Goal: Task Accomplishment & Management: Use online tool/utility

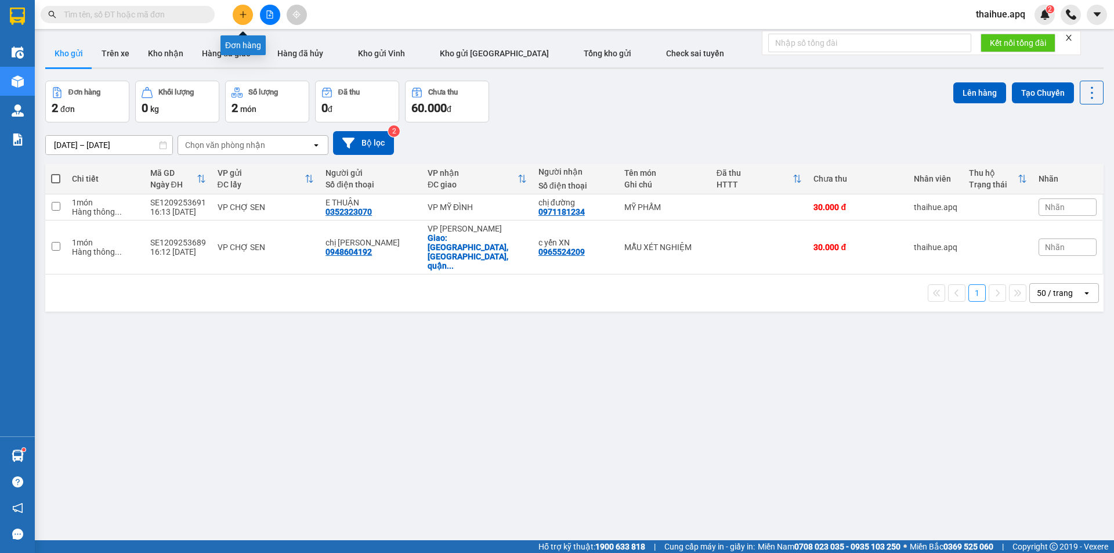
click at [247, 18] on button at bounding box center [243, 15] width 20 height 20
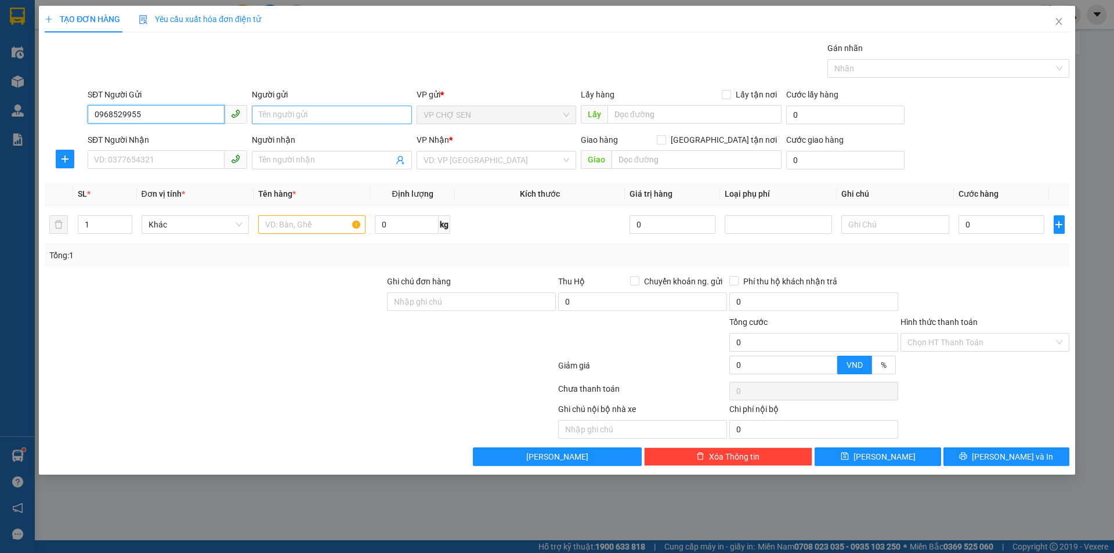
type input "0968529955"
click at [317, 108] on input "Người gửi" at bounding box center [332, 115] width 160 height 19
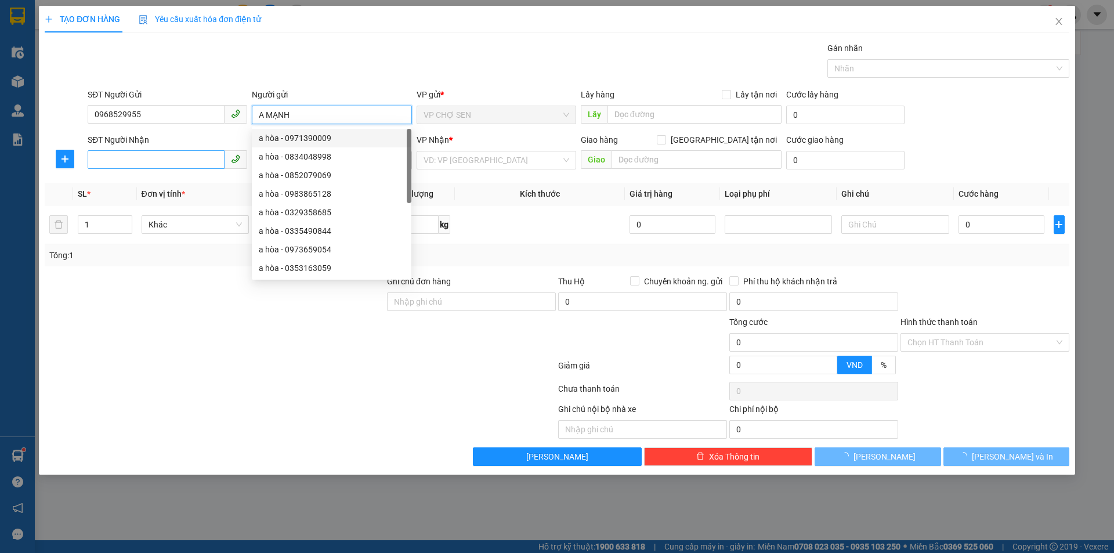
type input "A MẠNH"
click at [183, 168] on input "SĐT Người Nhận" at bounding box center [156, 159] width 137 height 19
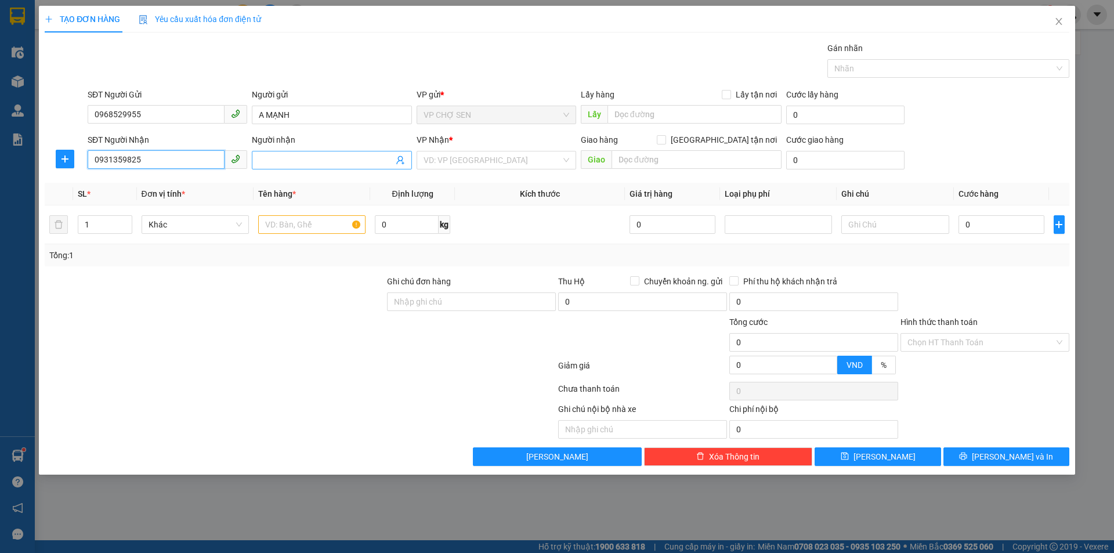
type input "0931359825"
click at [270, 165] on input "Người nhận" at bounding box center [326, 160] width 134 height 13
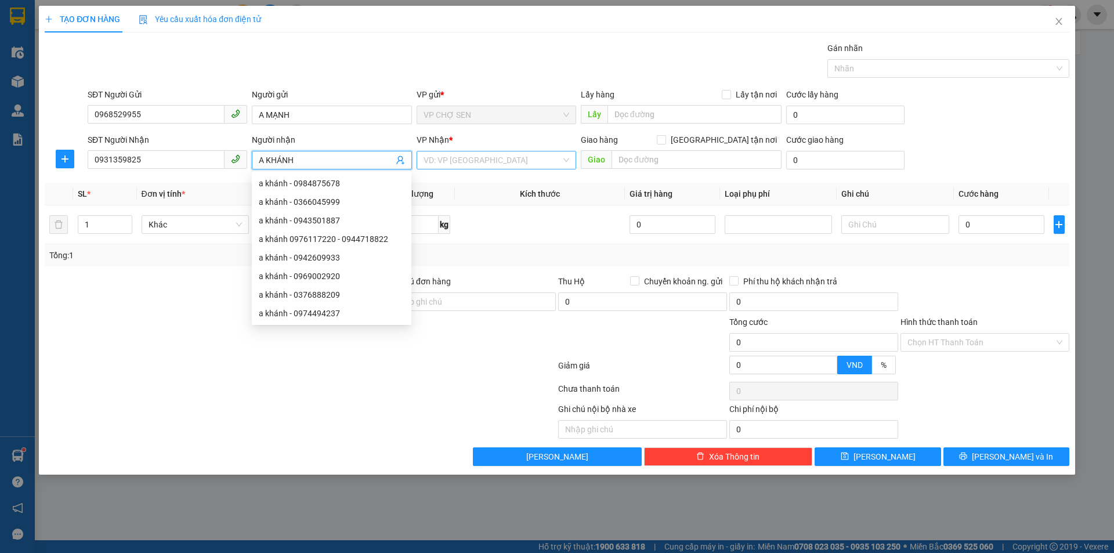
type input "A KHÁNH"
click at [458, 156] on input "search" at bounding box center [491, 159] width 137 height 17
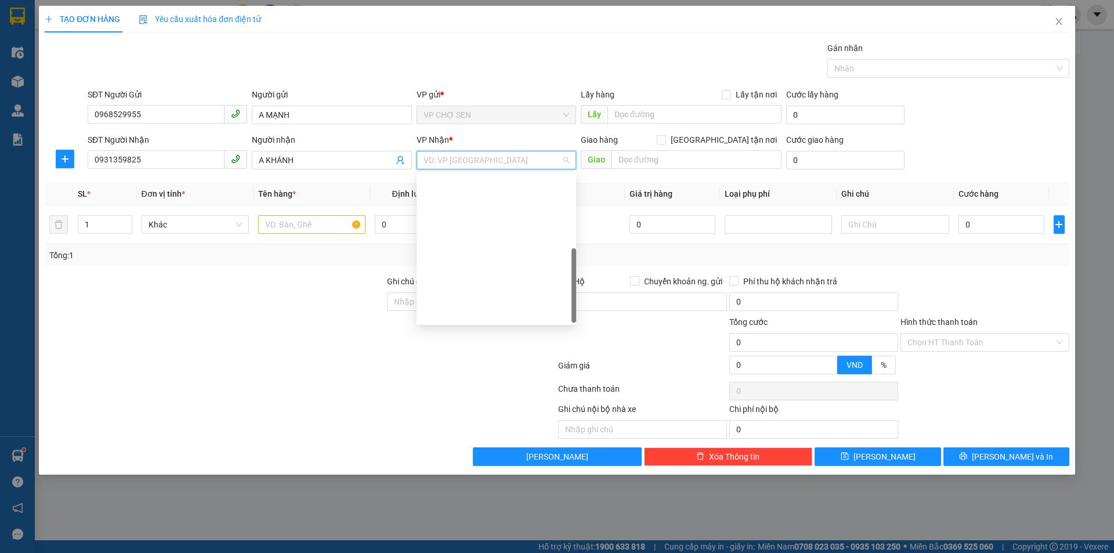
scroll to position [167, 0]
click at [461, 242] on div "VP MỸ ĐÌNH" at bounding box center [496, 239] width 146 height 13
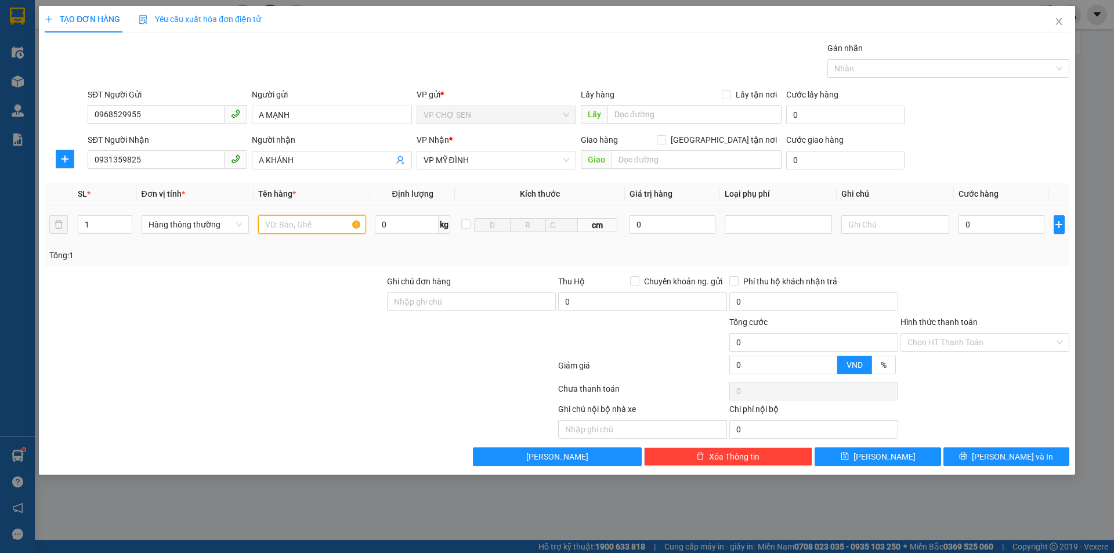
click at [336, 230] on input "text" at bounding box center [311, 224] width 107 height 19
type input "D"
type input "ĐIỆN THOẠI"
click at [645, 226] on input "0" at bounding box center [672, 224] width 86 height 19
drag, startPoint x: 645, startPoint y: 226, endPoint x: 616, endPoint y: 226, distance: 29.0
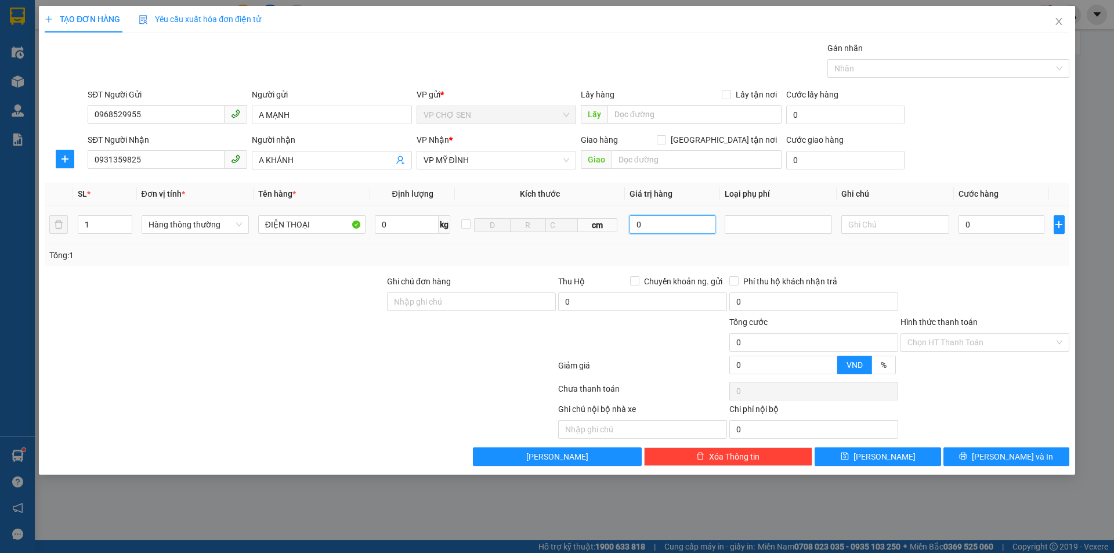
click at [616, 226] on tr "1 Hàng thông thường ĐIỆN THOẠI 0 kg cm 0 0" at bounding box center [557, 224] width 1024 height 39
click at [795, 227] on div at bounding box center [778, 225] width 102 height 14
type input "8.000.000"
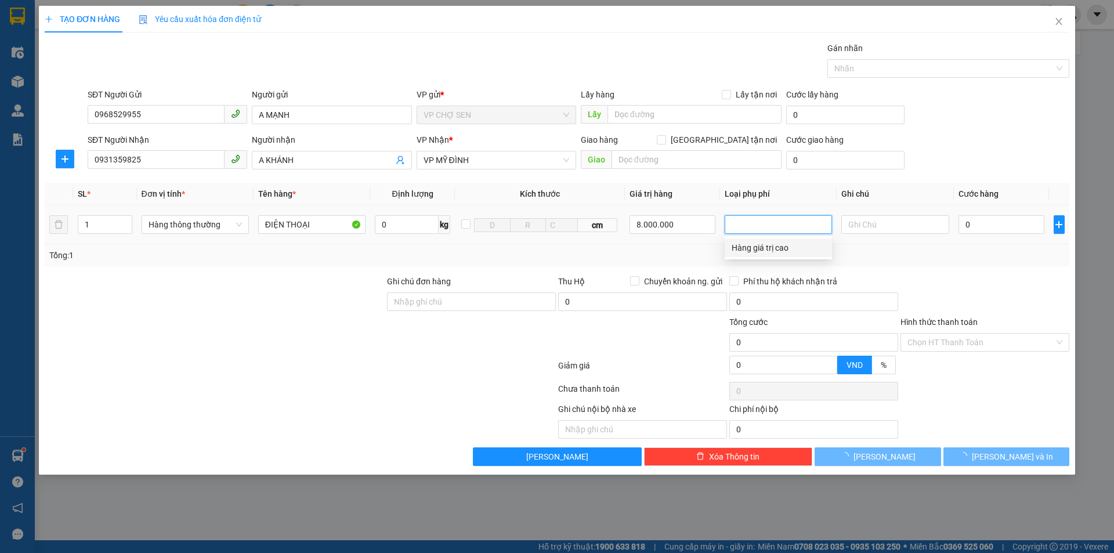
click at [756, 250] on div "Hàng giá trị cao" at bounding box center [777, 247] width 93 height 13
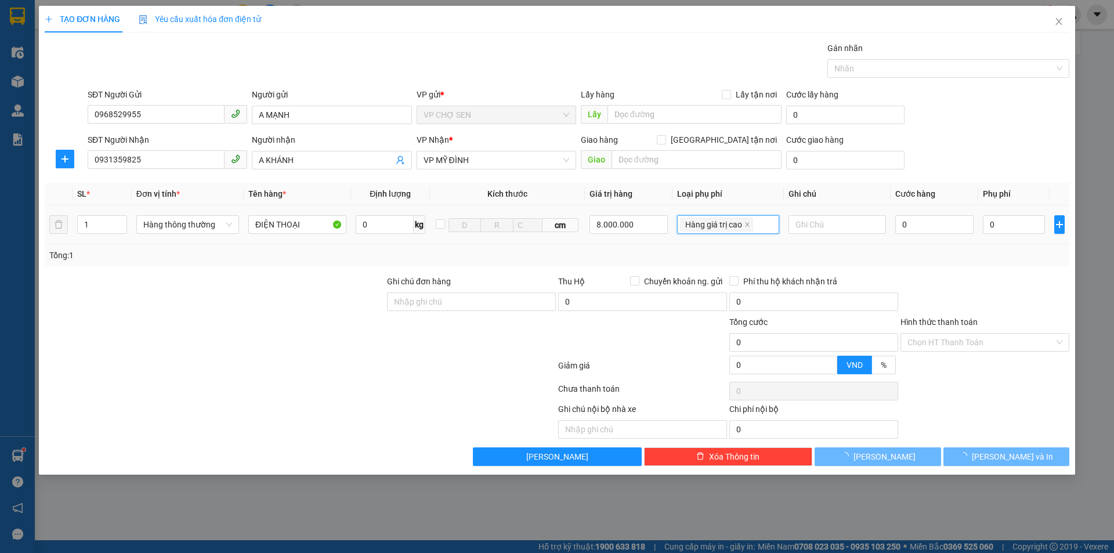
type input "40.000"
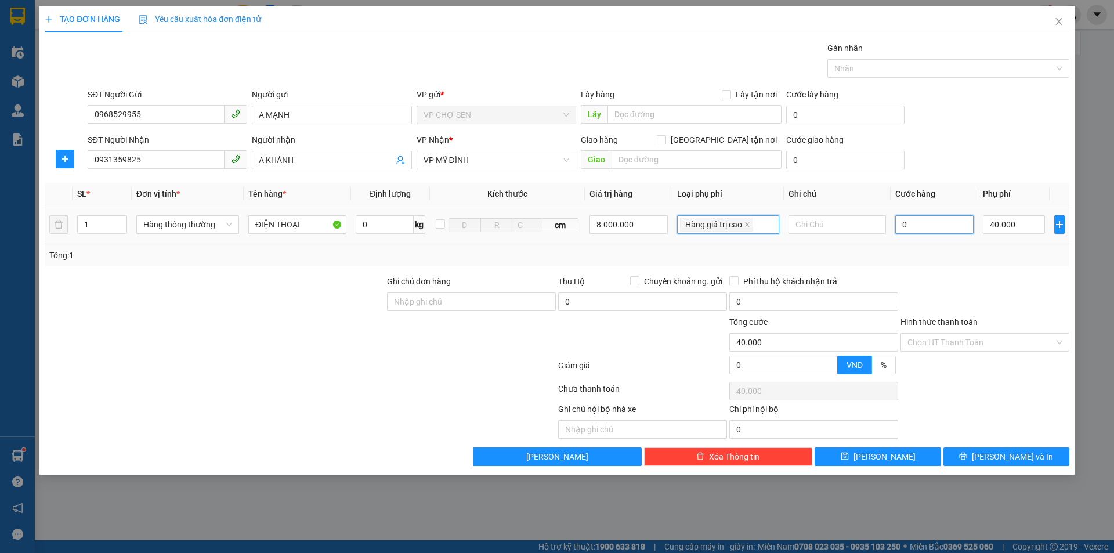
click at [905, 222] on input "0" at bounding box center [934, 224] width 79 height 19
type input "5"
type input "40.005"
type input "50"
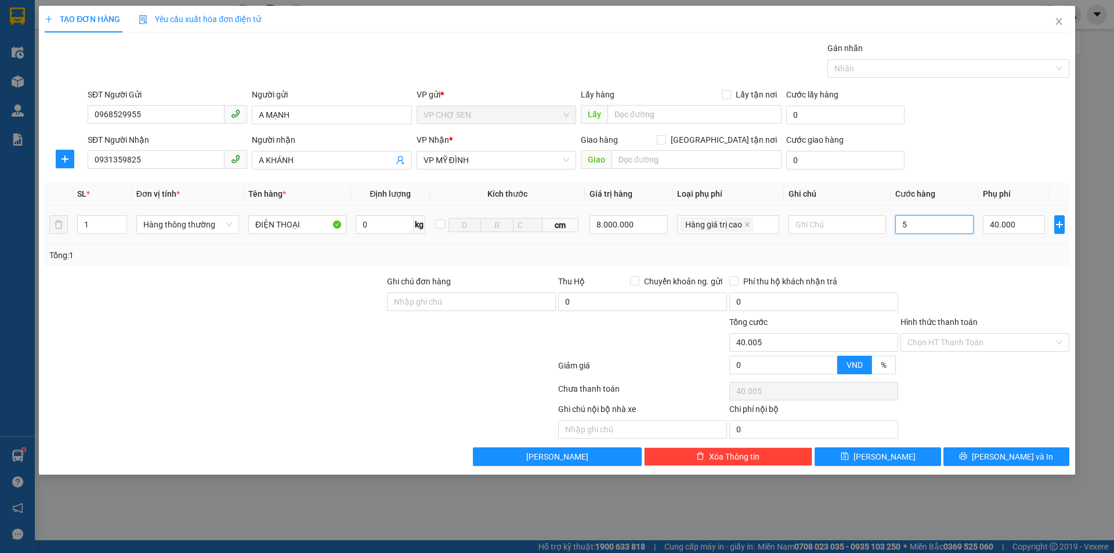
type input "40.050"
type input "500"
type input "40.500"
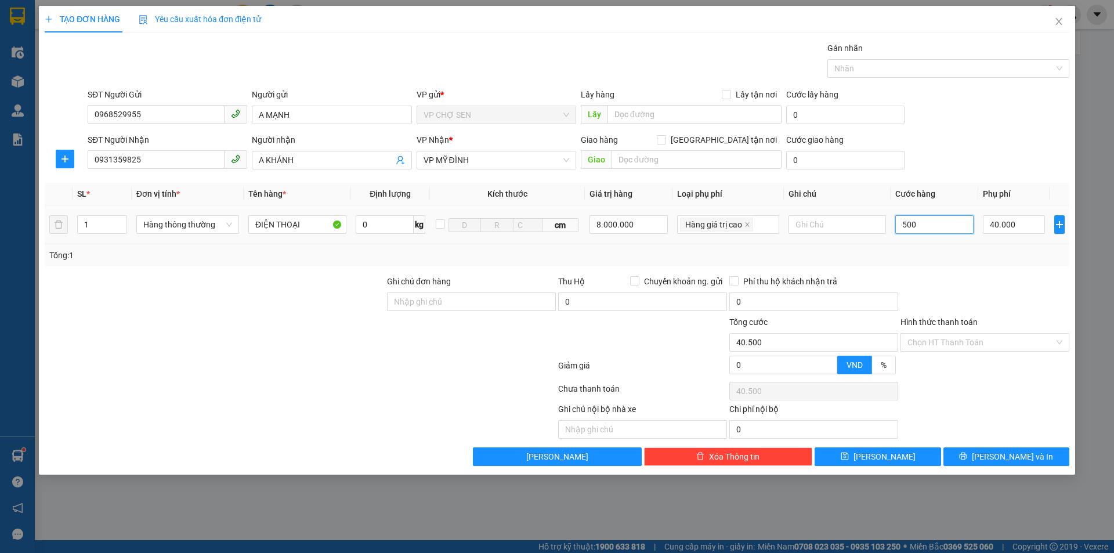
type input "5.000"
type input "45.000"
type input "50.000"
type input "90.000"
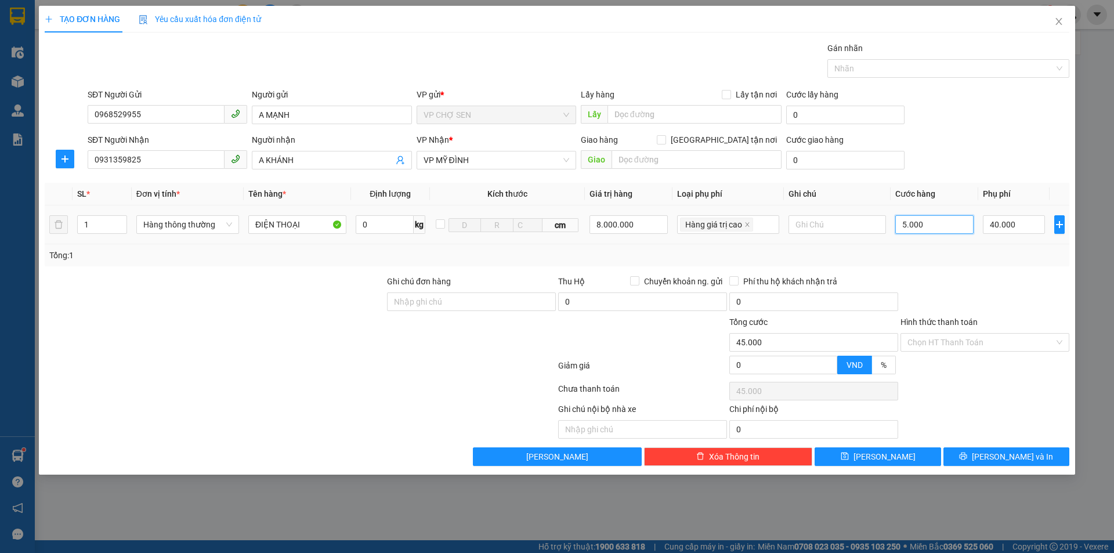
type input "90.000"
type input "50.000"
click at [1001, 461] on span "[PERSON_NAME] và In" at bounding box center [1012, 456] width 81 height 13
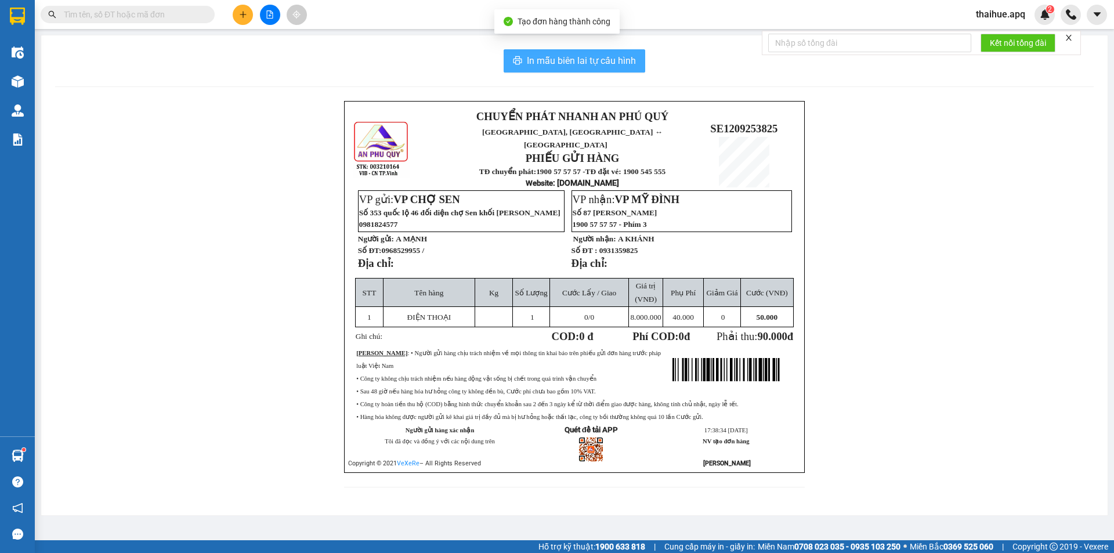
click at [566, 59] on span "In mẫu biên lai tự cấu hình" at bounding box center [581, 60] width 109 height 15
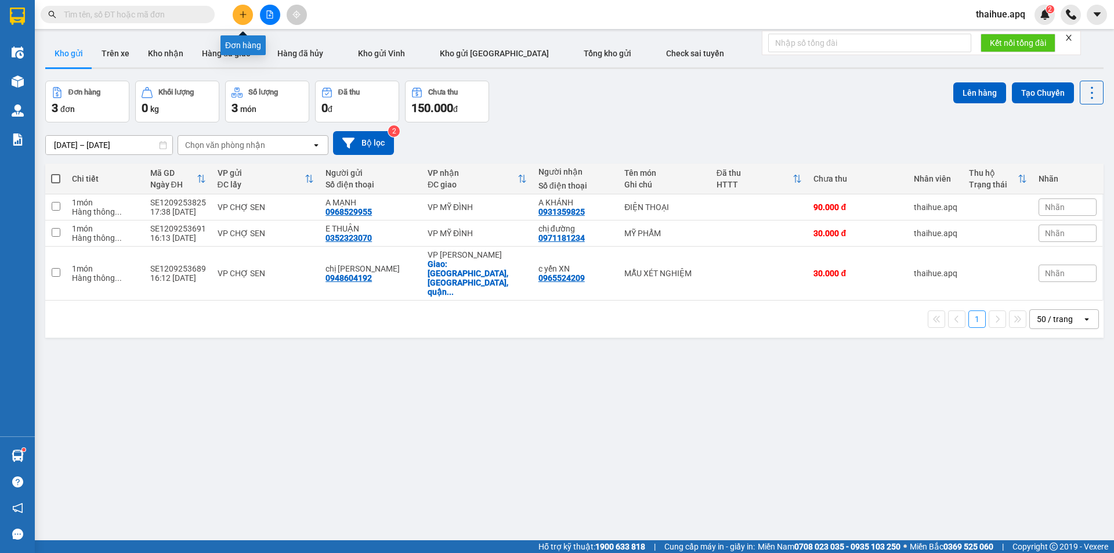
click at [242, 11] on icon "plus" at bounding box center [243, 14] width 8 height 8
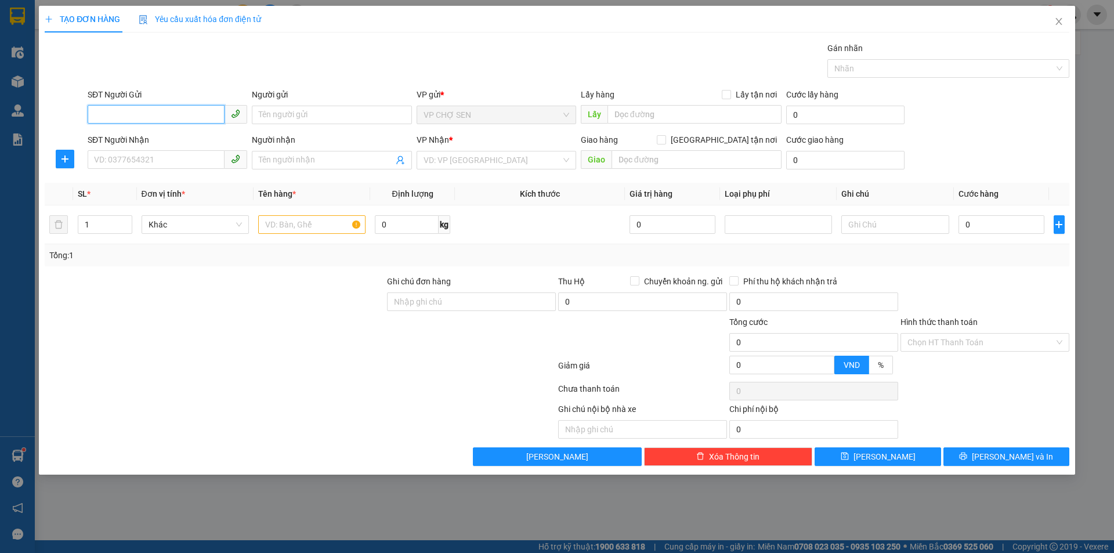
click at [202, 115] on input "SĐT Người Gửi" at bounding box center [156, 114] width 137 height 19
type input "0336797597"
click at [168, 137] on div "0336797597 - pkđk tân thanh" at bounding box center [168, 138] width 146 height 13
type input "pkđk tân thanh"
checkbox input "true"
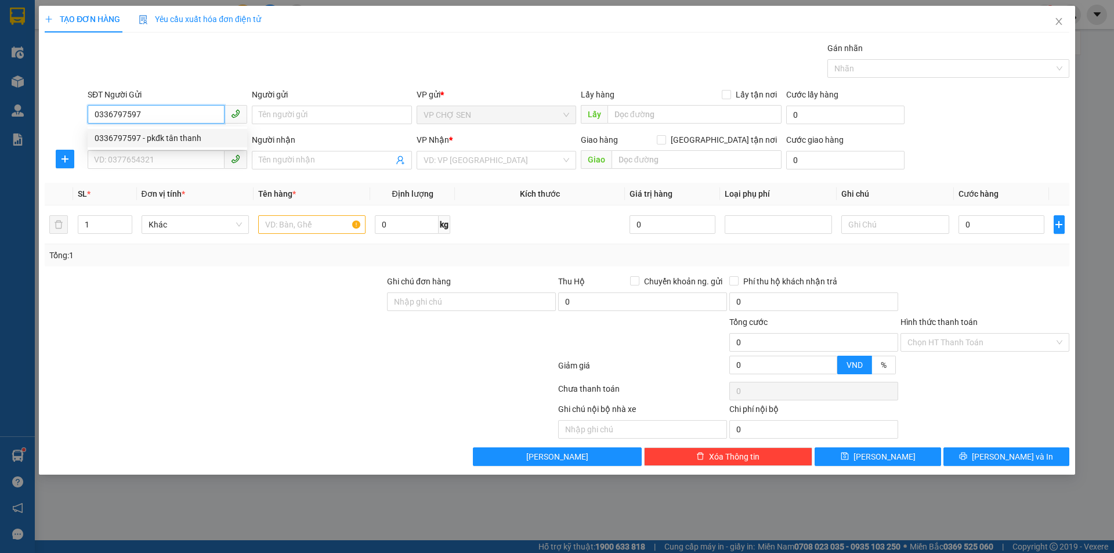
type input "TC"
type input "0336797597"
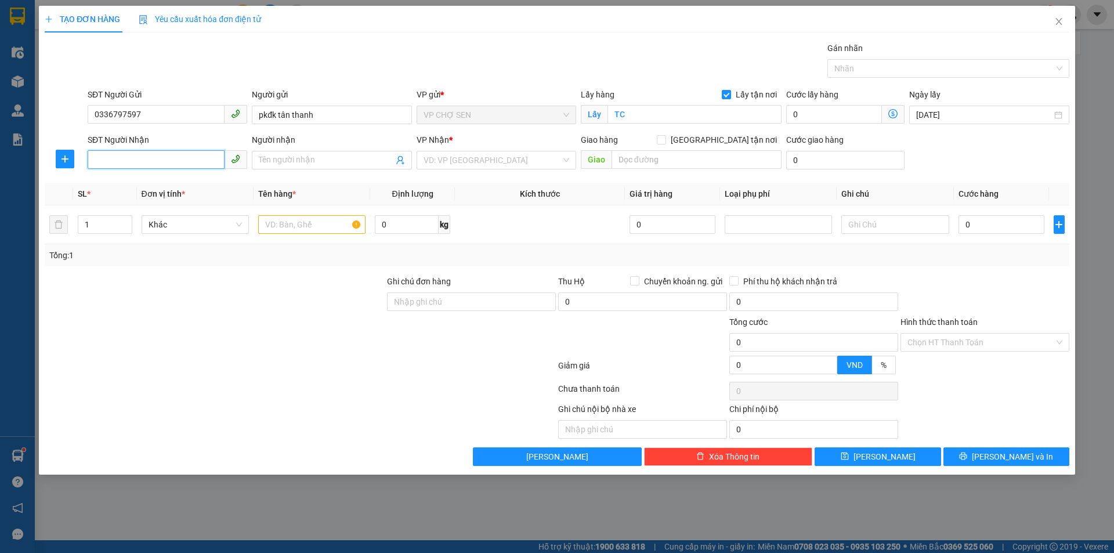
click at [177, 164] on input "SĐT Người Nhận" at bounding box center [156, 159] width 137 height 19
click at [166, 182] on div "0965524209 - c yến XN" at bounding box center [168, 183] width 146 height 13
type input "0965524209"
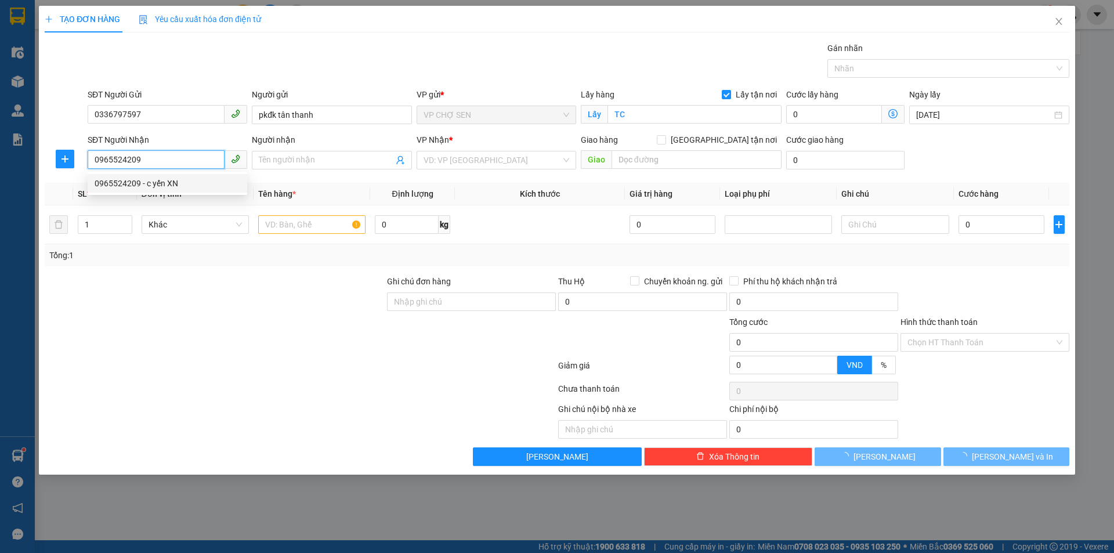
type input "c yến XN"
checkbox input "true"
type input "[GEOGRAPHIC_DATA], [GEOGRAPHIC_DATA], [GEOGRAPHIC_DATA], [GEOGRAPHIC_DATA]"
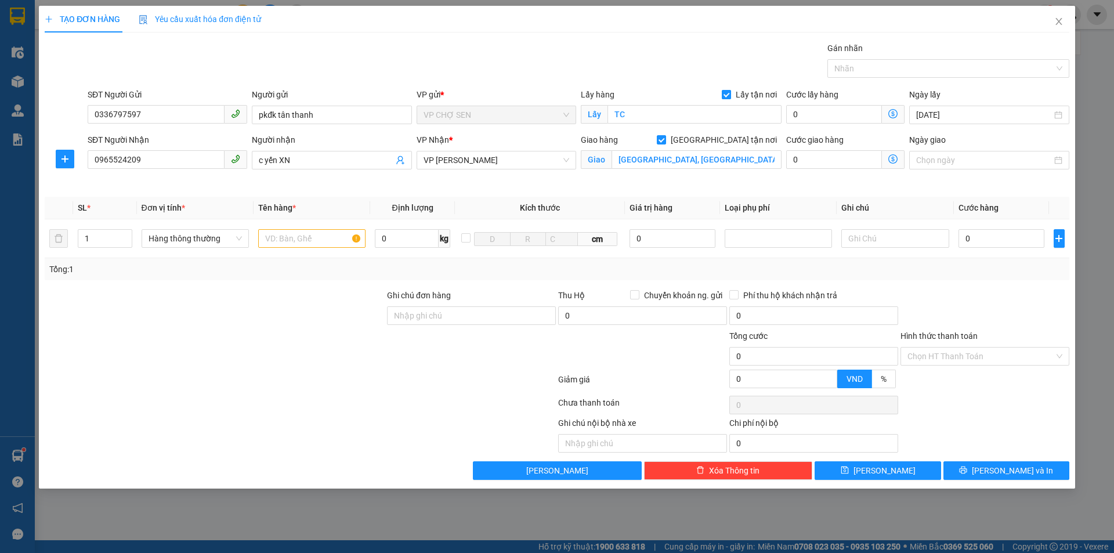
click at [726, 93] on input "Lấy tận nơi" at bounding box center [726, 94] width 8 height 8
checkbox input "false"
click at [651, 115] on input "TC" at bounding box center [694, 114] width 174 height 19
click at [338, 243] on input "text" at bounding box center [311, 238] width 107 height 19
type input "MẪU XN"
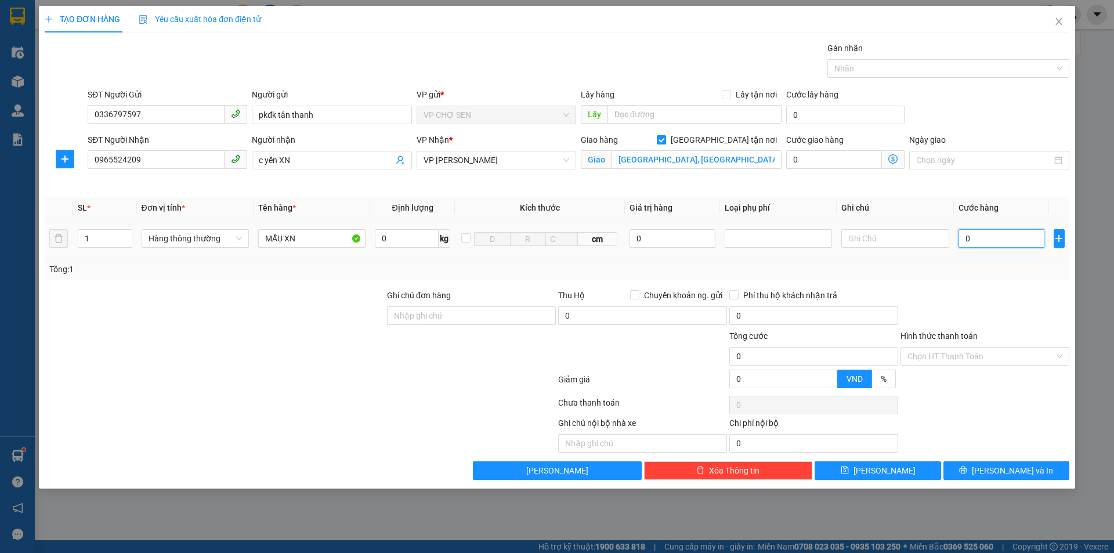
click at [1006, 240] on input "0" at bounding box center [1001, 238] width 86 height 19
type input "3"
type input "30"
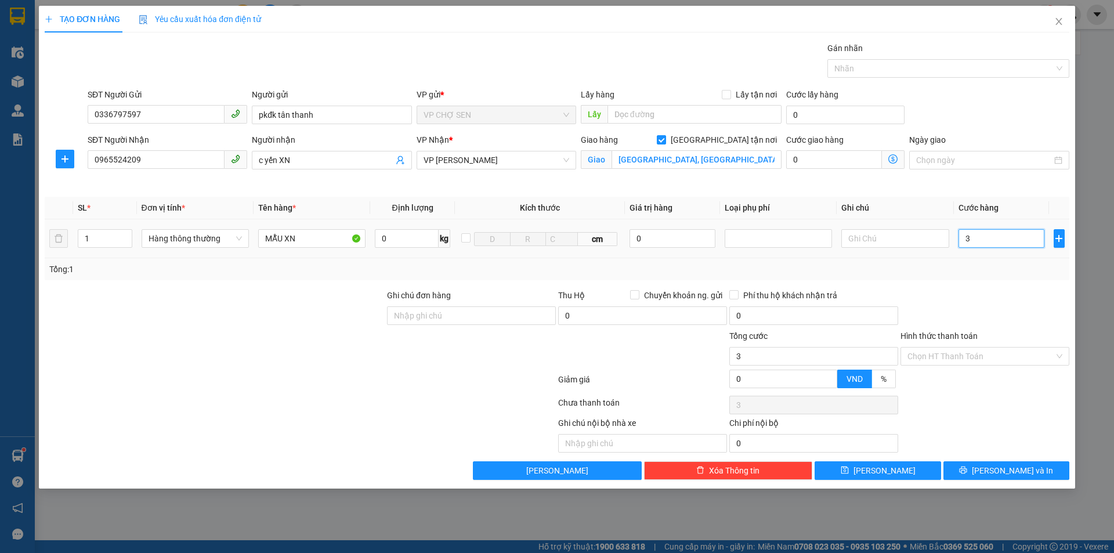
type input "30"
type input "300"
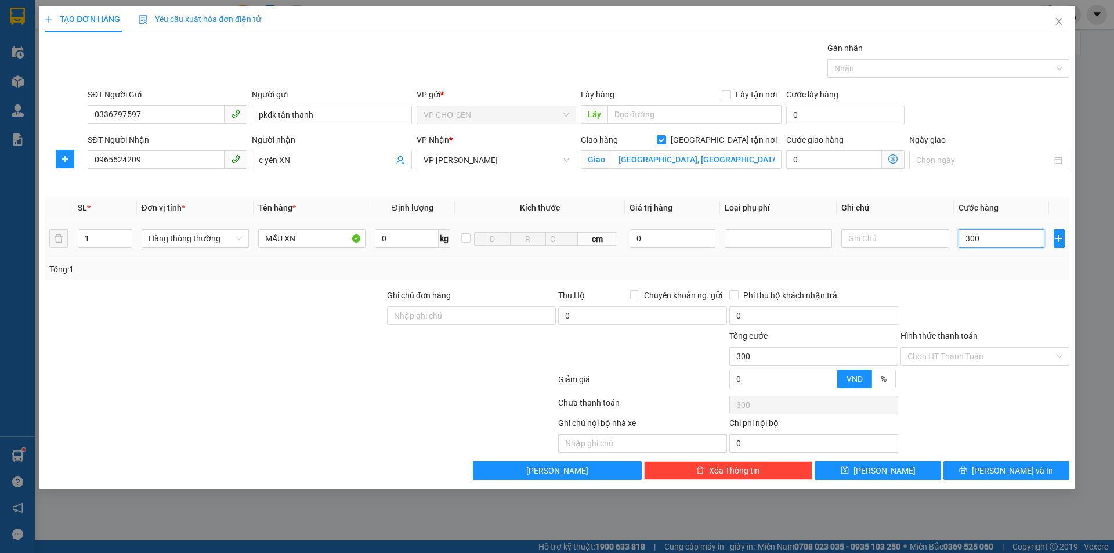
type input "3.000"
type input "30.000"
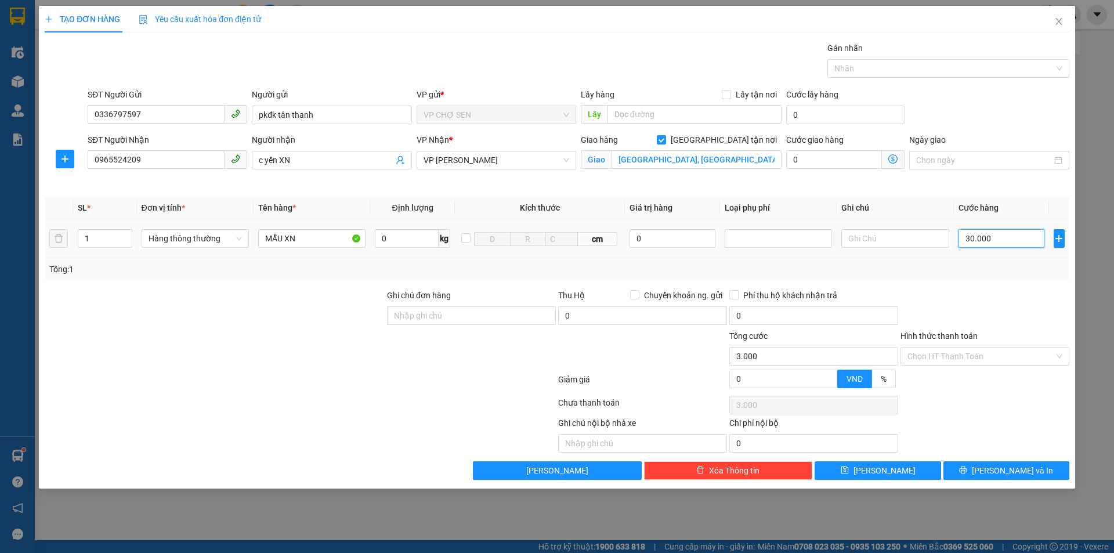
type input "30.000"
click at [1010, 474] on span "[PERSON_NAME] và In" at bounding box center [1012, 470] width 81 height 13
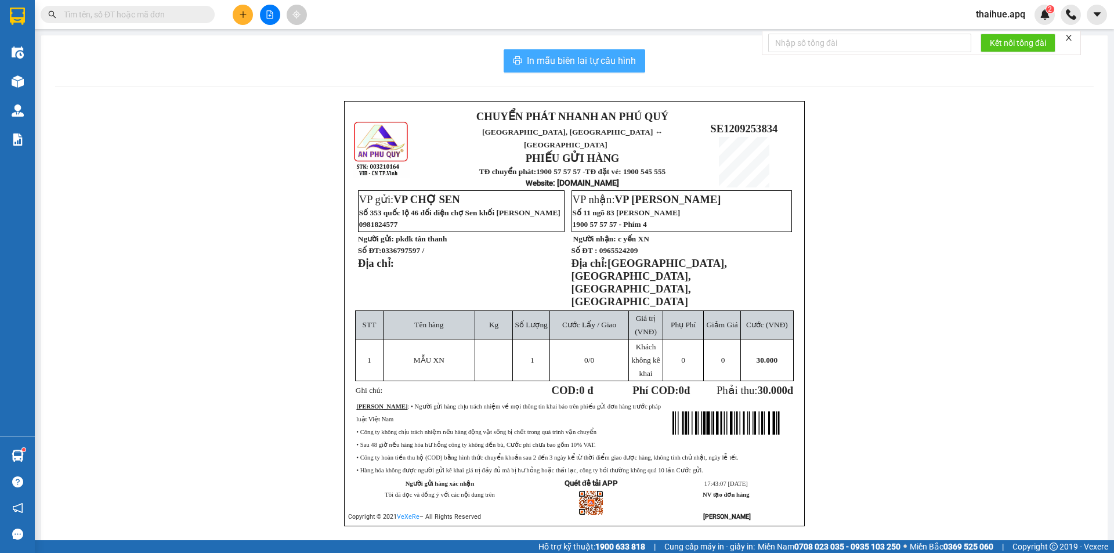
click at [582, 59] on span "In mẫu biên lai tự cấu hình" at bounding box center [581, 60] width 109 height 15
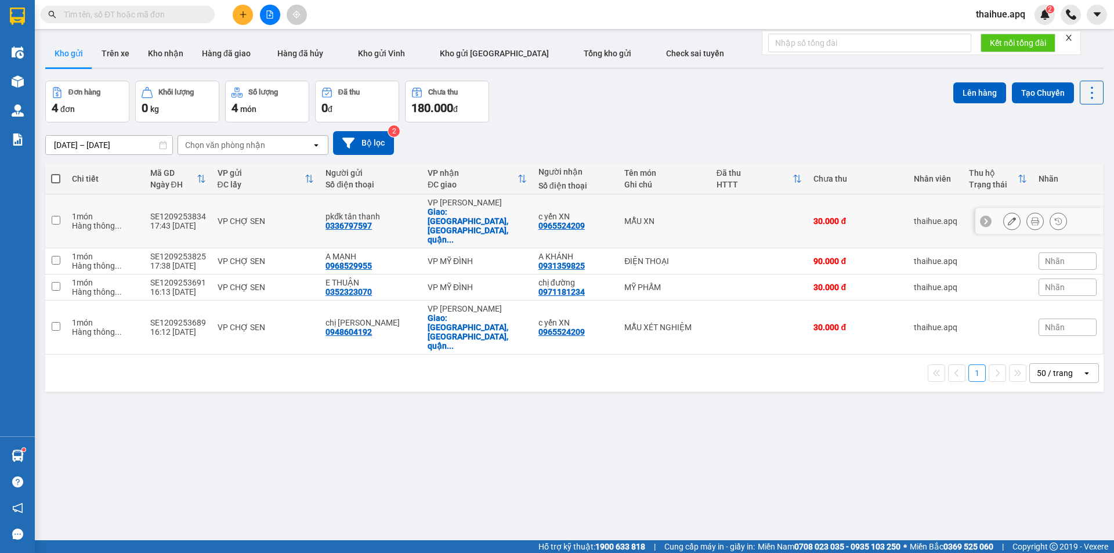
click at [310, 216] on div "VP CHỢ SEN" at bounding box center [266, 220] width 97 height 9
checkbox input "true"
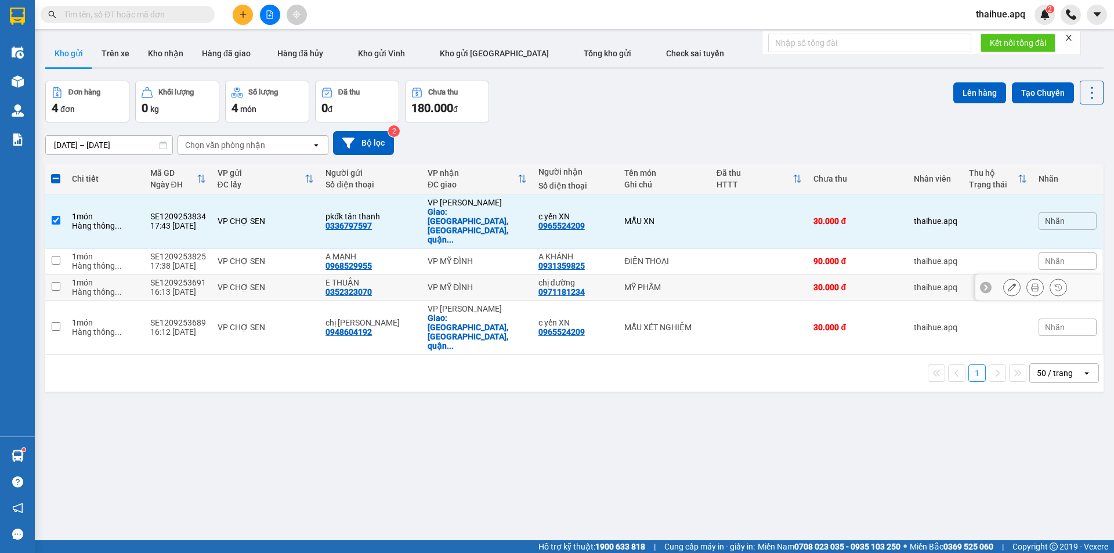
click at [309, 274] on td "VP CHỢ SEN" at bounding box center [266, 287] width 108 height 26
checkbox input "true"
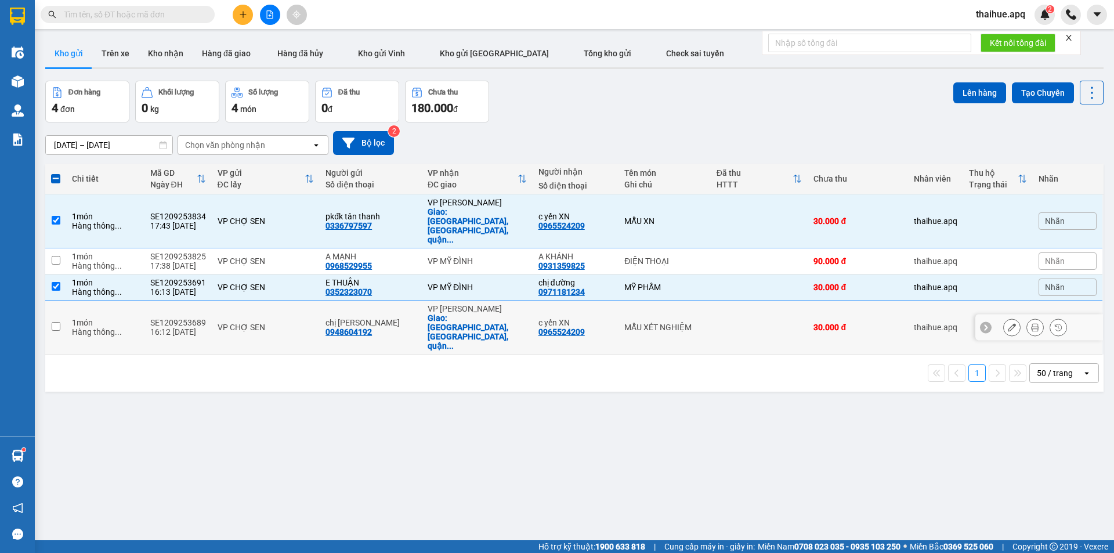
click at [305, 323] on div "VP CHỢ SEN" at bounding box center [266, 327] width 97 height 9
checkbox input "true"
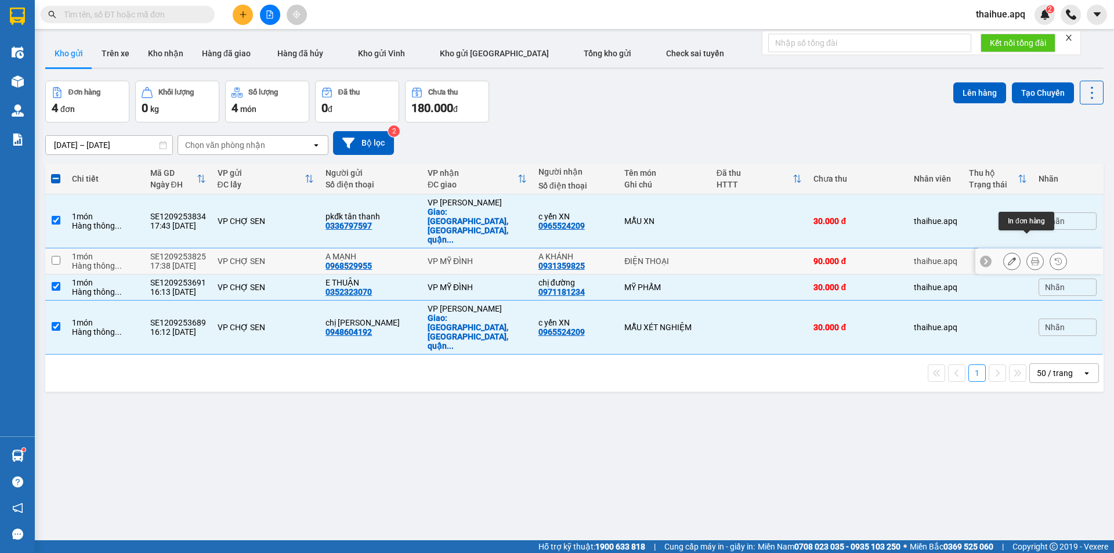
click at [1031, 257] on icon at bounding box center [1035, 261] width 8 height 8
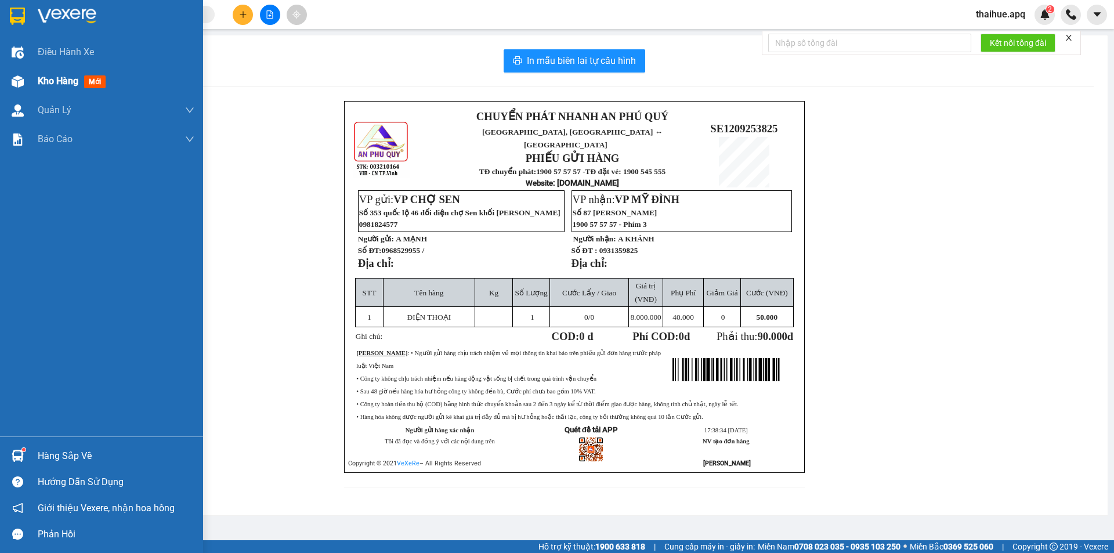
click at [53, 81] on span "Kho hàng" at bounding box center [58, 80] width 41 height 11
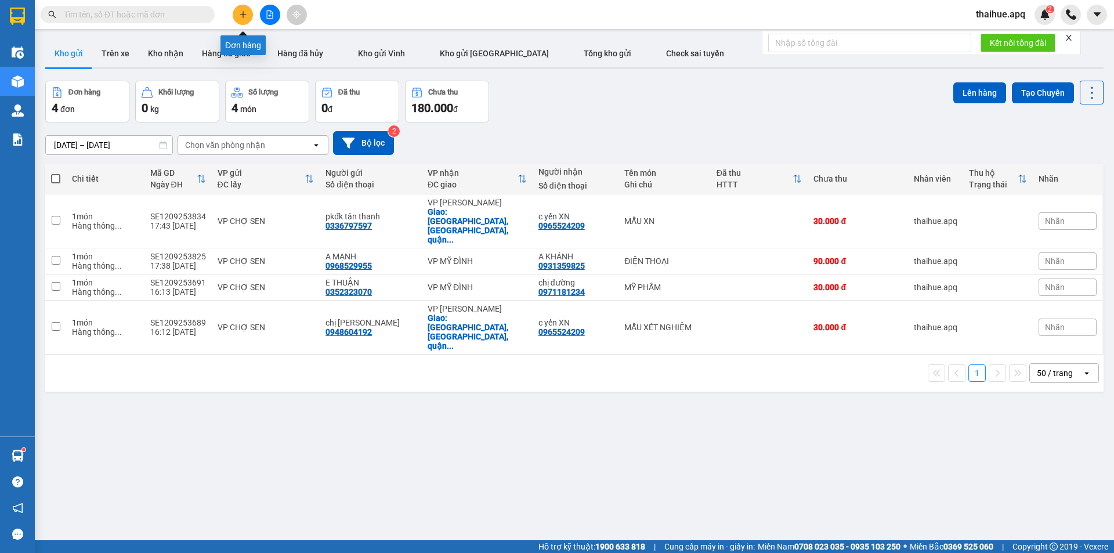
click at [241, 16] on icon "plus" at bounding box center [243, 14] width 8 height 8
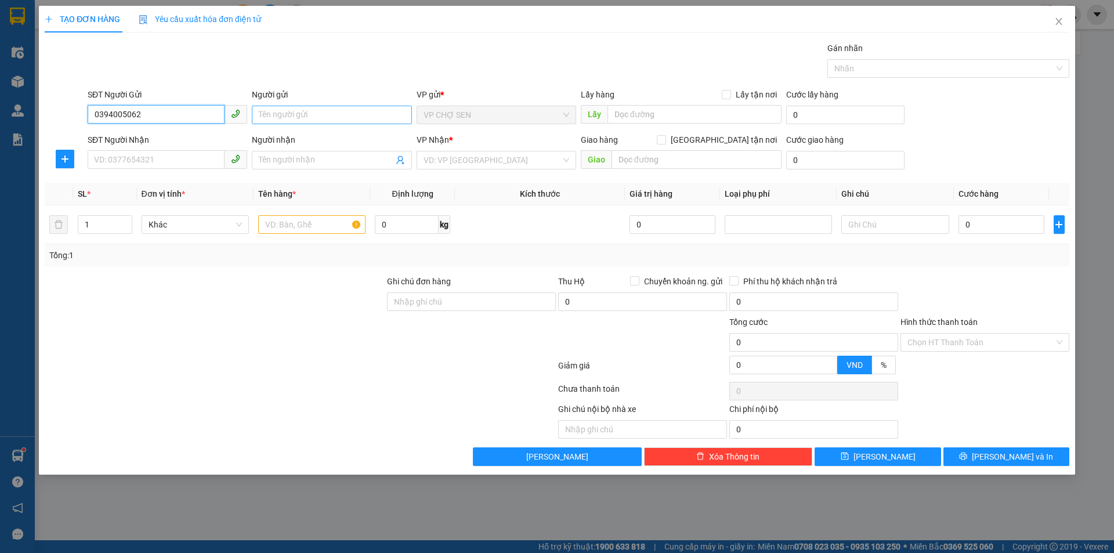
type input "0394005062"
click at [267, 117] on input "Người gửi" at bounding box center [332, 115] width 160 height 19
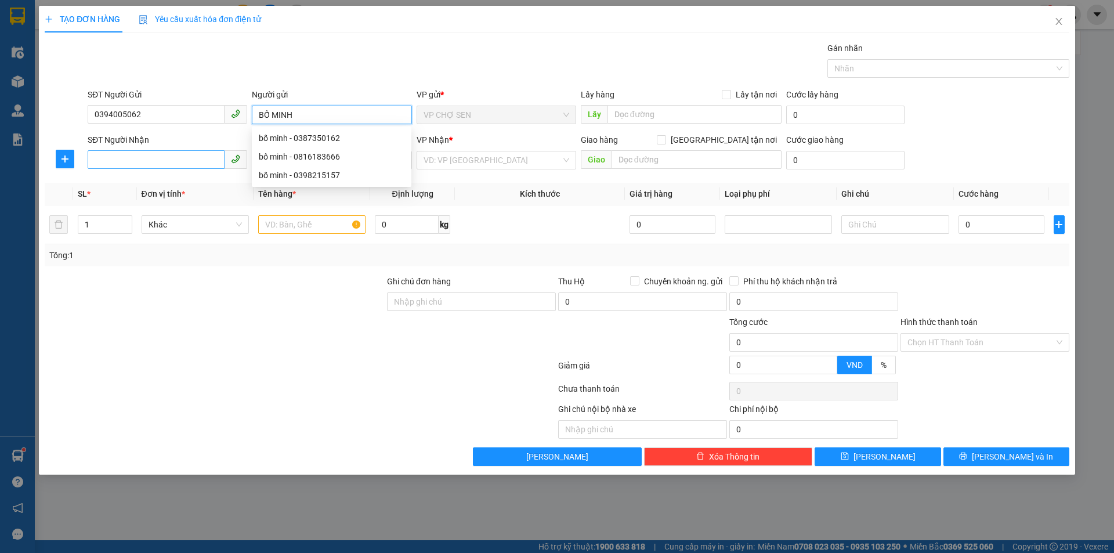
type input "BỐ MINH"
click at [138, 161] on input "SĐT Người Nhận" at bounding box center [156, 159] width 137 height 19
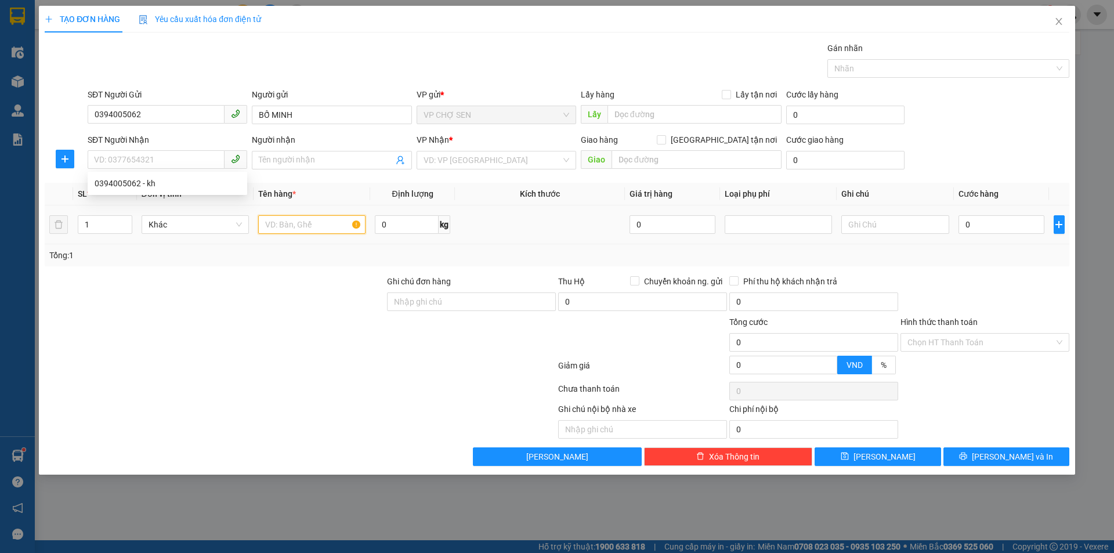
click at [287, 231] on input "text" at bounding box center [311, 224] width 107 height 19
type input "TP"
click at [966, 218] on input "0" at bounding box center [1001, 224] width 86 height 19
type input "4"
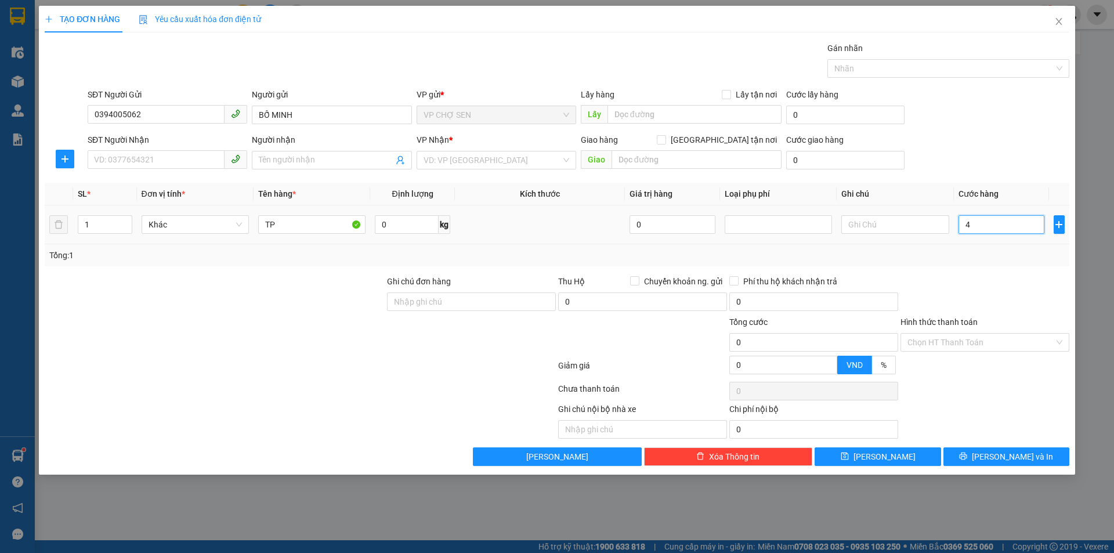
type input "4"
type input "40"
type input "400"
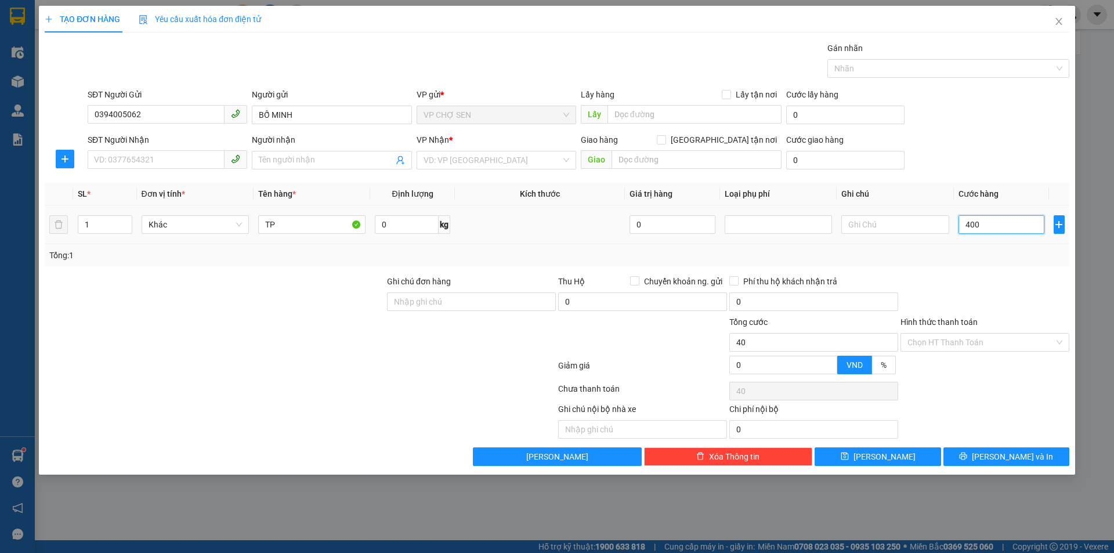
type input "400"
type input "4.000"
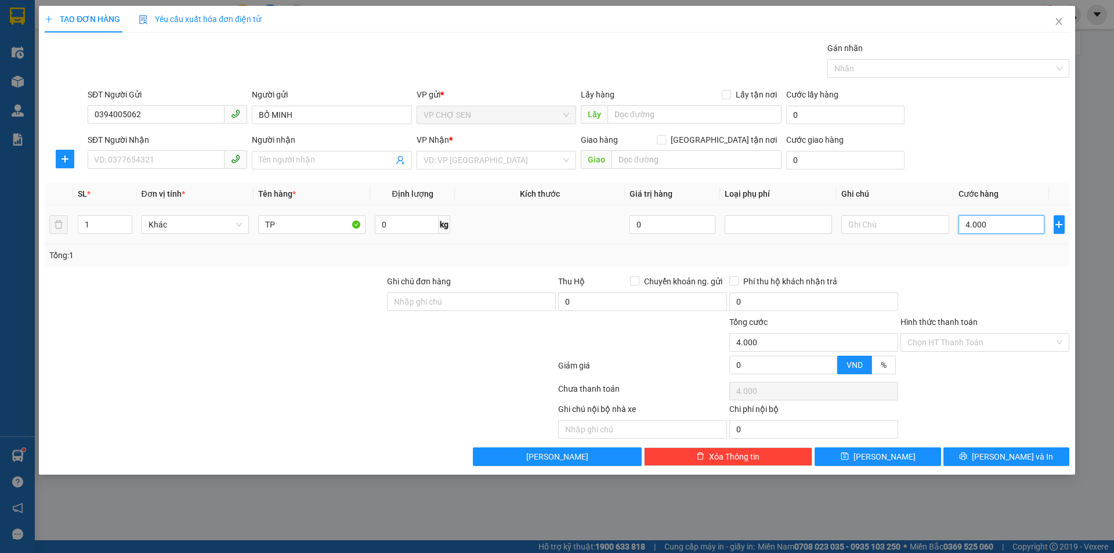
type input "40.000"
click at [116, 162] on input "SĐT Người Nhận" at bounding box center [156, 159] width 137 height 19
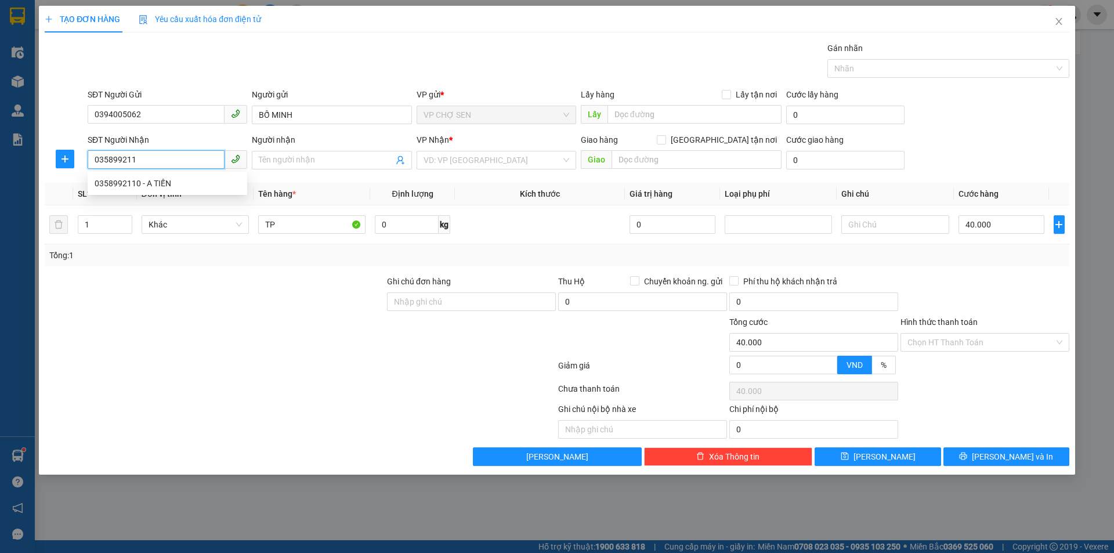
type input "0358992114"
click at [147, 184] on div "0358992114 - [PERSON_NAME]" at bounding box center [168, 183] width 146 height 13
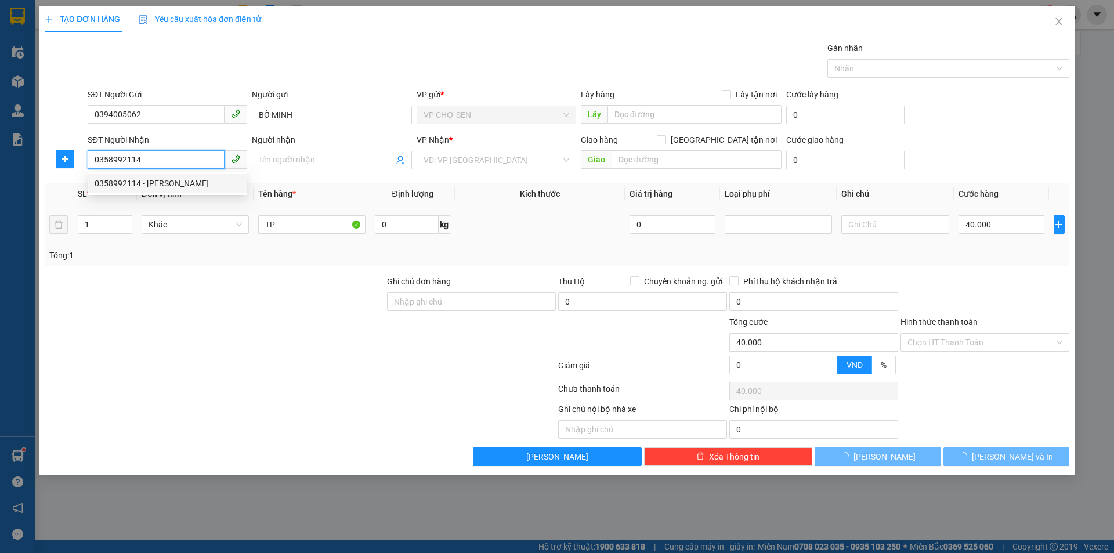
type input "HÀ"
checkbox input "true"
type input "NH"
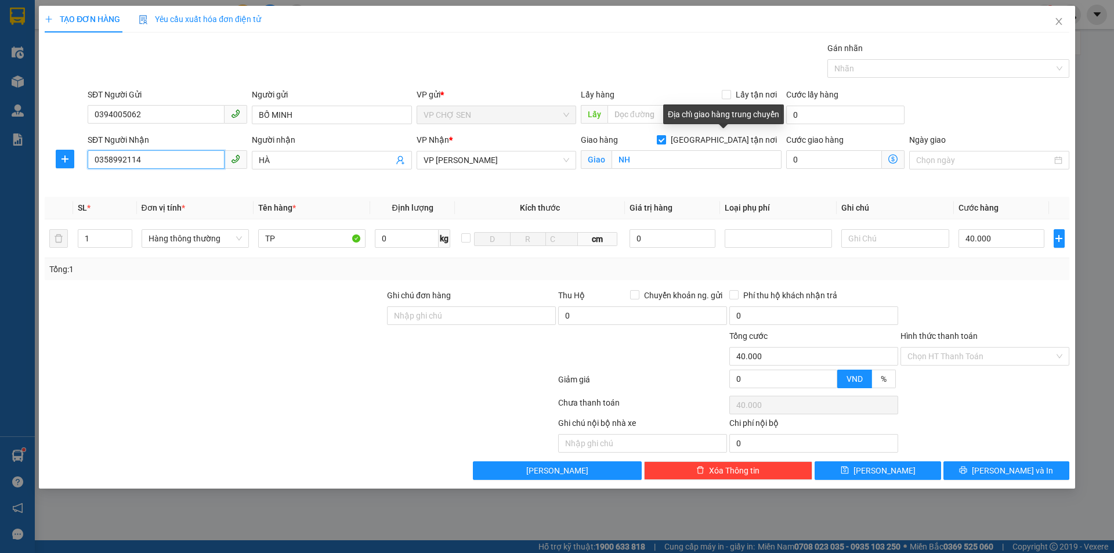
type input "0358992114"
click at [665, 138] on input "[GEOGRAPHIC_DATA] tận nơi" at bounding box center [661, 139] width 8 height 8
checkbox input "false"
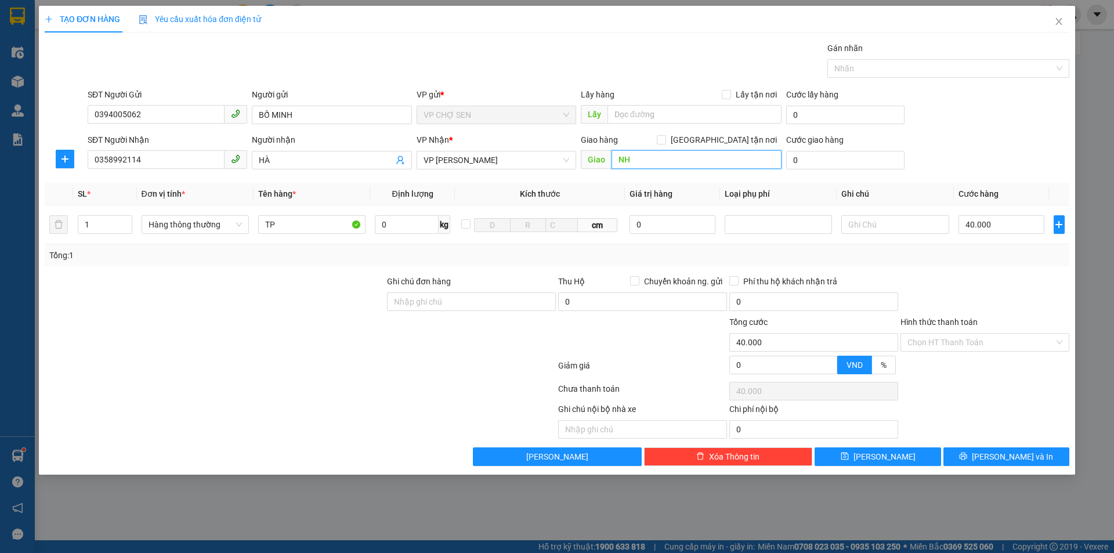
click at [662, 160] on input "NH" at bounding box center [696, 159] width 170 height 19
click at [959, 340] on input "Hình thức thanh toán" at bounding box center [980, 342] width 147 height 17
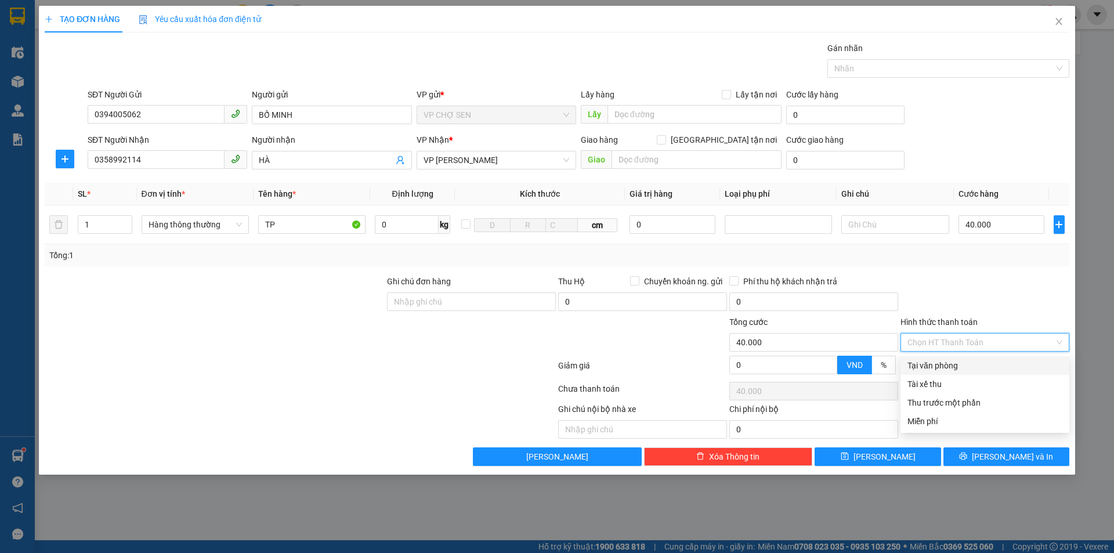
click at [945, 368] on div "Tại văn phòng" at bounding box center [984, 365] width 155 height 13
type input "0"
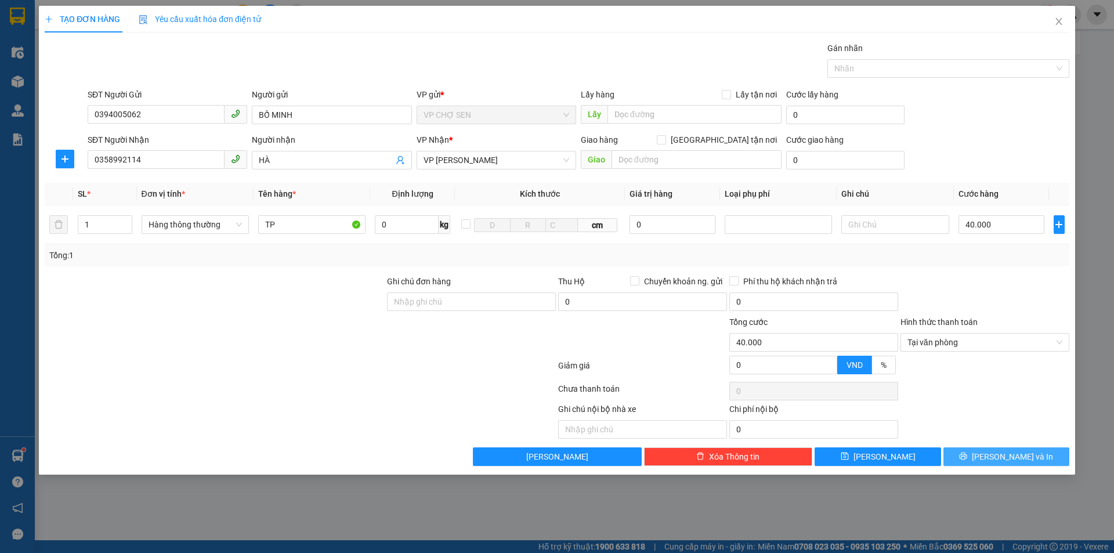
click at [967, 452] on icon "printer" at bounding box center [963, 456] width 8 height 8
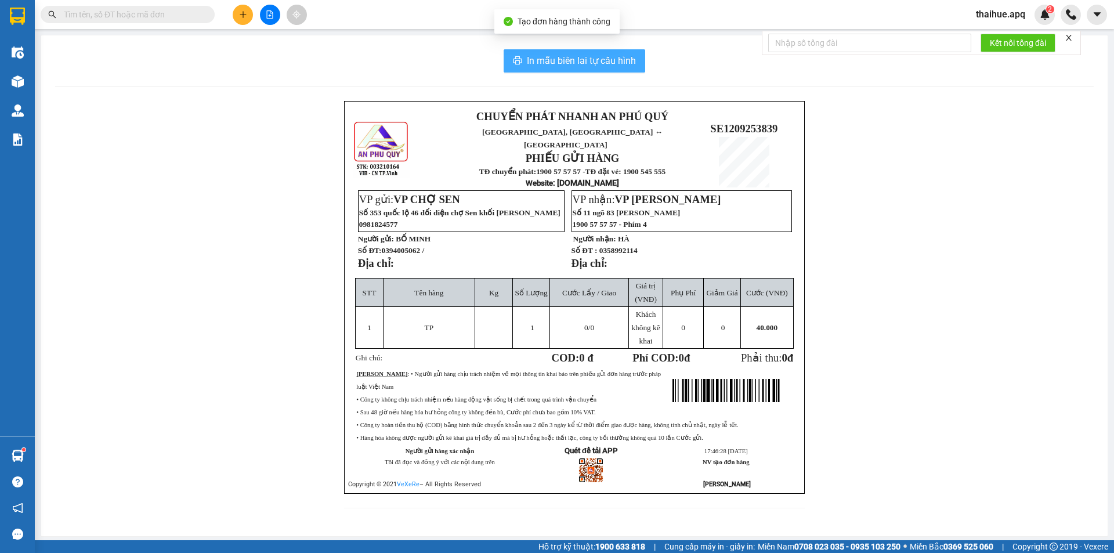
click at [596, 59] on span "In mẫu biên lai tự cấu hình" at bounding box center [581, 60] width 109 height 15
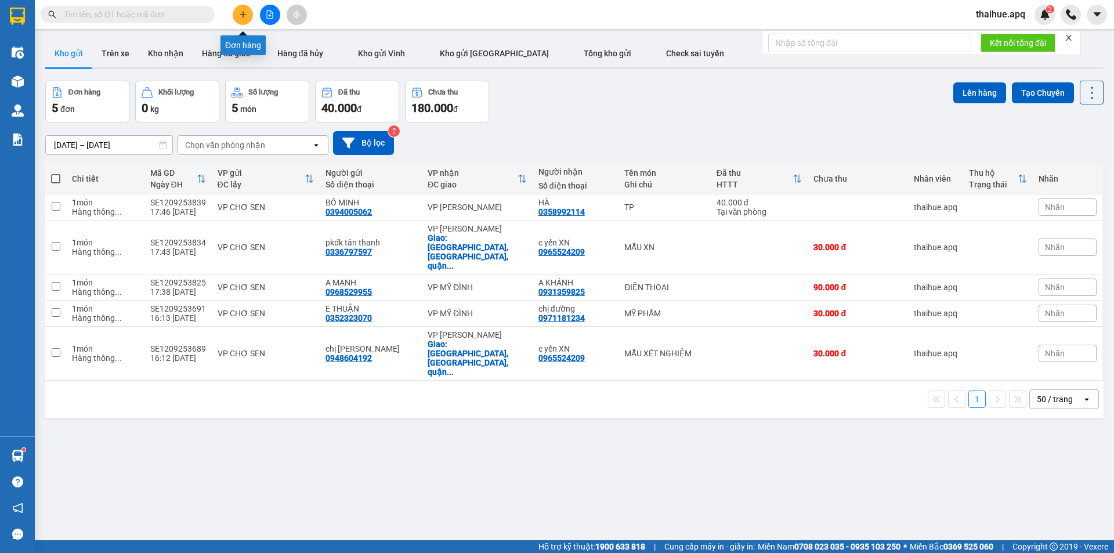
click at [244, 17] on icon "plus" at bounding box center [243, 14] width 8 height 8
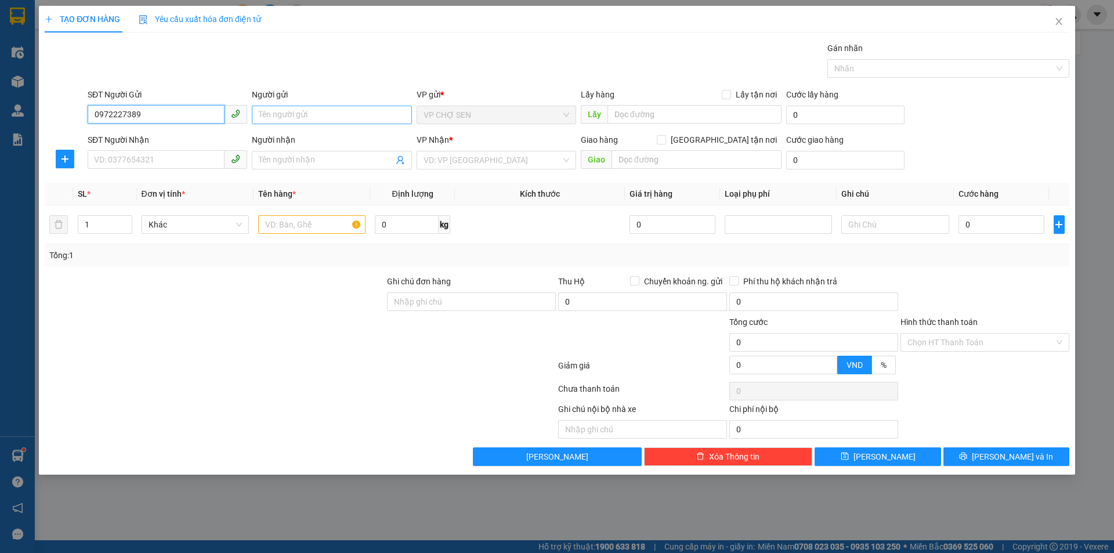
type input "0972227389"
click at [261, 114] on input "Người gửi" at bounding box center [332, 115] width 160 height 19
type input "MẸ QUẾ"
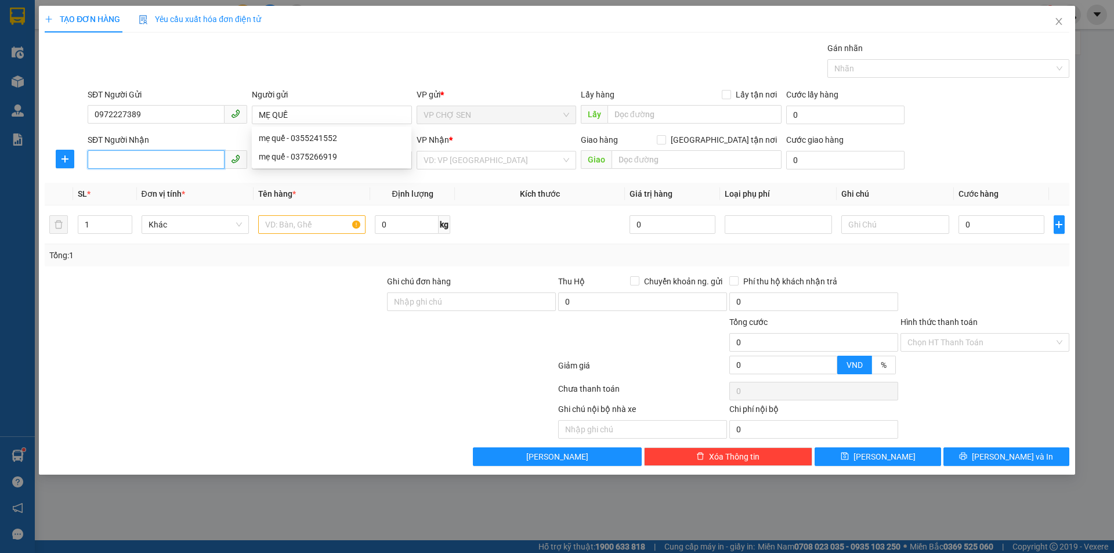
click at [113, 155] on input "SĐT Người Nhận" at bounding box center [156, 159] width 137 height 19
type input "0868195837"
click at [270, 162] on input "Người nhận" at bounding box center [326, 160] width 134 height 13
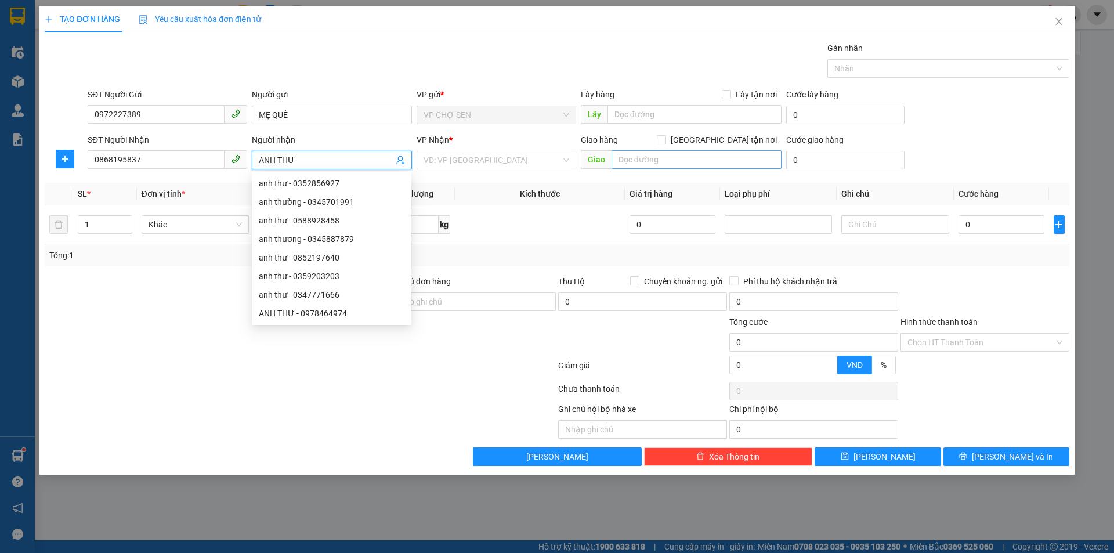
type input "ANH THƯ"
click at [634, 158] on input "text" at bounding box center [696, 159] width 170 height 19
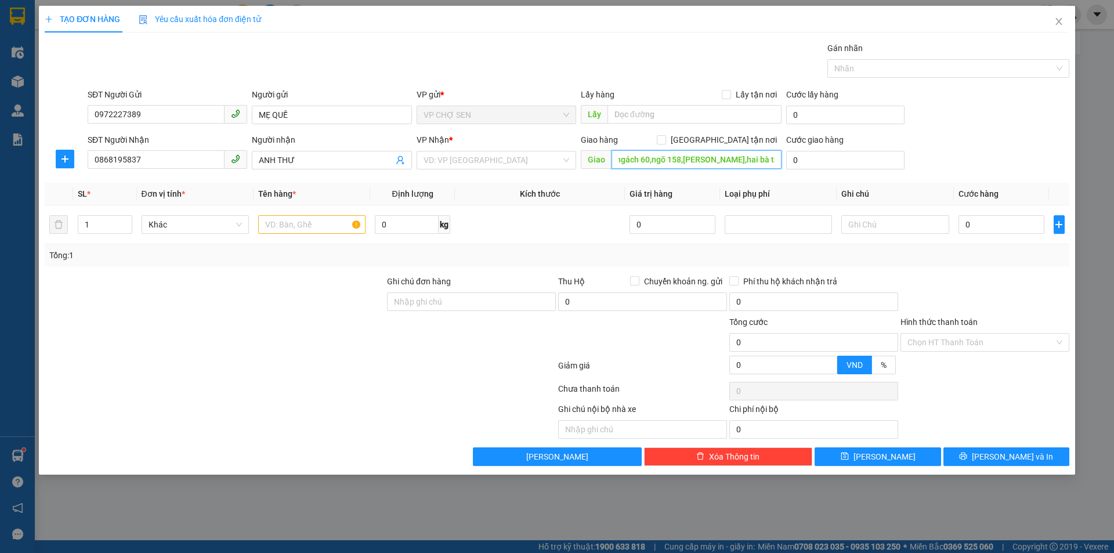
scroll to position [0, 24]
type input "số 11,ngách 60,ngõ 158,[PERSON_NAME],hai bà trưng"
click at [665, 138] on input "[GEOGRAPHIC_DATA] tận nơi" at bounding box center [661, 139] width 8 height 8
checkbox input "true"
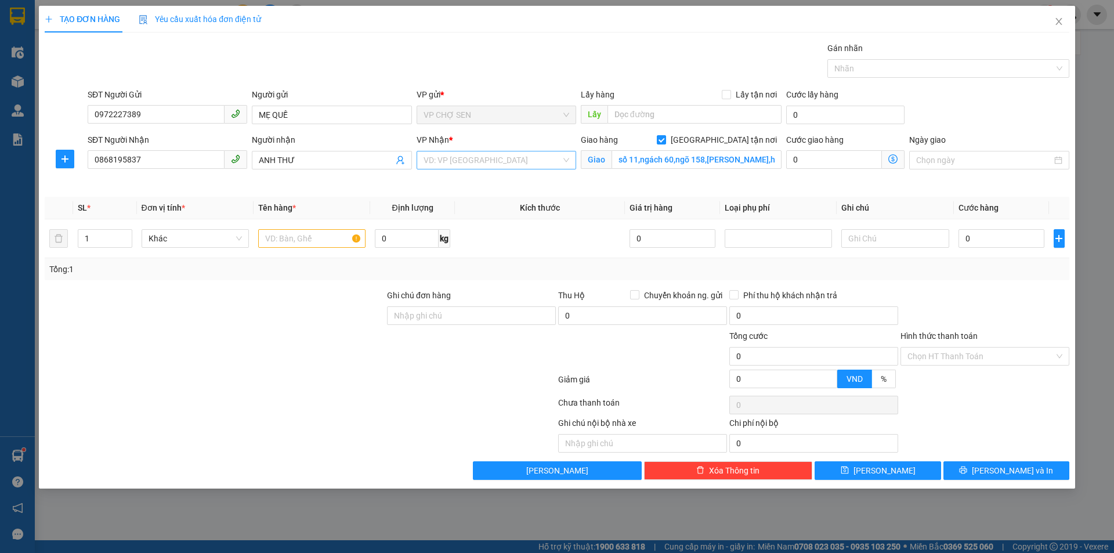
click at [535, 158] on input "search" at bounding box center [491, 159] width 137 height 17
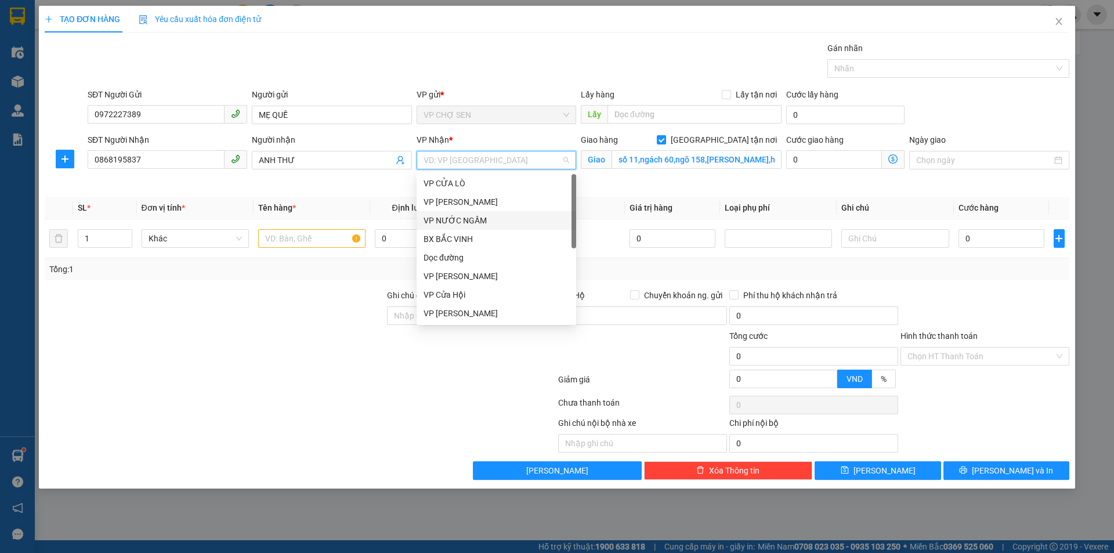
scroll to position [162, 0]
click at [460, 245] on div "VP MỸ ĐÌNH" at bounding box center [496, 243] width 146 height 13
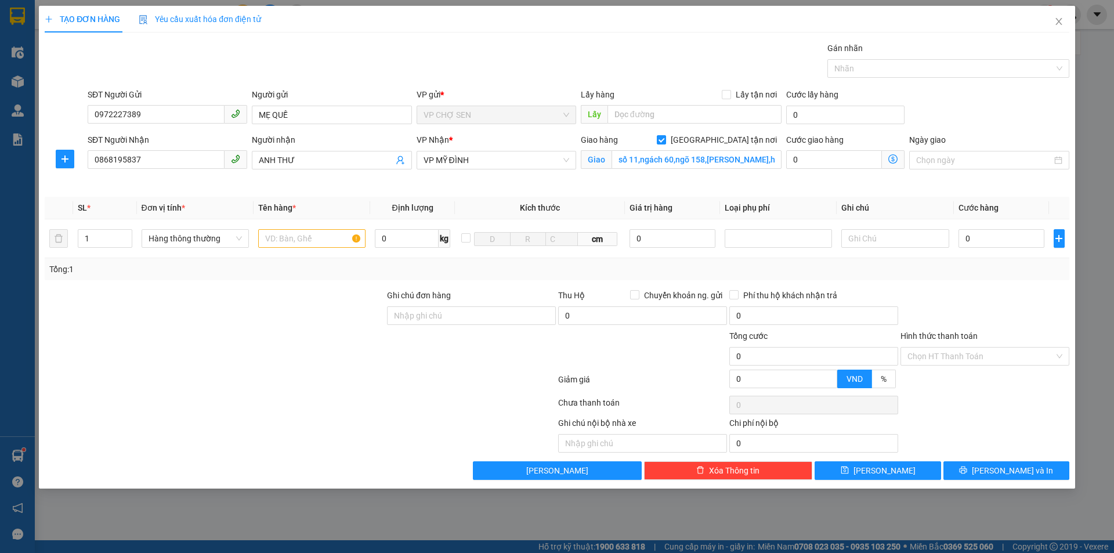
click at [892, 158] on icon "dollar-circle" at bounding box center [892, 158] width 9 height 9
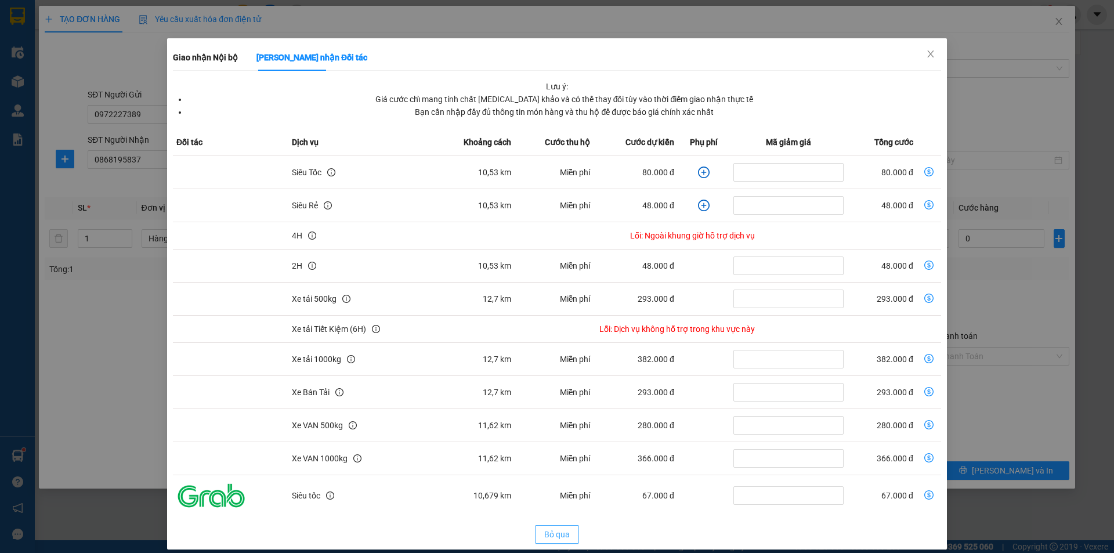
scroll to position [30, 0]
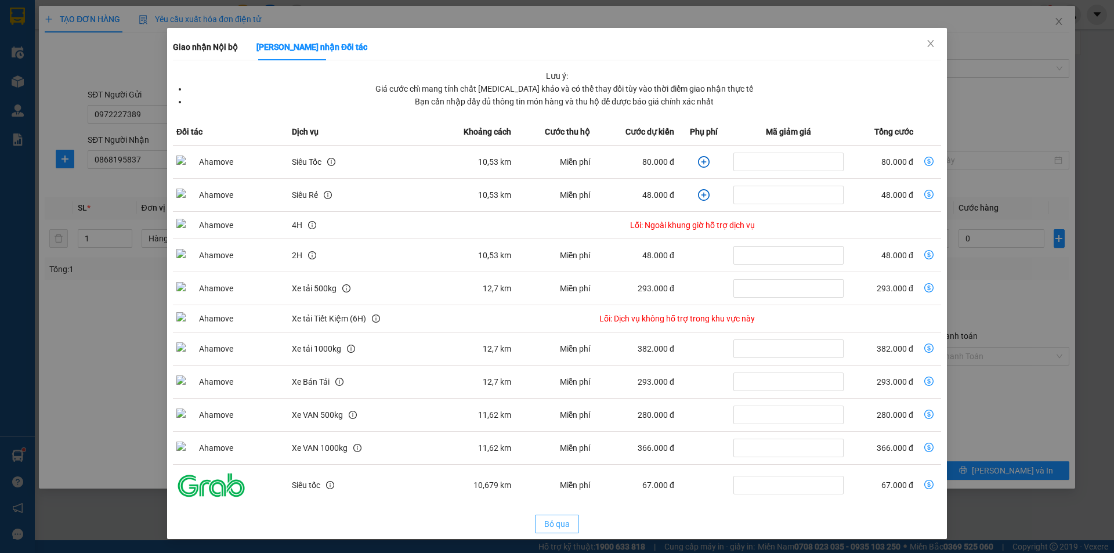
click at [559, 522] on span "Bỏ qua" at bounding box center [557, 523] width 26 height 13
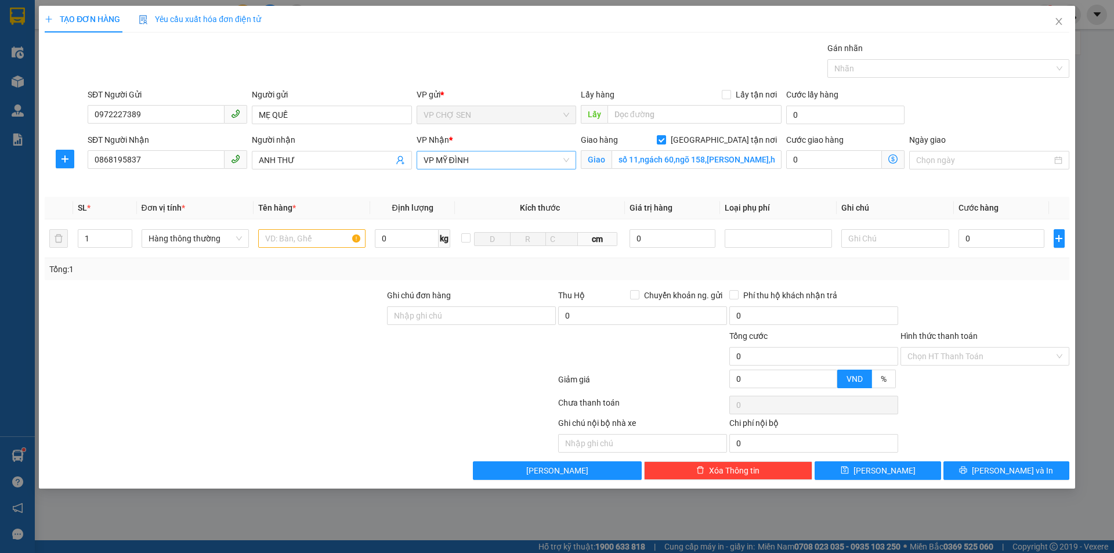
click at [494, 156] on span "VP MỸ ĐÌNH" at bounding box center [496, 159] width 146 height 17
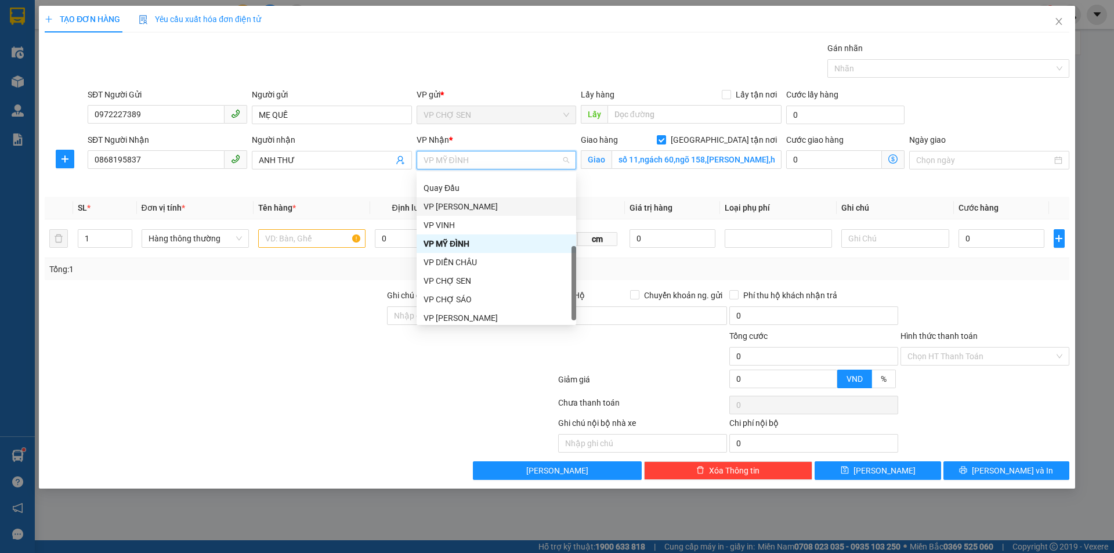
click at [454, 208] on div "VP [PERSON_NAME]" at bounding box center [496, 206] width 146 height 13
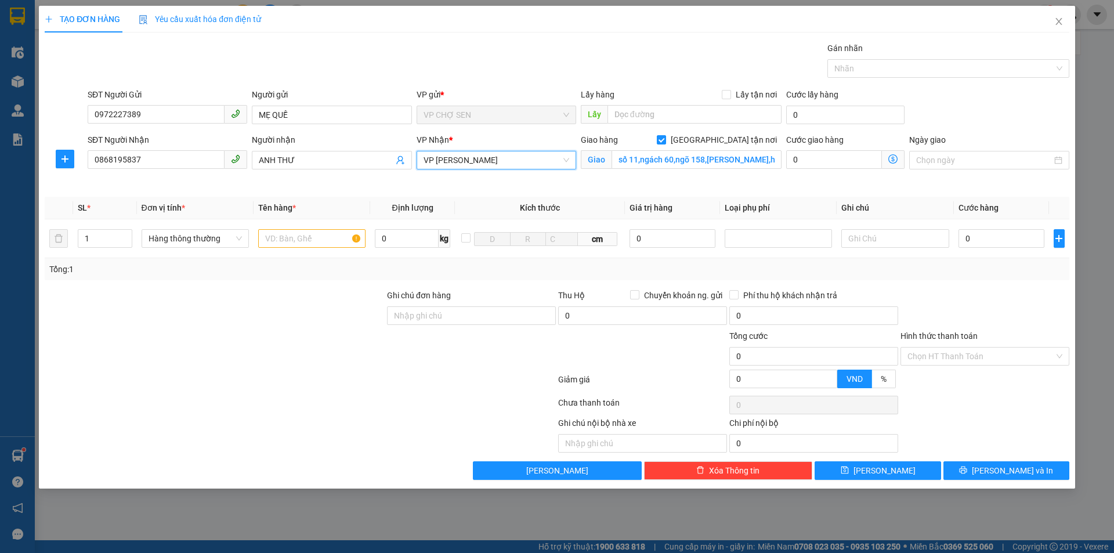
click at [893, 157] on icon "dollar-circle" at bounding box center [892, 158] width 9 height 9
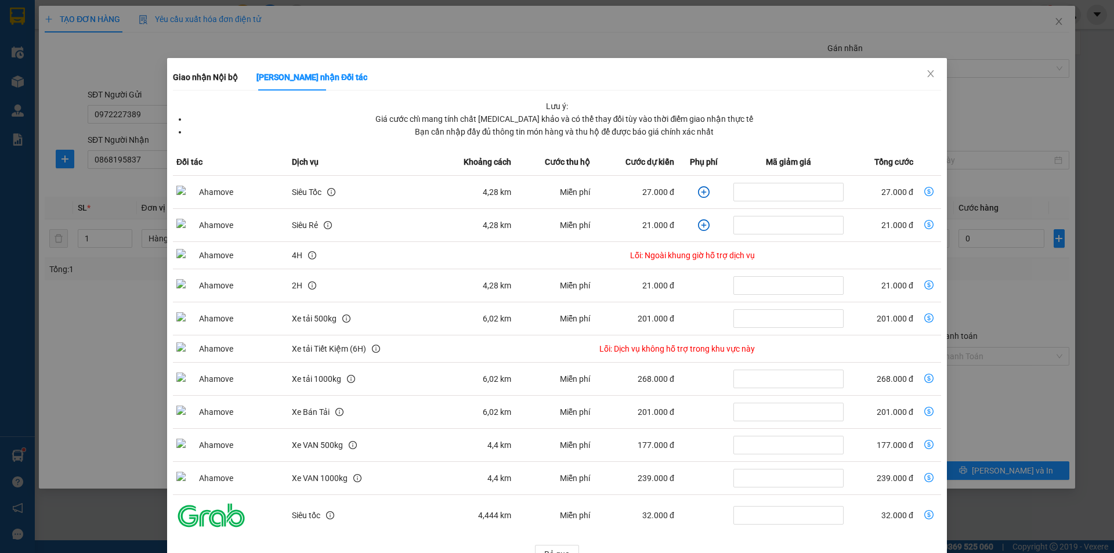
click at [924, 190] on icon "dollar-circle" at bounding box center [928, 191] width 9 height 9
type input "27.000"
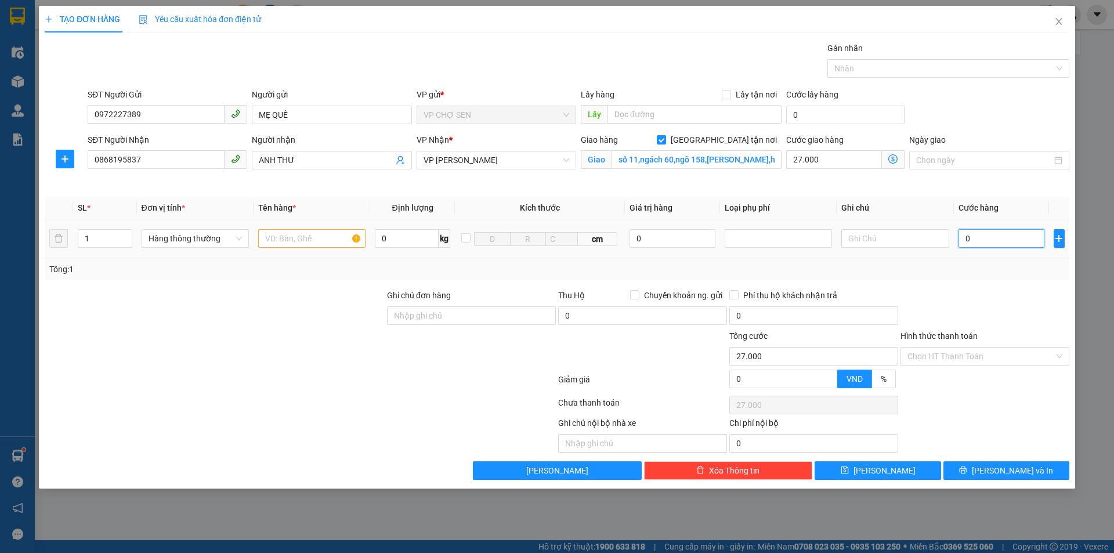
click at [967, 236] on input "0" at bounding box center [1001, 238] width 86 height 19
click at [303, 241] on input "text" at bounding box center [311, 238] width 107 height 19
type input "TP"
click at [969, 241] on input "0" at bounding box center [1001, 238] width 86 height 19
type input "6"
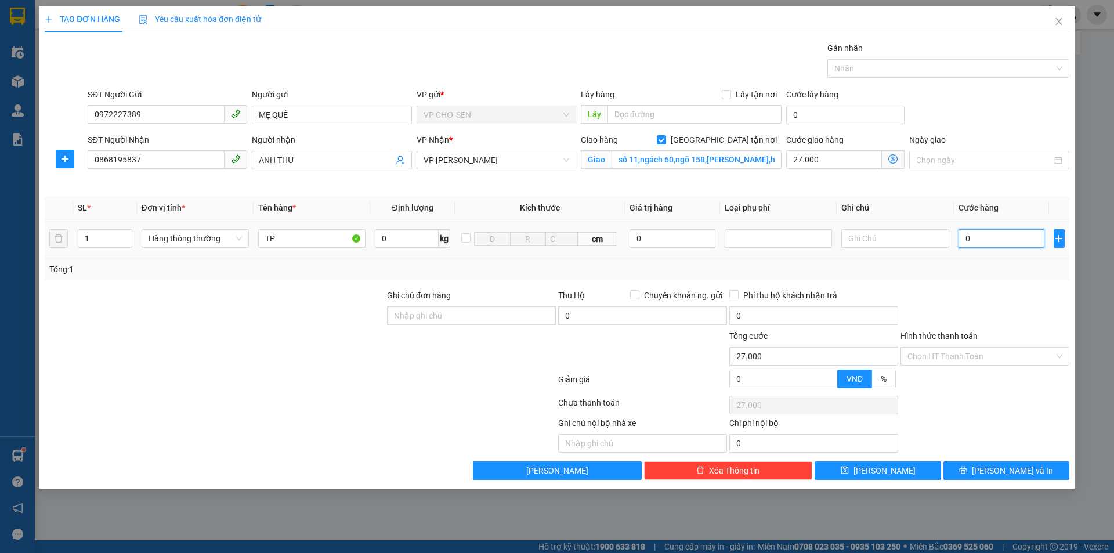
type input "27.006"
type input "60"
type input "27.060"
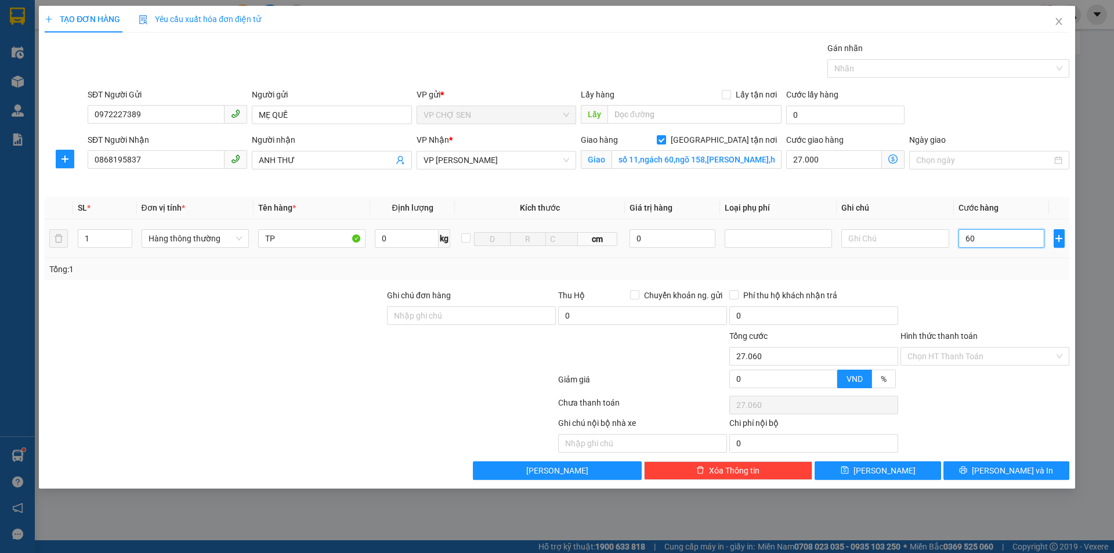
type input "600"
type input "27.600"
type input "6.000"
type input "33.000"
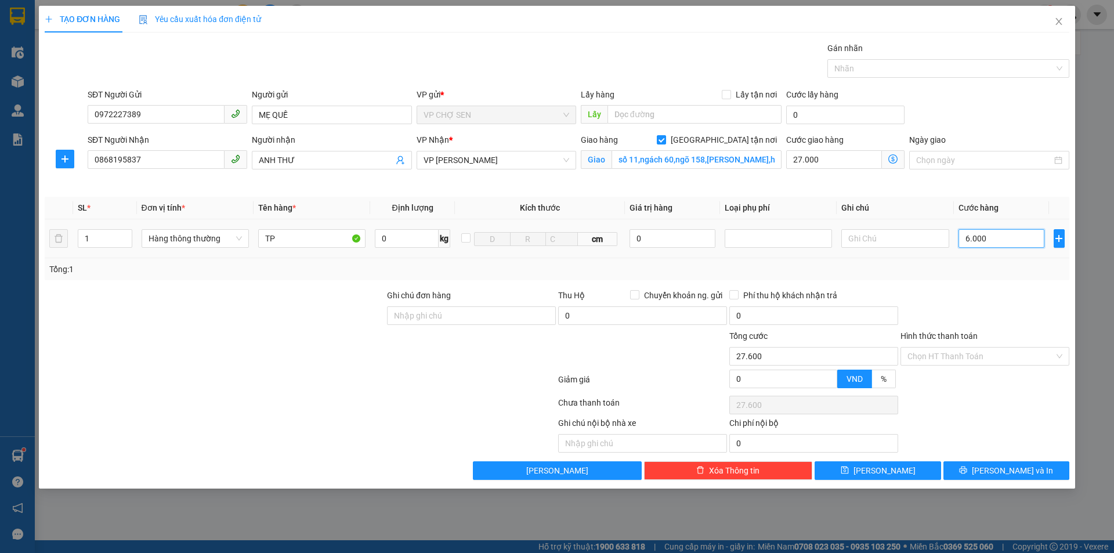
type input "33.000"
type input "60.000"
type input "87.000"
click at [824, 160] on input "27.000" at bounding box center [834, 159] width 96 height 19
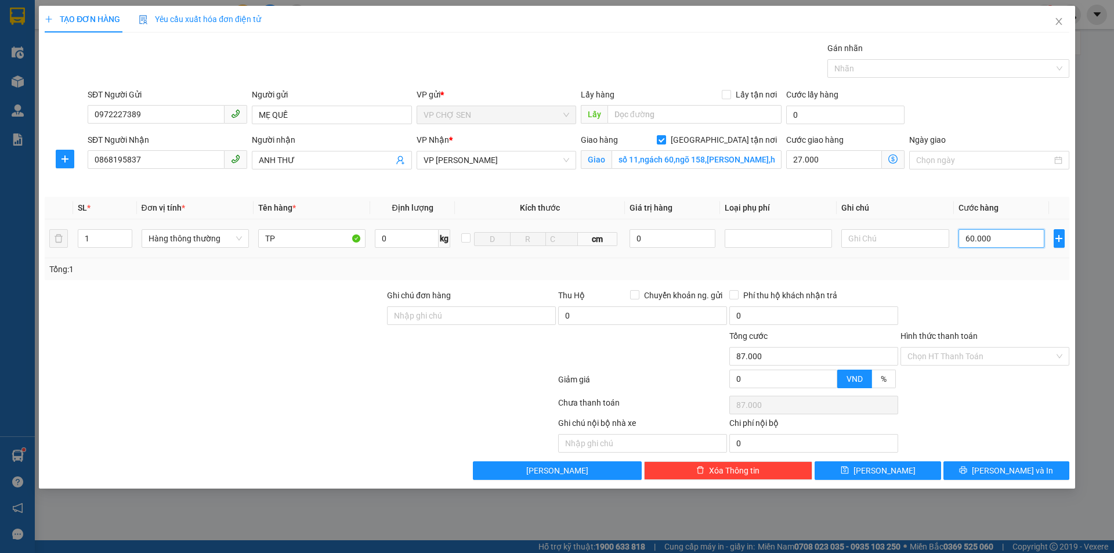
click at [1001, 236] on input "60.000" at bounding box center [1001, 238] width 86 height 19
type input "0"
type input "27.000"
type input "07"
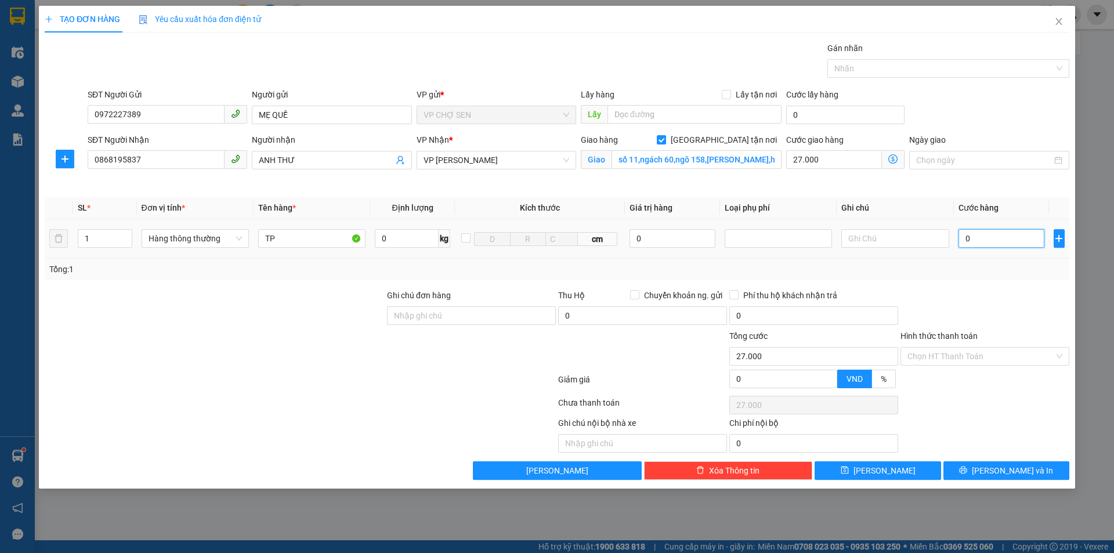
type input "27.007"
type input "070"
type input "27.070"
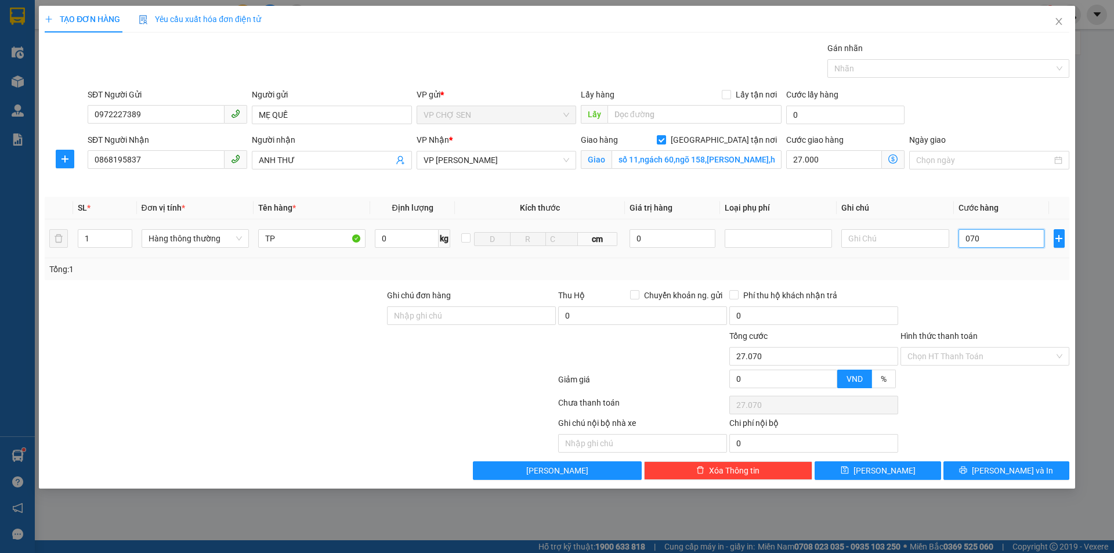
type input "0.700"
type input "27.700"
type input "07.000"
type input "34.000"
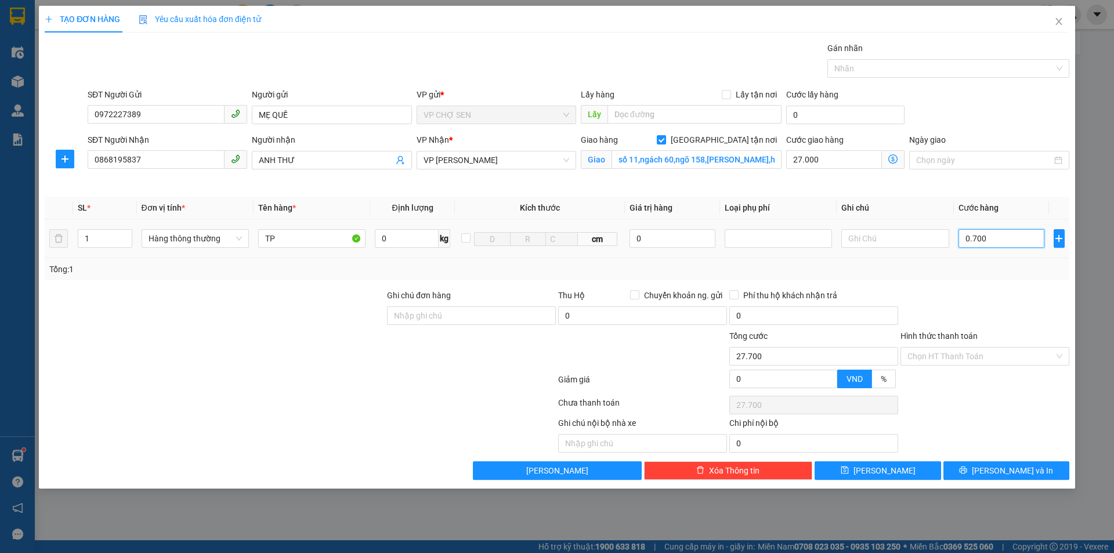
type input "34.000"
type input "070.000"
type input "97.000"
type input "07.000"
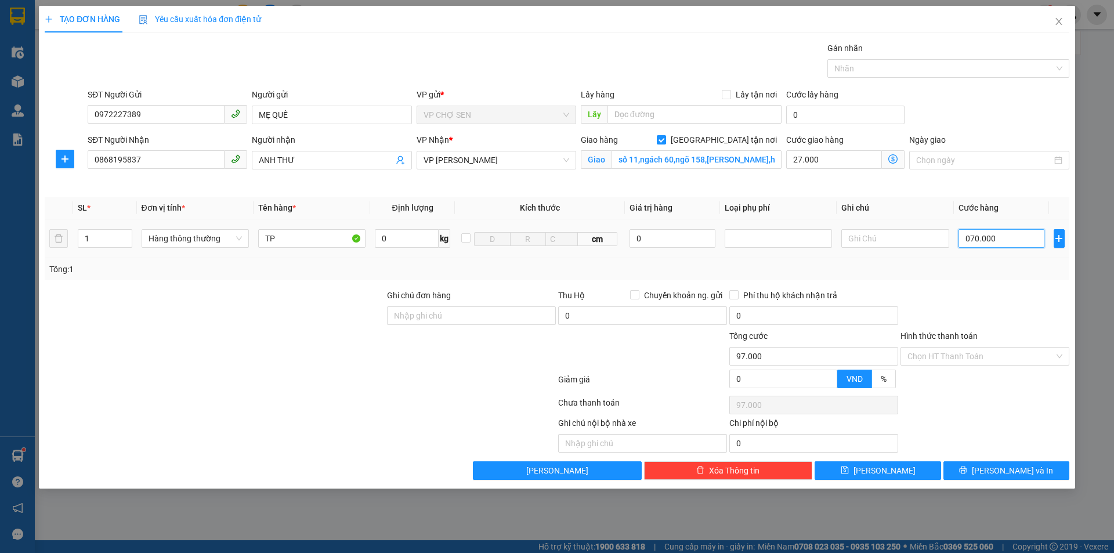
type input "34.000"
type input "070"
type input "27.070"
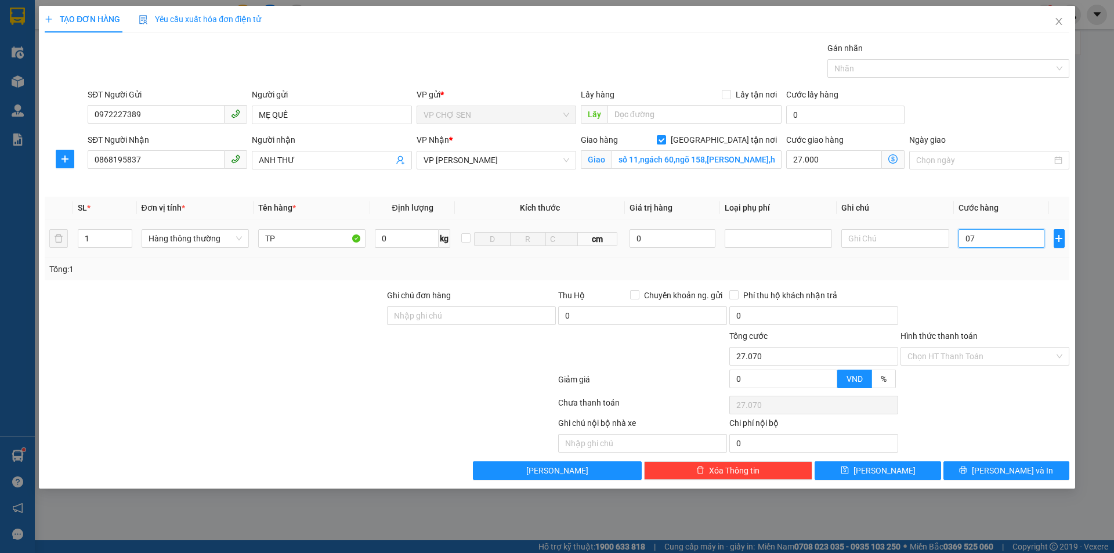
type input "0"
type input "27.000"
click at [967, 238] on input "0" at bounding box center [1001, 238] width 86 height 19
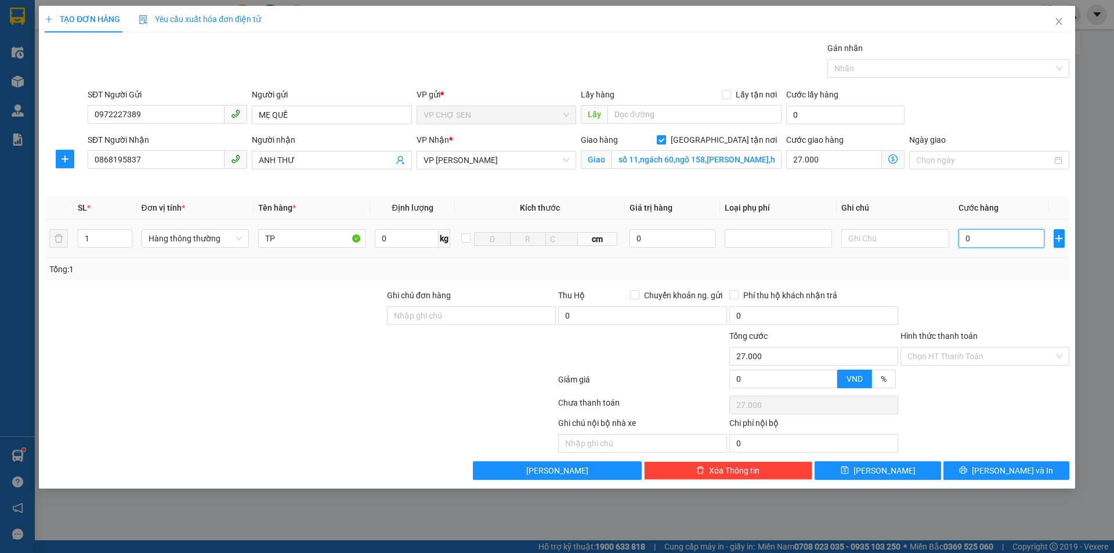
type input "7"
type input "27.007"
type input "70"
type input "27.070"
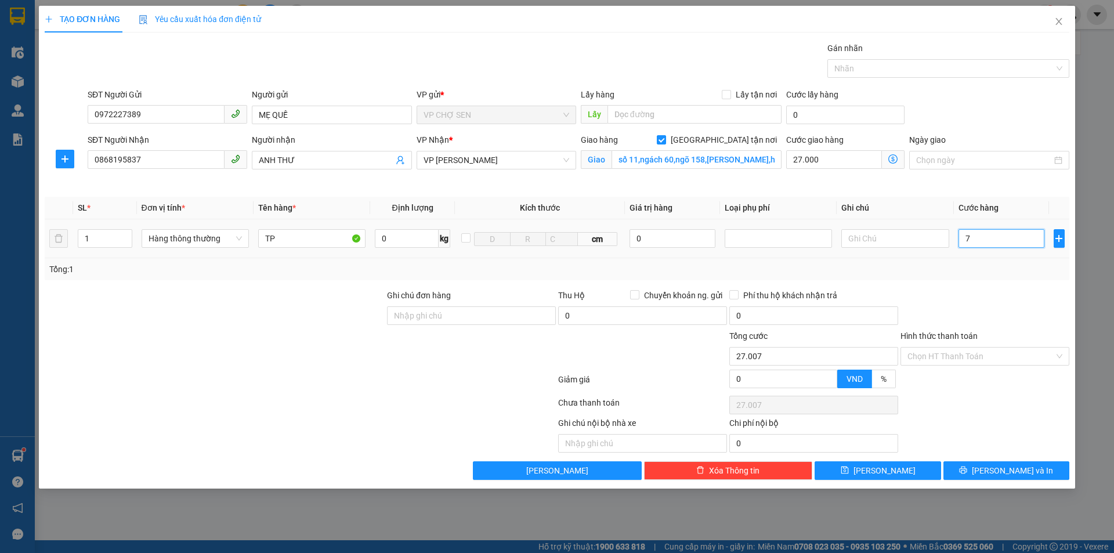
type input "27.070"
type input "700"
type input "27.700"
type input "7.000"
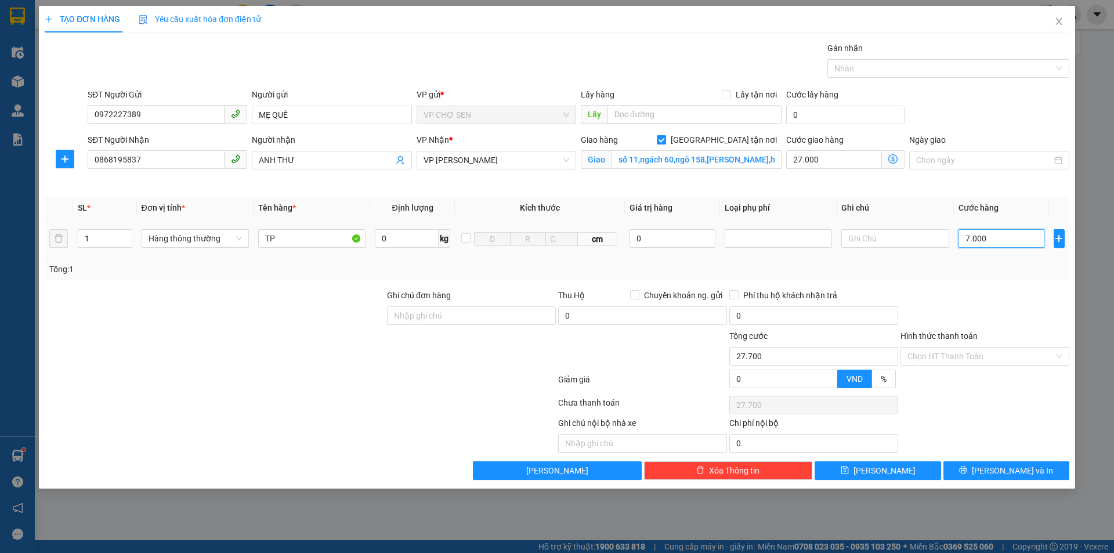
type input "34.000"
type input "70.000"
type input "97.000"
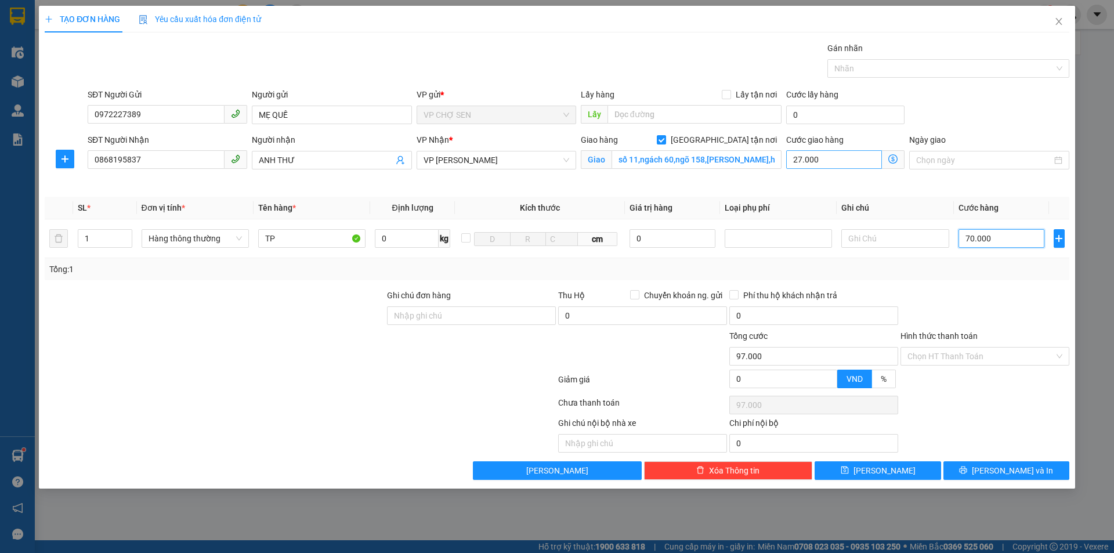
type input "70.000"
click at [820, 158] on input "27.000" at bounding box center [834, 159] width 96 height 19
type input "70.000"
type input "0"
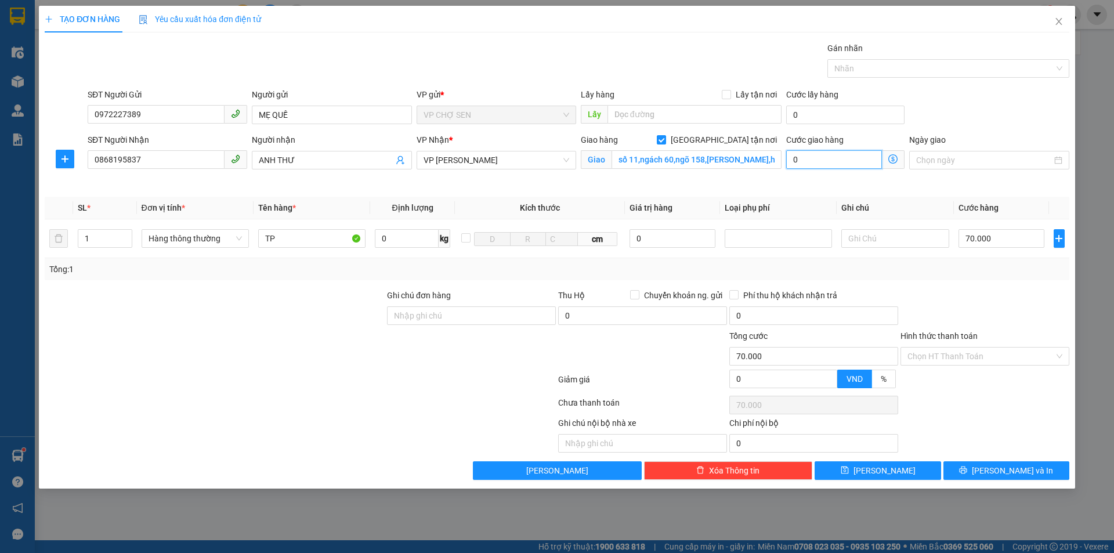
type input "70.005"
type input "5"
type input "70.050"
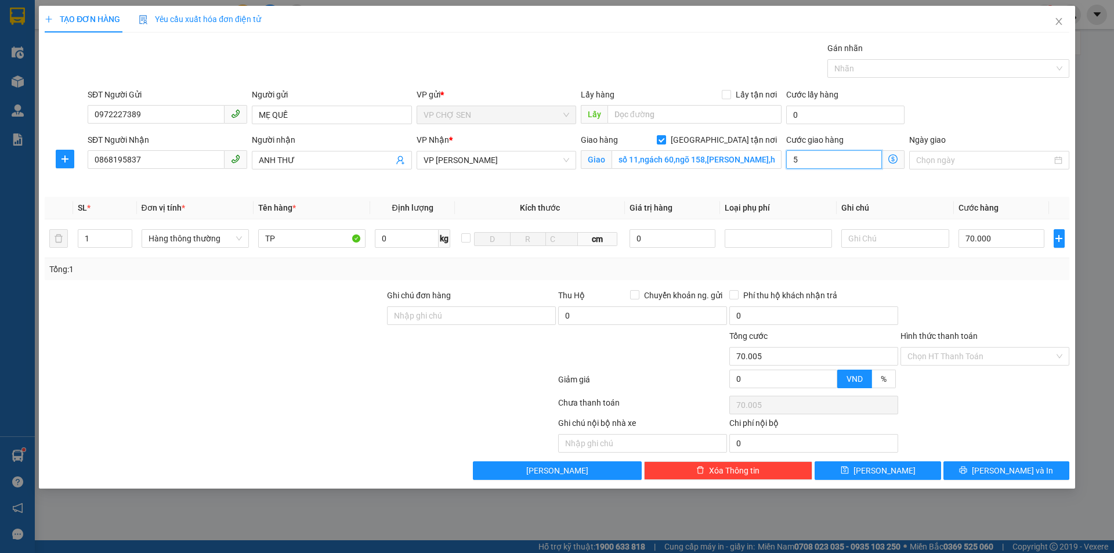
type input "50"
type input "70.500"
type input "5.000"
type input "75.000"
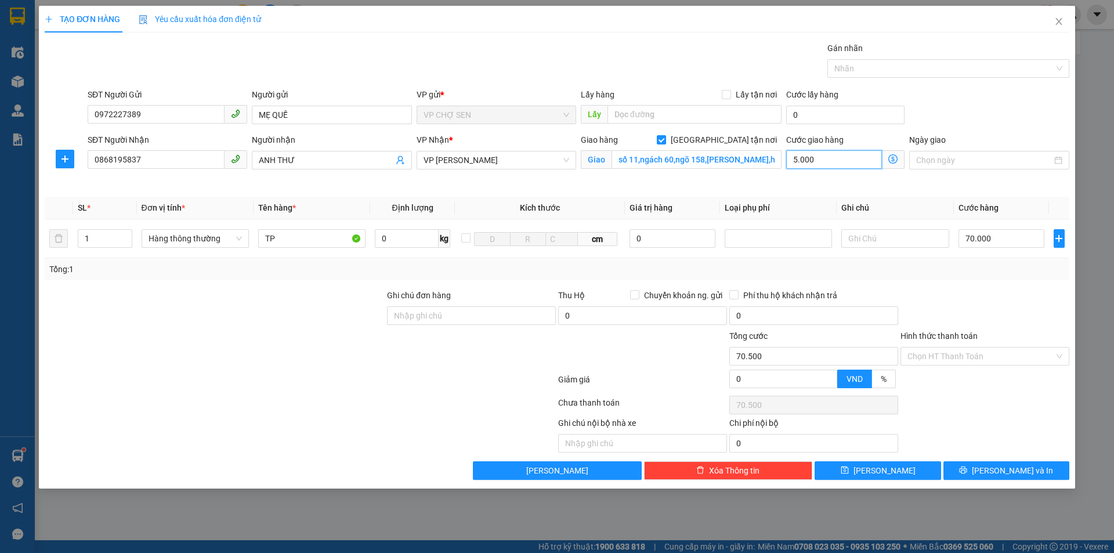
type input "75.000"
type input "120.000"
type input "50.000"
click at [954, 358] on input "Hình thức thanh toán" at bounding box center [980, 355] width 147 height 17
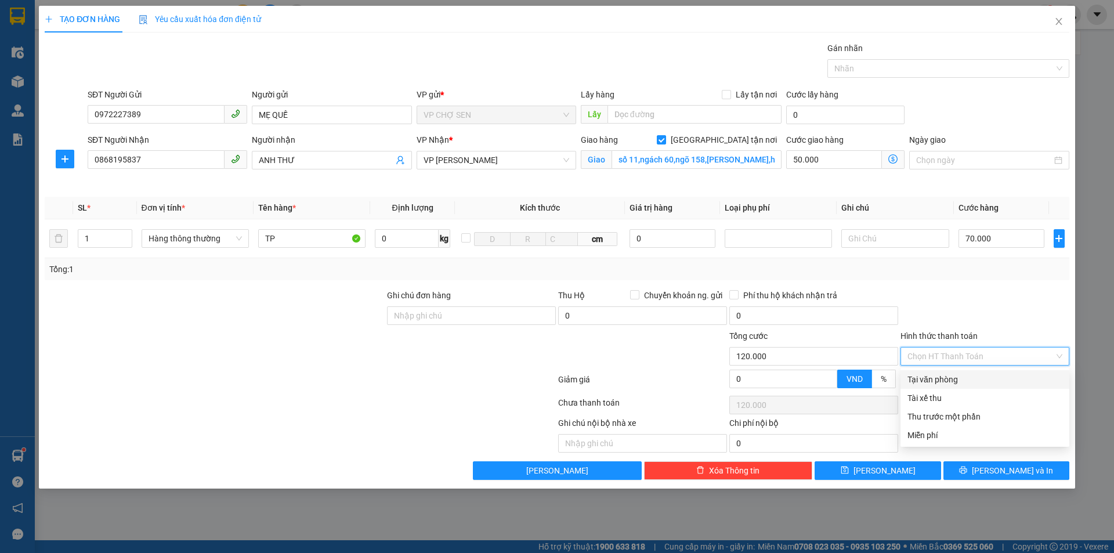
click at [943, 382] on div "Tại văn phòng" at bounding box center [984, 379] width 155 height 13
type input "0"
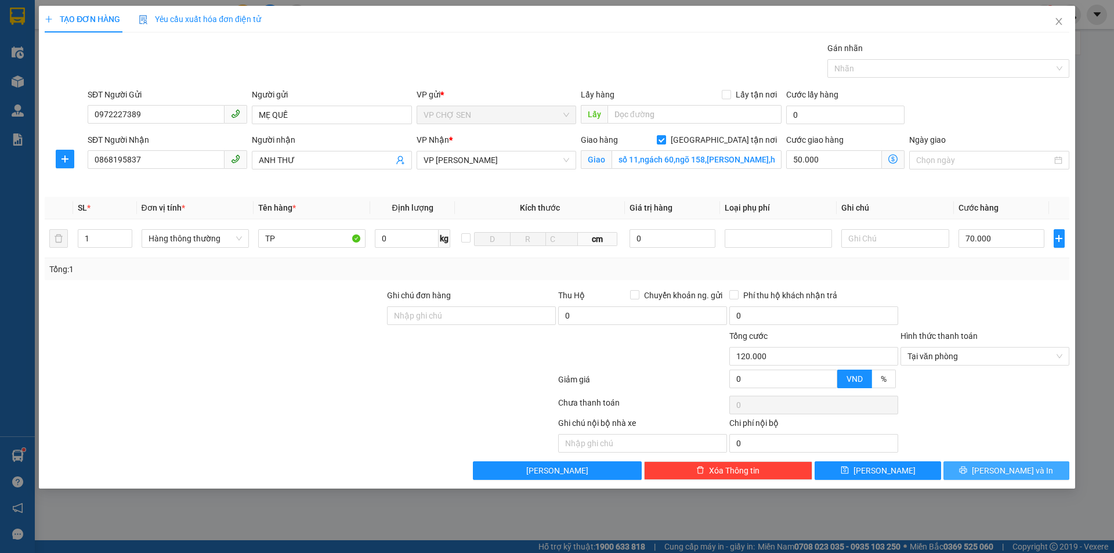
click at [1007, 472] on span "[PERSON_NAME] và In" at bounding box center [1012, 470] width 81 height 13
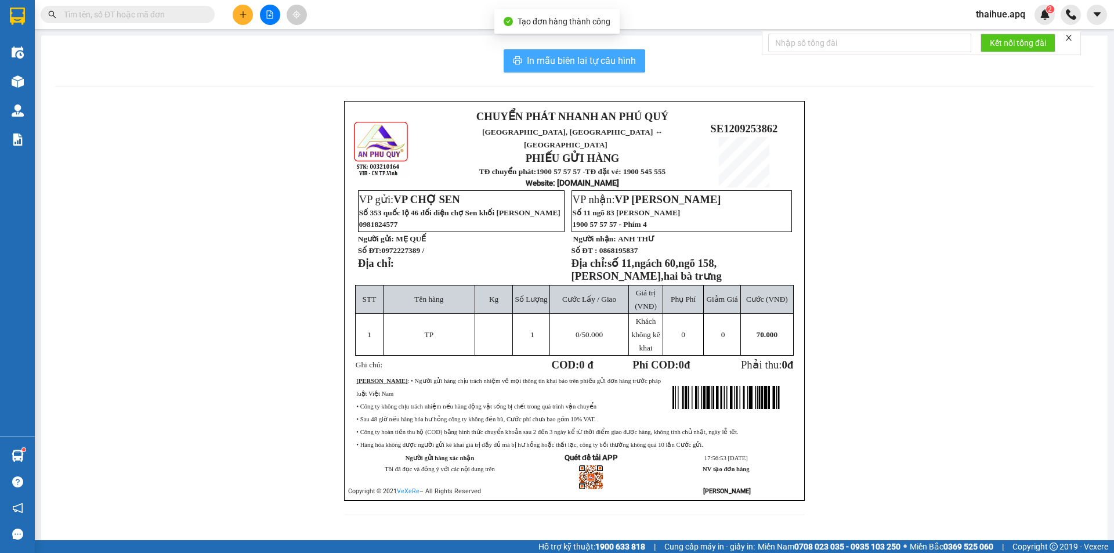
click at [595, 60] on span "In mẫu biên lai tự cấu hình" at bounding box center [581, 60] width 109 height 15
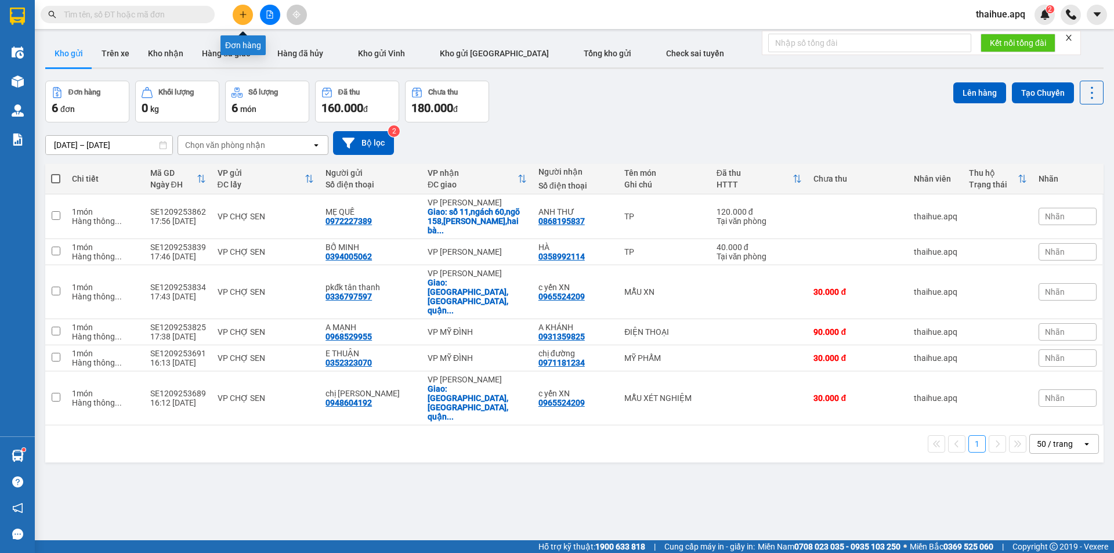
click at [241, 13] on icon "plus" at bounding box center [243, 14] width 8 height 8
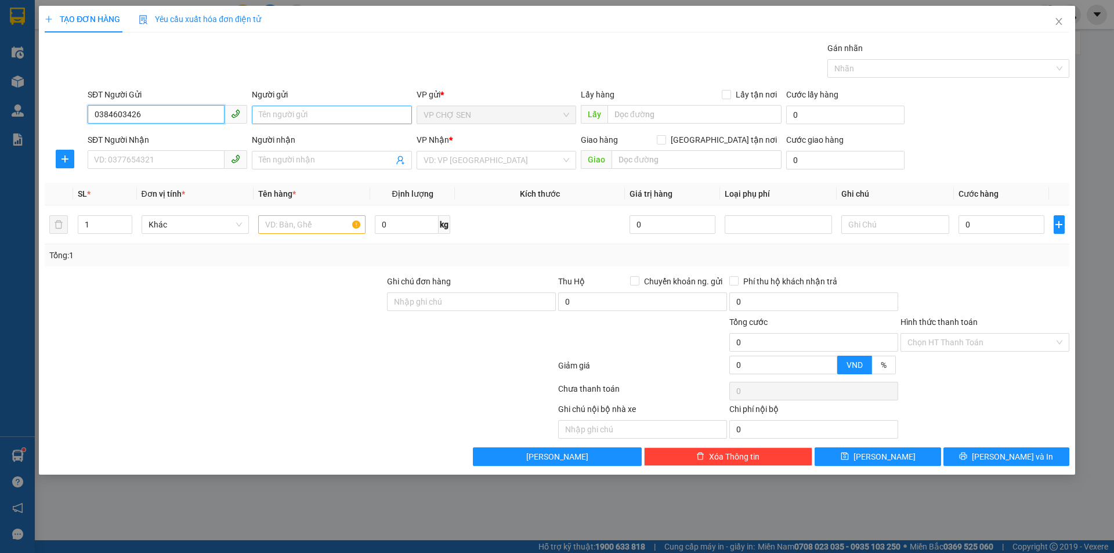
type input "0384603426"
click at [270, 115] on input "Người gửi" at bounding box center [332, 115] width 160 height 19
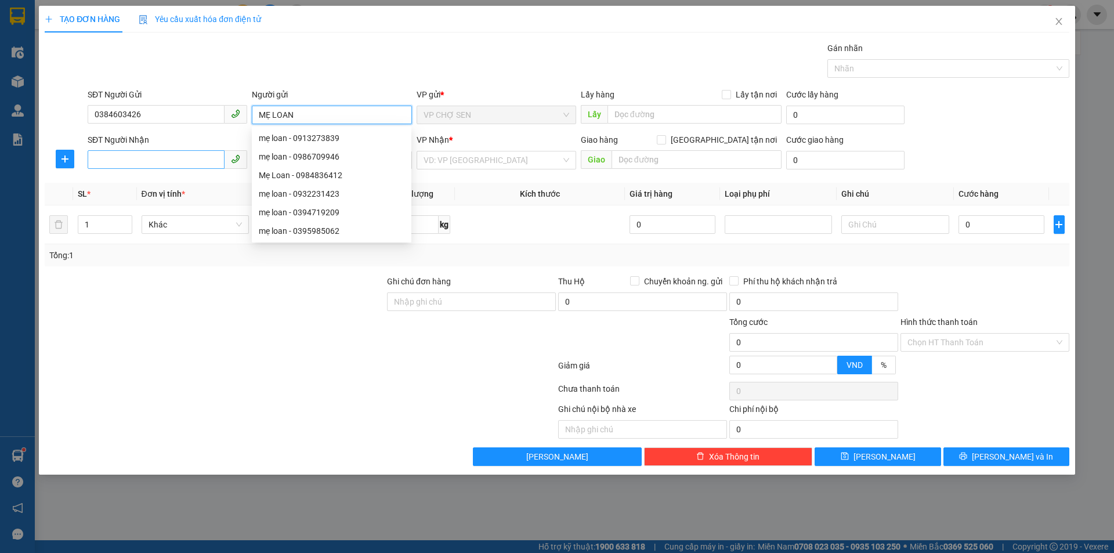
type input "MẸ LOAN"
click at [116, 162] on input "SĐT Người Nhận" at bounding box center [156, 159] width 137 height 19
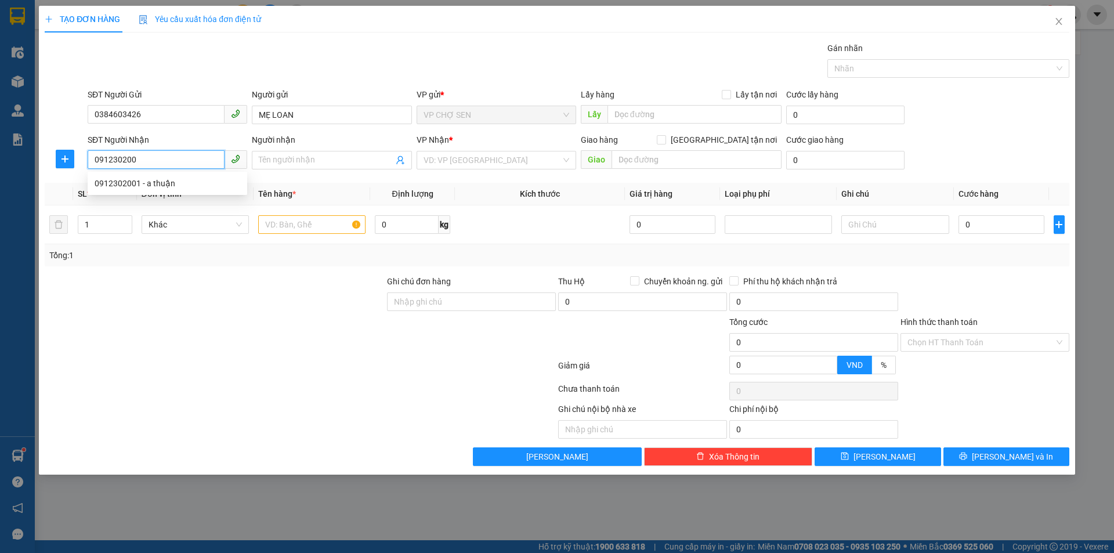
type input "0912302001"
click at [161, 190] on div "0912302001 - a thuận" at bounding box center [168, 183] width 160 height 19
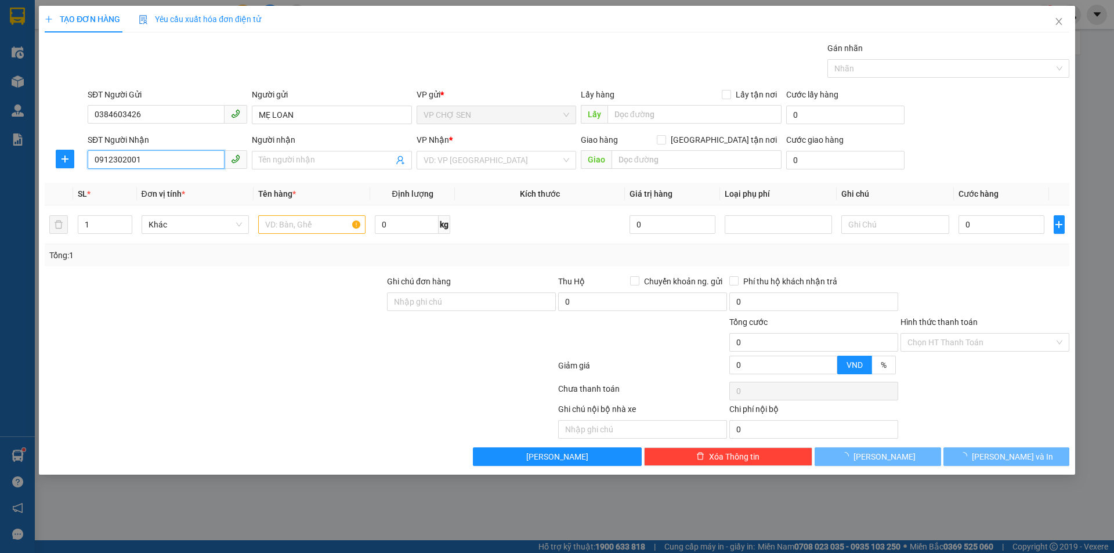
type input "a thuận"
type input "VP [GEOGRAPHIC_DATA]"
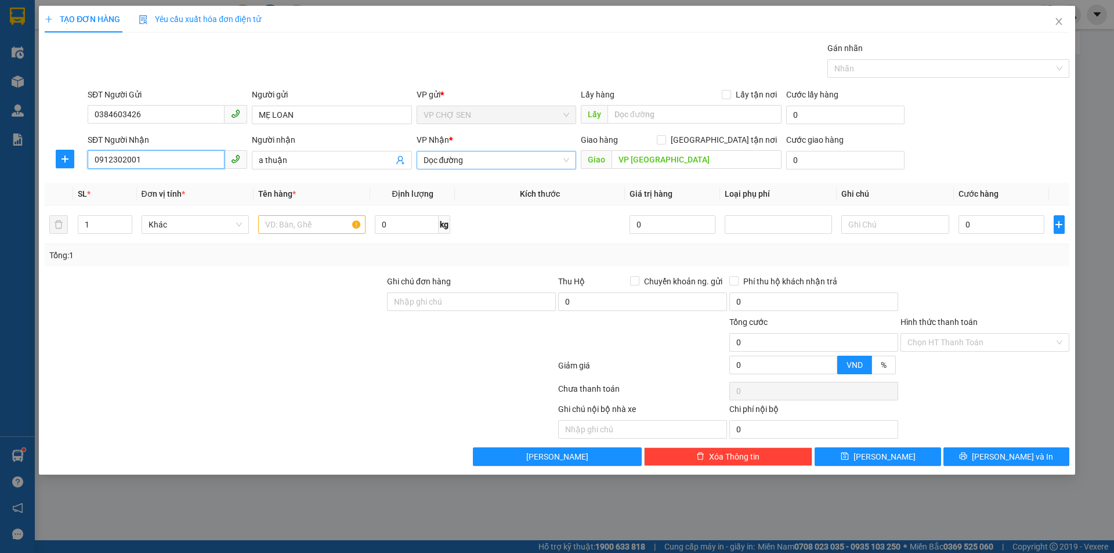
click at [496, 156] on span "Dọc đường" at bounding box center [496, 159] width 146 height 17
type input "0912302001"
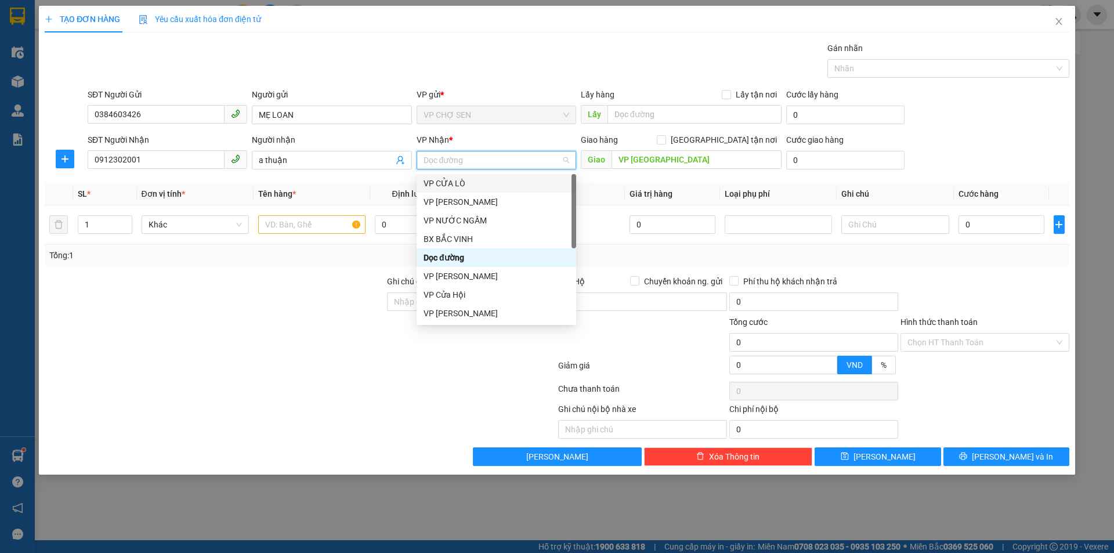
scroll to position [167, 0]
click at [463, 242] on div "VP MỸ ĐÌNH" at bounding box center [496, 239] width 146 height 13
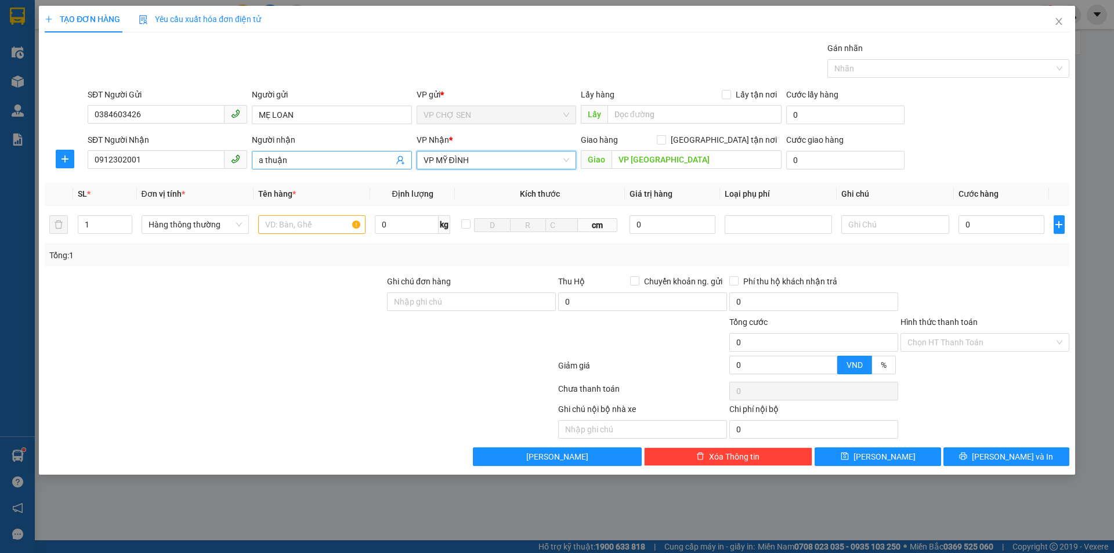
click at [310, 165] on input "a thuận" at bounding box center [326, 160] width 134 height 13
type input "a thuận 0973245148"
click at [676, 155] on input "VP [GEOGRAPHIC_DATA]" at bounding box center [696, 159] width 170 height 19
click at [276, 222] on input "text" at bounding box center [311, 224] width 107 height 19
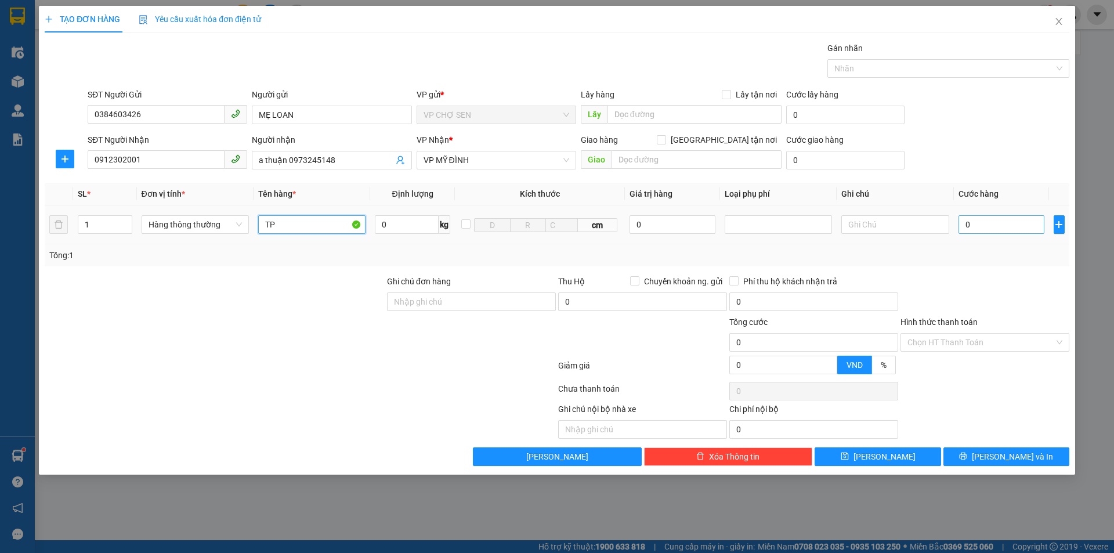
type input "TP"
click at [970, 220] on input "0" at bounding box center [1001, 224] width 86 height 19
type input "7"
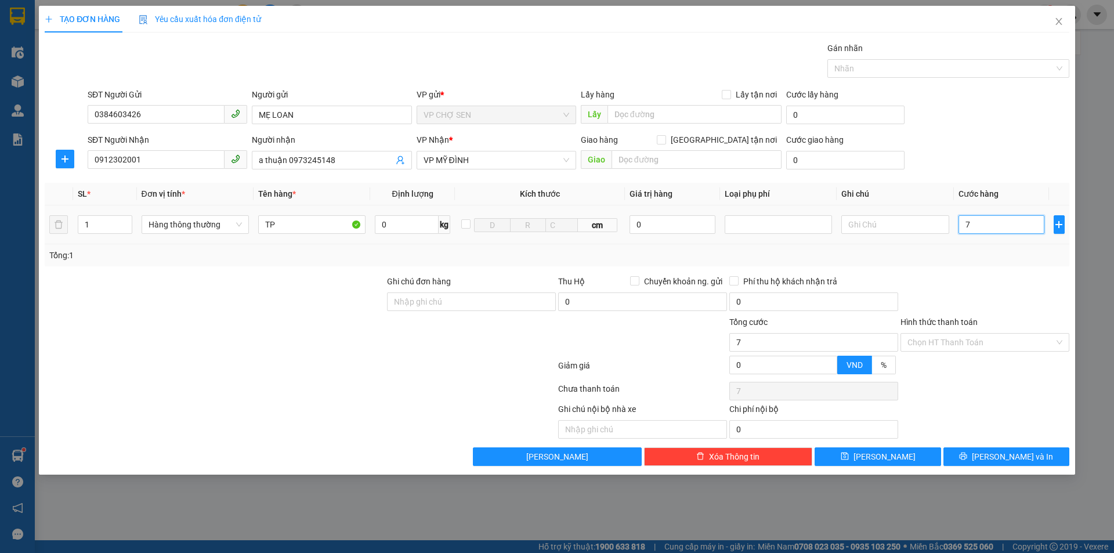
type input "70"
type input "700"
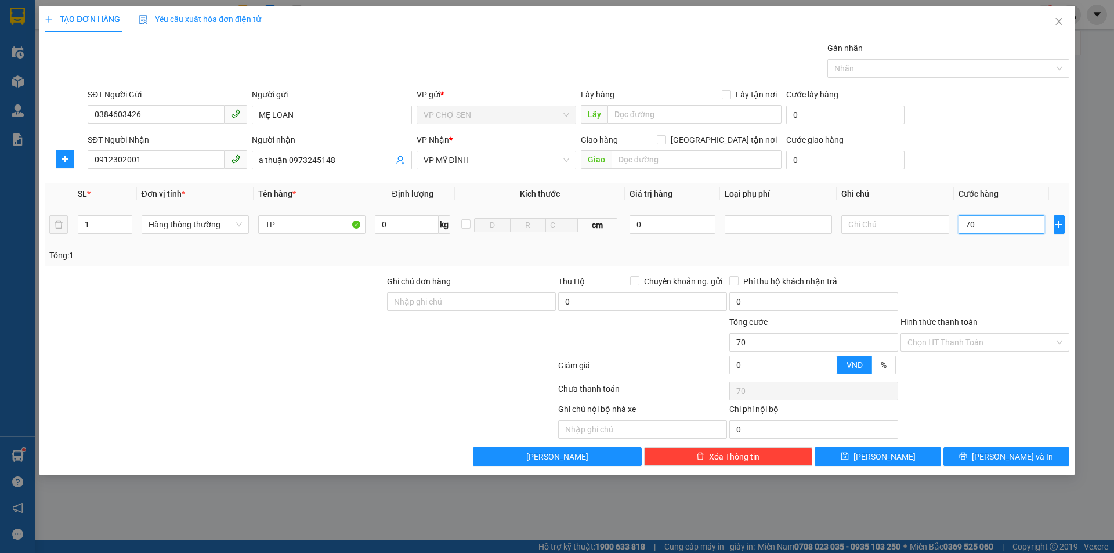
type input "700"
type input "7.000"
type input "70.000"
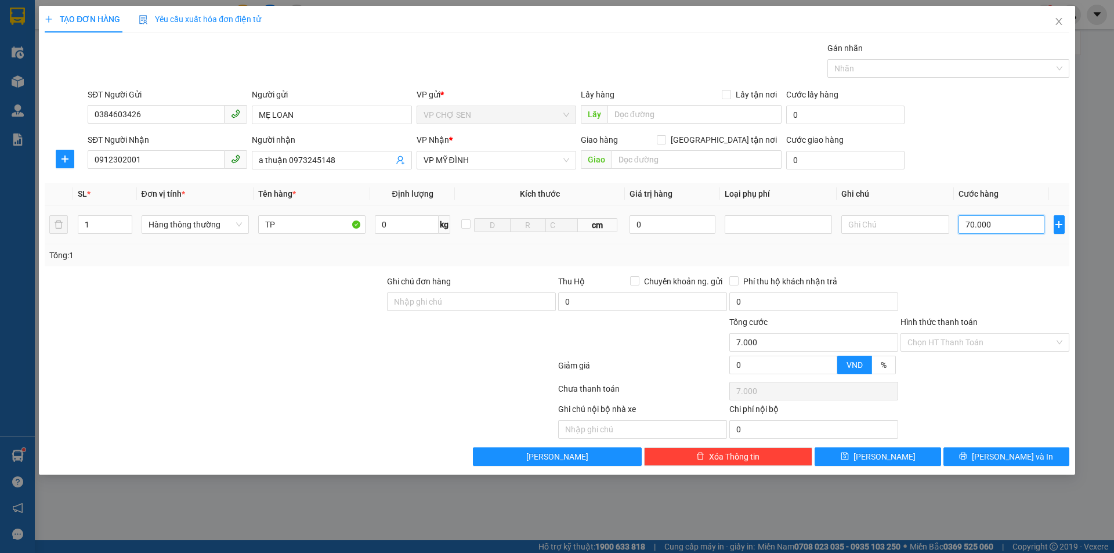
type input "70.000"
click at [962, 337] on input "Hình thức thanh toán" at bounding box center [980, 342] width 147 height 17
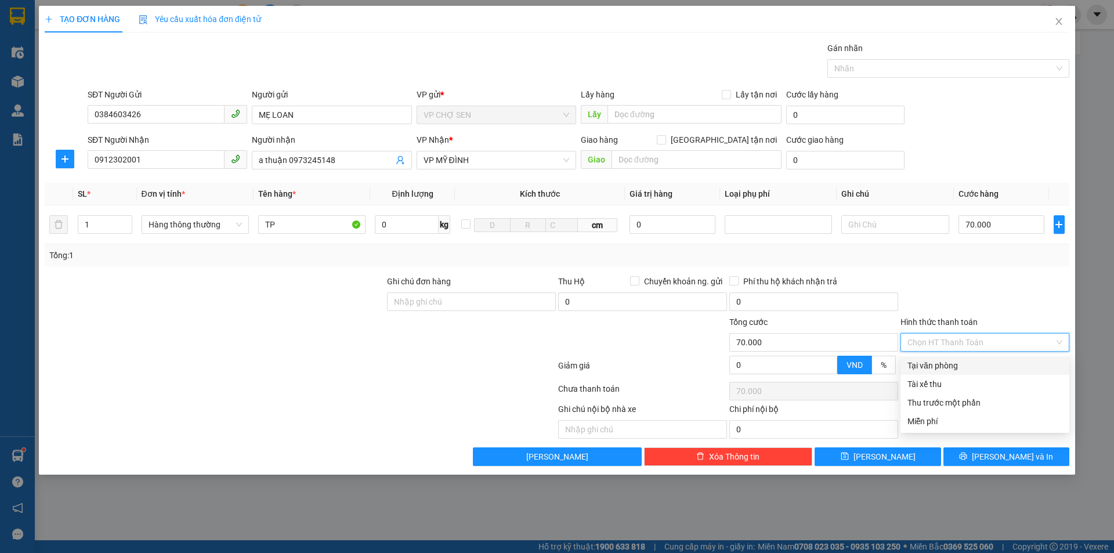
click at [948, 369] on div "Tại văn phòng" at bounding box center [984, 365] width 155 height 13
type input "0"
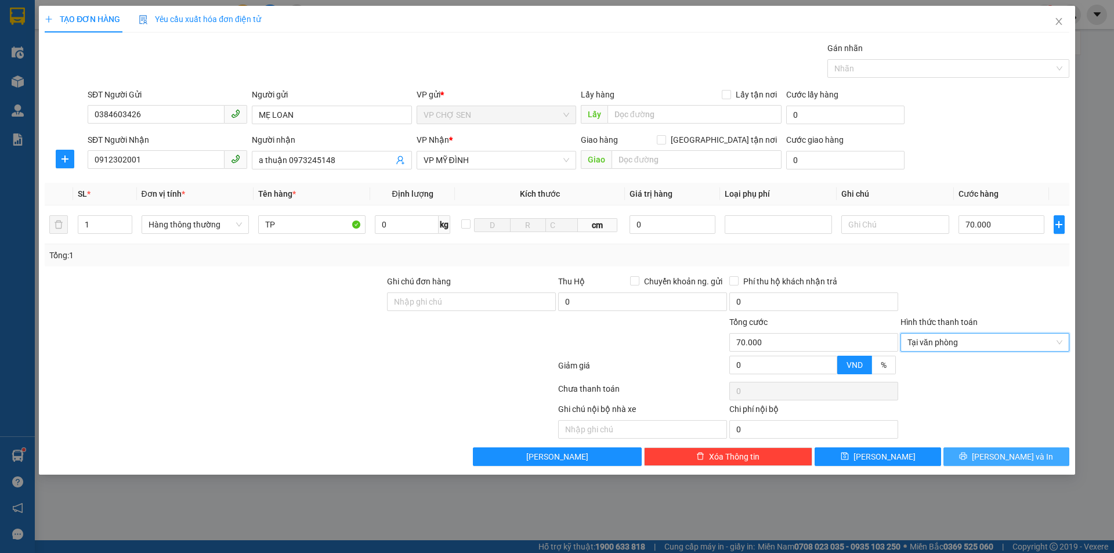
click at [981, 451] on button "[PERSON_NAME] và In" at bounding box center [1006, 456] width 126 height 19
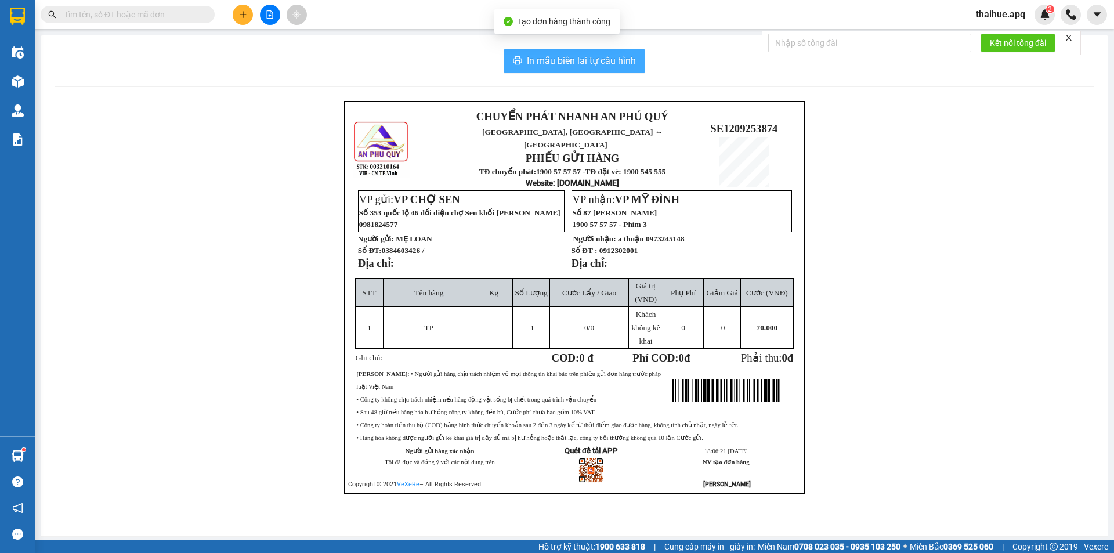
click at [607, 60] on span "In mẫu biên lai tự cấu hình" at bounding box center [581, 60] width 109 height 15
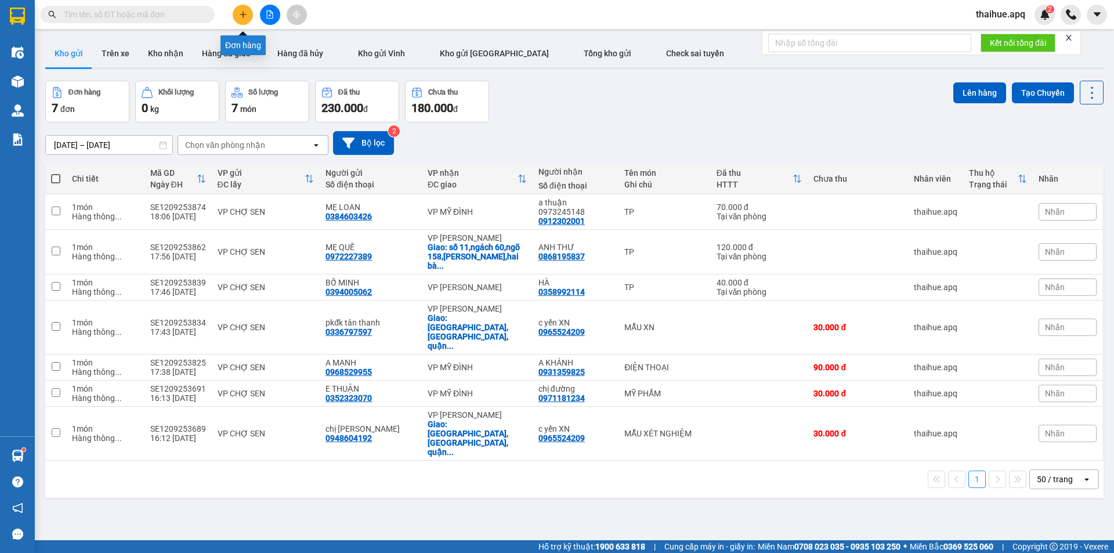
click at [243, 16] on icon "plus" at bounding box center [242, 14] width 1 height 6
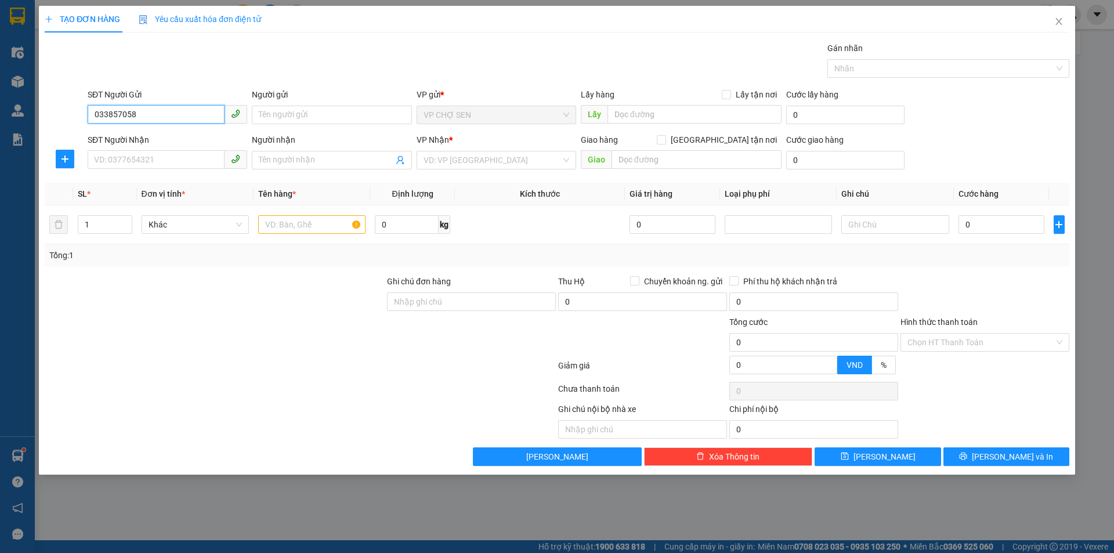
type input "0338570581"
click at [163, 136] on div "0338570581 - A Thành" at bounding box center [168, 138] width 146 height 13
type input "A Thành"
type input "0338570581"
click at [128, 155] on input "SĐT Người Nhận" at bounding box center [156, 159] width 137 height 19
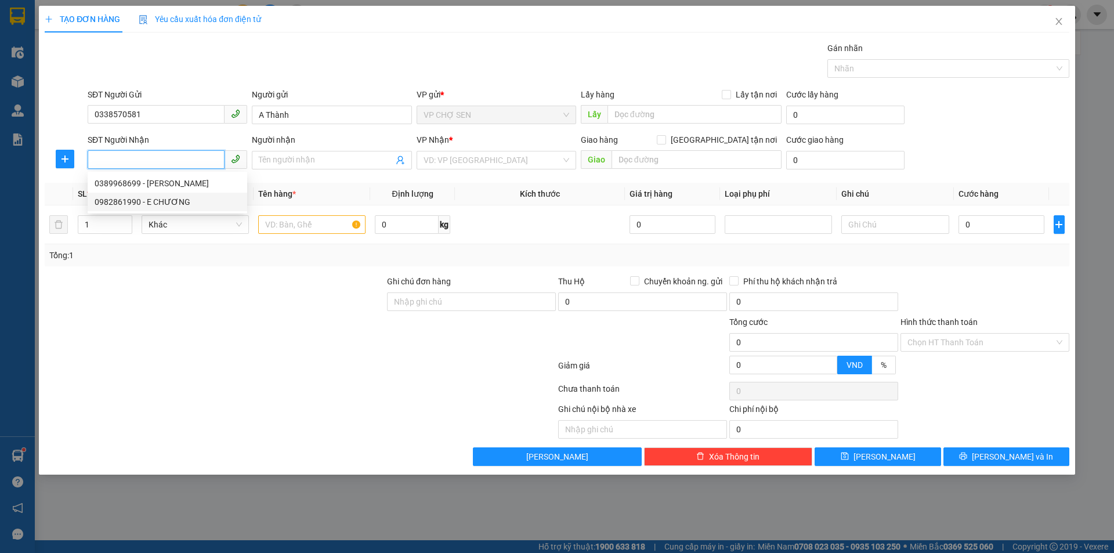
click at [158, 204] on div "0982861990 - E CHƯƠNG" at bounding box center [168, 201] width 146 height 13
type input "0982861990"
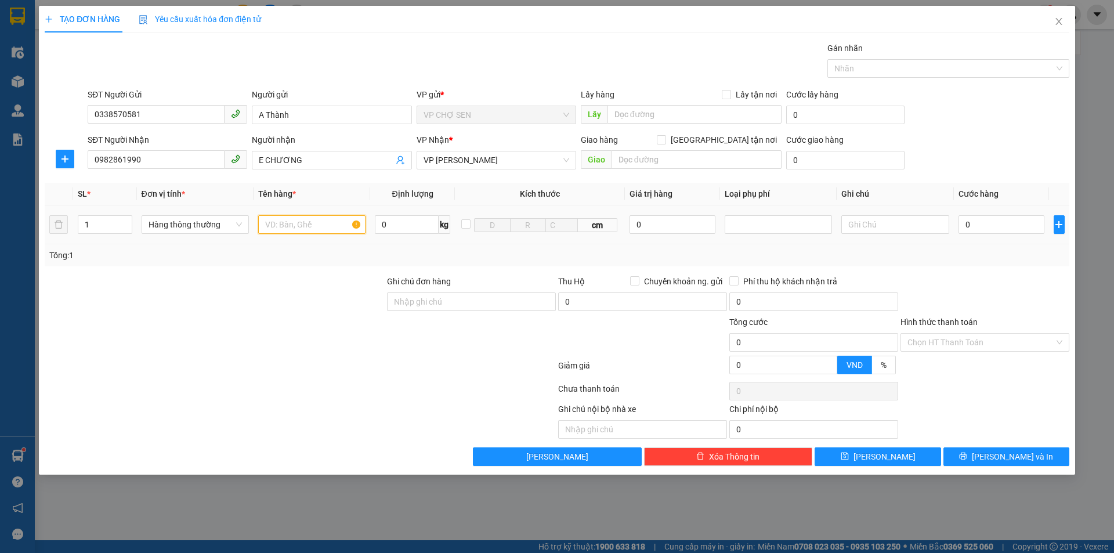
click at [271, 224] on input "text" at bounding box center [311, 224] width 107 height 19
click at [967, 223] on input "0" at bounding box center [1001, 224] width 86 height 19
click at [147, 111] on input "0338570581" at bounding box center [156, 114] width 137 height 19
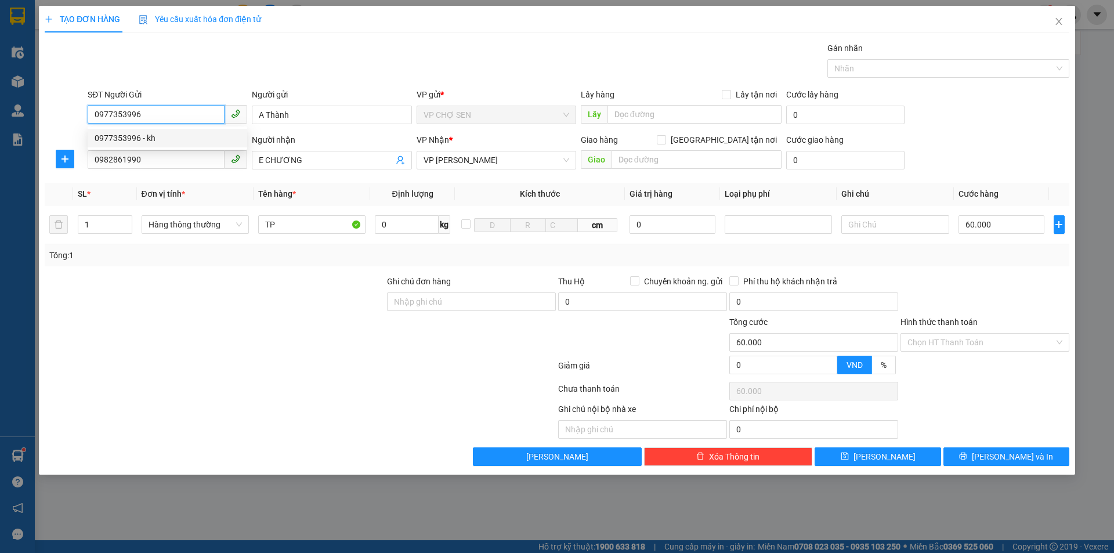
click at [152, 136] on div "0977353996 - kh" at bounding box center [168, 138] width 146 height 13
click at [934, 337] on input "Hình thức thanh toán" at bounding box center [980, 342] width 147 height 17
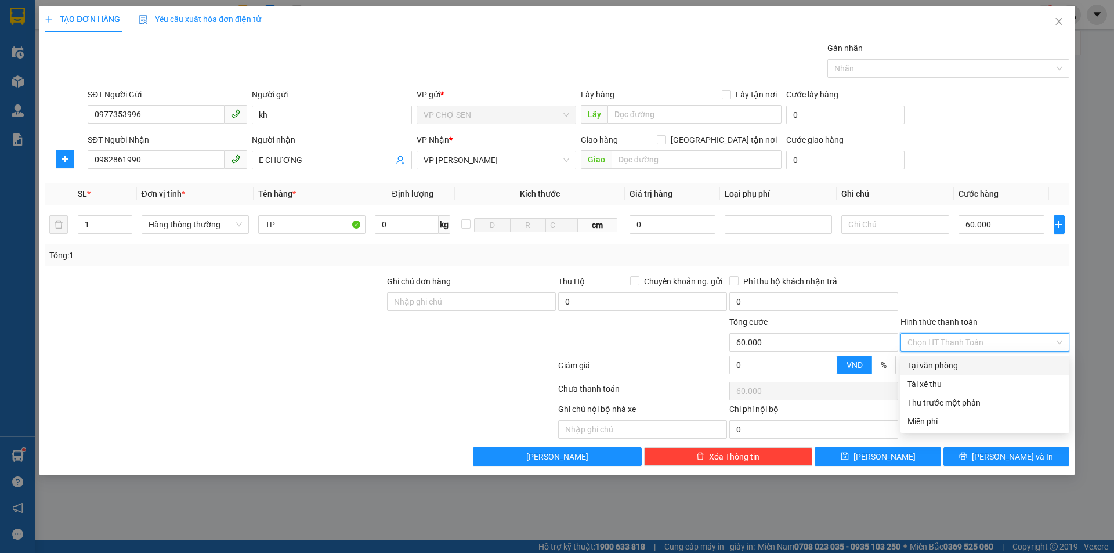
click at [939, 361] on div "Tại văn phòng" at bounding box center [984, 365] width 155 height 13
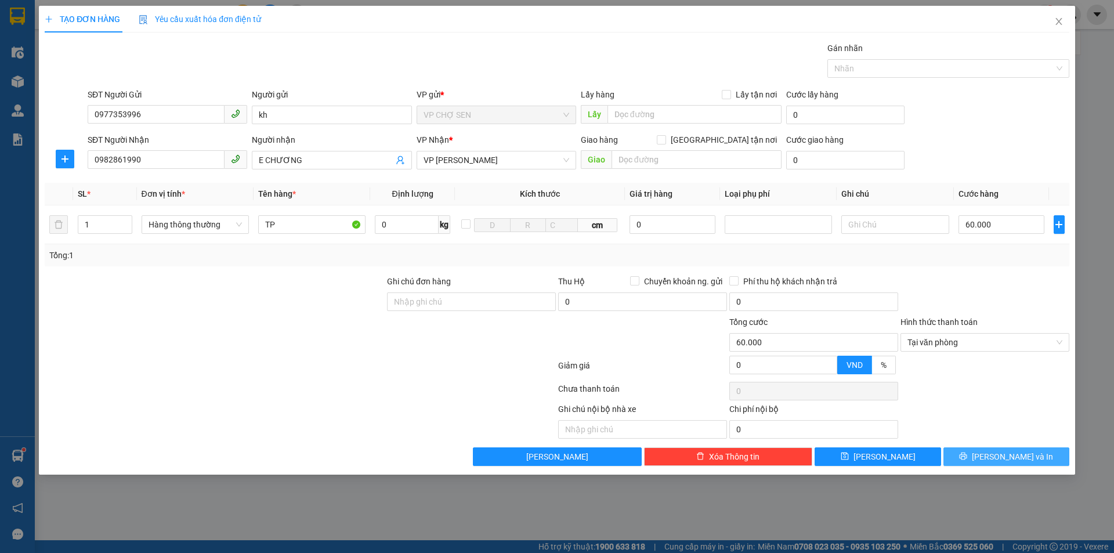
click at [968, 450] on button "[PERSON_NAME] và In" at bounding box center [1006, 456] width 126 height 19
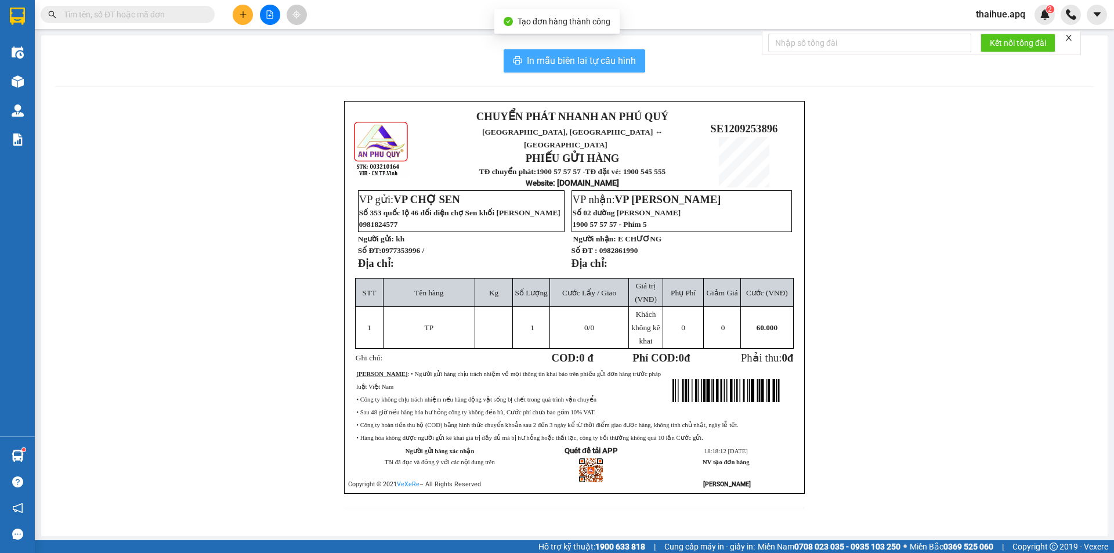
click at [597, 61] on span "In mẫu biên lai tự cấu hình" at bounding box center [581, 60] width 109 height 15
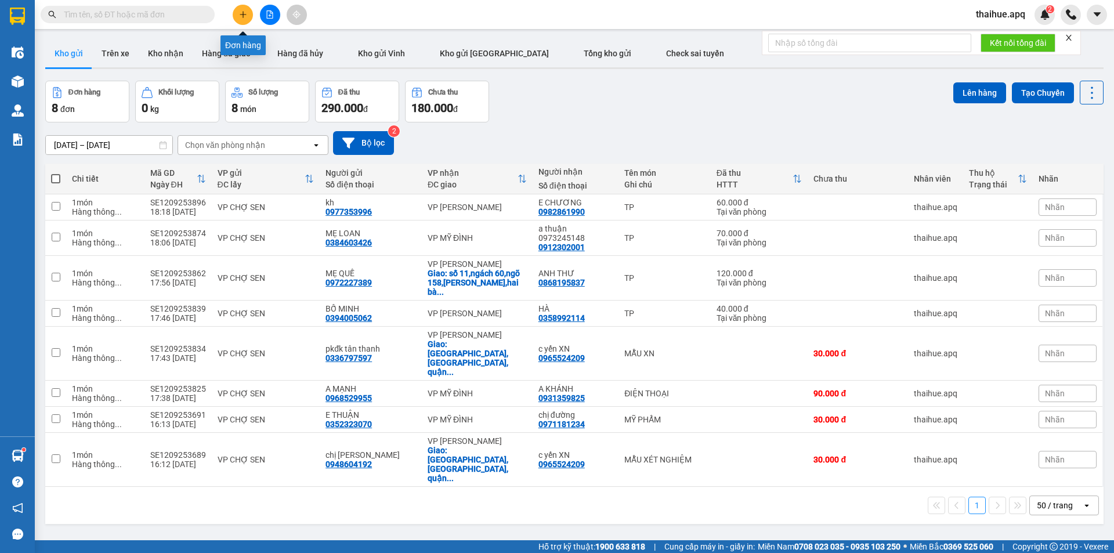
click at [243, 15] on icon "plus" at bounding box center [243, 14] width 6 height 1
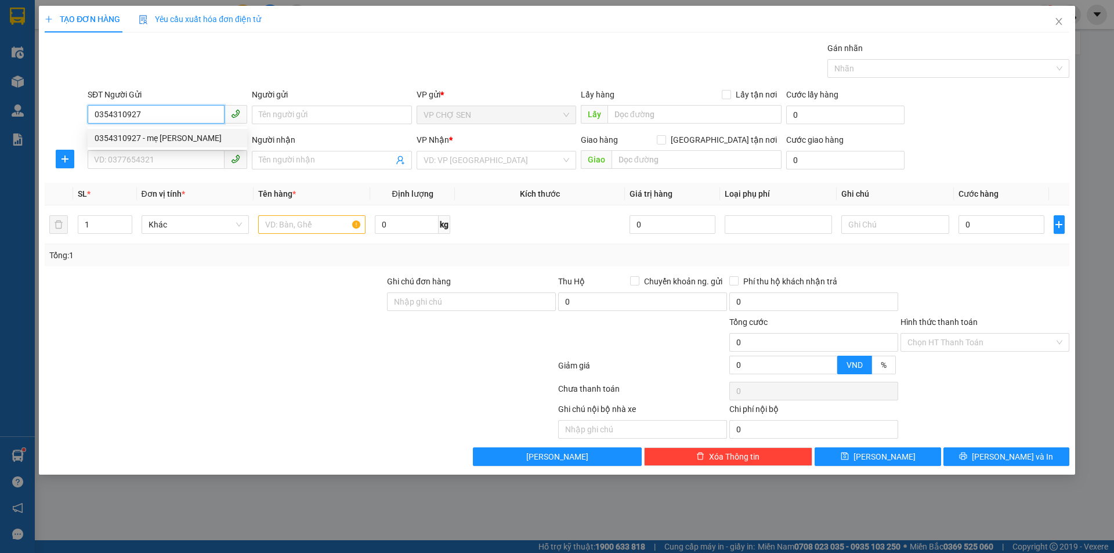
click at [150, 139] on div "0354310927 - mẹ [PERSON_NAME]" at bounding box center [168, 138] width 146 height 13
click at [158, 160] on input "SĐT Người Nhận" at bounding box center [156, 159] width 137 height 19
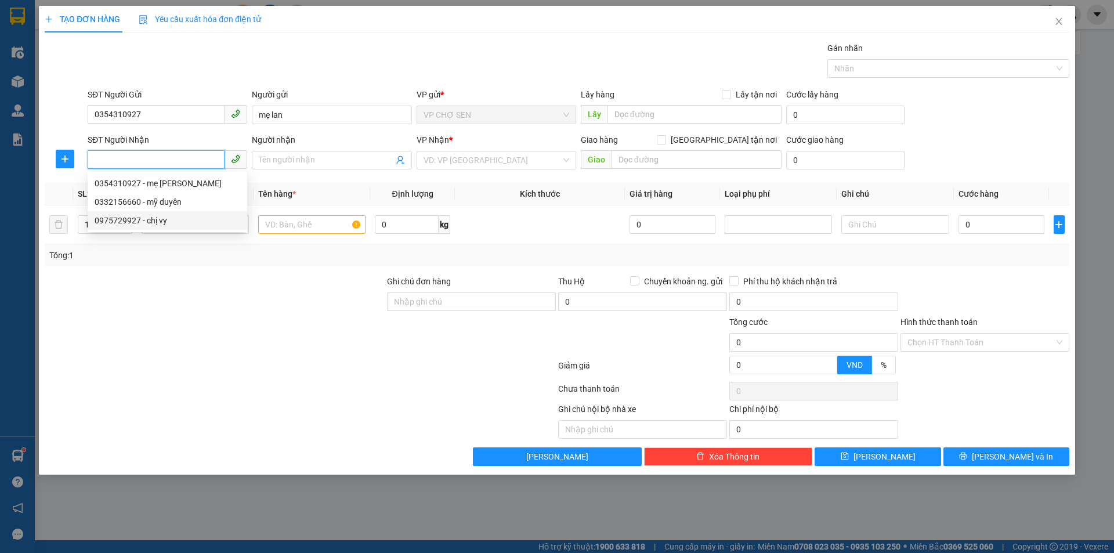
click at [161, 223] on div "0975729927 - chị vy" at bounding box center [168, 220] width 146 height 13
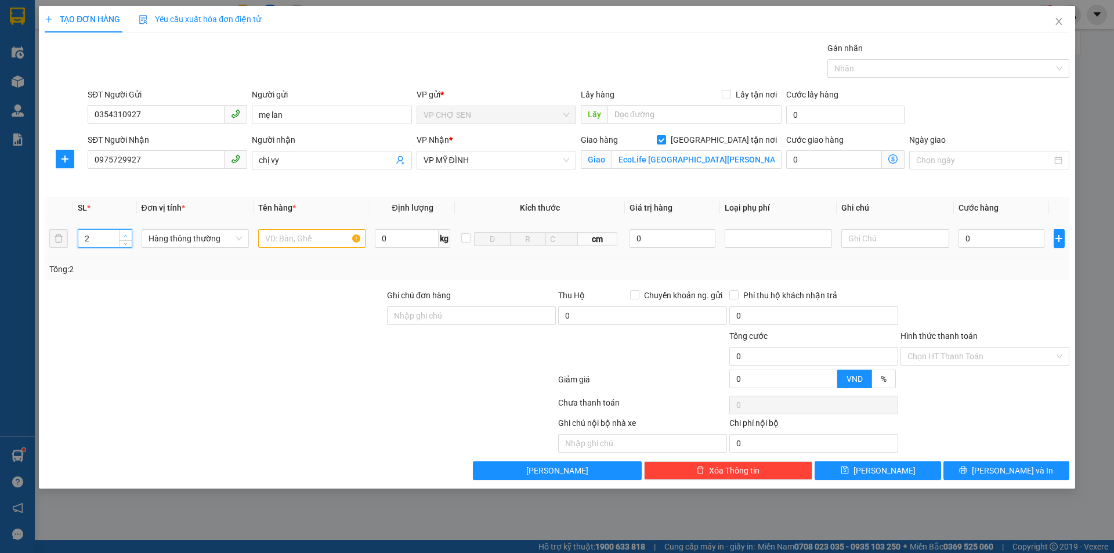
click at [125, 230] on span "Increase Value" at bounding box center [125, 235] width 13 height 10
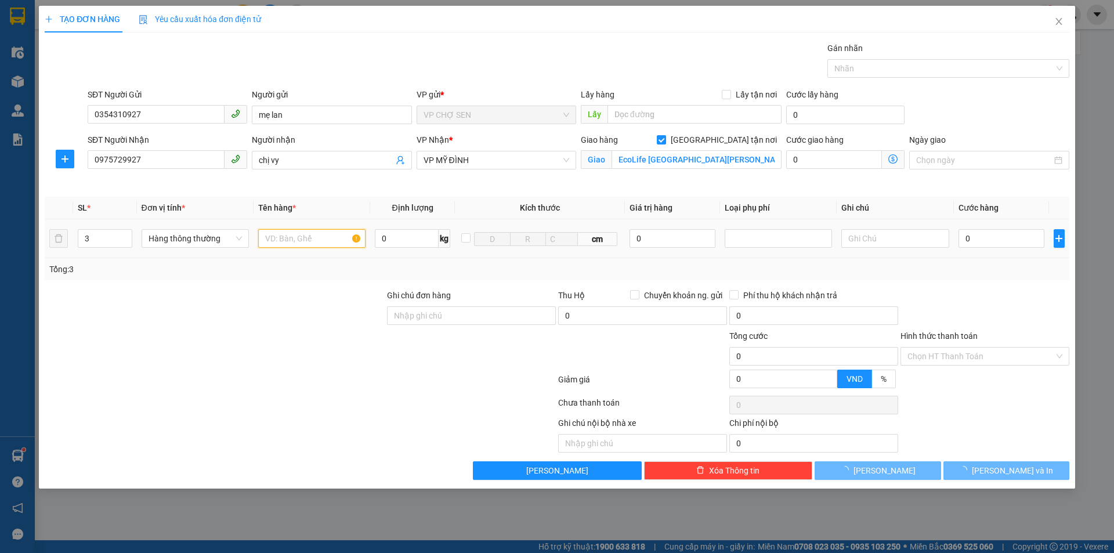
click at [271, 234] on input "text" at bounding box center [311, 238] width 107 height 19
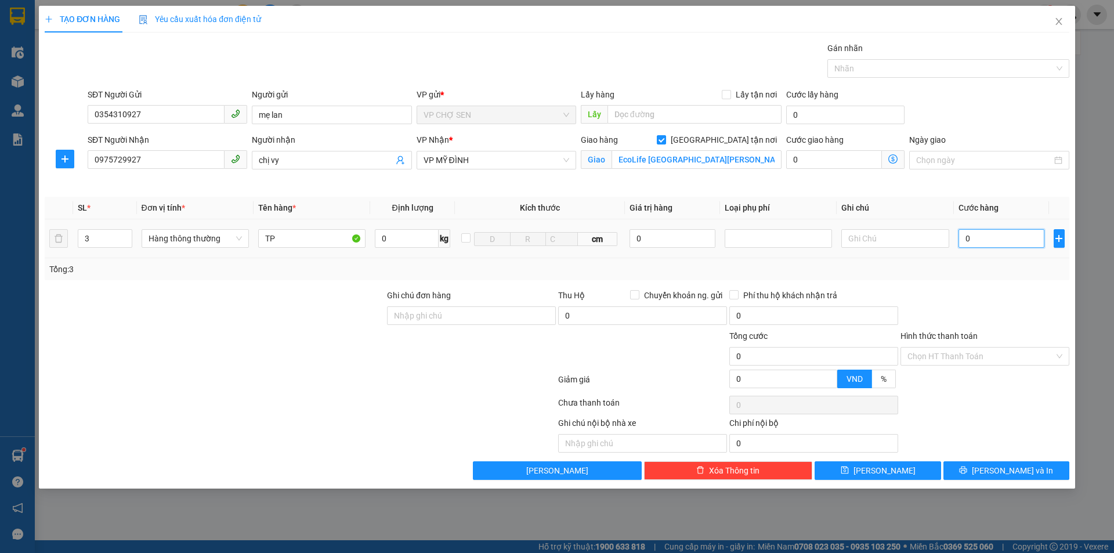
click at [966, 237] on input "0" at bounding box center [1001, 238] width 86 height 19
click at [965, 352] on input "Hình thức thanh toán" at bounding box center [980, 355] width 147 height 17
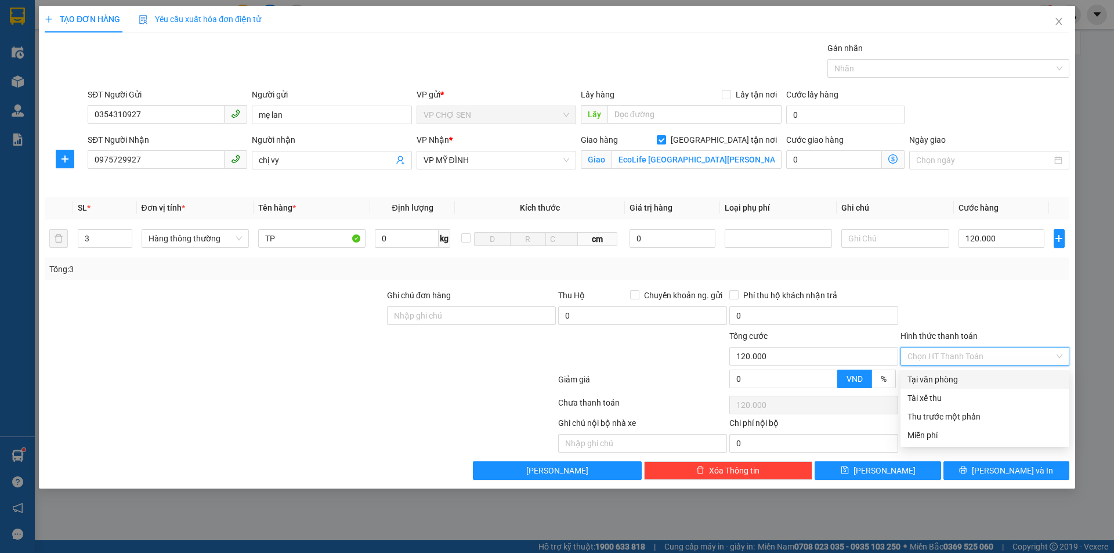
click at [939, 383] on div "Tại văn phòng" at bounding box center [984, 379] width 155 height 13
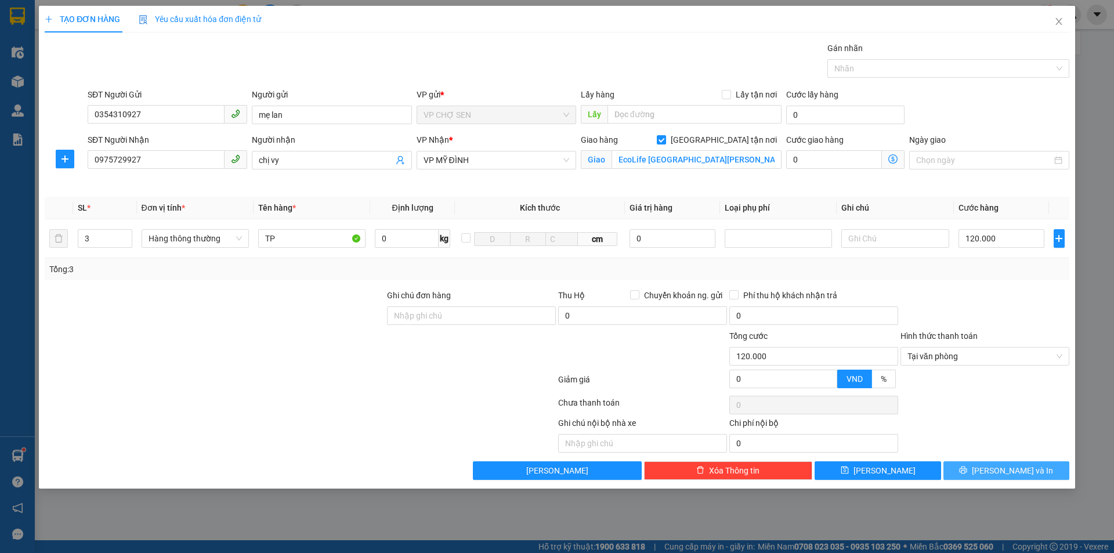
click at [974, 470] on button "[PERSON_NAME] và In" at bounding box center [1006, 470] width 126 height 19
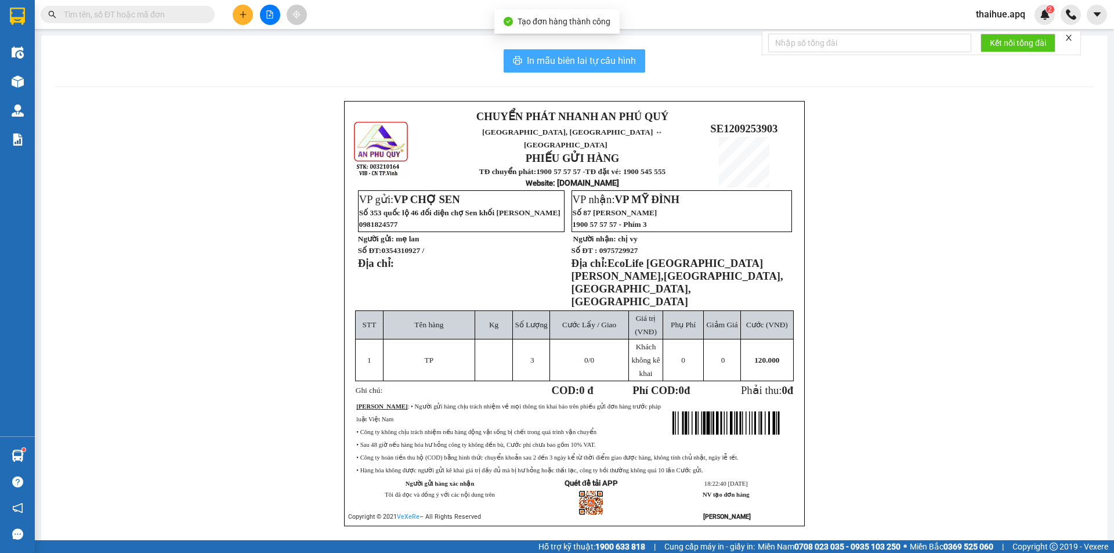
click at [596, 58] on span "In mẫu biên lai tự cấu hình" at bounding box center [581, 60] width 109 height 15
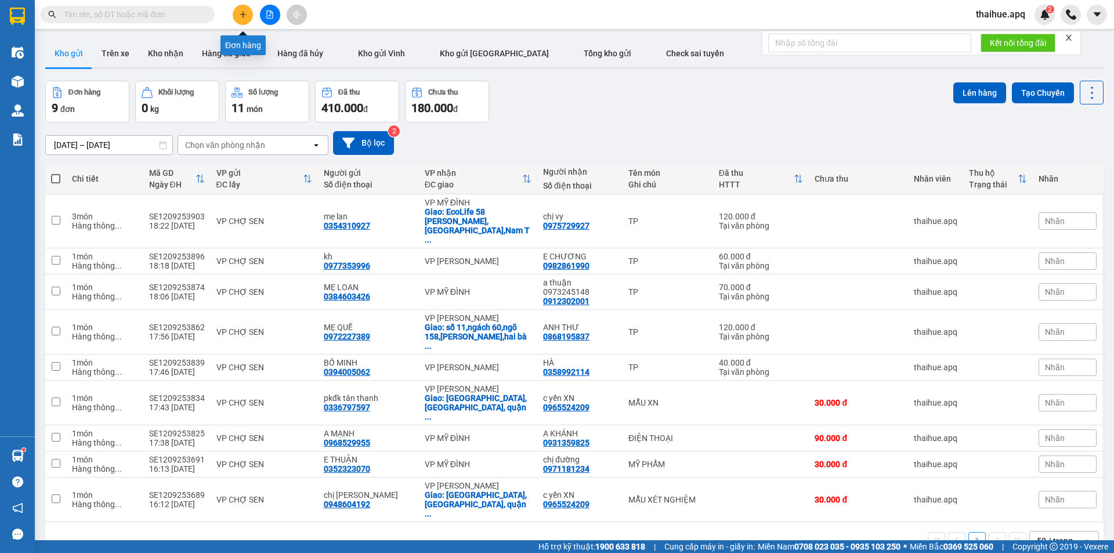
click at [240, 15] on icon "plus" at bounding box center [243, 14] width 8 height 8
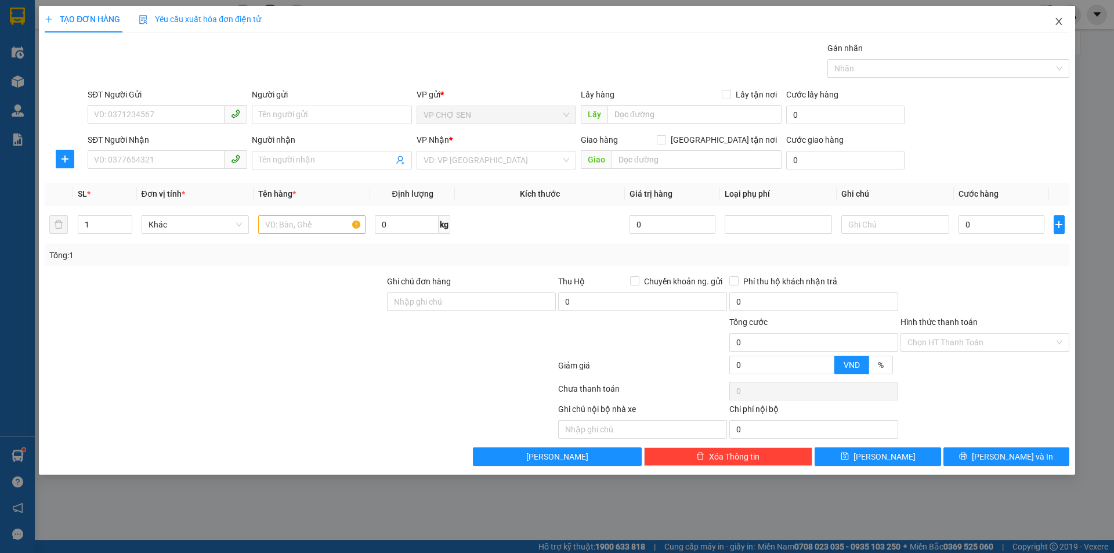
click at [1058, 21] on icon "close" at bounding box center [1058, 21] width 6 height 7
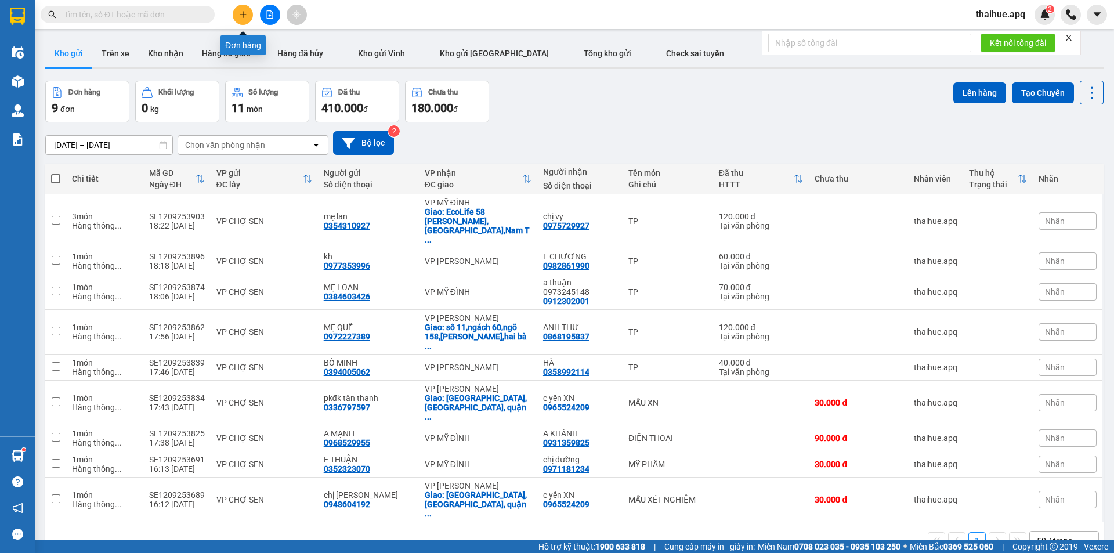
click at [243, 15] on icon "plus" at bounding box center [242, 14] width 1 height 6
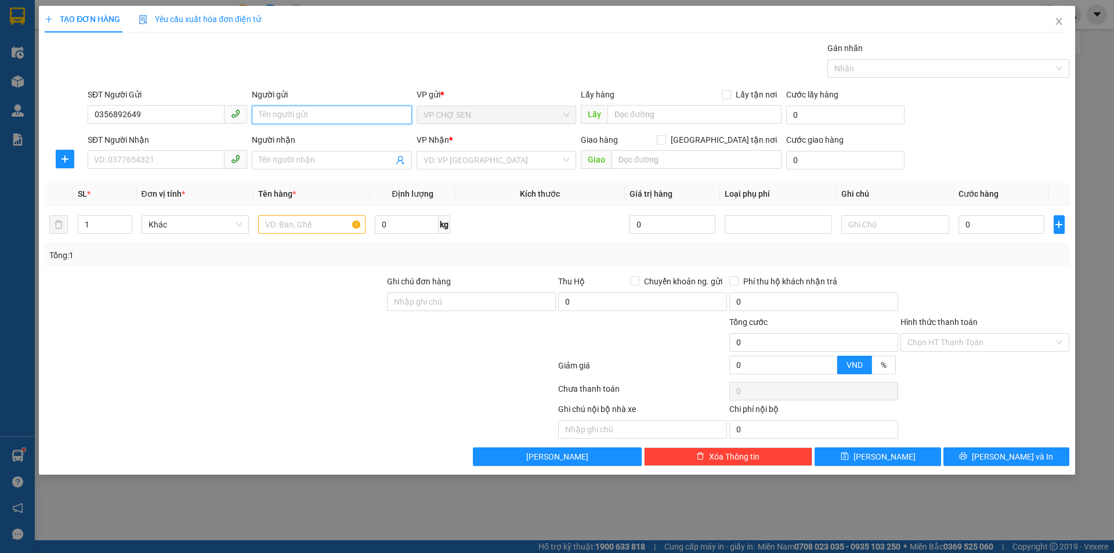
click at [274, 114] on input "Người gửi" at bounding box center [332, 115] width 160 height 19
click at [142, 111] on input "0356892649" at bounding box center [156, 114] width 137 height 19
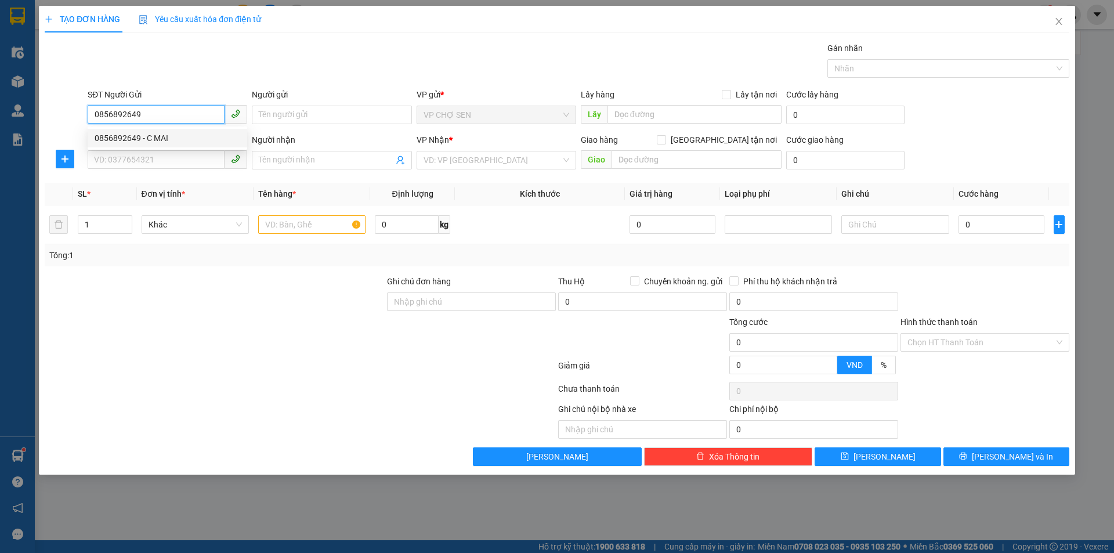
click at [165, 143] on div "0856892649 - C MAI" at bounding box center [168, 138] width 146 height 13
click at [153, 156] on input "SĐT Người Nhận" at bounding box center [156, 159] width 137 height 19
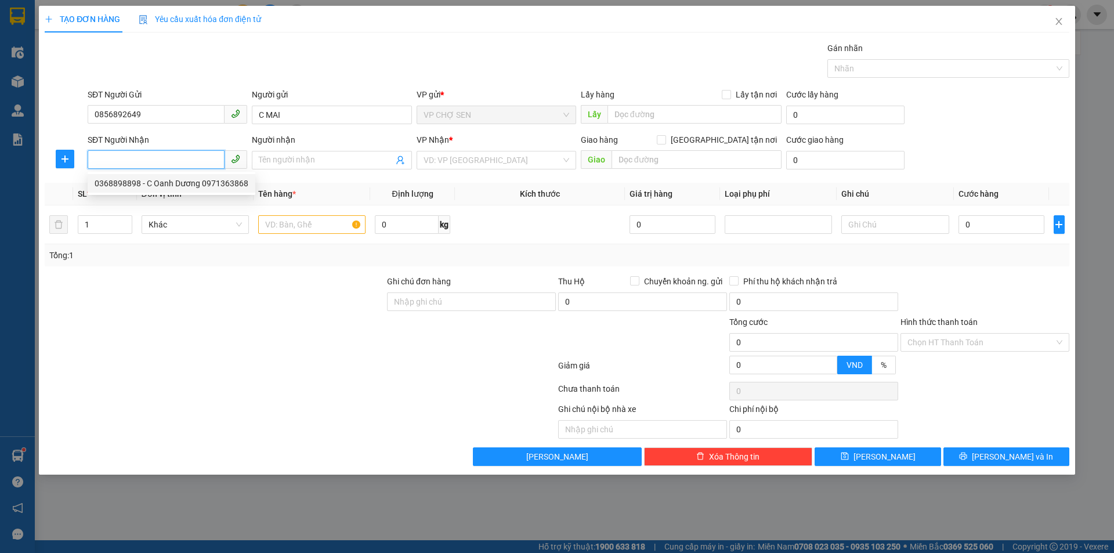
click at [165, 184] on div "0368898898 - C Oanh Dương 0971363868" at bounding box center [172, 183] width 154 height 13
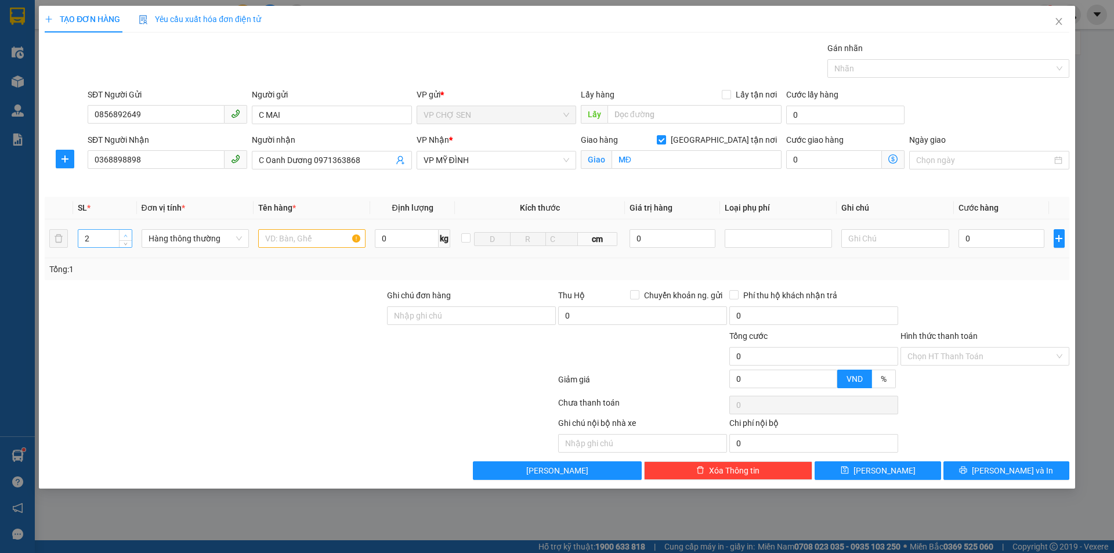
click at [127, 234] on icon "up" at bounding box center [126, 236] width 4 height 4
click at [263, 232] on input "text" at bounding box center [311, 238] width 107 height 19
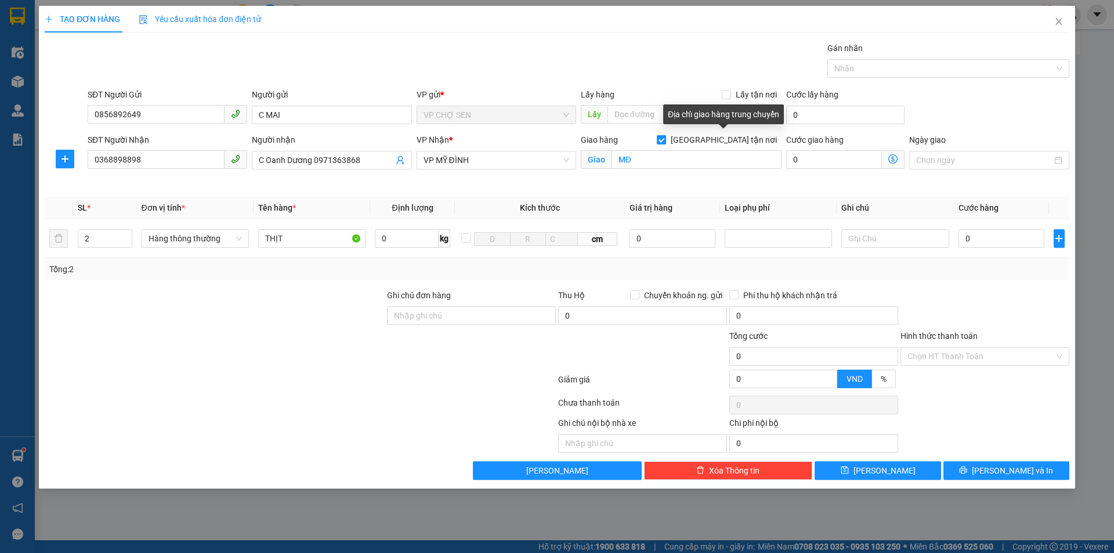
click at [665, 140] on input "[GEOGRAPHIC_DATA] tận nơi" at bounding box center [661, 139] width 8 height 8
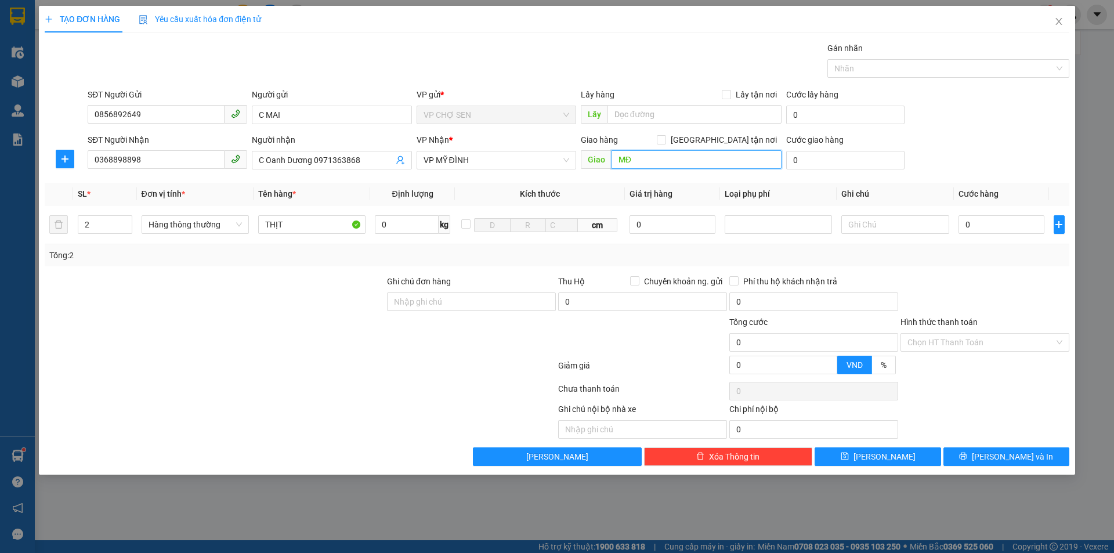
click at [648, 157] on input "MĐ" at bounding box center [696, 159] width 170 height 19
click at [970, 226] on input "0" at bounding box center [1001, 224] width 86 height 19
drag, startPoint x: 1010, startPoint y: 454, endPoint x: 799, endPoint y: 276, distance: 276.2
click at [1009, 453] on span "[PERSON_NAME] và In" at bounding box center [1012, 456] width 81 height 13
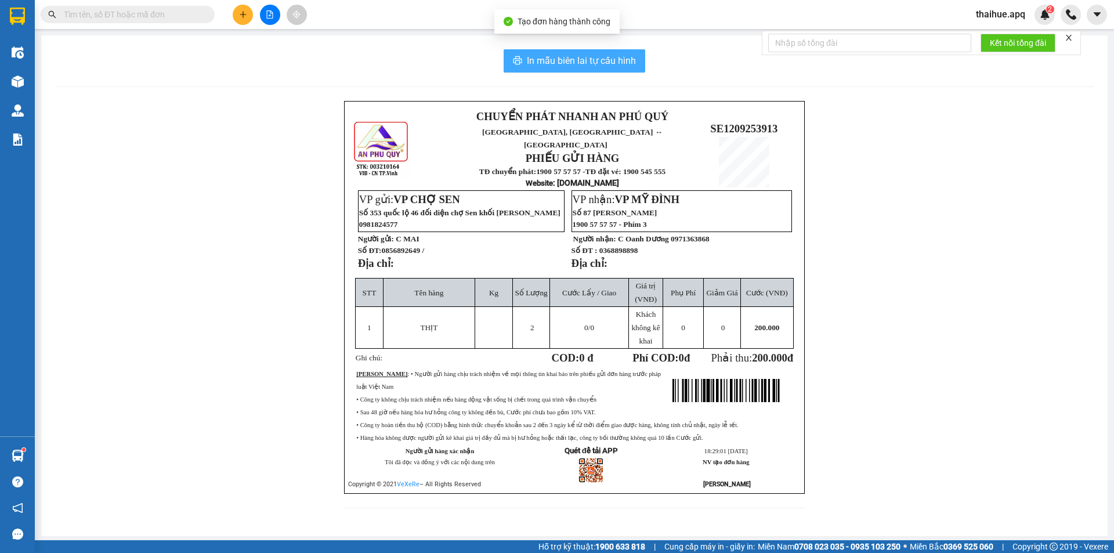
click at [584, 59] on span "In mẫu biên lai tự cấu hình" at bounding box center [581, 60] width 109 height 15
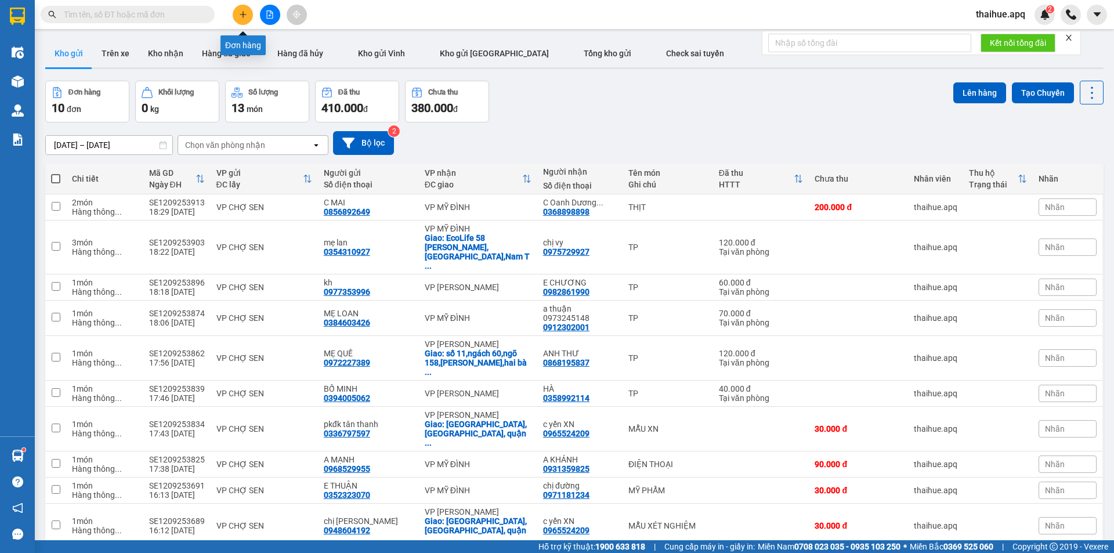
click at [243, 14] on icon "plus" at bounding box center [242, 14] width 1 height 6
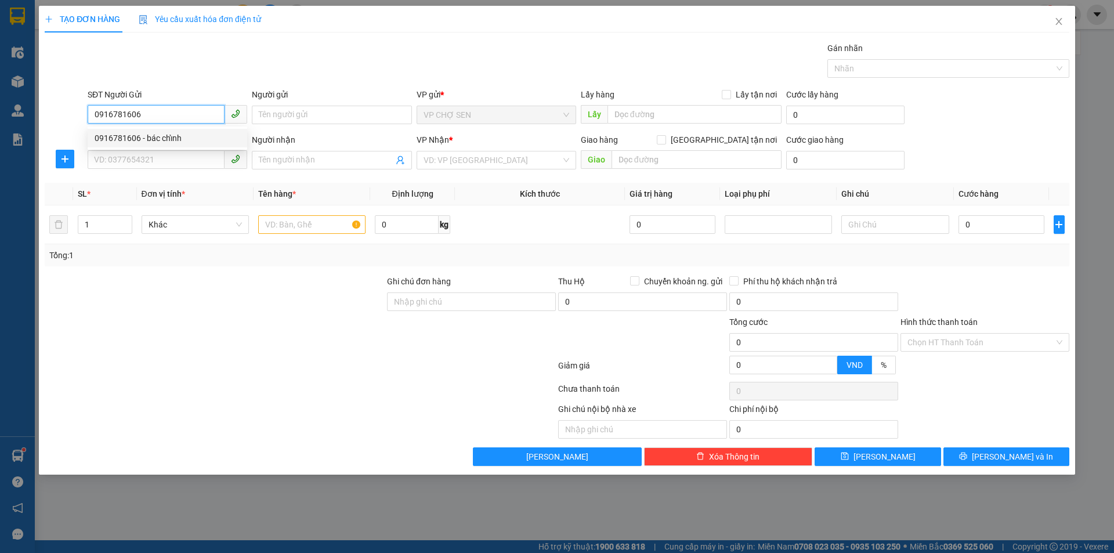
click at [173, 142] on div "0916781606 - bác chỉnh" at bounding box center [168, 138] width 146 height 13
click at [162, 158] on input "SĐT Người Nhận" at bounding box center [156, 159] width 137 height 19
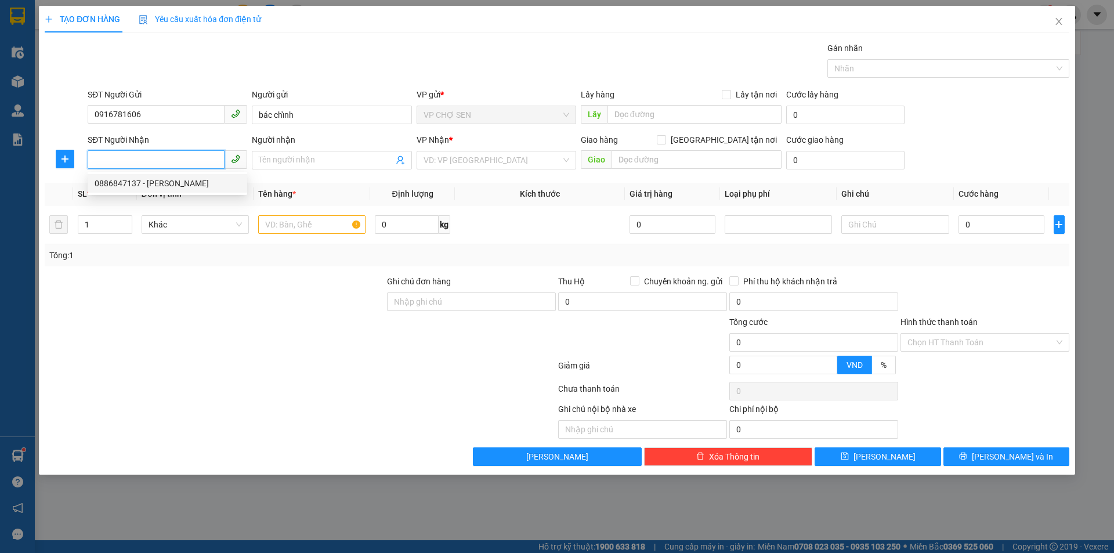
click at [160, 183] on div "0886847137 - [PERSON_NAME]" at bounding box center [168, 183] width 146 height 13
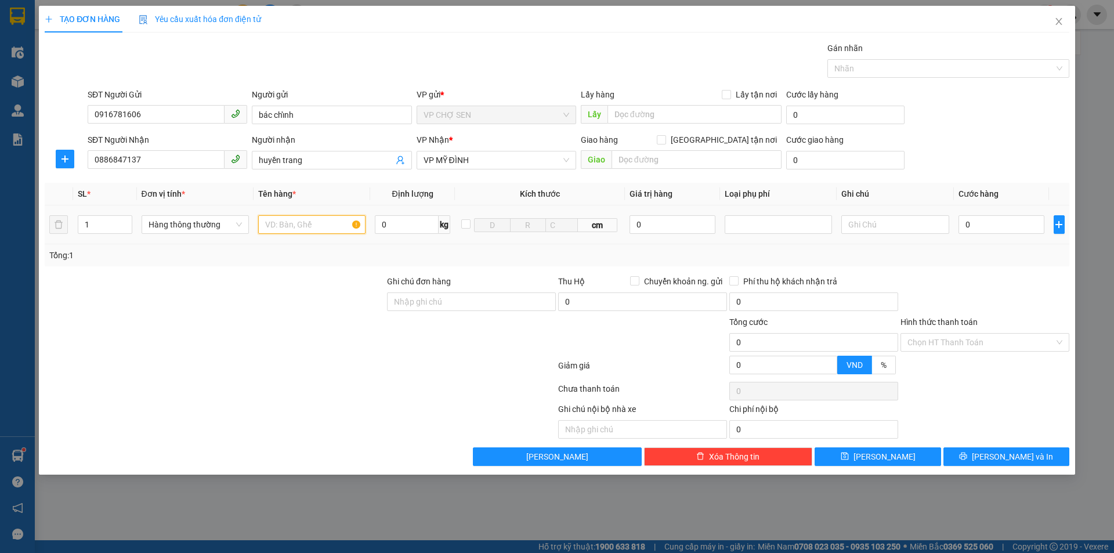
click at [276, 227] on input "text" at bounding box center [311, 224] width 107 height 19
click at [969, 222] on input "0" at bounding box center [1001, 224] width 86 height 19
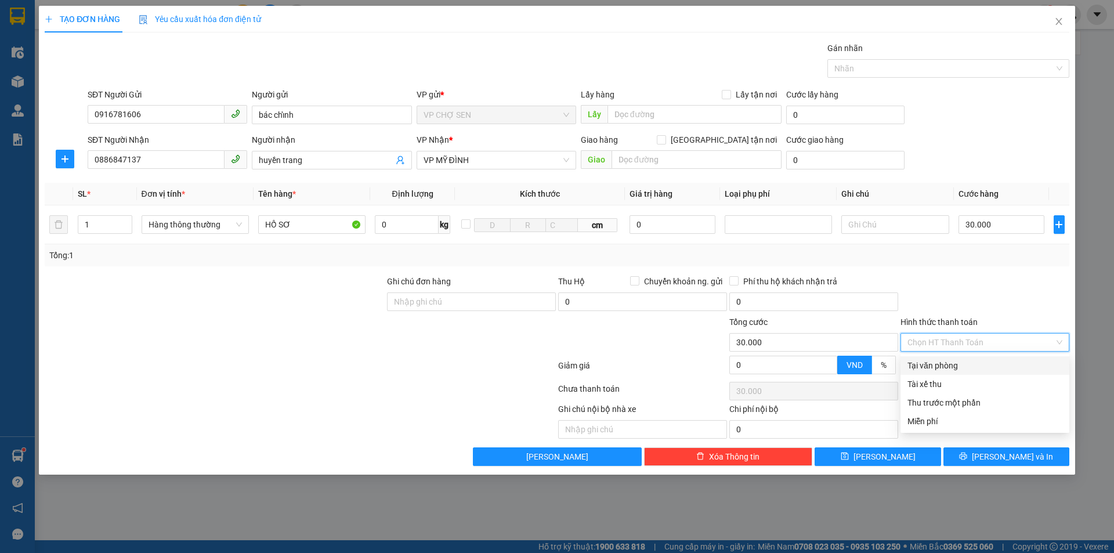
click at [973, 335] on input "Hình thức thanh toán" at bounding box center [980, 342] width 147 height 17
click at [943, 361] on div "Tại văn phòng" at bounding box center [984, 365] width 155 height 13
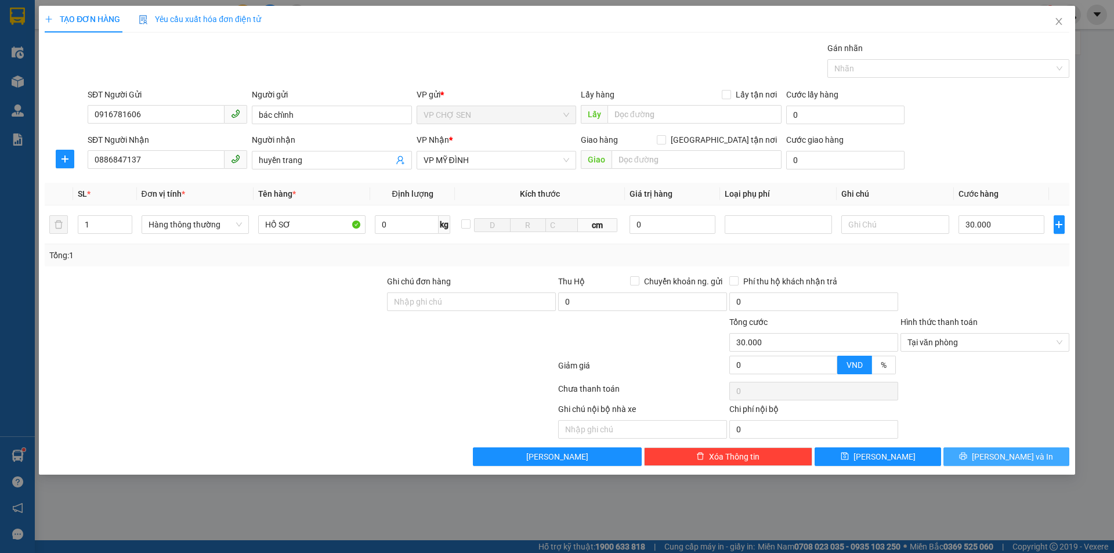
click at [979, 457] on button "[PERSON_NAME] và In" at bounding box center [1006, 456] width 126 height 19
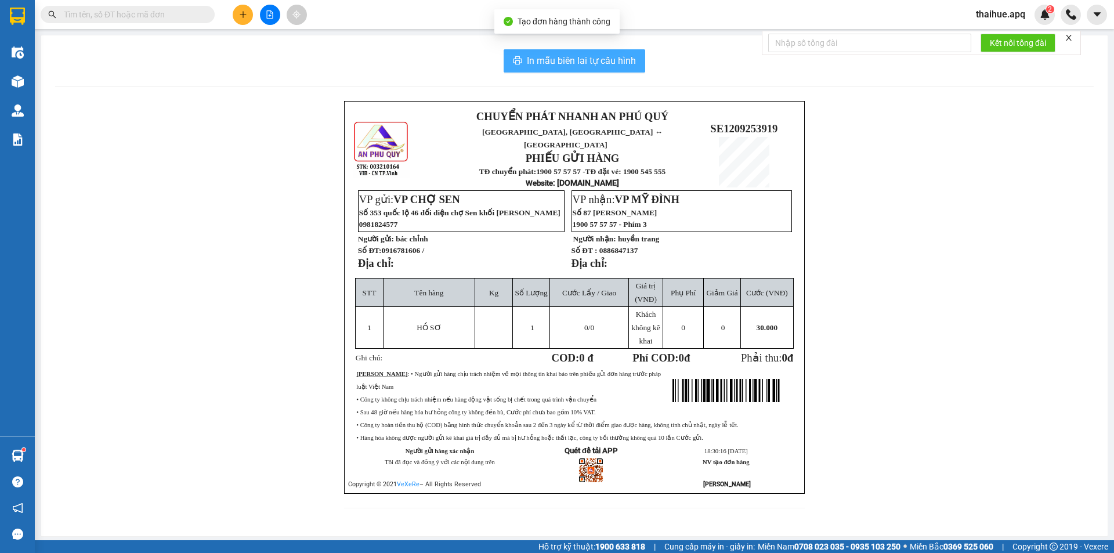
click at [579, 59] on span "In mẫu biên lai tự cấu hình" at bounding box center [581, 60] width 109 height 15
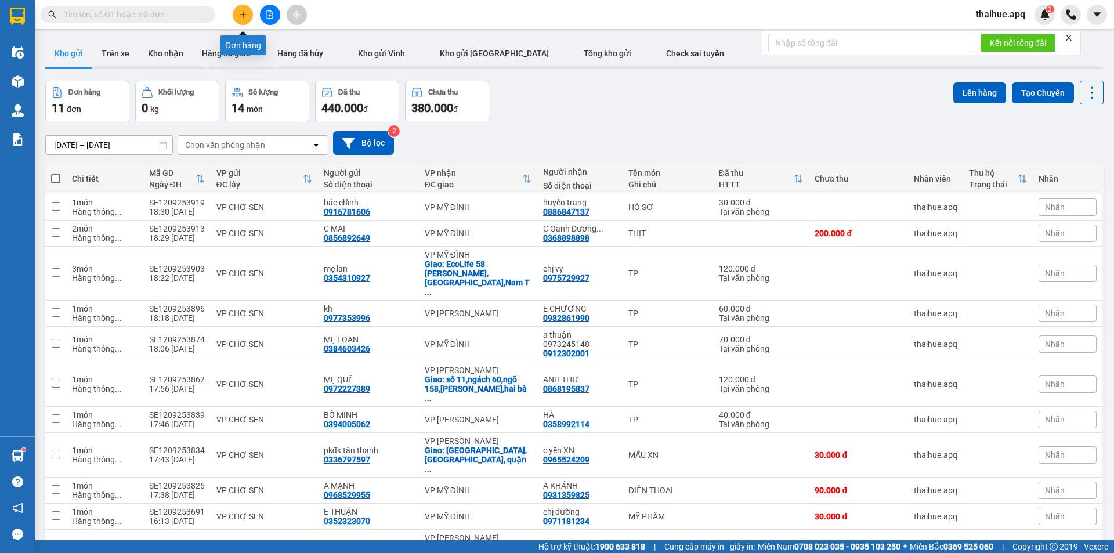
click at [241, 16] on icon "plus" at bounding box center [243, 14] width 8 height 8
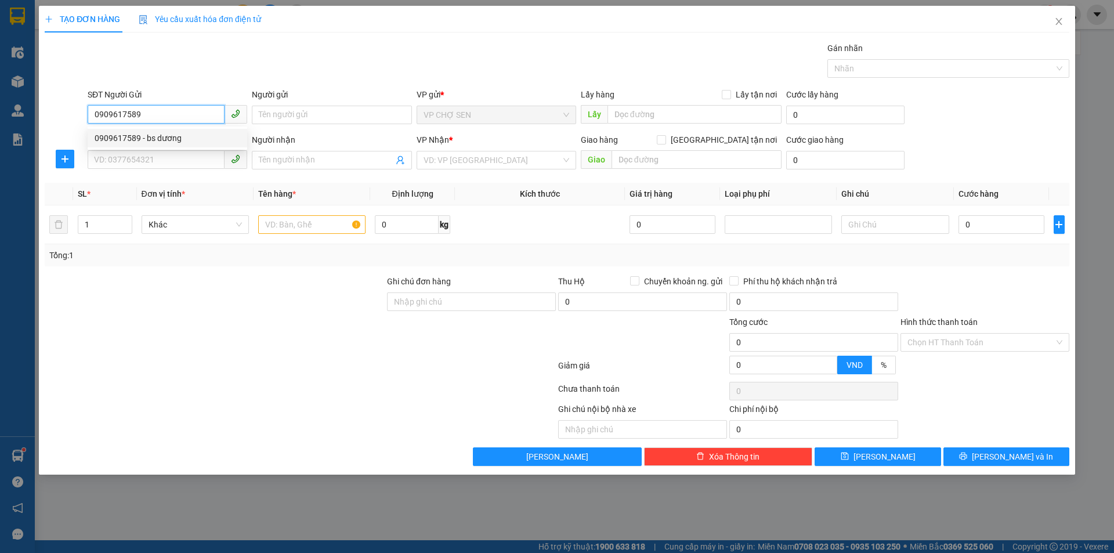
click at [164, 136] on div "0909617589 - bs dương" at bounding box center [168, 138] width 146 height 13
click at [140, 160] on input "SĐT Người Nhận" at bounding box center [156, 159] width 137 height 19
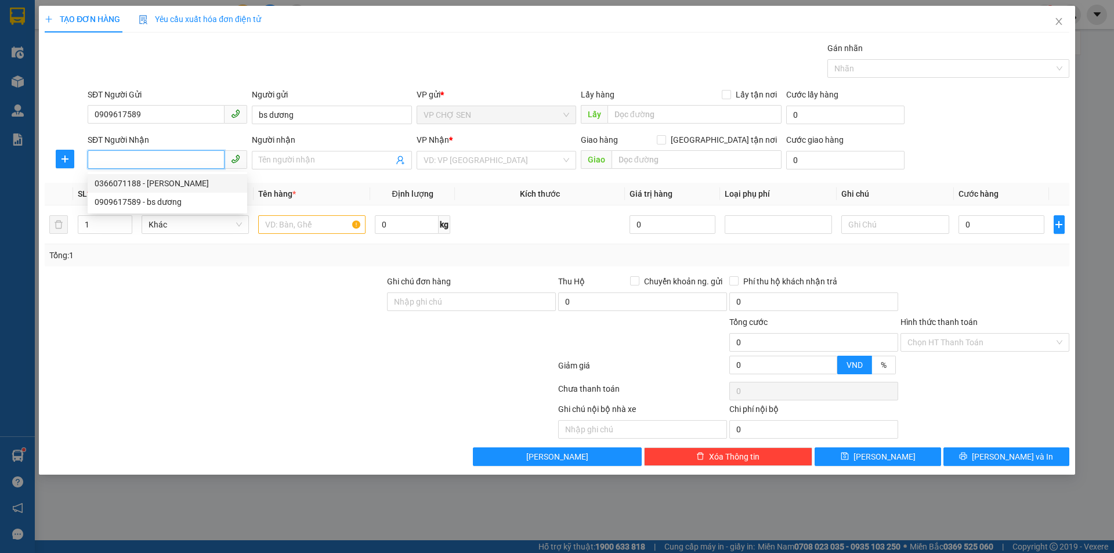
click at [160, 187] on div "0366071188 - [PERSON_NAME]" at bounding box center [168, 183] width 146 height 13
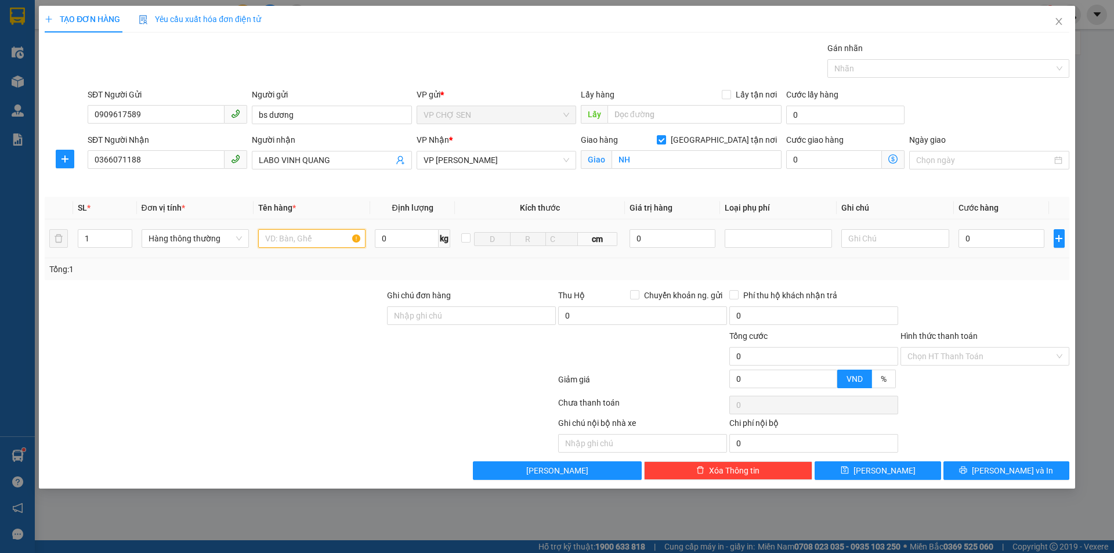
click at [265, 240] on input "text" at bounding box center [311, 238] width 107 height 19
click at [964, 231] on input "0" at bounding box center [1001, 238] width 86 height 19
click at [975, 469] on button "[PERSON_NAME] và In" at bounding box center [1006, 470] width 126 height 19
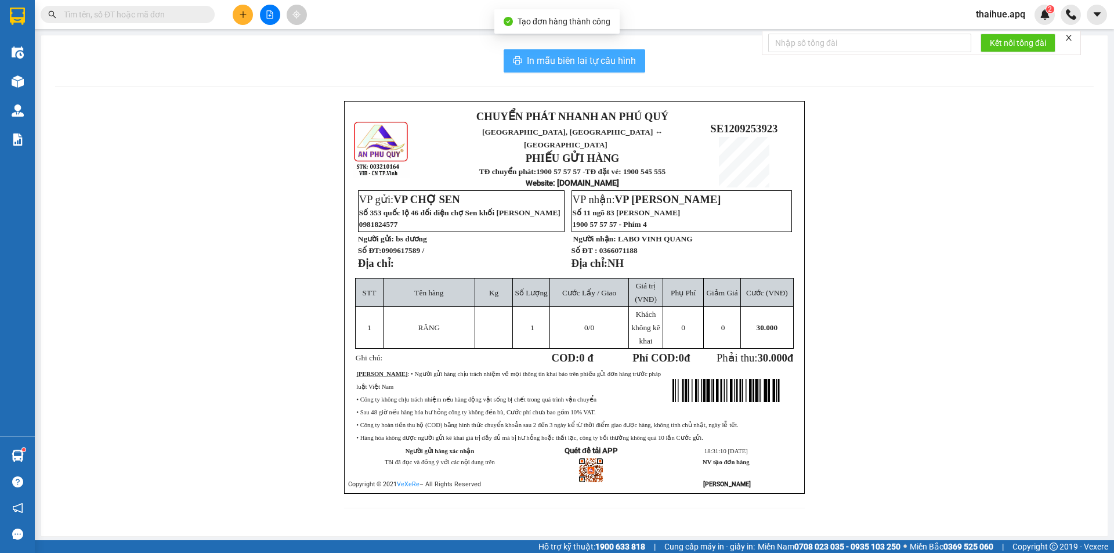
click at [584, 60] on span "In mẫu biên lai tự cấu hình" at bounding box center [581, 60] width 109 height 15
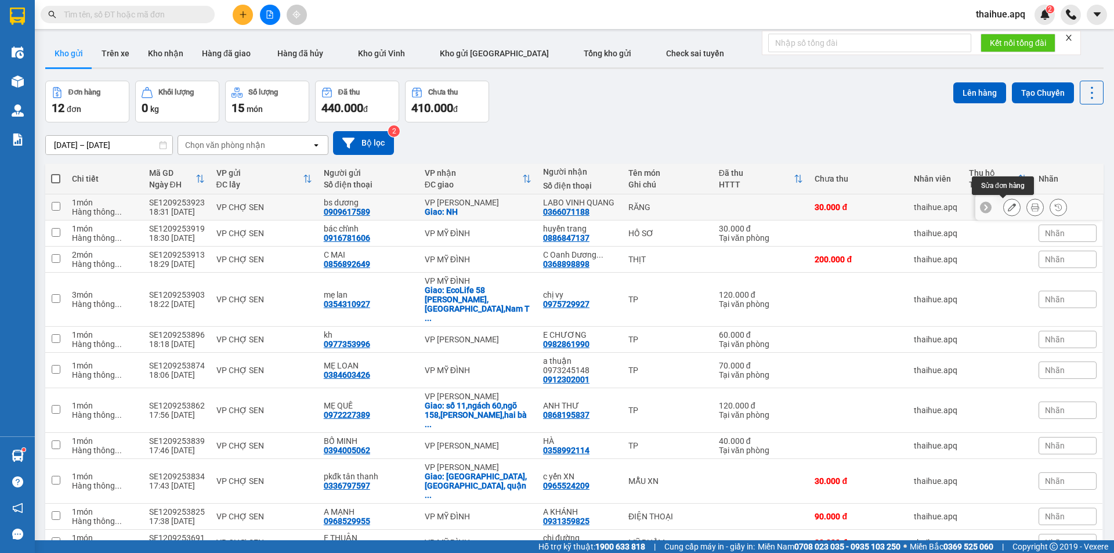
click at [1008, 211] on icon at bounding box center [1012, 207] width 8 height 8
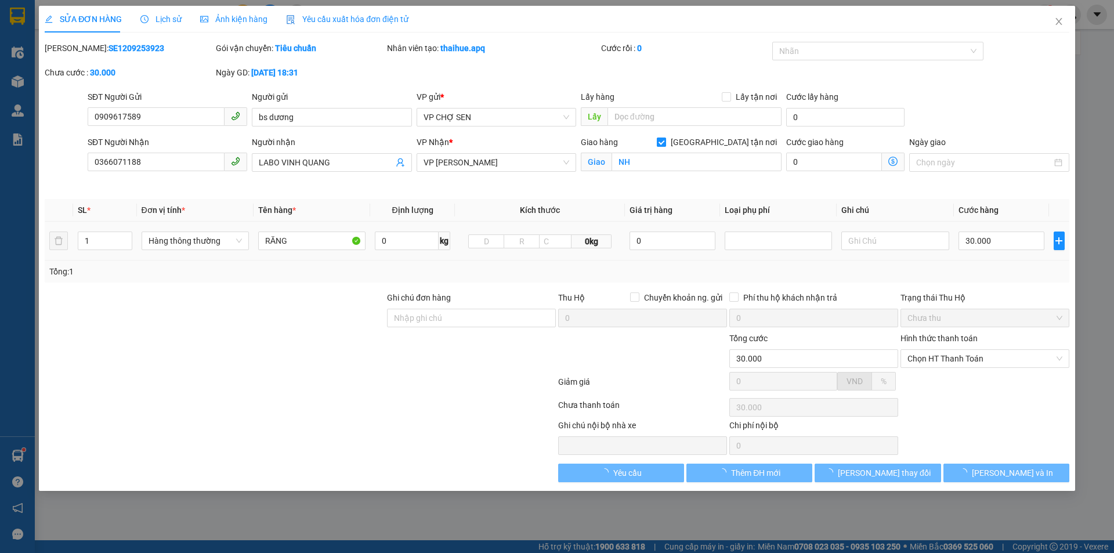
click at [665, 139] on input "[GEOGRAPHIC_DATA] tận nơi" at bounding box center [661, 141] width 8 height 8
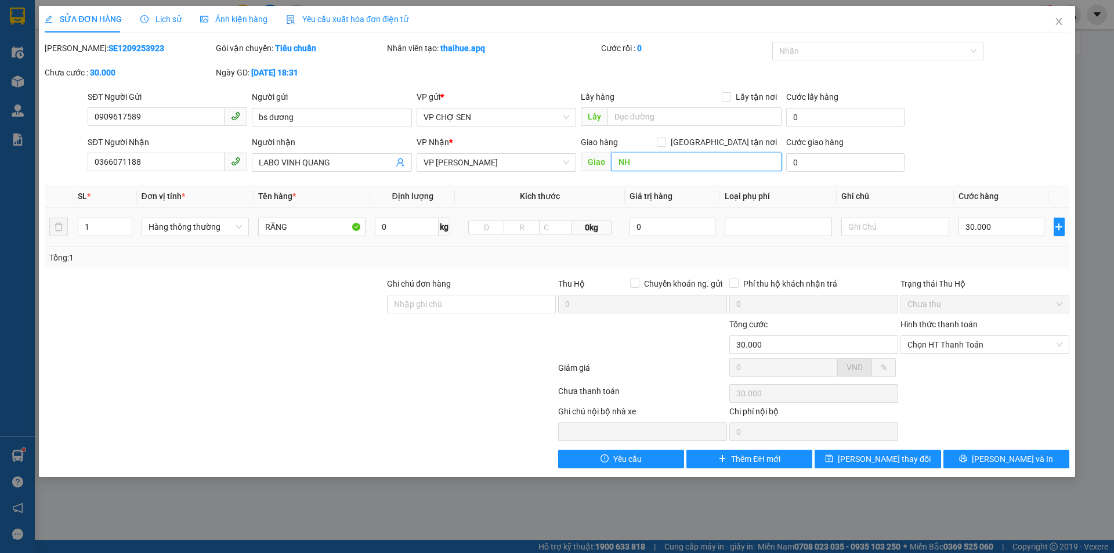
click at [672, 161] on input "NH" at bounding box center [696, 162] width 170 height 19
click at [888, 457] on span "[PERSON_NAME] thay đổi" at bounding box center [884, 458] width 93 height 13
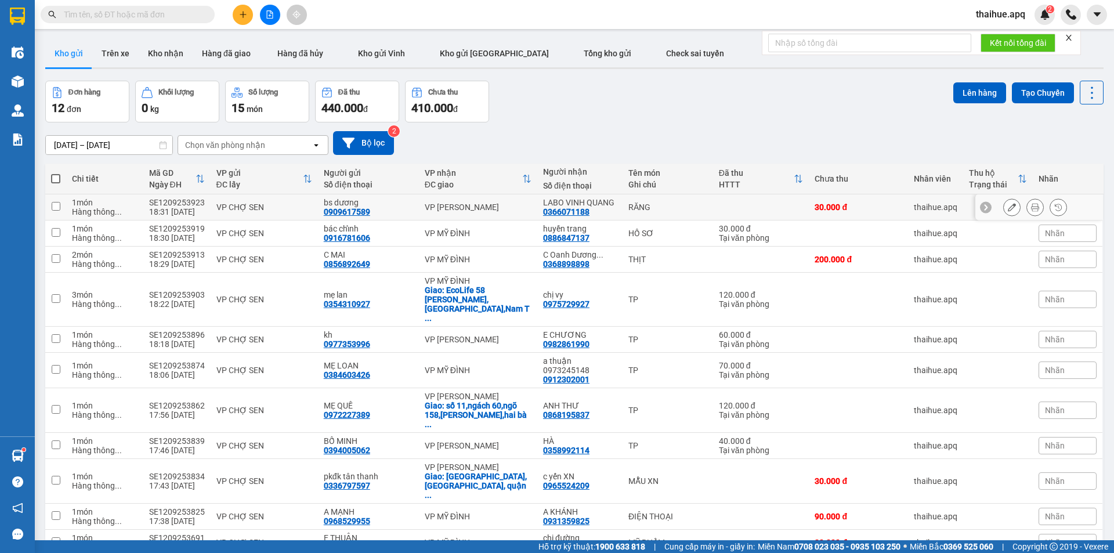
click at [297, 204] on div "VP CHỢ SEN" at bounding box center [264, 206] width 96 height 9
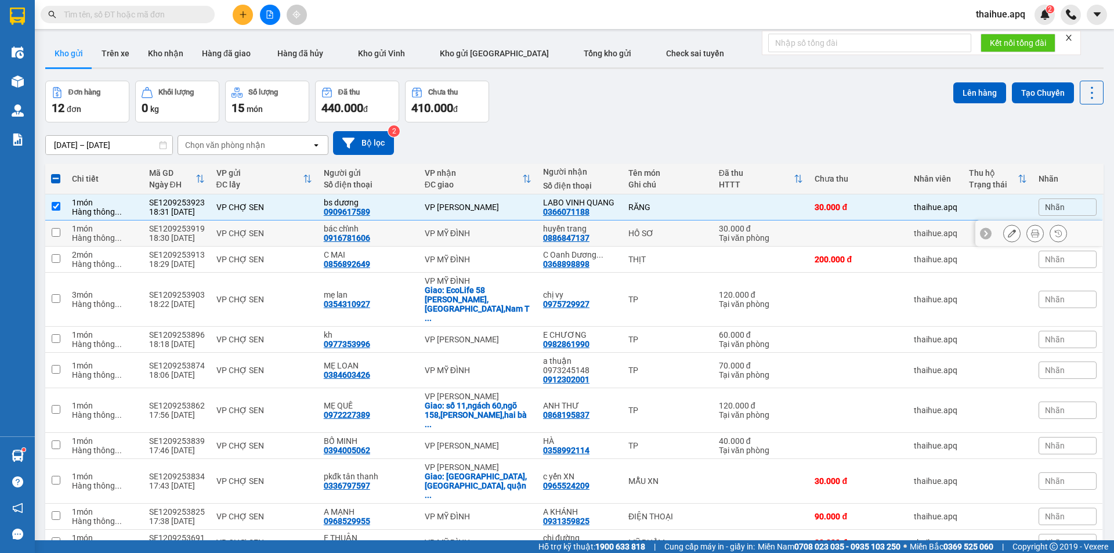
click at [299, 230] on div "VP CHỢ SEN" at bounding box center [264, 233] width 96 height 9
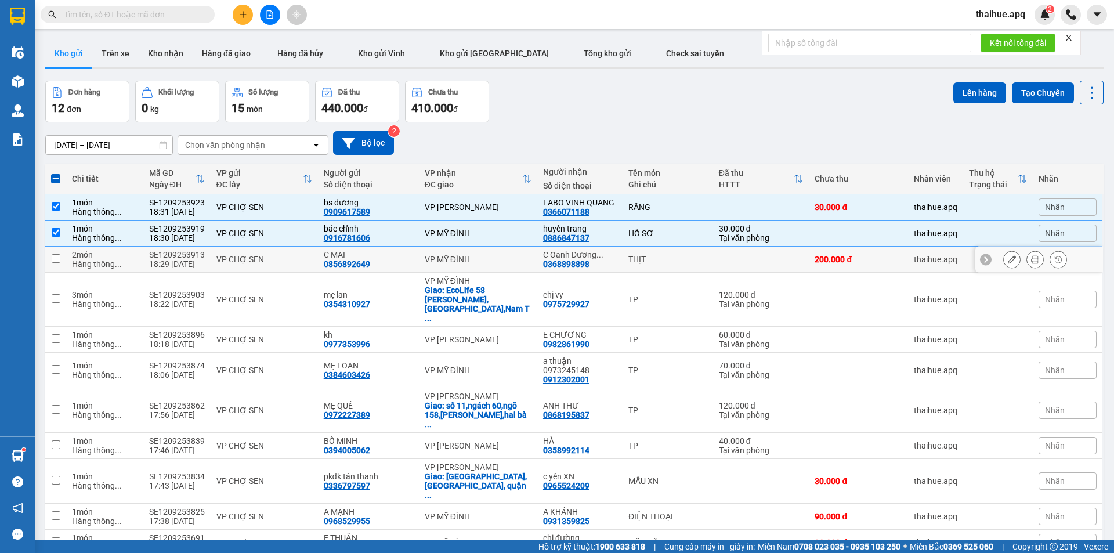
click at [311, 258] on td "VP CHỢ SEN" at bounding box center [264, 260] width 107 height 26
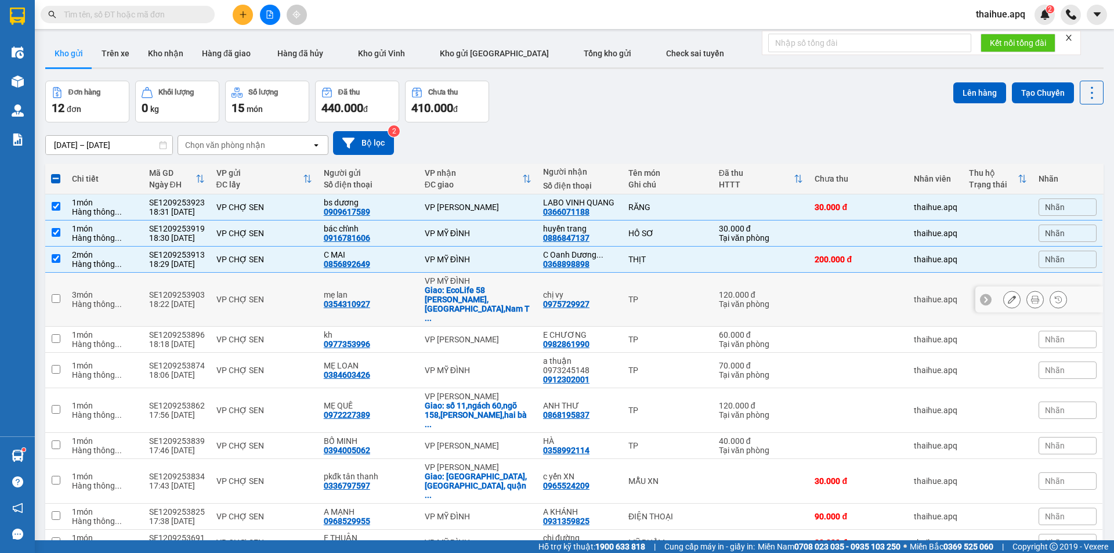
click at [309, 295] on div "VP CHỢ SEN" at bounding box center [264, 299] width 96 height 9
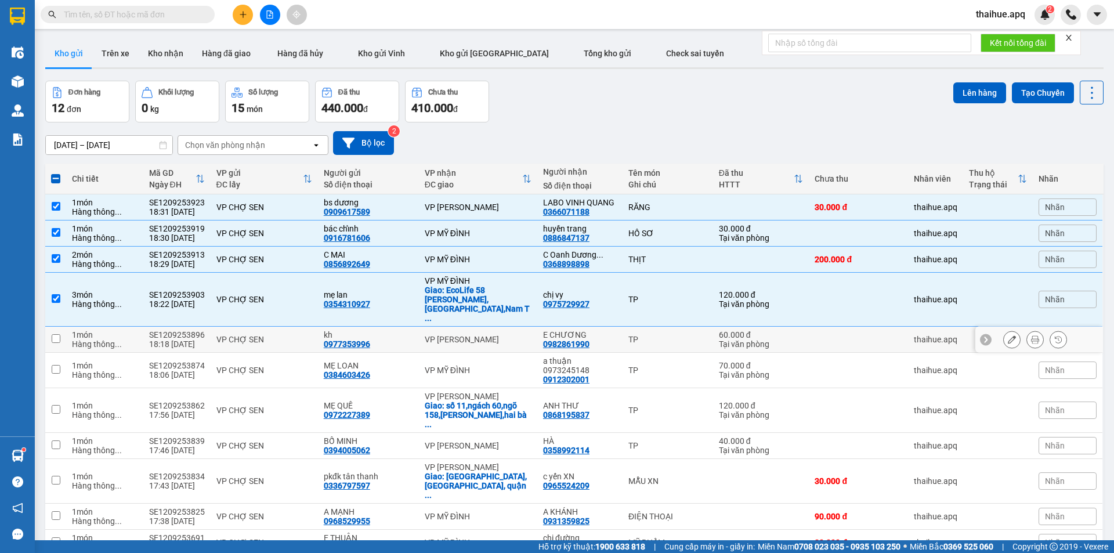
click at [297, 335] on div "VP CHỢ SEN" at bounding box center [264, 339] width 96 height 9
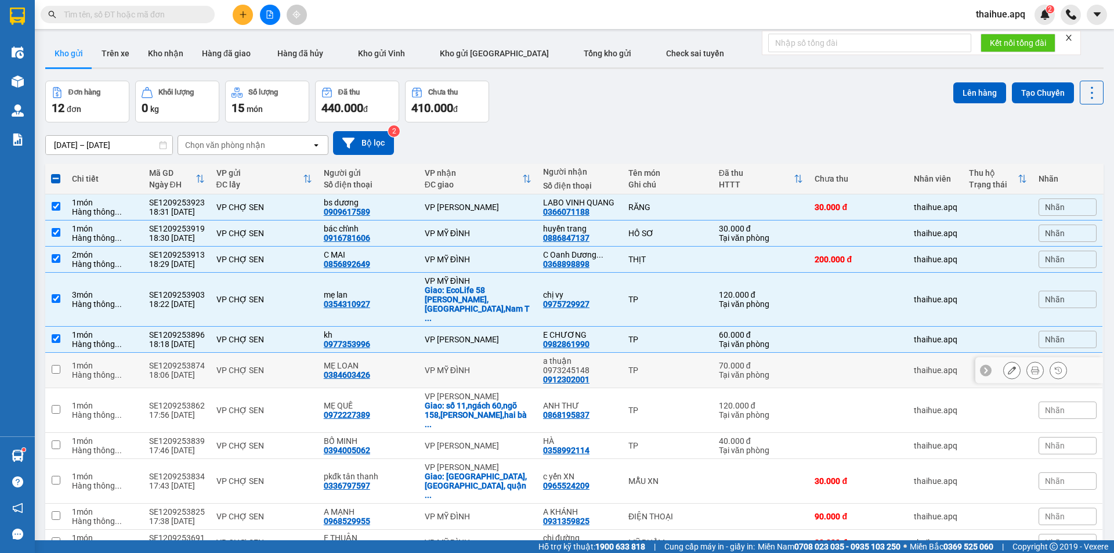
click at [296, 365] on div "VP CHỢ SEN" at bounding box center [264, 369] width 96 height 9
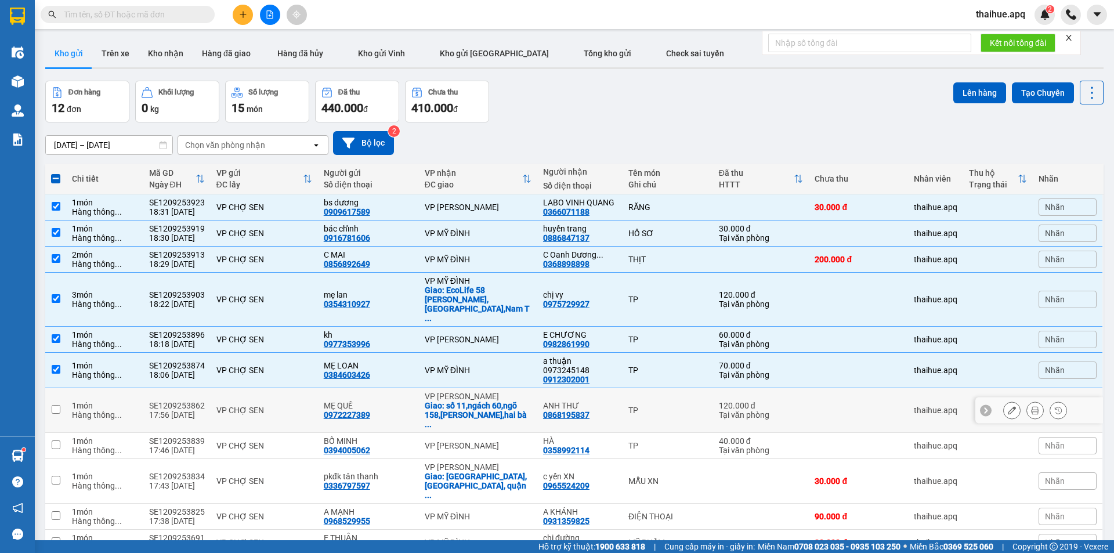
click at [303, 405] on div "VP CHỢ SEN" at bounding box center [264, 409] width 96 height 9
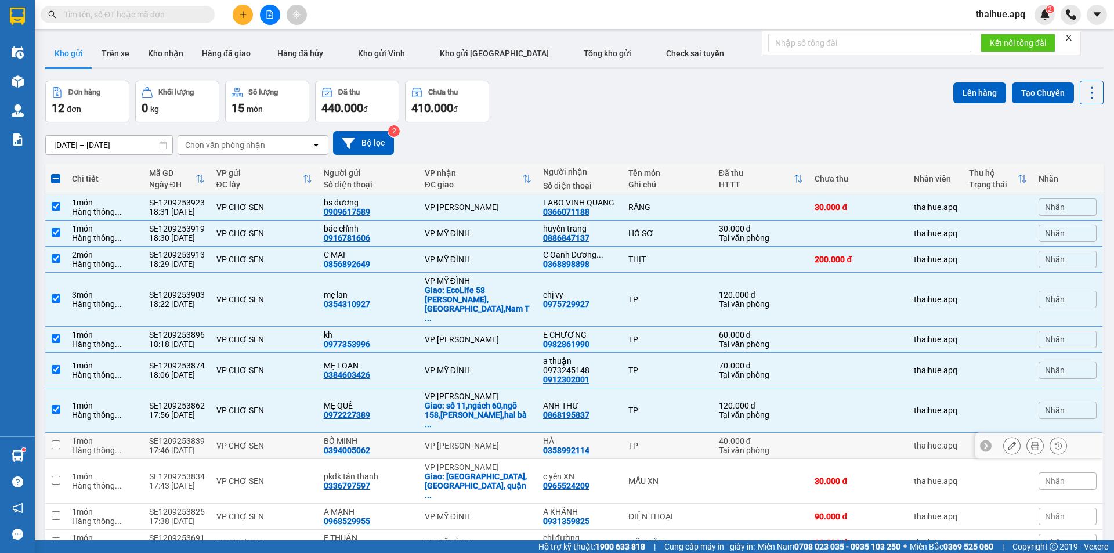
click at [311, 433] on td "VP CHỢ SEN" at bounding box center [264, 446] width 107 height 26
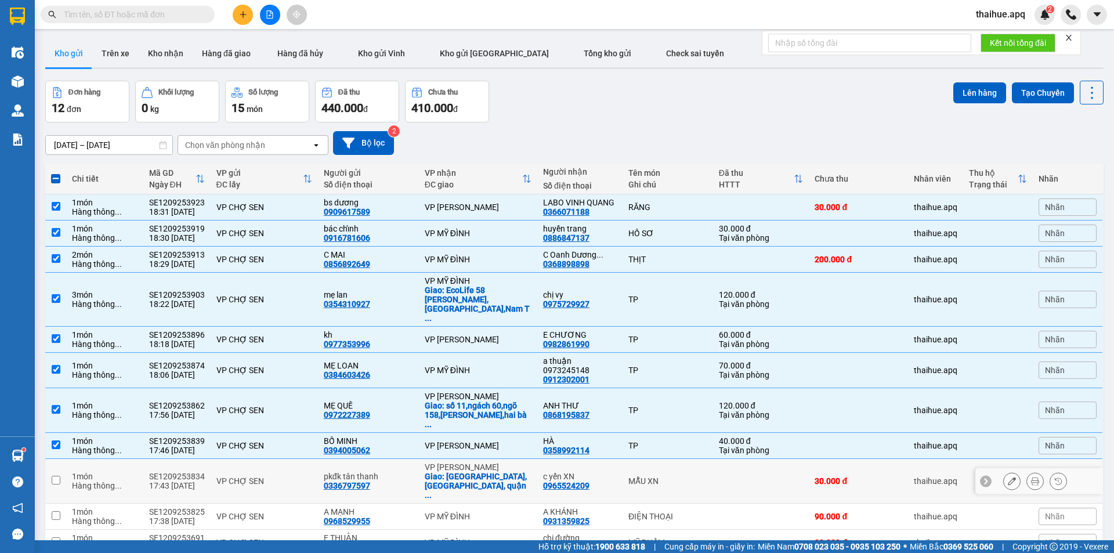
click at [311, 459] on td "VP CHỢ SEN" at bounding box center [264, 481] width 107 height 45
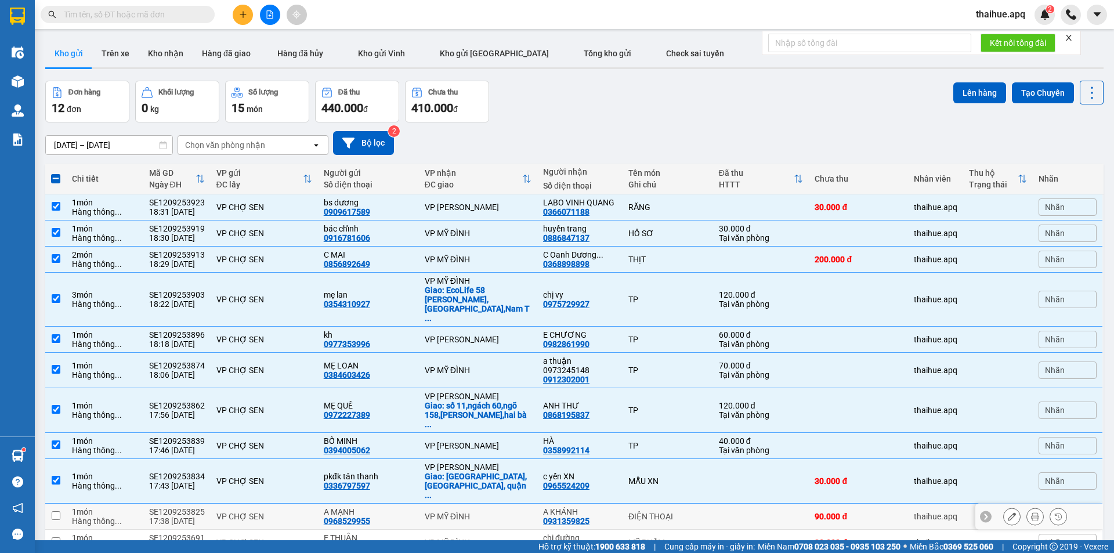
click at [303, 512] on div "VP CHỢ SEN" at bounding box center [264, 516] width 96 height 9
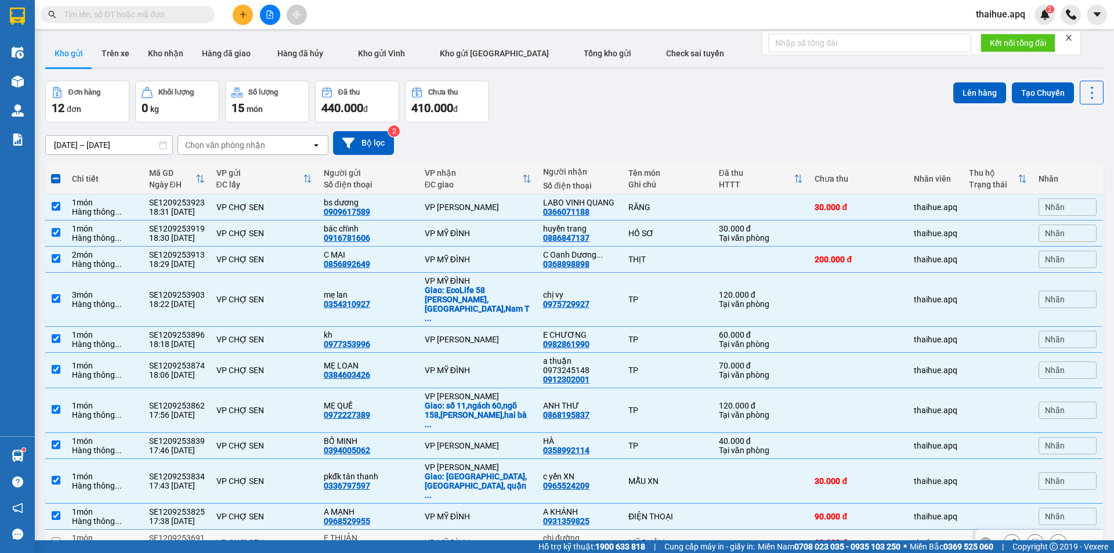
click at [302, 538] on div "VP CHỢ SEN" at bounding box center [264, 542] width 96 height 9
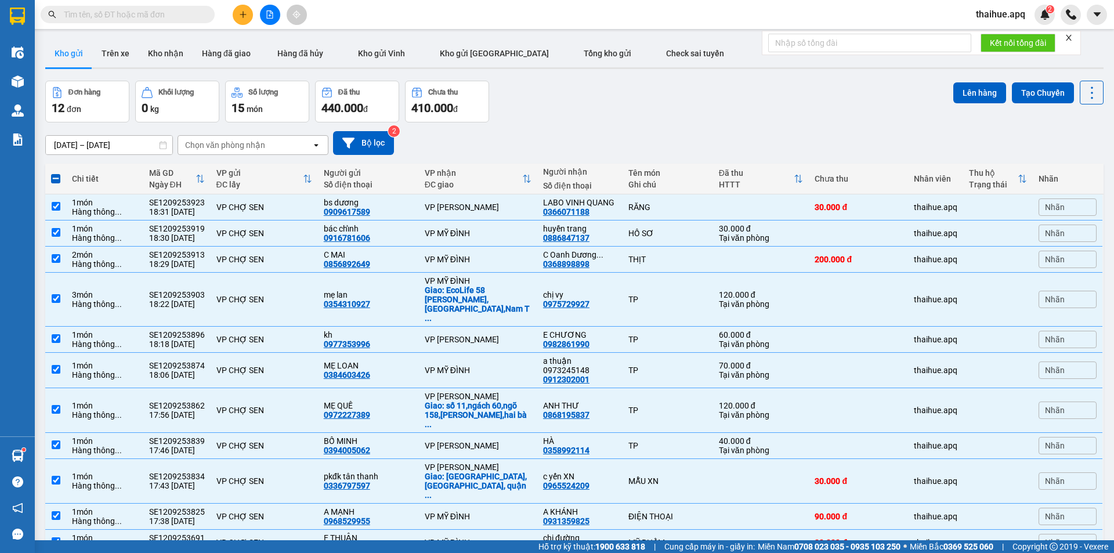
click at [730, 530] on td at bounding box center [761, 543] width 96 height 26
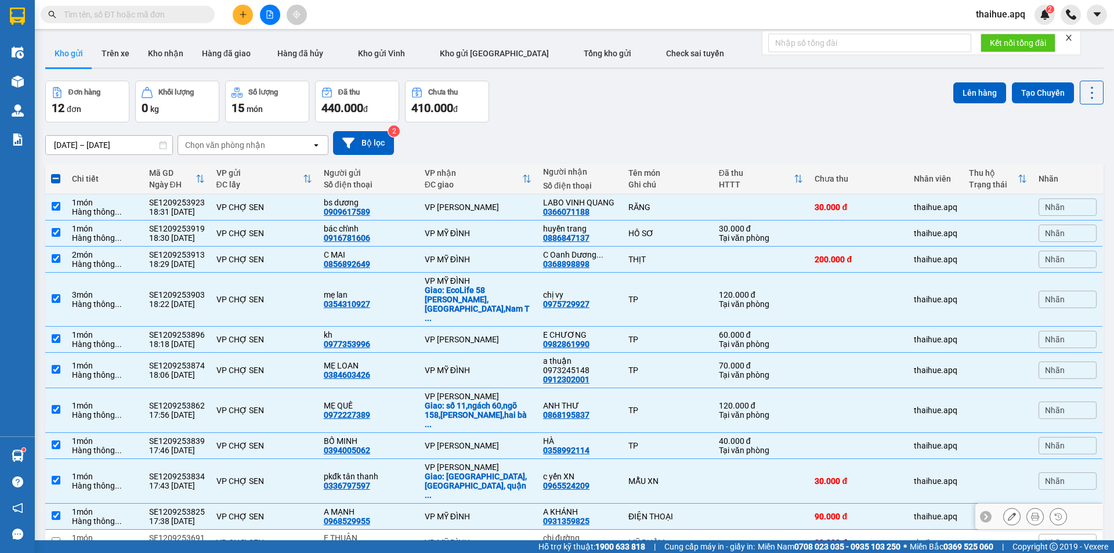
click at [732, 504] on td at bounding box center [761, 517] width 96 height 26
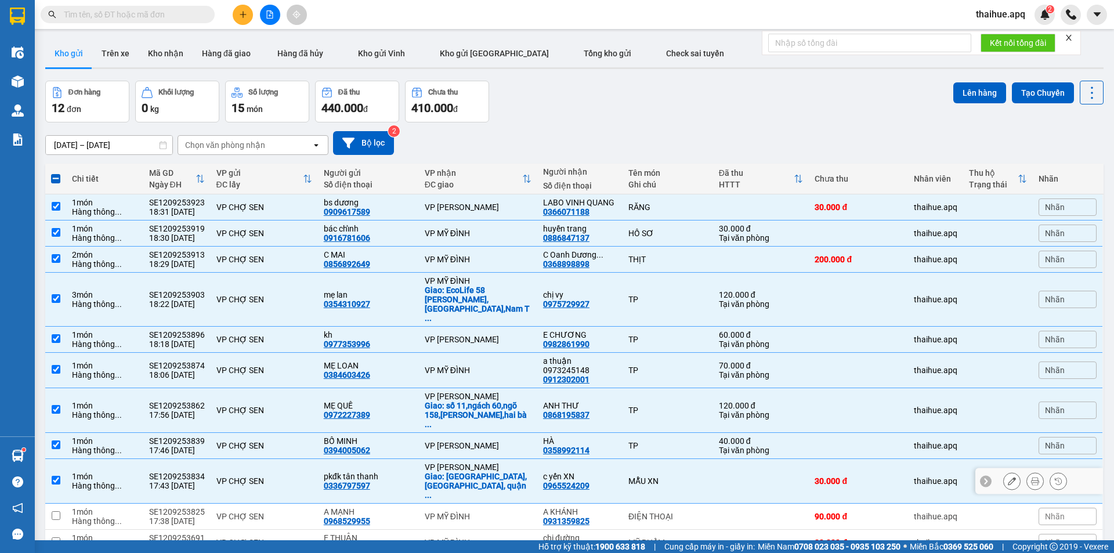
click at [722, 459] on td at bounding box center [761, 481] width 96 height 45
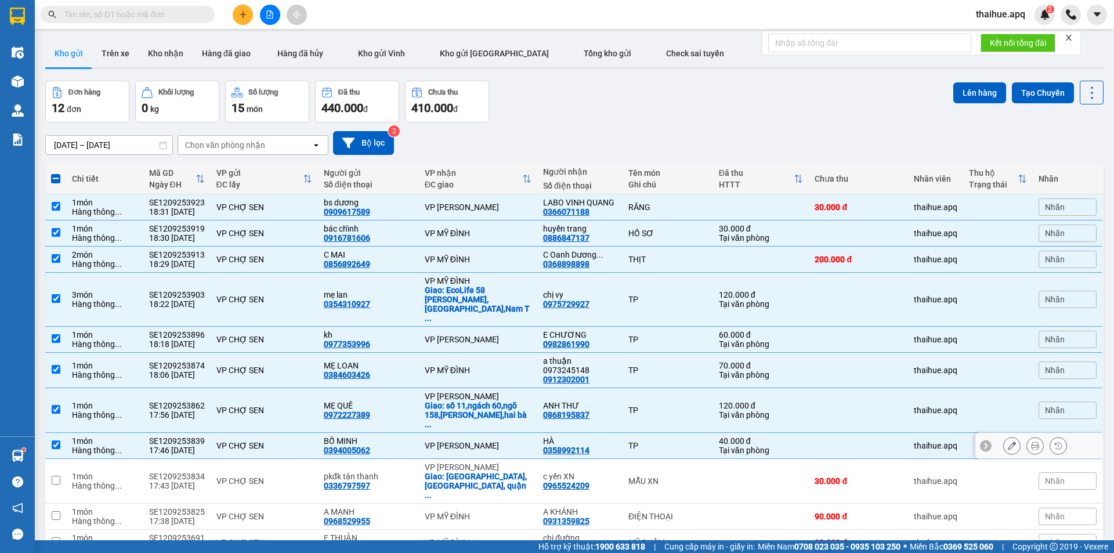
click at [663, 441] on div "TP" at bounding box center [667, 445] width 79 height 9
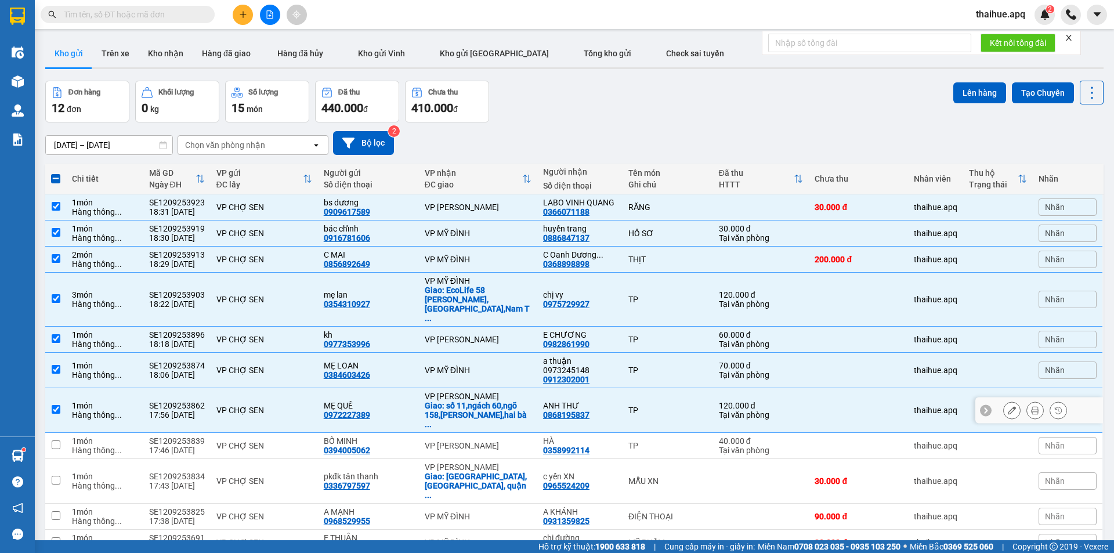
click at [676, 405] on div "TP" at bounding box center [667, 409] width 79 height 9
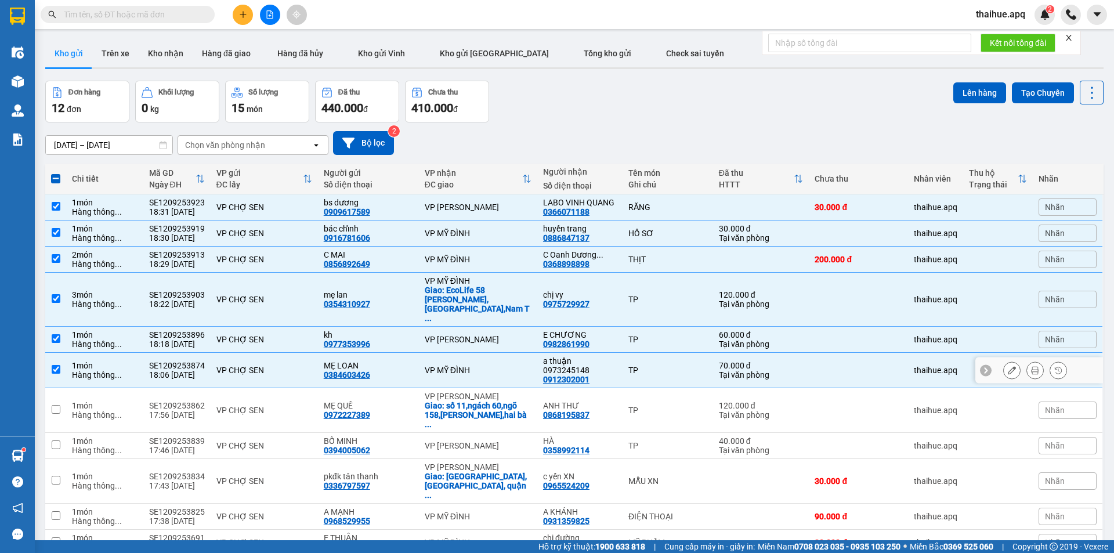
click at [663, 365] on div "TP" at bounding box center [667, 369] width 79 height 9
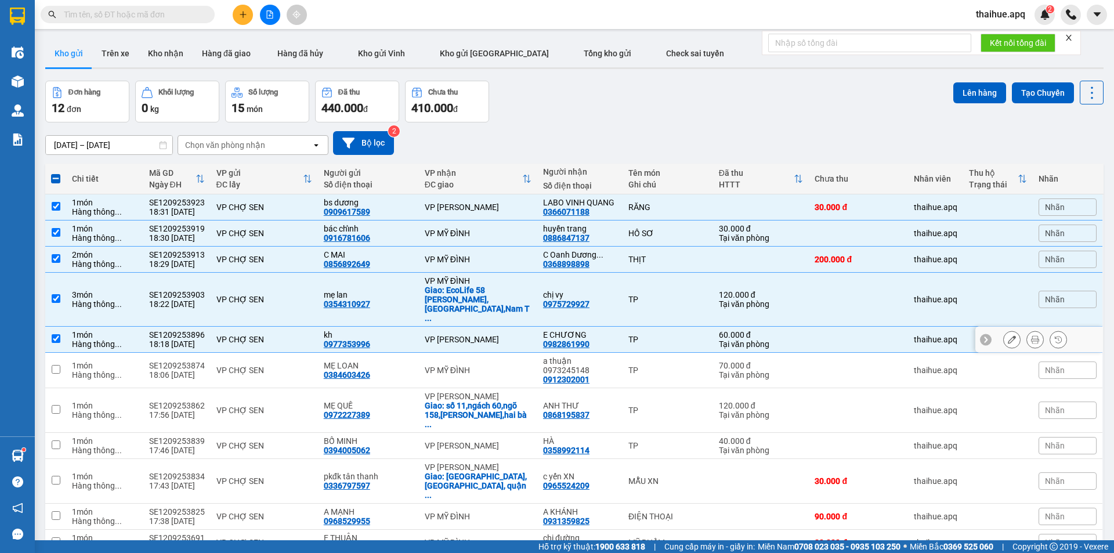
click at [673, 335] on div "TP" at bounding box center [667, 339] width 79 height 9
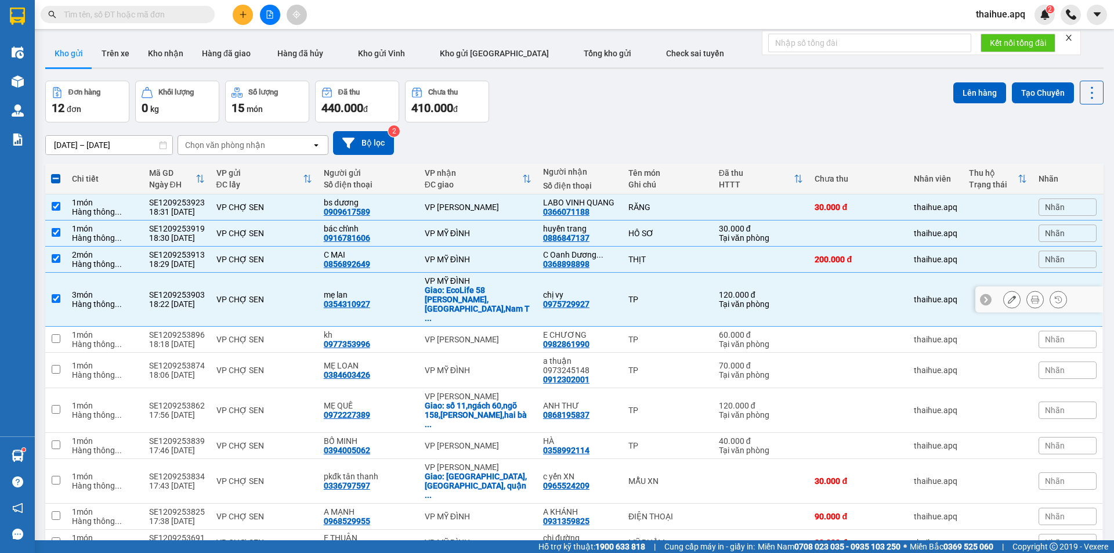
click at [669, 273] on td "TP" at bounding box center [667, 300] width 90 height 54
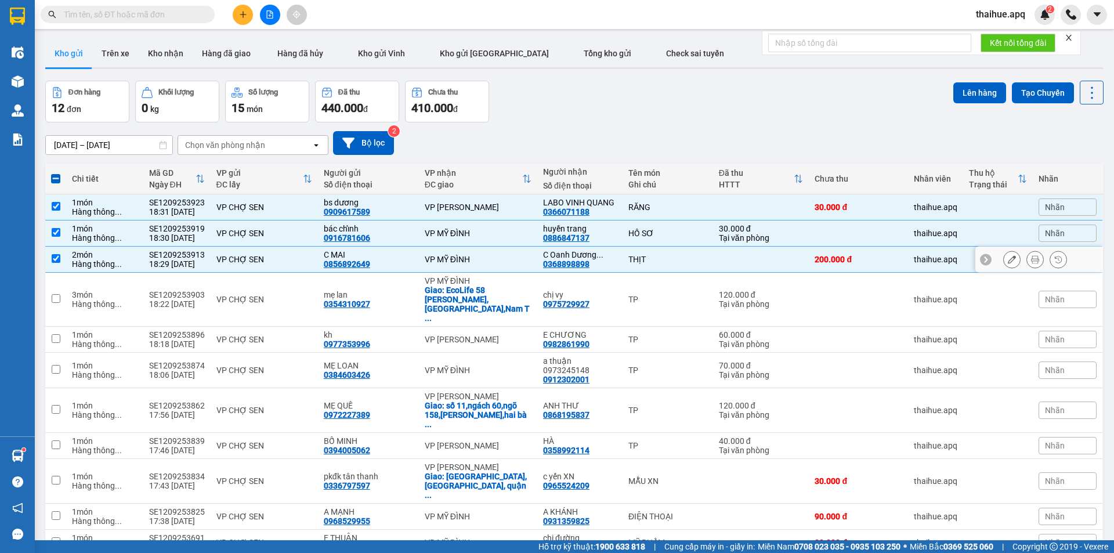
click at [683, 255] on div "THỊT" at bounding box center [667, 259] width 79 height 9
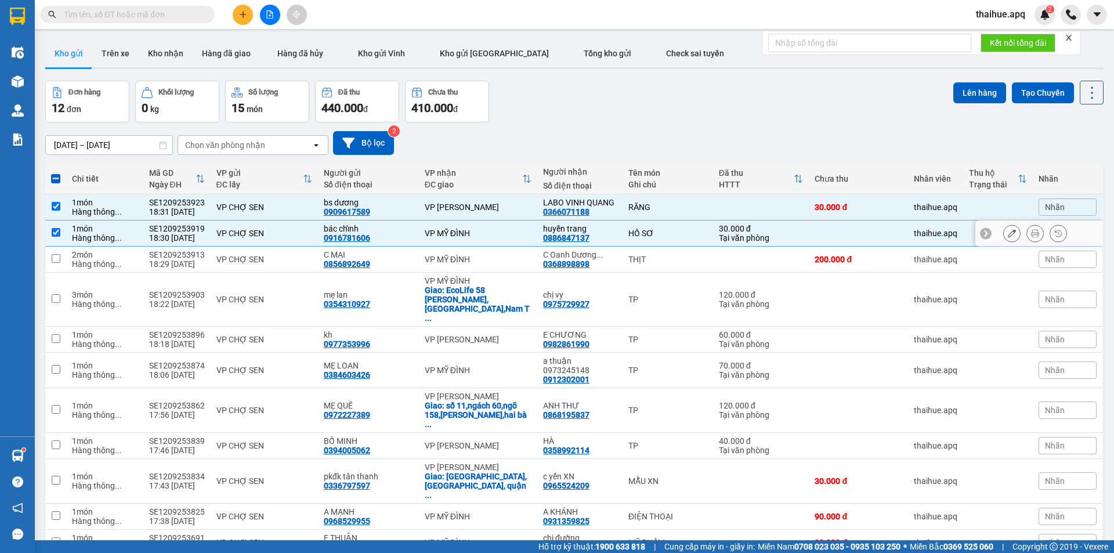
click at [688, 220] on td "HỒ SƠ" at bounding box center [667, 233] width 90 height 26
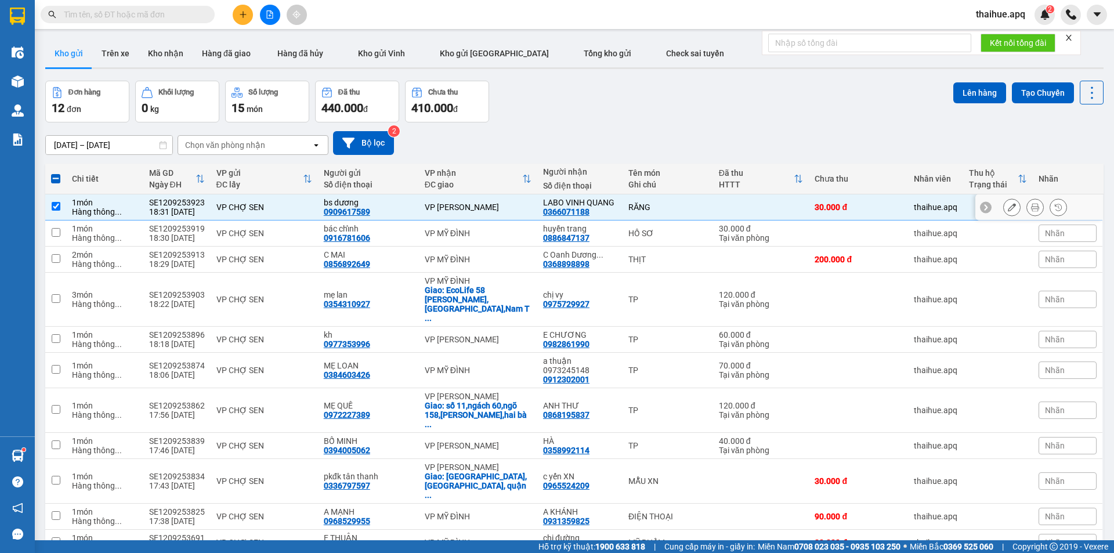
click at [691, 202] on div "RĂNG" at bounding box center [667, 206] width 79 height 9
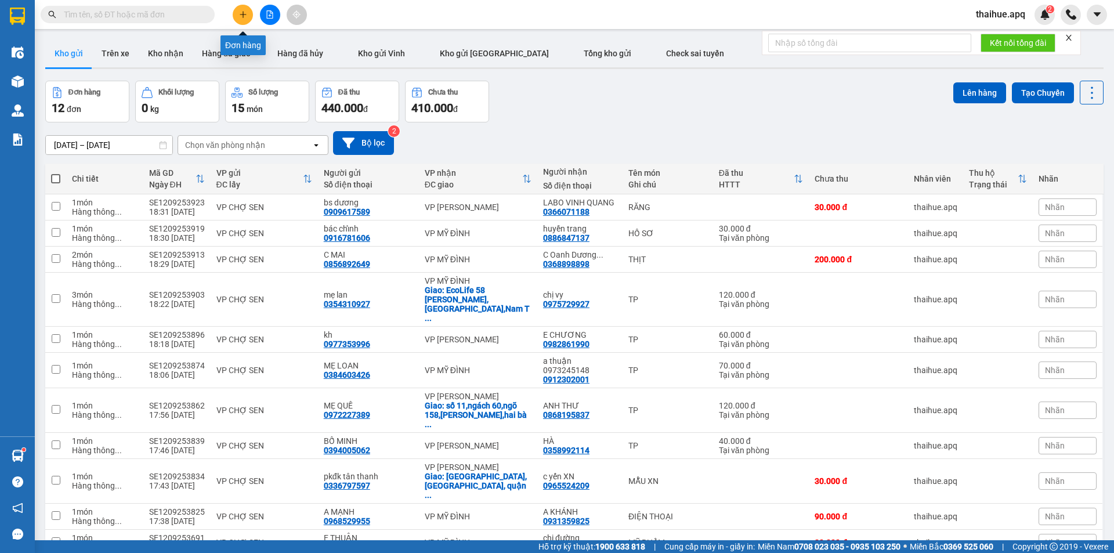
click at [244, 16] on icon "plus" at bounding box center [243, 14] width 8 height 8
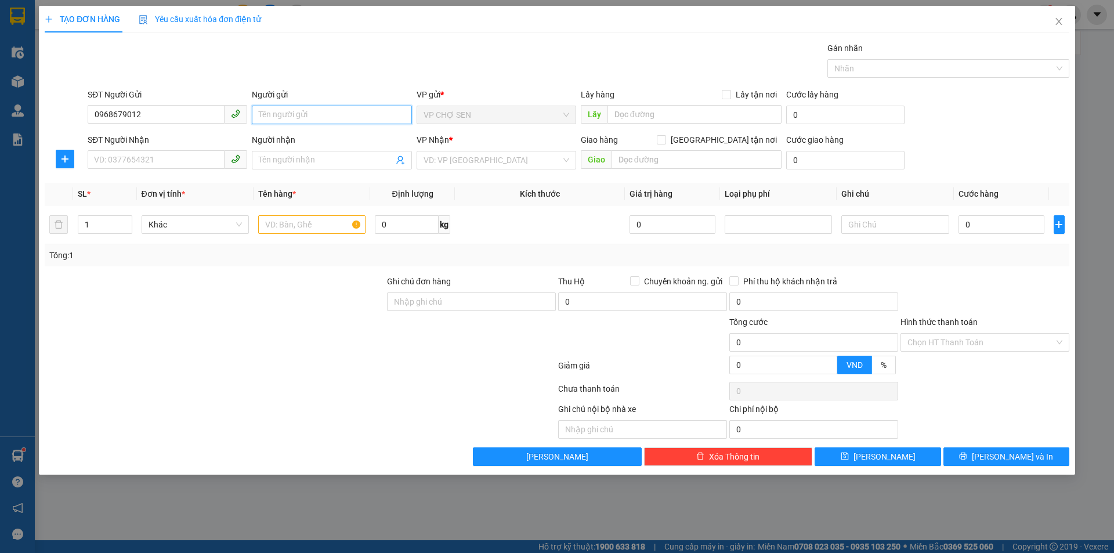
click at [271, 114] on input "Người gửi" at bounding box center [332, 115] width 160 height 19
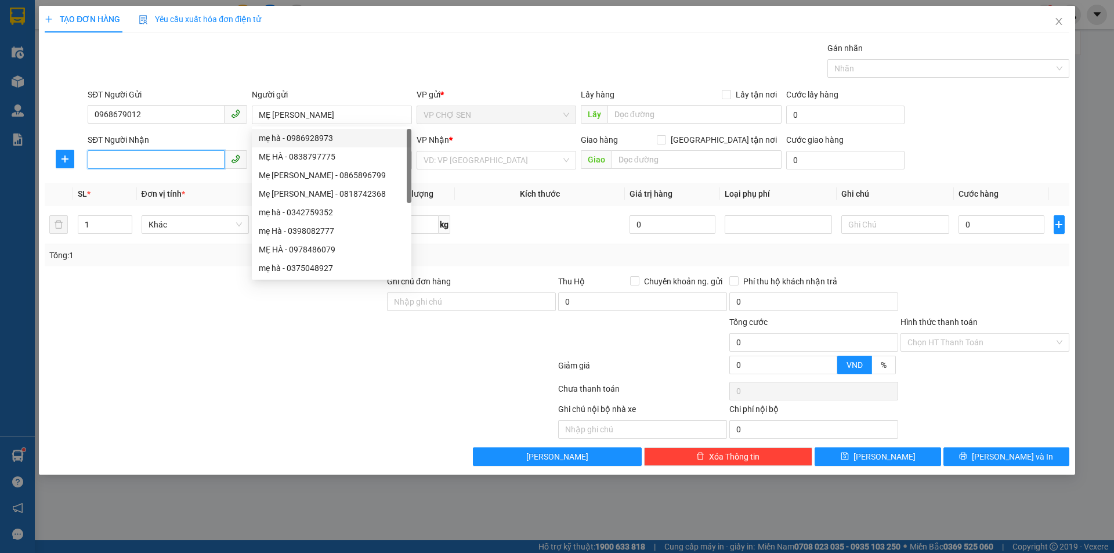
click at [115, 157] on input "SĐT Người Nhận" at bounding box center [156, 159] width 137 height 19
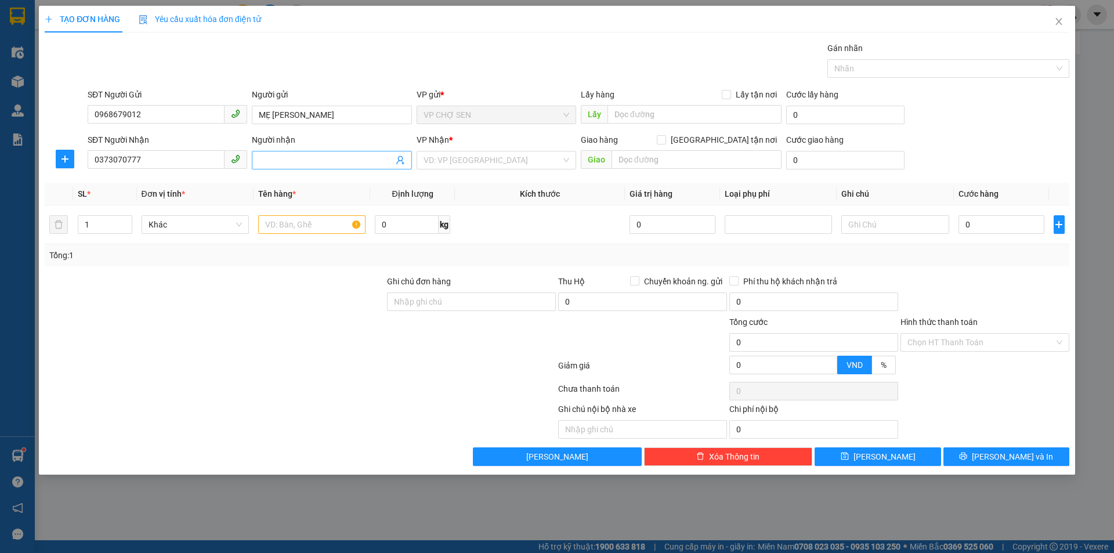
click at [262, 158] on input "Người nhận" at bounding box center [326, 160] width 134 height 13
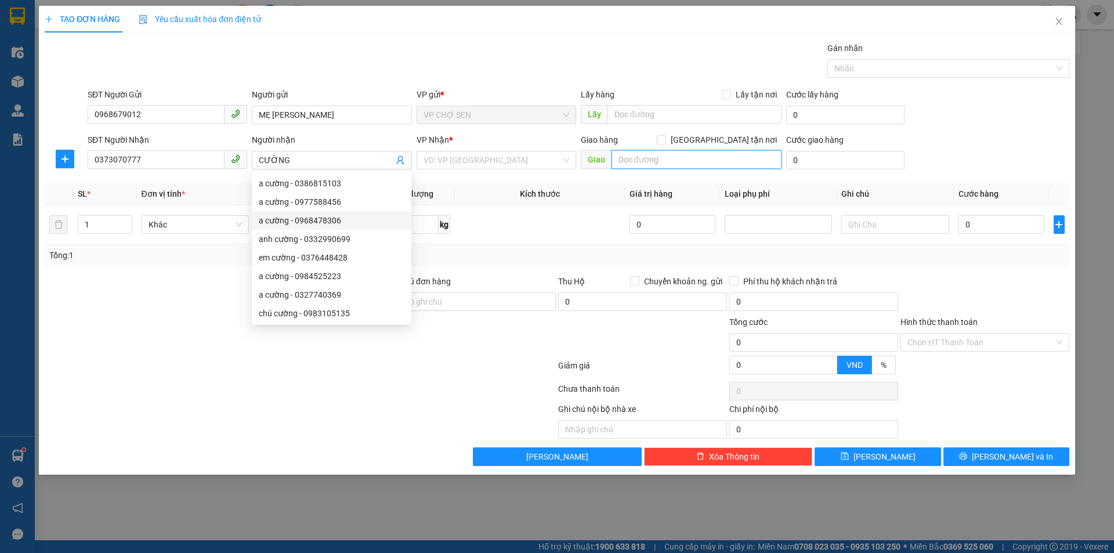
click at [636, 159] on input "text" at bounding box center [696, 159] width 170 height 19
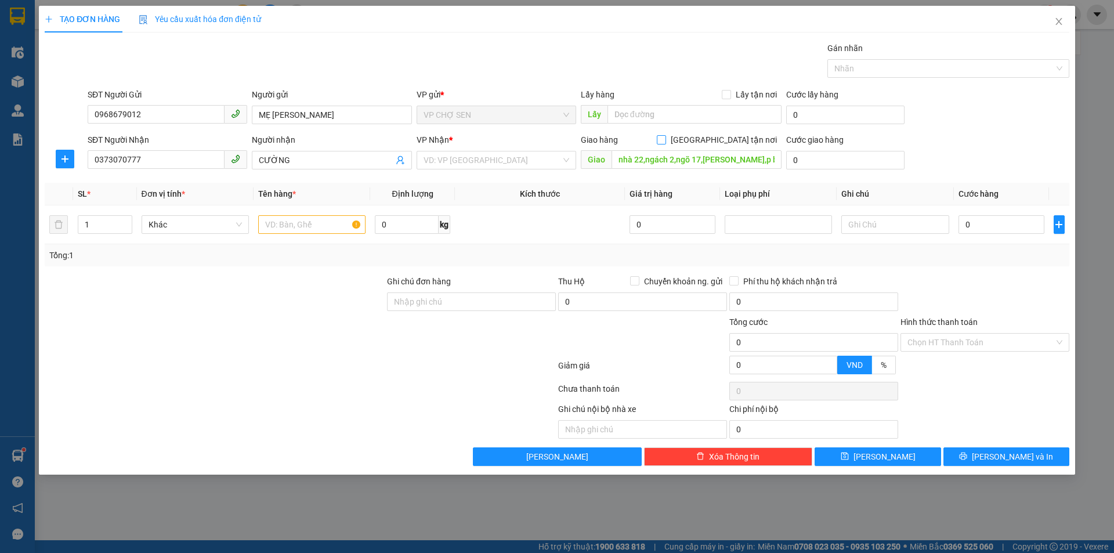
click at [665, 141] on input "[GEOGRAPHIC_DATA] tận nơi" at bounding box center [661, 139] width 8 height 8
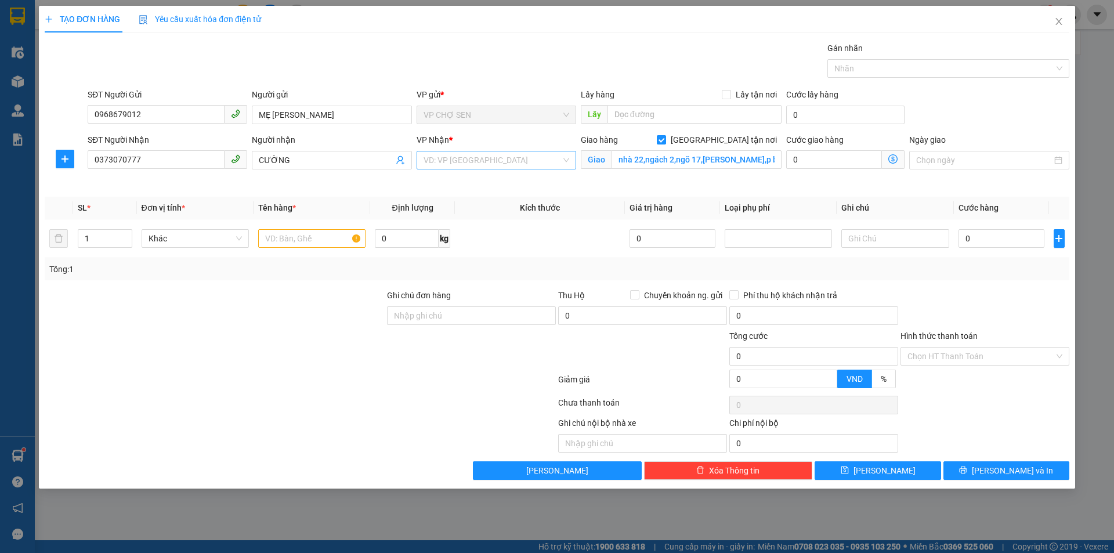
click at [512, 162] on input "search" at bounding box center [491, 159] width 137 height 17
click at [458, 400] on div "VP MỸ ĐÌNH" at bounding box center [496, 406] width 146 height 13
click at [893, 159] on icon "dollar-circle" at bounding box center [892, 158] width 9 height 9
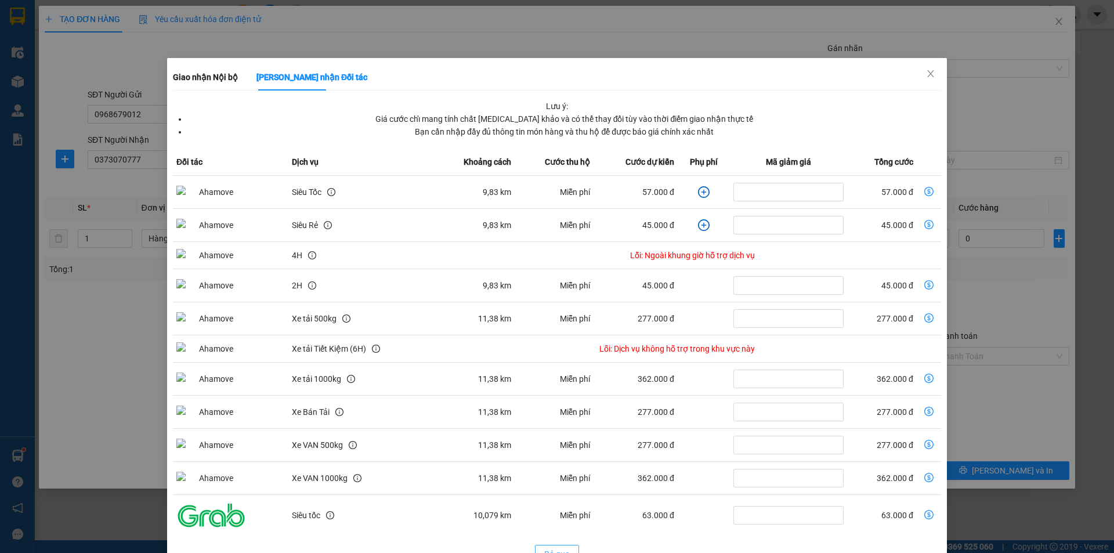
click at [556, 548] on span "Bỏ qua" at bounding box center [557, 554] width 26 height 13
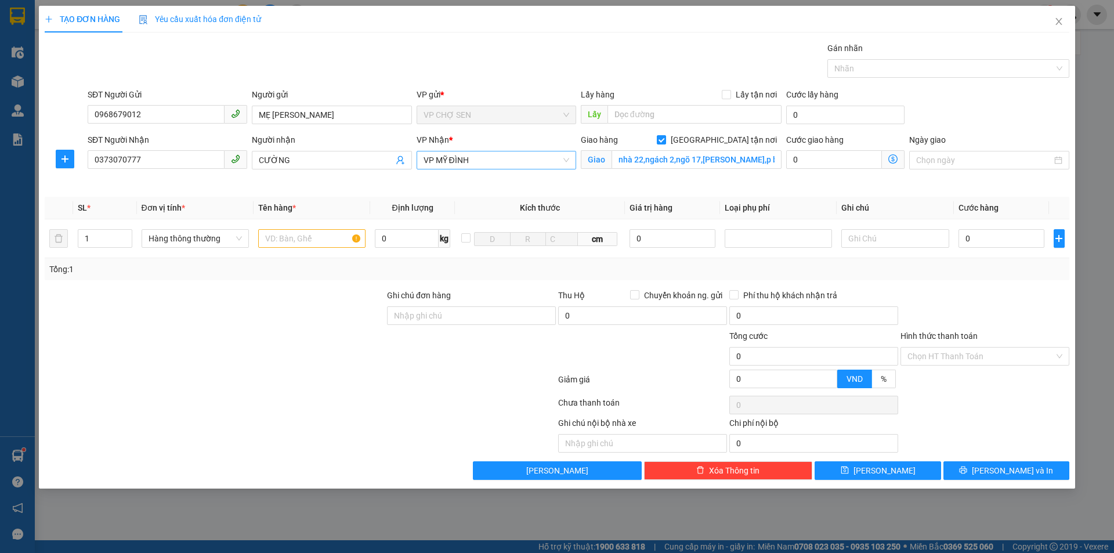
click at [498, 157] on span "VP MỸ ĐÌNH" at bounding box center [496, 159] width 146 height 17
click at [462, 363] on div "VP [PERSON_NAME]" at bounding box center [496, 369] width 146 height 13
click at [892, 157] on icon "dollar-circle" at bounding box center [892, 158] width 9 height 9
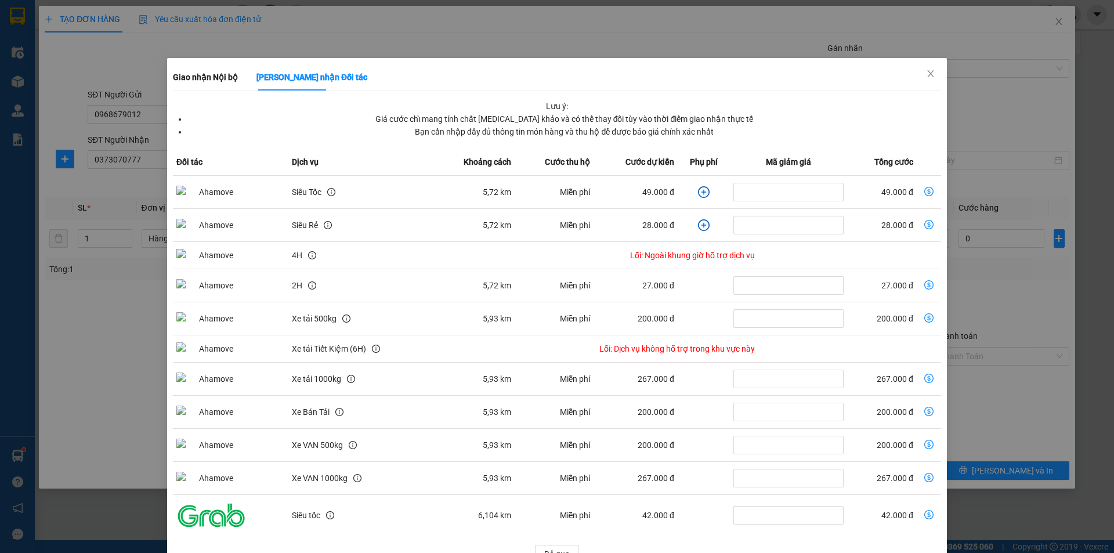
click at [924, 187] on icon "dollar-circle" at bounding box center [928, 191] width 9 height 9
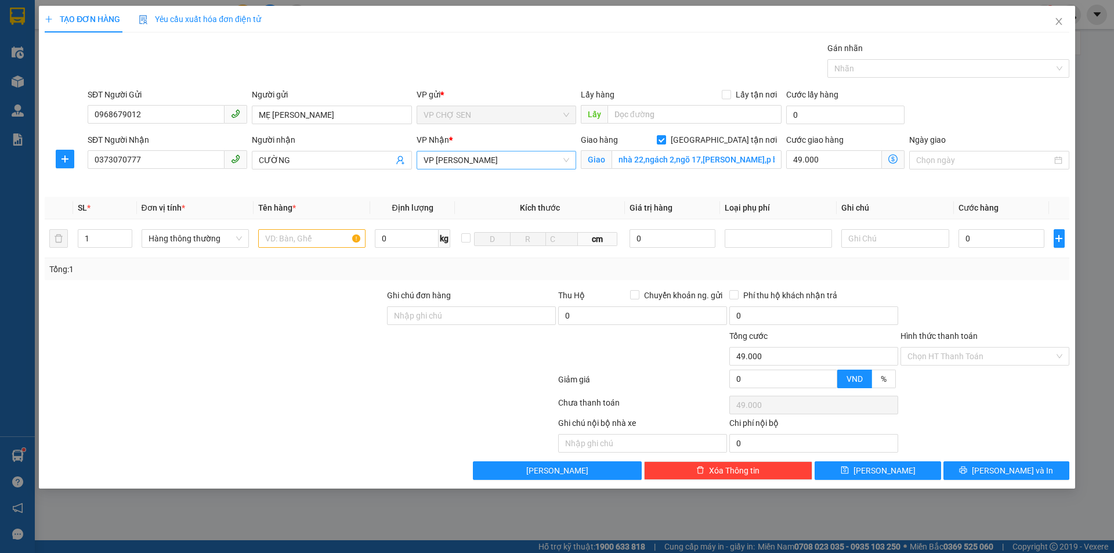
click at [511, 161] on span "VP [PERSON_NAME]" at bounding box center [496, 159] width 146 height 17
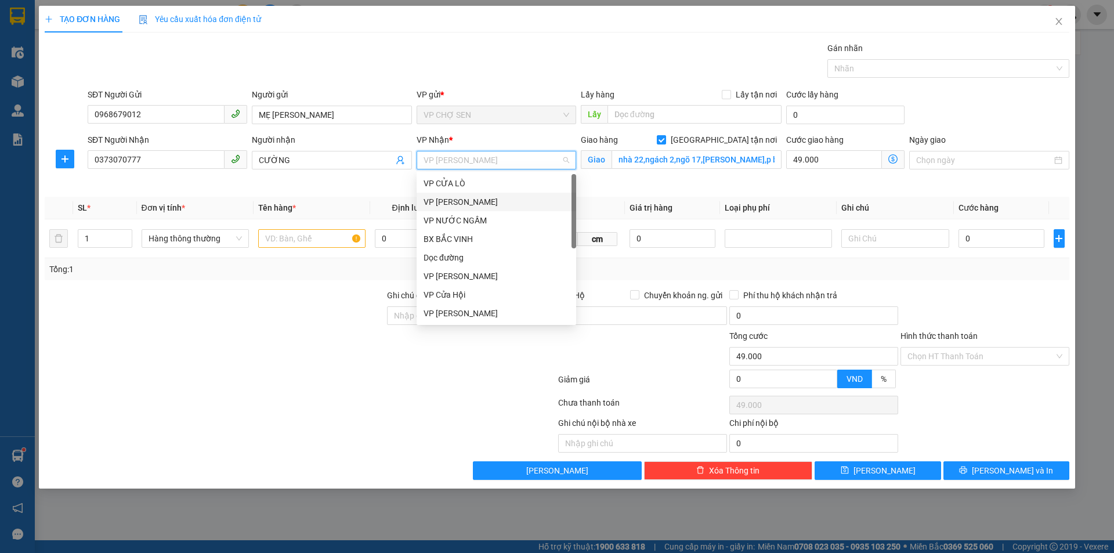
click at [448, 201] on div "VP [PERSON_NAME]" at bounding box center [496, 201] width 146 height 13
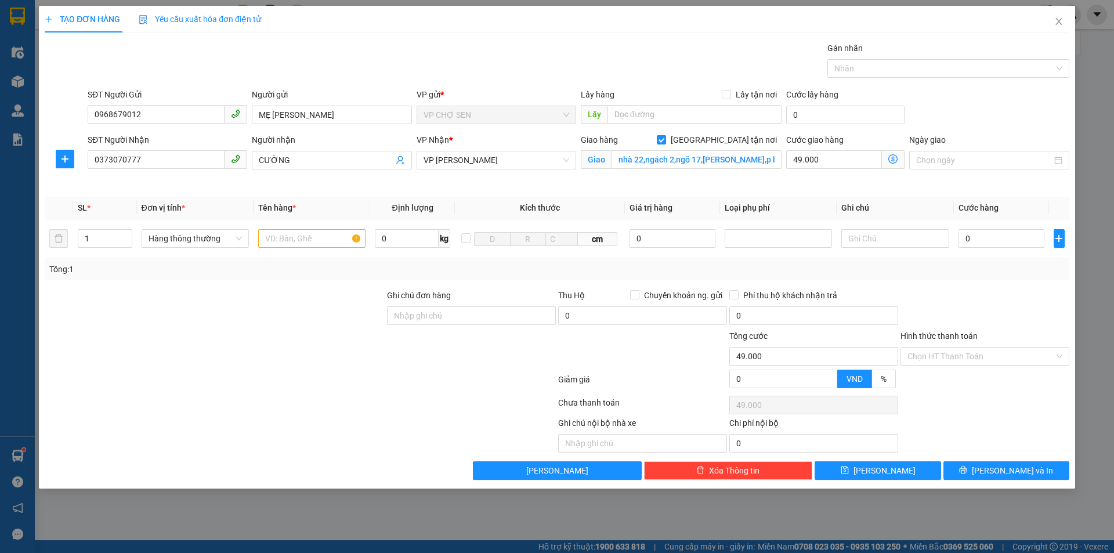
click at [895, 157] on icon "dollar-circle" at bounding box center [892, 158] width 9 height 9
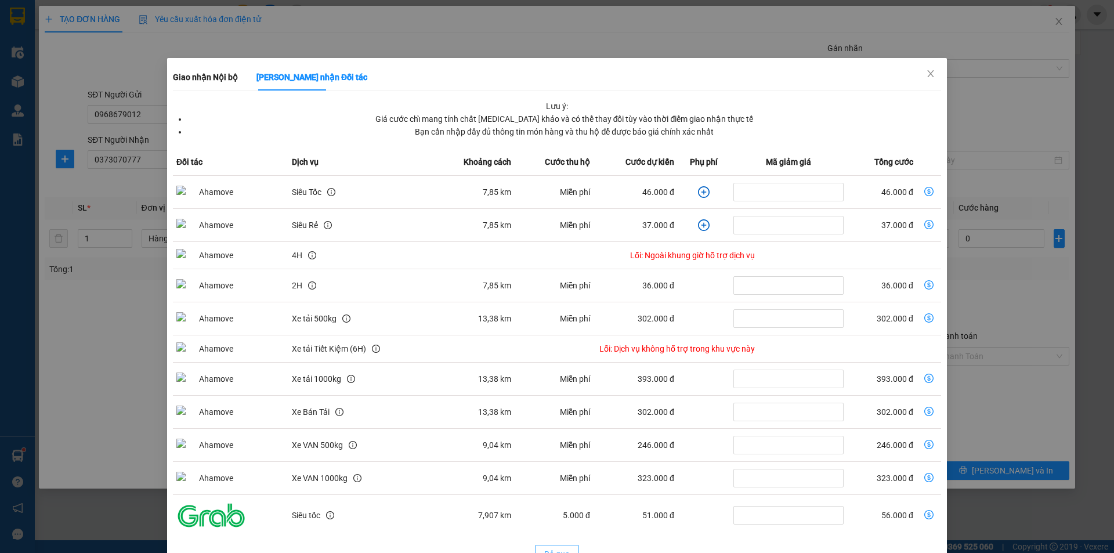
drag, startPoint x: 555, startPoint y: 525, endPoint x: 538, endPoint y: 274, distance: 251.7
click at [555, 548] on span "Bỏ qua" at bounding box center [557, 554] width 26 height 13
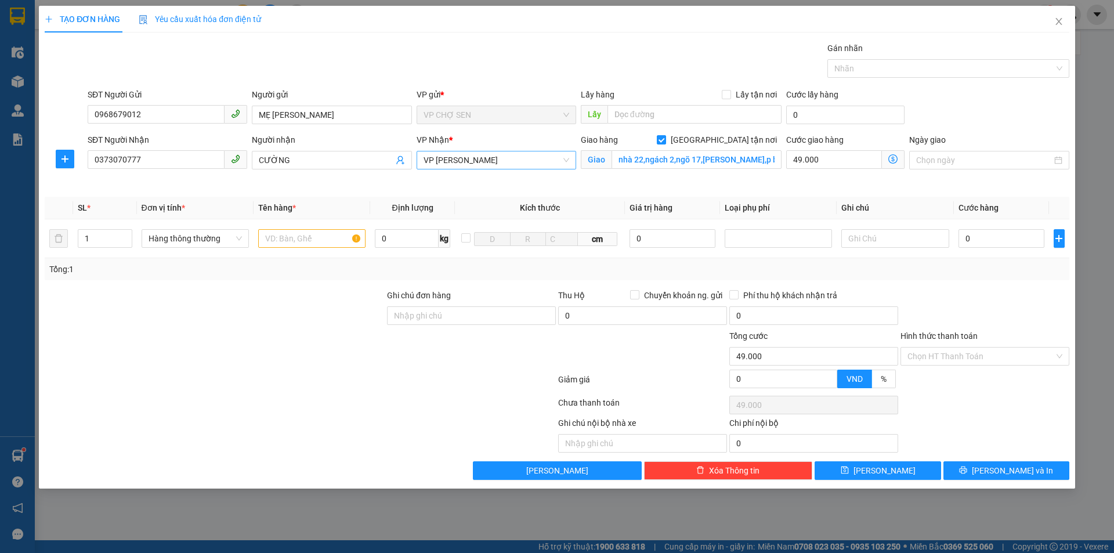
click at [508, 153] on span "VP [PERSON_NAME]" at bounding box center [496, 159] width 146 height 17
click at [466, 363] on div "VP [PERSON_NAME]" at bounding box center [496, 369] width 146 height 13
click at [893, 155] on icon "dollar-circle" at bounding box center [892, 158] width 9 height 9
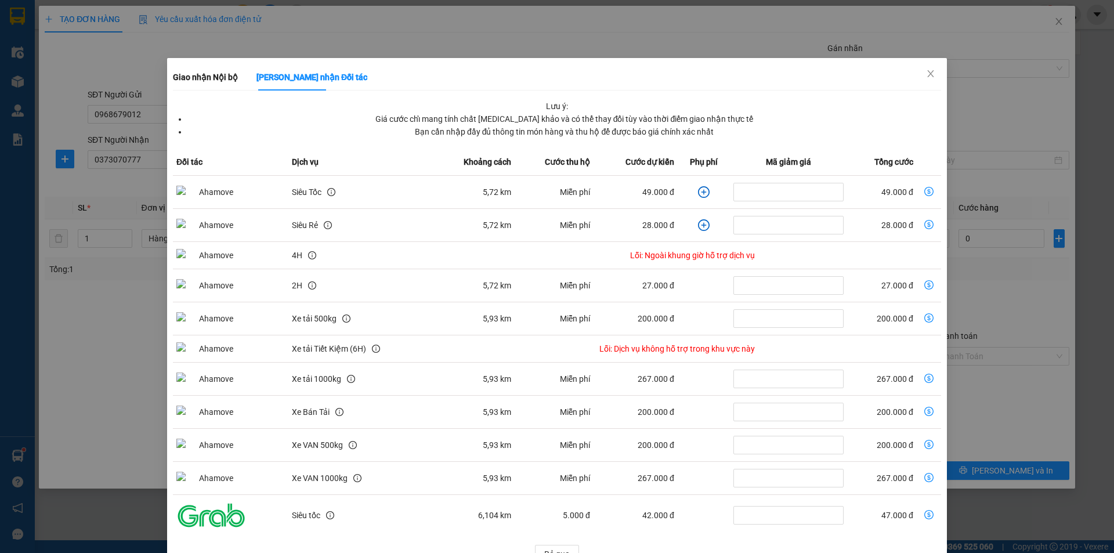
click at [924, 190] on icon "dollar-circle" at bounding box center [928, 191] width 9 height 9
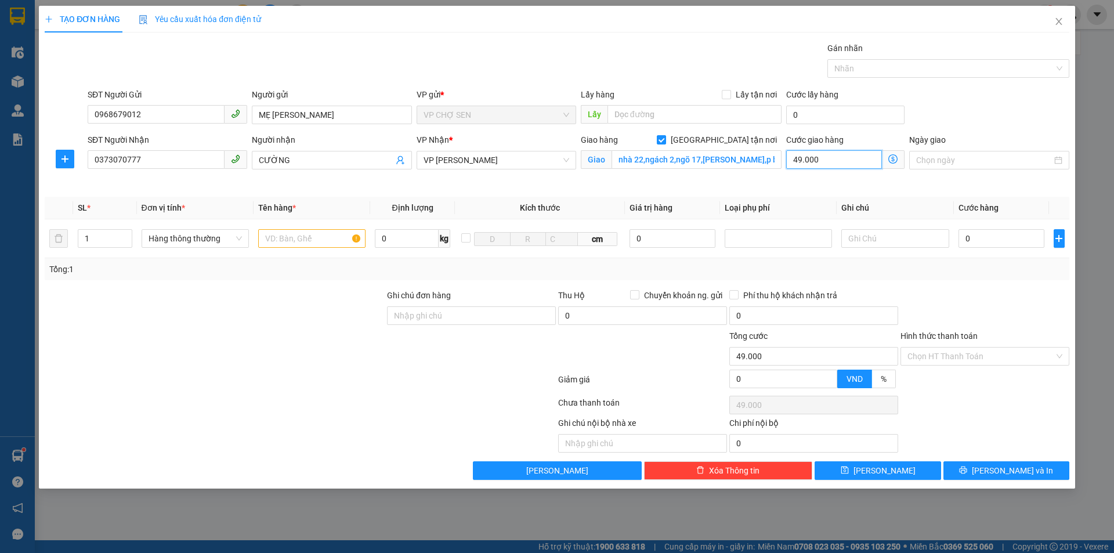
click at [838, 158] on input "49.000" at bounding box center [834, 159] width 96 height 19
click at [284, 240] on input "text" at bounding box center [311, 238] width 107 height 19
click at [967, 241] on input "0" at bounding box center [1001, 238] width 86 height 19
click at [835, 156] on input "49.000" at bounding box center [834, 159] width 96 height 19
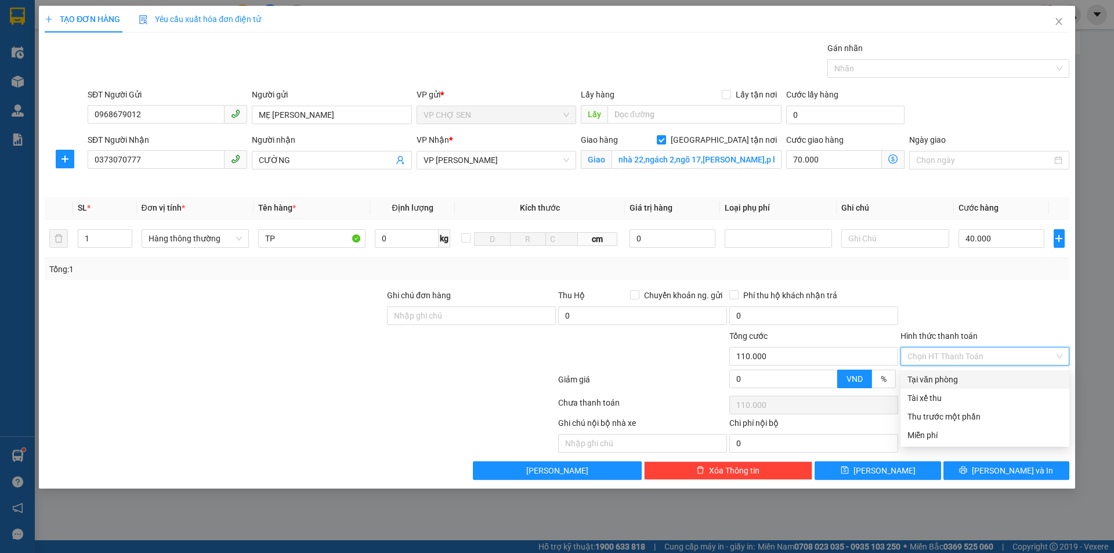
click at [960, 355] on input "Hình thức thanh toán" at bounding box center [980, 355] width 147 height 17
click at [948, 376] on div "Tại văn phòng" at bounding box center [984, 379] width 155 height 13
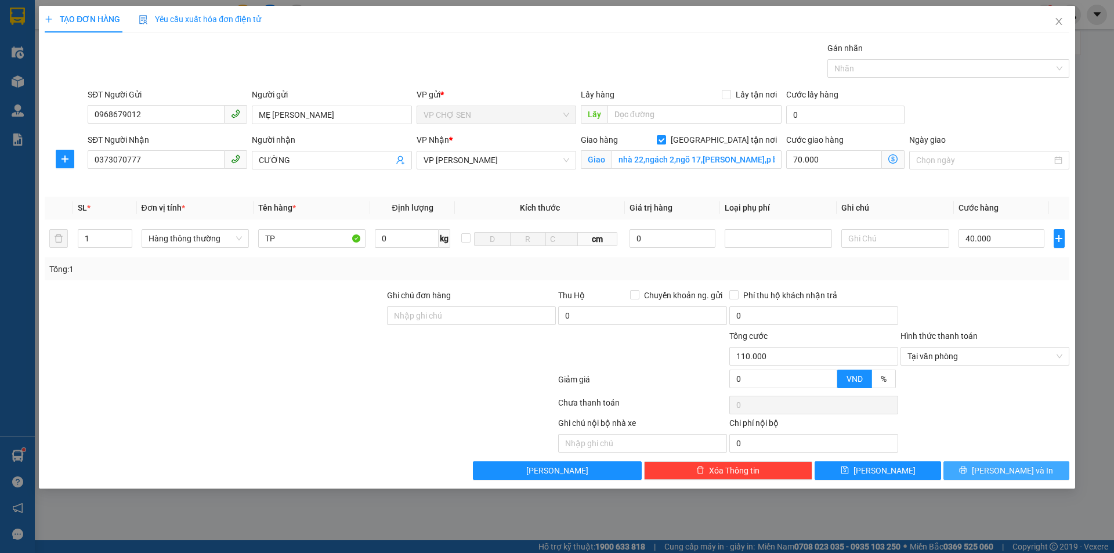
click at [975, 471] on button "[PERSON_NAME] và In" at bounding box center [1006, 470] width 126 height 19
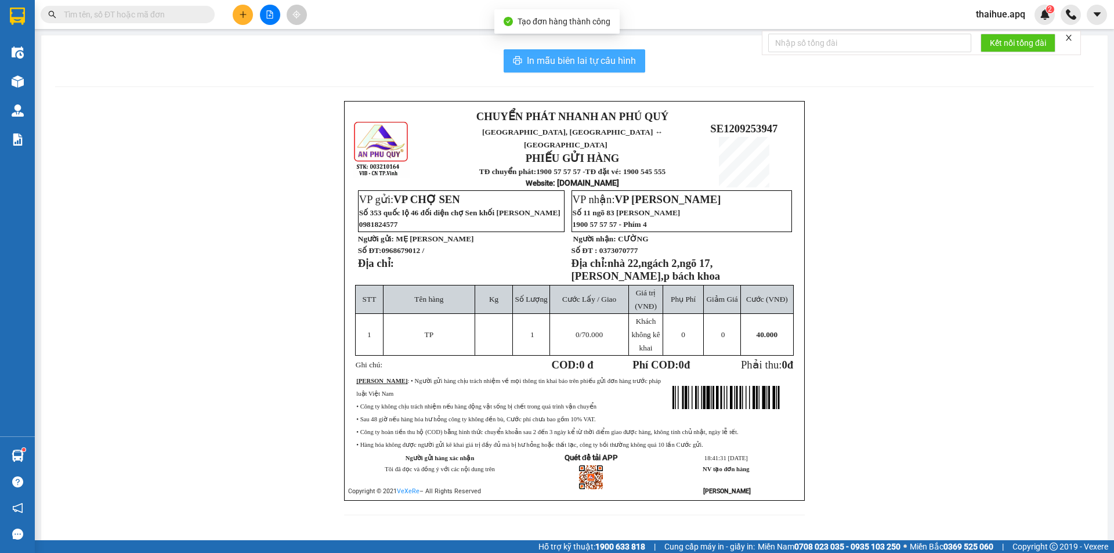
click at [603, 59] on span "In mẫu biên lai tự cấu hình" at bounding box center [581, 60] width 109 height 15
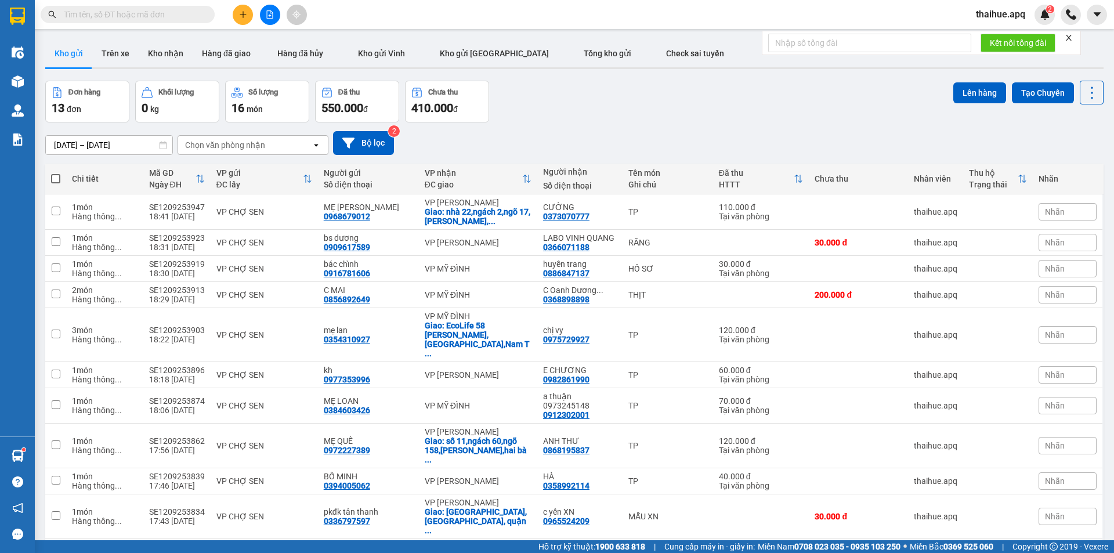
click at [244, 19] on button at bounding box center [243, 15] width 20 height 20
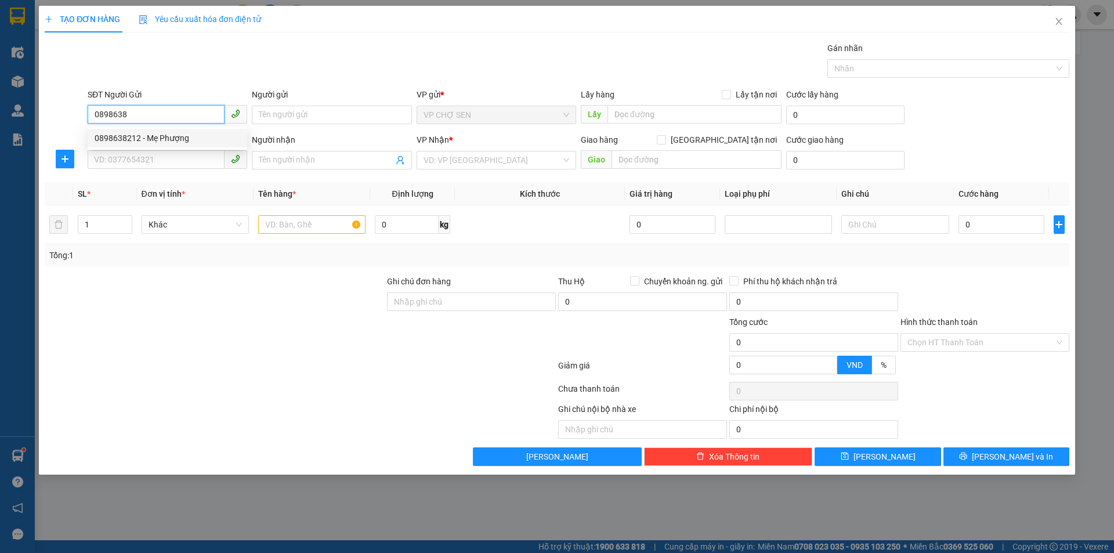
click at [196, 135] on div "0898638212 - Mẹ Phượng" at bounding box center [168, 138] width 146 height 13
click at [193, 161] on input "SĐT Người Nhận" at bounding box center [156, 159] width 137 height 19
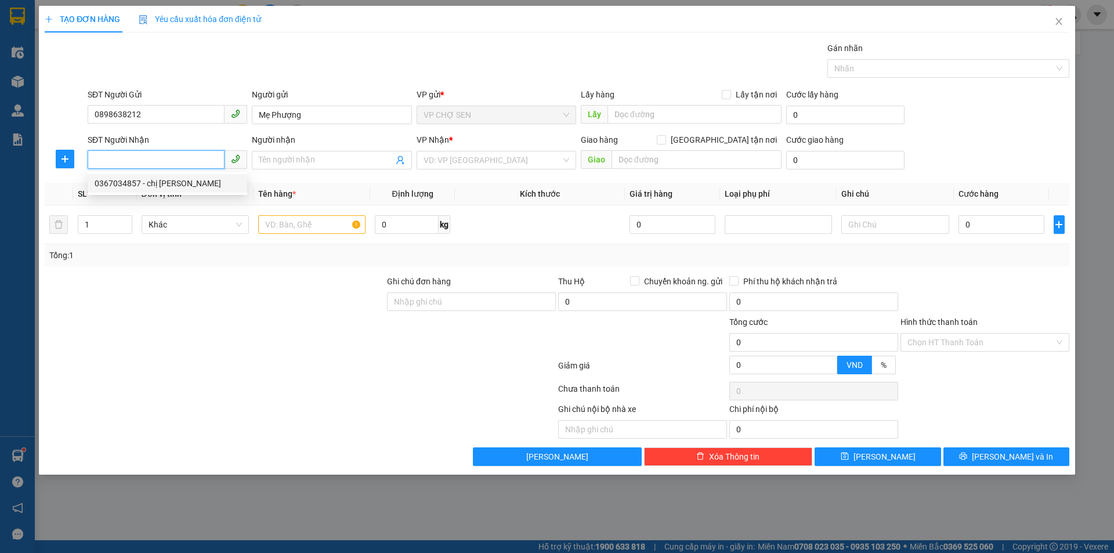
click at [193, 182] on div "0367034857 - chị [PERSON_NAME]" at bounding box center [168, 183] width 146 height 13
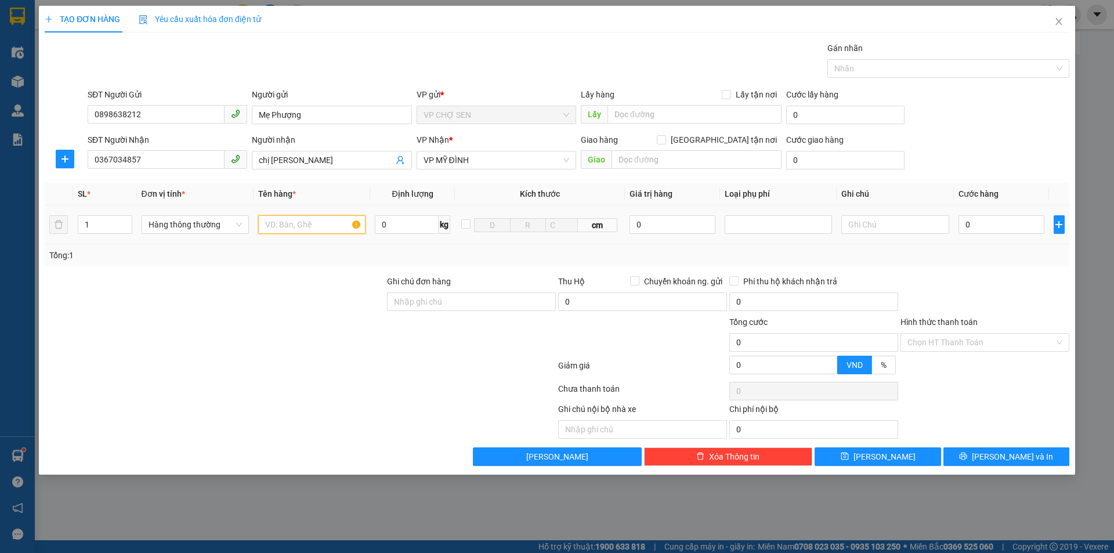
click at [276, 223] on input "text" at bounding box center [311, 224] width 107 height 19
click at [124, 219] on span "up" at bounding box center [125, 221] width 7 height 7
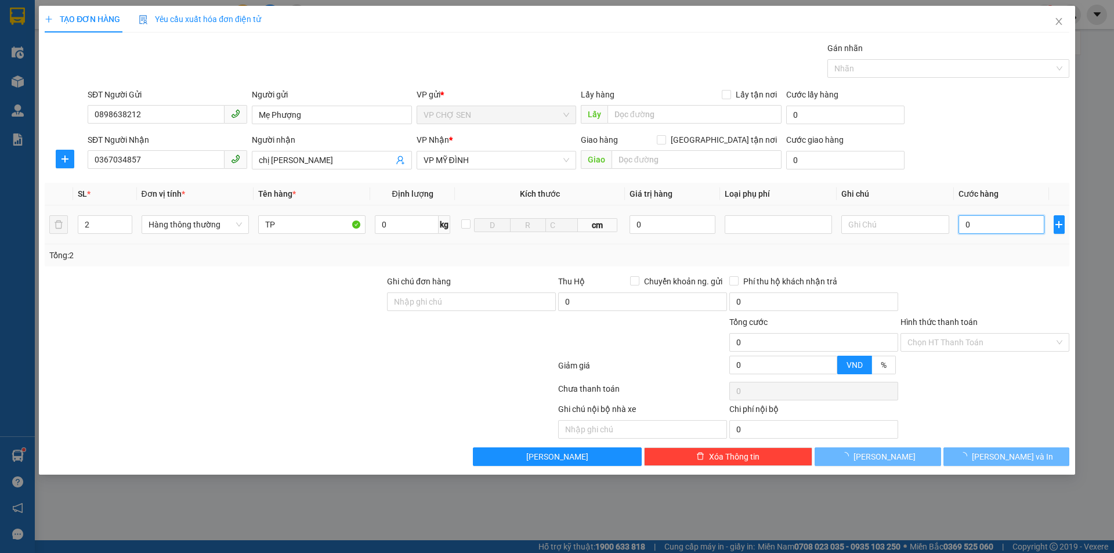
click at [972, 221] on input "0" at bounding box center [1001, 224] width 86 height 19
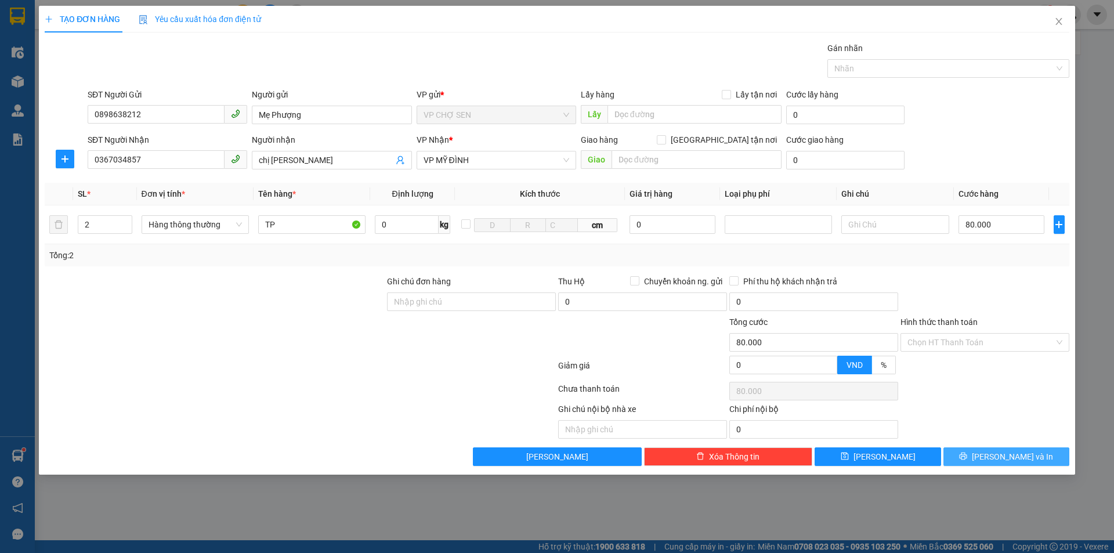
click at [1001, 462] on span "[PERSON_NAME] và In" at bounding box center [1012, 456] width 81 height 13
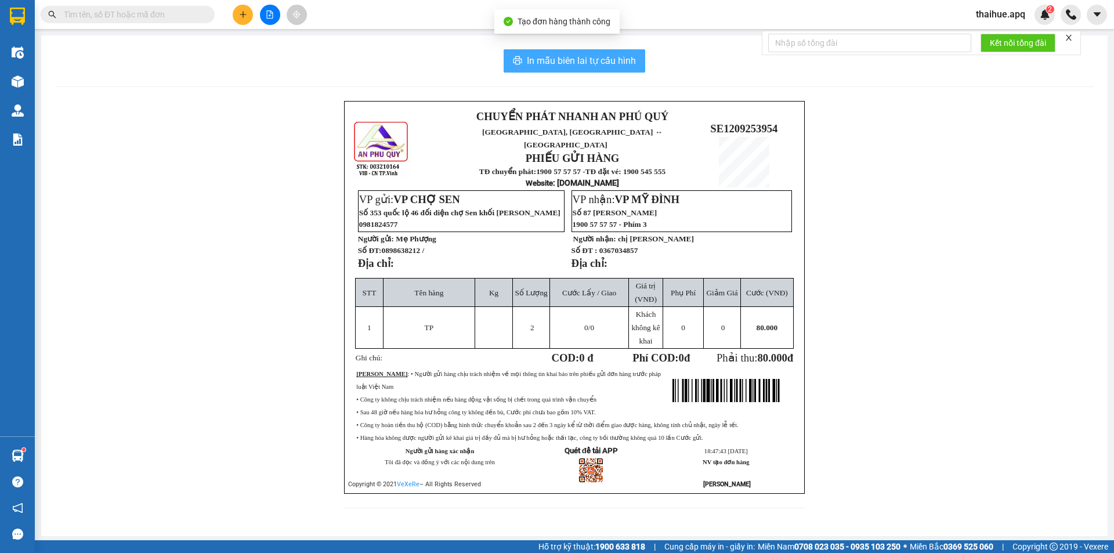
click at [558, 61] on span "In mẫu biên lai tự cấu hình" at bounding box center [581, 60] width 109 height 15
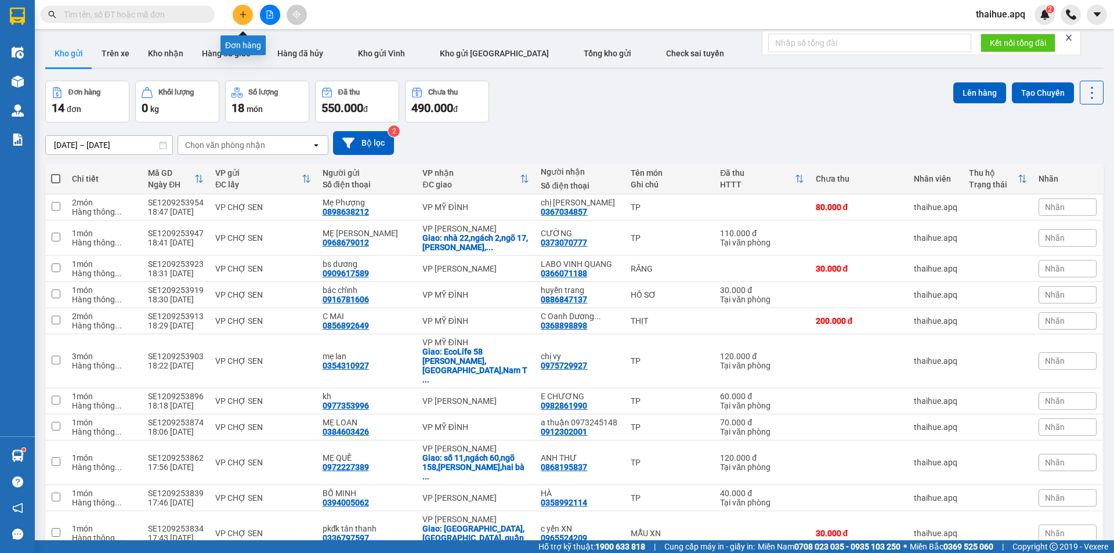
click at [242, 16] on icon "plus" at bounding box center [243, 14] width 8 height 8
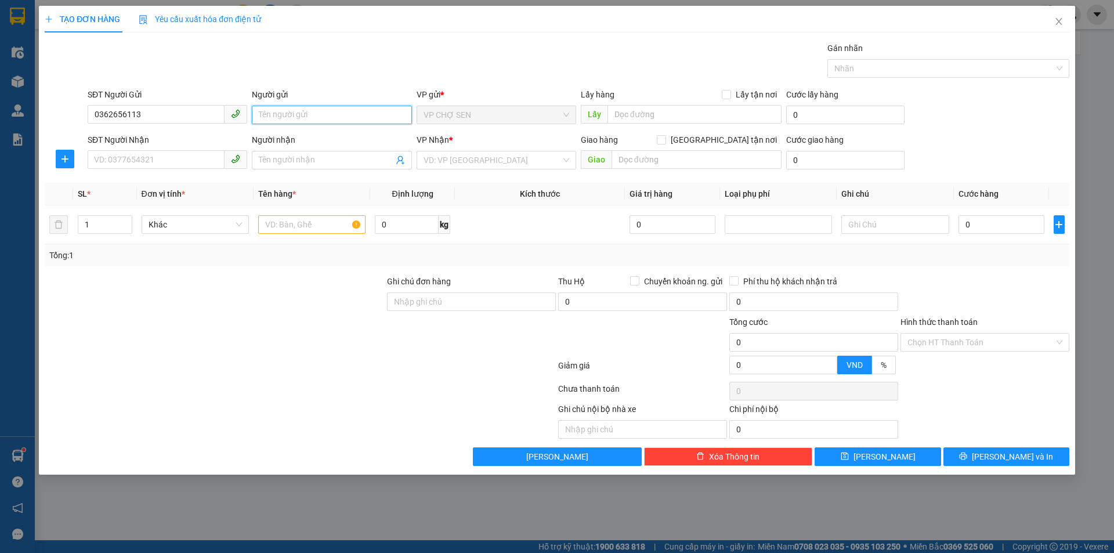
click at [275, 117] on input "Người gửi" at bounding box center [332, 115] width 160 height 19
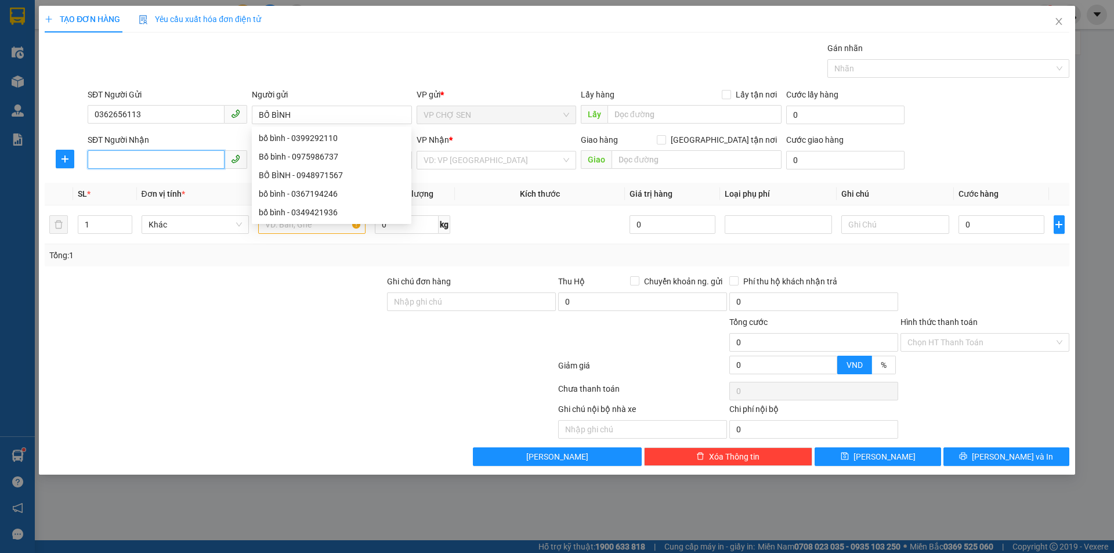
click at [109, 164] on input "SĐT Người Nhận" at bounding box center [156, 159] width 137 height 19
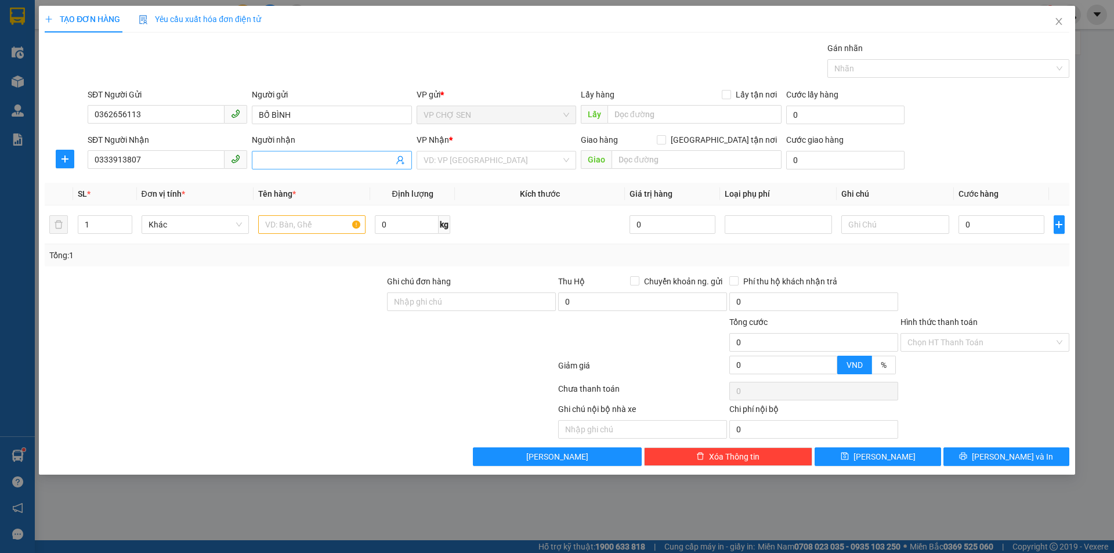
click at [269, 160] on input "Người nhận" at bounding box center [326, 160] width 134 height 13
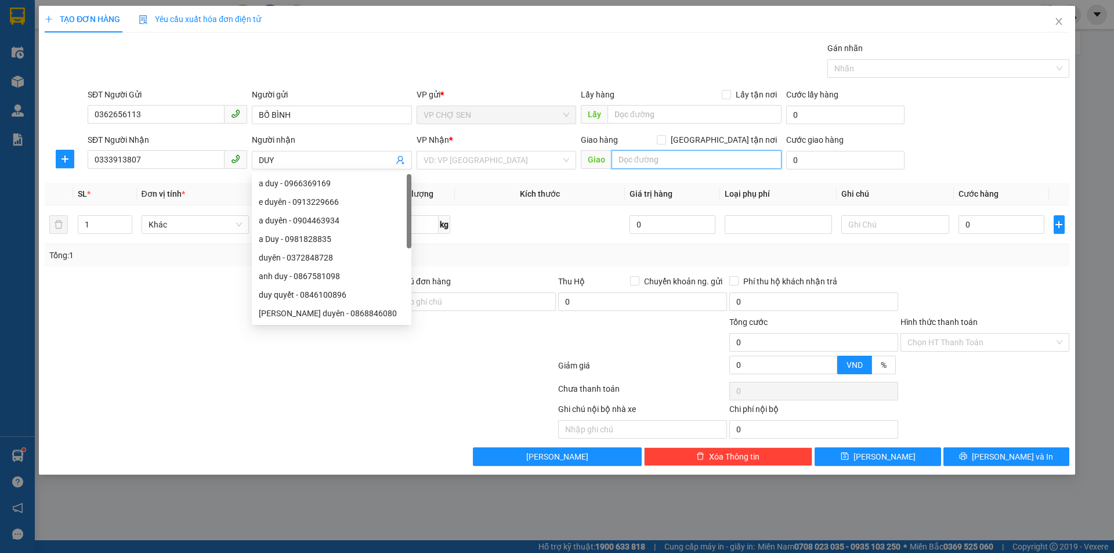
click at [636, 162] on input "text" at bounding box center [696, 159] width 170 height 19
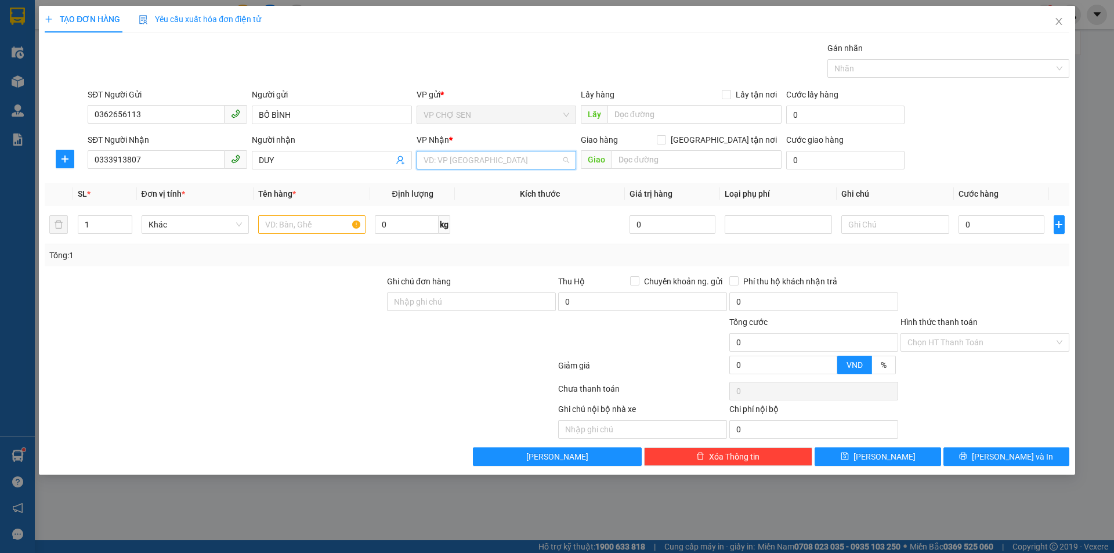
click at [508, 151] on input "search" at bounding box center [491, 159] width 137 height 17
click at [462, 400] on div "VP MỸ ĐÌNH" at bounding box center [496, 406] width 146 height 13
click at [624, 164] on input "text" at bounding box center [696, 159] width 170 height 19
click at [126, 222] on icon "up" at bounding box center [125, 221] width 3 height 2
click at [273, 220] on input "text" at bounding box center [311, 224] width 107 height 19
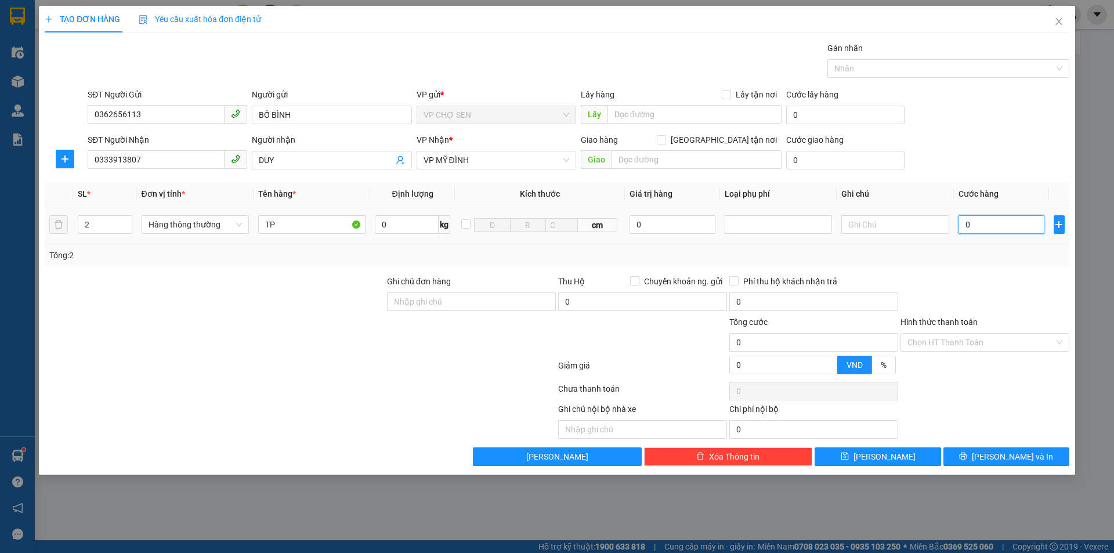
click at [973, 227] on input "0" at bounding box center [1001, 224] width 86 height 19
click at [624, 154] on input "text" at bounding box center [696, 159] width 170 height 19
click at [665, 137] on input "[GEOGRAPHIC_DATA] tận nơi" at bounding box center [661, 139] width 8 height 8
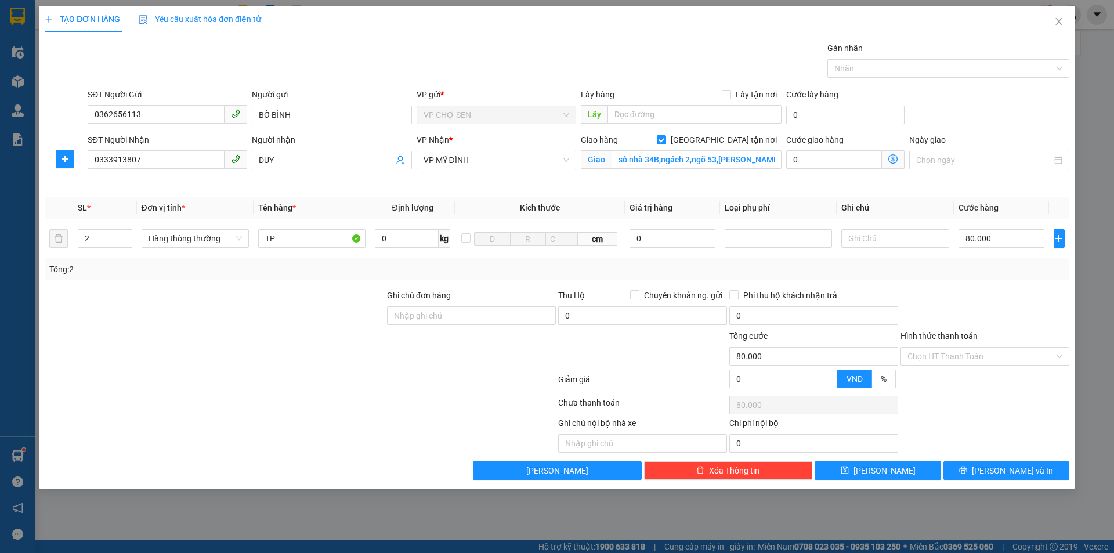
click at [892, 158] on icon "dollar-circle" at bounding box center [892, 158] width 9 height 9
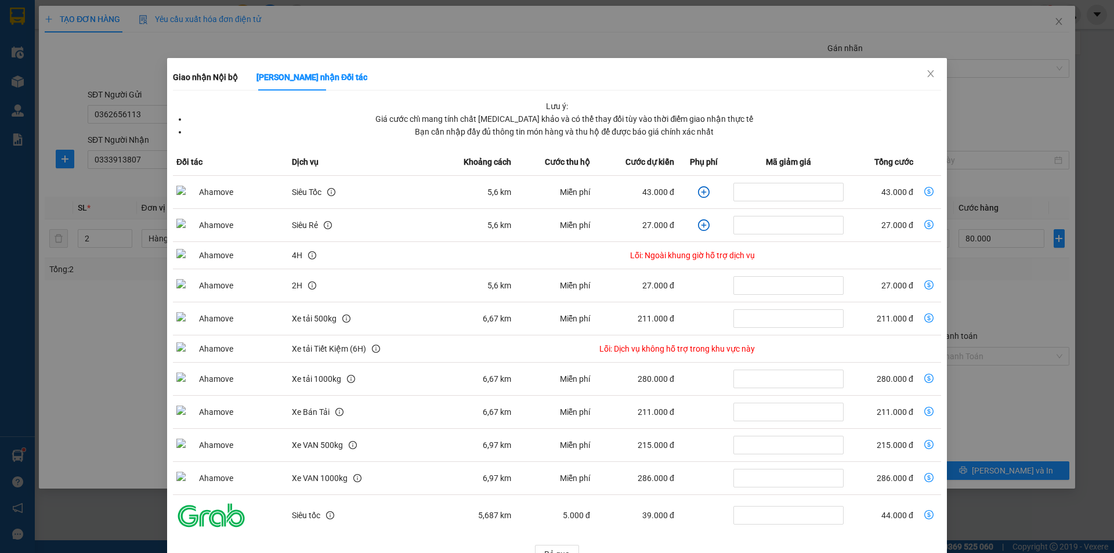
click at [924, 191] on icon "dollar-circle" at bounding box center [928, 191] width 9 height 9
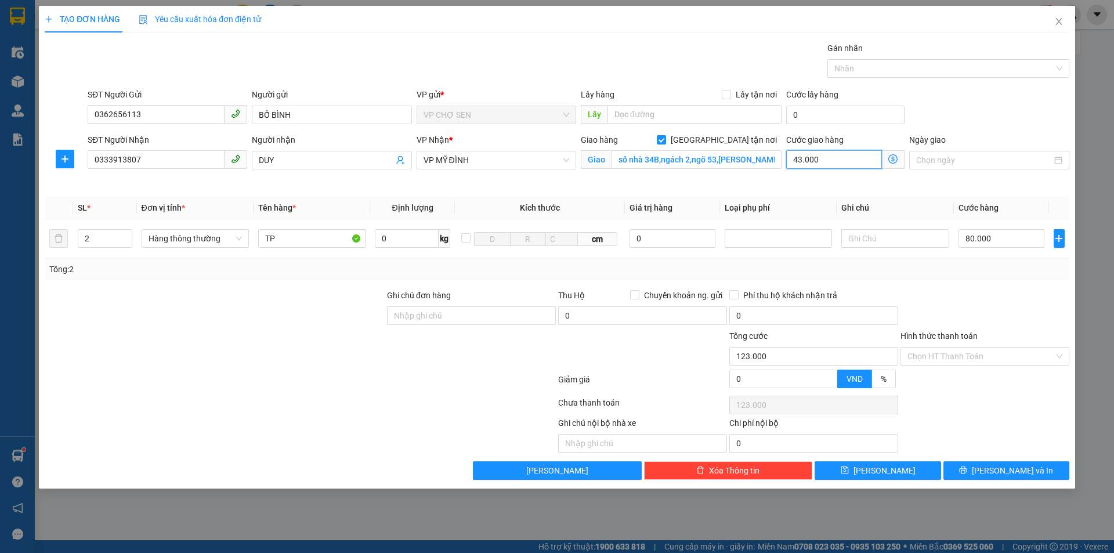
click at [832, 161] on input "43.000" at bounding box center [834, 159] width 96 height 19
click at [934, 351] on input "Hình thức thanh toán" at bounding box center [980, 355] width 147 height 17
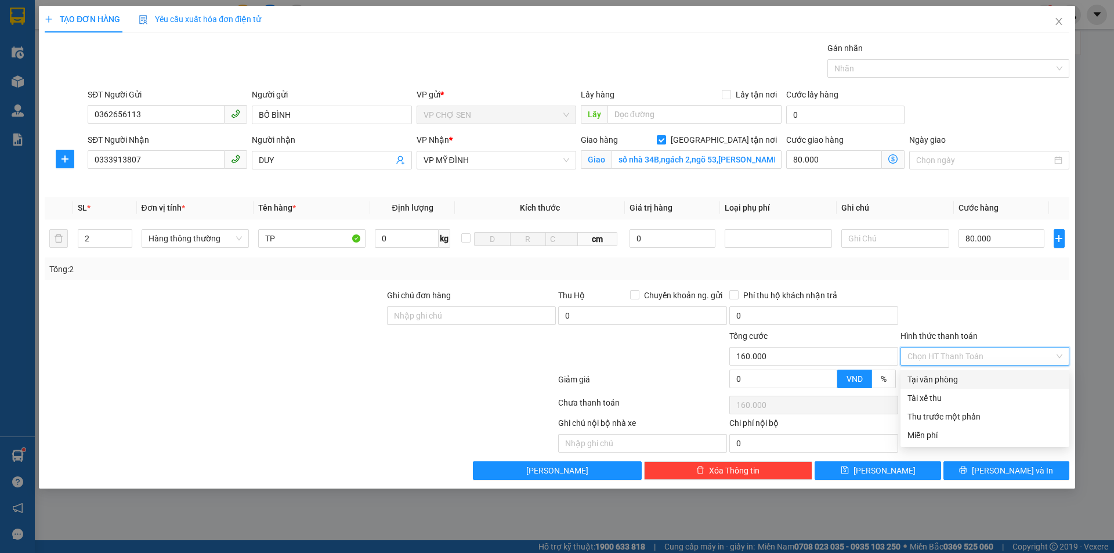
click at [932, 379] on div "Tại văn phòng" at bounding box center [984, 379] width 155 height 13
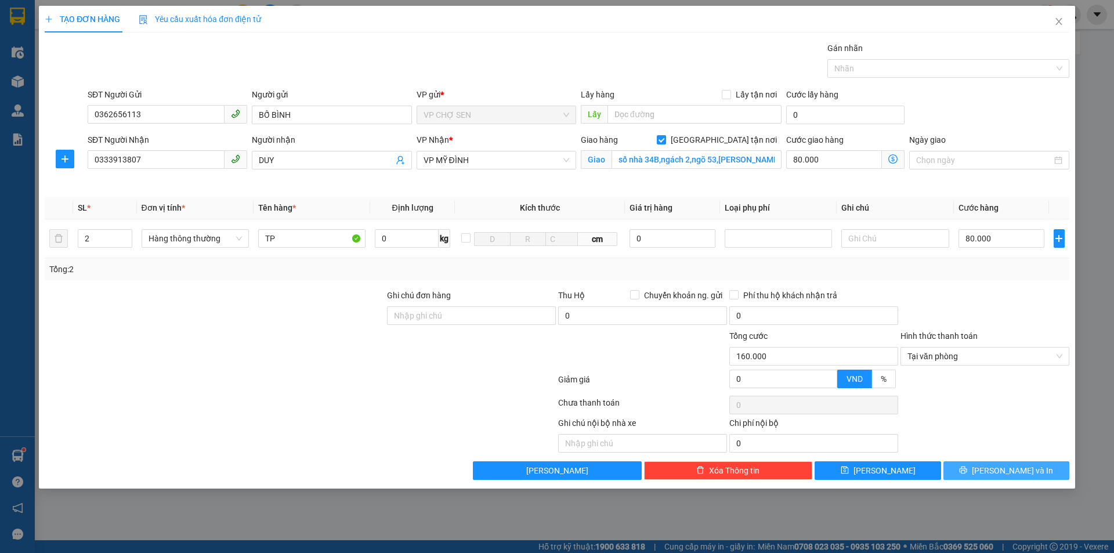
click at [994, 469] on button "[PERSON_NAME] và In" at bounding box center [1006, 470] width 126 height 19
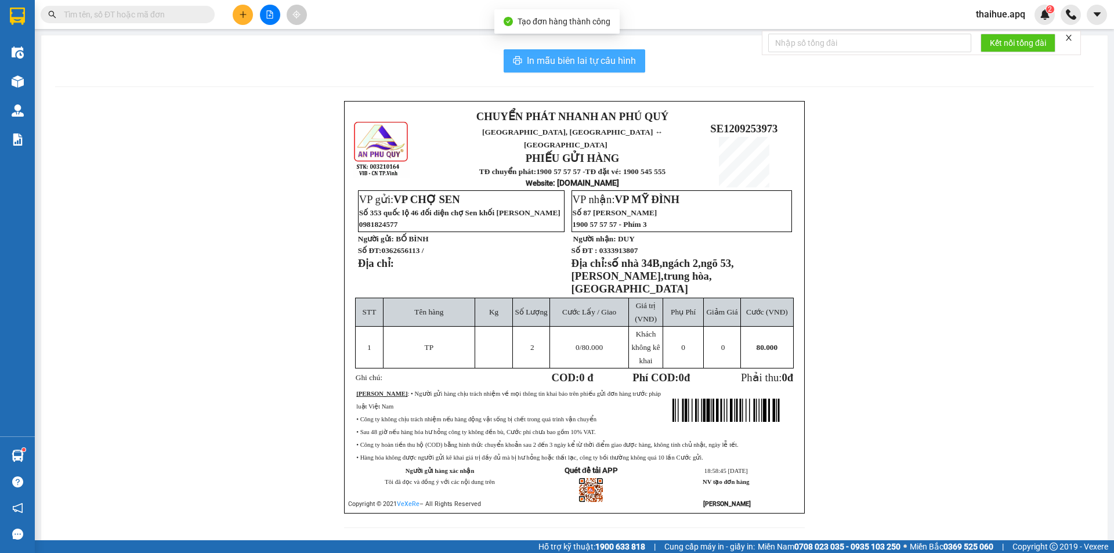
click at [578, 55] on span "In mẫu biên lai tự cấu hình" at bounding box center [581, 60] width 109 height 15
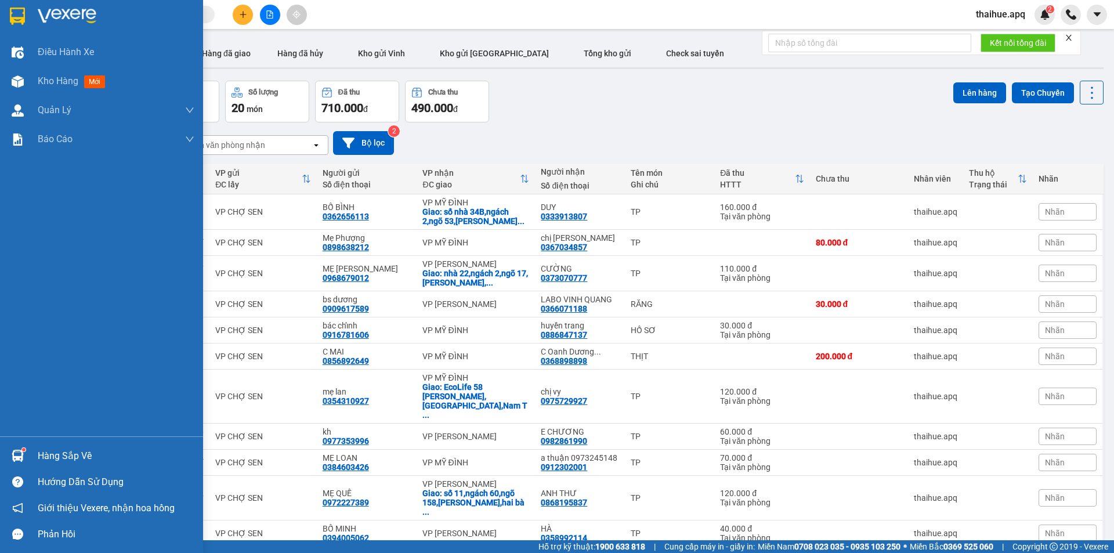
click at [63, 462] on div "Hàng sắp về" at bounding box center [116, 455] width 157 height 17
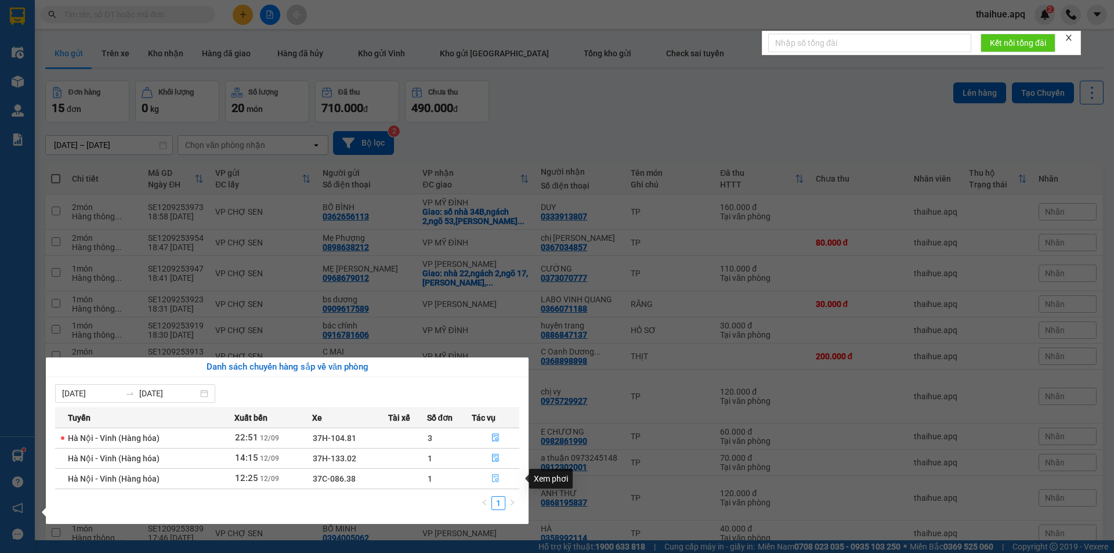
click at [495, 475] on icon "file-done" at bounding box center [495, 478] width 8 height 8
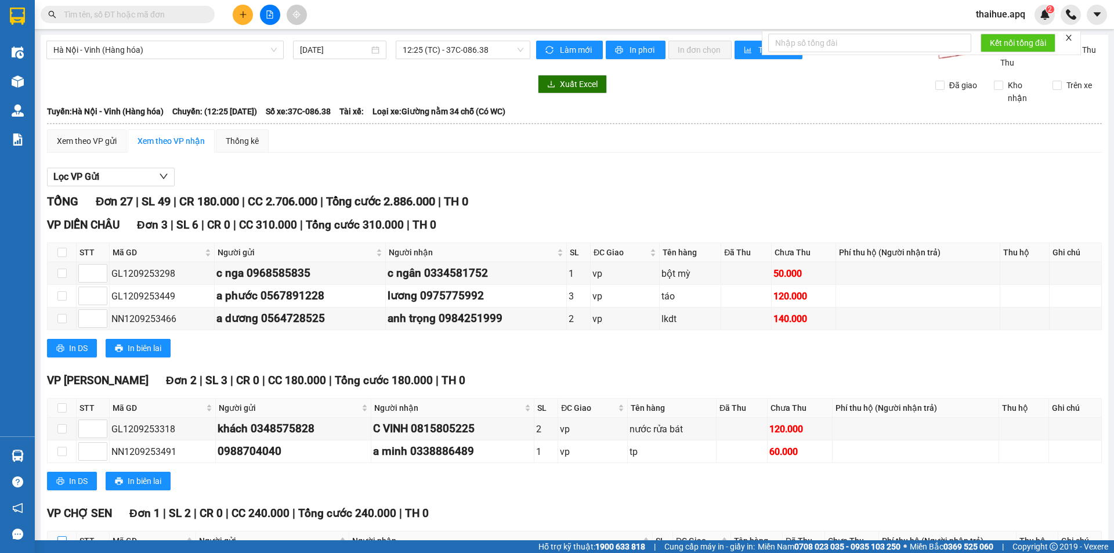
click at [61, 536] on input "checkbox" at bounding box center [61, 540] width 9 height 9
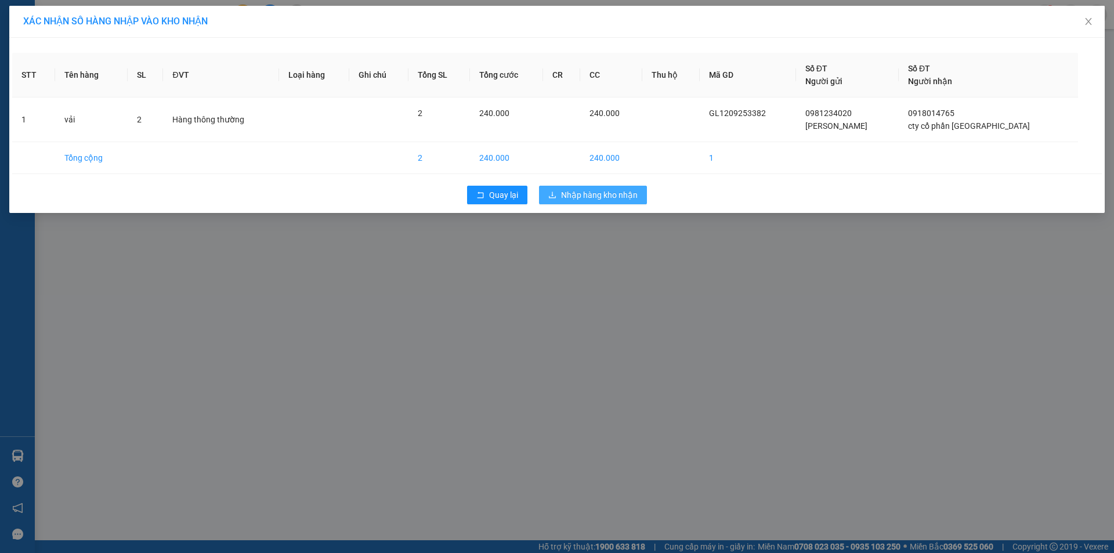
click at [600, 193] on span "Nhập hàng kho nhận" at bounding box center [599, 195] width 77 height 13
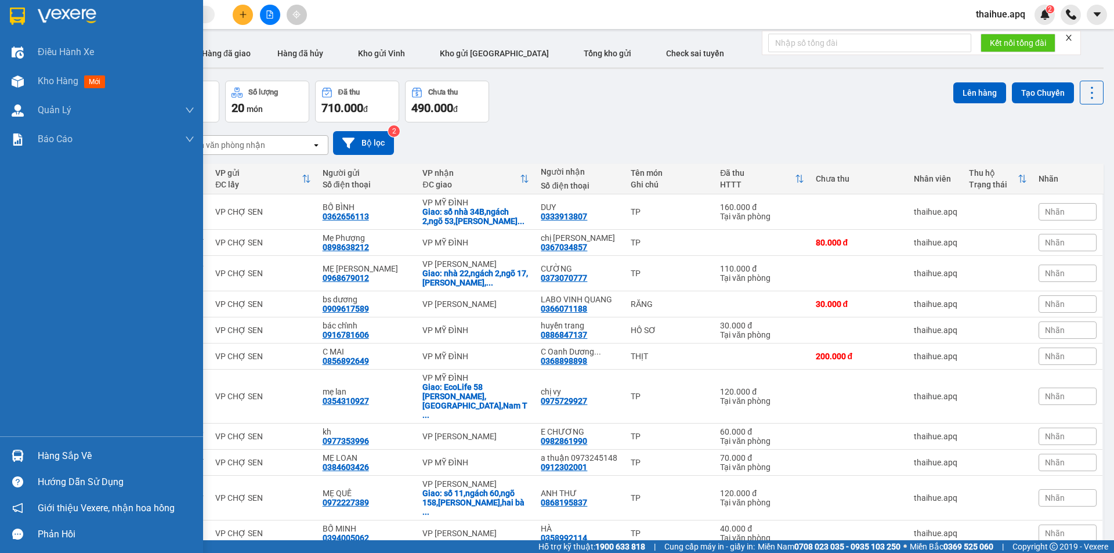
click at [61, 454] on div "Hàng sắp về" at bounding box center [116, 455] width 157 height 17
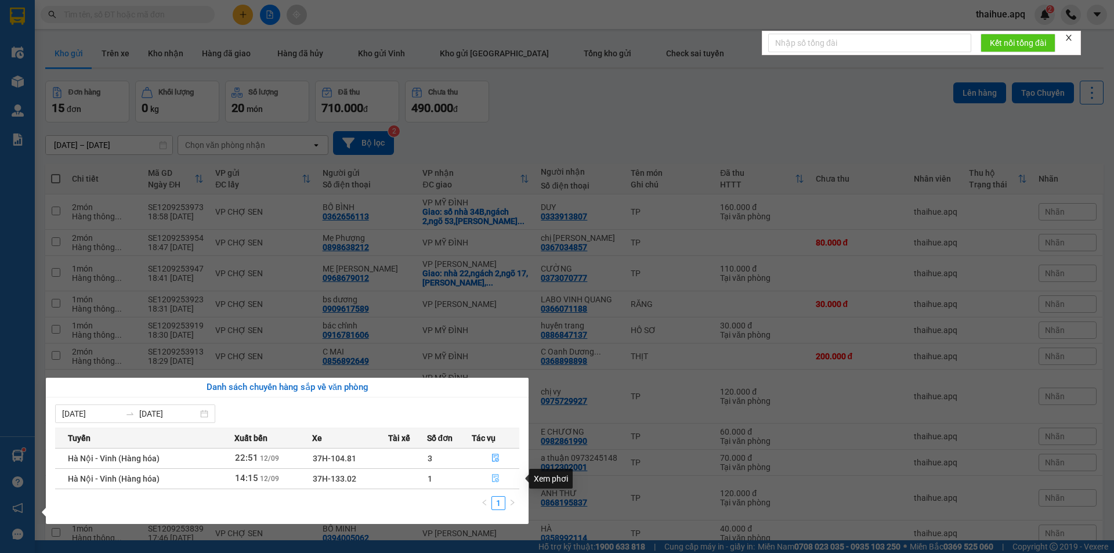
click at [492, 477] on icon "file-done" at bounding box center [495, 478] width 8 height 8
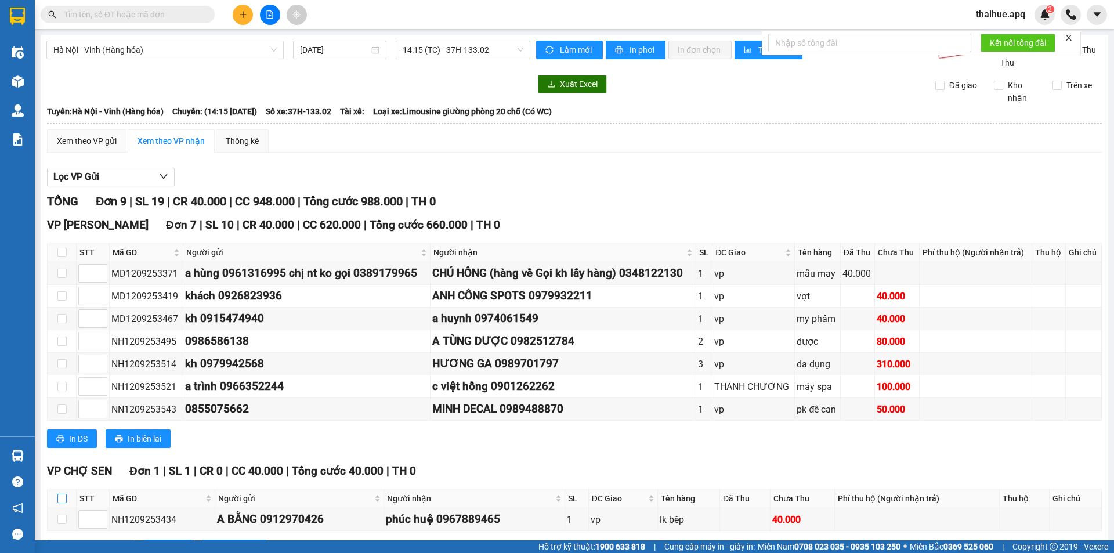
click at [62, 494] on input "checkbox" at bounding box center [61, 498] width 9 height 9
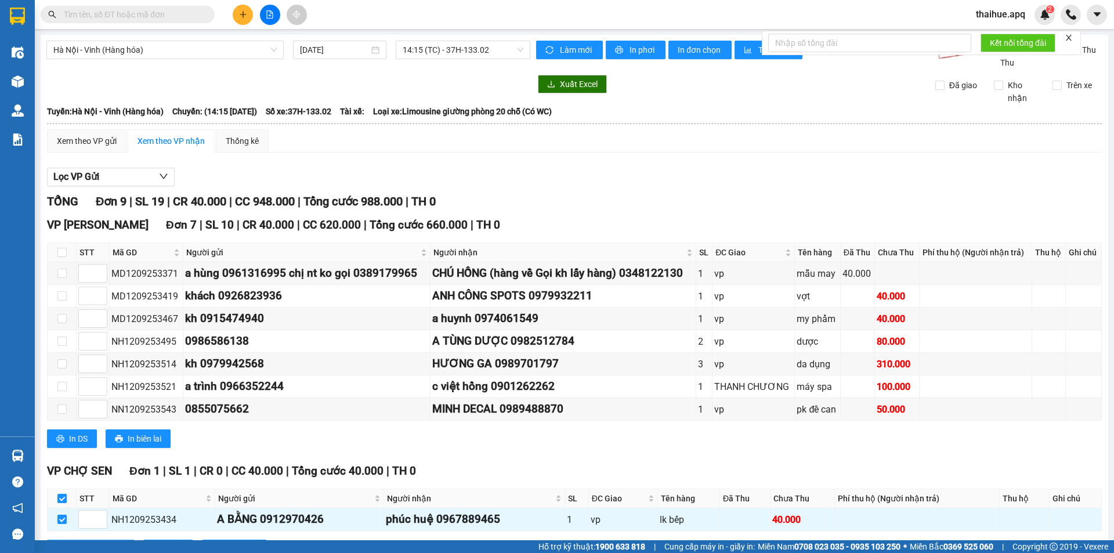
click at [98, 542] on span "Nhập kho nhận" at bounding box center [97, 548] width 56 height 13
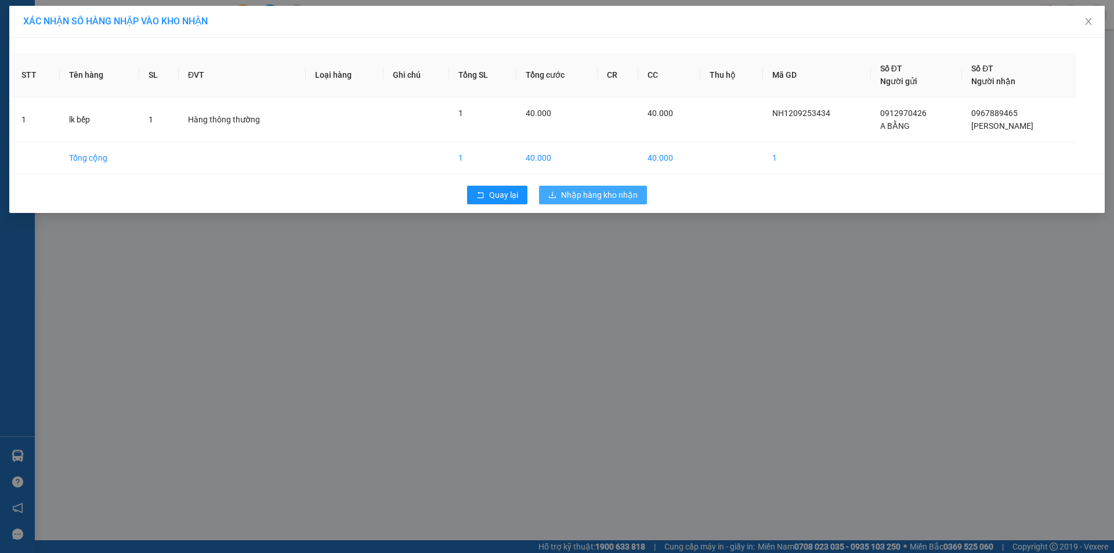
click at [592, 195] on span "Nhập hàng kho nhận" at bounding box center [599, 195] width 77 height 13
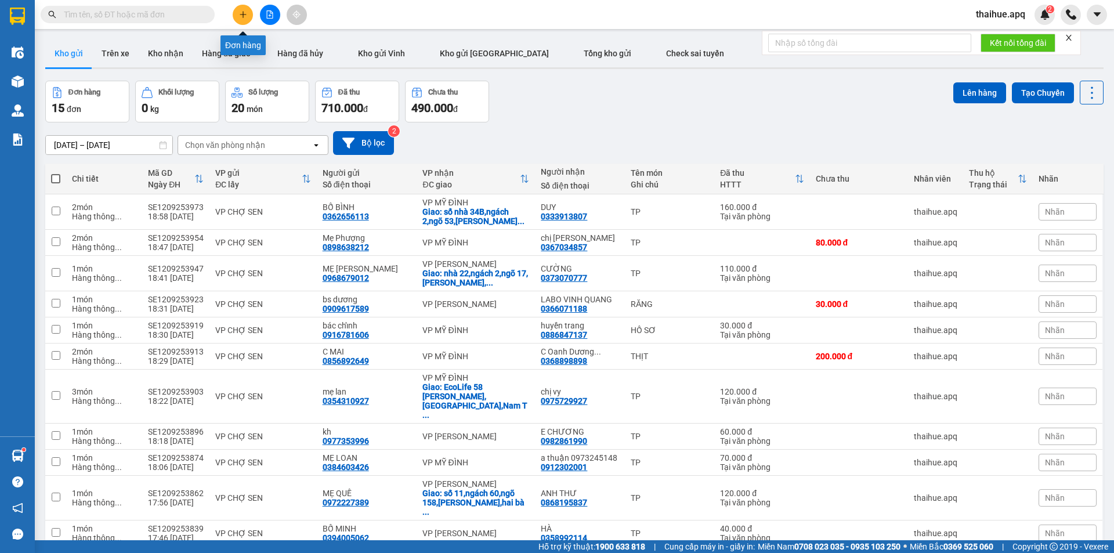
click at [244, 15] on icon "plus" at bounding box center [243, 14] width 8 height 8
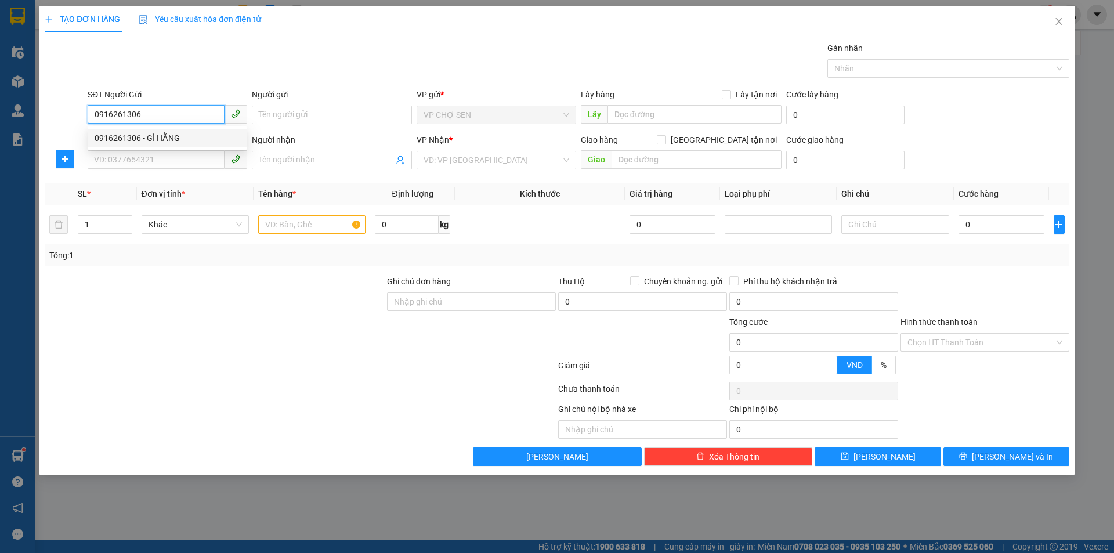
click at [154, 136] on div "0916261306 - GÌ HẰNG" at bounding box center [168, 138] width 146 height 13
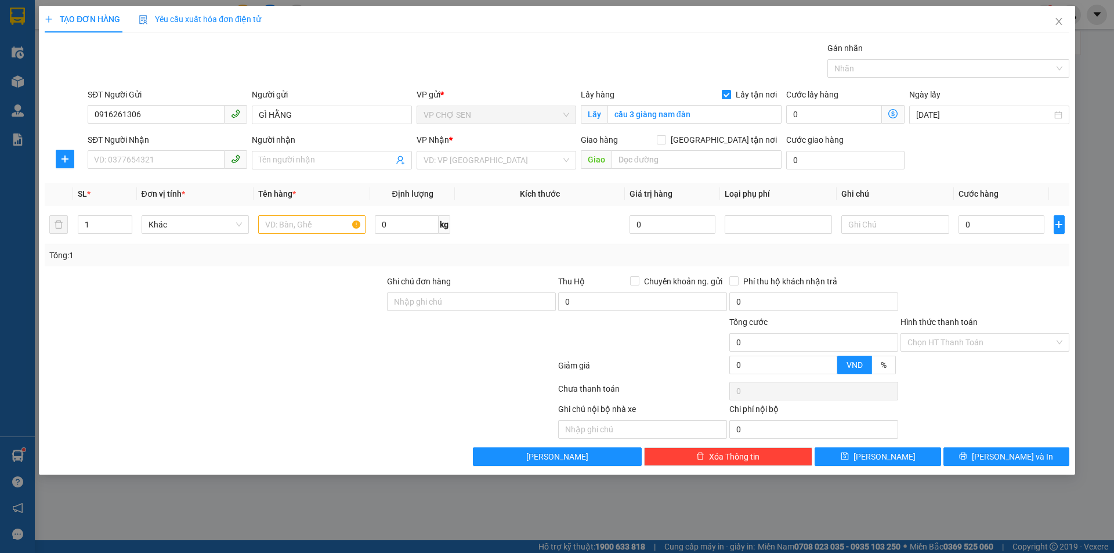
click at [728, 94] on input "Lấy tận nơi" at bounding box center [726, 94] width 8 height 8
click at [697, 114] on input "cầu 3 giàng nam đàn" at bounding box center [694, 114] width 174 height 19
click at [131, 160] on input "SĐT Người Nhận" at bounding box center [156, 159] width 137 height 19
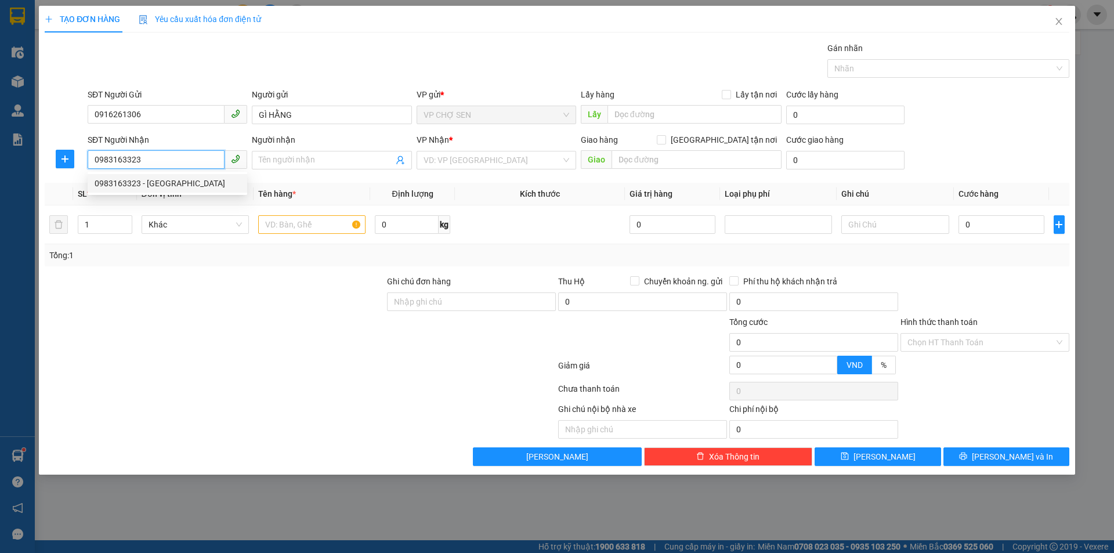
click at [164, 186] on div "0983163323 - [GEOGRAPHIC_DATA]" at bounding box center [168, 183] width 146 height 13
click at [545, 157] on span "Dọc đường" at bounding box center [496, 159] width 146 height 17
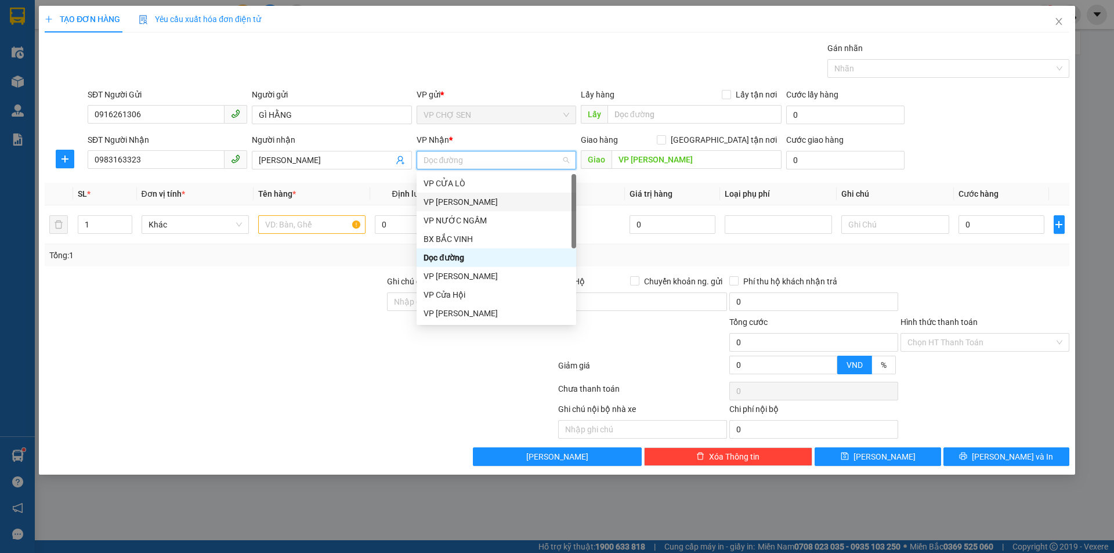
click at [459, 200] on div "VP [PERSON_NAME]" at bounding box center [496, 201] width 146 height 13
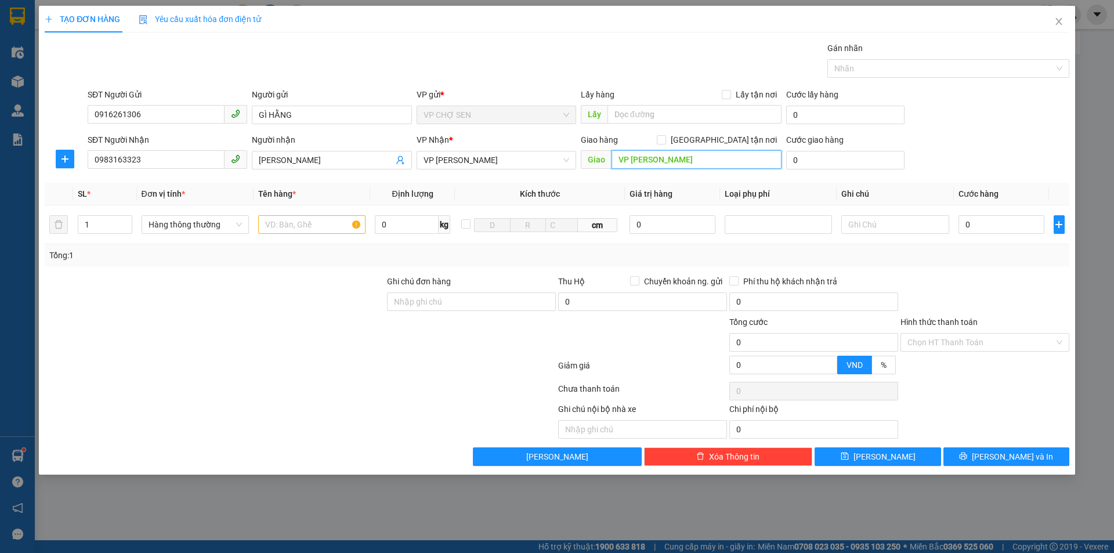
click at [677, 160] on input "VP [PERSON_NAME]" at bounding box center [696, 159] width 170 height 19
click at [282, 227] on input "text" at bounding box center [311, 224] width 107 height 19
click at [965, 219] on input "0" at bounding box center [1001, 224] width 86 height 19
click at [1002, 458] on span "[PERSON_NAME] và In" at bounding box center [1012, 456] width 81 height 13
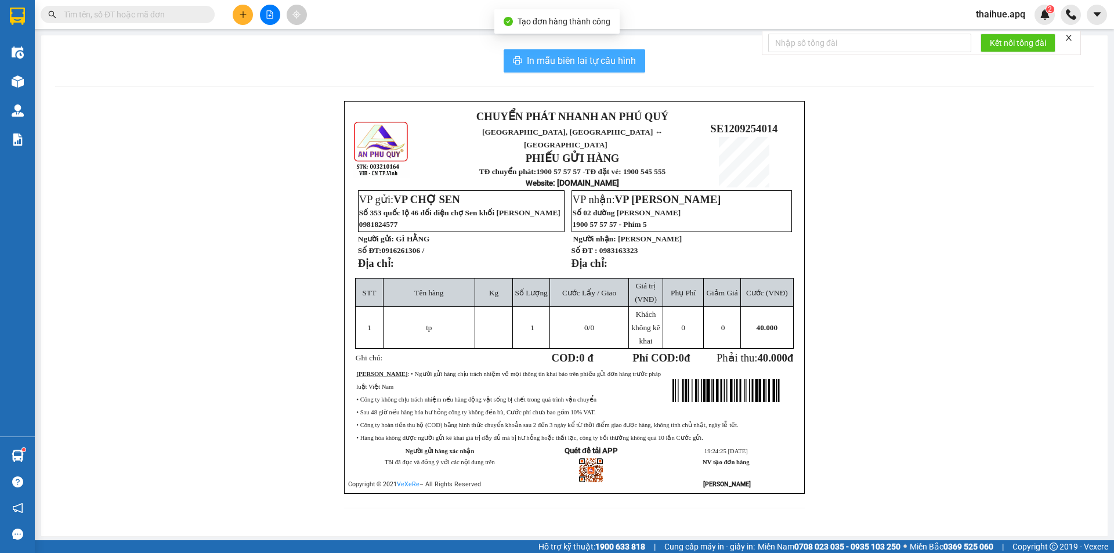
click at [570, 62] on span "In mẫu biên lai tự cấu hình" at bounding box center [581, 60] width 109 height 15
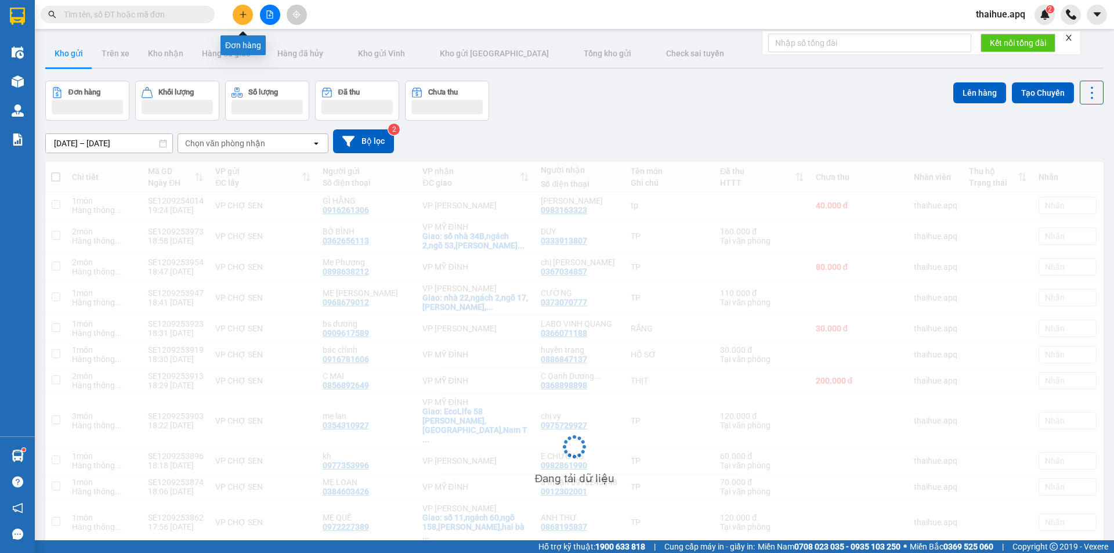
click at [243, 17] on icon "plus" at bounding box center [242, 14] width 1 height 6
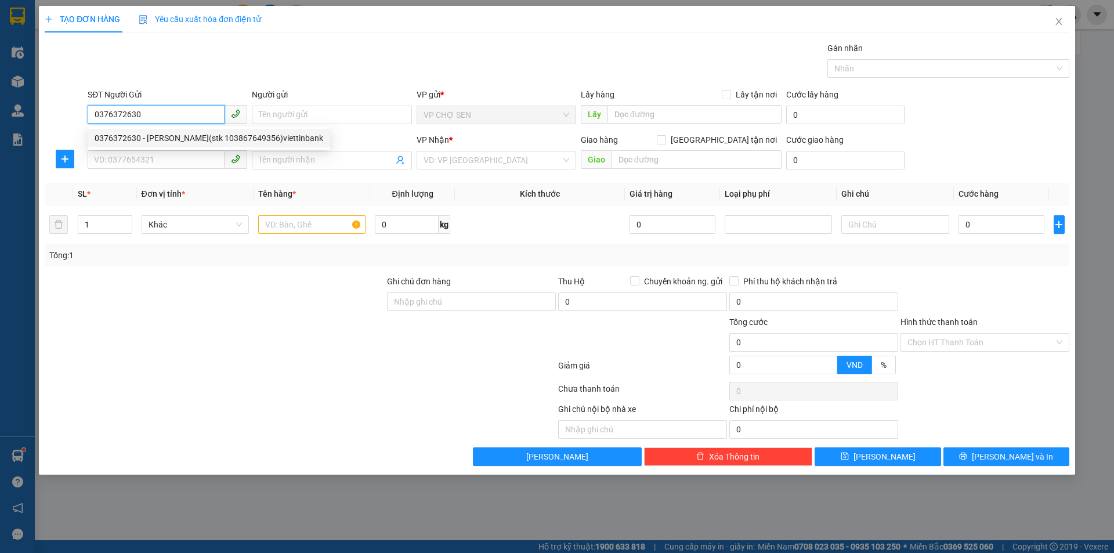
click at [209, 142] on div "0376372630 - [PERSON_NAME](stk 103867649356)viettinbank" at bounding box center [209, 138] width 229 height 13
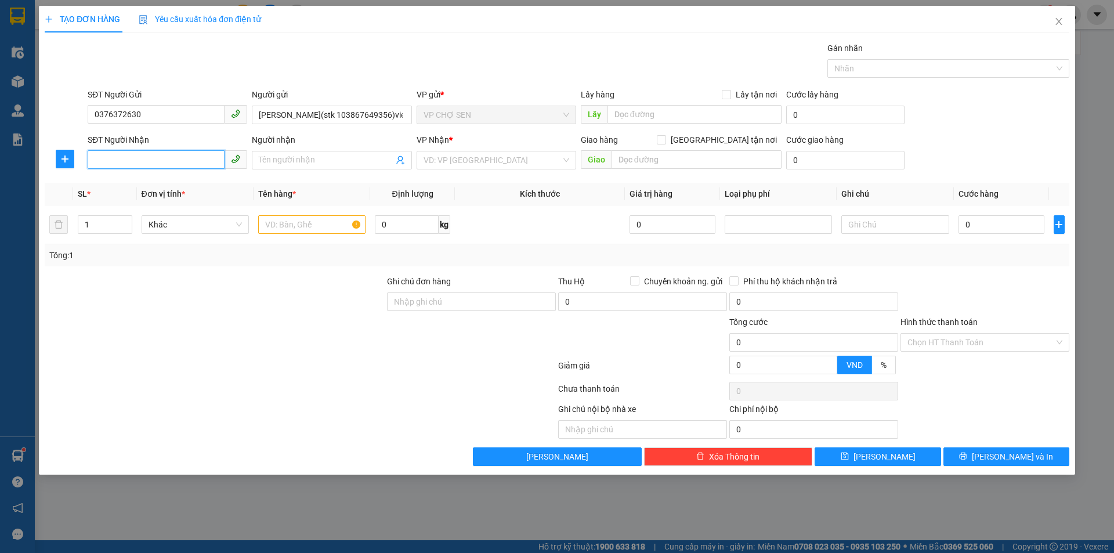
click at [146, 154] on input "SĐT Người Nhận" at bounding box center [156, 159] width 137 height 19
click at [265, 158] on input "Người nhận" at bounding box center [326, 160] width 134 height 13
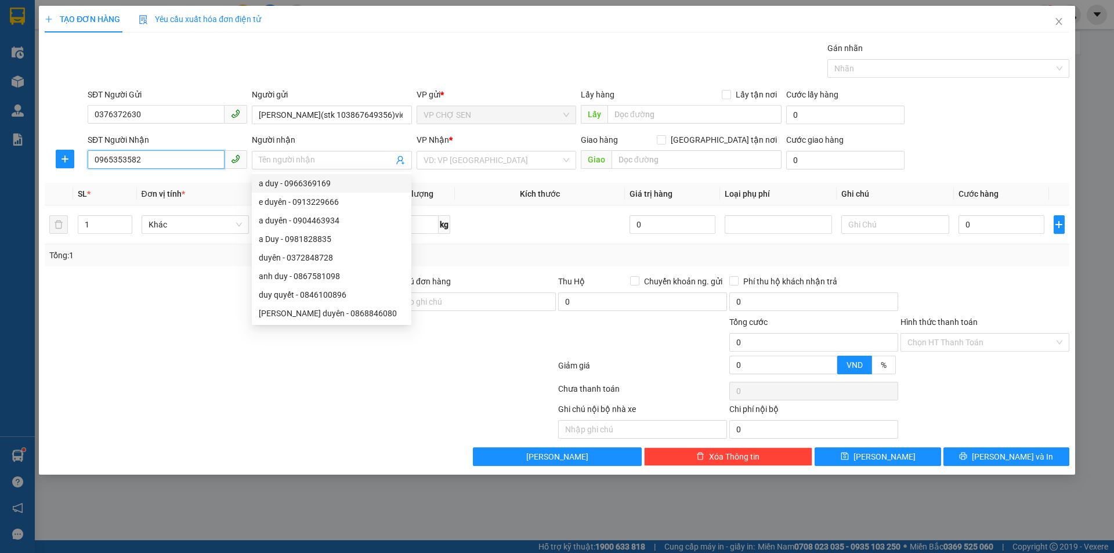
click at [144, 157] on input "0965353582" at bounding box center [156, 159] width 137 height 19
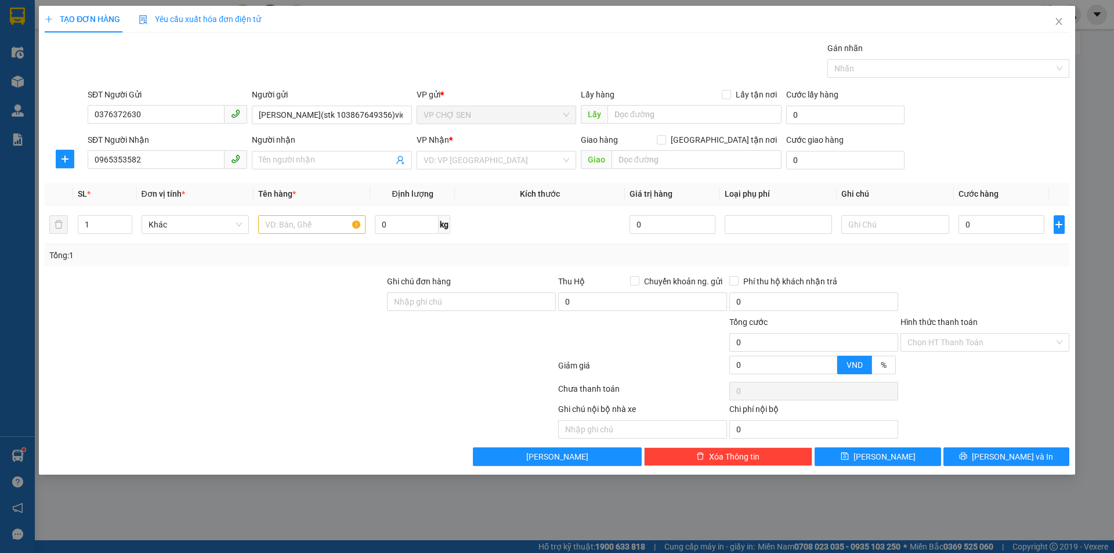
click at [283, 172] on div "Người nhận Tên người nhận" at bounding box center [332, 153] width 160 height 41
click at [274, 163] on input "Người nhận" at bounding box center [326, 160] width 134 height 13
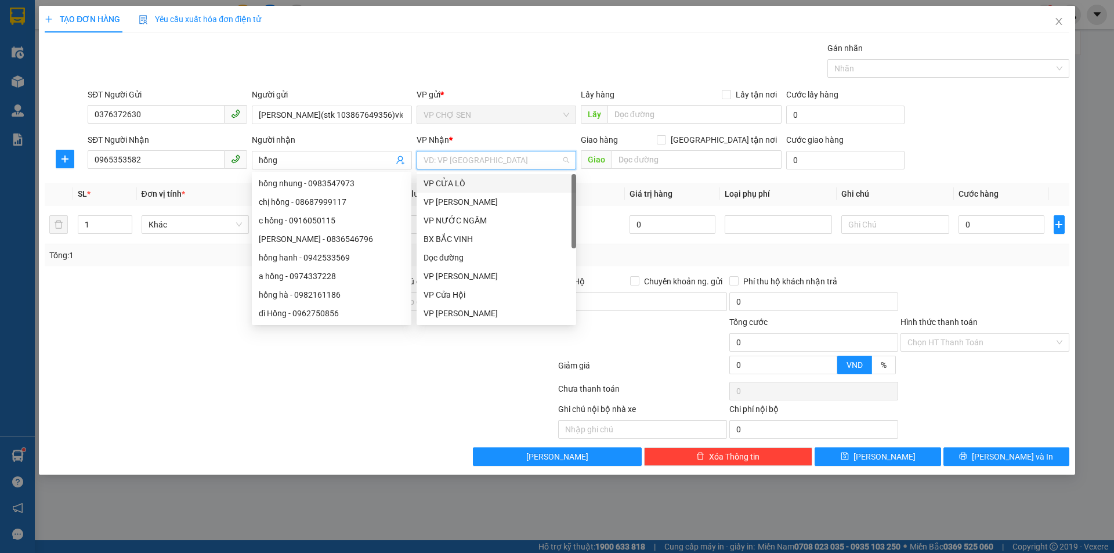
click at [472, 160] on input "search" at bounding box center [491, 159] width 137 height 17
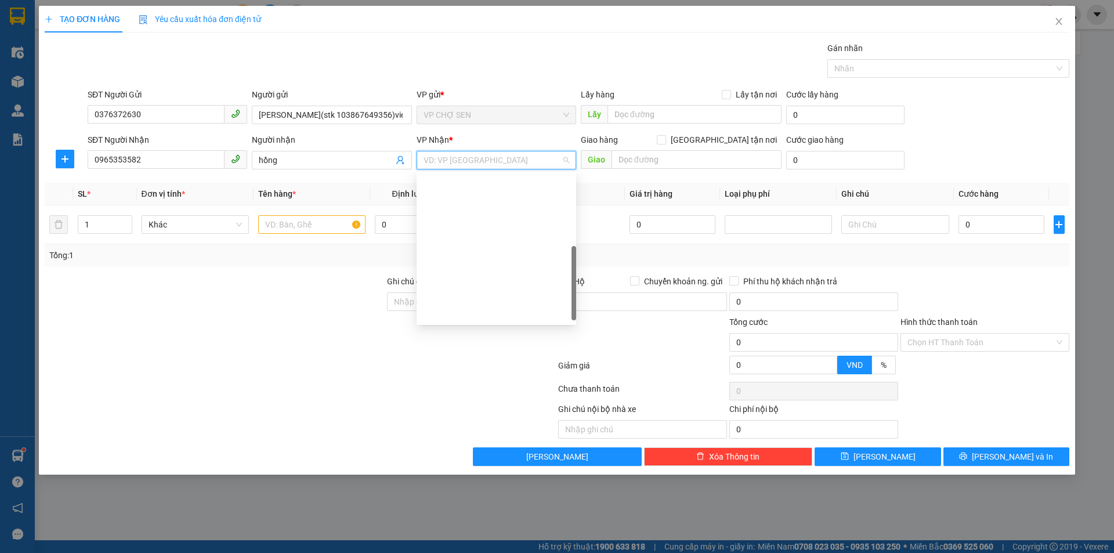
click at [455, 400] on div "VP MỸ ĐÌNH" at bounding box center [496, 406] width 146 height 13
click at [285, 226] on input "text" at bounding box center [311, 224] width 107 height 19
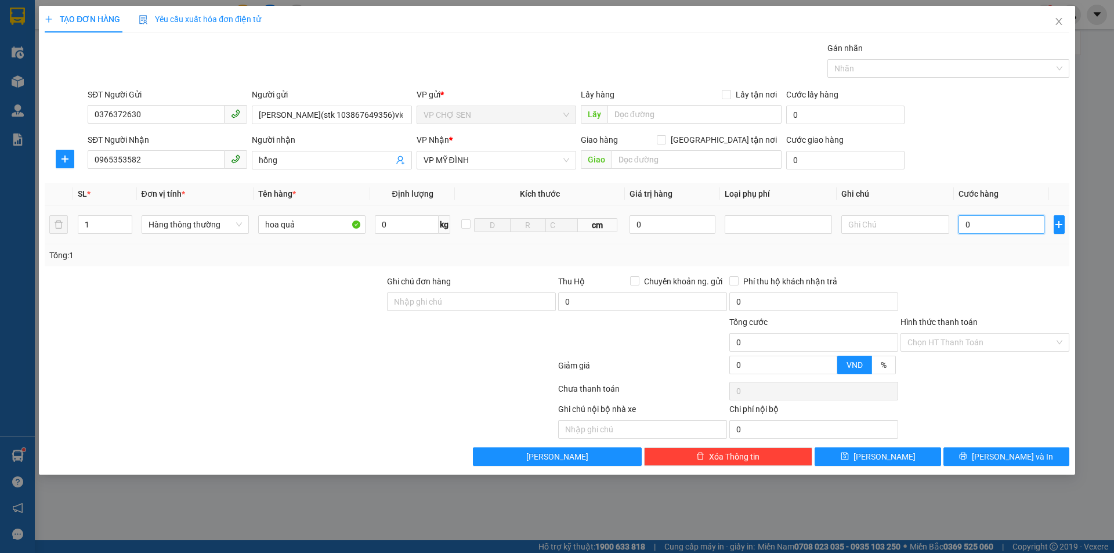
click at [974, 224] on input "0" at bounding box center [1001, 224] width 86 height 19
click at [976, 459] on button "[PERSON_NAME] và In" at bounding box center [1006, 456] width 126 height 19
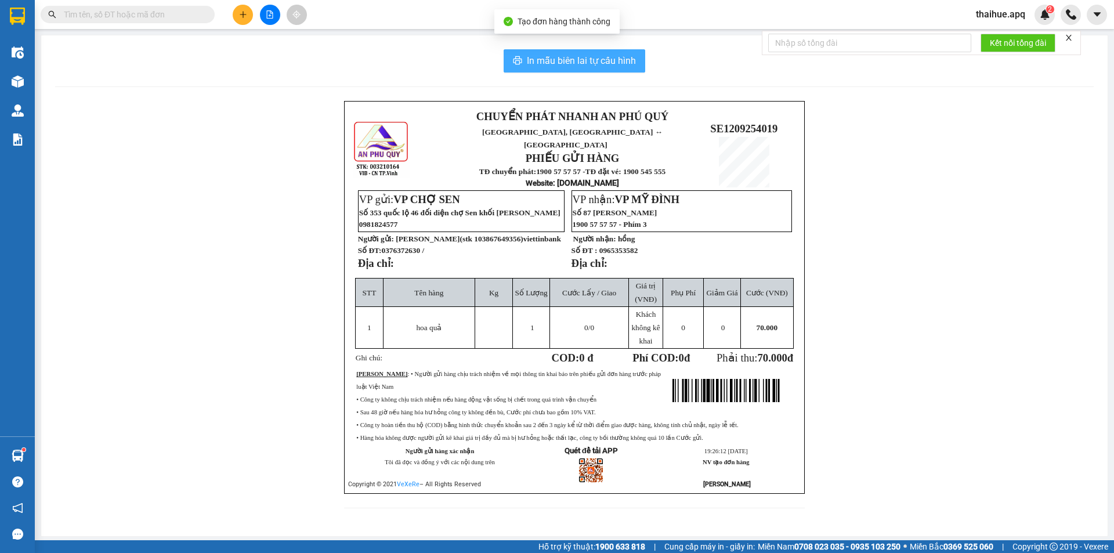
drag, startPoint x: 535, startPoint y: 59, endPoint x: 823, endPoint y: 204, distance: 321.9
click at [552, 71] on button "In mẫu biên lai tự cấu hình" at bounding box center [575, 60] width 142 height 23
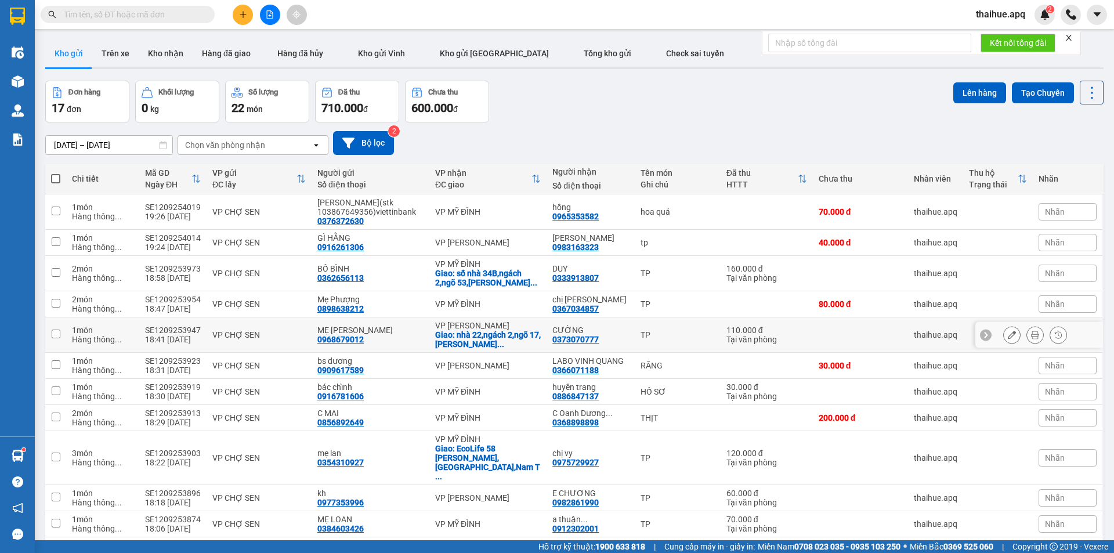
click at [301, 334] on div "VP CHỢ SEN" at bounding box center [258, 334] width 93 height 9
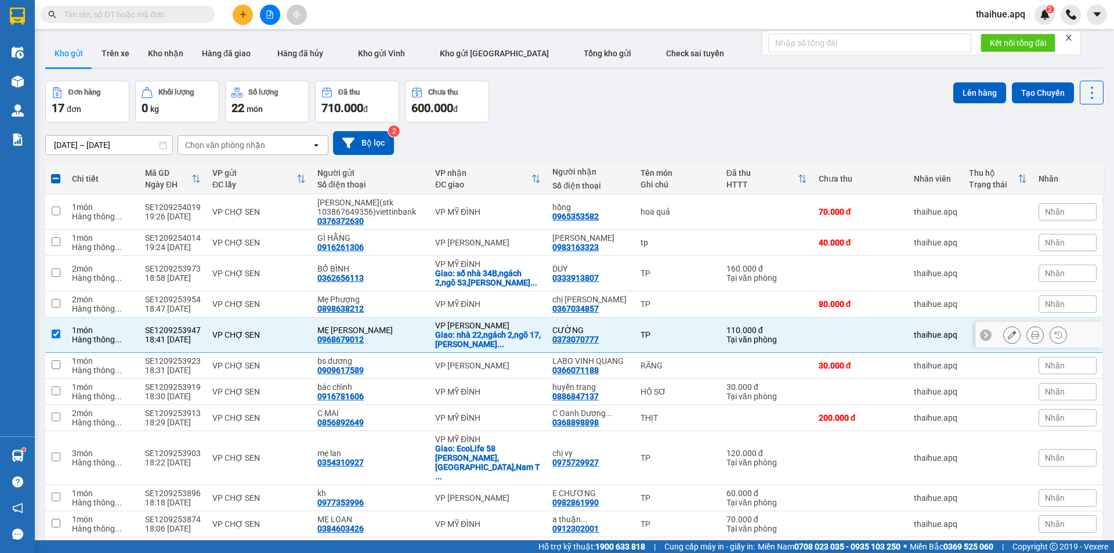
click at [694, 338] on div "TP" at bounding box center [677, 334] width 74 height 9
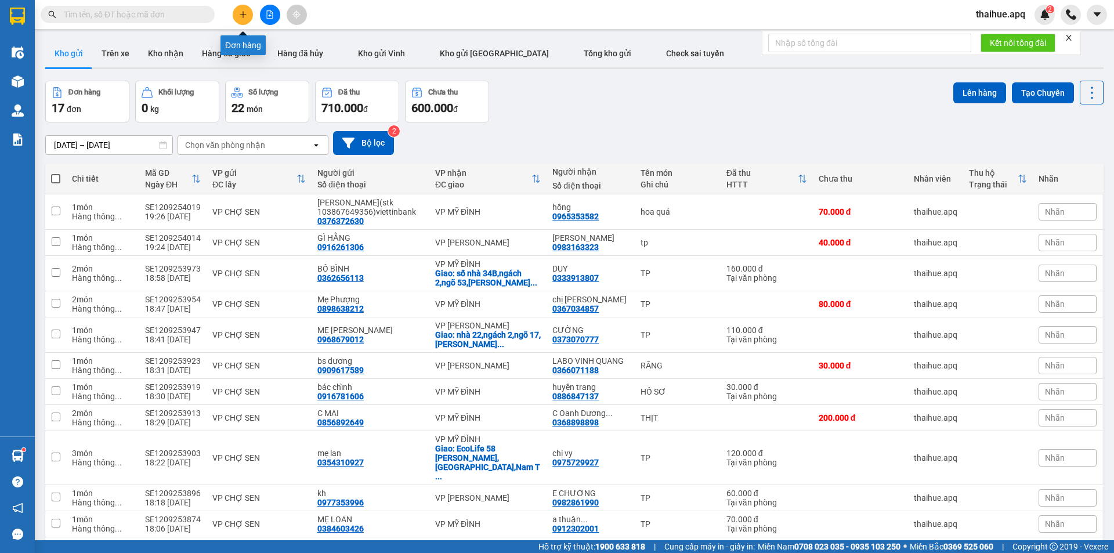
click at [240, 13] on icon "plus" at bounding box center [243, 14] width 8 height 8
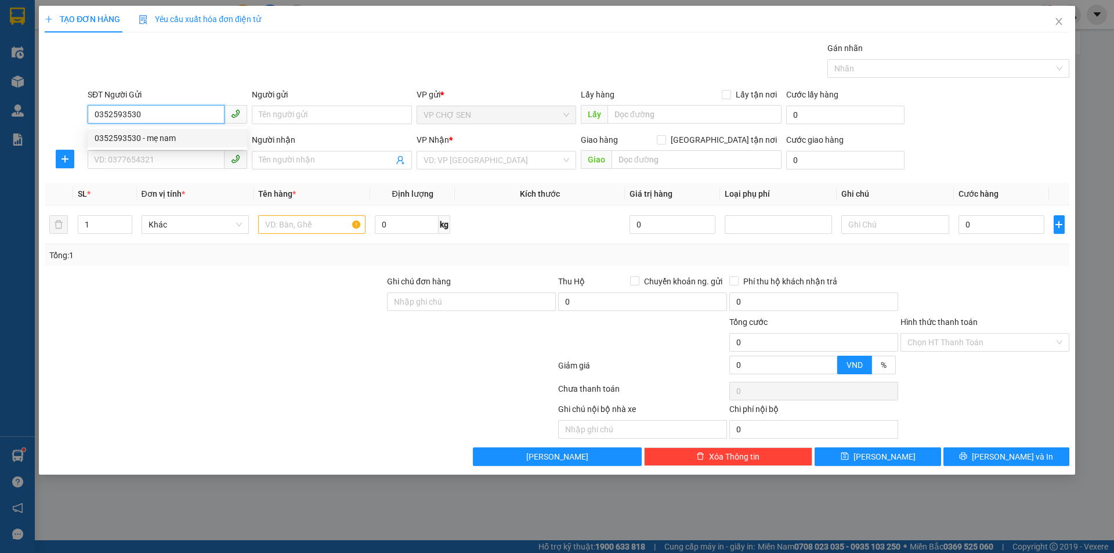
click at [160, 139] on div "0352593530 - mẹ nam" at bounding box center [168, 138] width 146 height 13
click at [150, 154] on input "SĐT Người Nhận" at bounding box center [156, 159] width 137 height 19
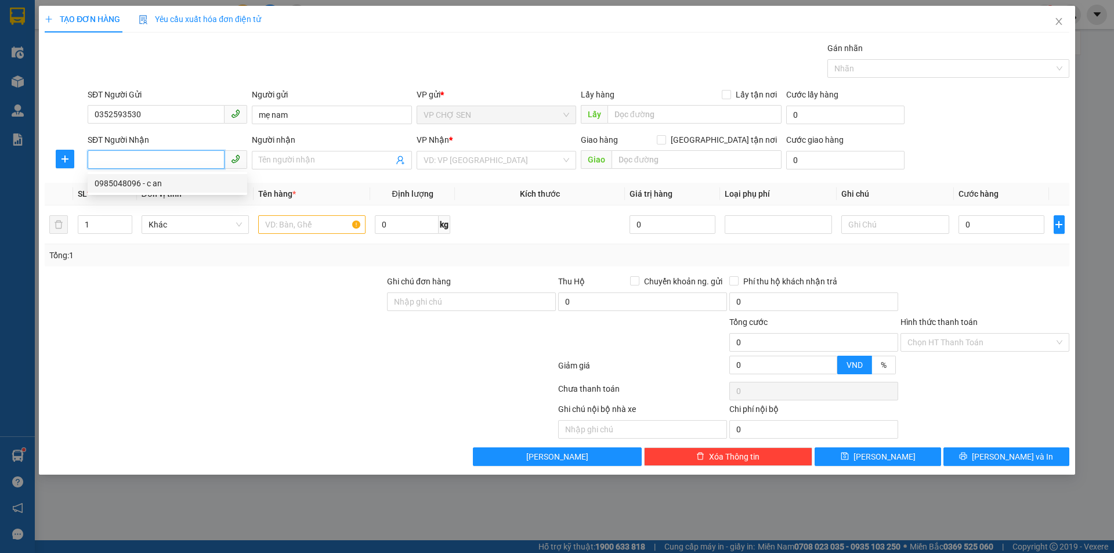
click at [154, 184] on div "0985048096 - c an" at bounding box center [168, 183] width 146 height 13
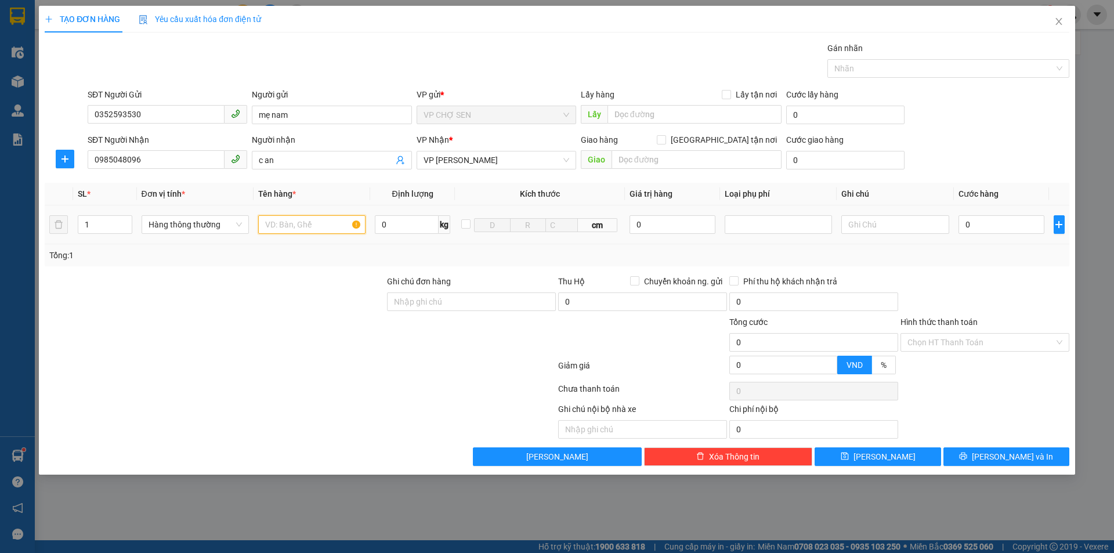
click at [282, 226] on input "text" at bounding box center [311, 224] width 107 height 19
click at [968, 220] on input "0" at bounding box center [1001, 224] width 86 height 19
click at [946, 336] on input "Hình thức thanh toán" at bounding box center [980, 342] width 147 height 17
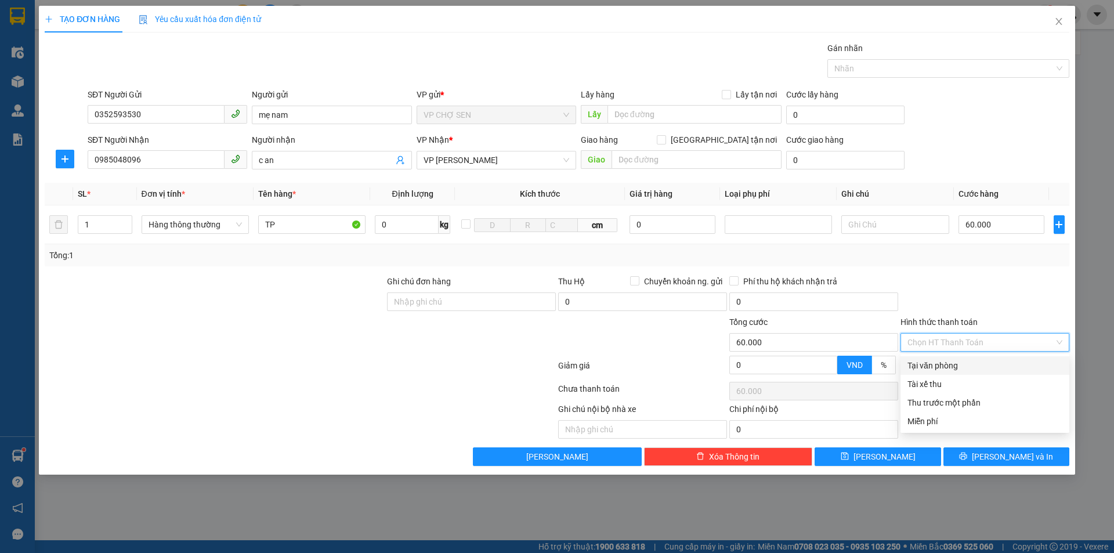
drag, startPoint x: 942, startPoint y: 358, endPoint x: 946, endPoint y: 382, distance: 24.7
click at [942, 358] on div "Tại văn phòng" at bounding box center [984, 365] width 169 height 19
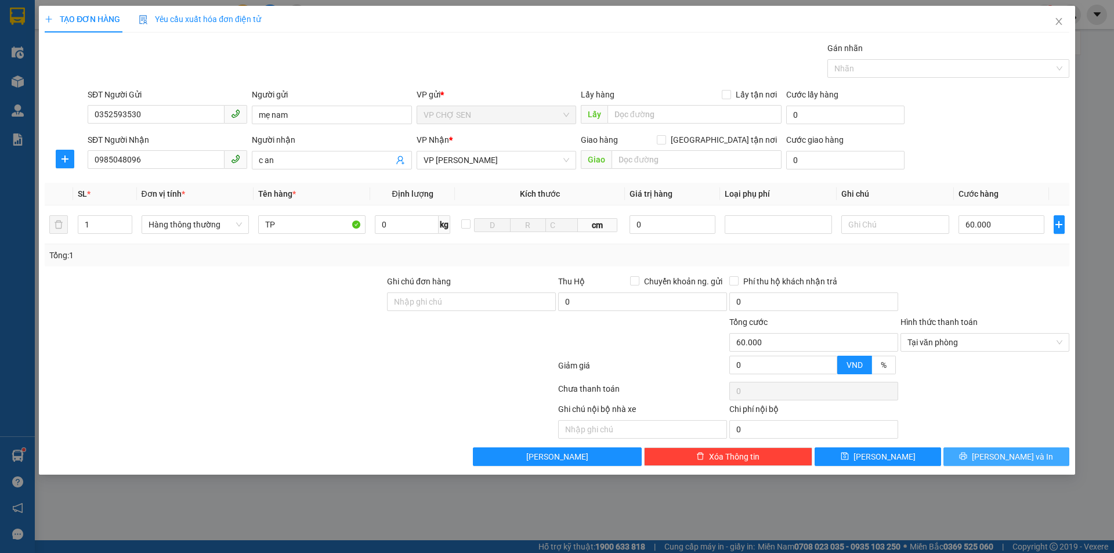
drag, startPoint x: 976, startPoint y: 459, endPoint x: 817, endPoint y: 300, distance: 224.8
click at [976, 459] on button "[PERSON_NAME] và In" at bounding box center [1006, 456] width 126 height 19
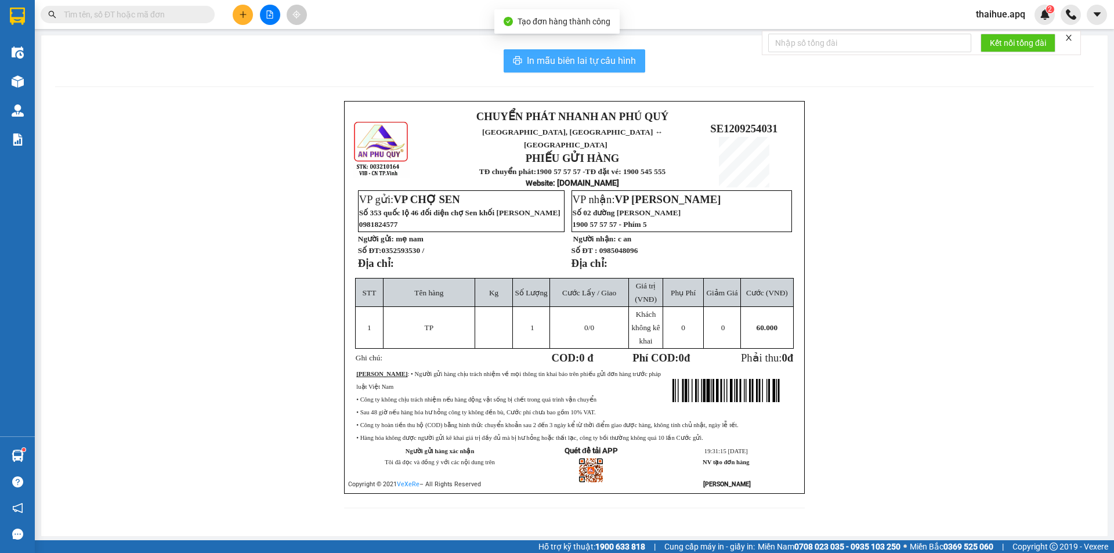
drag, startPoint x: 560, startPoint y: 61, endPoint x: 806, endPoint y: 117, distance: 252.0
click at [560, 61] on span "In mẫu biên lai tự cấu hình" at bounding box center [581, 60] width 109 height 15
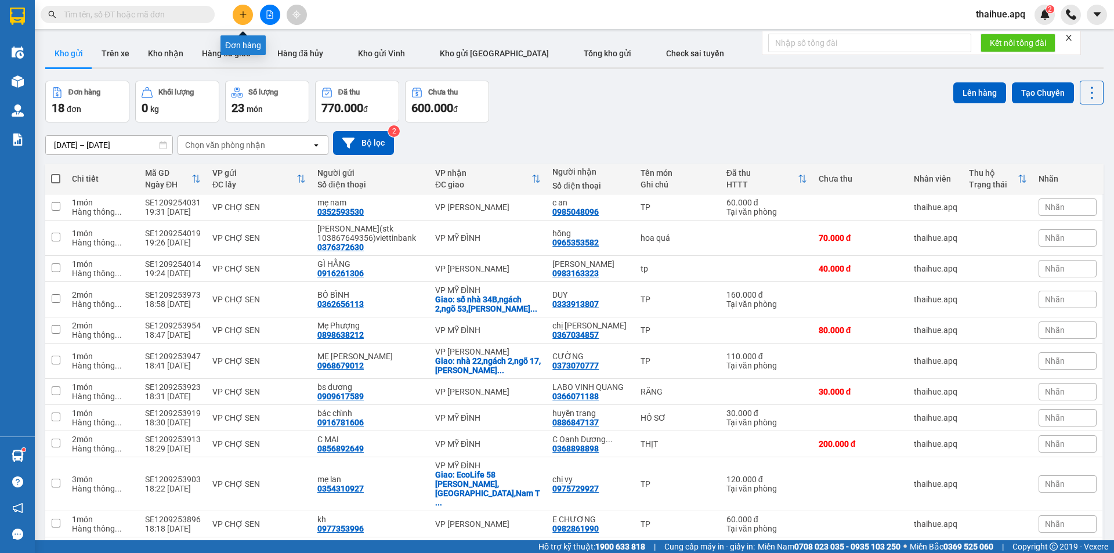
click at [244, 11] on icon "plus" at bounding box center [243, 14] width 8 height 8
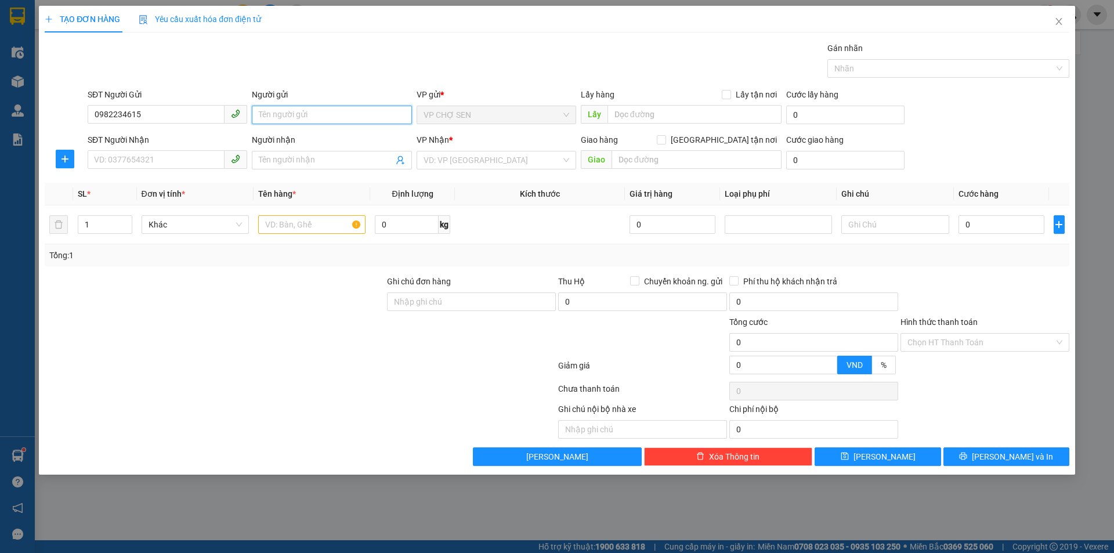
click at [267, 115] on input "Người gửi" at bounding box center [332, 115] width 160 height 19
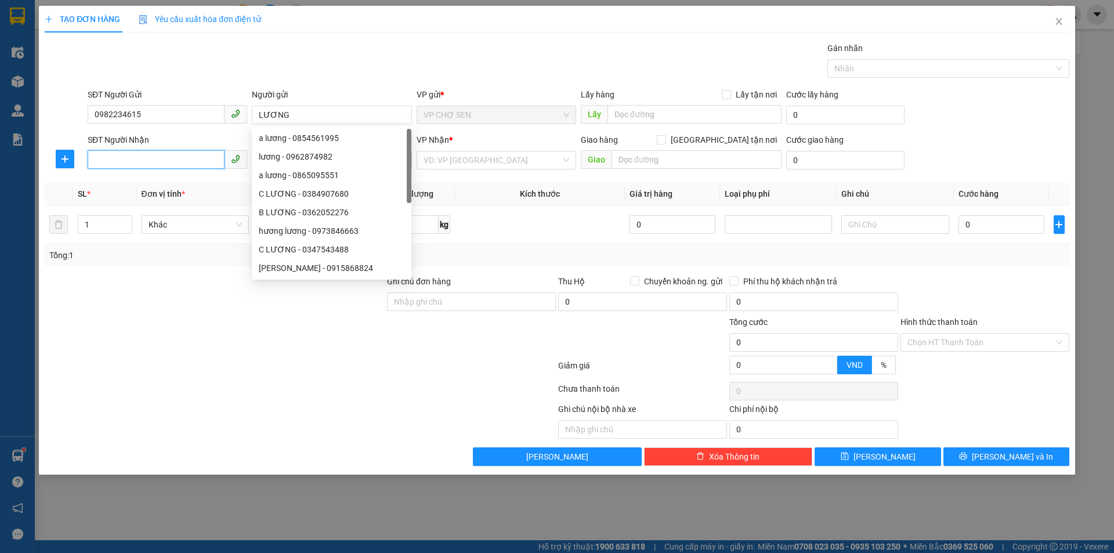
click at [123, 159] on input "SĐT Người Nhận" at bounding box center [156, 159] width 137 height 19
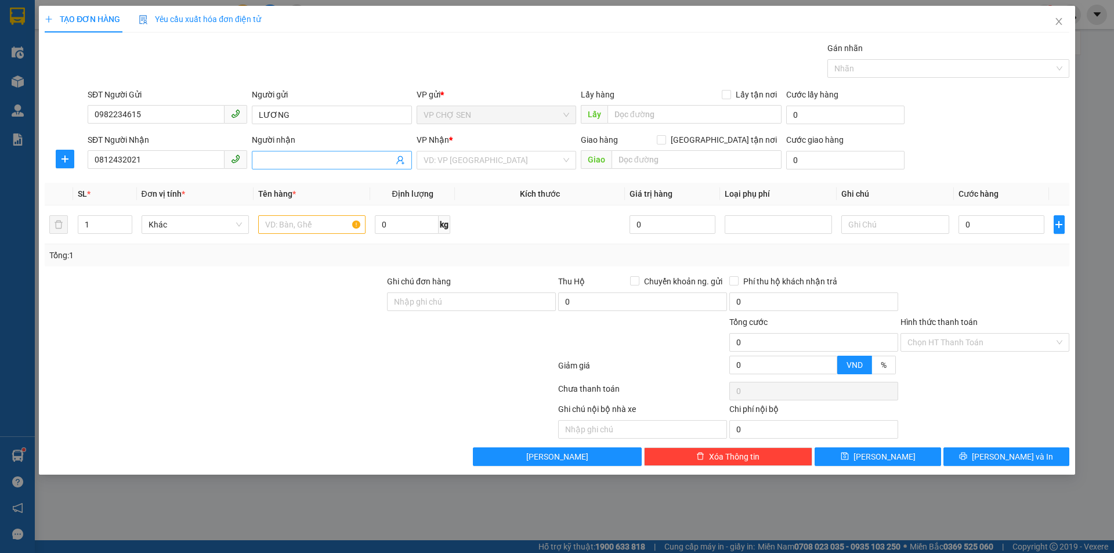
click at [266, 155] on input "Người nhận" at bounding box center [326, 160] width 134 height 13
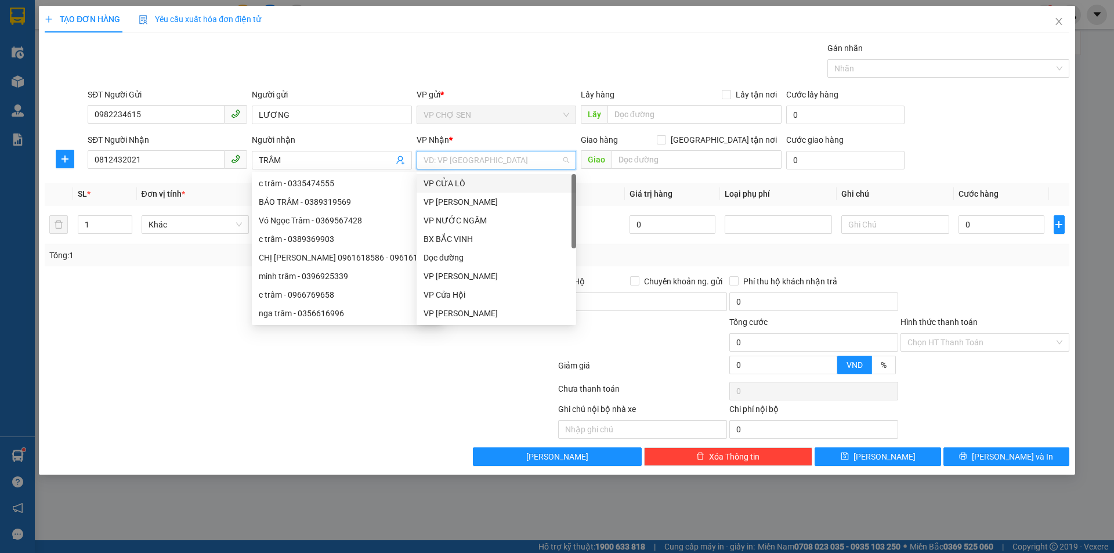
click at [469, 163] on input "search" at bounding box center [491, 159] width 137 height 17
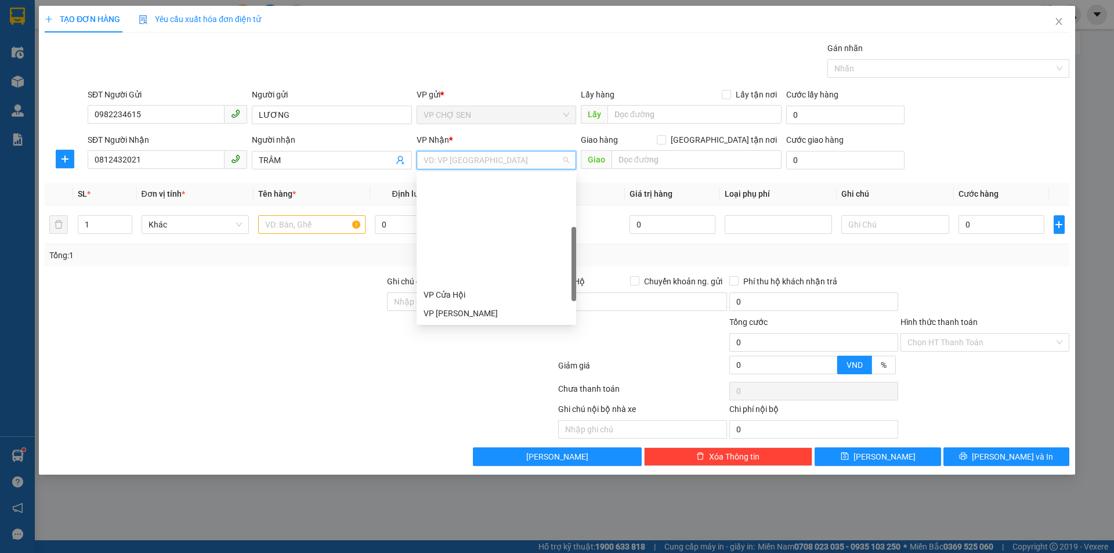
click at [458, 400] on div "VP MỸ ĐÌNH" at bounding box center [496, 406] width 146 height 13
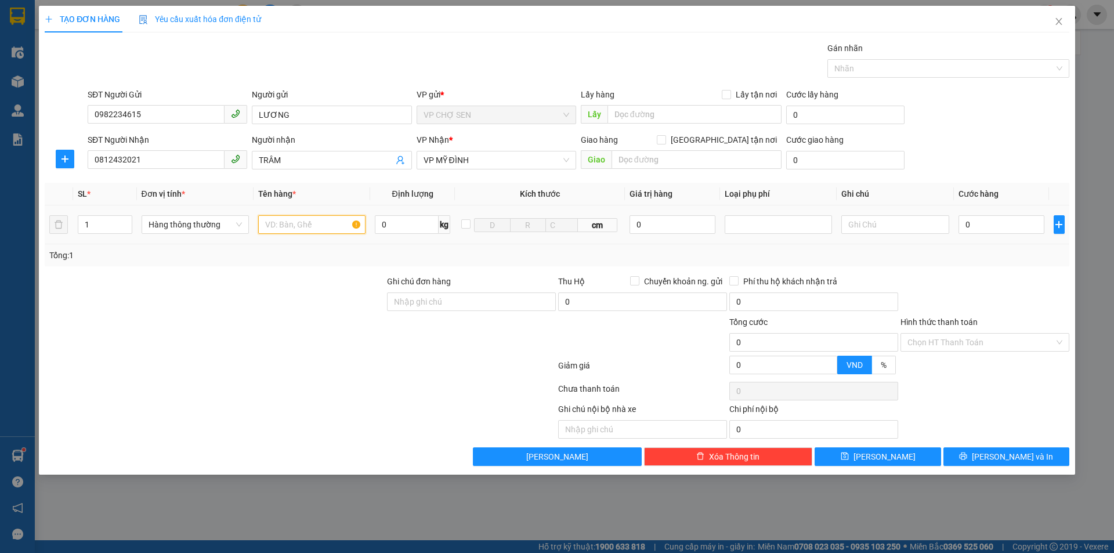
click at [276, 227] on input "text" at bounding box center [311, 224] width 107 height 19
click at [966, 220] on input "0" at bounding box center [1001, 224] width 86 height 19
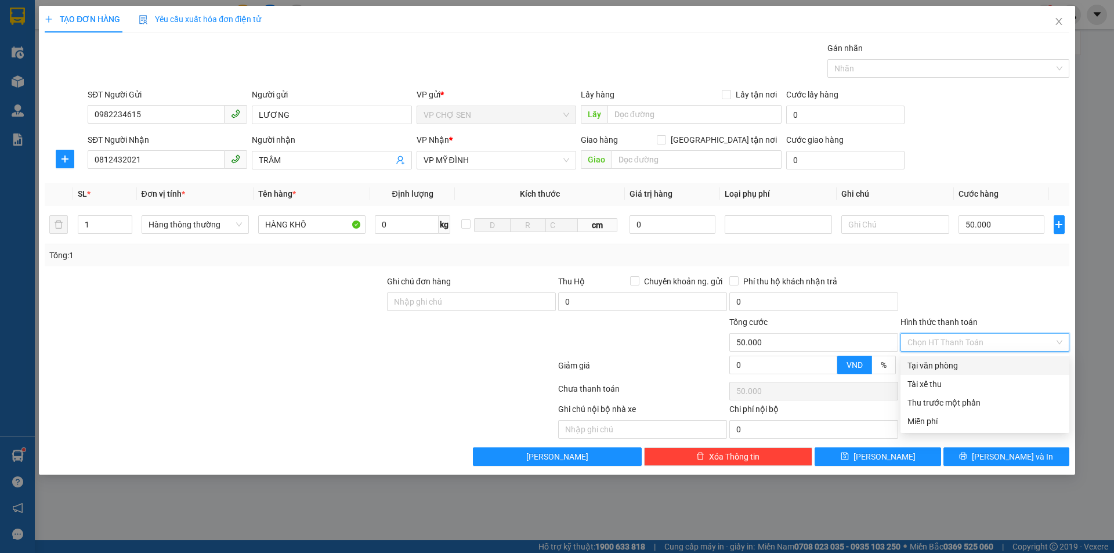
click at [966, 342] on input "Hình thức thanh toán" at bounding box center [980, 342] width 147 height 17
click at [953, 368] on div "Tại văn phòng" at bounding box center [984, 365] width 155 height 13
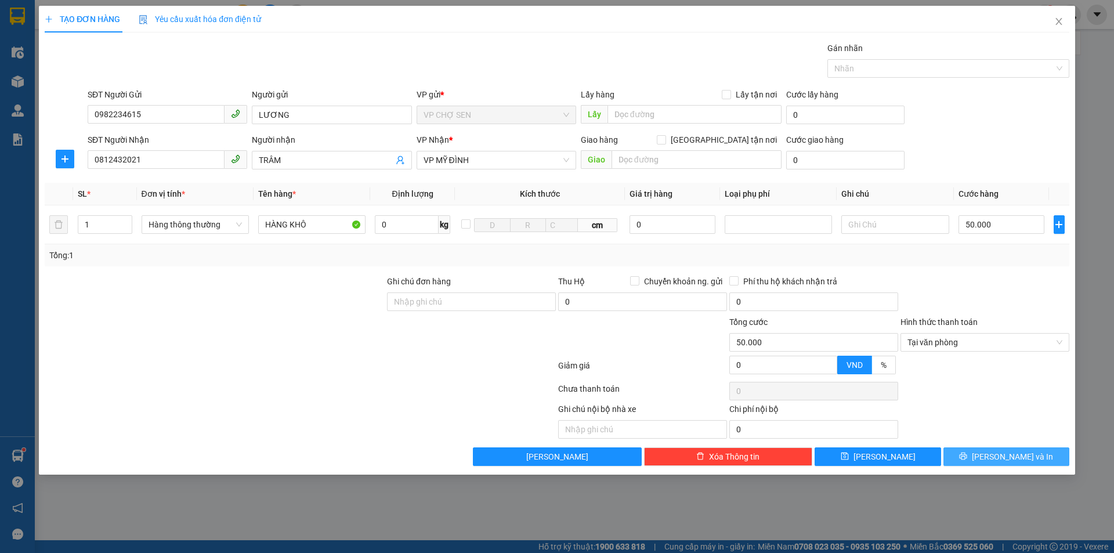
click at [978, 454] on button "[PERSON_NAME] và In" at bounding box center [1006, 456] width 126 height 19
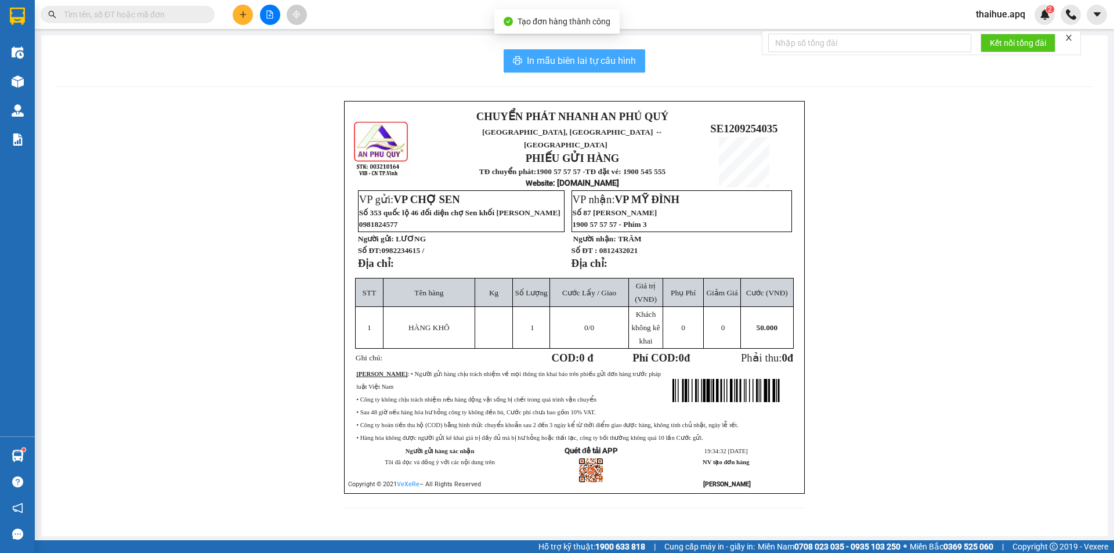
click at [582, 59] on span "In mẫu biên lai tự cấu hình" at bounding box center [581, 60] width 109 height 15
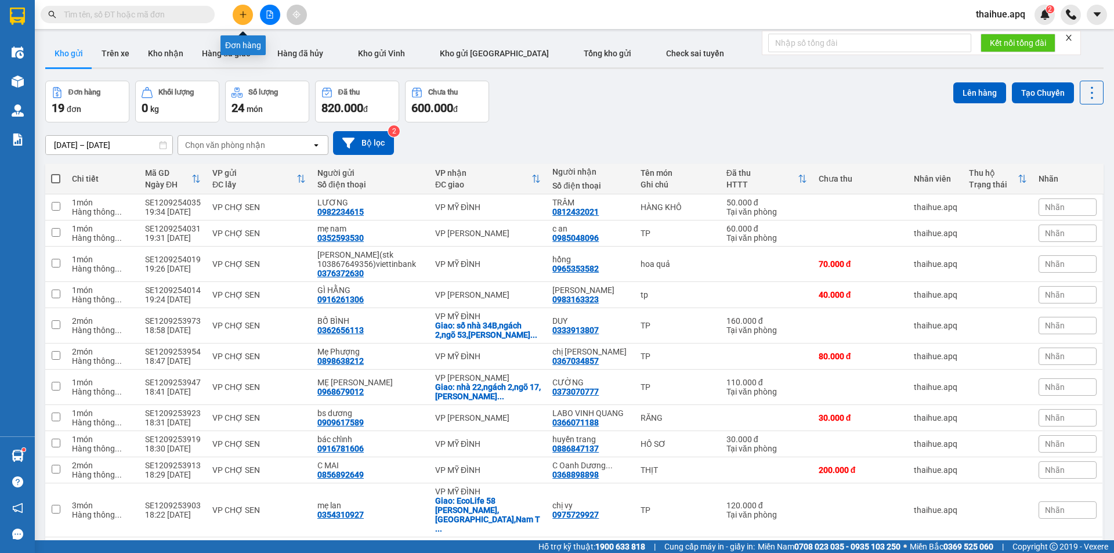
click at [242, 14] on icon "plus" at bounding box center [243, 14] width 8 height 8
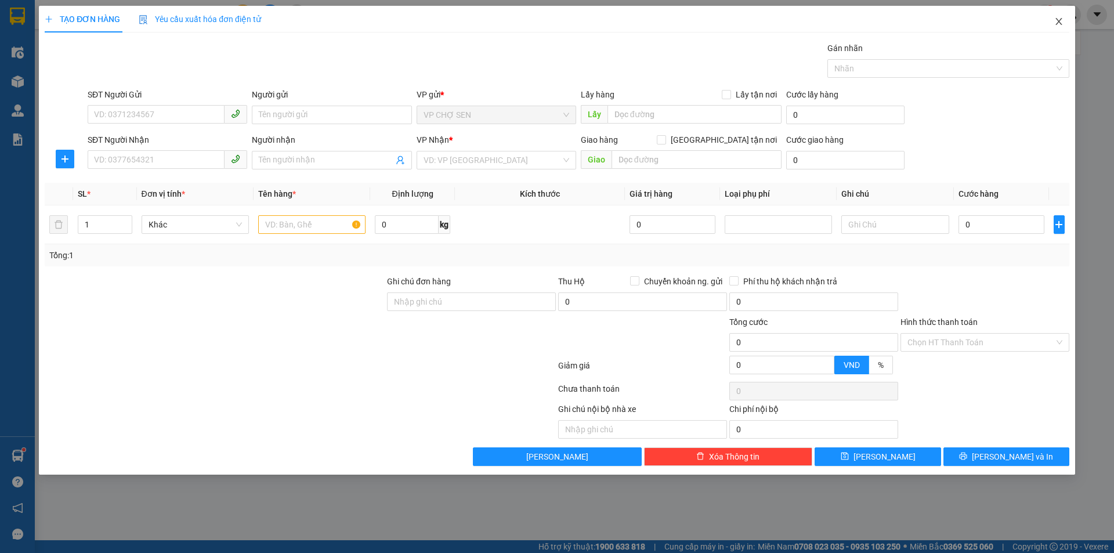
click at [1064, 20] on span "Close" at bounding box center [1058, 22] width 32 height 32
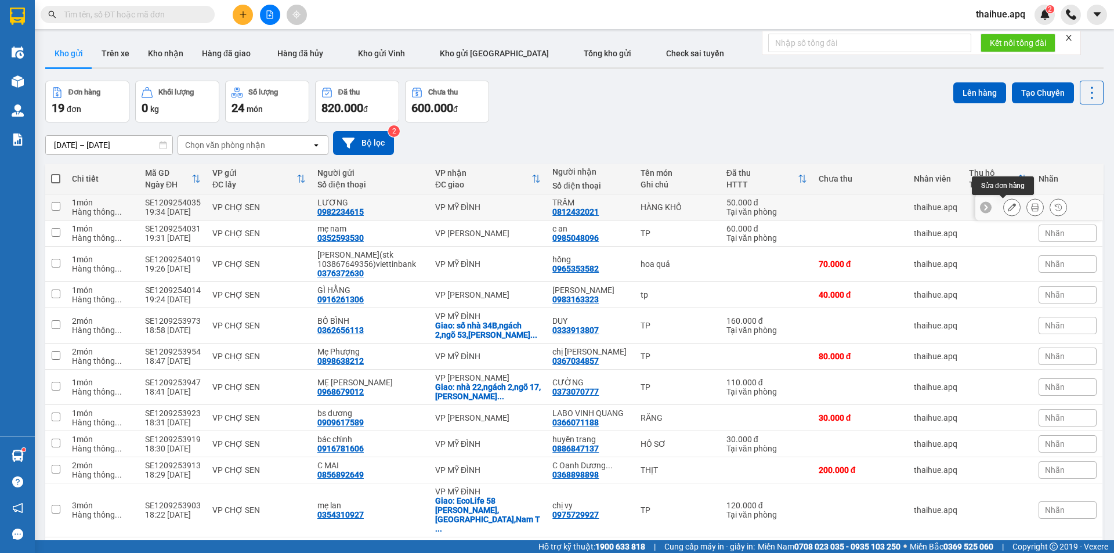
click at [1008, 205] on icon at bounding box center [1012, 207] width 8 height 8
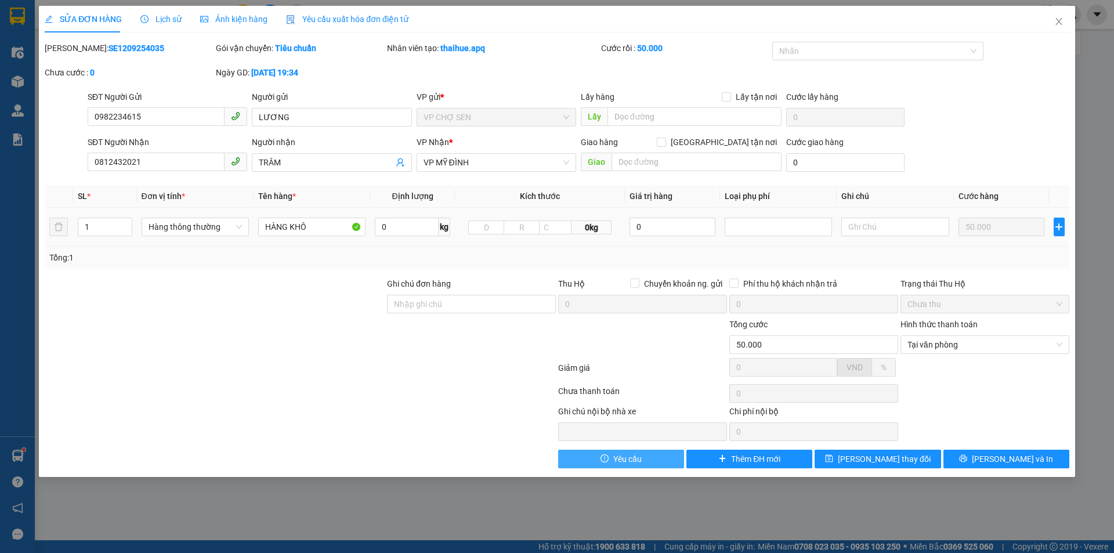
click at [633, 459] on span "Yêu cầu" at bounding box center [627, 458] width 28 height 13
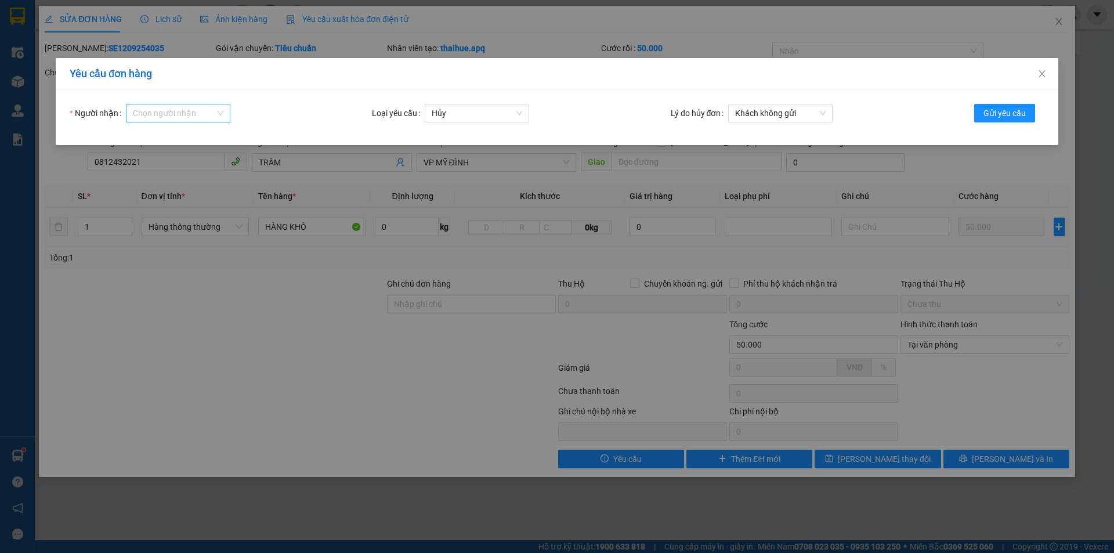
click at [178, 111] on input "Người nhận" at bounding box center [174, 112] width 82 height 17
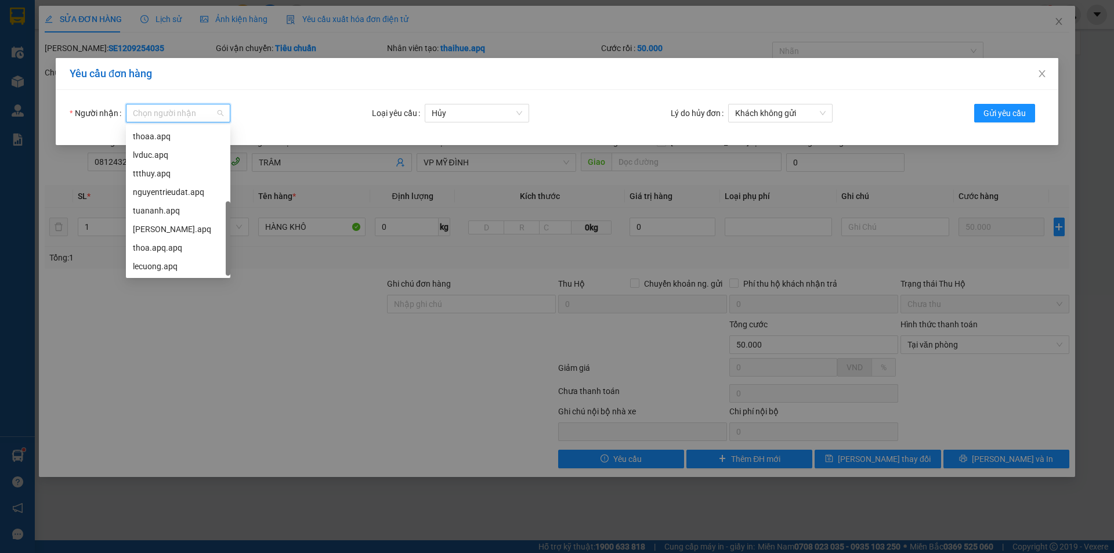
click at [155, 278] on div "son.apq" at bounding box center [178, 284] width 90 height 13
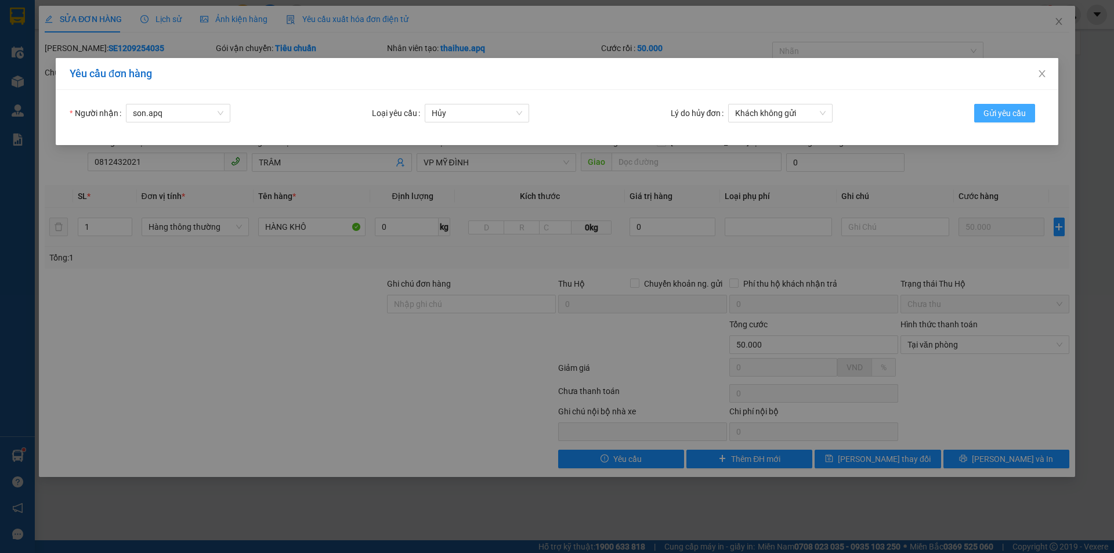
click at [1006, 113] on span "Gửi yêu cầu" at bounding box center [1004, 113] width 42 height 13
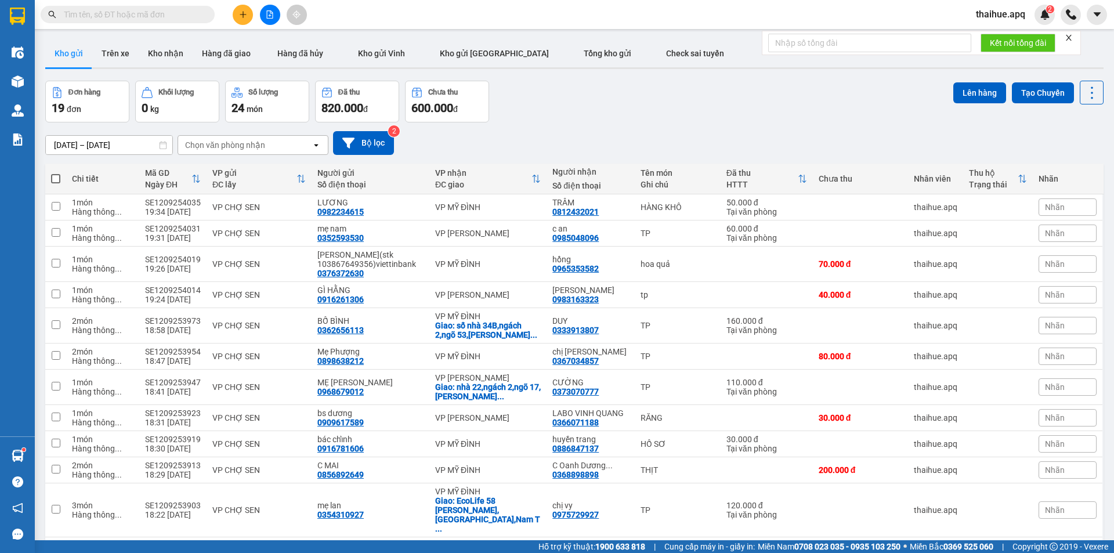
click at [1056, 208] on div "Nhãn" at bounding box center [1067, 206] width 58 height 17
click at [928, 264] on div "CHỜ HỦY" at bounding box center [924, 263] width 43 height 15
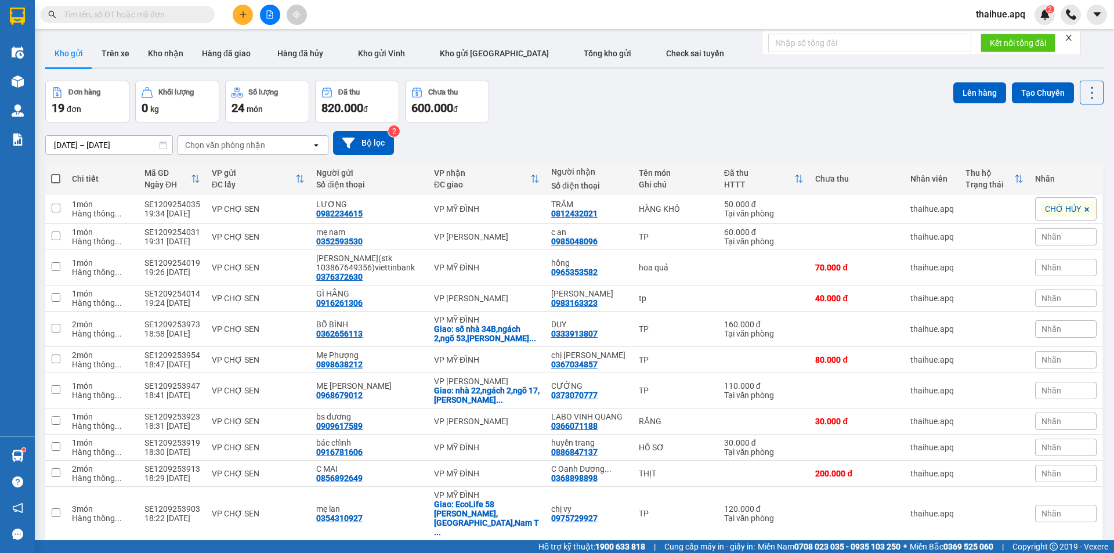
drag, startPoint x: 827, startPoint y: 130, endPoint x: 740, endPoint y: 109, distance: 89.5
click at [827, 126] on div "10/09/2025 – 12/09/2025 Press the down arrow key to interact with the calendar …" at bounding box center [574, 142] width 1058 height 41
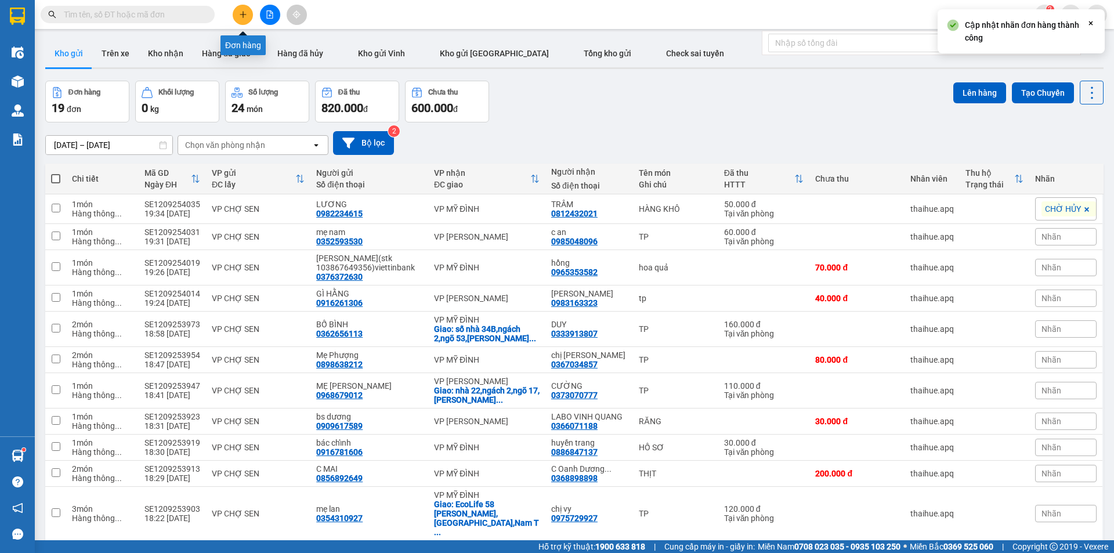
click at [246, 18] on icon "plus" at bounding box center [243, 14] width 8 height 8
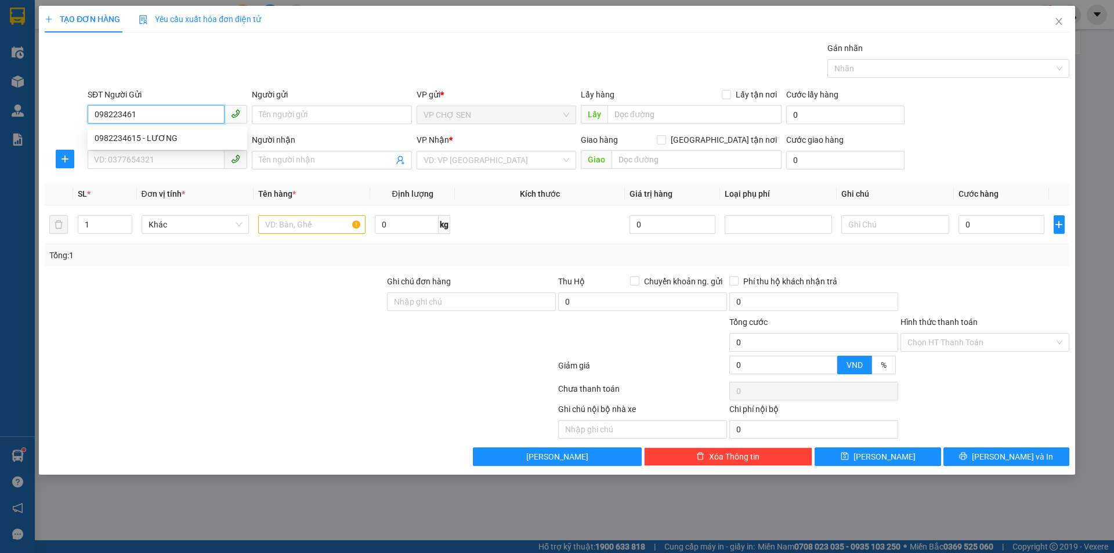
type input "0982234615"
click at [157, 137] on div "0982234615 - LƯƠNG" at bounding box center [168, 138] width 146 height 13
type input "LƯƠNG"
type input "0982234615"
click at [157, 160] on input "SĐT Người Nhận" at bounding box center [156, 159] width 137 height 19
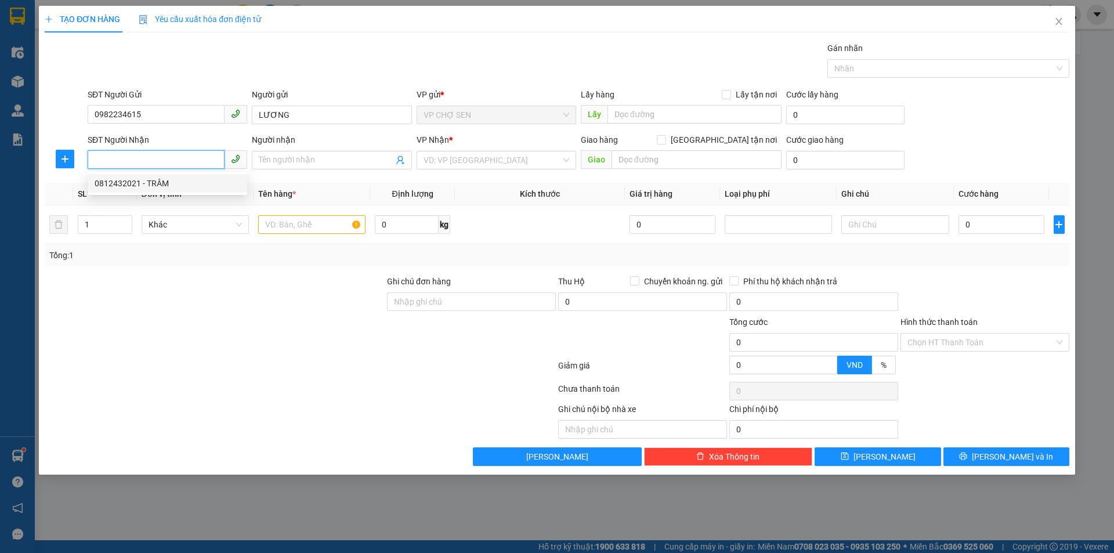
click at [158, 187] on div "0812432021 - TRÂM" at bounding box center [168, 183] width 146 height 13
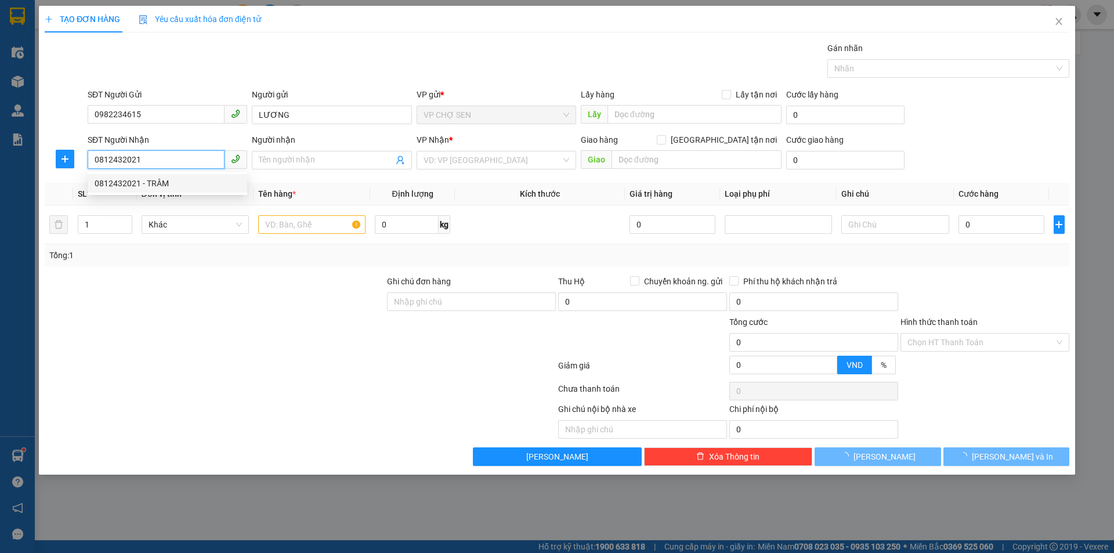
type input "0812432021"
type input "TRÂM"
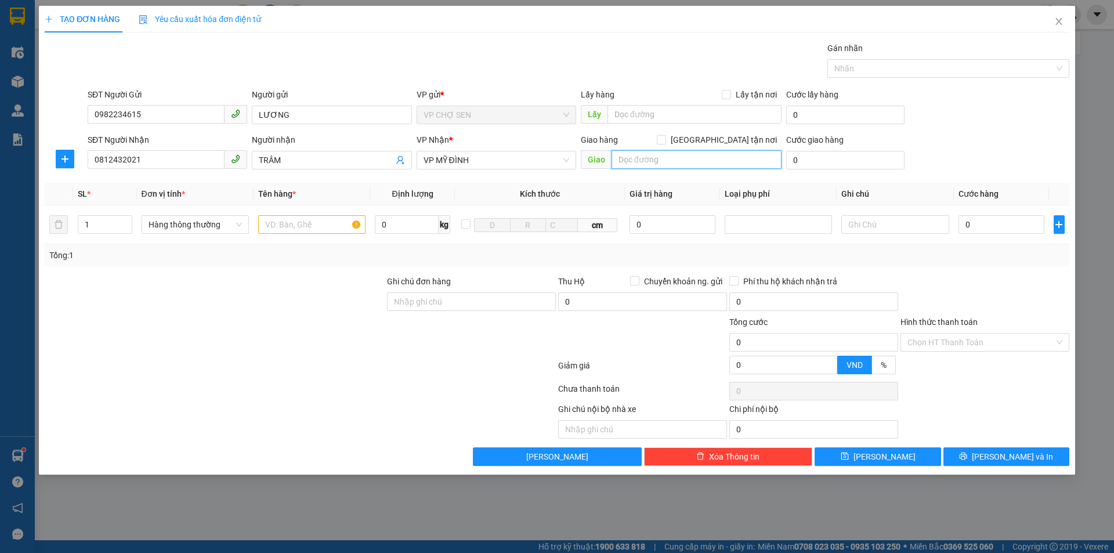
click at [626, 160] on input "text" at bounding box center [696, 159] width 170 height 19
type input "t"
type input "nhà k1,trường cao đẳng xây dựng số 1,trung văn,nam từ liêm"
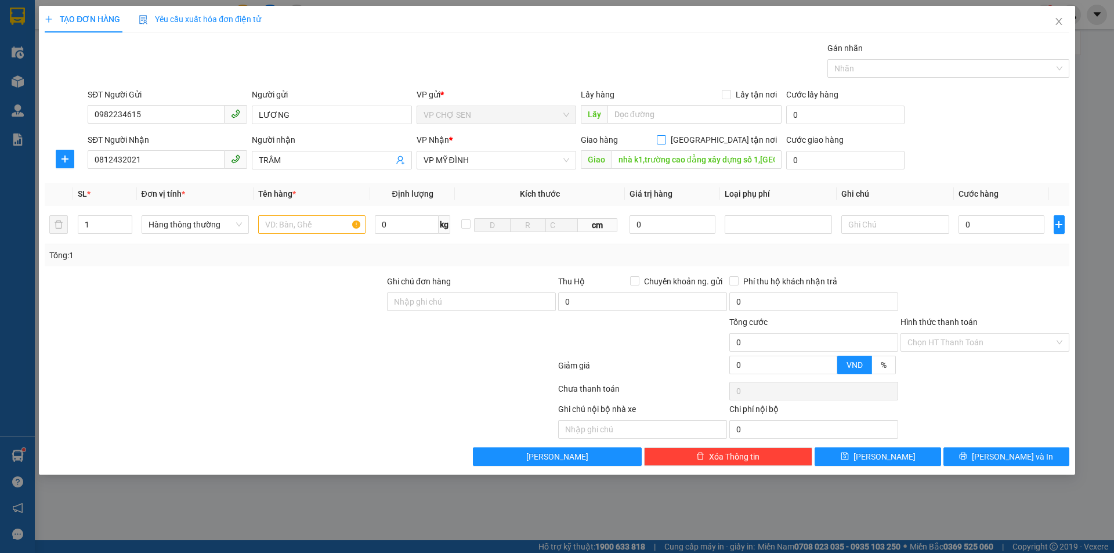
click at [665, 141] on input "[GEOGRAPHIC_DATA] tận nơi" at bounding box center [661, 139] width 8 height 8
checkbox input "true"
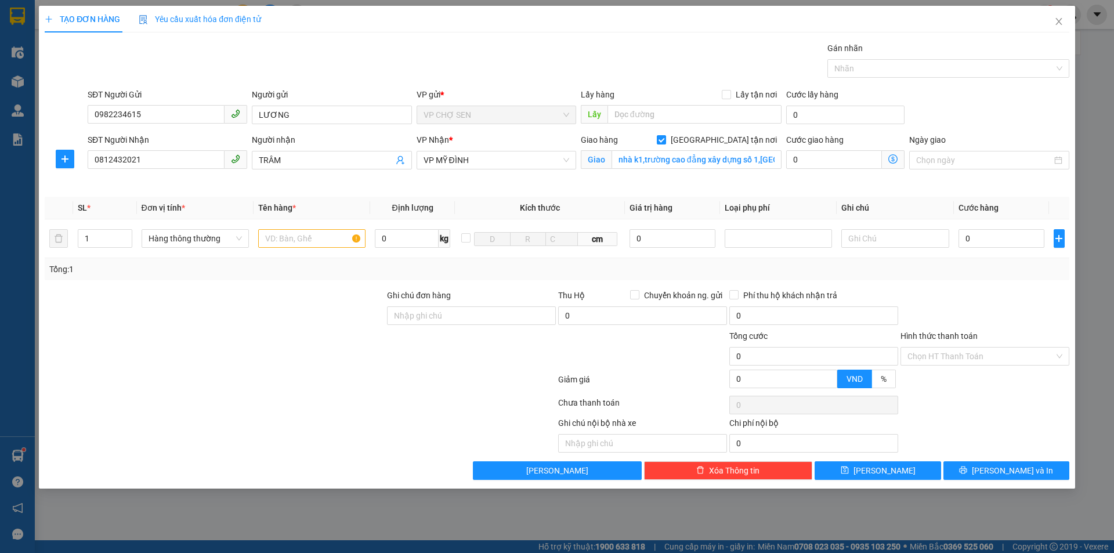
click at [894, 160] on icon "dollar-circle" at bounding box center [892, 158] width 9 height 9
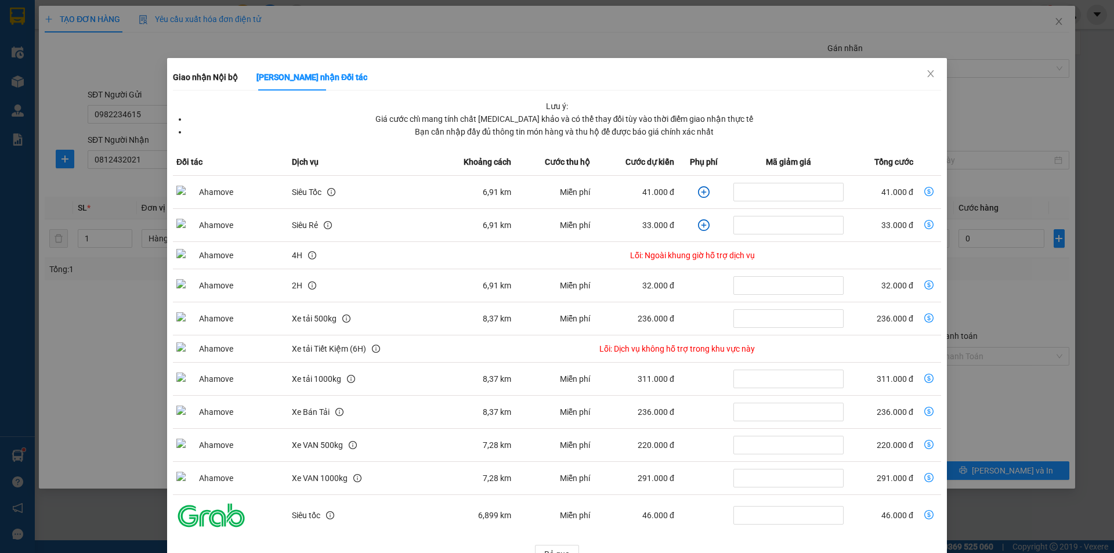
click at [924, 191] on icon "dollar-circle" at bounding box center [928, 191] width 9 height 9
type input "41.000"
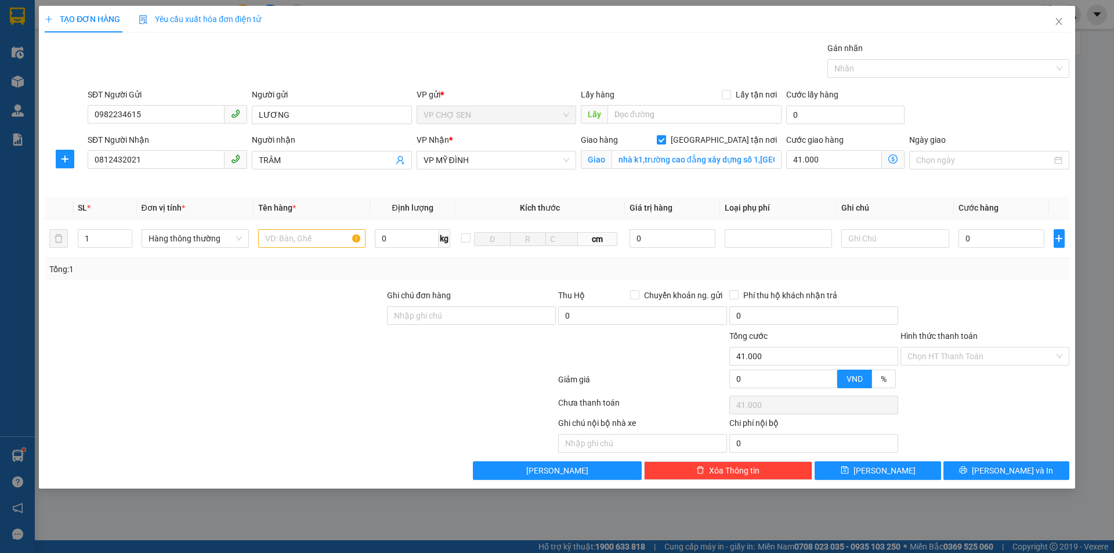
click at [922, 191] on div "Transit Pickup Surcharge Ids Transit Deliver Surcharge Ids Transit Deliver Surc…" at bounding box center [557, 261] width 1024 height 438
click at [287, 240] on input "text" at bounding box center [311, 238] width 107 height 19
type input "TP"
click at [837, 159] on input "41.000" at bounding box center [834, 159] width 96 height 19
type input "0"
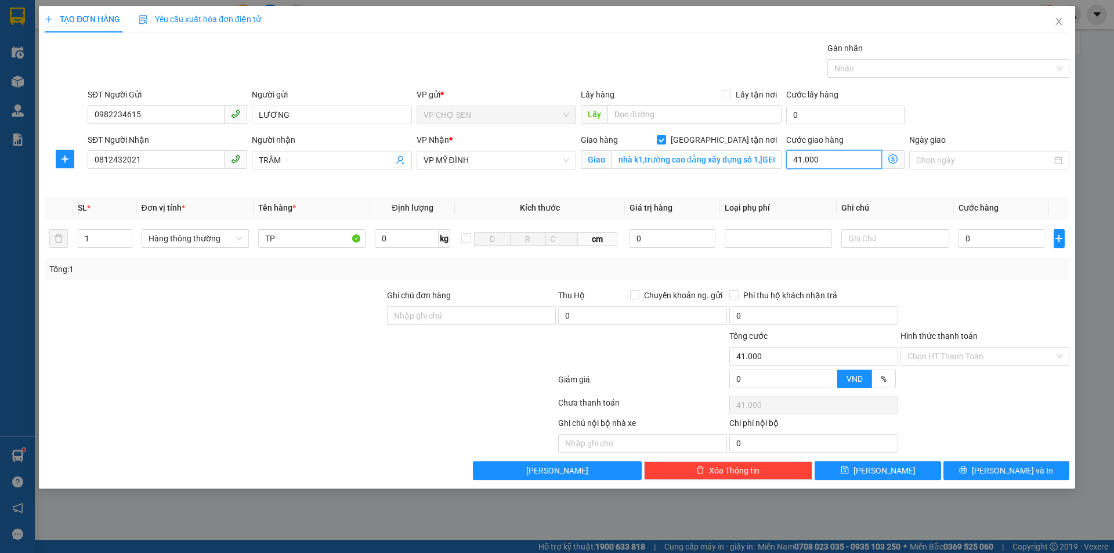
type input "0"
type input "6"
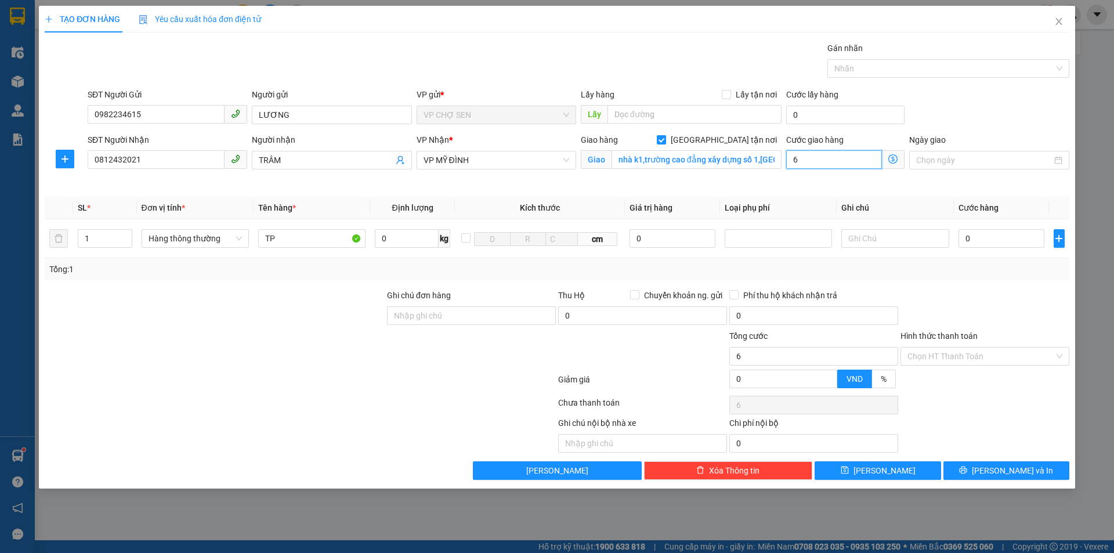
type input "60"
type input "600"
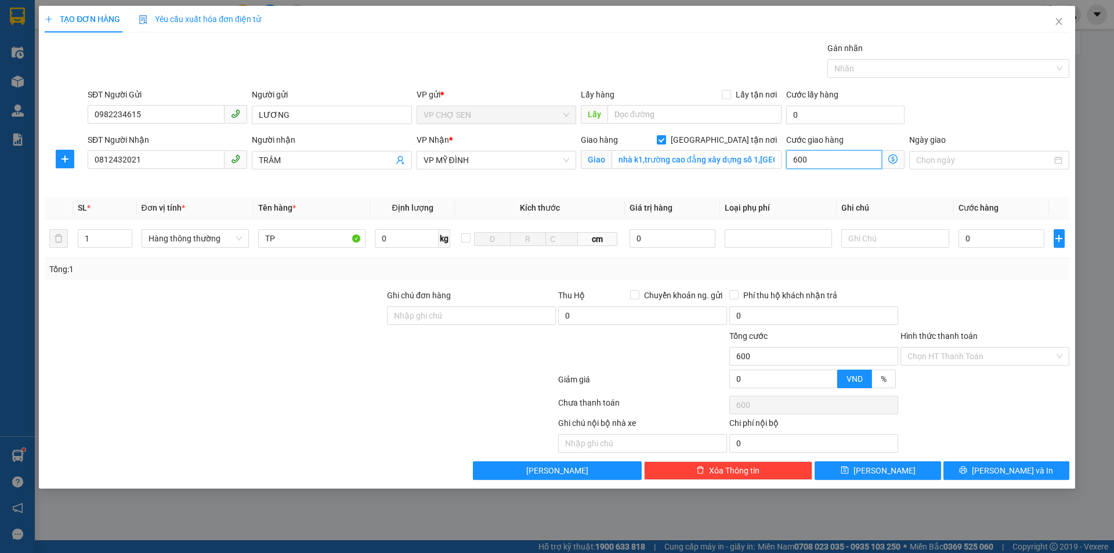
type input "6.000"
type input "60.000"
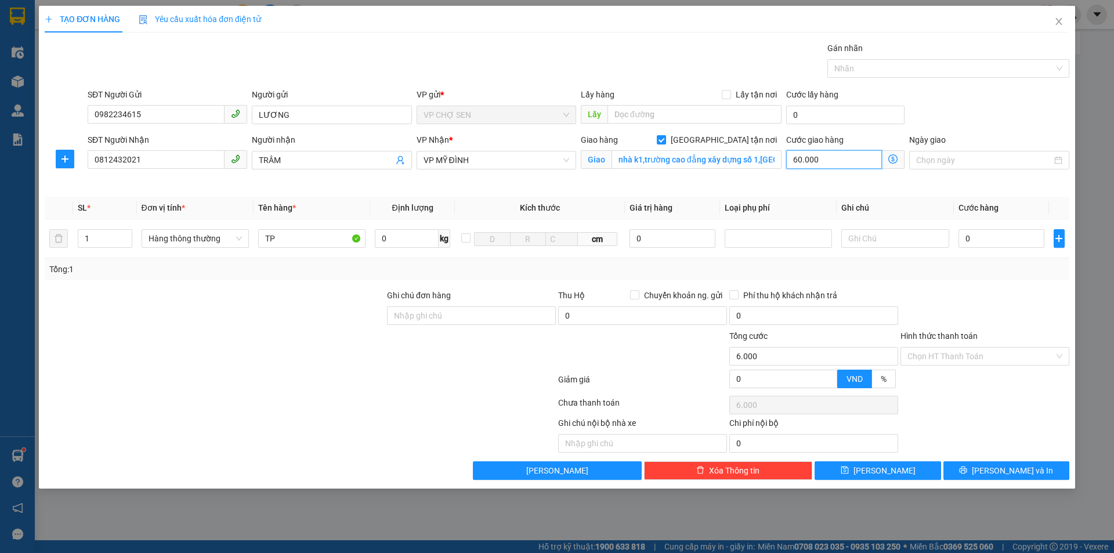
type input "60.000"
click at [970, 237] on input "0" at bounding box center [1001, 238] width 86 height 19
type input "5"
type input "60.005"
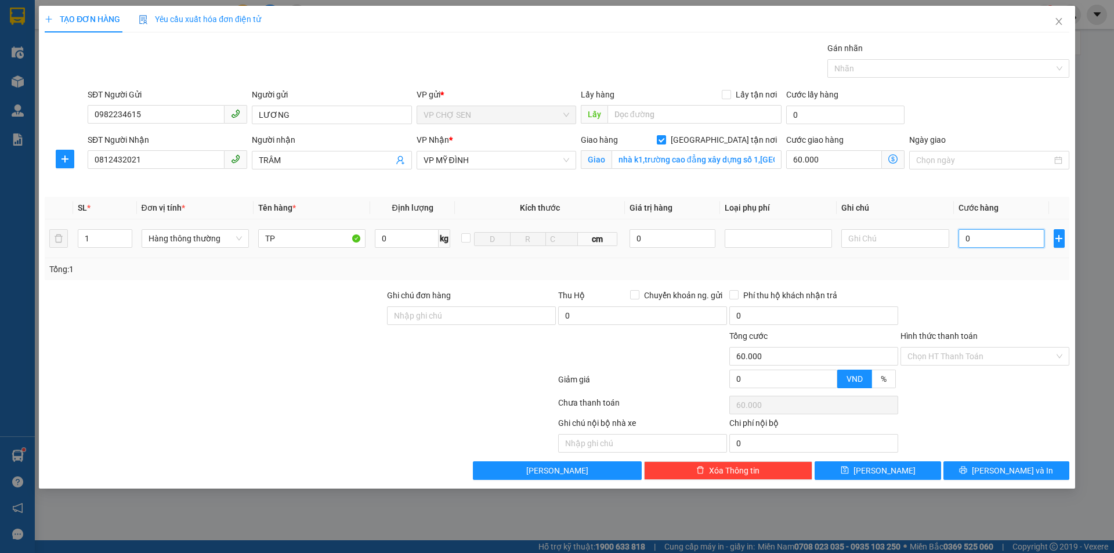
type input "60.005"
type input "50"
type input "60.050"
type input "500"
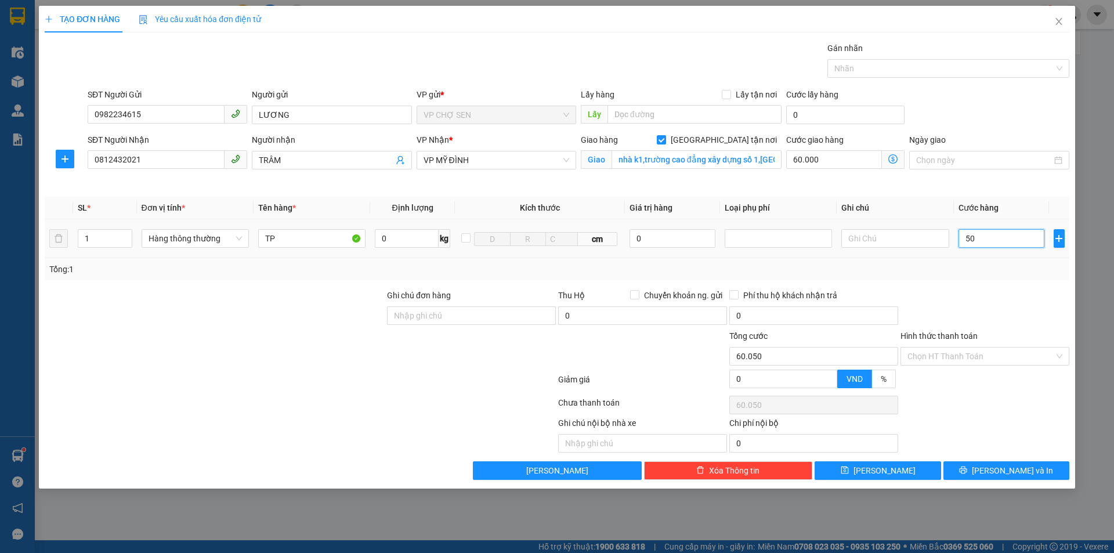
type input "60.500"
type input "5.000"
type input "65.000"
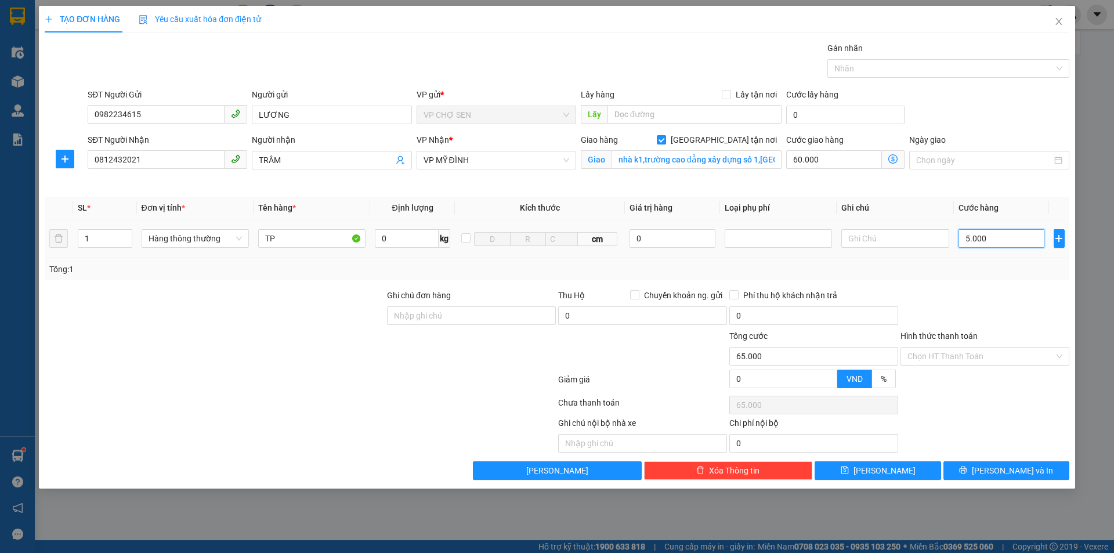
type input "50.000"
type input "110.000"
type input "50.000"
click at [979, 350] on input "Hình thức thanh toán" at bounding box center [980, 355] width 147 height 17
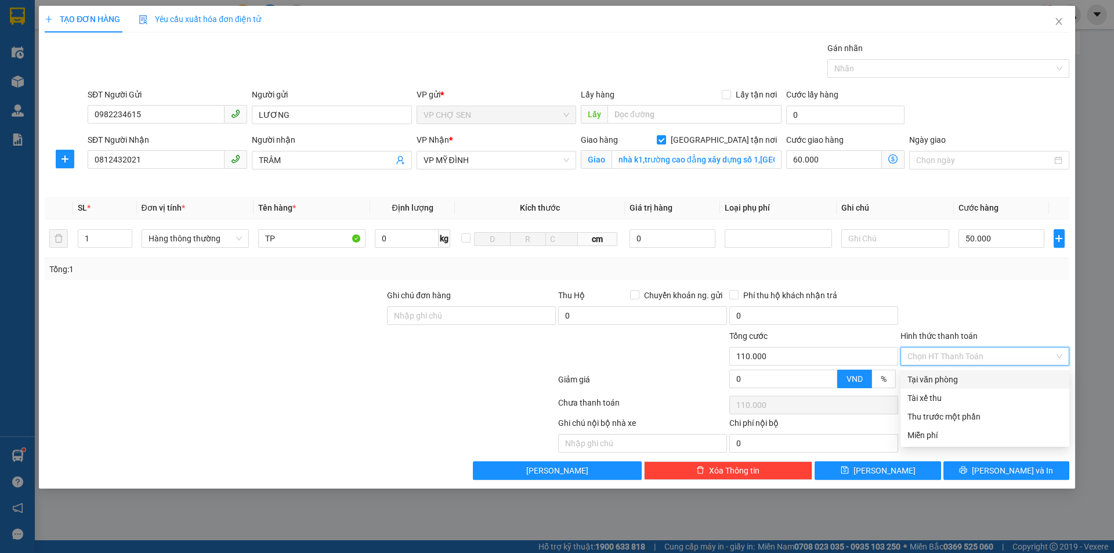
click at [941, 383] on div "Tại văn phòng" at bounding box center [984, 379] width 155 height 13
type input "0"
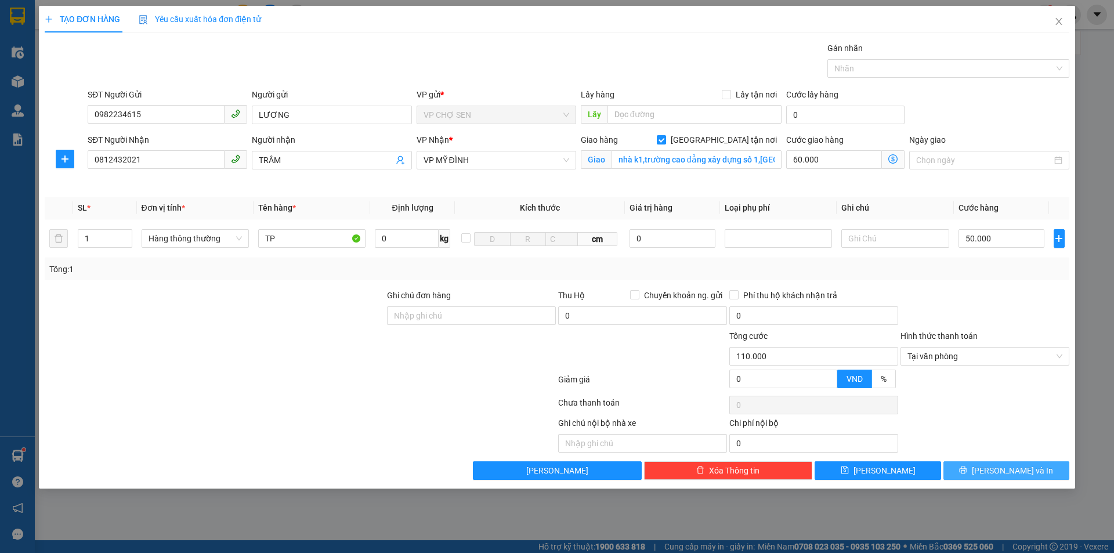
click at [967, 469] on icon "printer" at bounding box center [963, 470] width 8 height 8
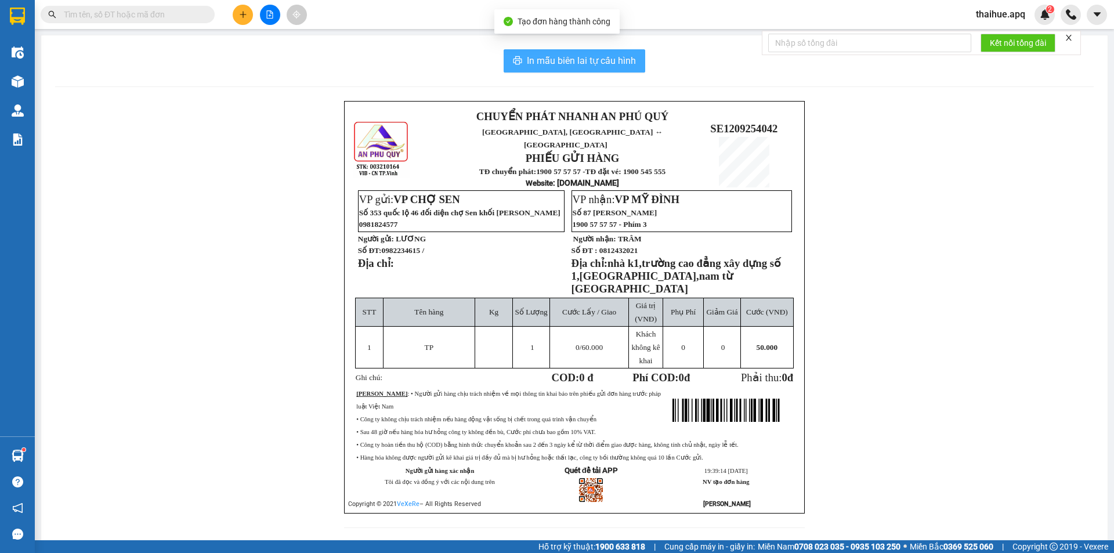
drag, startPoint x: 549, startPoint y: 59, endPoint x: 647, endPoint y: 147, distance: 131.9
click at [550, 58] on span "In mẫu biên lai tự cấu hình" at bounding box center [581, 60] width 109 height 15
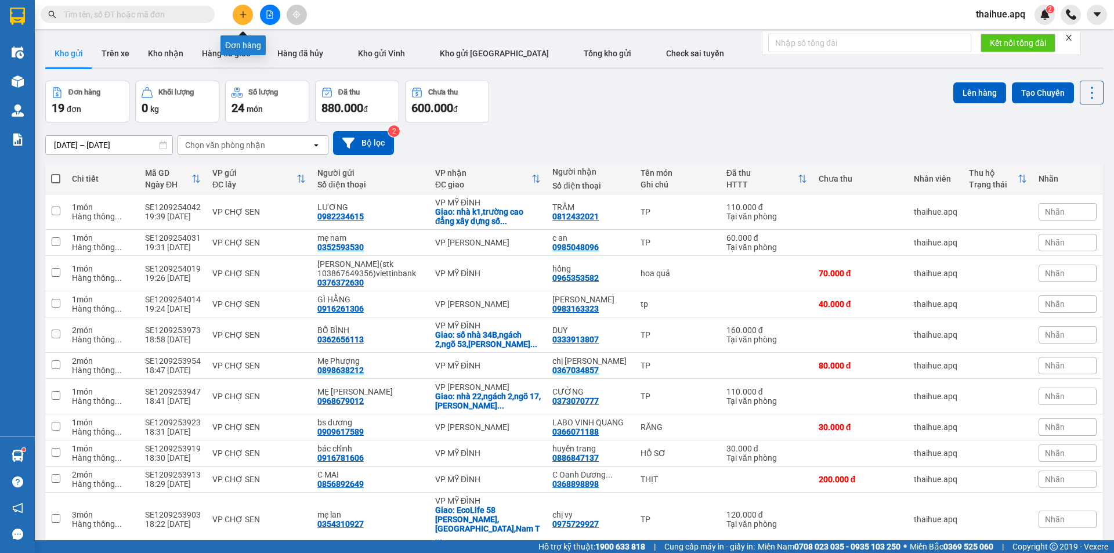
click at [241, 15] on icon "plus" at bounding box center [243, 14] width 6 height 1
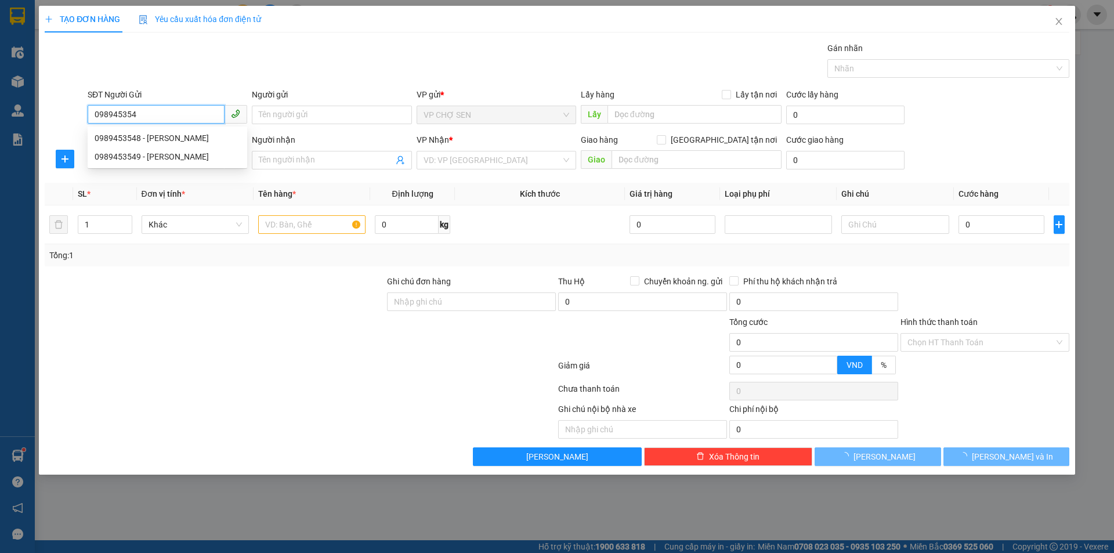
type input "0989453548"
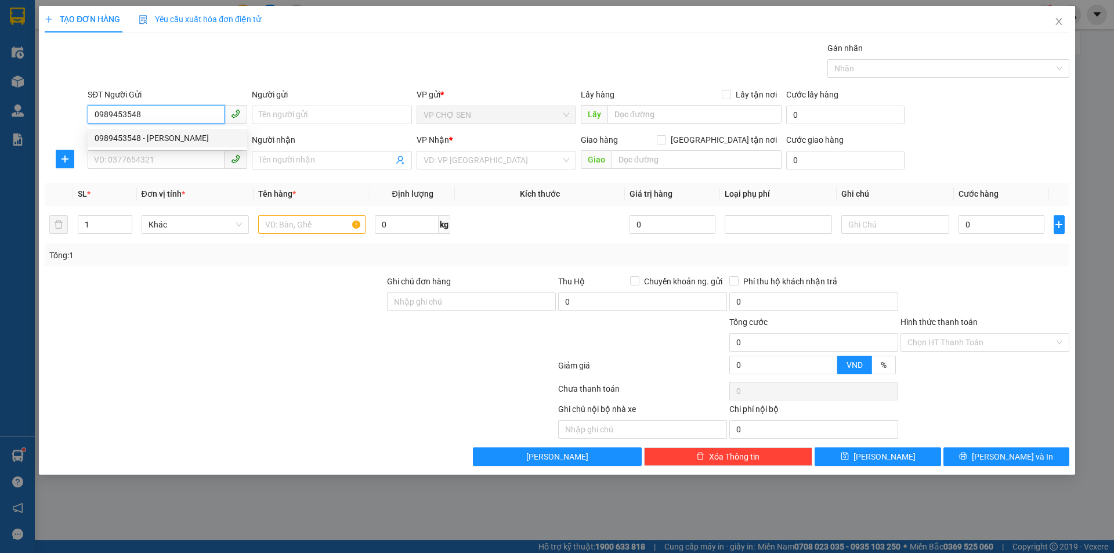
click at [157, 142] on div "0989453548 - C HẰNG" at bounding box center [168, 138] width 146 height 13
type input "C HẰNG"
type input "0989453548"
click at [142, 160] on input "SĐT Người Nhận" at bounding box center [156, 159] width 137 height 19
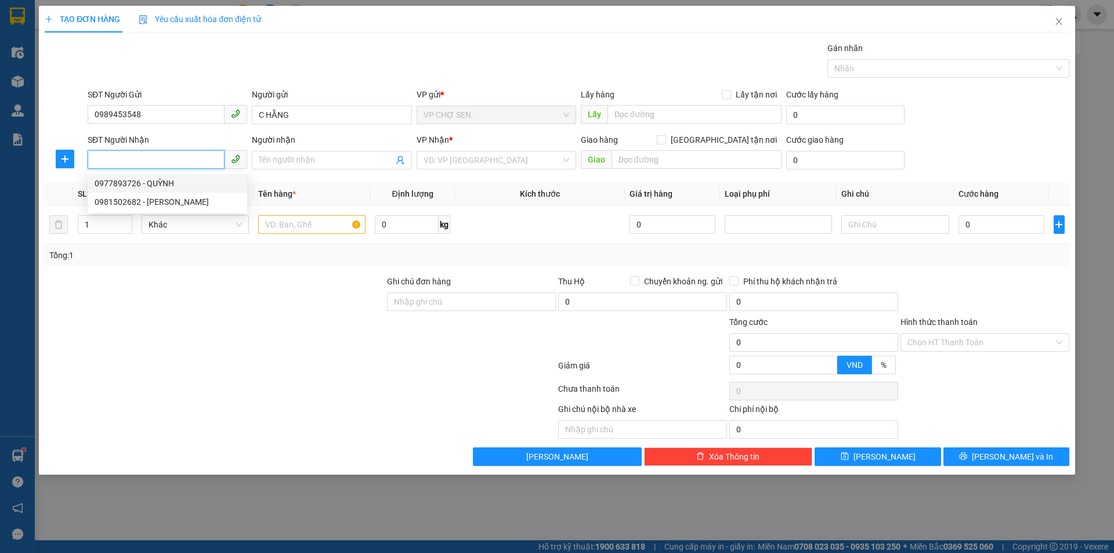
click at [159, 183] on div "0977893726 - QUỲNH" at bounding box center [168, 183] width 146 height 13
type input "0977893726"
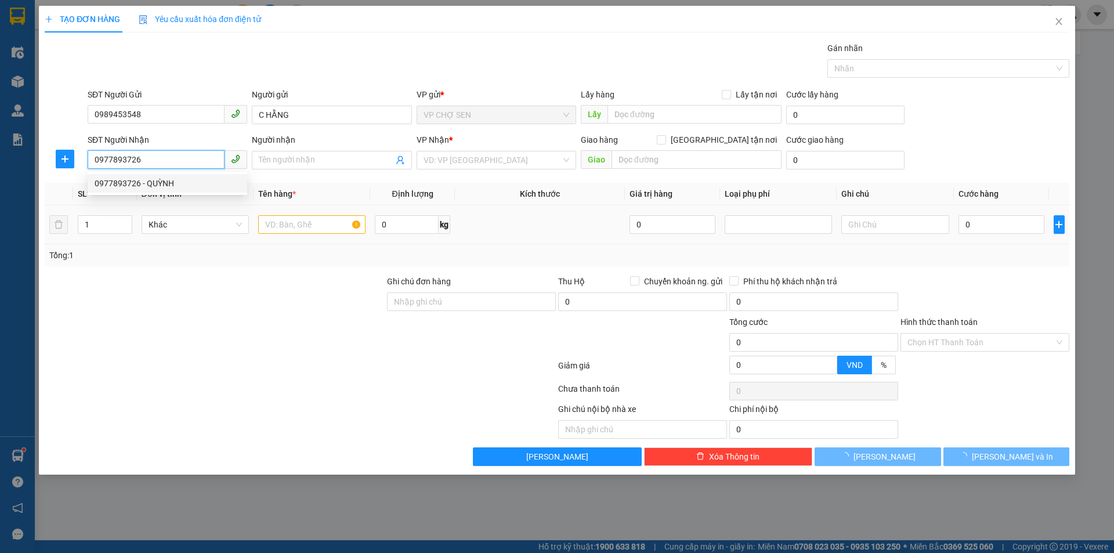
type input "QUỲNH"
checkbox input "true"
type input "số 14,ngõ 69,chùa láng,đống đa,hà nội"
type input "50.000"
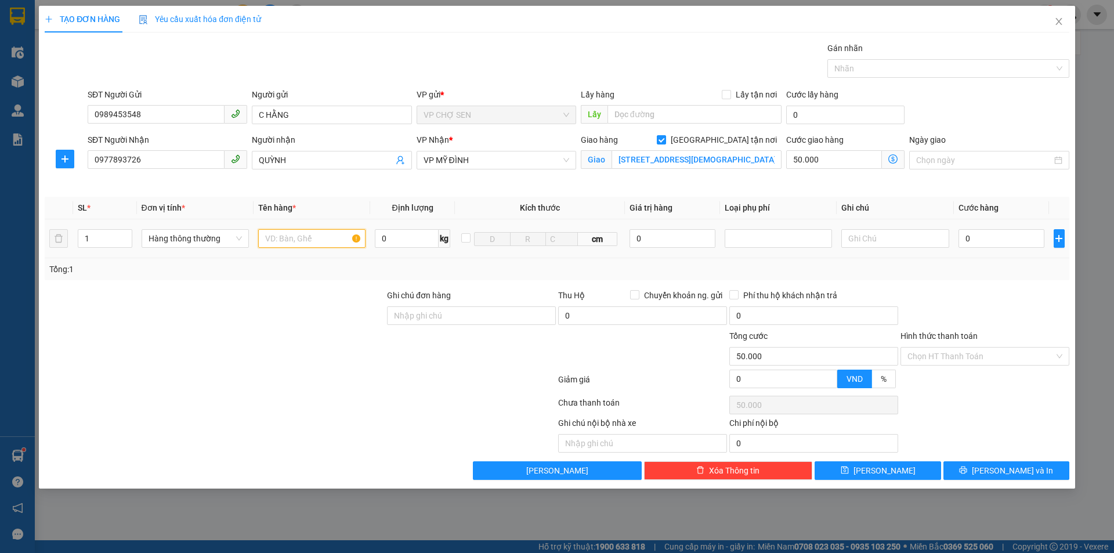
click at [281, 238] on input "text" at bounding box center [311, 238] width 107 height 19
type input "TP"
click at [964, 234] on input "0" at bounding box center [1001, 238] width 86 height 19
type input "7"
type input "50.007"
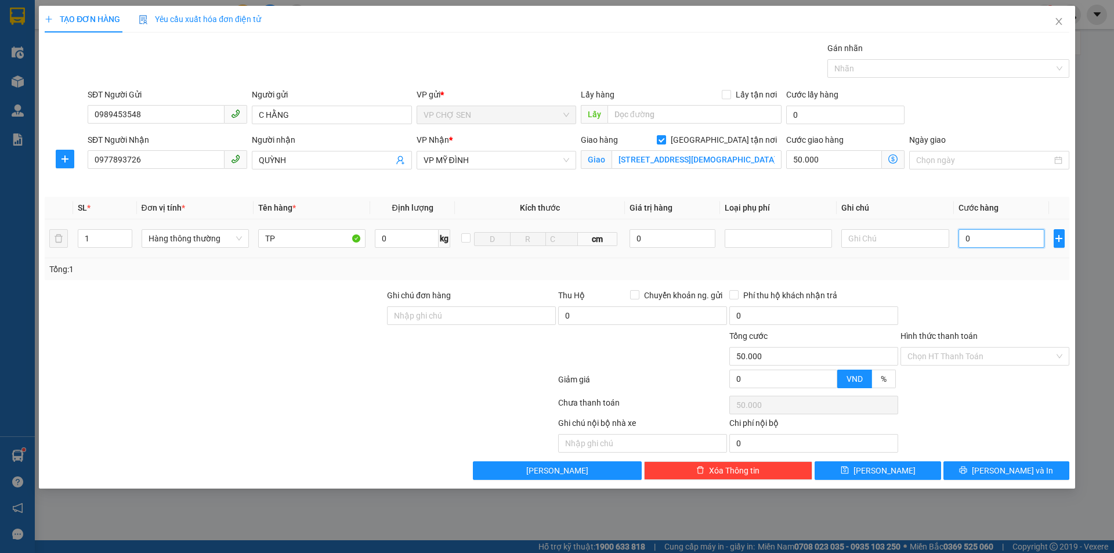
type input "50.007"
type input "70"
type input "50.070"
type input "700"
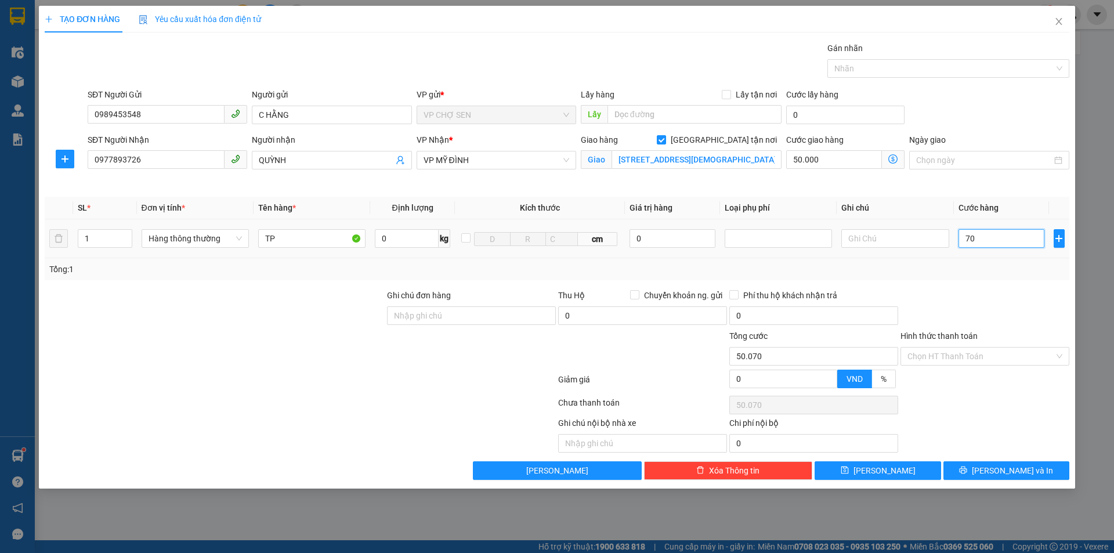
type input "50.700"
type input "7.000"
type input "57.000"
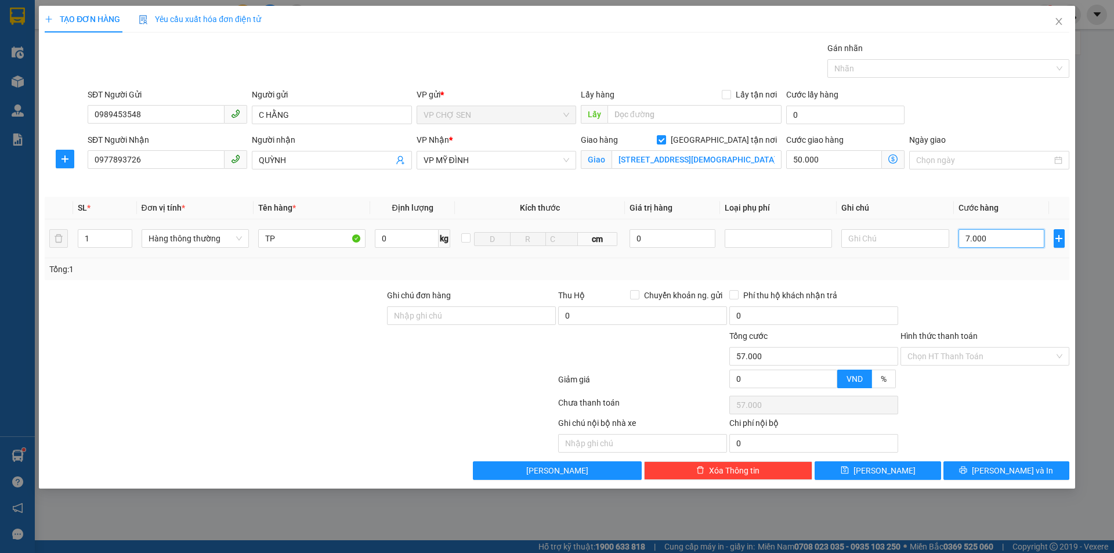
type input "70.000"
type input "120.000"
type input "70.000"
click at [894, 157] on icon "dollar-circle" at bounding box center [892, 158] width 9 height 9
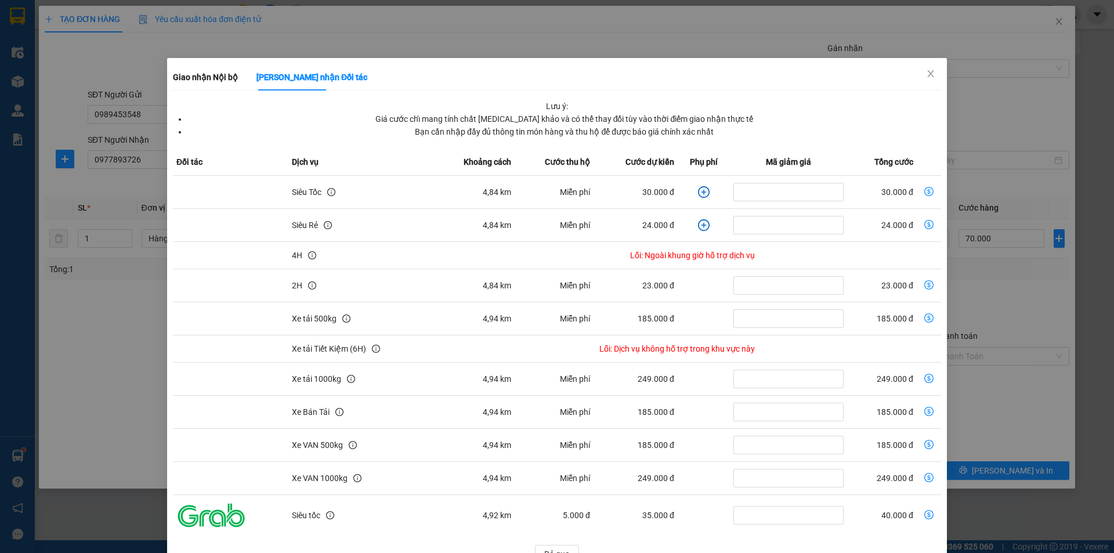
scroll to position [30, 0]
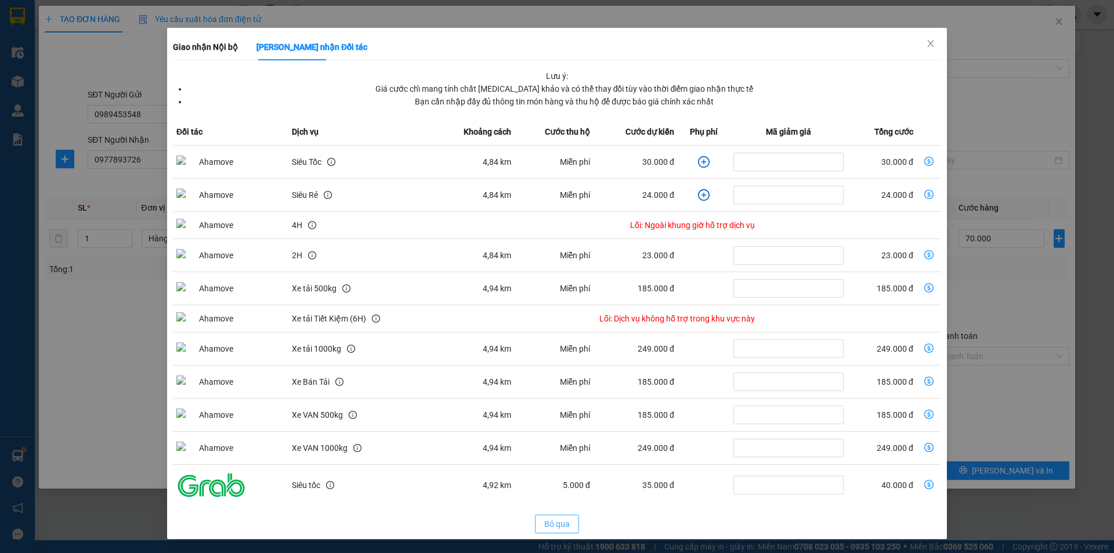
click at [558, 526] on span "Bỏ qua" at bounding box center [557, 523] width 26 height 13
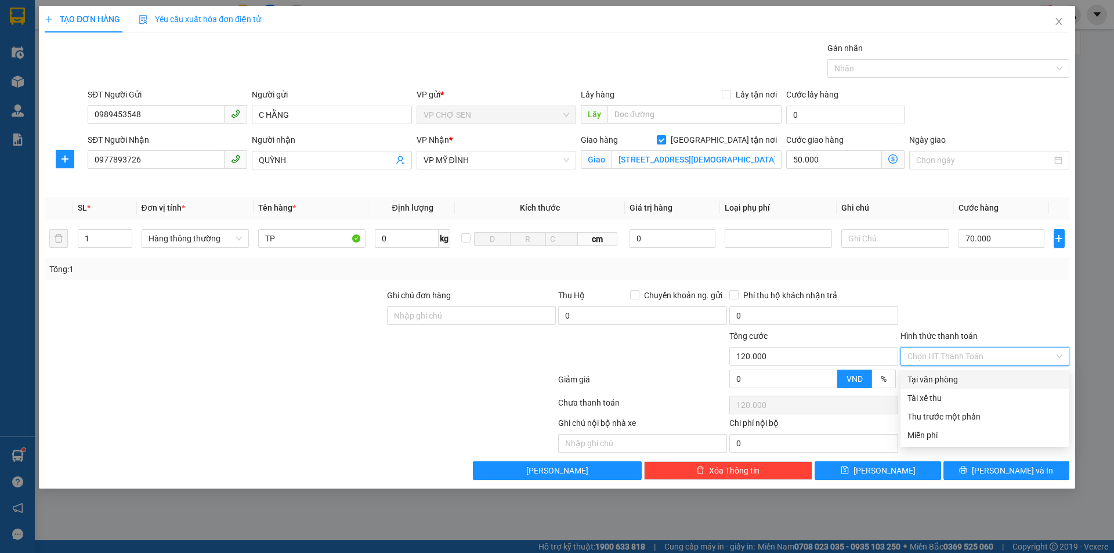
click at [979, 349] on input "Hình thức thanh toán" at bounding box center [980, 355] width 147 height 17
drag, startPoint x: 946, startPoint y: 378, endPoint x: 970, endPoint y: 424, distance: 52.1
click at [948, 382] on div "Tại văn phòng" at bounding box center [984, 379] width 155 height 13
type input "0"
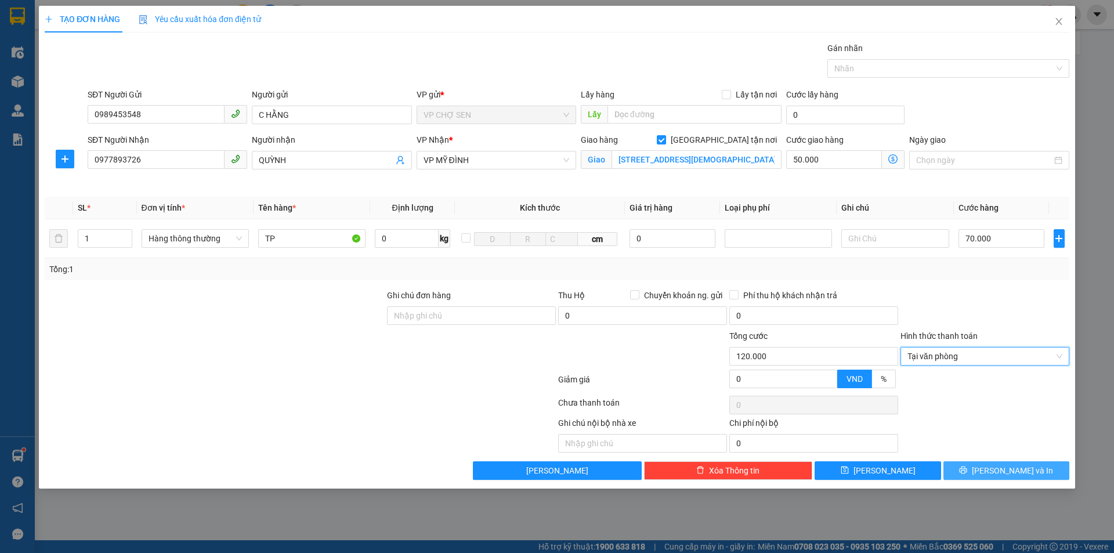
drag, startPoint x: 1001, startPoint y: 469, endPoint x: 982, endPoint y: 451, distance: 26.3
click at [1000, 469] on span "[PERSON_NAME] và In" at bounding box center [1012, 470] width 81 height 13
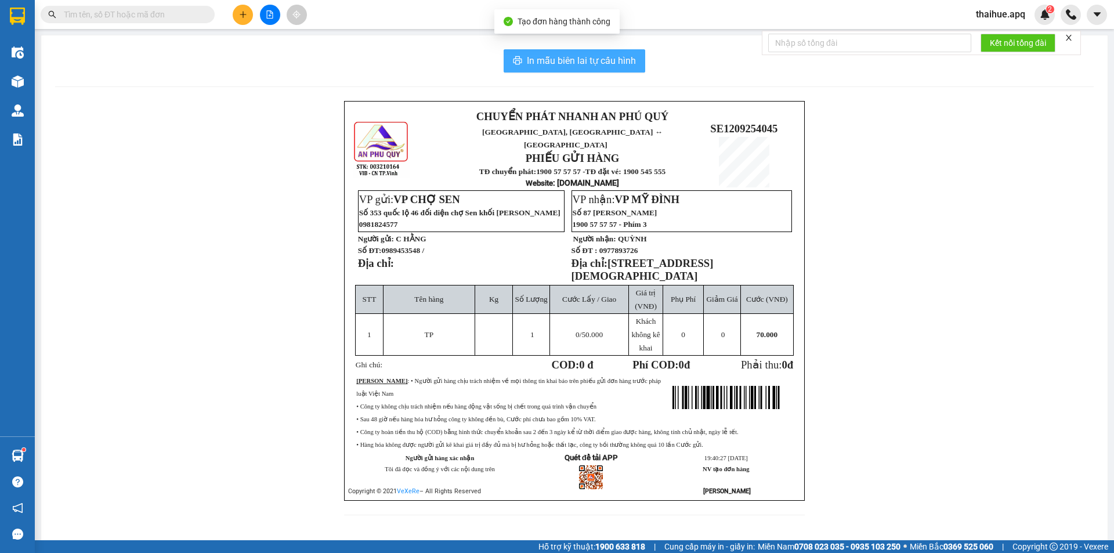
click at [591, 59] on span "In mẫu biên lai tự cấu hình" at bounding box center [581, 60] width 109 height 15
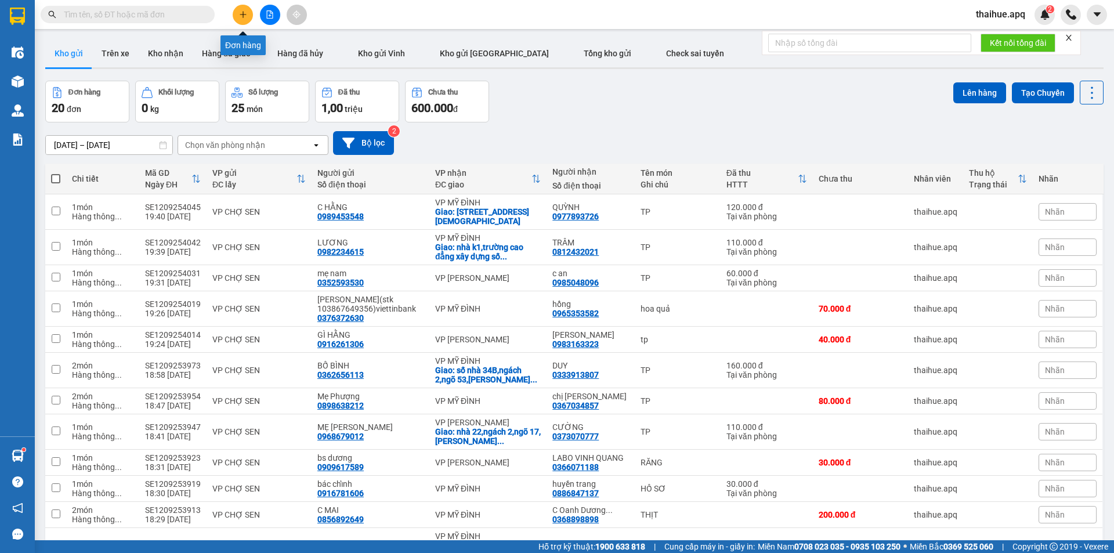
click at [241, 15] on icon "plus" at bounding box center [243, 14] width 6 height 1
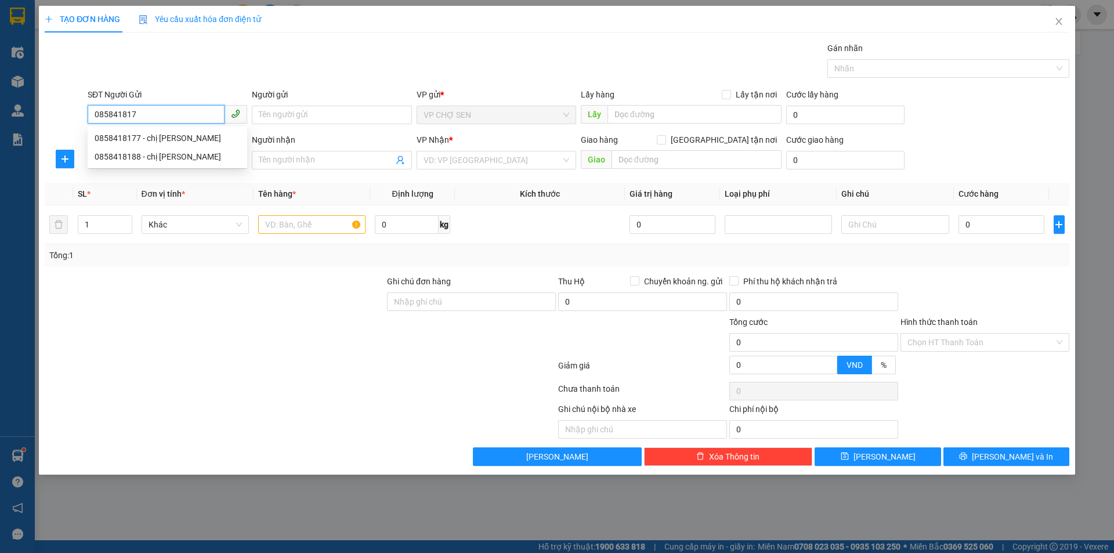
type input "0858418177"
click at [162, 143] on div "0858418177 - chị huệ" at bounding box center [168, 138] width 146 height 13
type input "chị huệ"
type input "0858418177"
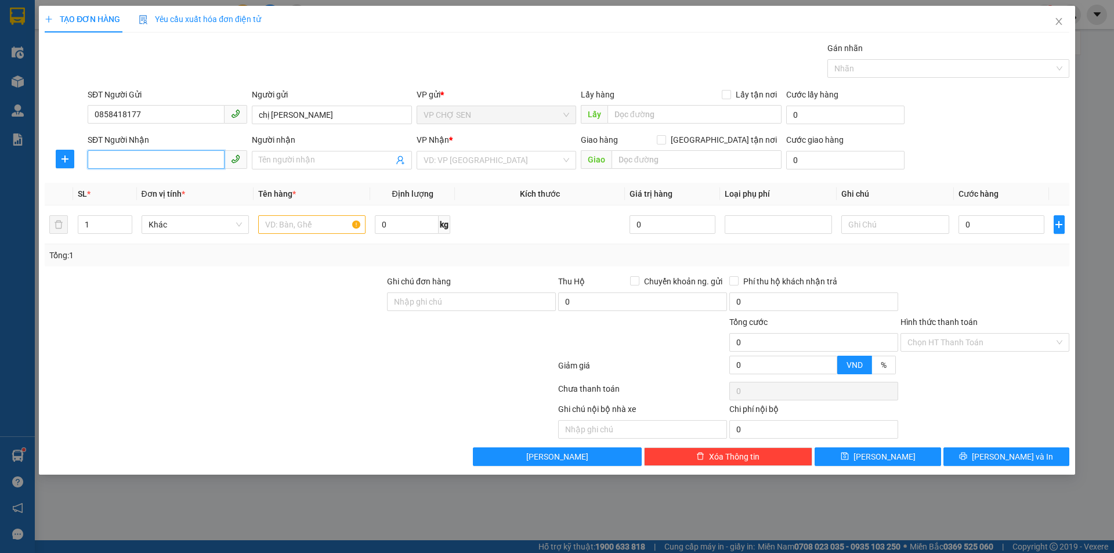
click at [158, 162] on input "SĐT Người Nhận" at bounding box center [156, 159] width 137 height 19
click at [157, 184] on div "0962429312 - khánh hoàn" at bounding box center [168, 183] width 146 height 13
type input "0962429312"
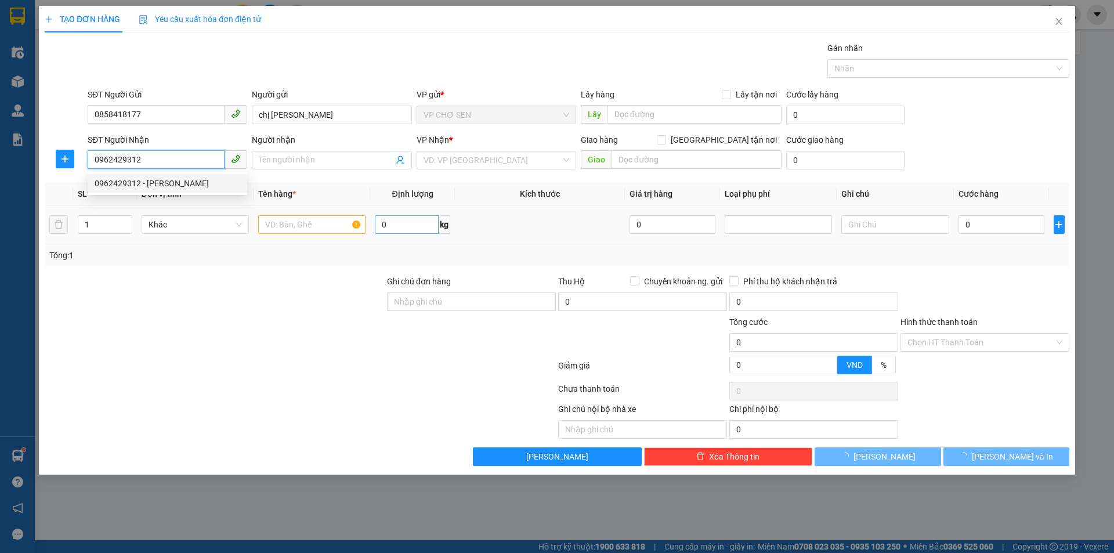
type input "khánh hoàn"
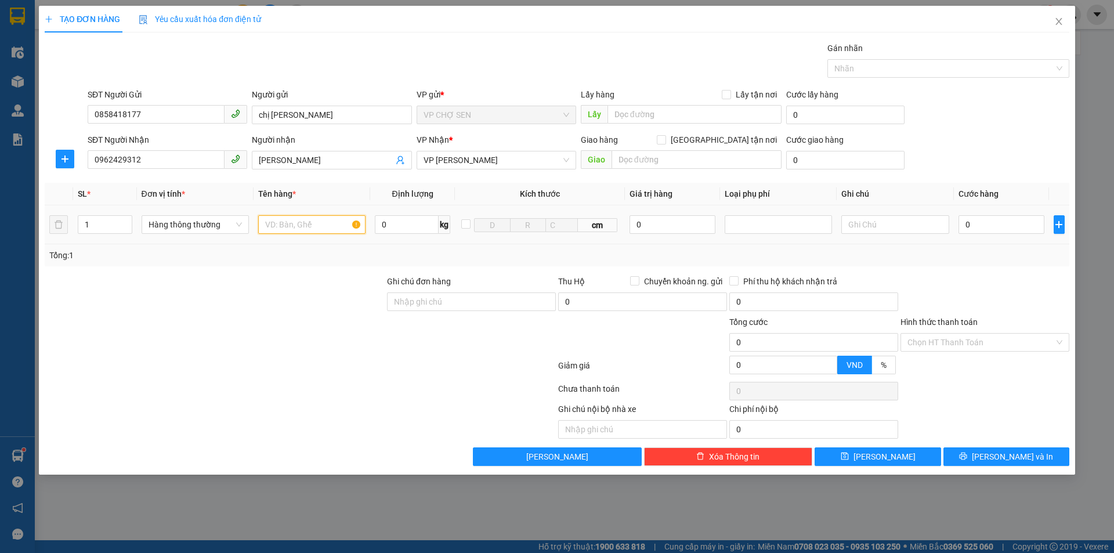
click at [273, 225] on input "text" at bounding box center [311, 224] width 107 height 19
type input "XE MÁY(11674)"
click at [968, 226] on input "0" at bounding box center [1001, 224] width 86 height 19
type input "3"
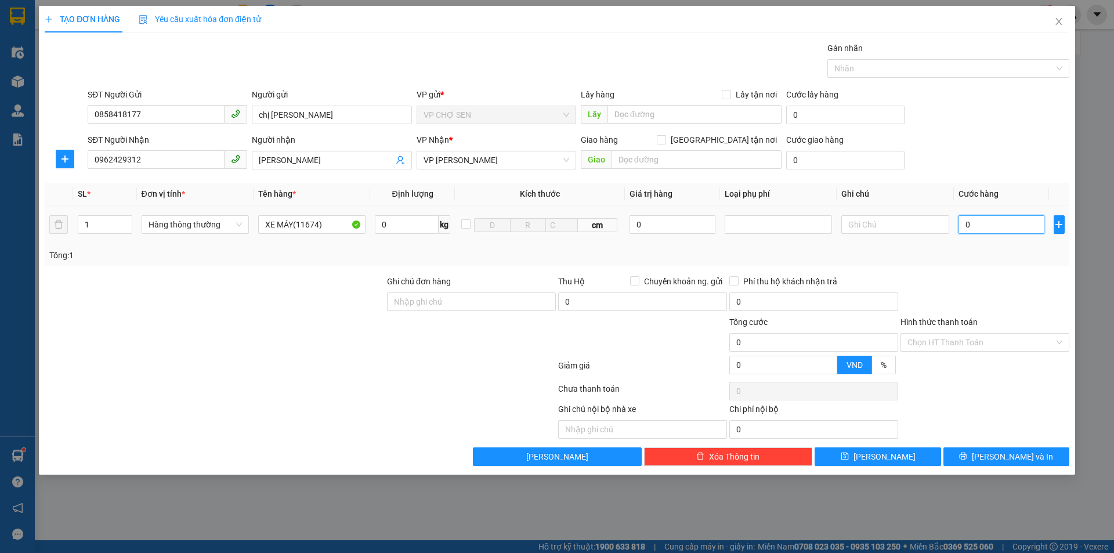
type input "3"
type input "30"
type input "300"
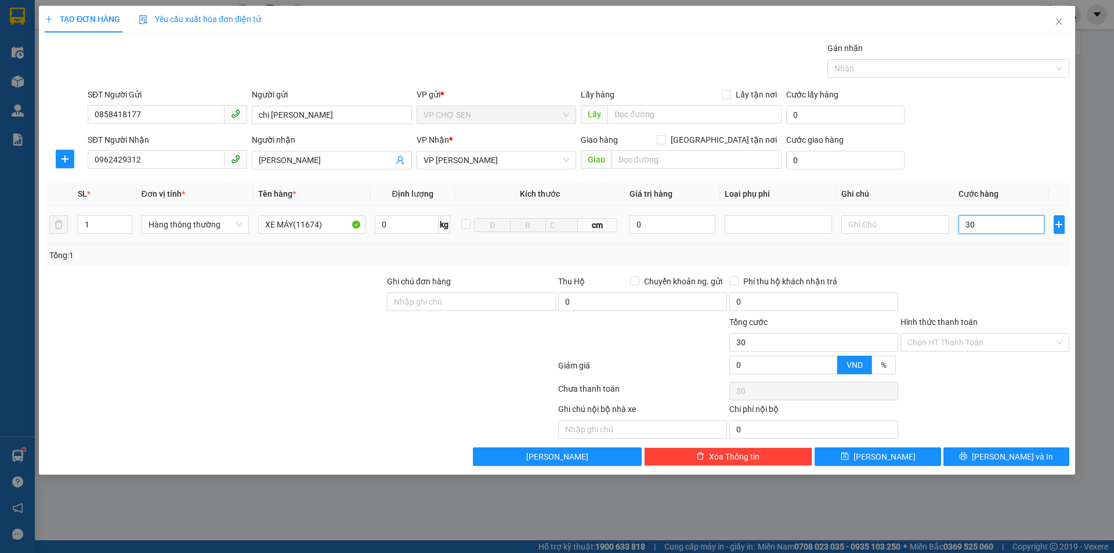
type input "300"
type input "3.000"
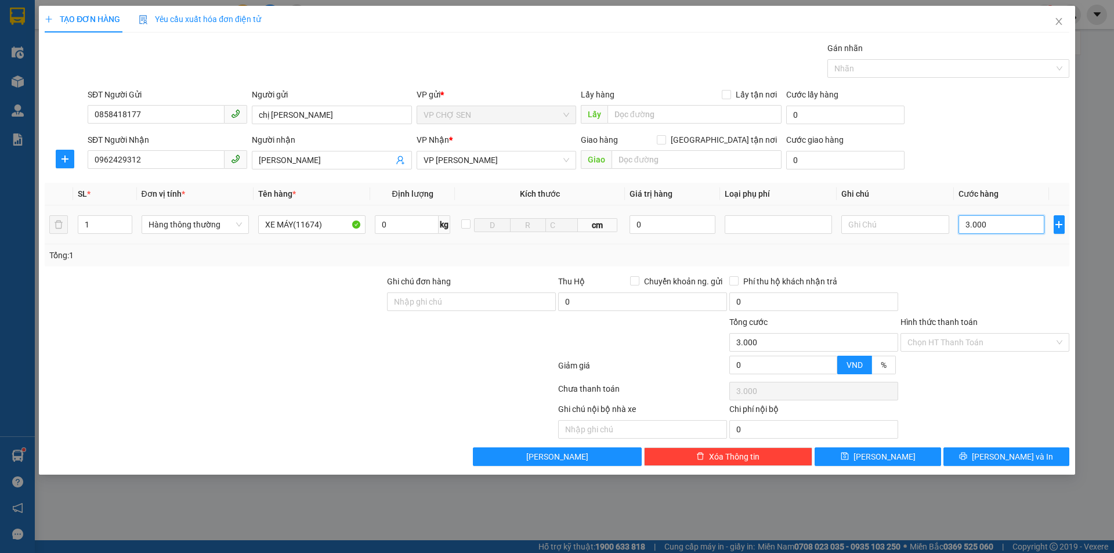
type input "30.000"
type input "300.000"
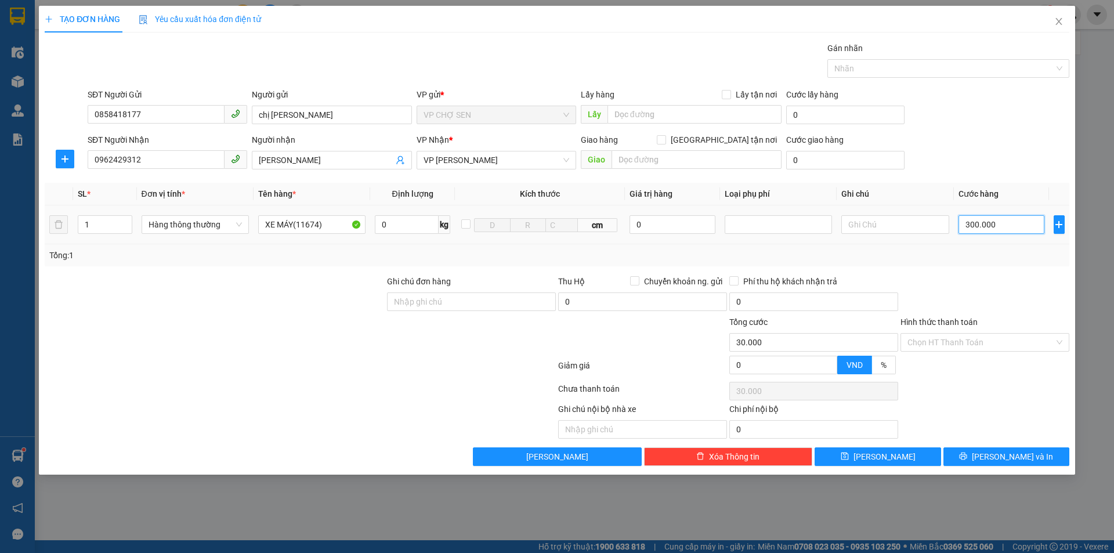
type input "300.000"
click at [963, 341] on input "Hình thức thanh toán" at bounding box center [980, 342] width 147 height 17
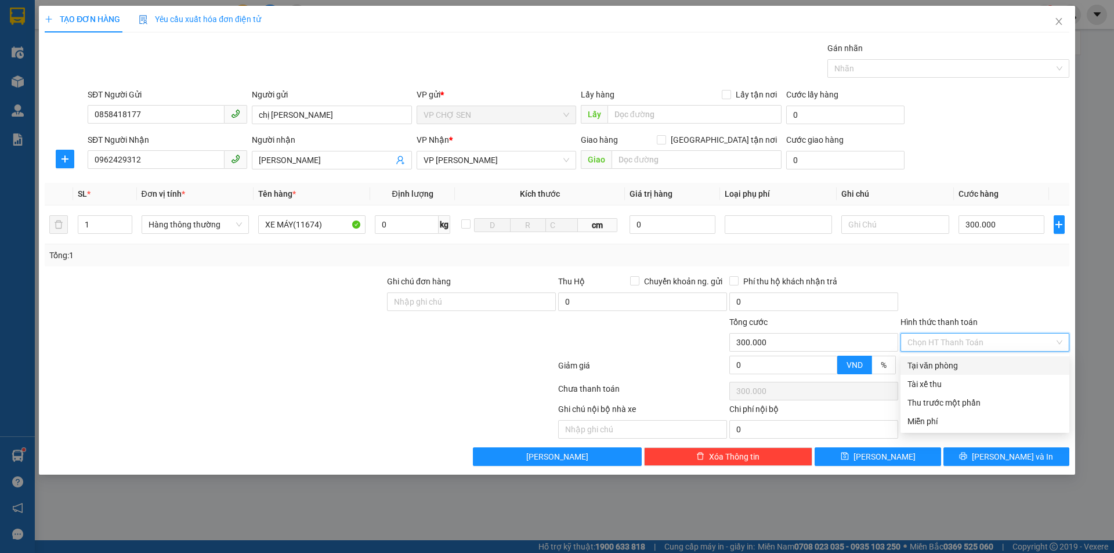
click at [952, 364] on div "Tại văn phòng" at bounding box center [984, 365] width 155 height 13
type input "0"
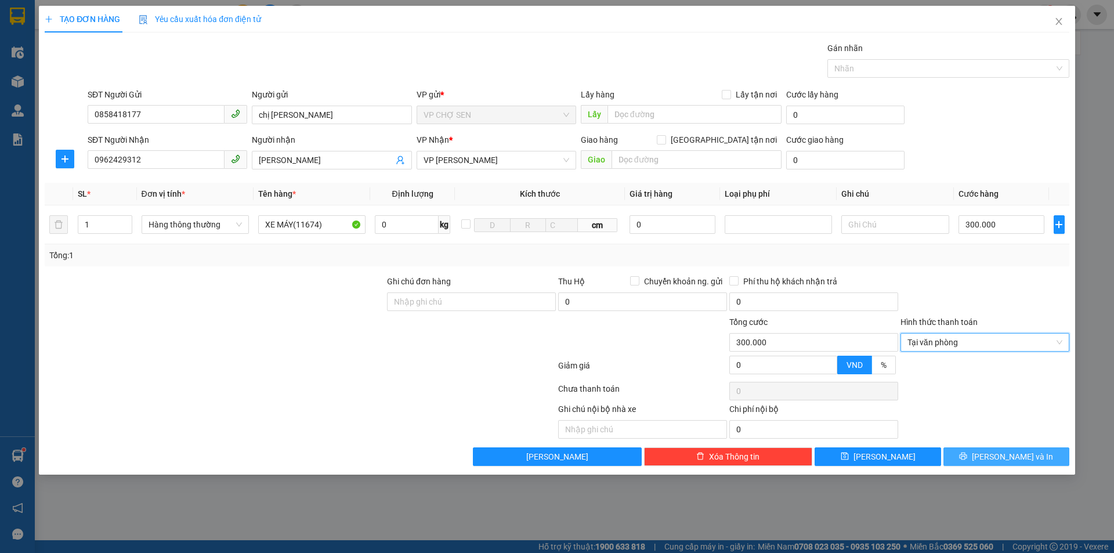
click at [967, 459] on icon "printer" at bounding box center [963, 456] width 8 height 8
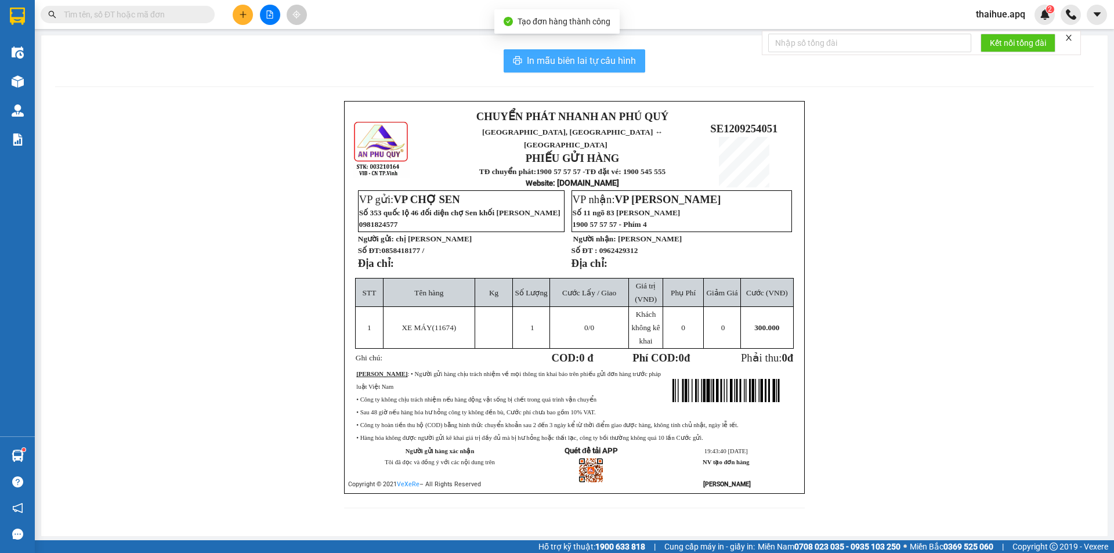
click at [588, 60] on span "In mẫu biên lai tự cấu hình" at bounding box center [581, 60] width 109 height 15
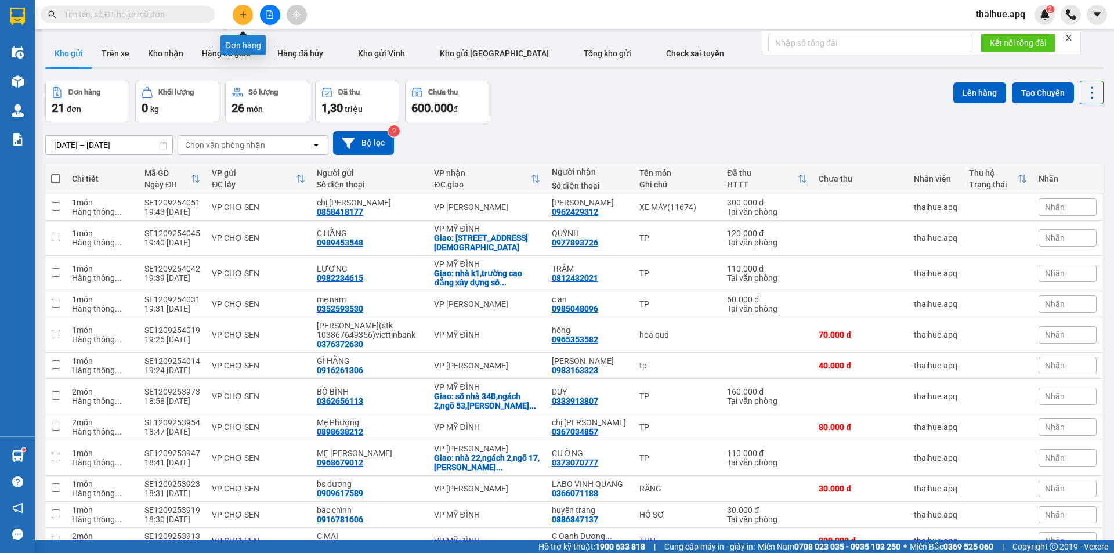
click at [241, 14] on icon "plus" at bounding box center [243, 14] width 8 height 8
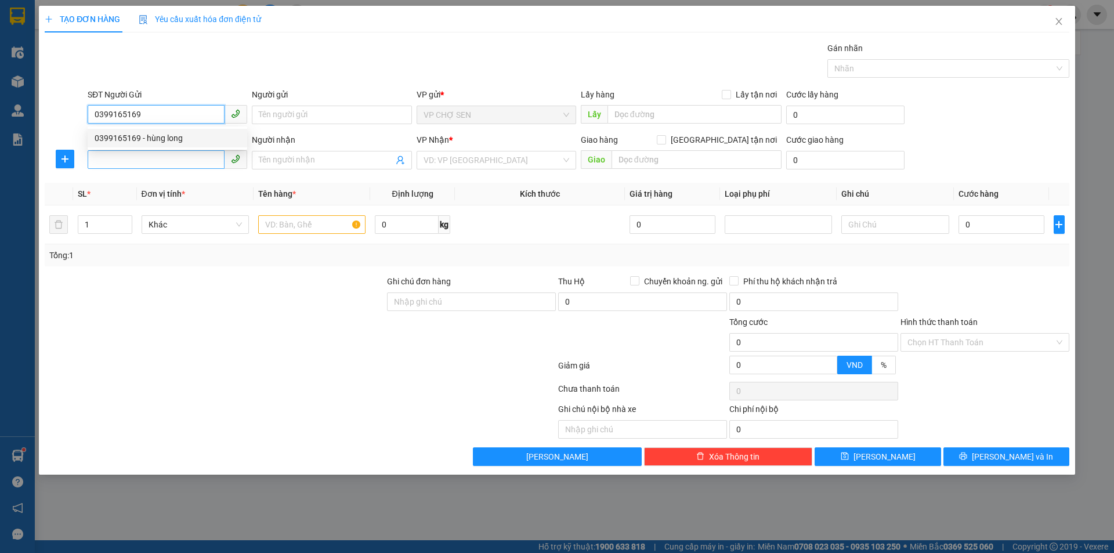
type input "0399165169"
click at [132, 157] on input "SĐT Người Nhận" at bounding box center [156, 159] width 137 height 19
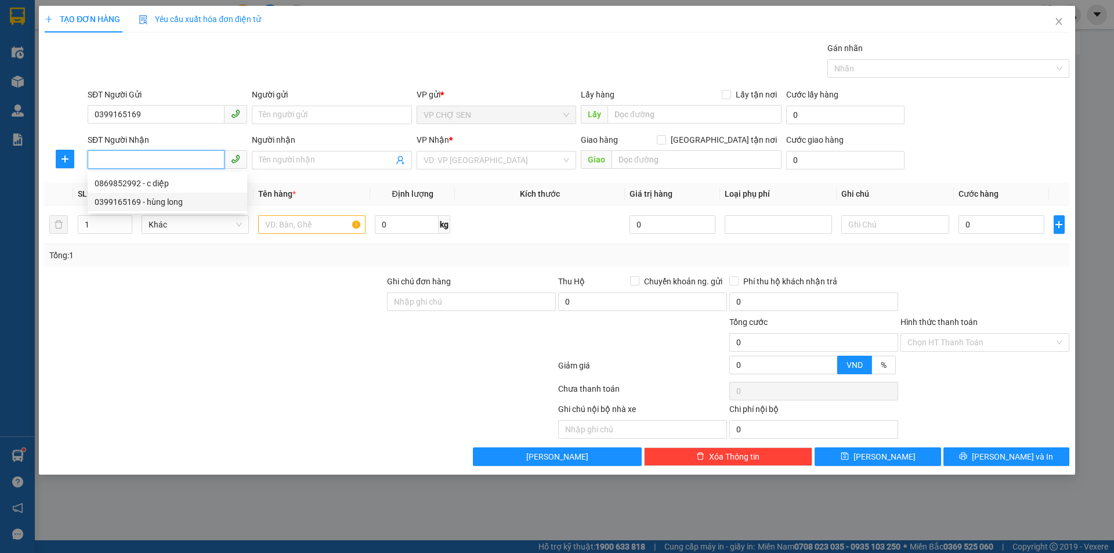
click at [133, 201] on div "0399165169 - hùng long" at bounding box center [168, 201] width 146 height 13
type input "0399165169"
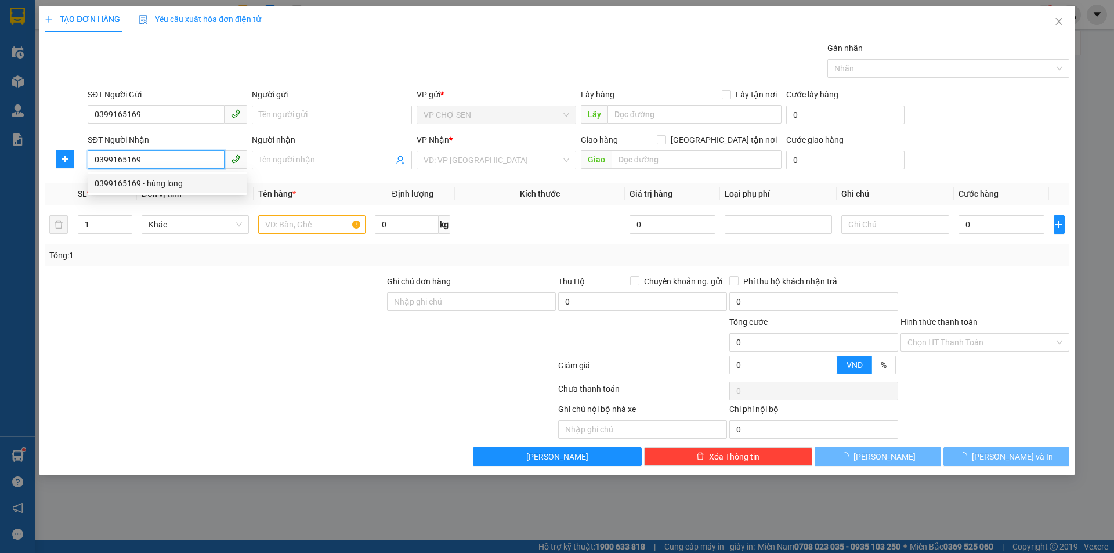
type input "hùng long"
checkbox input "true"
type input "mđ"
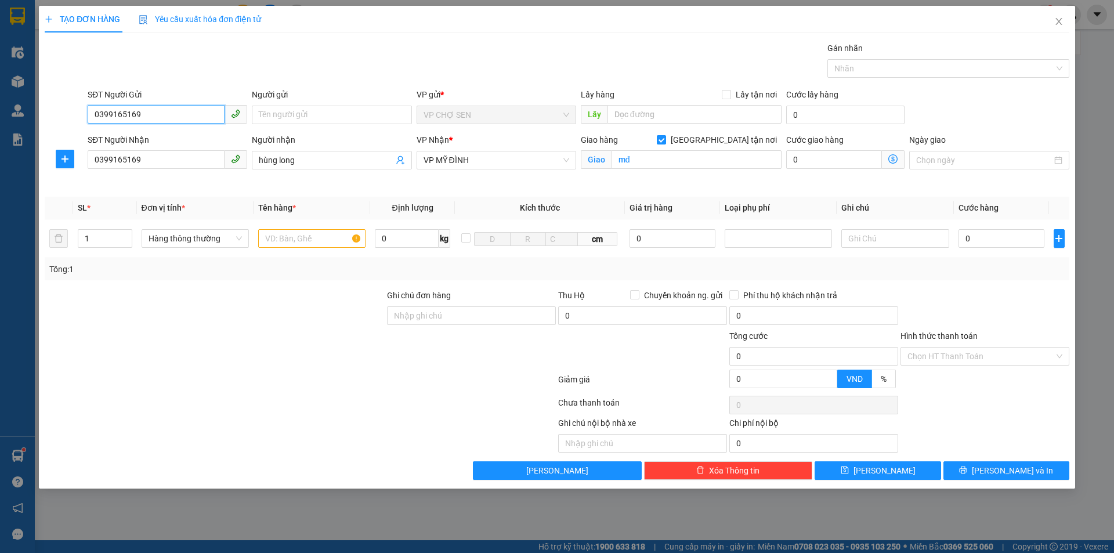
click at [148, 114] on input "0399165169" at bounding box center [156, 114] width 137 height 19
type input "0"
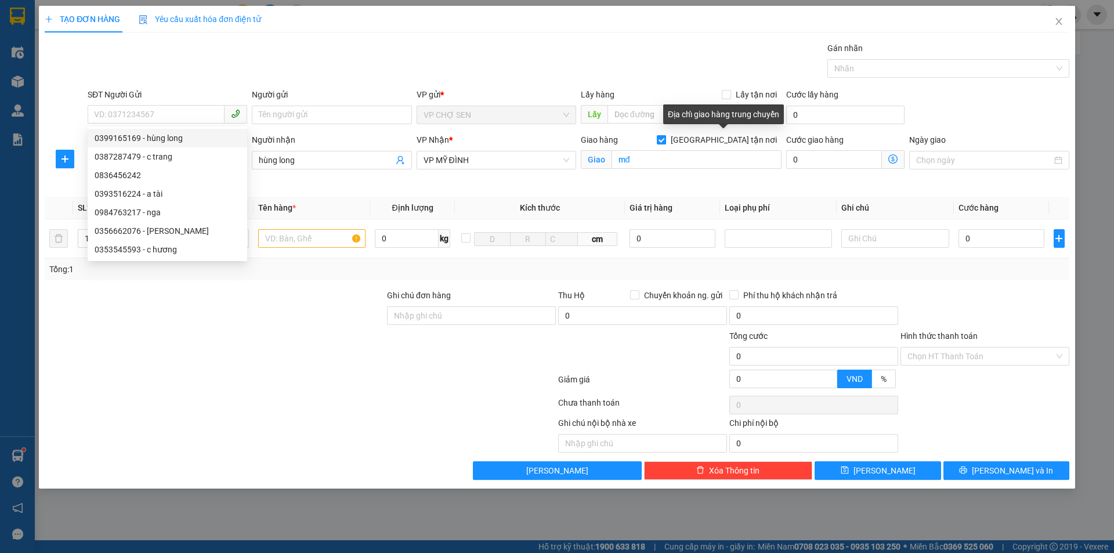
click at [665, 138] on input "[GEOGRAPHIC_DATA] tận nơi" at bounding box center [661, 139] width 8 height 8
checkbox input "false"
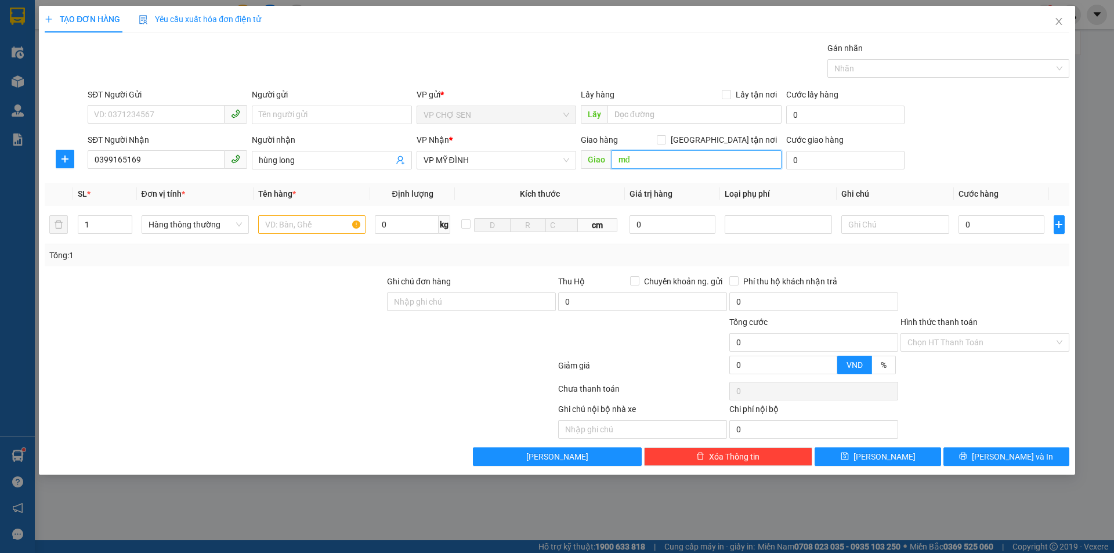
click at [667, 161] on input "mđ" at bounding box center [696, 159] width 170 height 19
click at [110, 112] on input "SĐT Người Gửi" at bounding box center [156, 114] width 137 height 19
type input "0973730731"
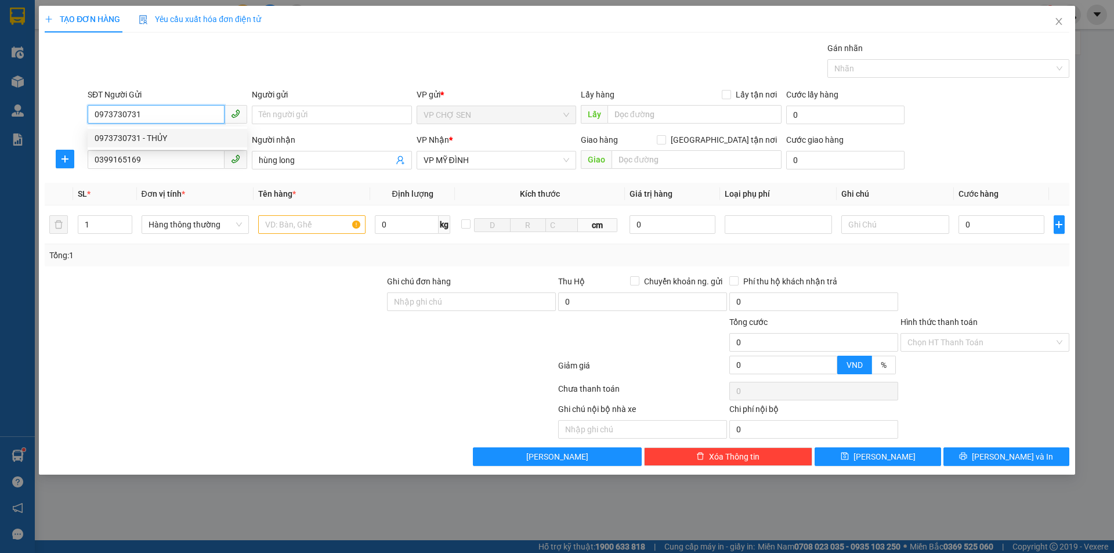
click at [162, 141] on div "0973730731 - THỦY" at bounding box center [168, 138] width 146 height 13
type input "THỦY"
type input "0973730731"
click at [280, 226] on input "text" at bounding box center [311, 224] width 107 height 19
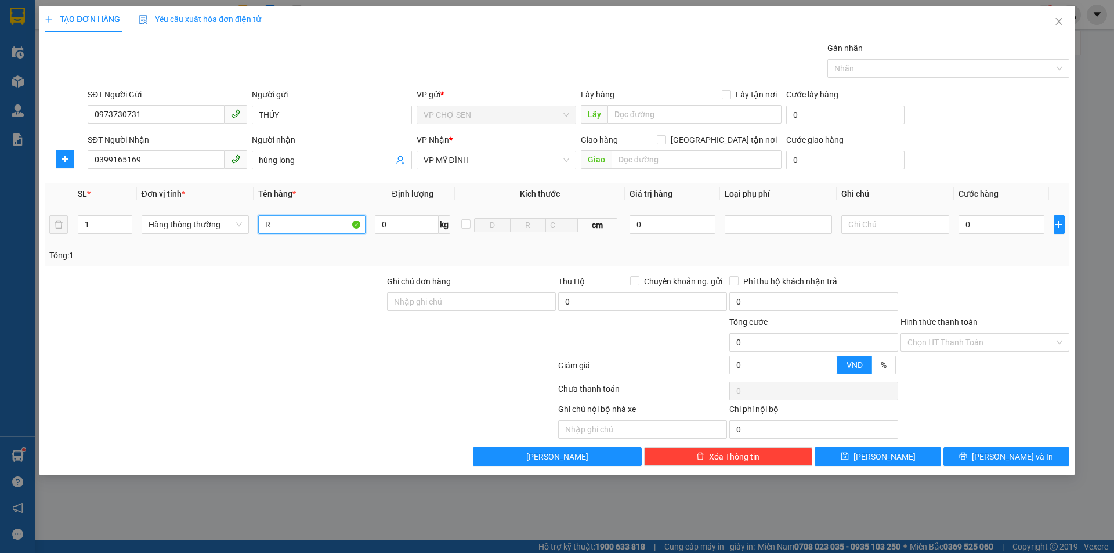
type input "R"
type input "TP"
click at [968, 220] on input "0" at bounding box center [1001, 224] width 86 height 19
type input "6"
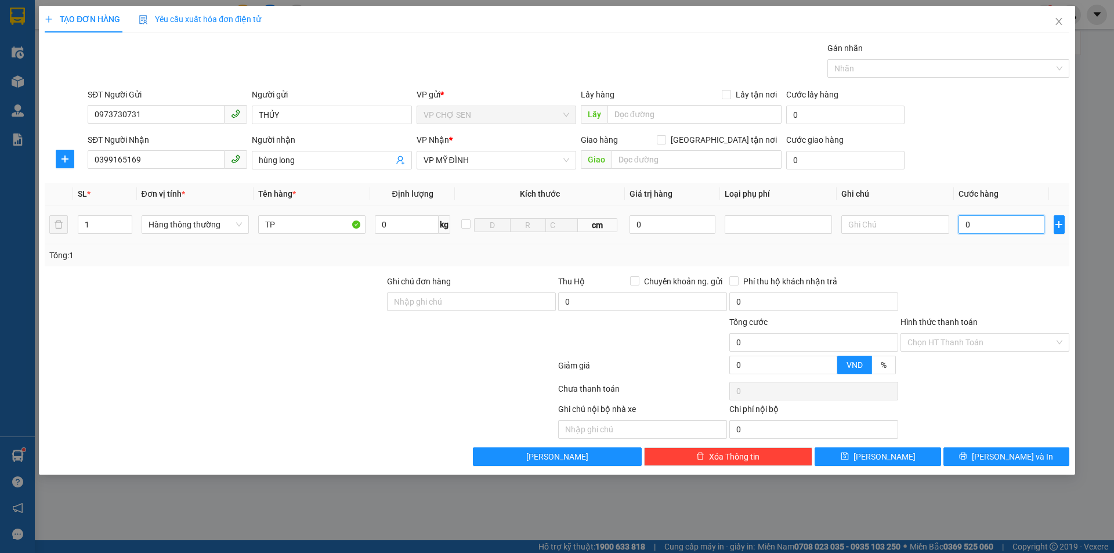
type input "6"
type input "60"
type input "600"
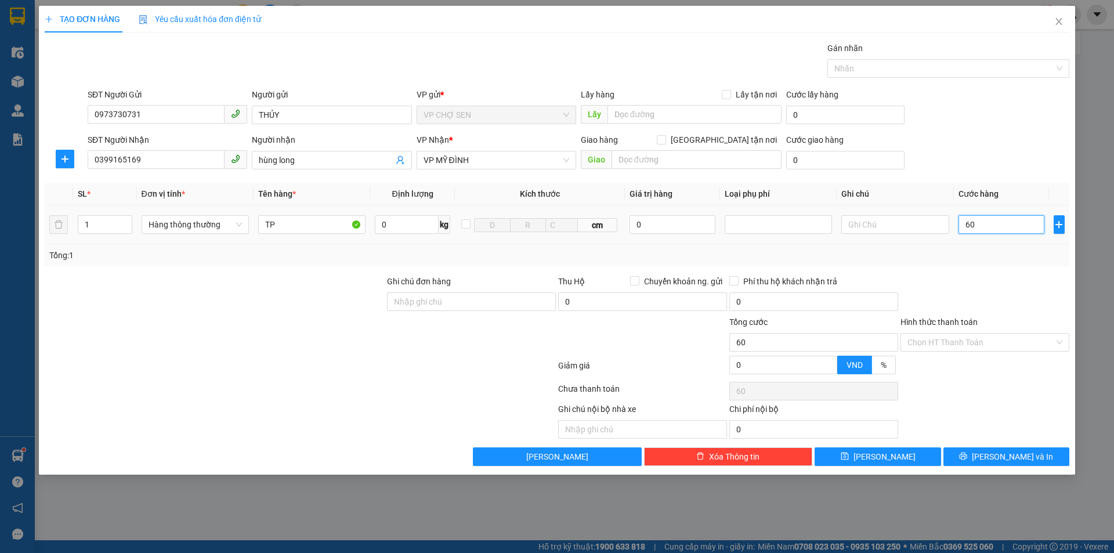
type input "600"
type input "6.000"
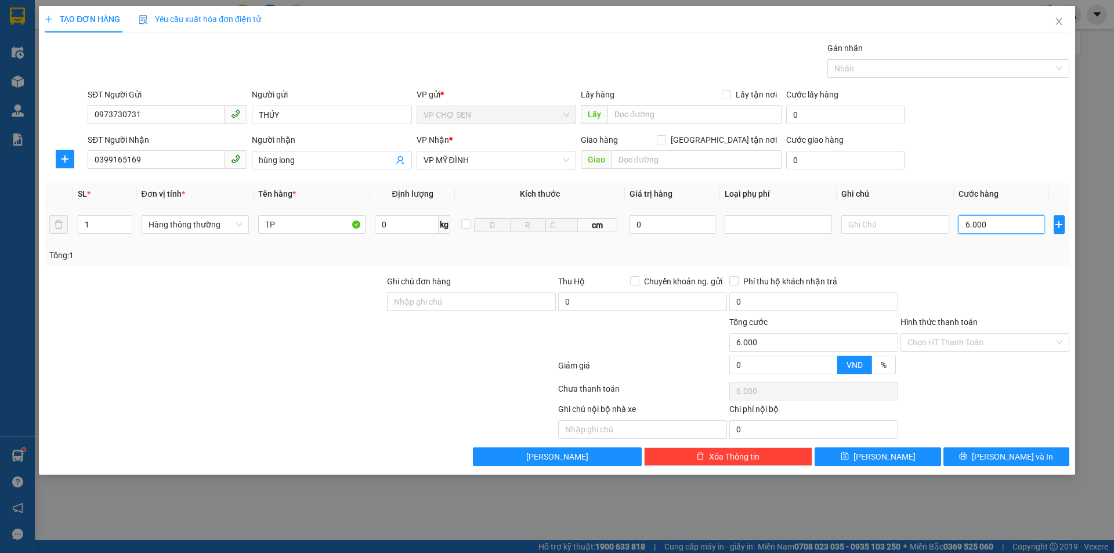
type input "60.000"
click at [150, 116] on input "0973730731" at bounding box center [156, 114] width 137 height 19
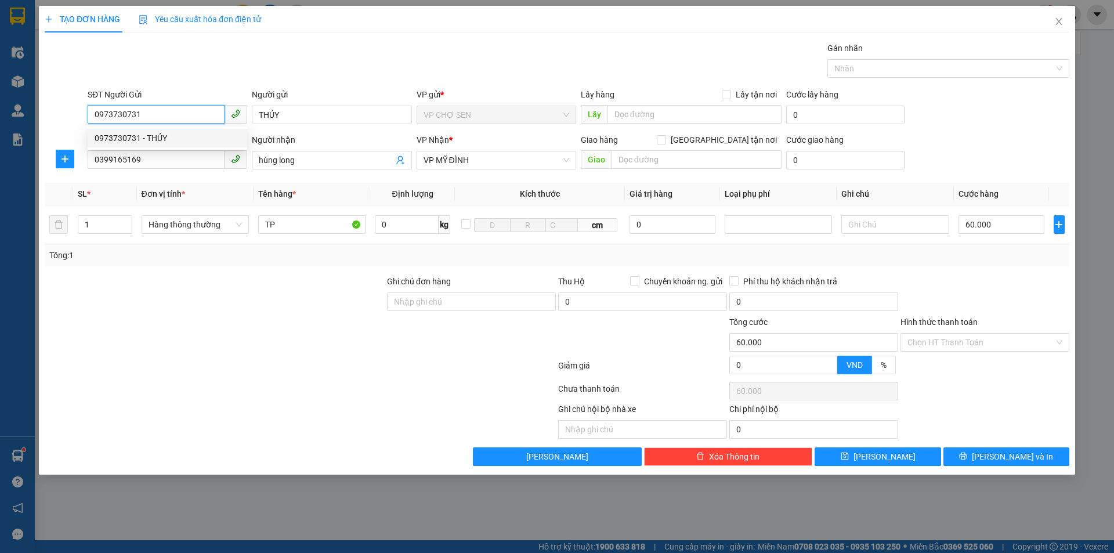
click at [160, 139] on div "0973730731 - THỦY" at bounding box center [168, 138] width 146 height 13
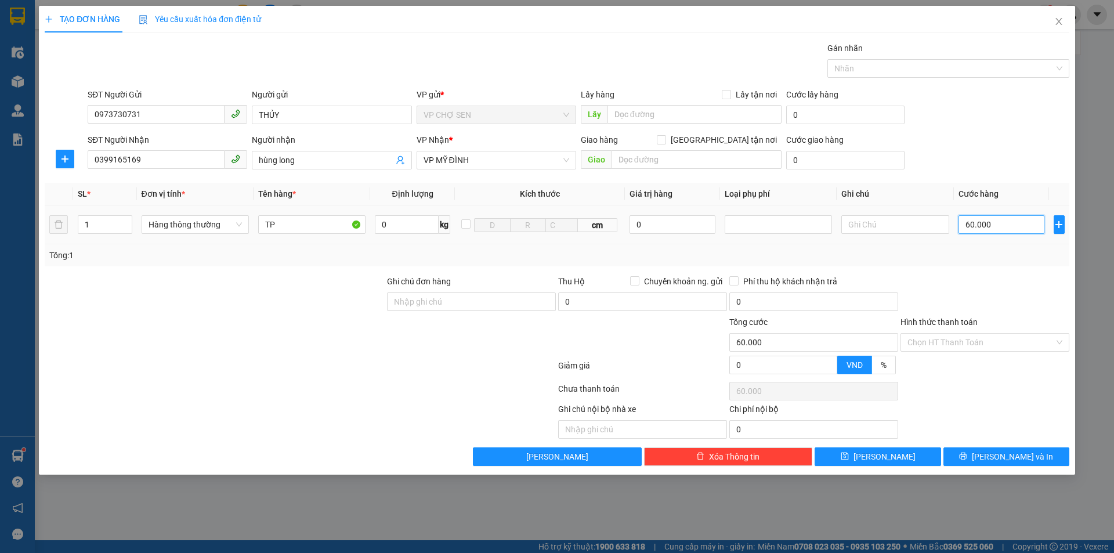
click at [969, 219] on input "60.000" at bounding box center [1001, 224] width 86 height 19
type input "0.000"
type input "0"
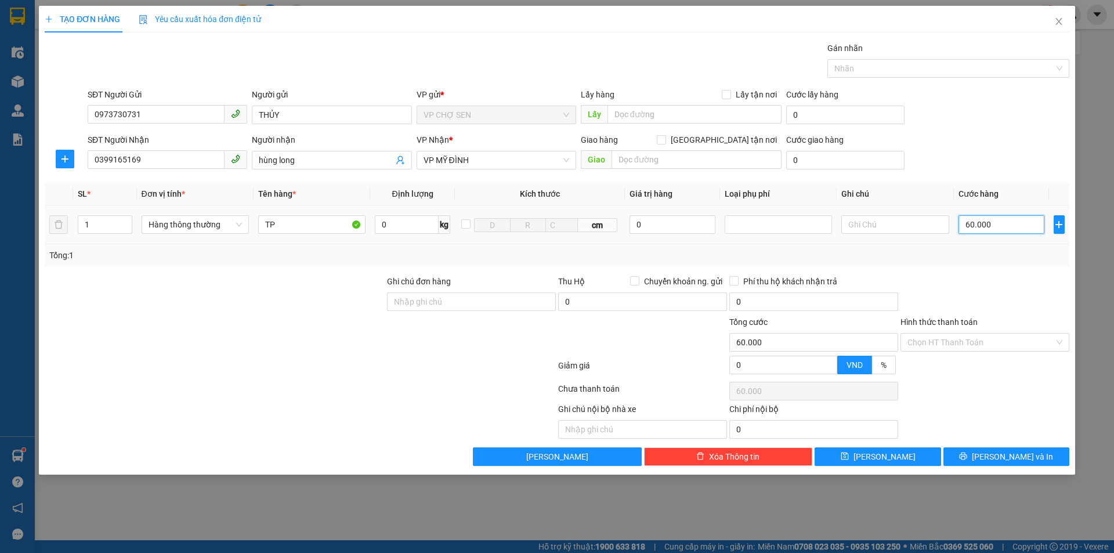
type input "0"
type input "70.000"
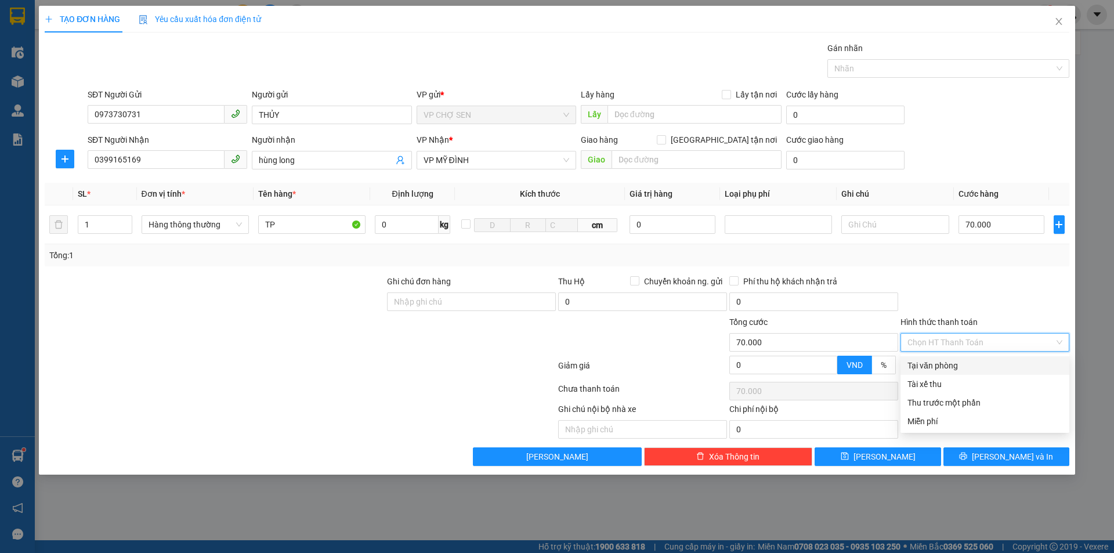
click at [955, 339] on input "Hình thức thanh toán" at bounding box center [980, 342] width 147 height 17
click at [946, 370] on div "Tại văn phòng" at bounding box center [984, 365] width 155 height 13
type input "0"
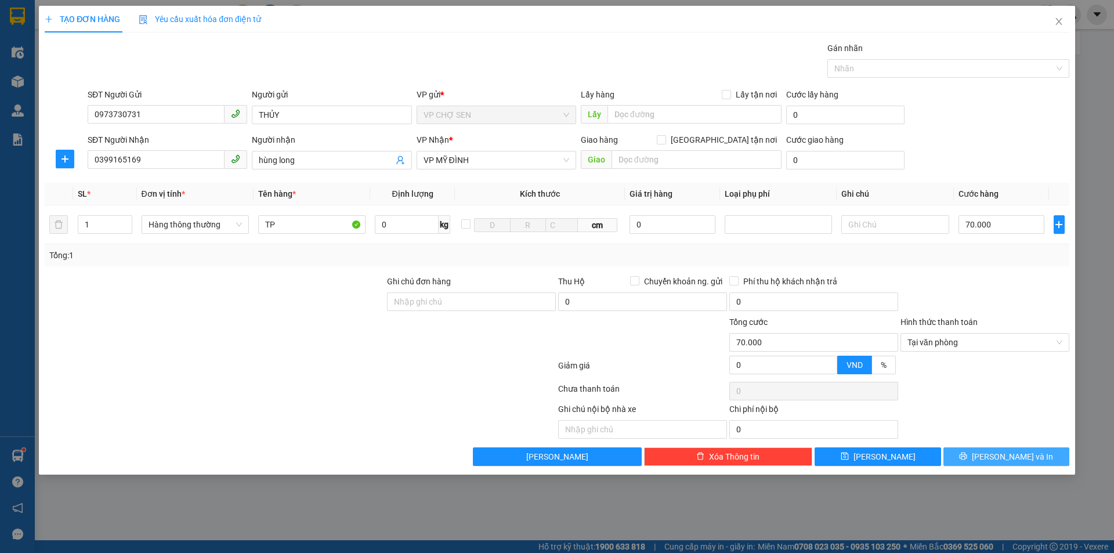
click at [983, 452] on button "[PERSON_NAME] và In" at bounding box center [1006, 456] width 126 height 19
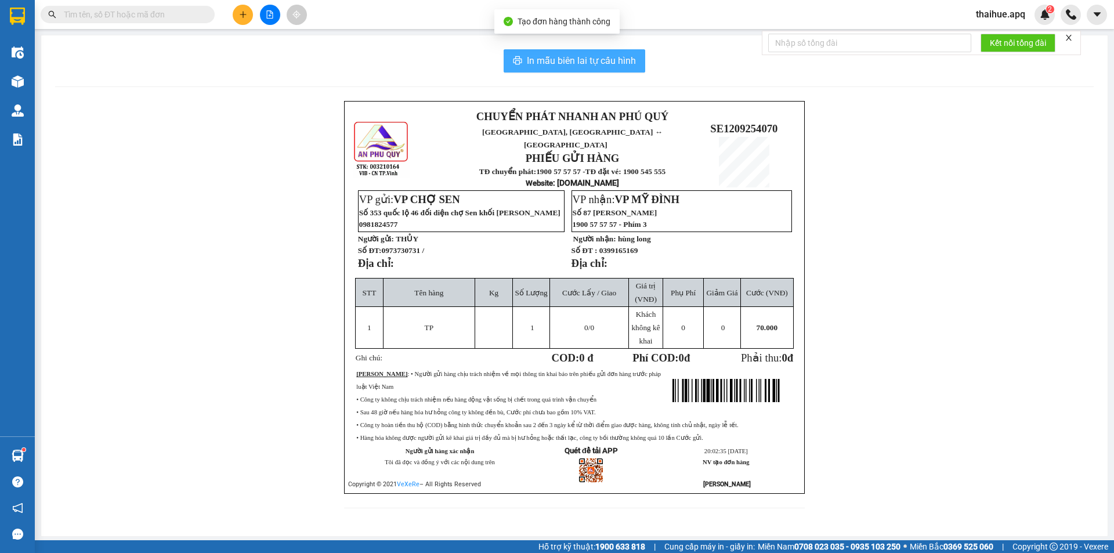
click at [577, 63] on span "In mẫu biên lai tự cấu hình" at bounding box center [581, 60] width 109 height 15
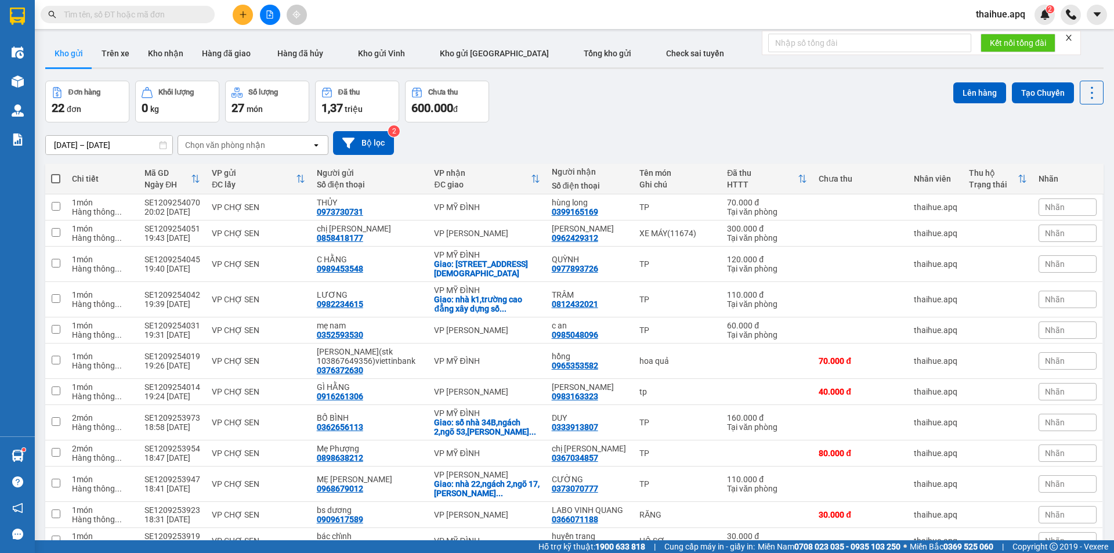
click at [277, 139] on div "Chọn văn phòng nhận" at bounding box center [244, 145] width 133 height 19
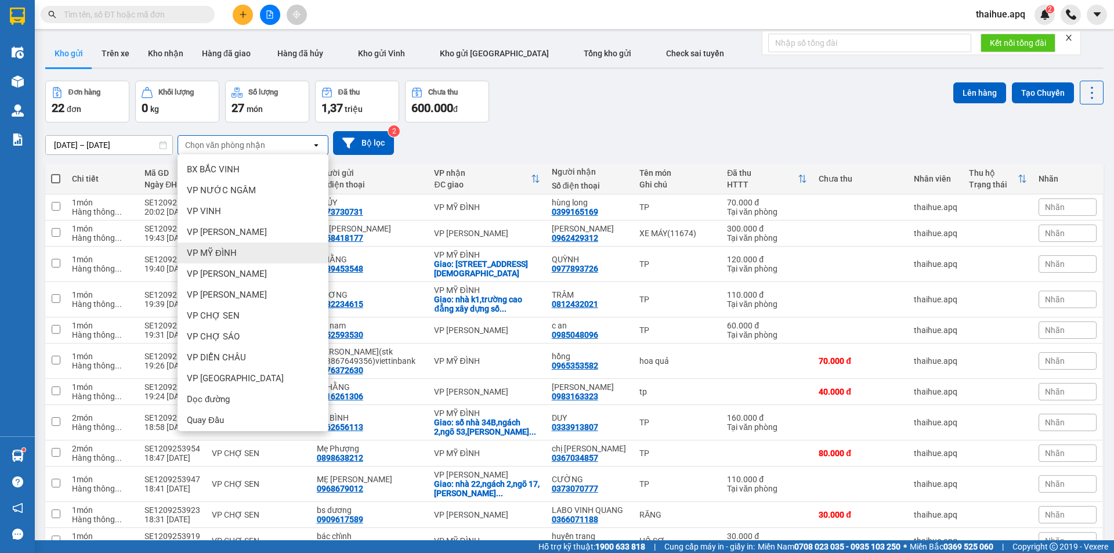
click at [226, 253] on span "VP MỸ ĐÌNH" at bounding box center [212, 253] width 50 height 12
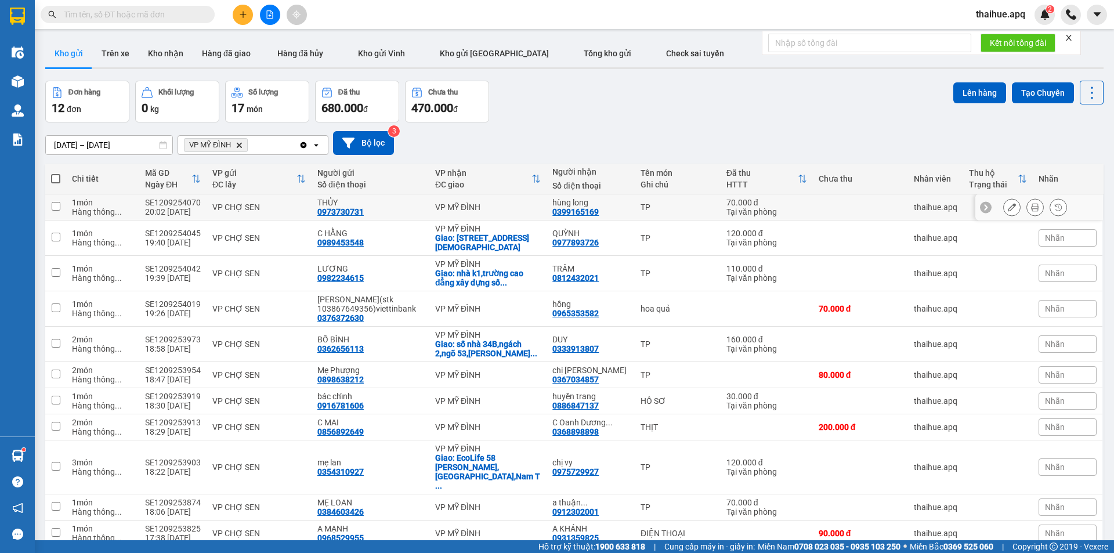
click at [299, 208] on div "VP CHỢ SEN" at bounding box center [258, 206] width 93 height 9
checkbox input "true"
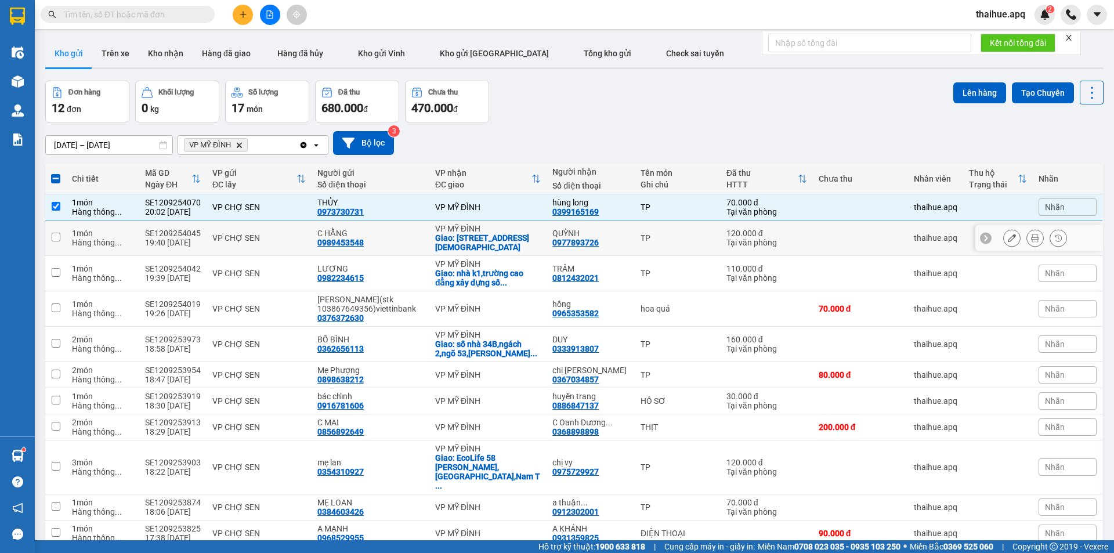
click at [295, 238] on div "VP CHỢ SEN" at bounding box center [258, 237] width 93 height 9
checkbox input "true"
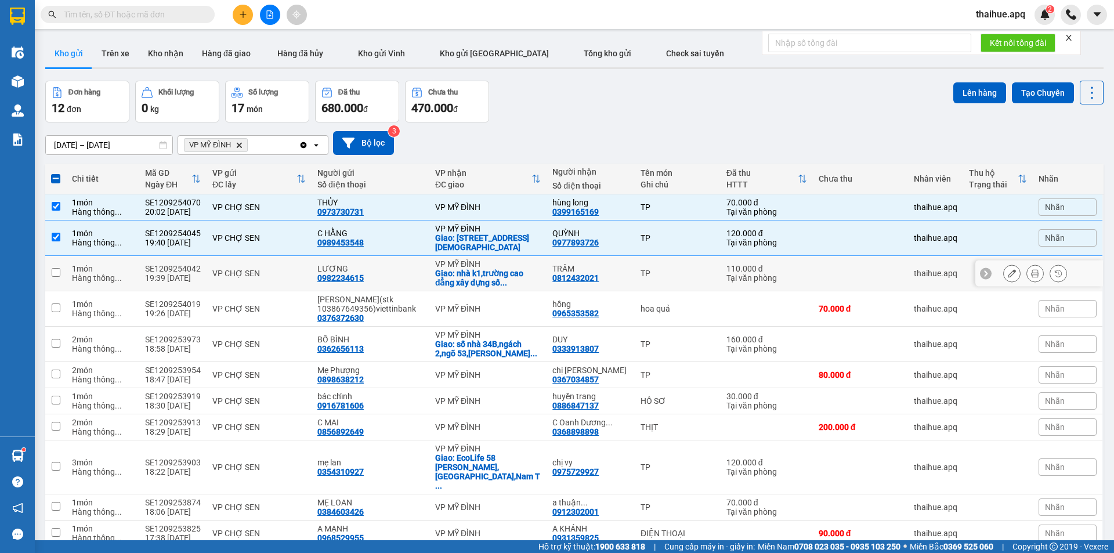
click at [285, 276] on div "VP CHỢ SEN" at bounding box center [258, 273] width 93 height 9
checkbox input "true"
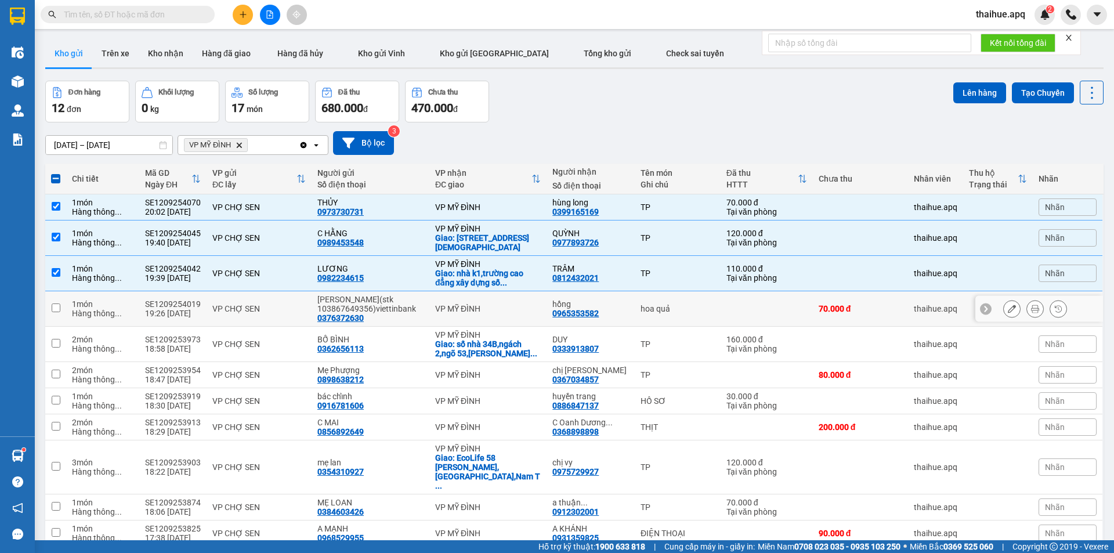
click at [297, 305] on div "VP CHỢ SEN" at bounding box center [258, 308] width 93 height 9
checkbox input "true"
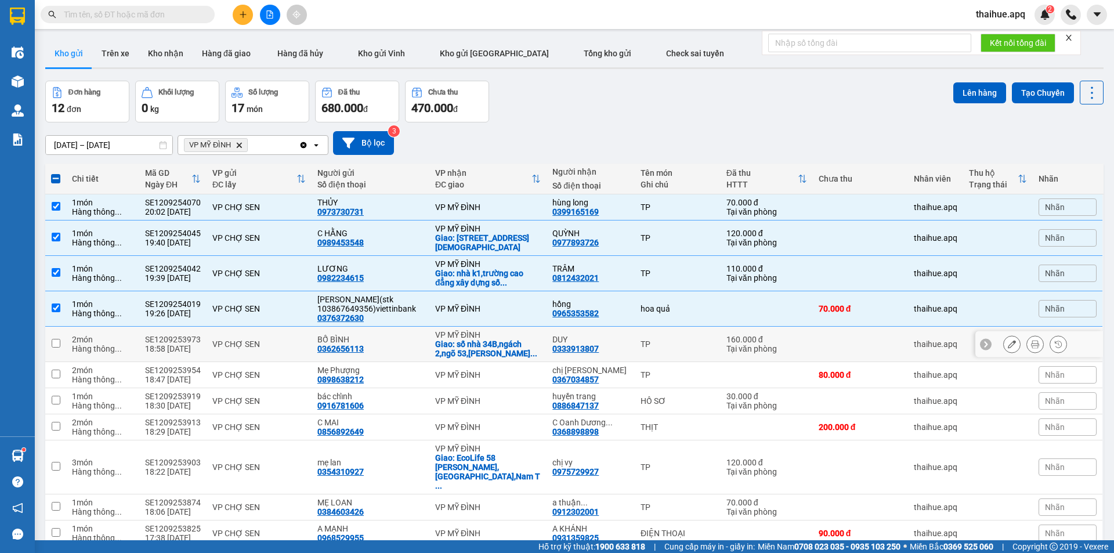
click at [302, 340] on div "VP CHỢ SEN" at bounding box center [258, 343] width 93 height 9
checkbox input "true"
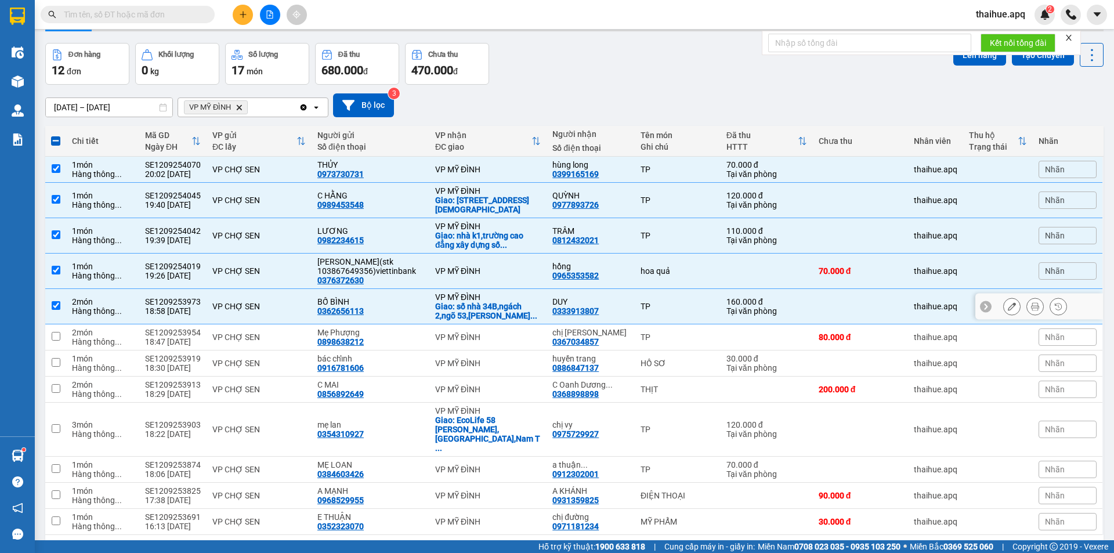
scroll to position [61, 0]
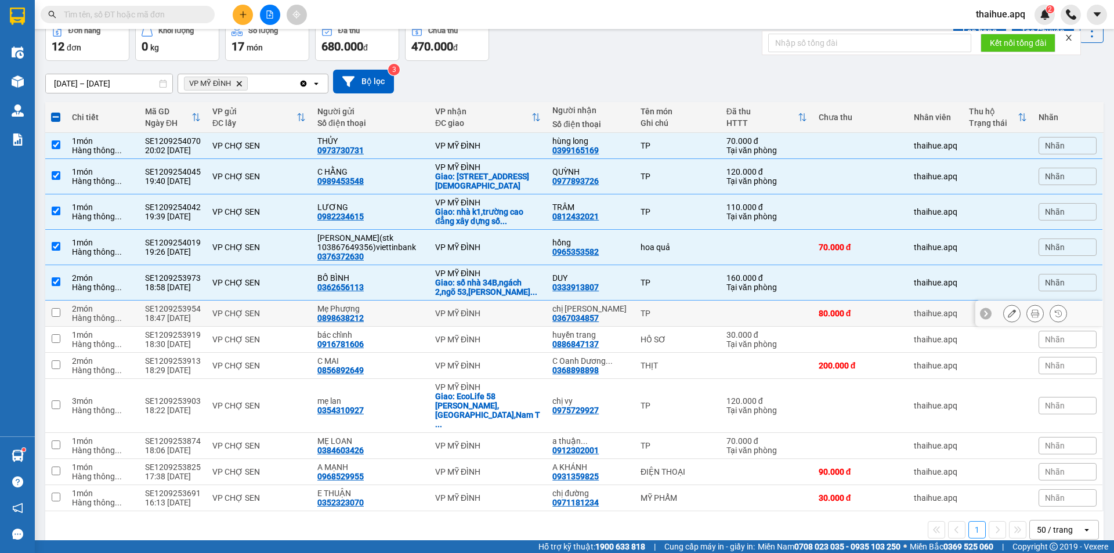
click at [288, 310] on div "VP CHỢ SEN" at bounding box center [258, 313] width 93 height 9
checkbox input "true"
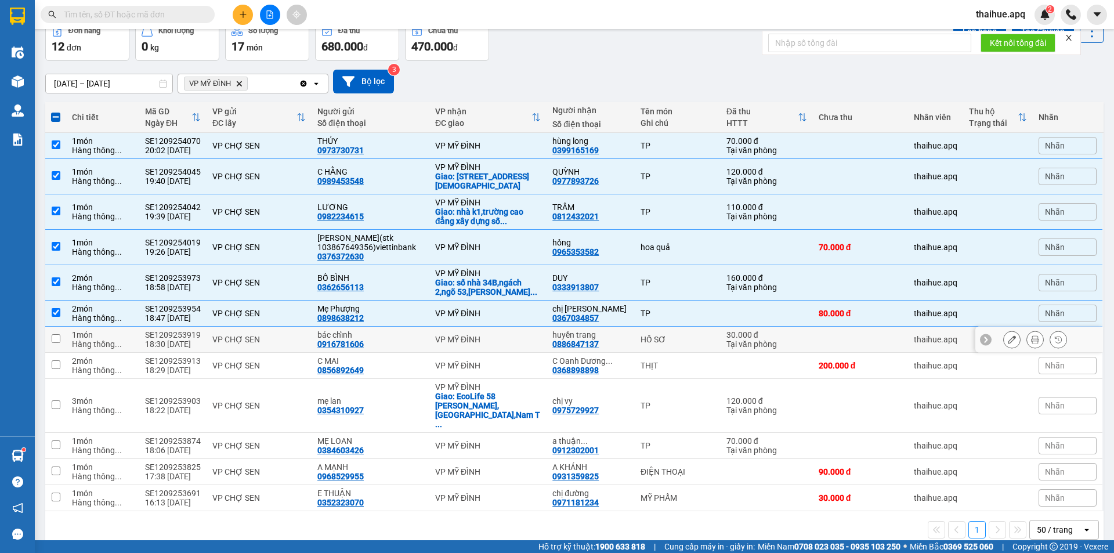
click at [296, 341] on div "VP CHỢ SEN" at bounding box center [258, 339] width 93 height 9
checkbox input "true"
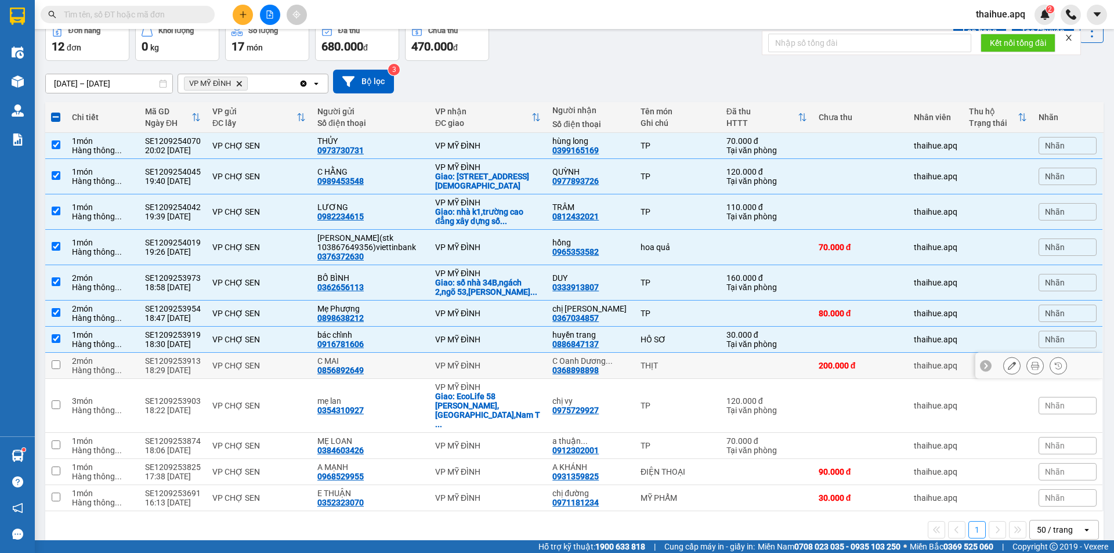
click at [300, 363] on div "VP CHỢ SEN" at bounding box center [258, 365] width 93 height 9
checkbox input "true"
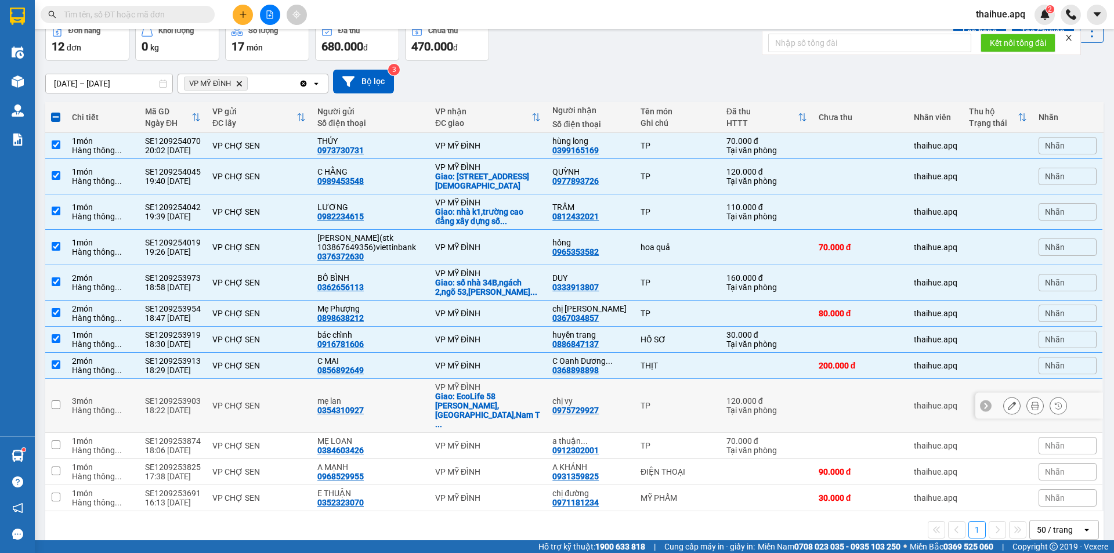
click at [303, 401] on div "VP CHỢ SEN" at bounding box center [258, 405] width 93 height 9
checkbox input "true"
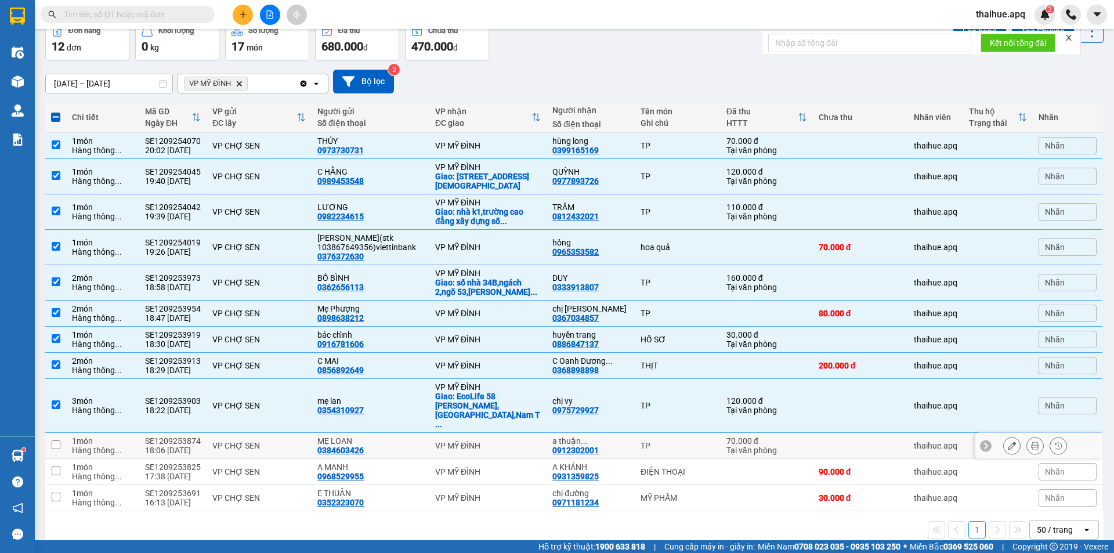
click at [307, 433] on td "VP CHỢ SEN" at bounding box center [259, 446] width 105 height 26
checkbox input "true"
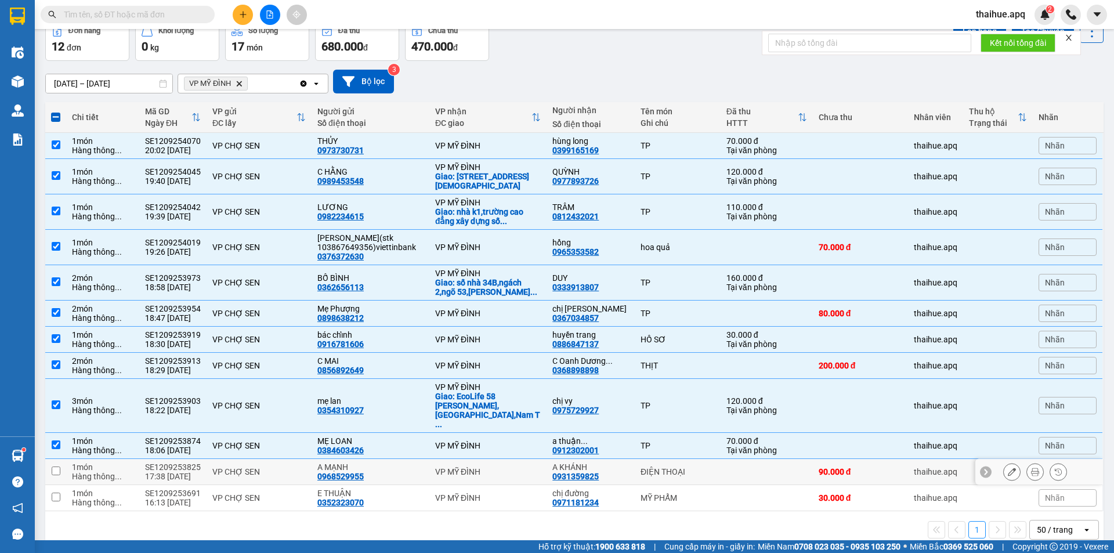
click at [301, 459] on td "VP CHỢ SEN" at bounding box center [259, 472] width 105 height 26
checkbox input "true"
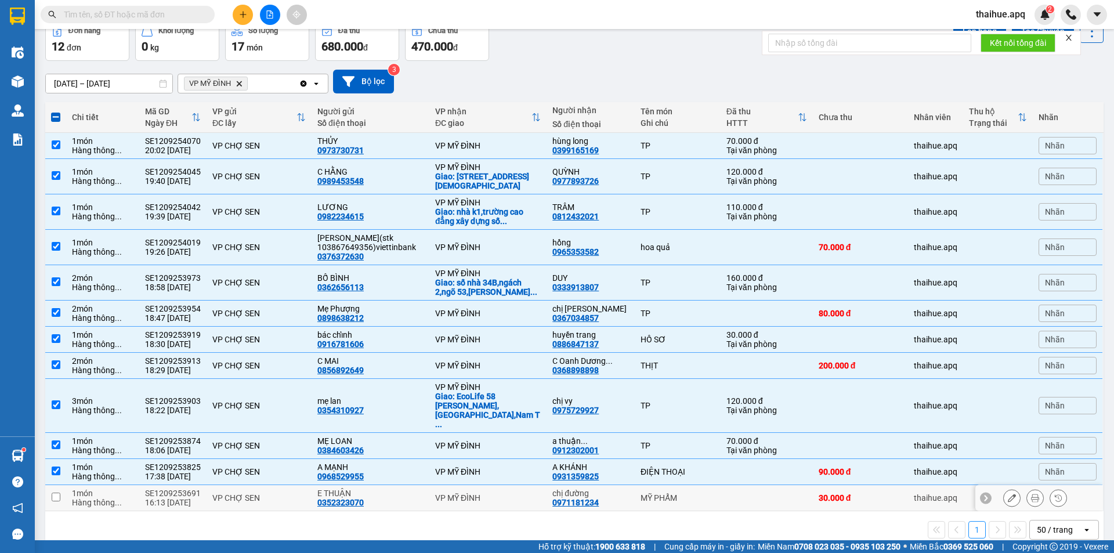
click at [299, 485] on td "VP CHỢ SEN" at bounding box center [259, 498] width 105 height 26
checkbox input "true"
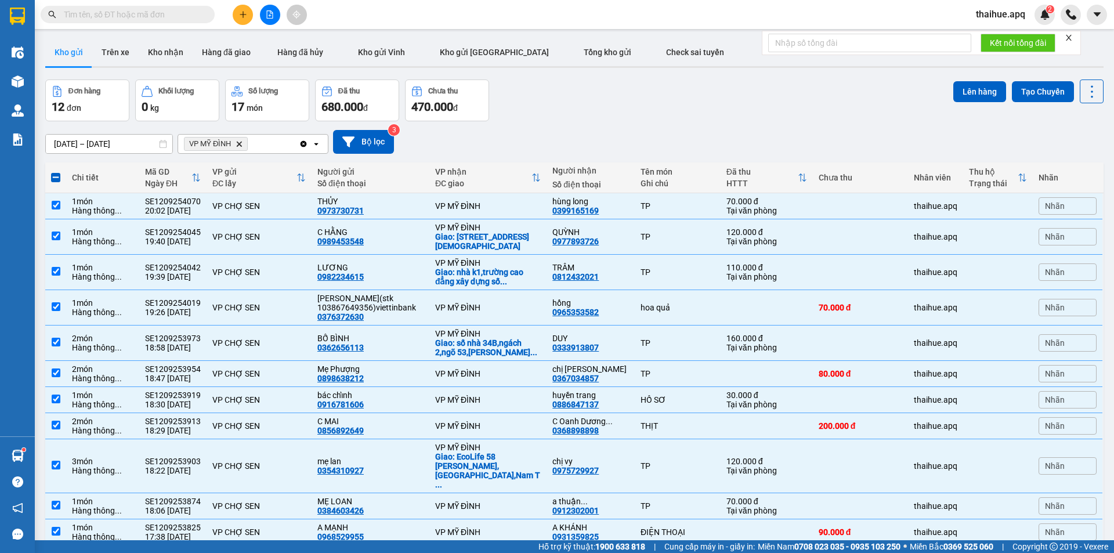
scroll to position [0, 0]
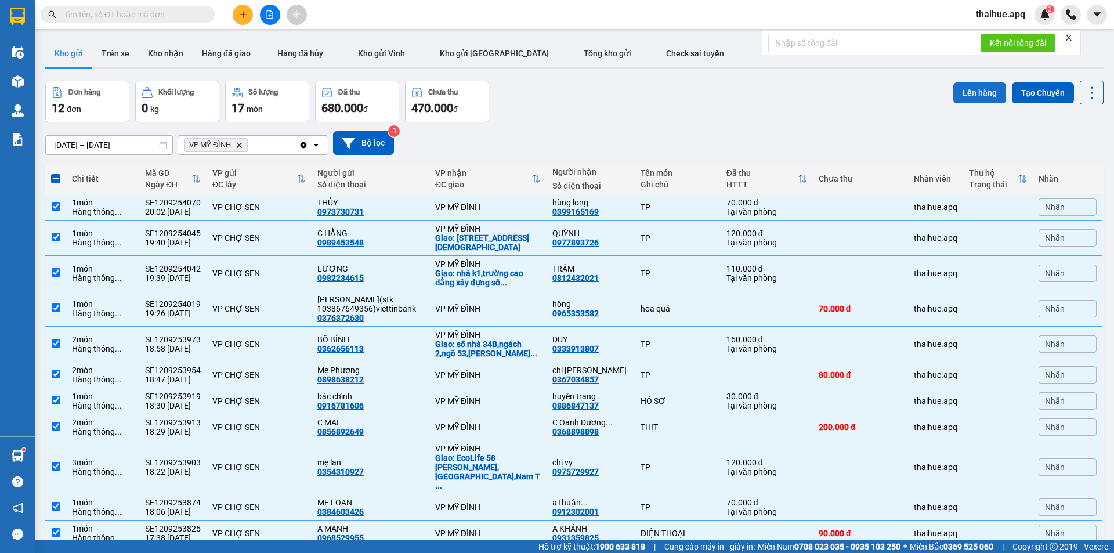
click at [973, 90] on button "Lên hàng" at bounding box center [979, 92] width 53 height 21
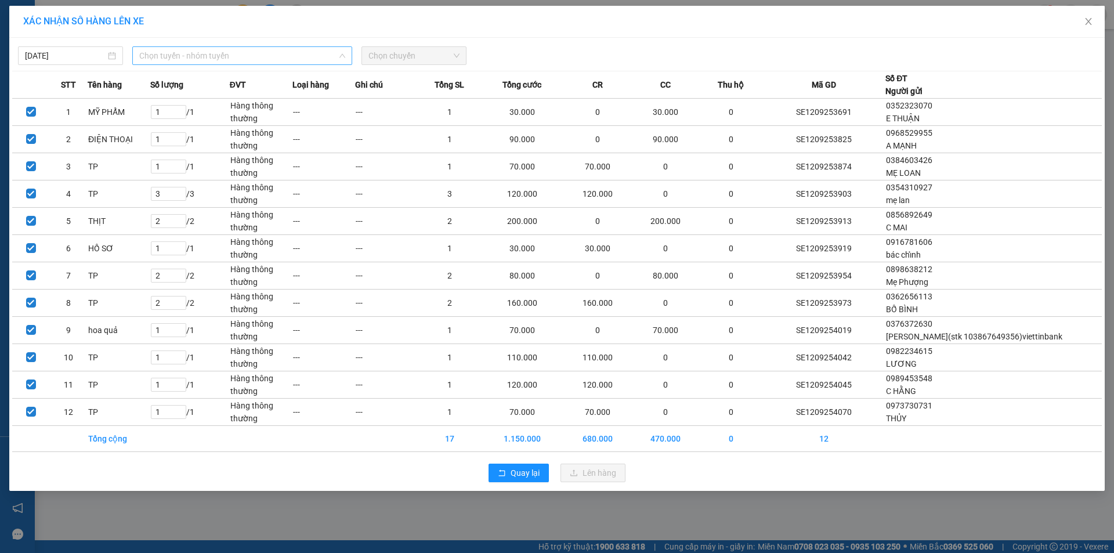
click at [247, 55] on span "Chọn tuyến - nhóm tuyến" at bounding box center [242, 55] width 206 height 17
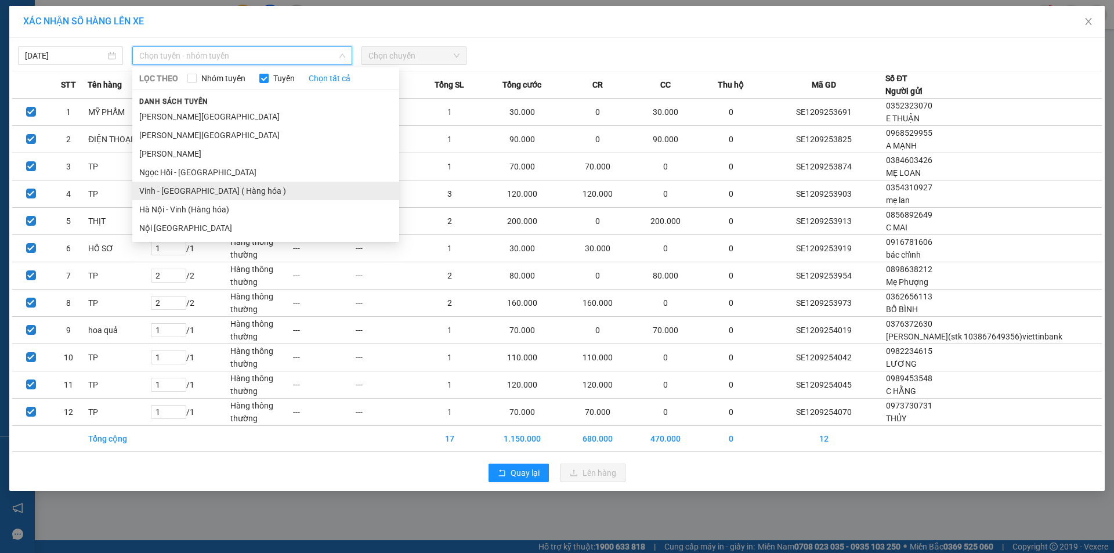
click at [159, 191] on li "Vinh - Hà Nội ( Hàng hóa )" at bounding box center [265, 191] width 267 height 19
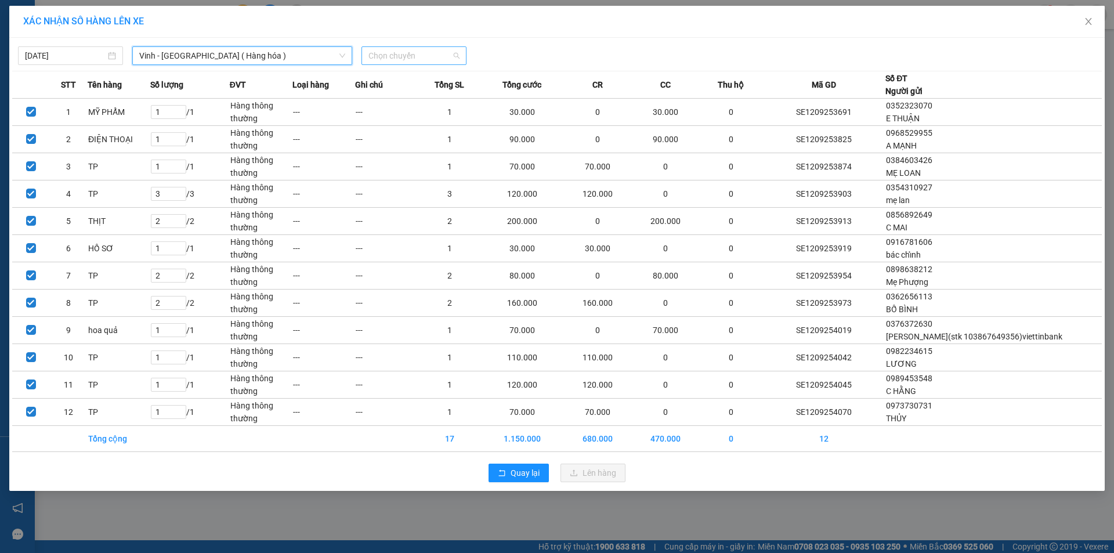
click at [432, 52] on span "Chọn chuyến" at bounding box center [413, 55] width 91 height 17
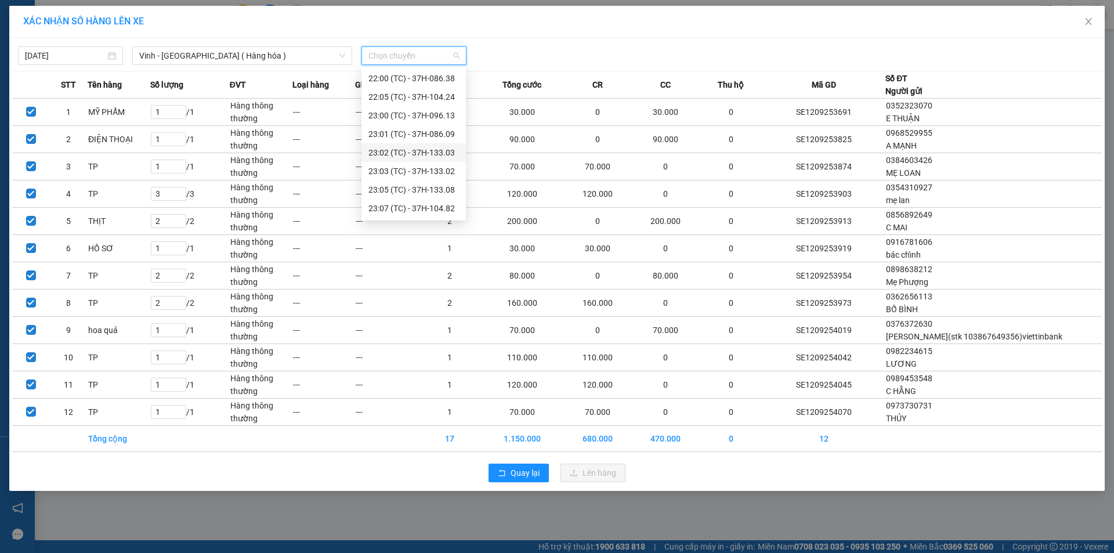
scroll to position [174, 0]
click at [439, 91] on div "22:05 (TC) - 37H-104.24" at bounding box center [413, 90] width 90 height 13
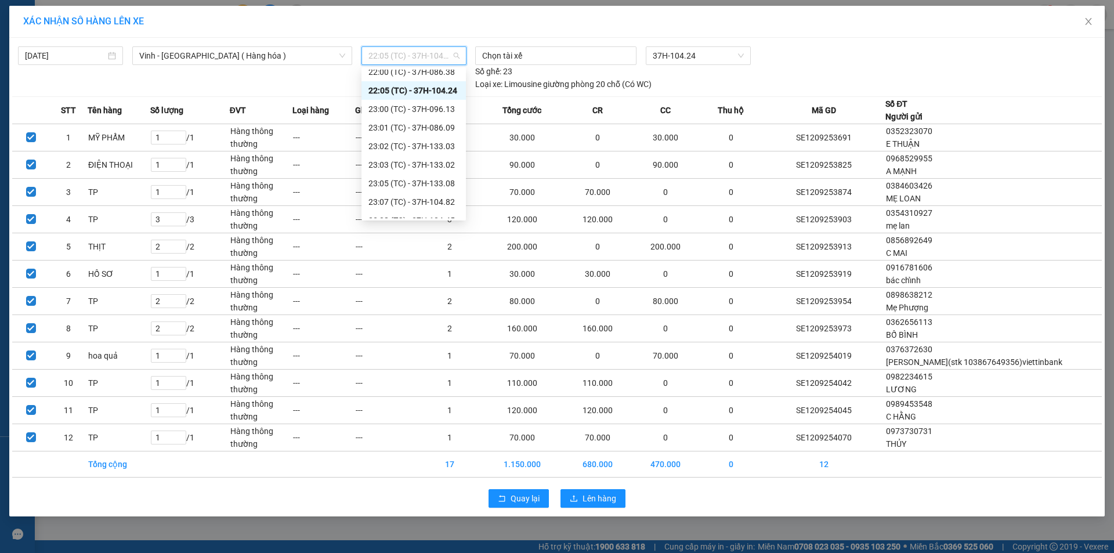
click at [450, 56] on span "22:05 (TC) - 37H-104.24" at bounding box center [413, 55] width 91 height 17
click at [447, 93] on div "22:05 (TC) - 37H-104.24" at bounding box center [413, 90] width 90 height 13
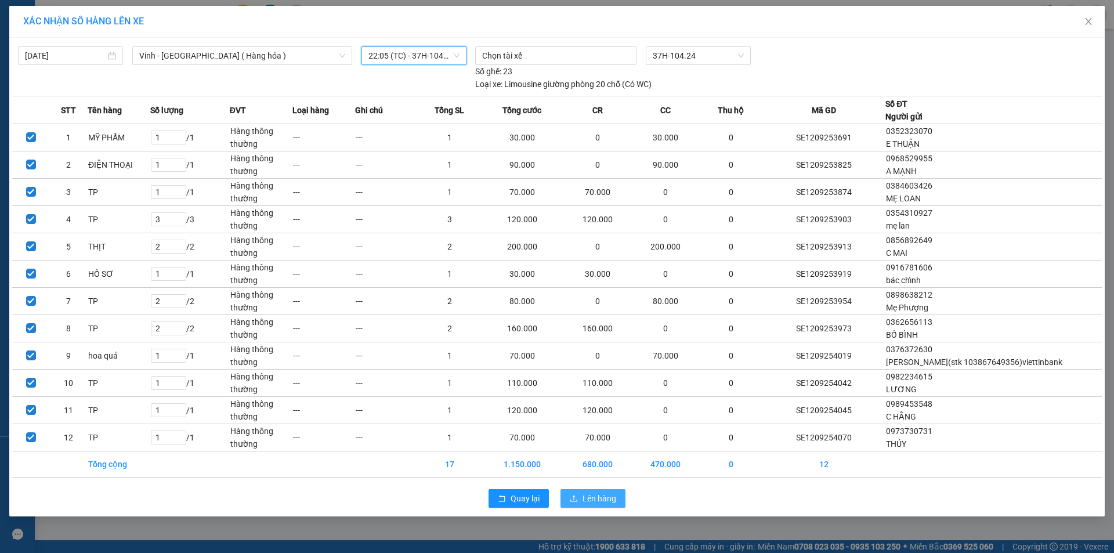
click at [604, 499] on span "Lên hàng" at bounding box center [599, 498] width 34 height 13
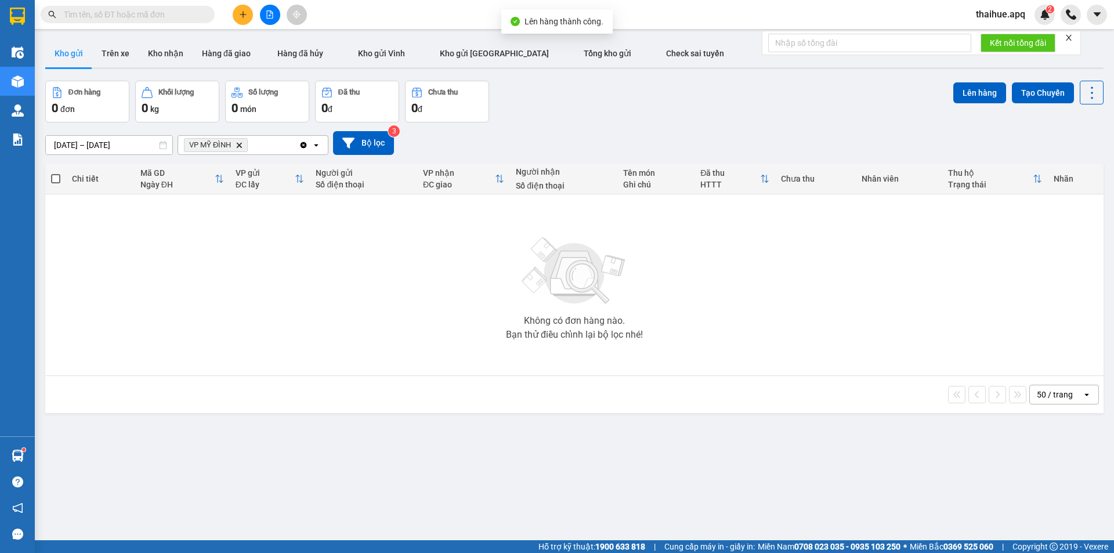
click at [241, 146] on icon "VP MỸ ĐÌNH, close by backspace" at bounding box center [239, 144] width 5 height 5
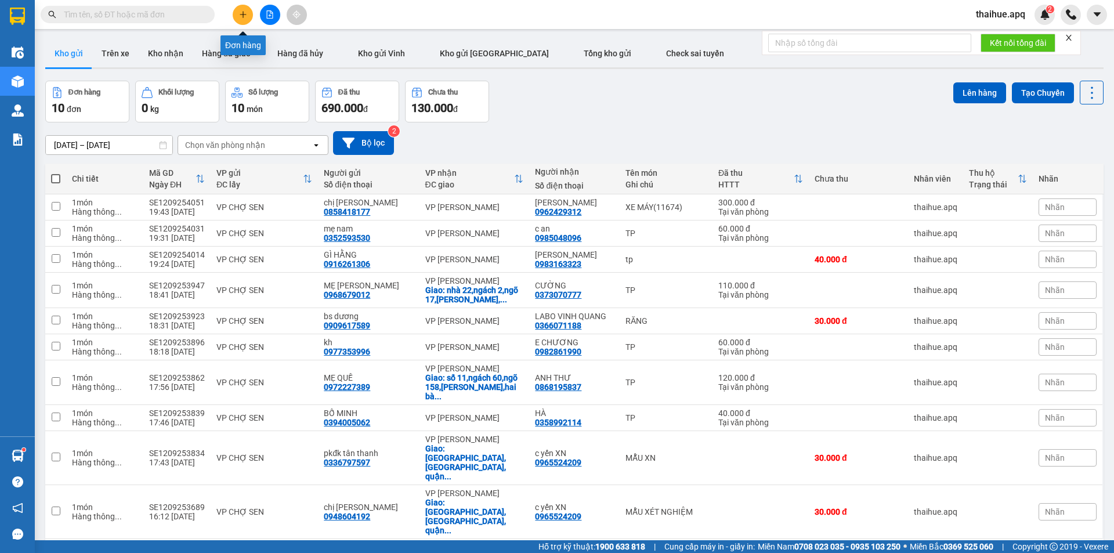
click at [237, 10] on button at bounding box center [243, 15] width 20 height 20
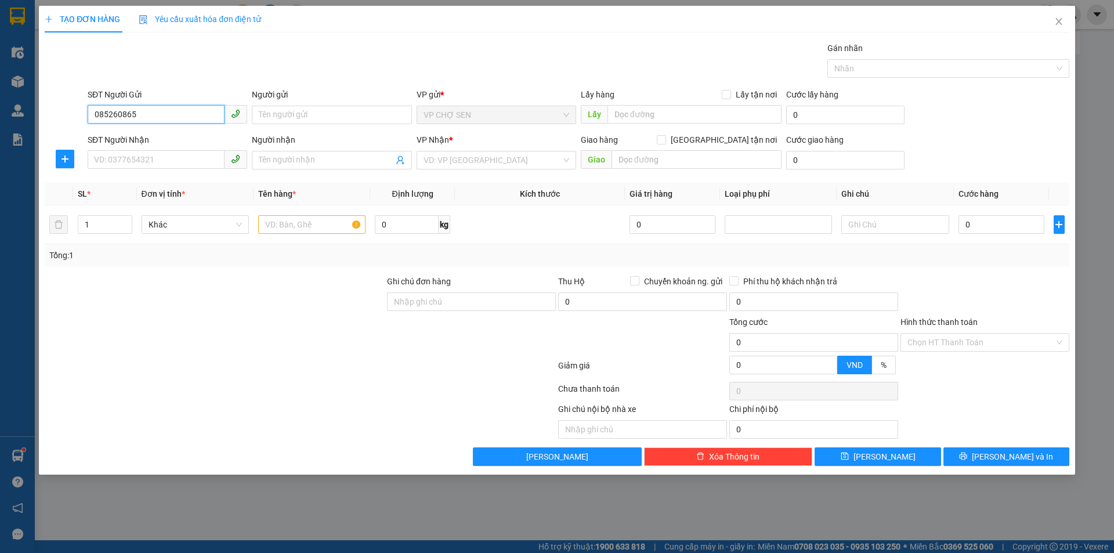
type input "0852608650"
click at [163, 141] on div "0852608650 - C HUYỀN" at bounding box center [168, 138] width 146 height 13
type input "C HUYỀN"
type input "0852608650"
click at [136, 161] on input "SĐT Người Nhận" at bounding box center [156, 159] width 137 height 19
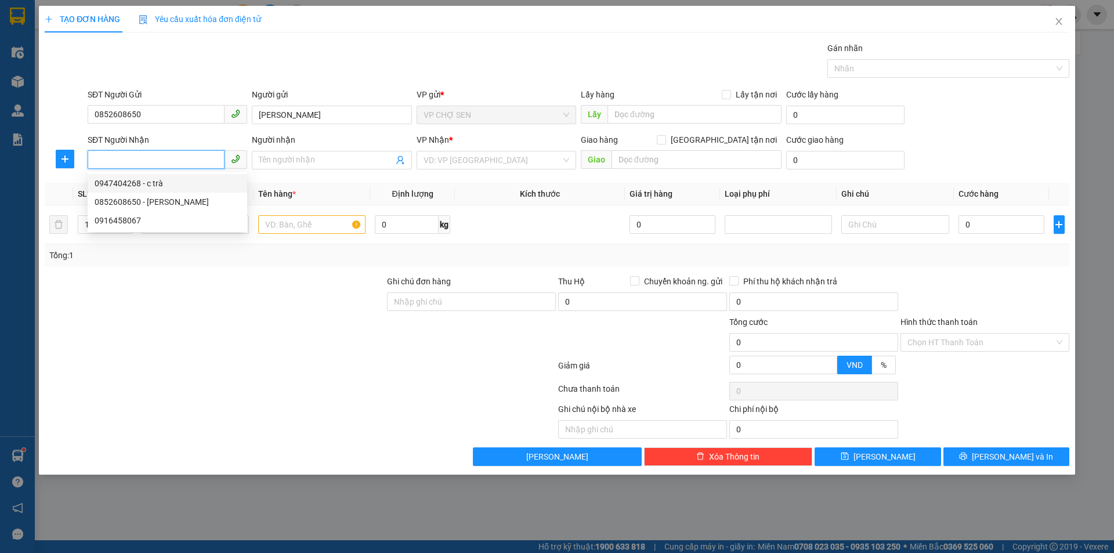
click at [144, 186] on div "0947404268 - c trà" at bounding box center [168, 183] width 146 height 13
type input "0947404268"
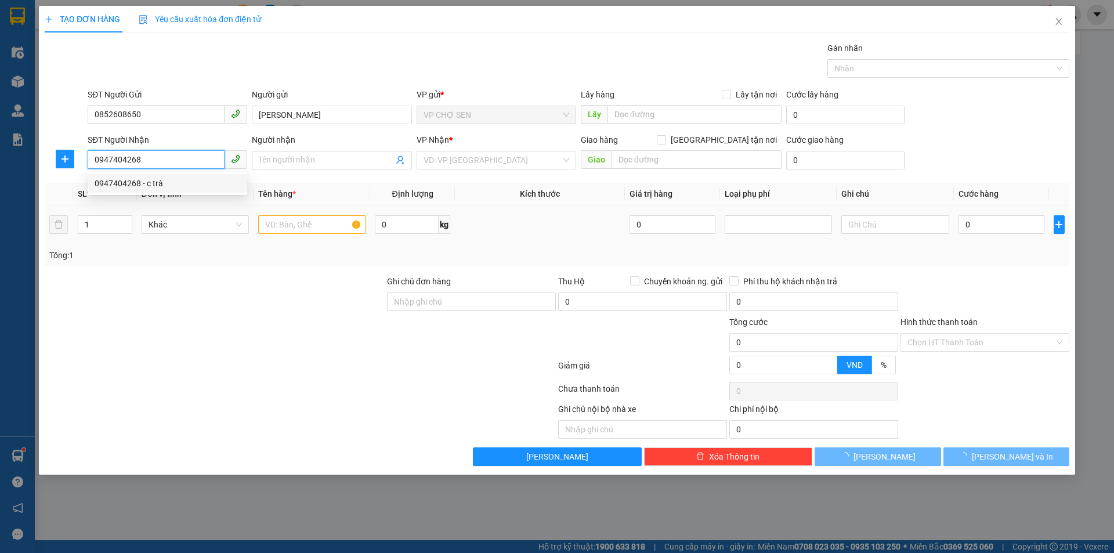
type input "c trà"
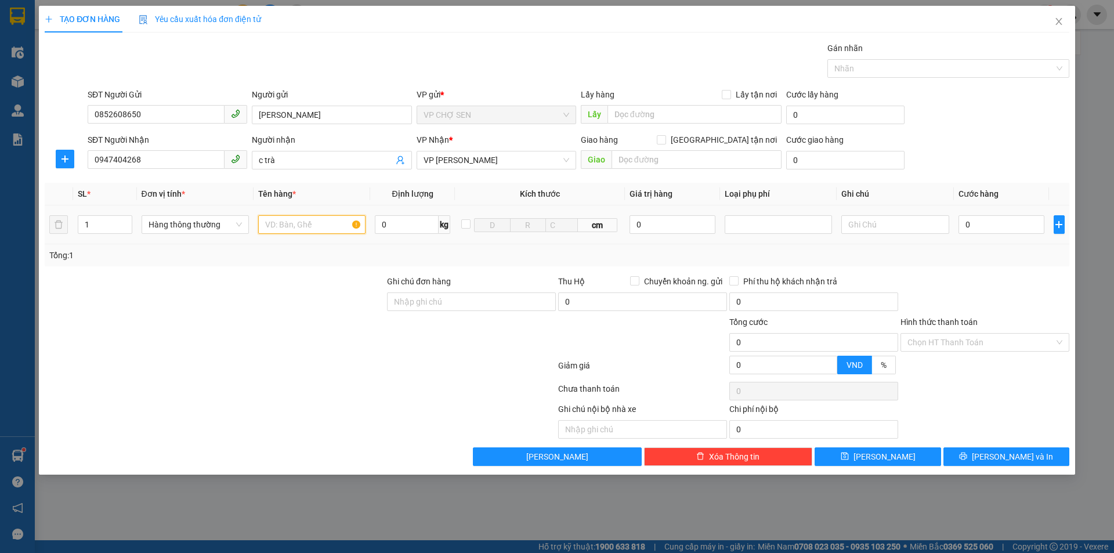
click at [279, 226] on input "text" at bounding box center [311, 224] width 107 height 19
type input "NGŨ CỐC"
click at [971, 226] on input "0" at bounding box center [1001, 224] width 86 height 19
type input "5"
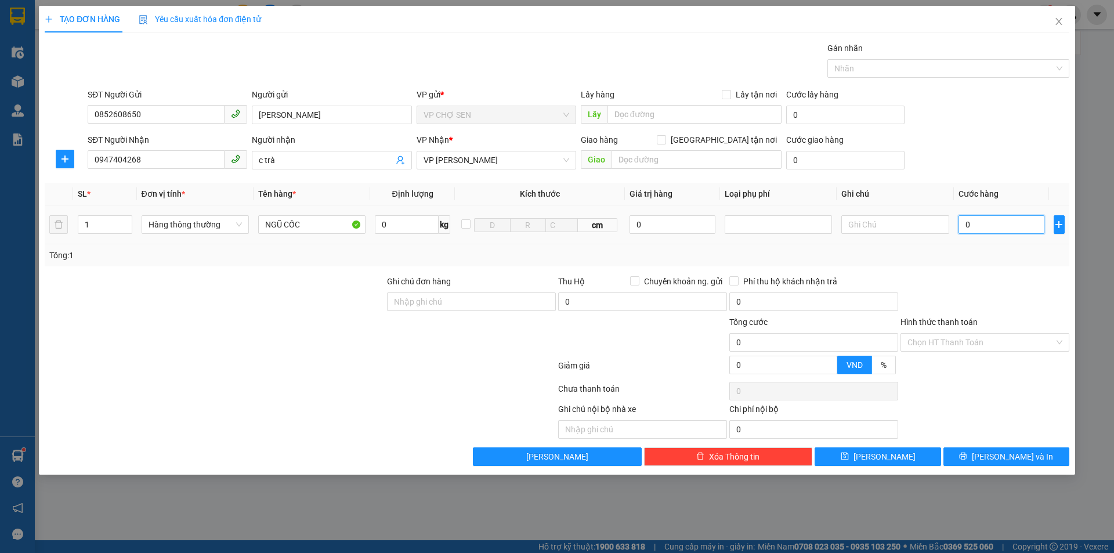
type input "5"
type input "50"
type input "500"
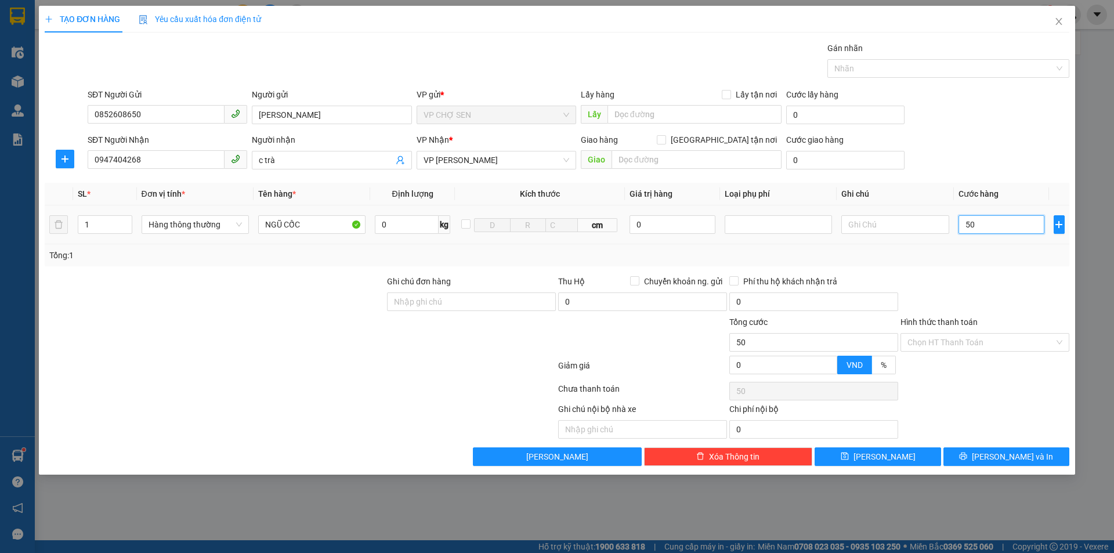
type input "500"
type input "5.000"
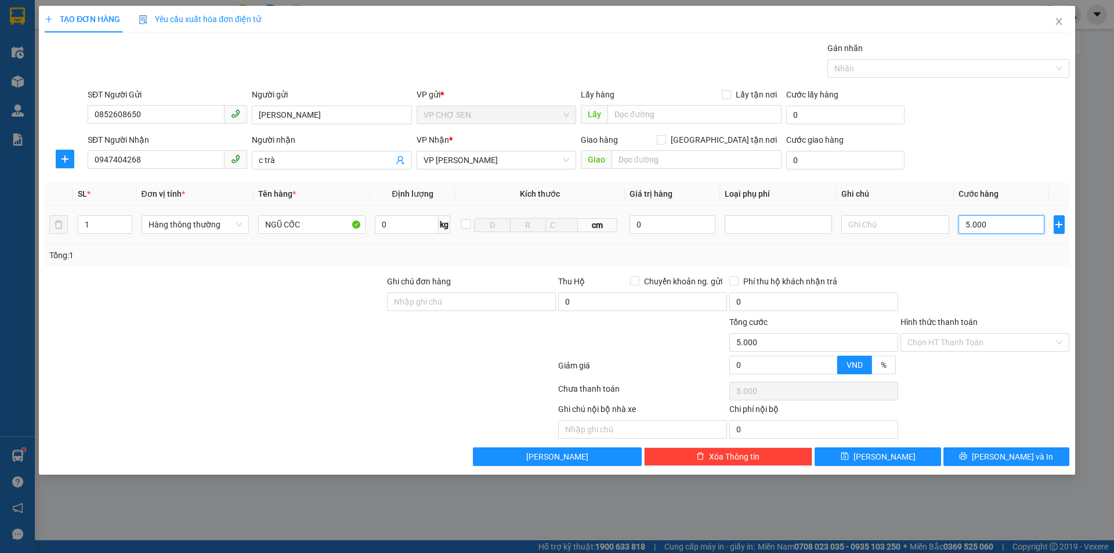
type input "50.000"
click at [967, 454] on icon "printer" at bounding box center [963, 456] width 8 height 8
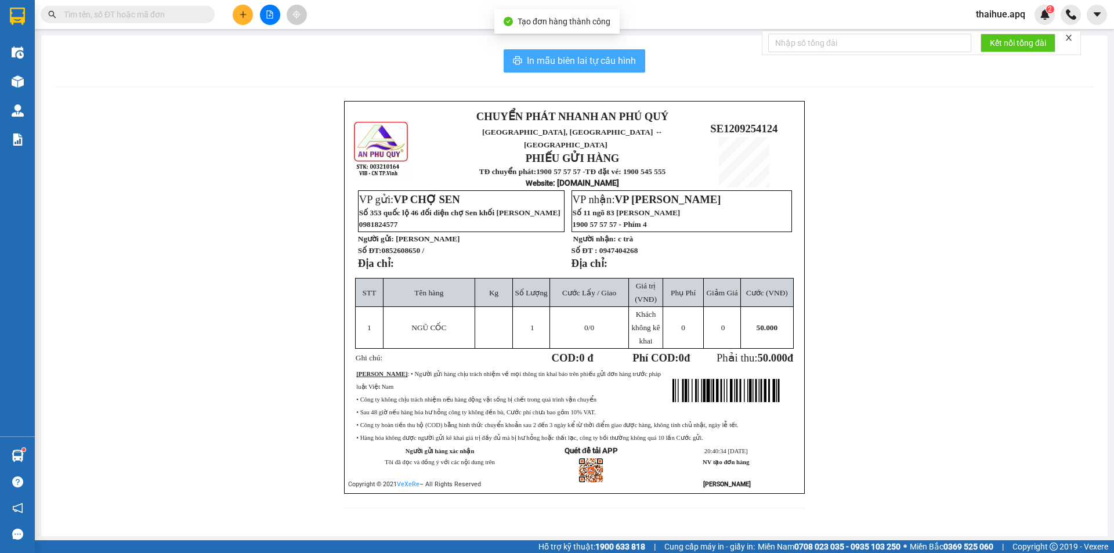
click at [610, 60] on span "In mẫu biên lai tự cấu hình" at bounding box center [581, 60] width 109 height 15
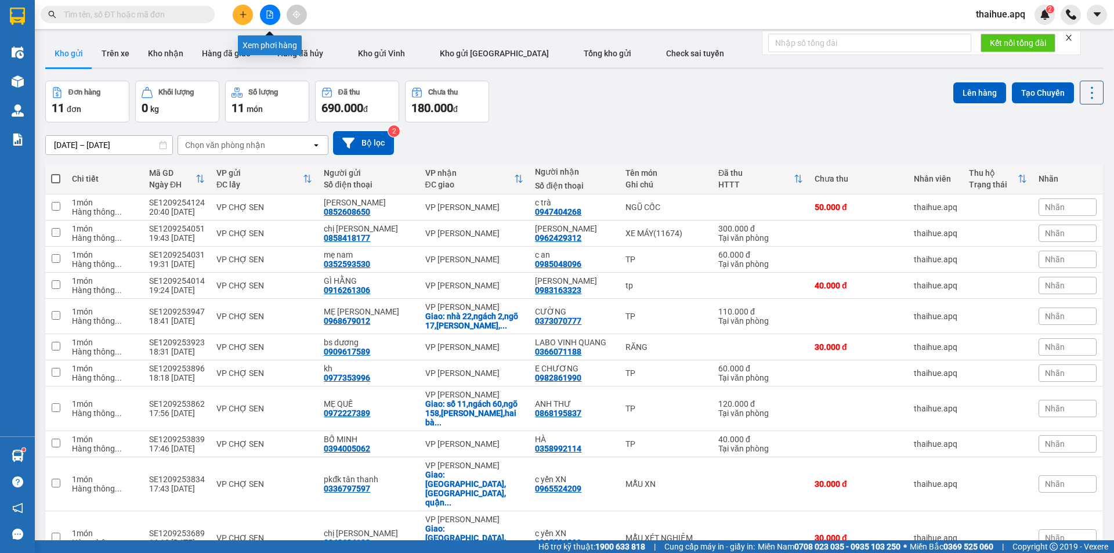
click at [270, 14] on icon "file-add" at bounding box center [270, 14] width 8 height 8
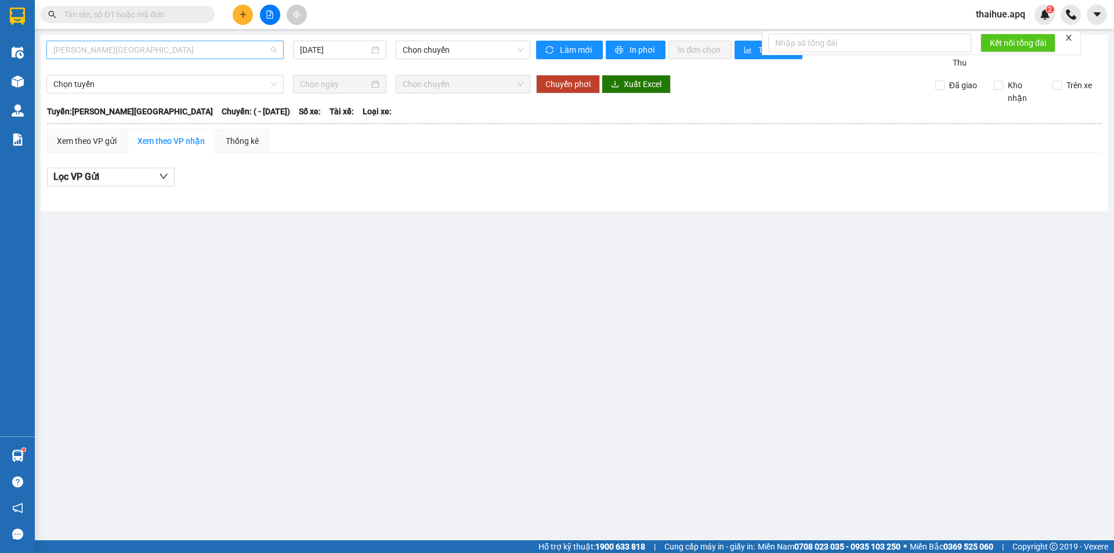
click at [173, 48] on span "Gia Lâm - Mỹ Đình" at bounding box center [164, 49] width 223 height 17
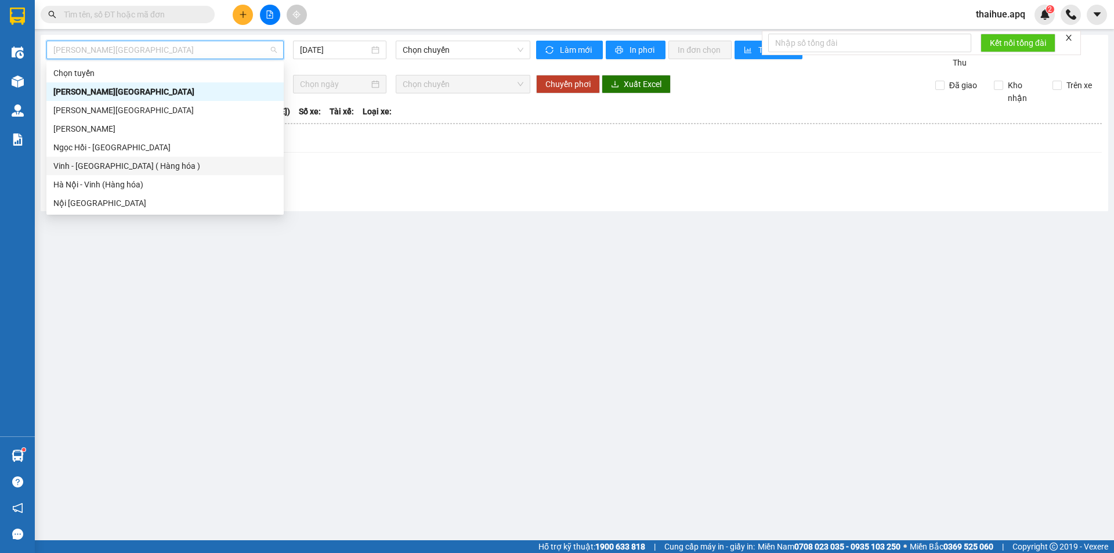
click at [95, 164] on div "Vinh - Hà Nội ( Hàng hóa )" at bounding box center [164, 166] width 223 height 13
type input "[DATE]"
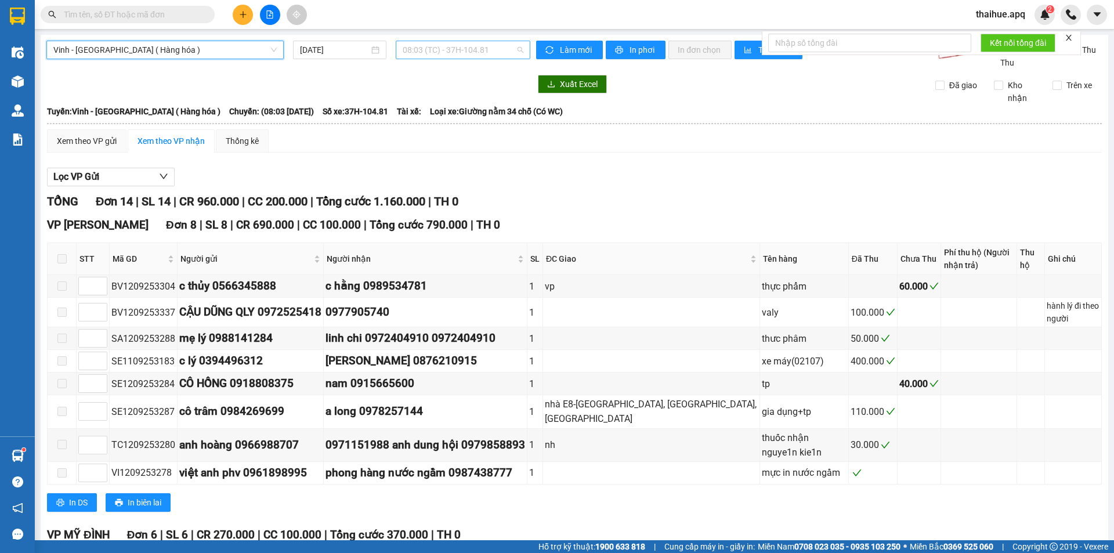
click at [497, 48] on span "08:03 (TC) - 37H-104.81" at bounding box center [463, 49] width 121 height 17
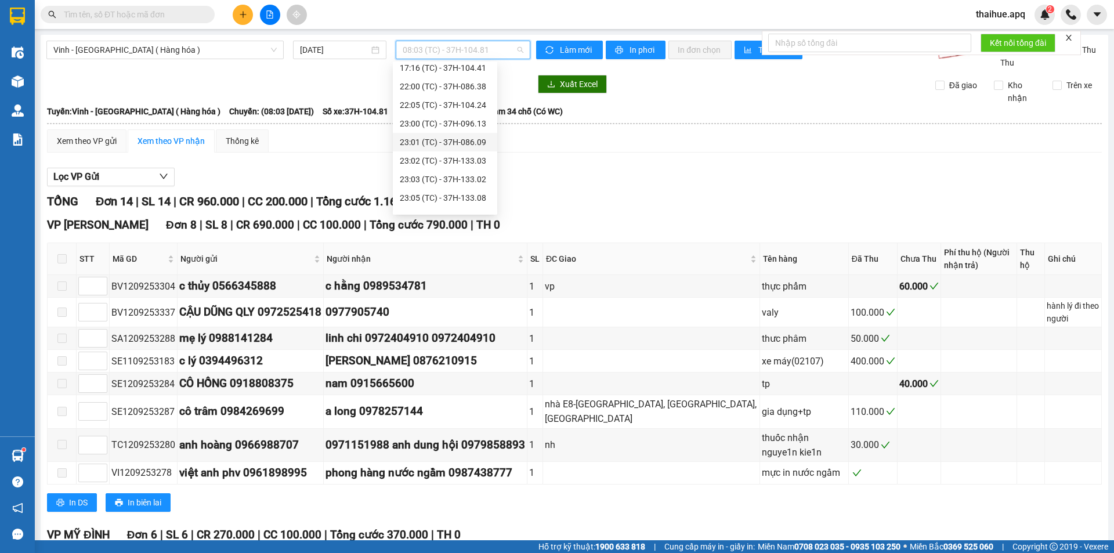
scroll to position [174, 0]
click at [470, 160] on div "23:03 (TC) - 37H-133.02" at bounding box center [445, 159] width 90 height 13
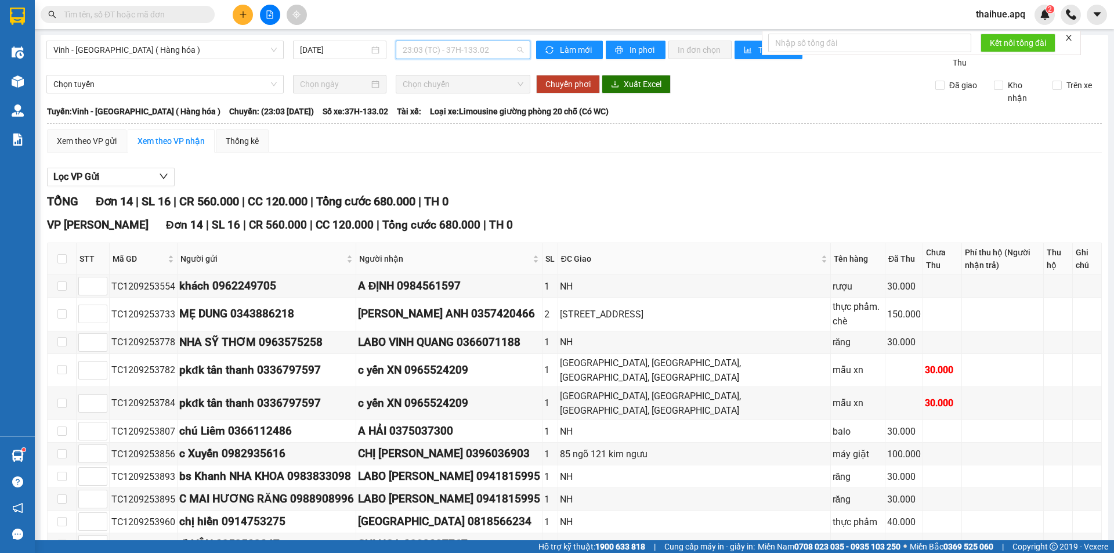
click at [494, 46] on span "23:03 (TC) - 37H-133.02" at bounding box center [463, 49] width 121 height 17
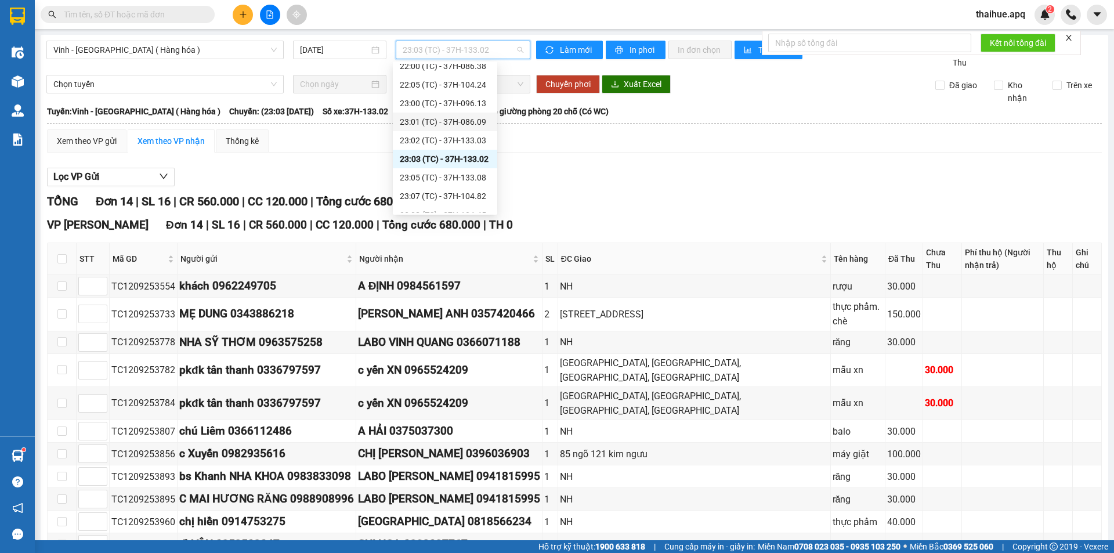
scroll to position [186, 0]
click at [476, 110] on div "23:01 (TC) - 37H-086.09" at bounding box center [445, 110] width 90 height 13
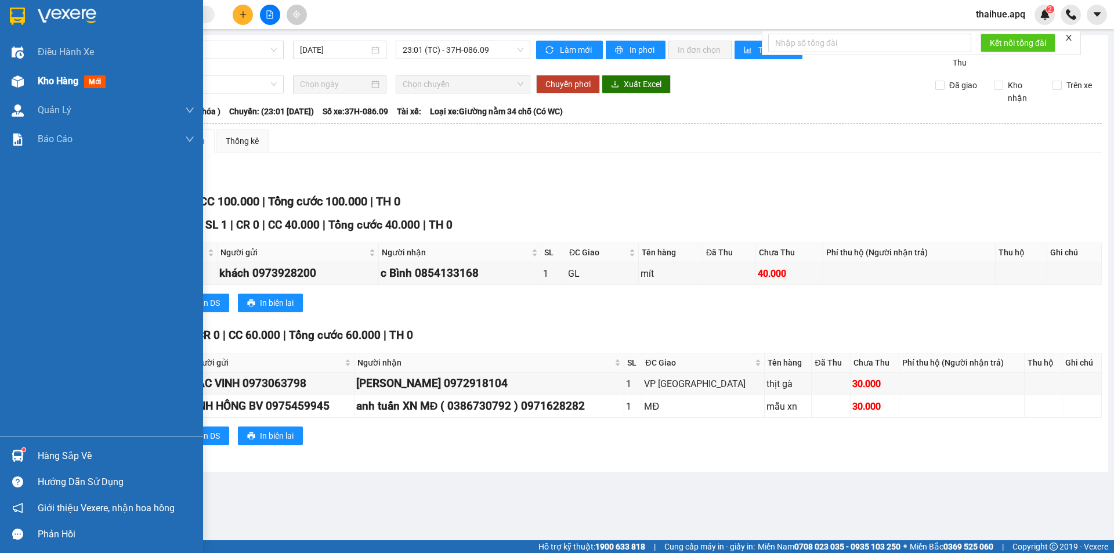
click at [66, 85] on span "Kho hàng" at bounding box center [58, 80] width 41 height 11
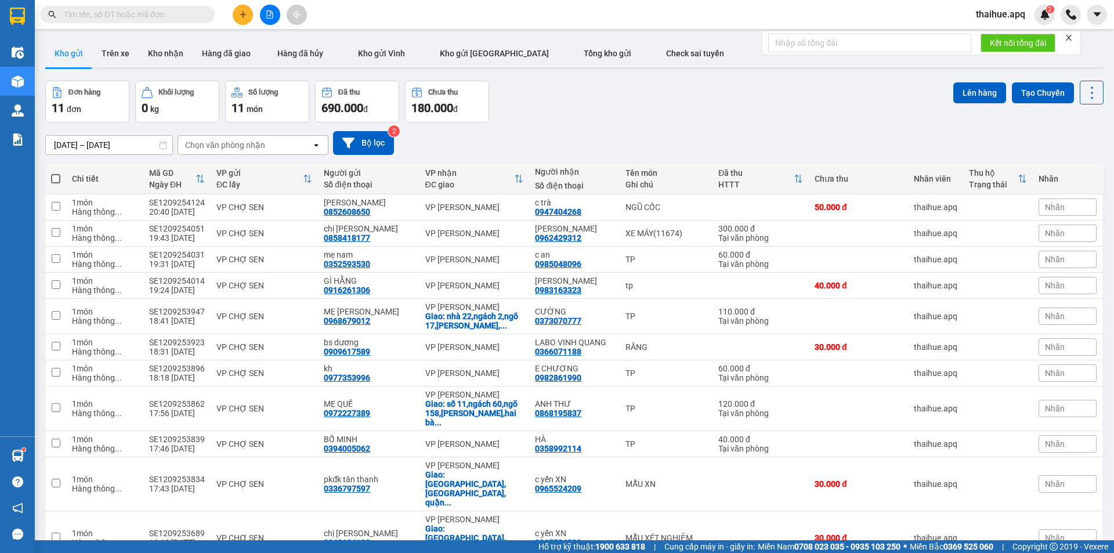
click at [292, 143] on div "Chọn văn phòng nhận" at bounding box center [244, 145] width 133 height 19
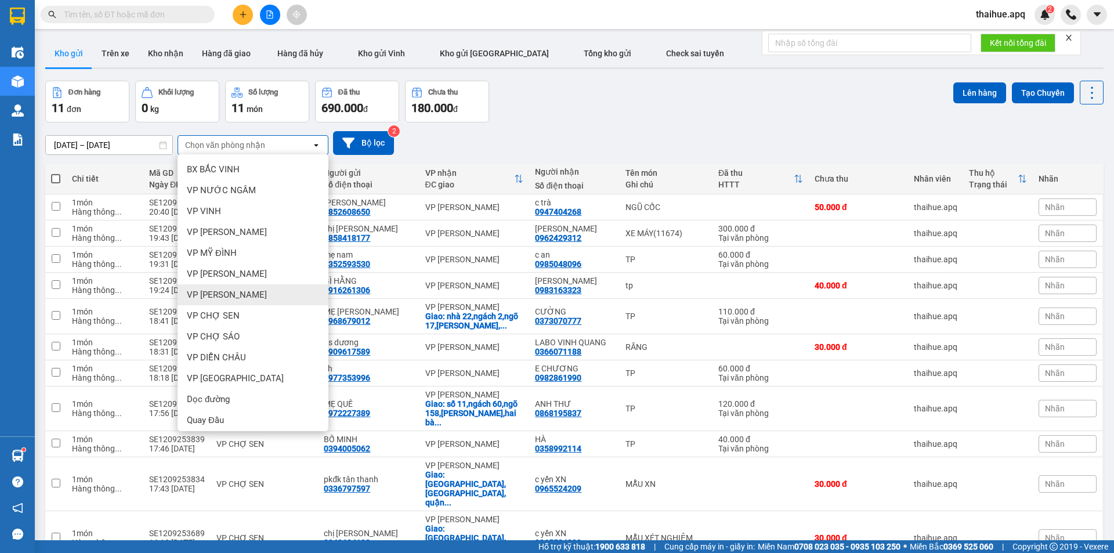
click at [229, 293] on span "VP [PERSON_NAME]" at bounding box center [227, 295] width 80 height 12
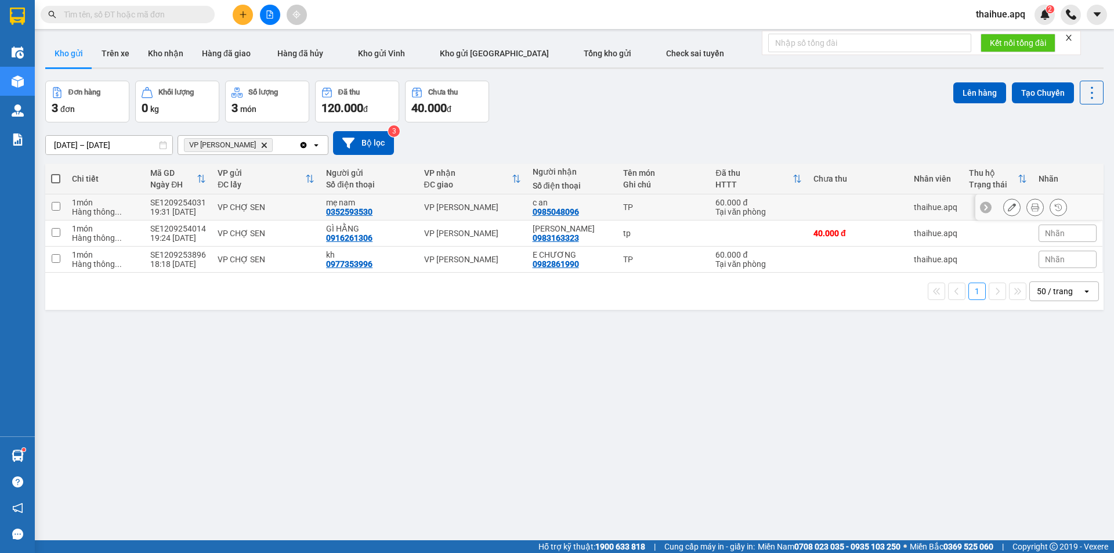
click at [295, 205] on div "VP CHỢ SEN" at bounding box center [266, 206] width 97 height 9
checkbox input "true"
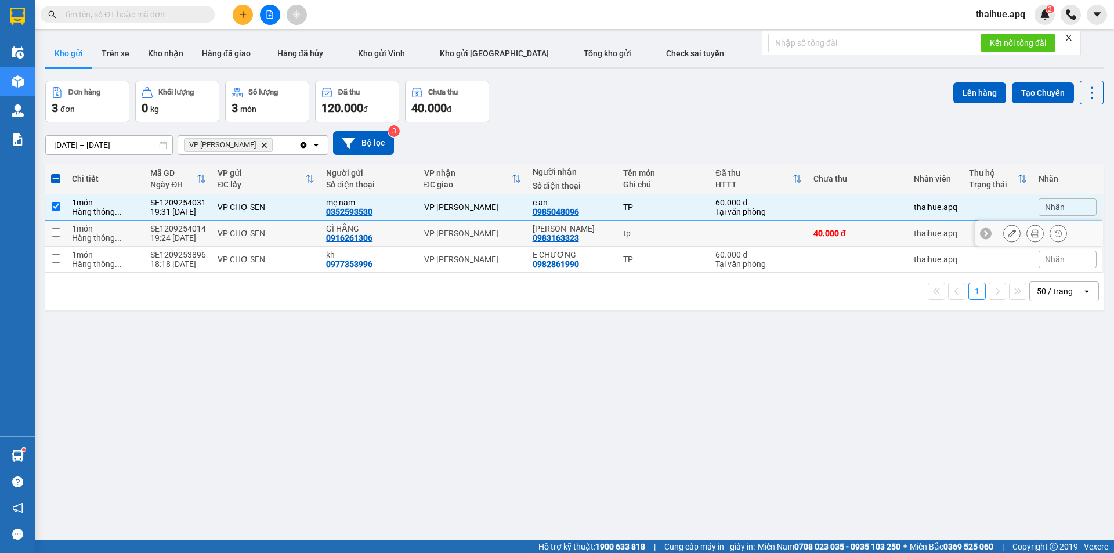
click at [292, 230] on div "VP CHỢ SEN" at bounding box center [266, 233] width 97 height 9
checkbox input "true"
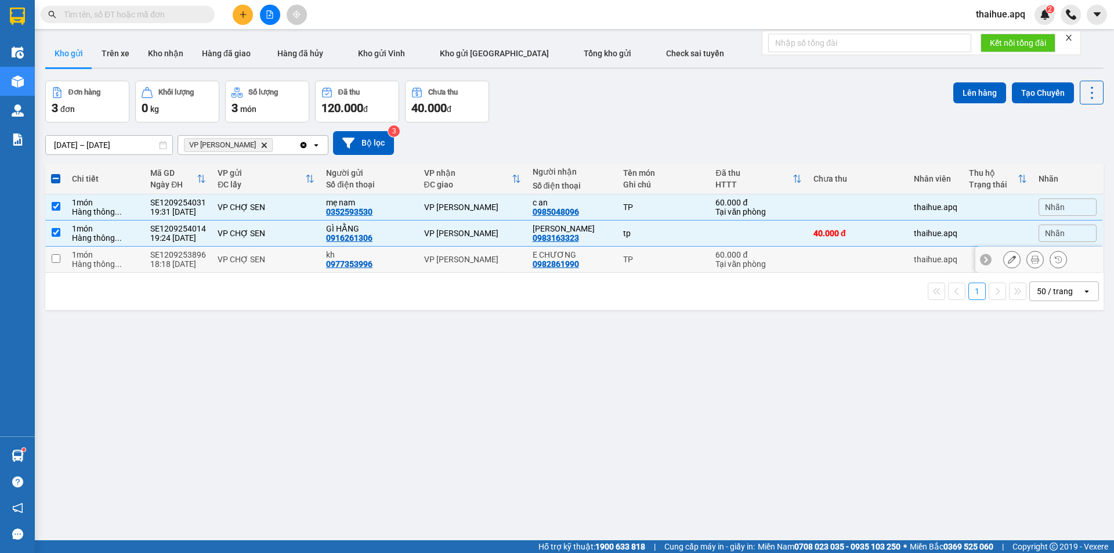
drag, startPoint x: 291, startPoint y: 255, endPoint x: 770, endPoint y: 206, distance: 481.6
click at [292, 253] on td "VP CHỢ SEN" at bounding box center [266, 260] width 108 height 26
checkbox input "true"
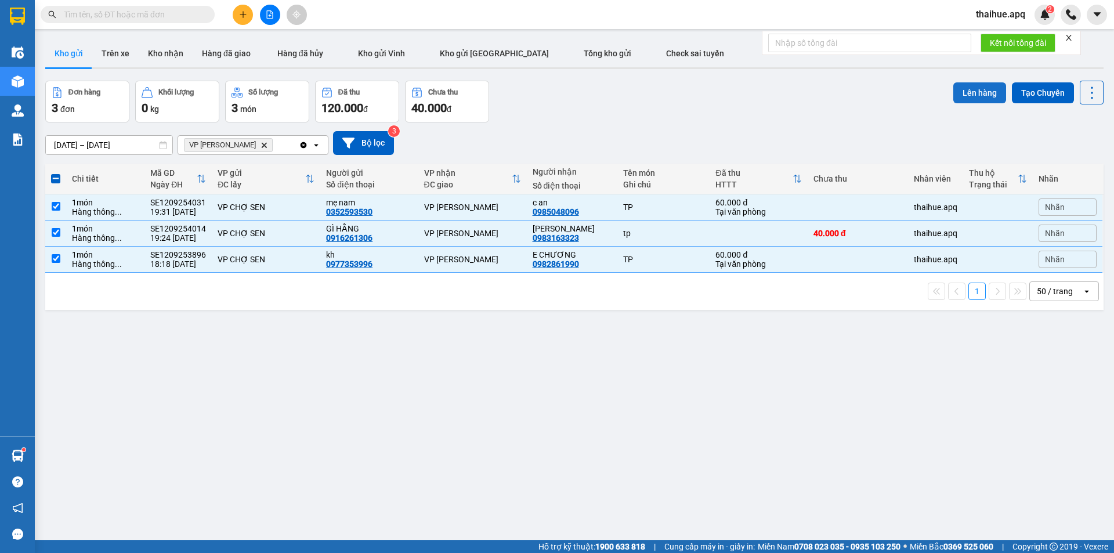
click at [972, 88] on button "Lên hàng" at bounding box center [979, 92] width 53 height 21
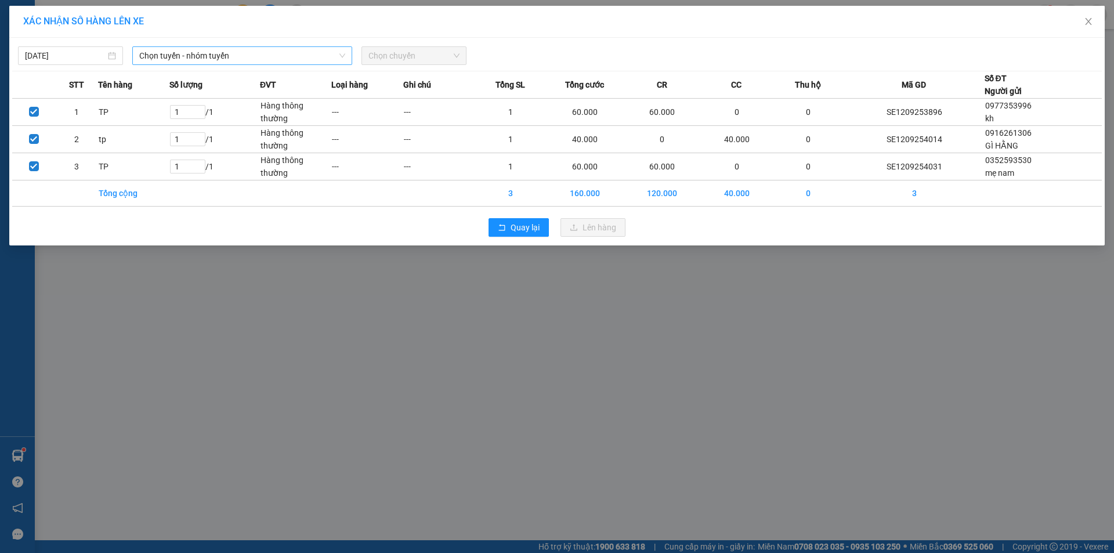
drag, startPoint x: 247, startPoint y: 54, endPoint x: 242, endPoint y: 63, distance: 10.1
click at [245, 59] on span "Chọn tuyến - nhóm tuyến" at bounding box center [242, 55] width 206 height 17
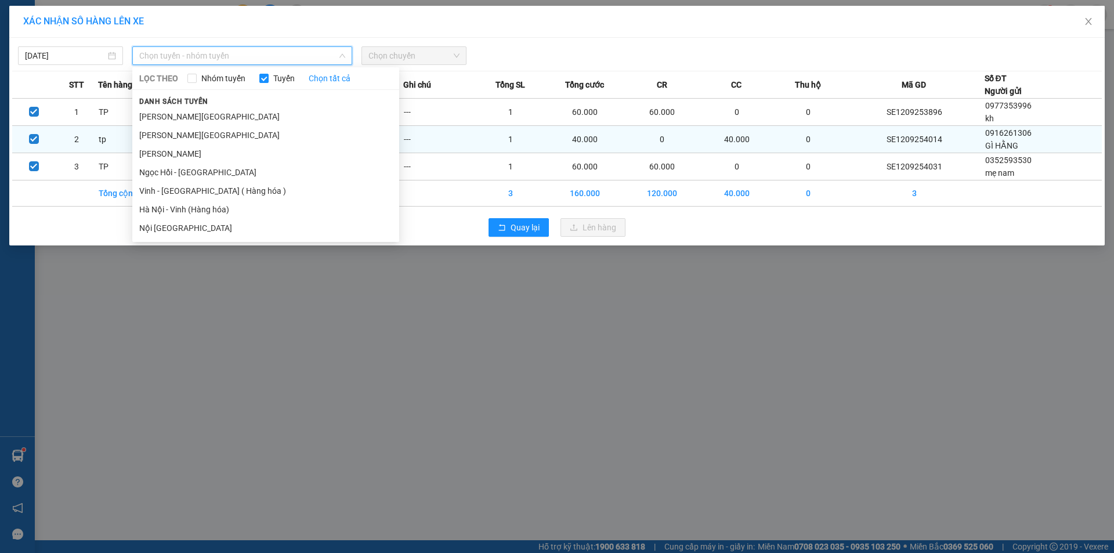
drag, startPoint x: 163, startPoint y: 190, endPoint x: 242, endPoint y: 144, distance: 91.7
click at [164, 187] on li "Vinh - Hà Nội ( Hàng hóa )" at bounding box center [265, 191] width 267 height 19
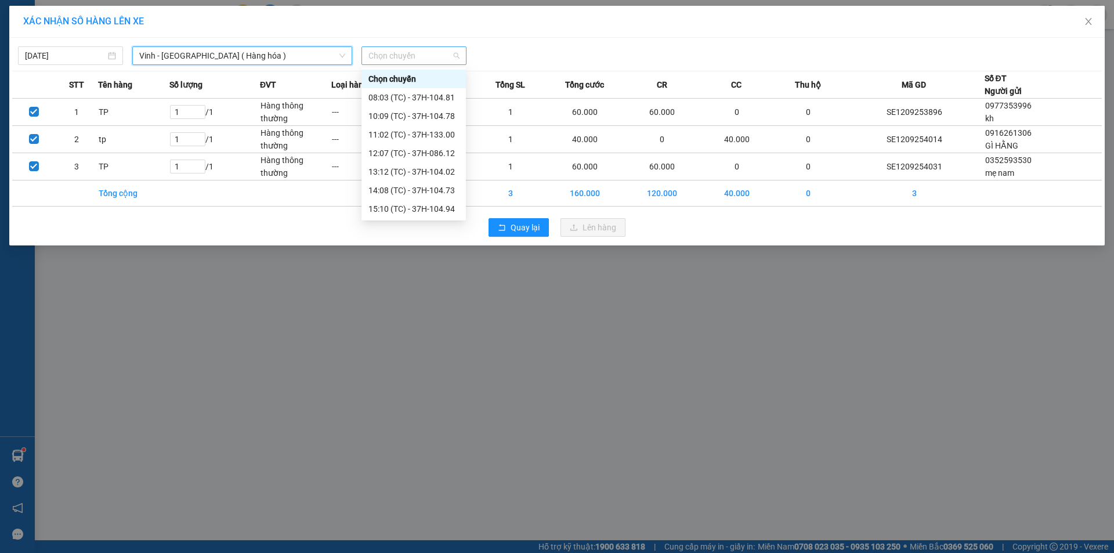
click at [437, 52] on span "Chọn chuyến" at bounding box center [413, 55] width 91 height 17
click at [444, 187] on div "23:01 (TC) - 37H-086.09" at bounding box center [413, 185] width 90 height 13
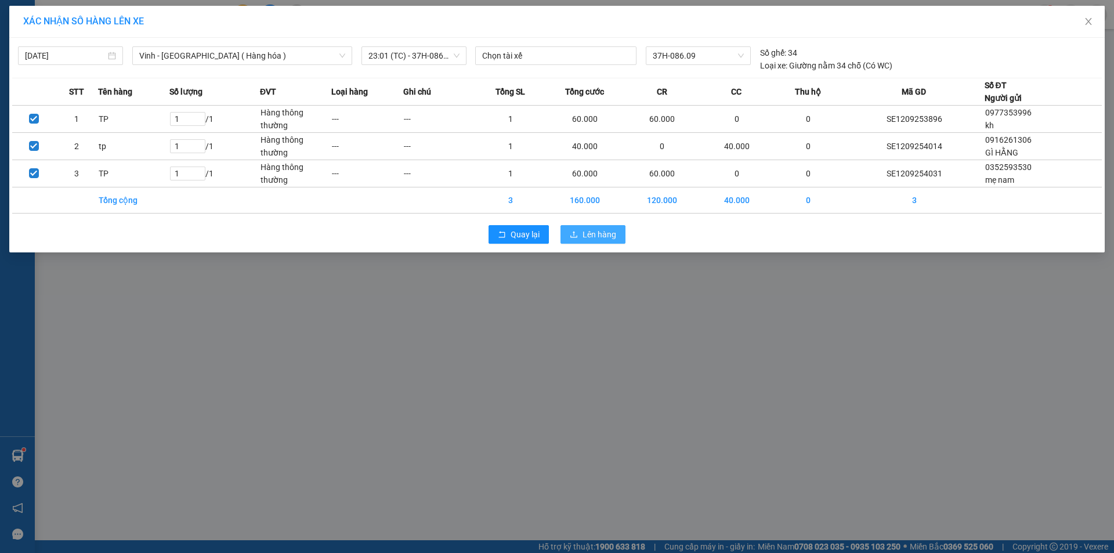
click at [594, 233] on span "Lên hàng" at bounding box center [599, 234] width 34 height 13
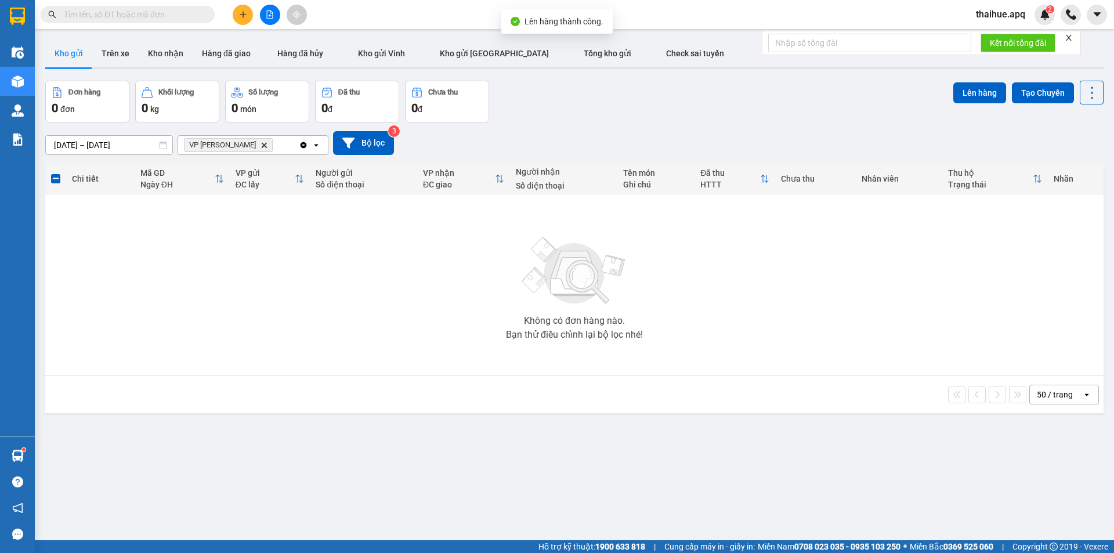
click at [262, 146] on icon "VP GIA LÂM, close by backspace" at bounding box center [264, 144] width 5 height 5
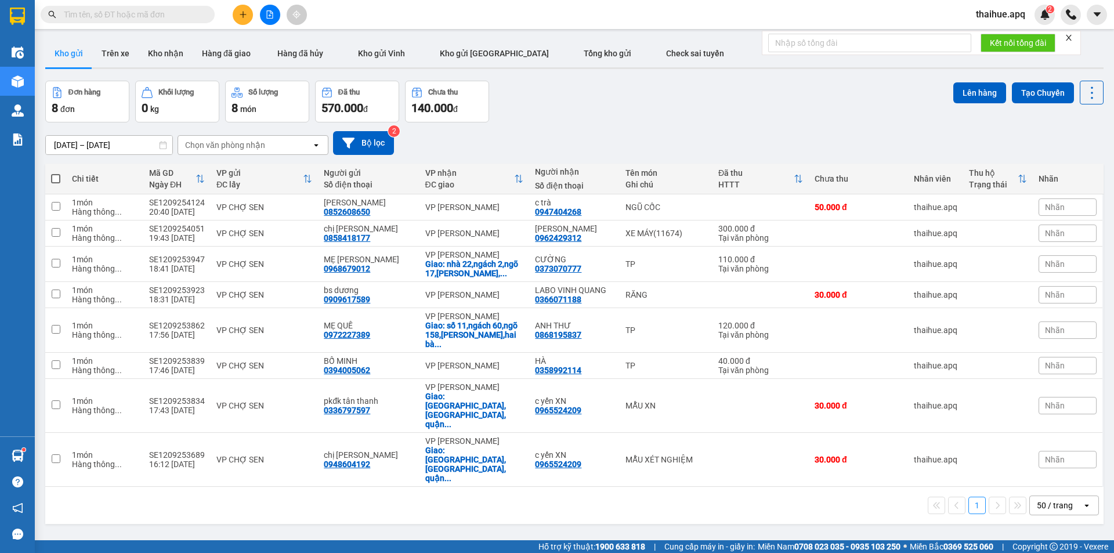
click at [276, 142] on div "Chọn văn phòng nhận" at bounding box center [244, 145] width 133 height 19
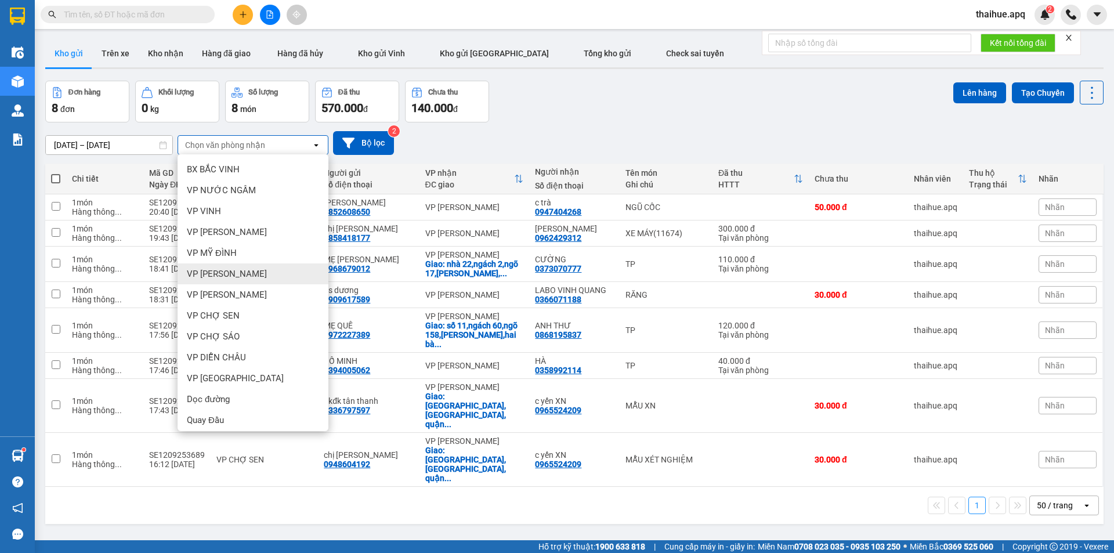
click at [233, 273] on span "VP [PERSON_NAME]" at bounding box center [227, 274] width 80 height 12
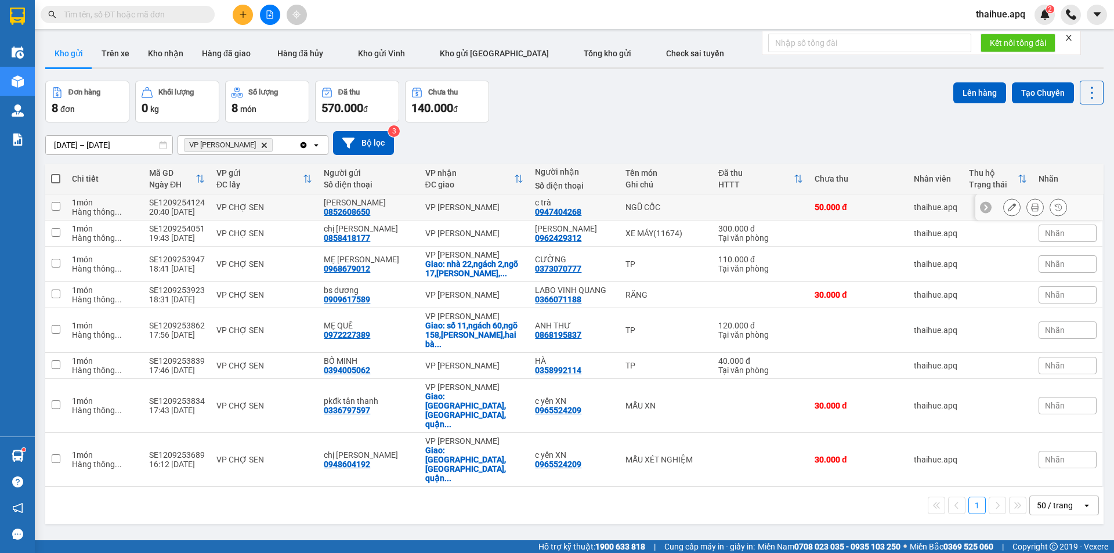
click at [290, 202] on div "VP CHỢ SEN" at bounding box center [264, 206] width 96 height 9
checkbox input "true"
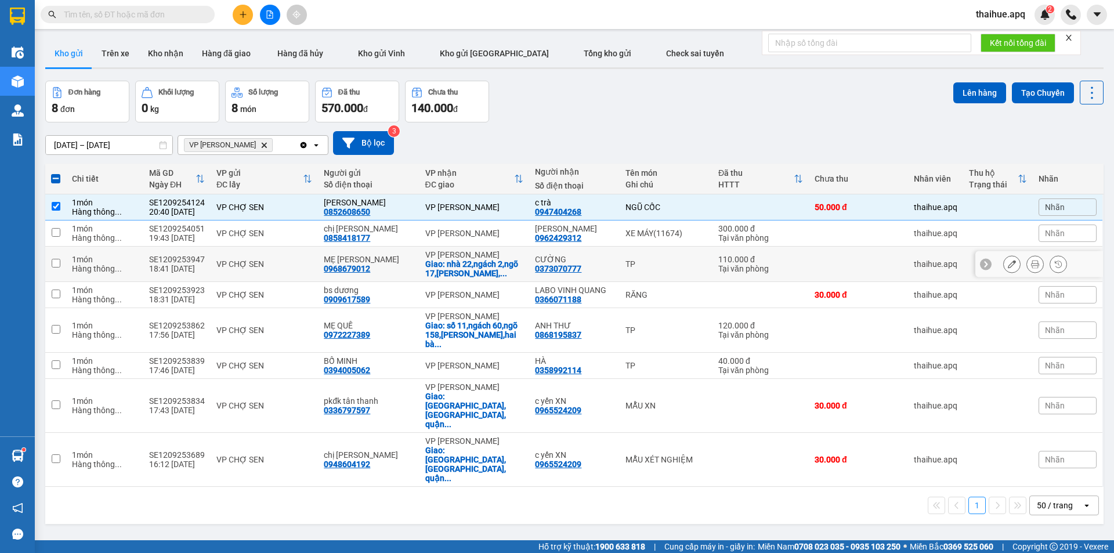
click at [300, 262] on div "VP CHỢ SEN" at bounding box center [264, 263] width 96 height 9
checkbox input "true"
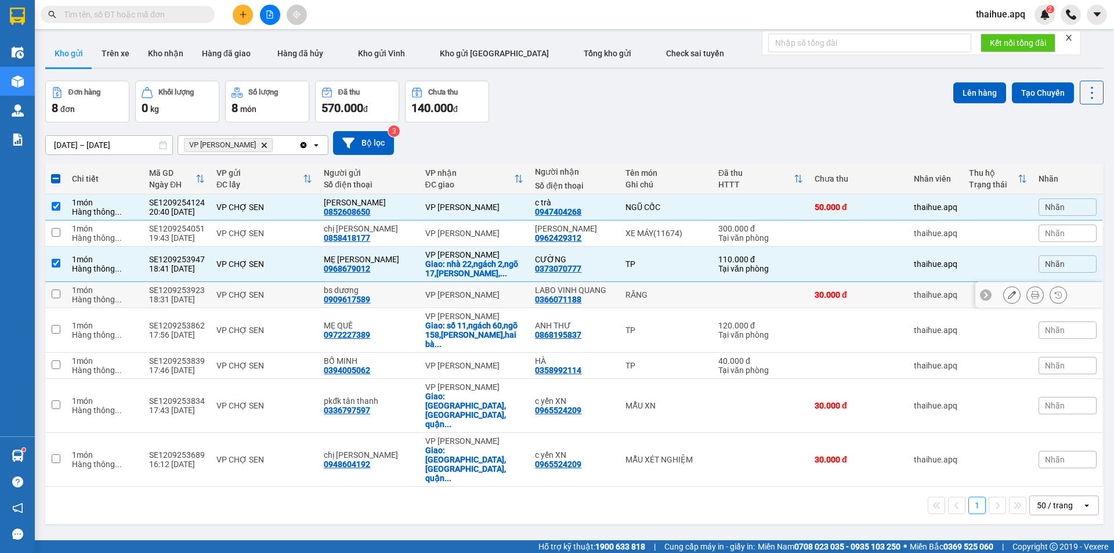
click at [297, 288] on td "VP CHỢ SEN" at bounding box center [264, 295] width 107 height 26
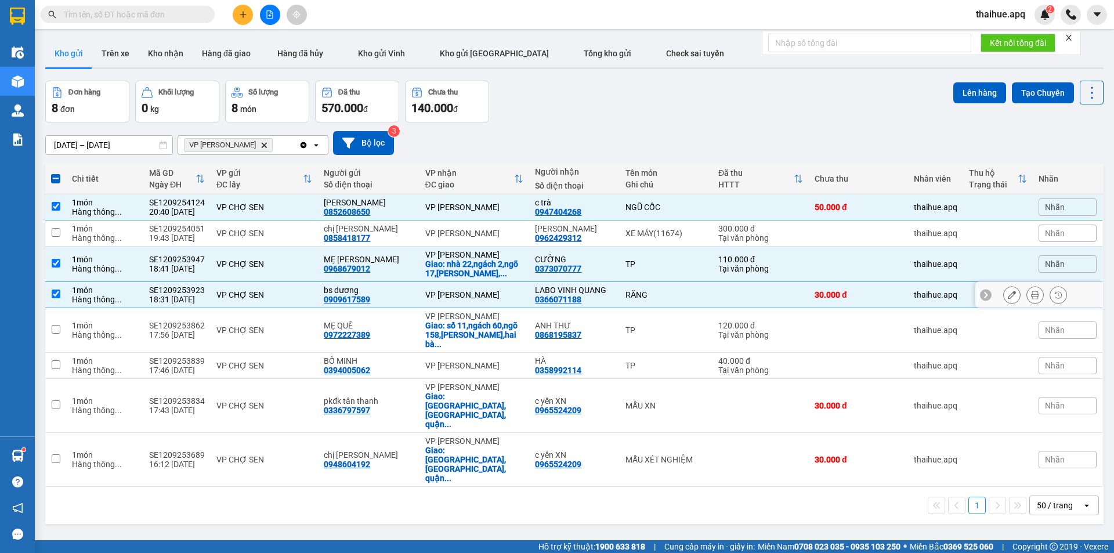
checkbox input "true"
click at [299, 325] on div "VP CHỢ SEN" at bounding box center [264, 329] width 96 height 9
checkbox input "true"
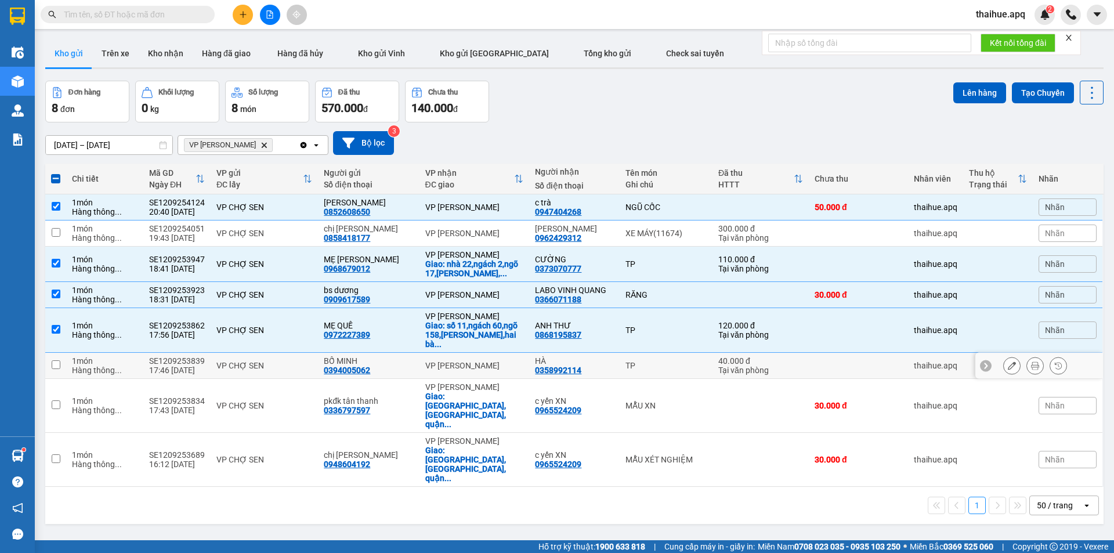
click at [307, 361] on div "VP CHỢ SEN" at bounding box center [264, 365] width 96 height 9
checkbox input "true"
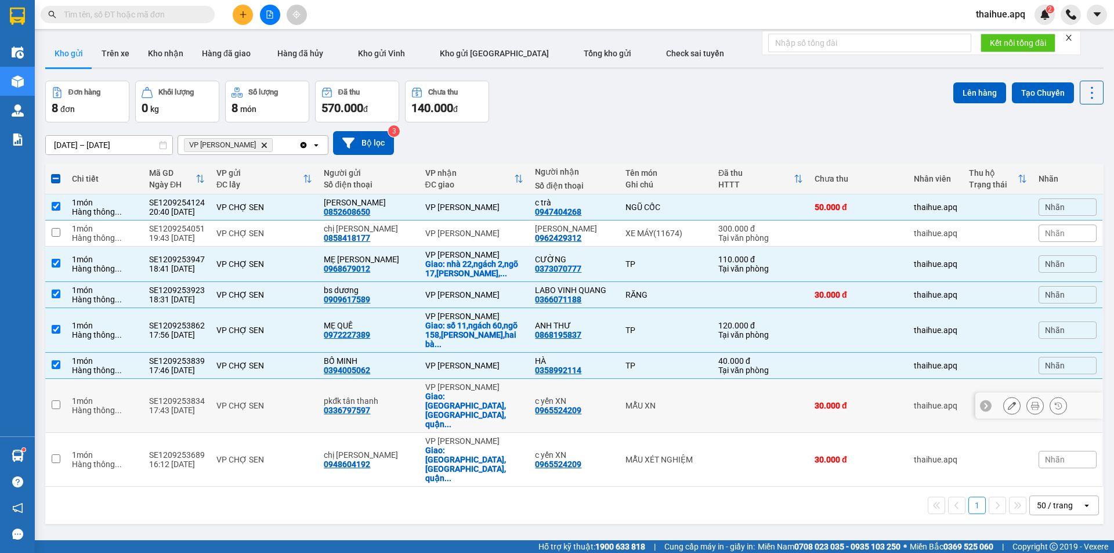
click at [307, 401] on div "VP CHỢ SEN" at bounding box center [264, 405] width 96 height 9
checkbox input "true"
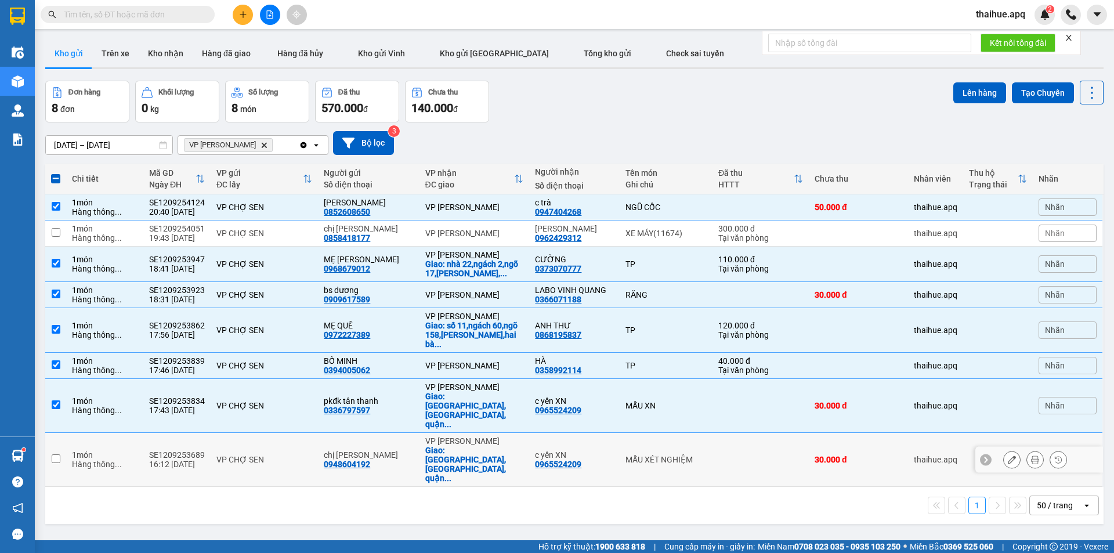
click at [303, 433] on td "VP CHỢ SEN" at bounding box center [264, 460] width 107 height 54
checkbox input "true"
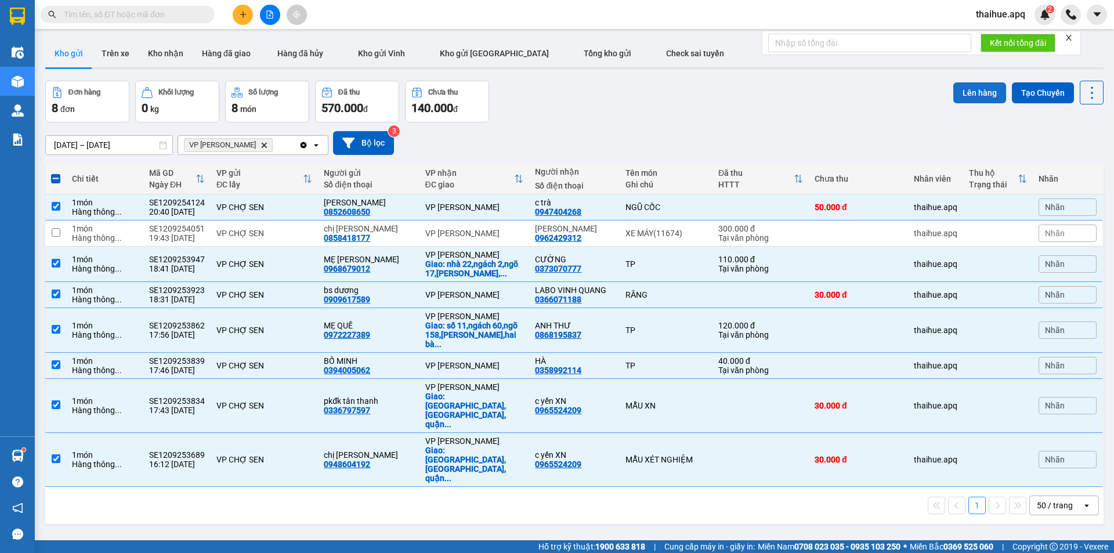
click at [965, 91] on button "Lên hàng" at bounding box center [979, 92] width 53 height 21
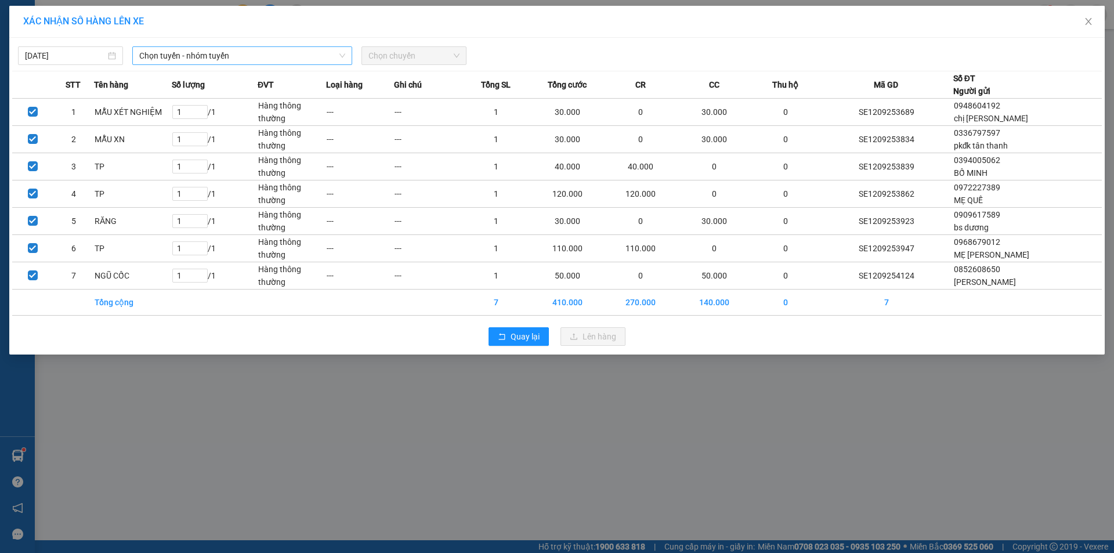
click at [262, 52] on span "Chọn tuyến - nhóm tuyến" at bounding box center [242, 55] width 206 height 17
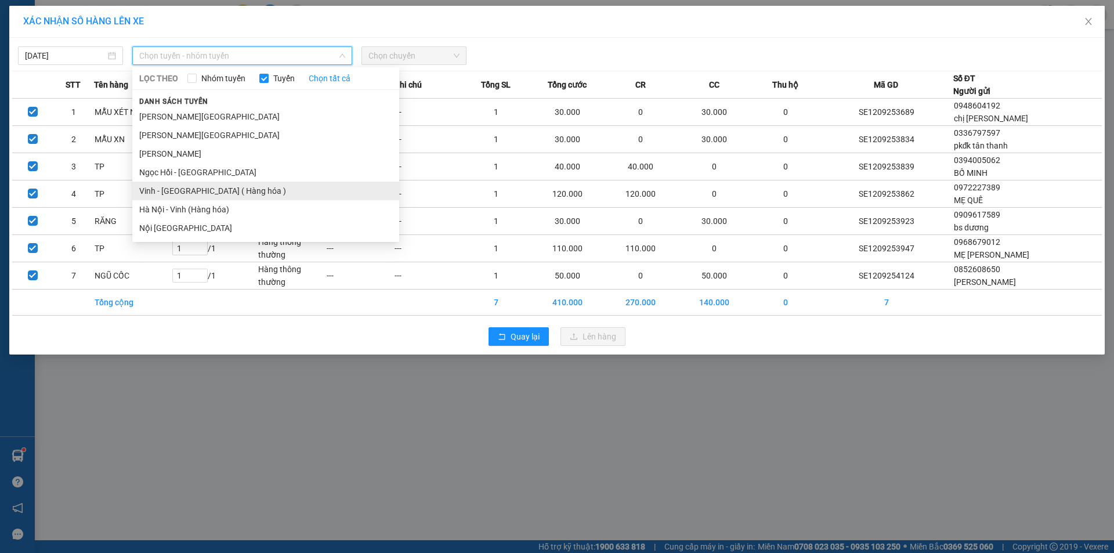
click at [175, 194] on li "Vinh - Hà Nội ( Hàng hóa )" at bounding box center [265, 191] width 267 height 19
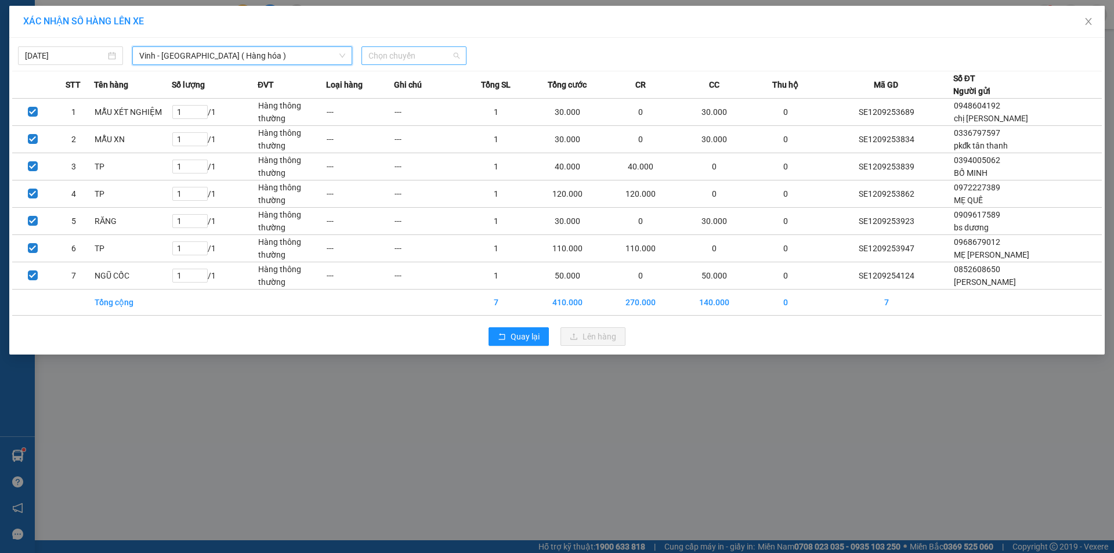
click at [437, 55] on span "Chọn chuyến" at bounding box center [413, 55] width 91 height 17
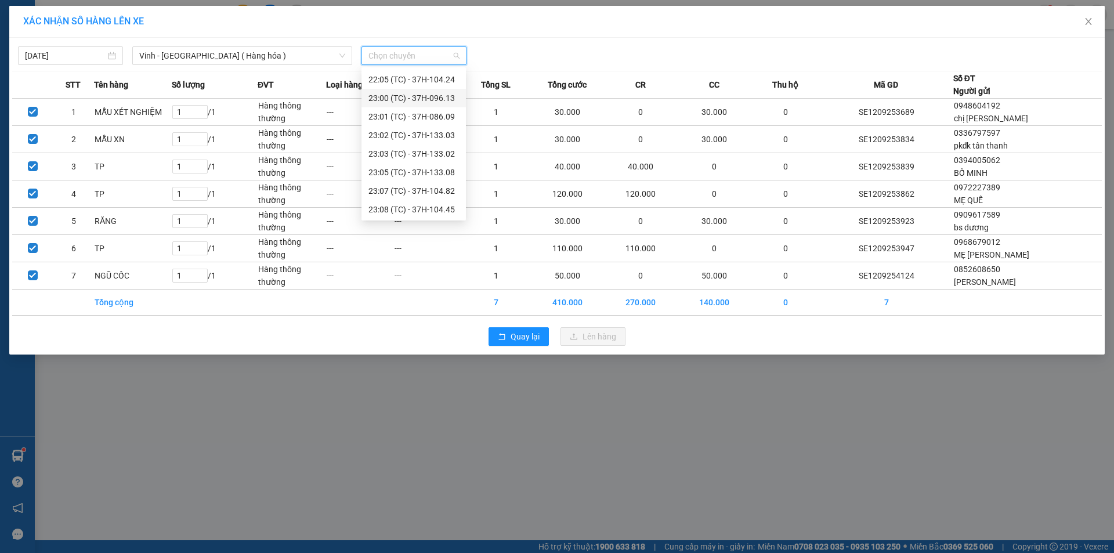
scroll to position [186, 0]
click at [533, 334] on span "Quay lại" at bounding box center [524, 336] width 29 height 13
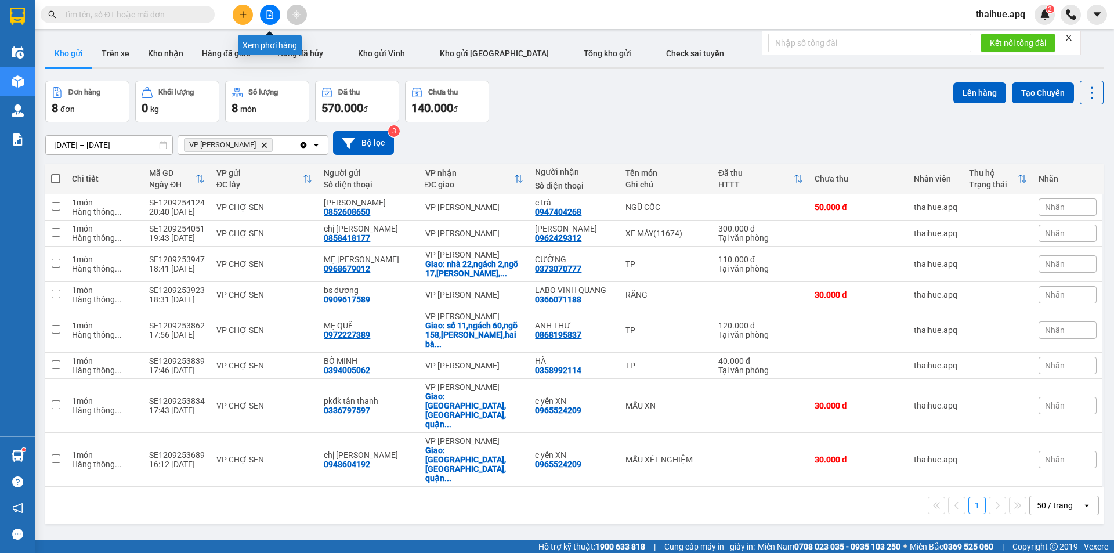
click at [269, 13] on icon "file-add" at bounding box center [270, 14] width 8 height 8
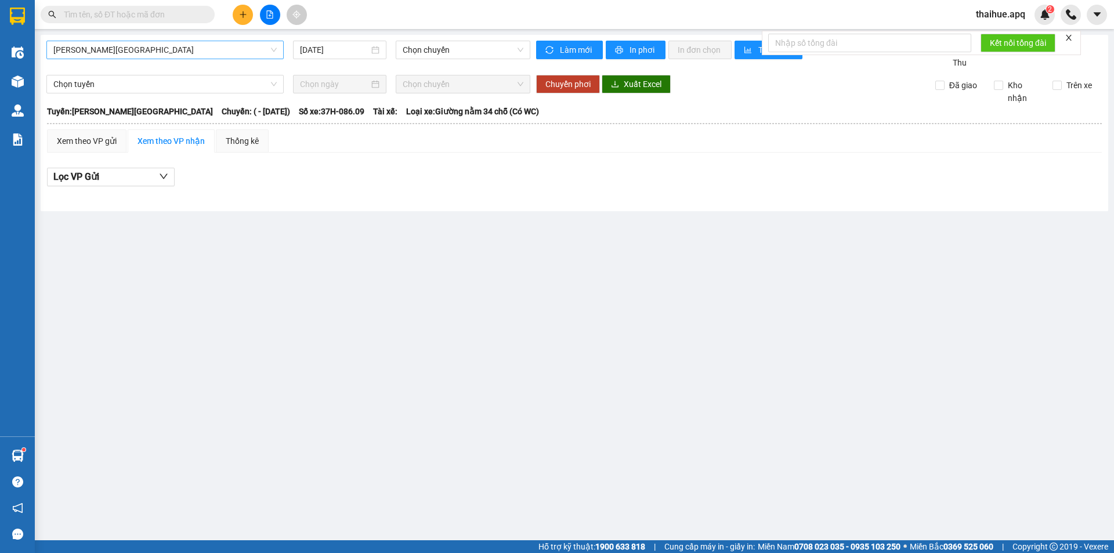
click at [166, 47] on span "Gia Lâm - Mỹ Đình" at bounding box center [164, 49] width 223 height 17
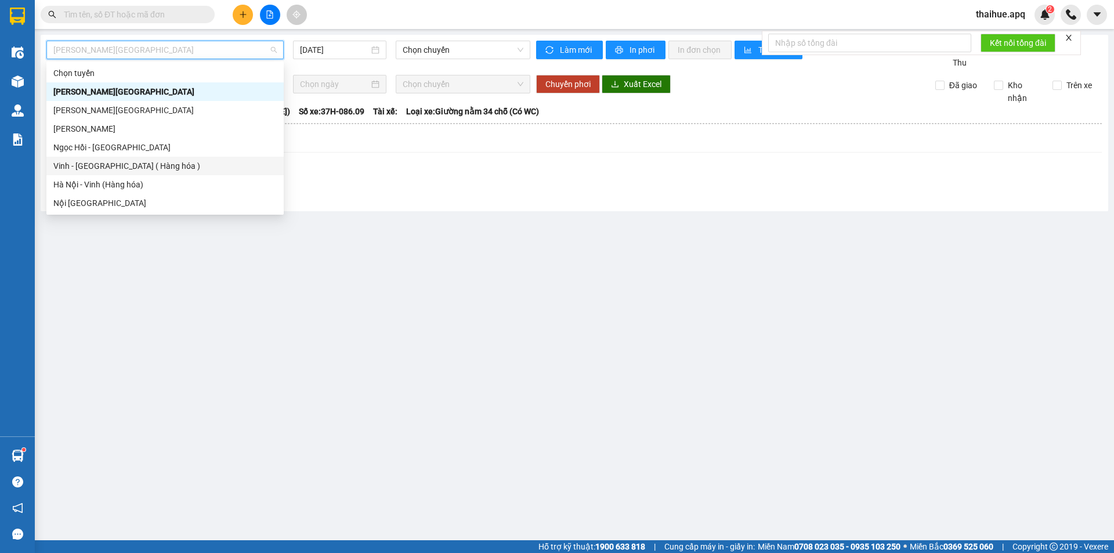
click at [87, 166] on div "Vinh - Hà Nội ( Hàng hóa )" at bounding box center [164, 166] width 223 height 13
type input "[DATE]"
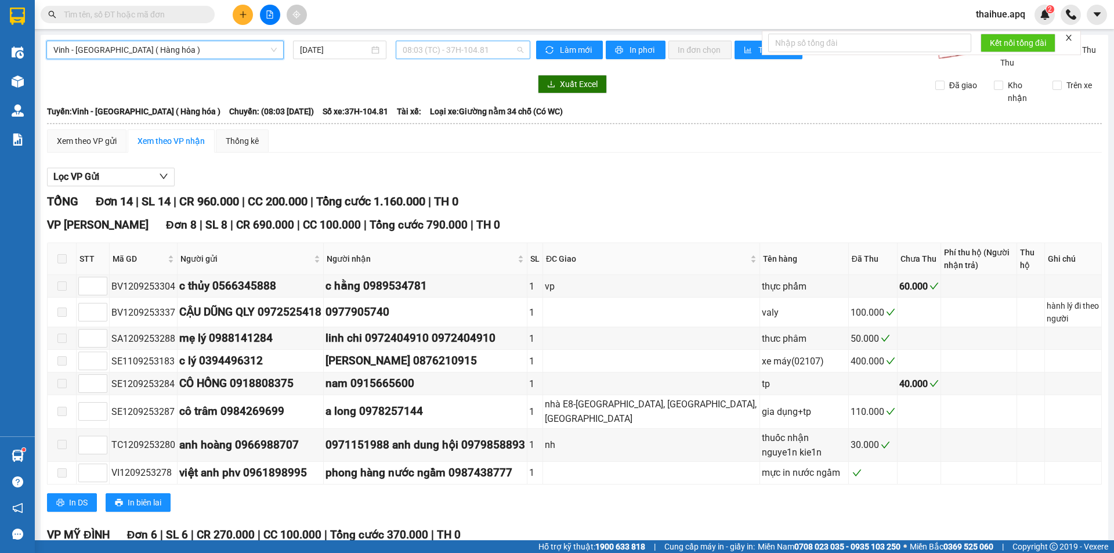
click at [486, 45] on span "08:03 (TC) - 37H-104.81" at bounding box center [463, 49] width 121 height 17
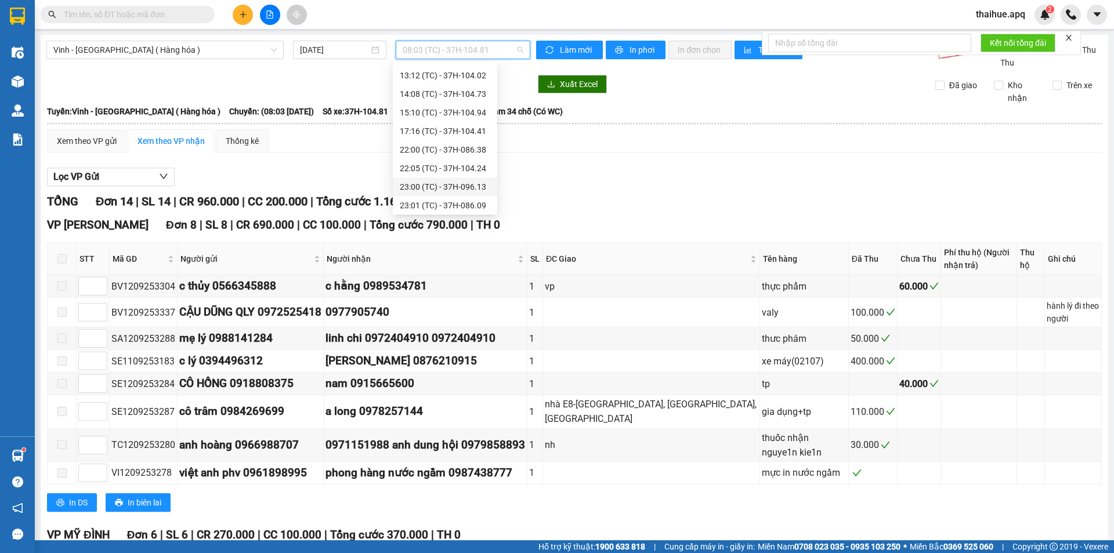
scroll to position [186, 0]
click at [467, 148] on div "23:03 (TC) - 37H-133.02" at bounding box center [445, 147] width 90 height 13
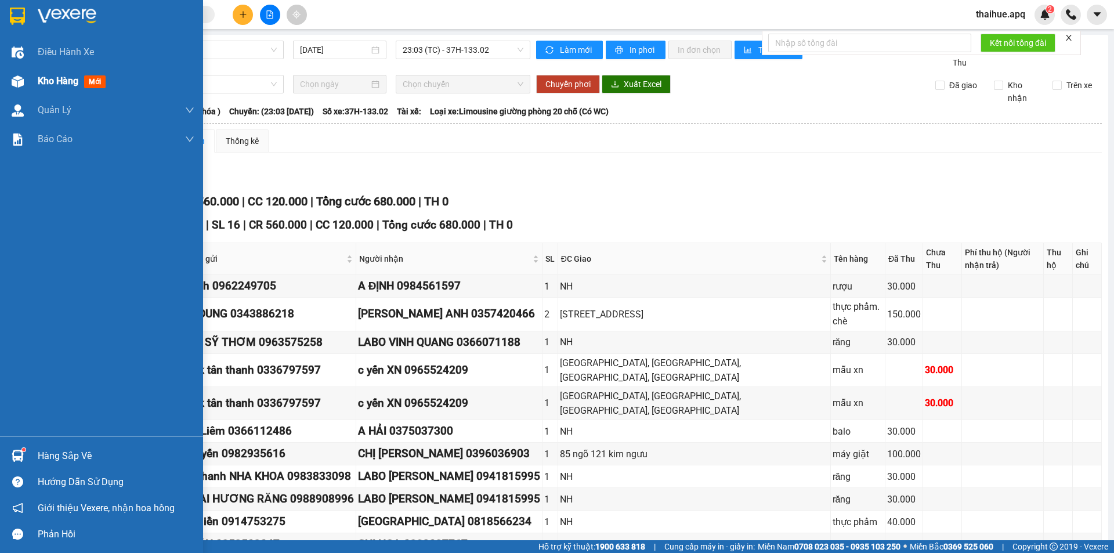
click at [54, 84] on span "Kho hàng" at bounding box center [58, 80] width 41 height 11
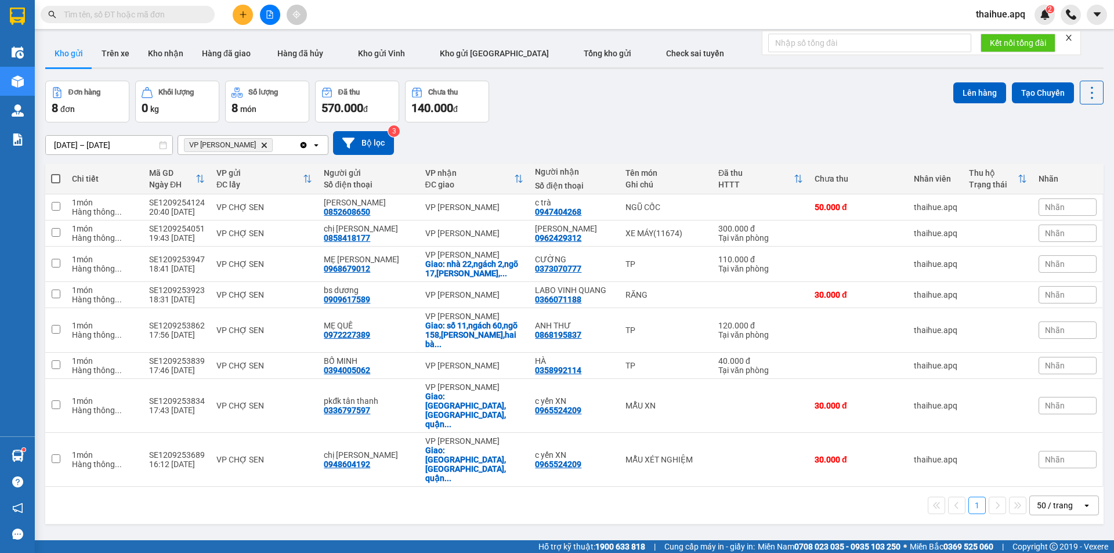
click at [54, 177] on span at bounding box center [55, 178] width 9 height 9
click at [56, 173] on input "checkbox" at bounding box center [56, 173] width 0 height 0
checkbox input "true"
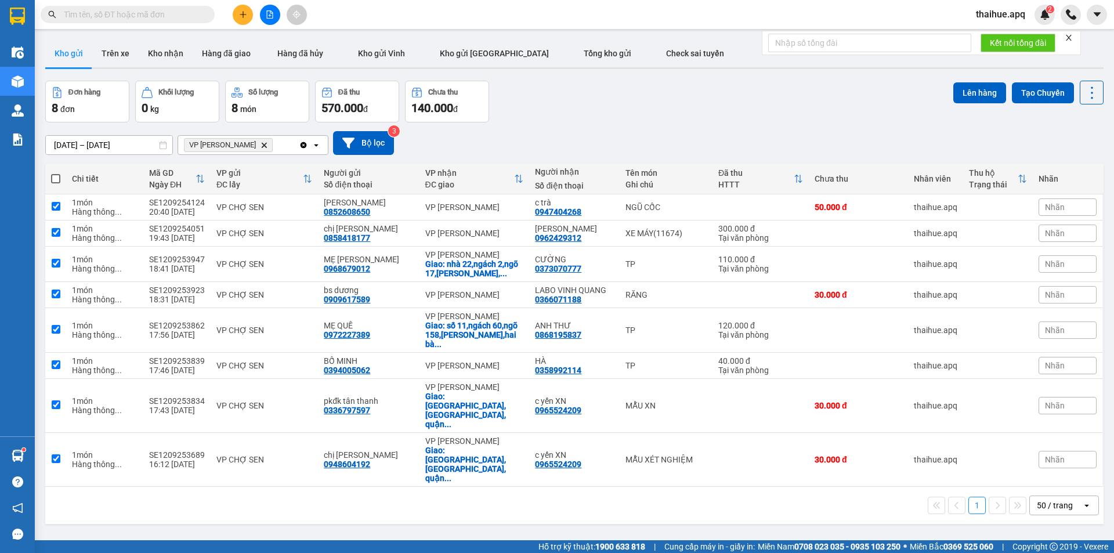
checkbox input "true"
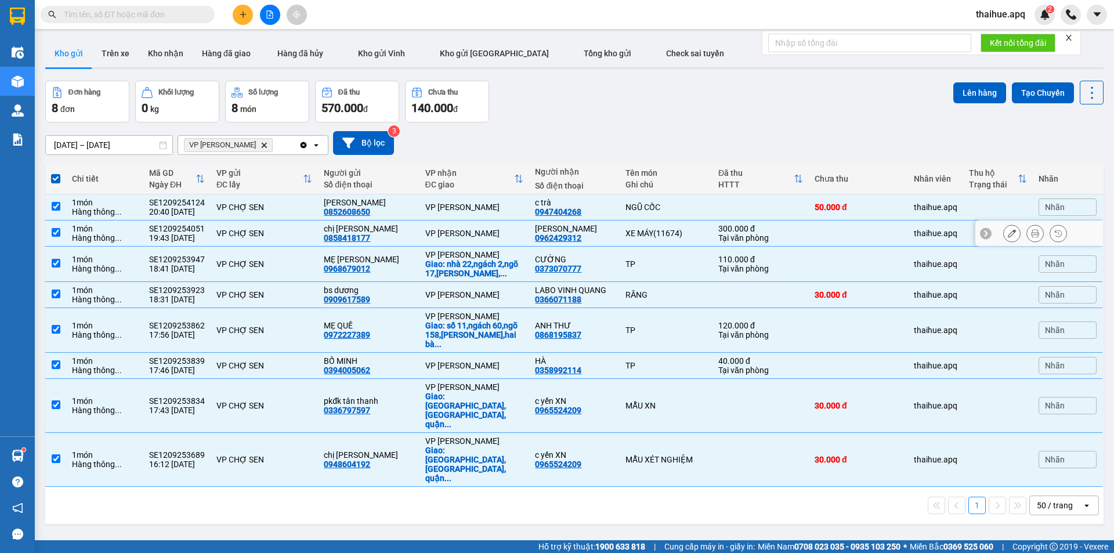
click at [403, 234] on div "chị huệ 0858418177" at bounding box center [368, 233] width 89 height 19
checkbox input "false"
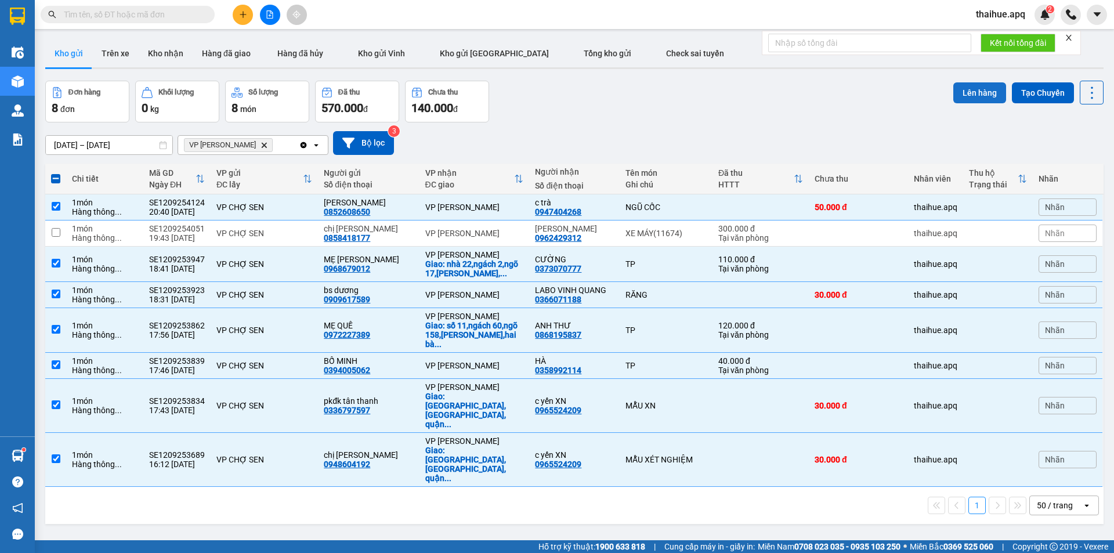
click at [975, 89] on button "Lên hàng" at bounding box center [979, 92] width 53 height 21
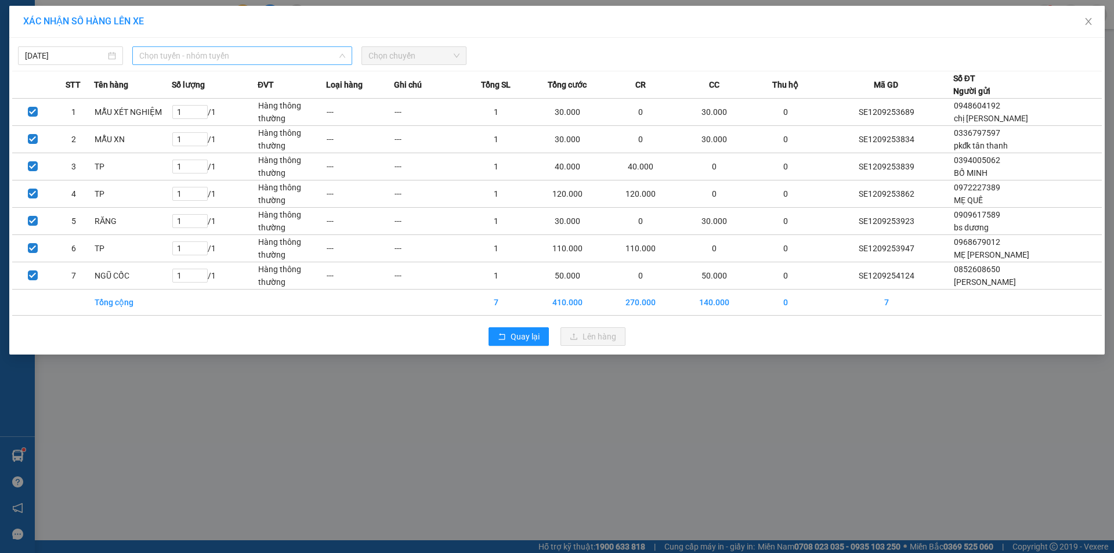
click at [260, 51] on span "Chọn tuyến - nhóm tuyến" at bounding box center [242, 55] width 206 height 17
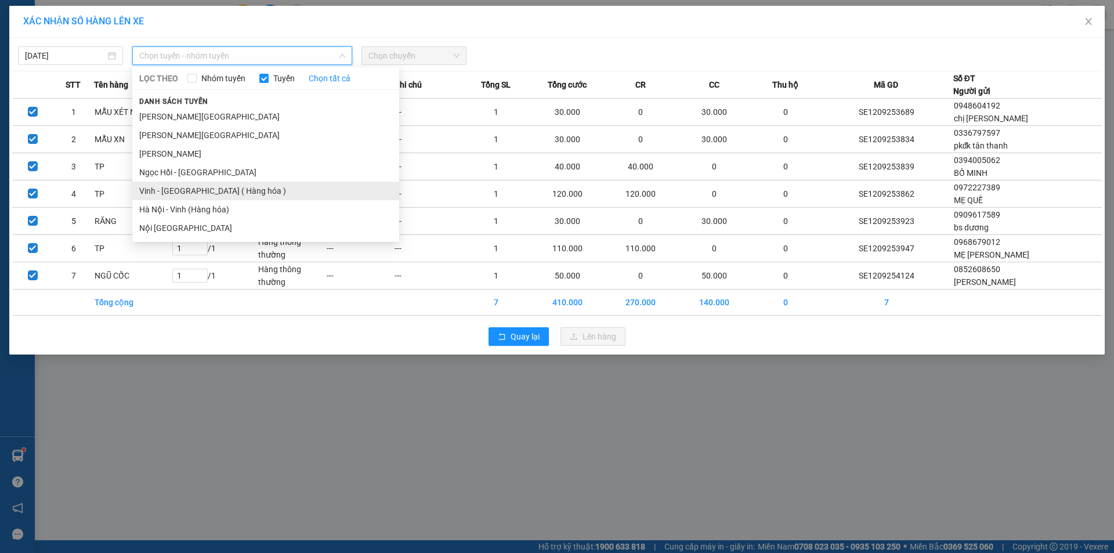
click at [178, 193] on li "Vinh - Hà Nội ( Hàng hóa )" at bounding box center [265, 191] width 267 height 19
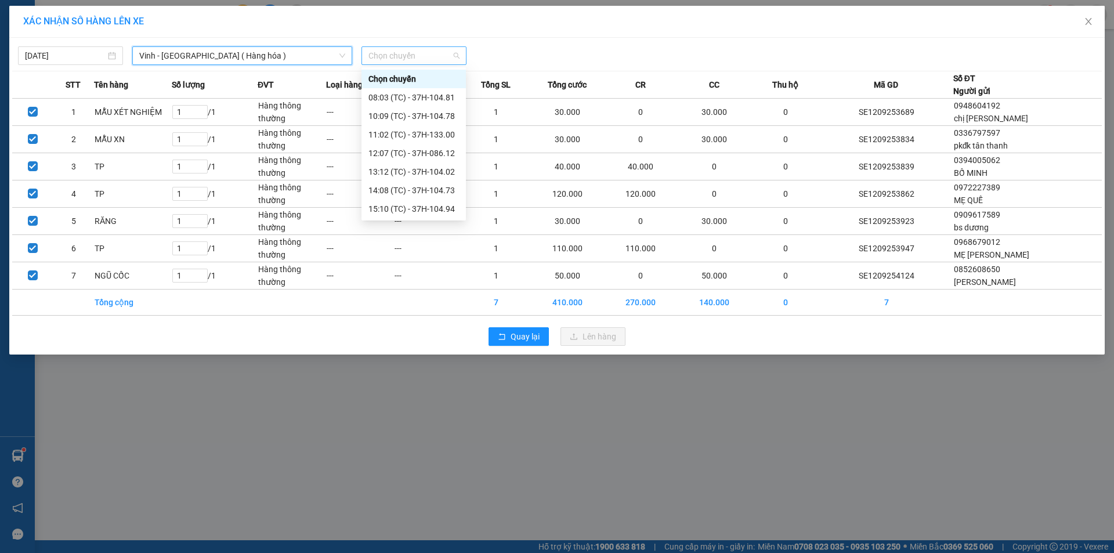
click at [433, 55] on span "Chọn chuyến" at bounding box center [413, 55] width 91 height 17
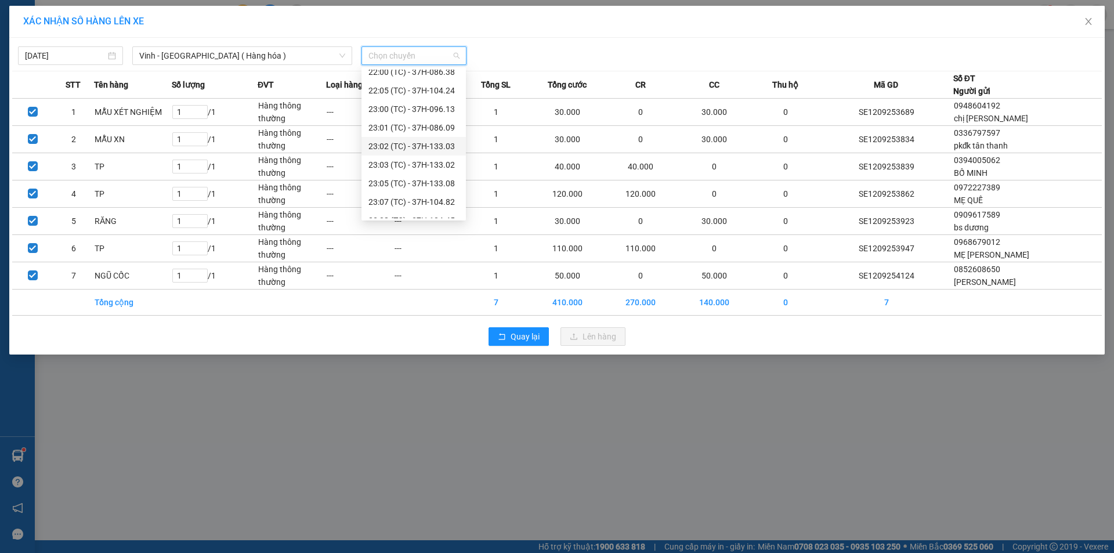
click at [444, 146] on div "23:02 (TC) - 37H-133.03" at bounding box center [413, 146] width 90 height 13
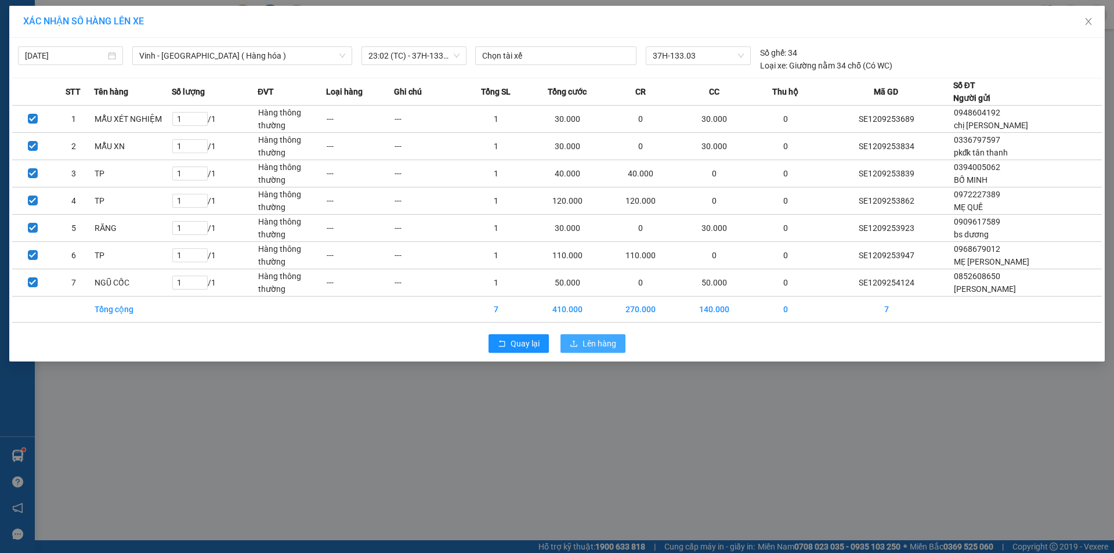
click at [601, 339] on span "Lên hàng" at bounding box center [599, 343] width 34 height 13
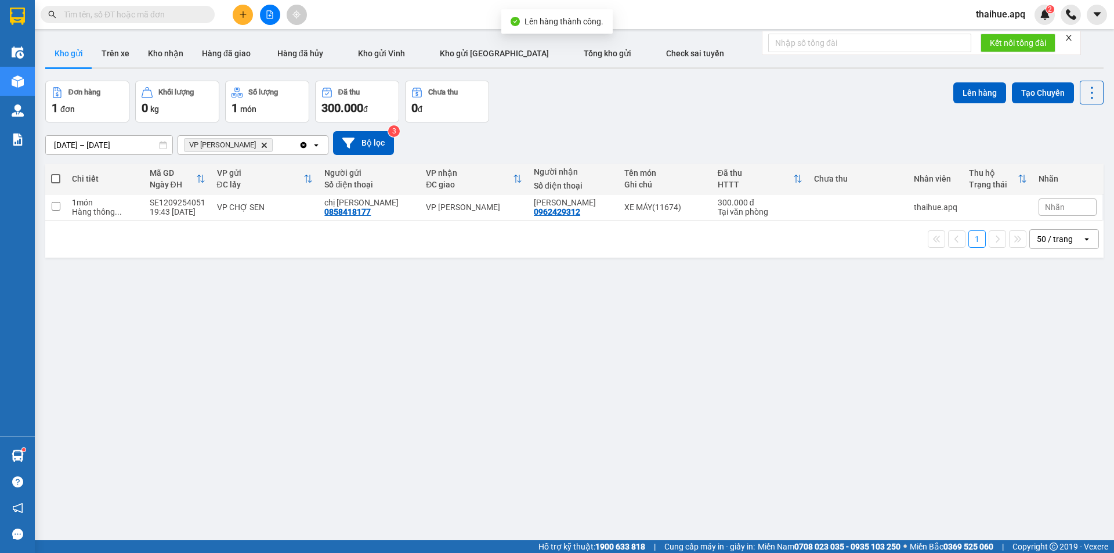
click at [262, 144] on icon "VP NGỌC HỒI, close by backspace" at bounding box center [264, 144] width 5 height 5
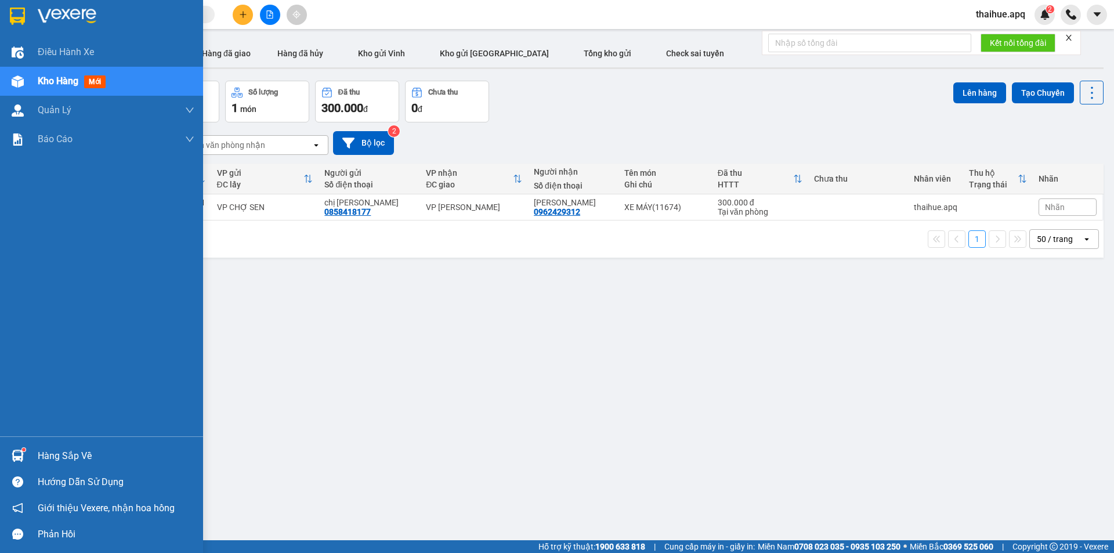
click at [61, 455] on div "Hàng sắp về" at bounding box center [116, 455] width 157 height 17
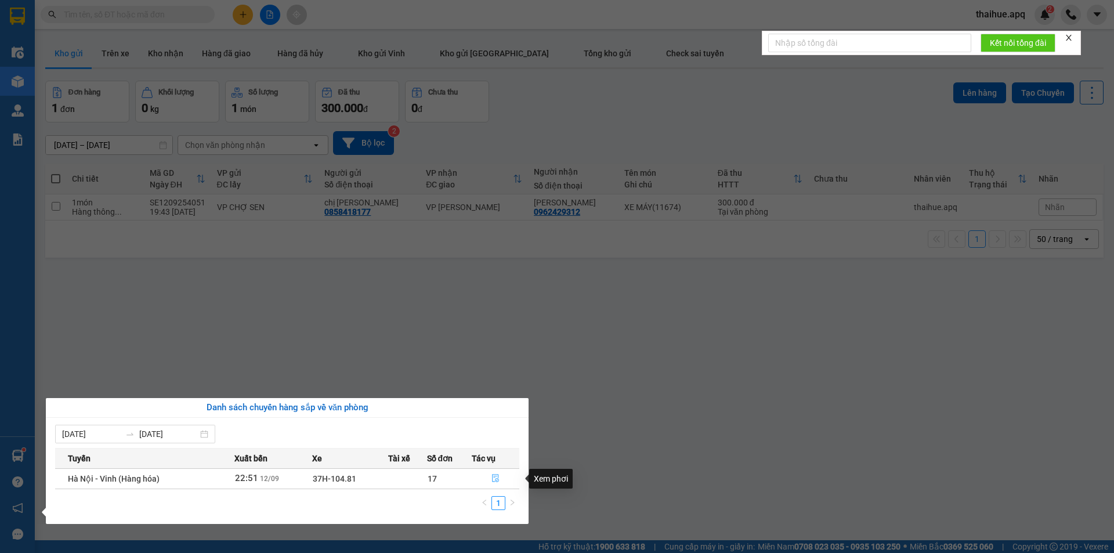
click at [495, 476] on icon "file-done" at bounding box center [495, 478] width 7 height 8
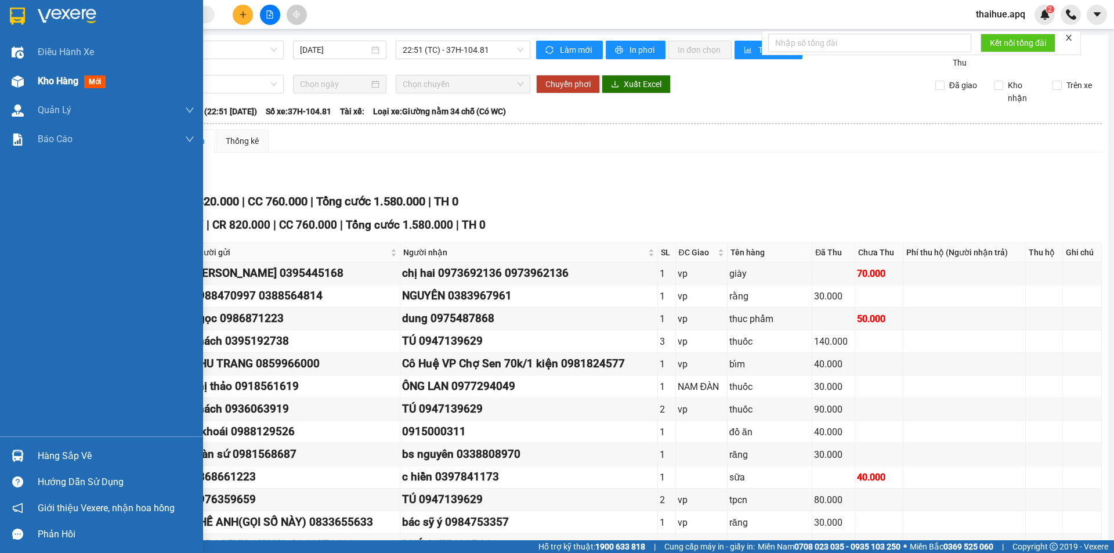
click at [55, 77] on span "Kho hàng" at bounding box center [58, 80] width 41 height 11
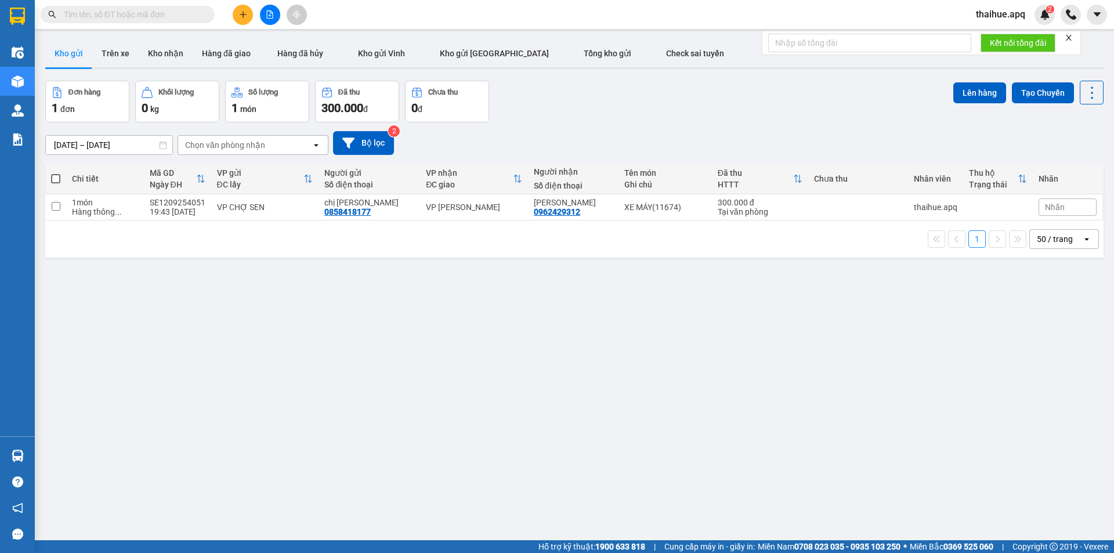
click at [173, 10] on input "text" at bounding box center [132, 14] width 137 height 13
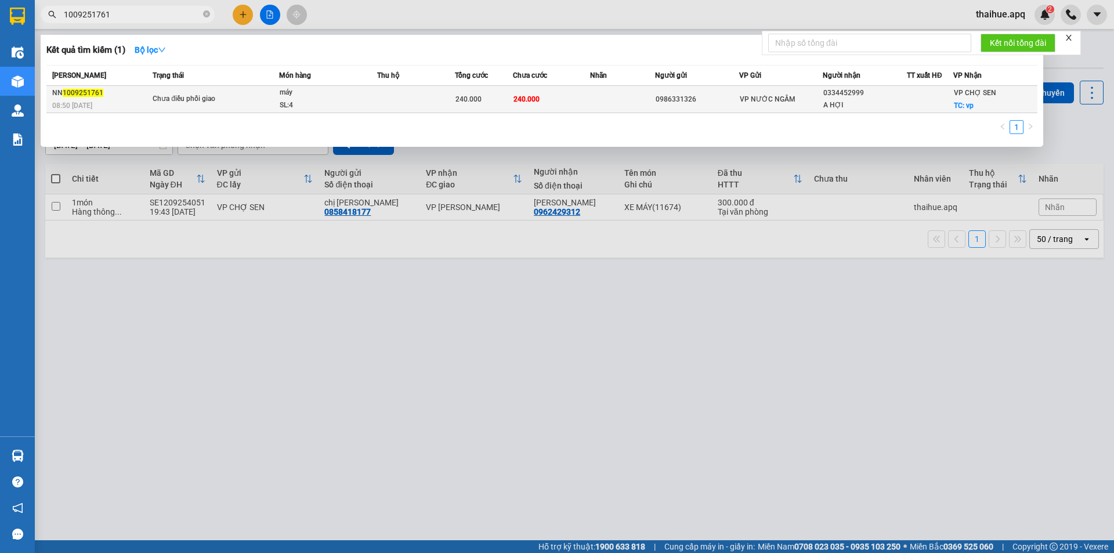
type input "1009251761"
click at [367, 97] on span "máy SL: 4" at bounding box center [328, 98] width 97 height 25
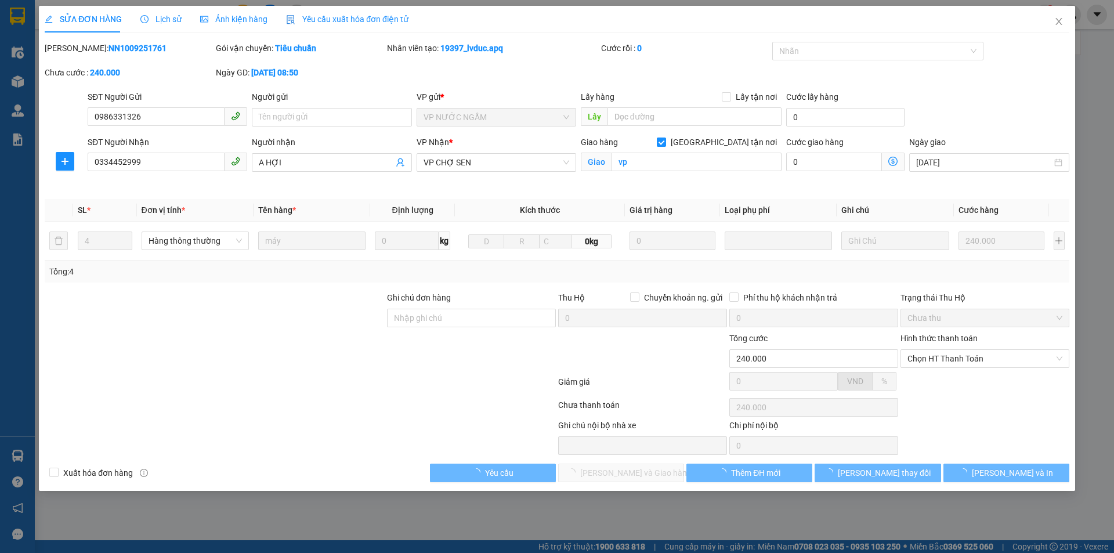
type input "0986331326"
type input "0334452999"
type input "A HỢI"
checkbox input "true"
type input "vp"
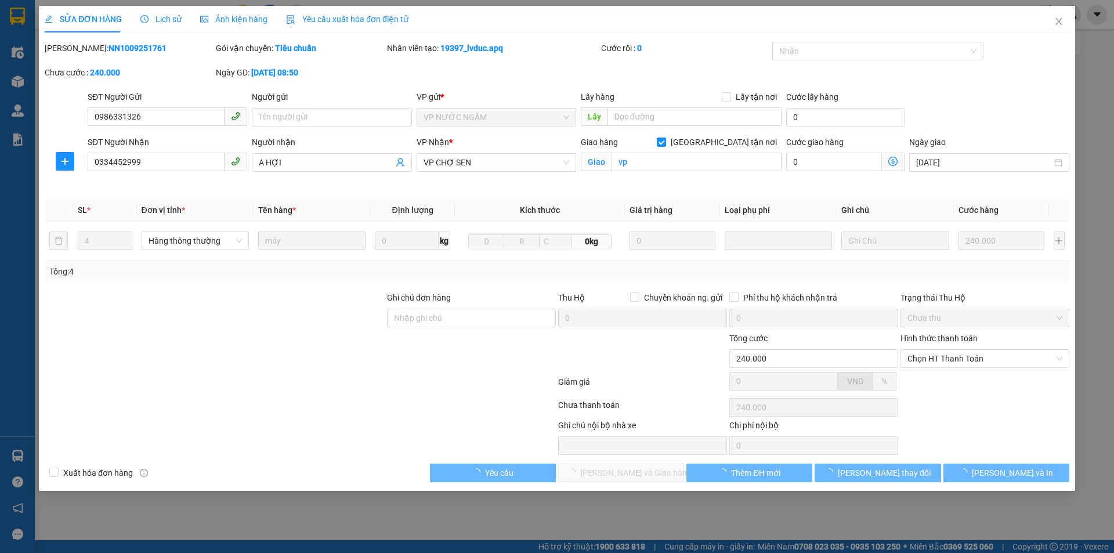
type input "240.000"
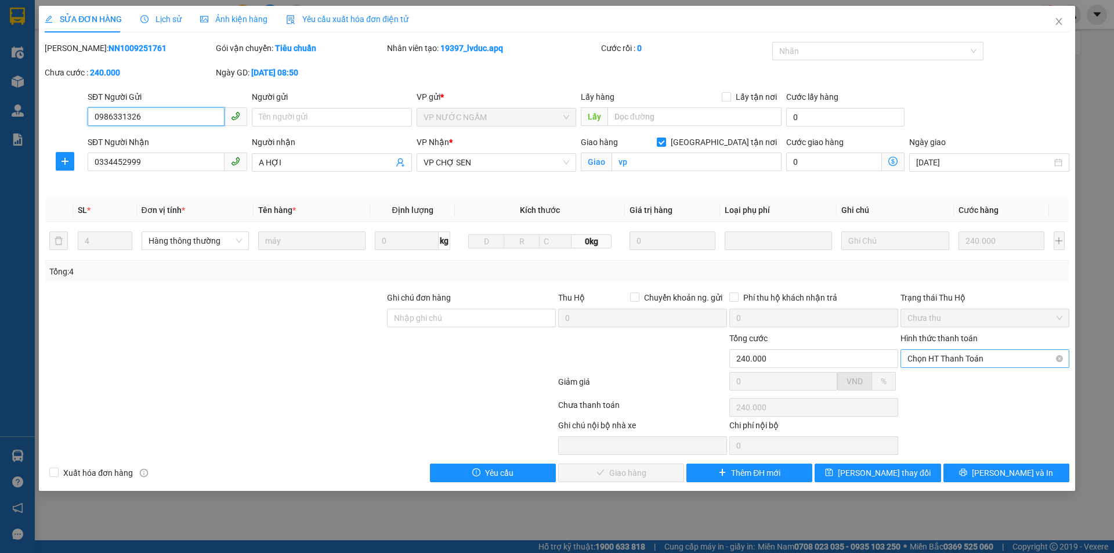
click at [975, 356] on span "Chọn HT Thanh Toán" at bounding box center [984, 358] width 155 height 17
click at [930, 384] on div "Tại văn phòng" at bounding box center [984, 381] width 155 height 13
type input "0"
click at [623, 474] on span "Lưu và Giao hàng" at bounding box center [635, 472] width 111 height 13
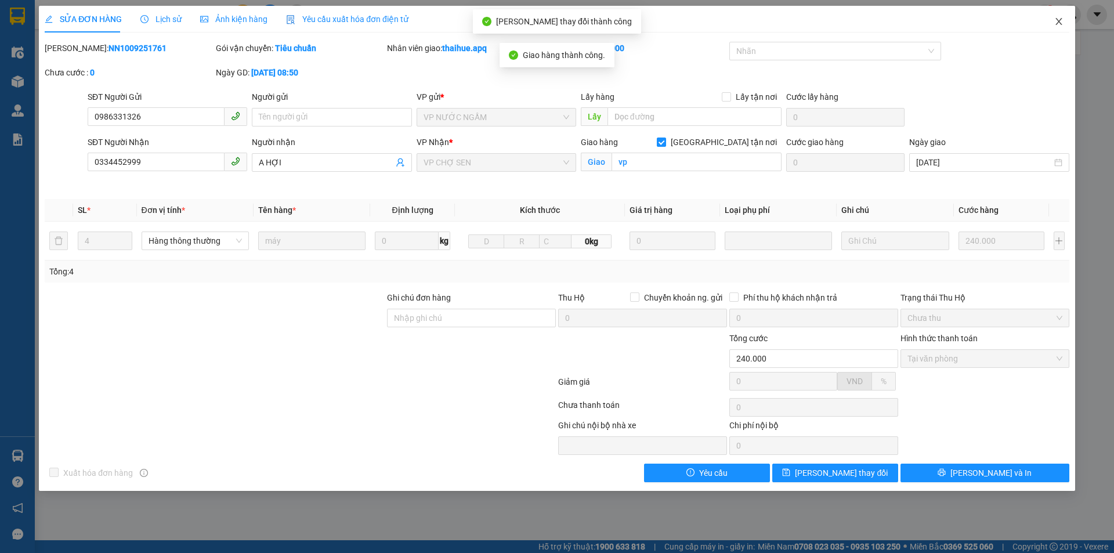
click at [1055, 21] on icon "close" at bounding box center [1058, 21] width 9 height 9
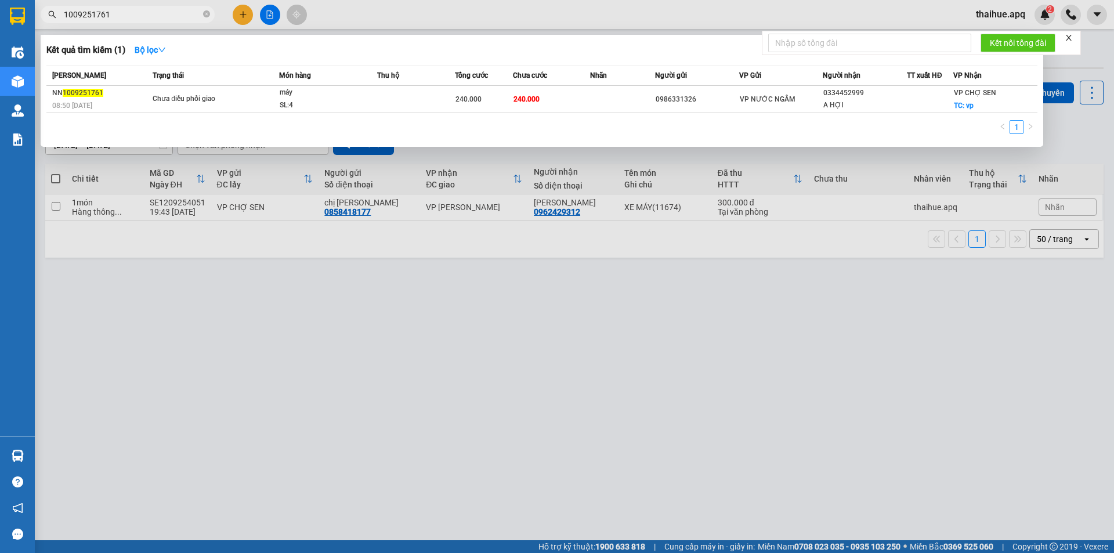
click at [145, 16] on input "1009251761" at bounding box center [132, 14] width 137 height 13
click at [309, 90] on div "sơn" at bounding box center [323, 92] width 87 height 13
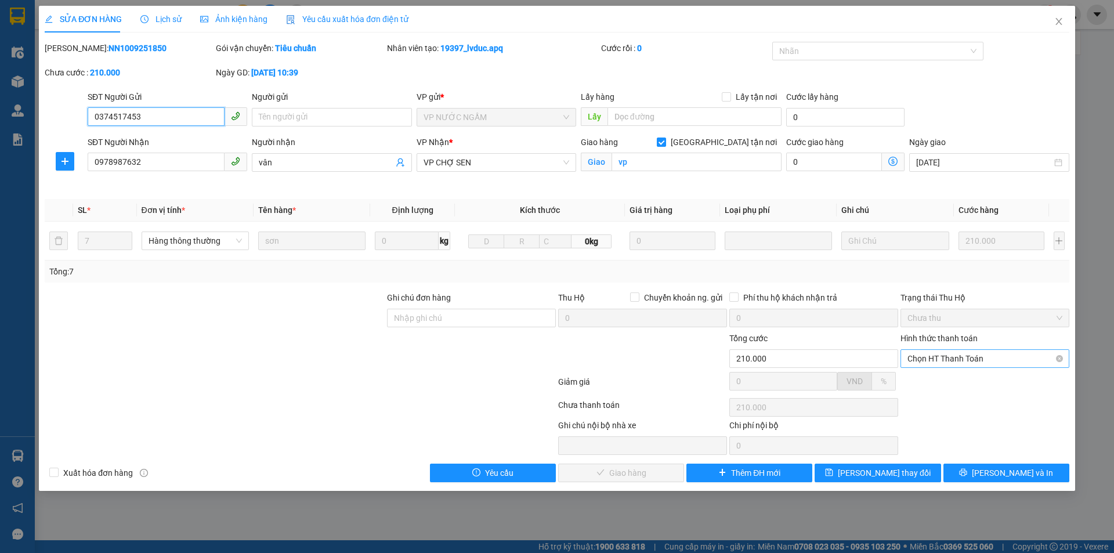
click at [951, 357] on span "Chọn HT Thanh Toán" at bounding box center [984, 358] width 155 height 17
click at [944, 382] on div "Tại văn phòng" at bounding box center [984, 381] width 155 height 13
click at [619, 472] on span "Lưu và Giao hàng" at bounding box center [635, 472] width 111 height 13
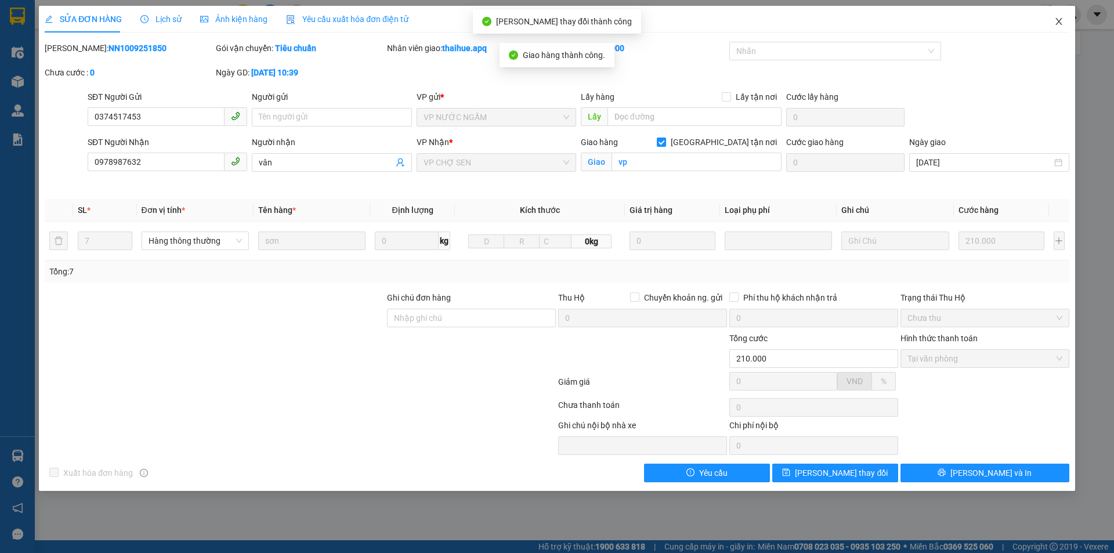
click at [1062, 20] on icon "close" at bounding box center [1058, 21] width 9 height 9
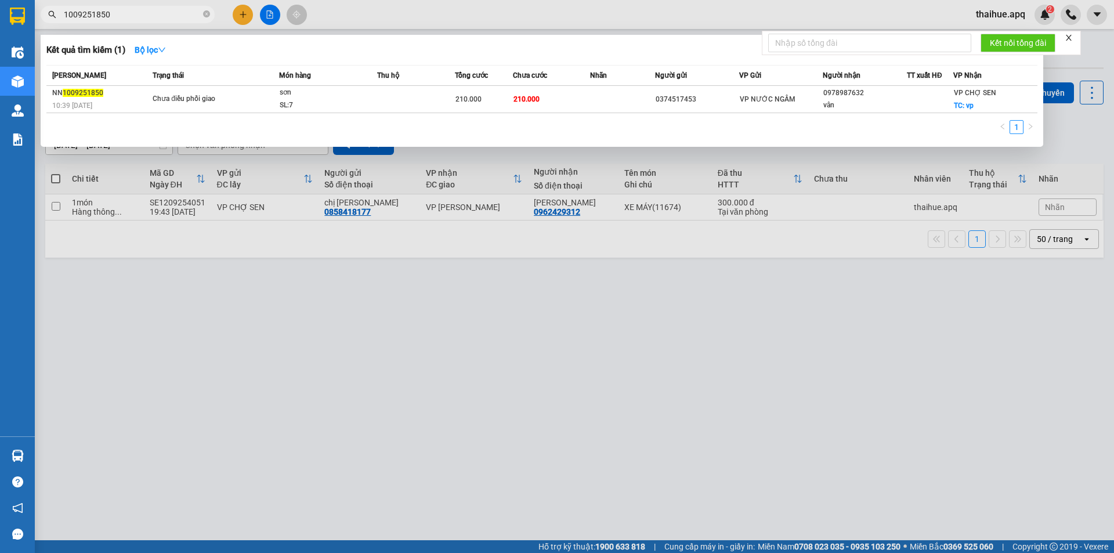
click at [124, 20] on input "1009251850" at bounding box center [132, 14] width 137 height 13
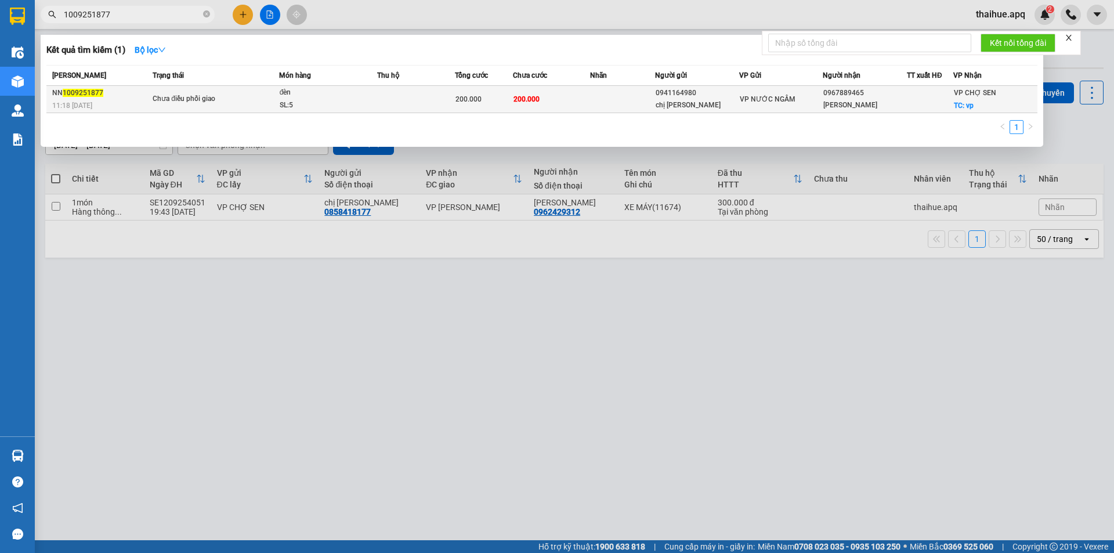
click at [378, 90] on td at bounding box center [416, 99] width 78 height 27
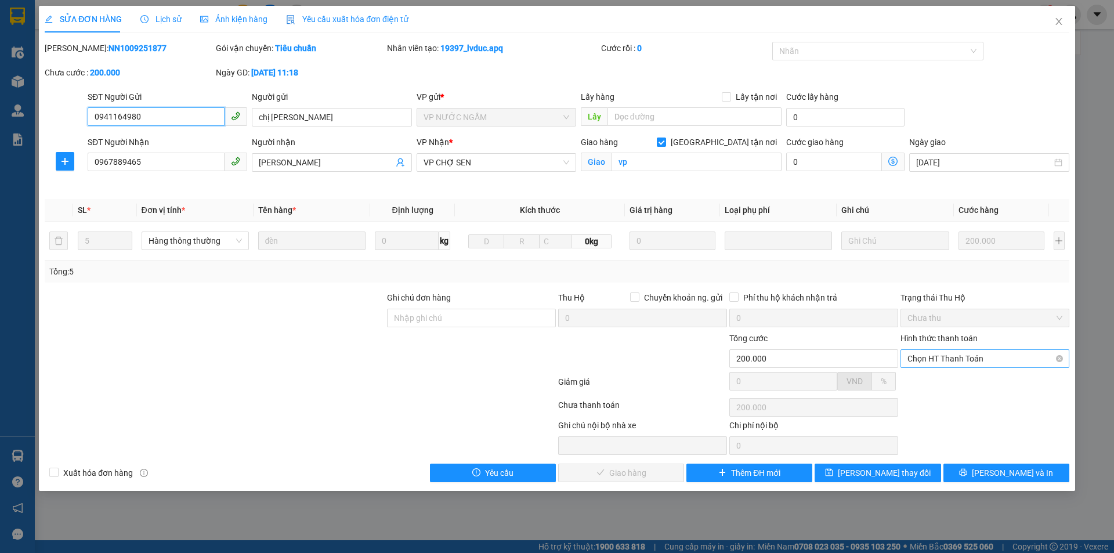
click at [950, 354] on span "Chọn HT Thanh Toán" at bounding box center [984, 358] width 155 height 17
click at [947, 381] on div "Tại văn phòng" at bounding box center [984, 381] width 155 height 13
drag, startPoint x: 638, startPoint y: 474, endPoint x: 647, endPoint y: 424, distance: 50.6
click at [640, 458] on div "Total Paid Fee 0 Total UnPaid Fee 200.000 Cash Collection Total Fee Mã ĐH: NN10…" at bounding box center [557, 262] width 1024 height 440
click at [636, 467] on span "Lưu và Giao hàng" at bounding box center [635, 472] width 111 height 13
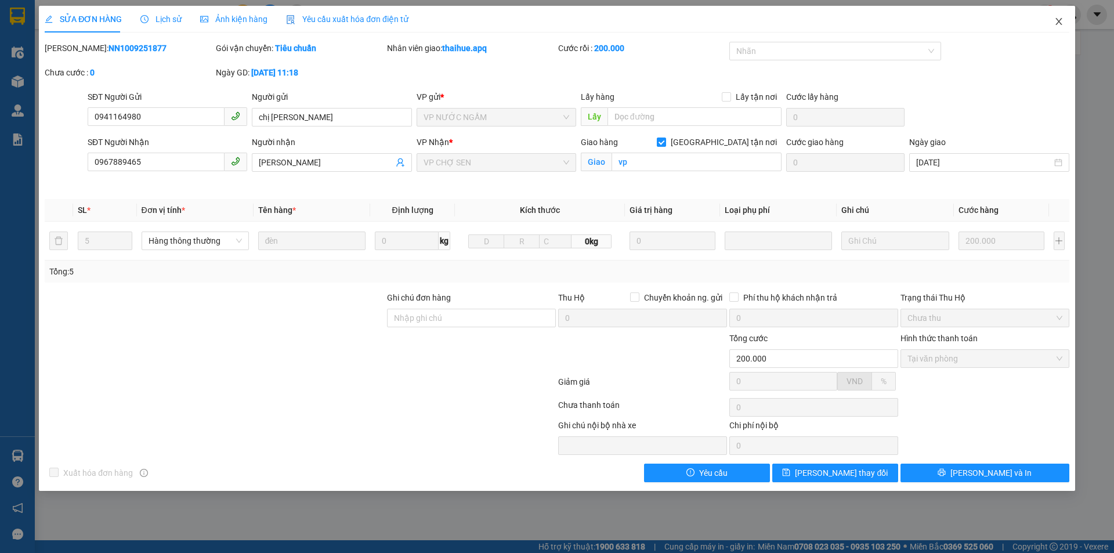
click at [1062, 16] on span "Close" at bounding box center [1058, 22] width 32 height 32
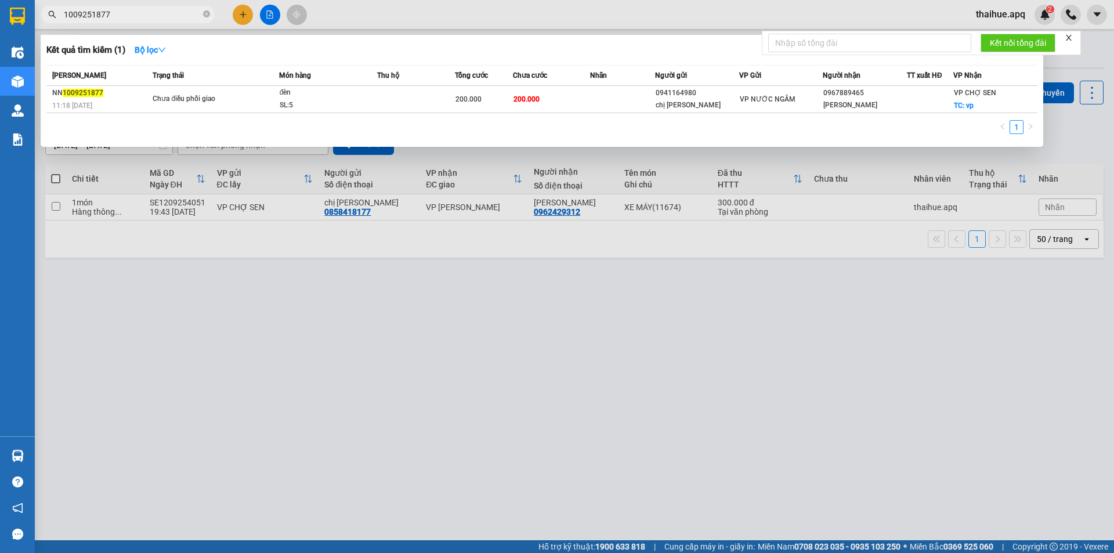
click at [139, 17] on input "1009251877" at bounding box center [132, 14] width 137 height 13
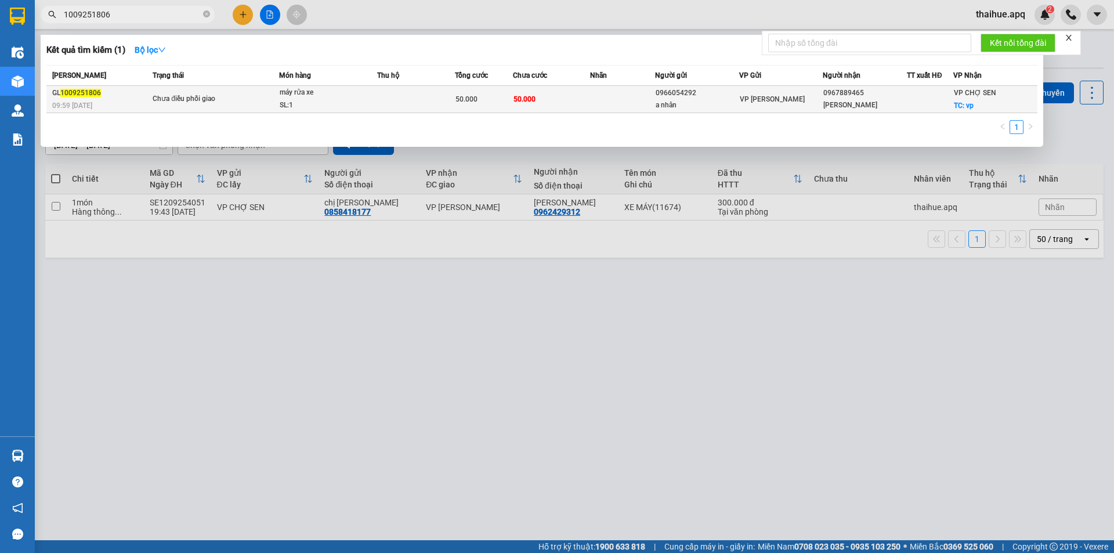
click at [329, 99] on div "máy rửa xe" at bounding box center [323, 92] width 87 height 13
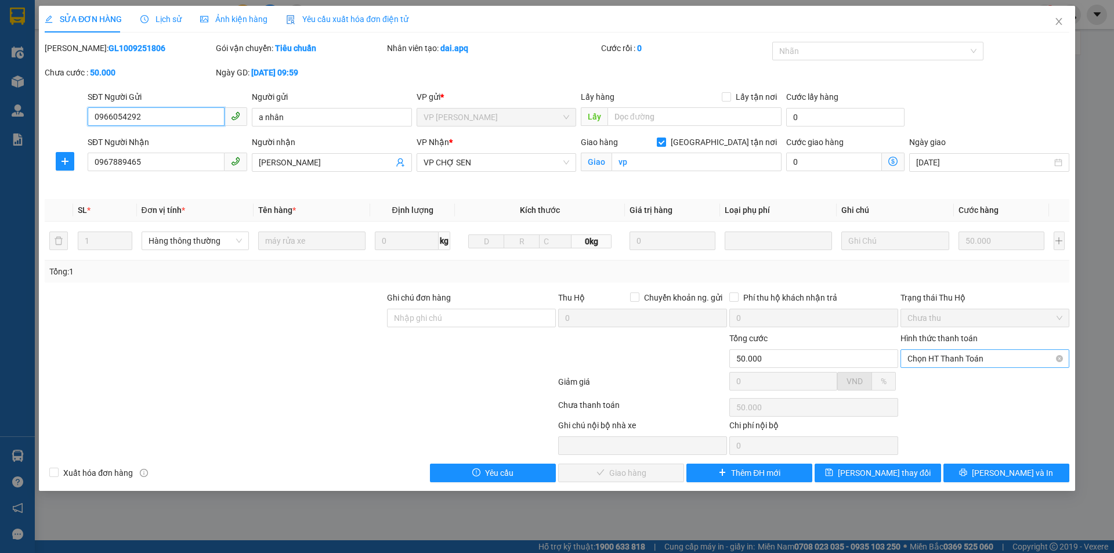
click at [983, 354] on span "Chọn HT Thanh Toán" at bounding box center [984, 358] width 155 height 17
click at [964, 380] on div "Tại văn phòng" at bounding box center [984, 381] width 155 height 13
click at [633, 472] on span "Lưu và Giao hàng" at bounding box center [635, 472] width 111 height 13
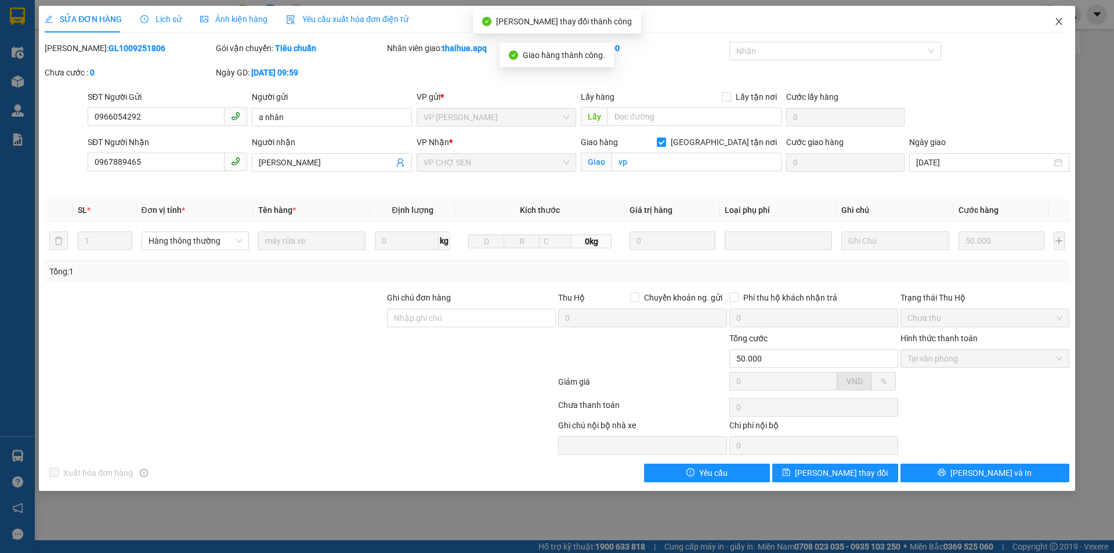
click at [1061, 20] on icon "close" at bounding box center [1058, 21] width 6 height 7
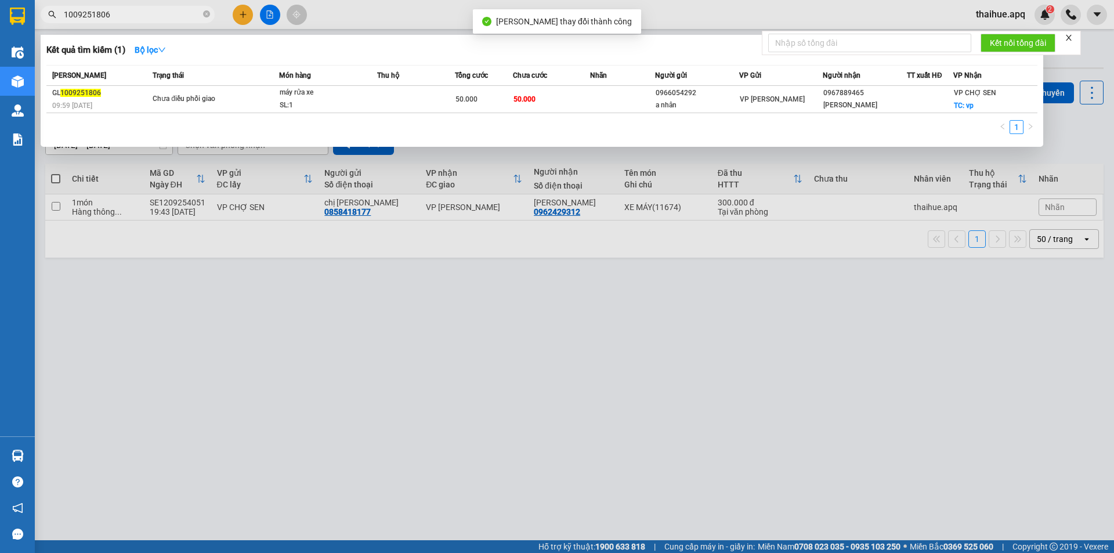
click at [145, 15] on input "1009251806" at bounding box center [132, 14] width 137 height 13
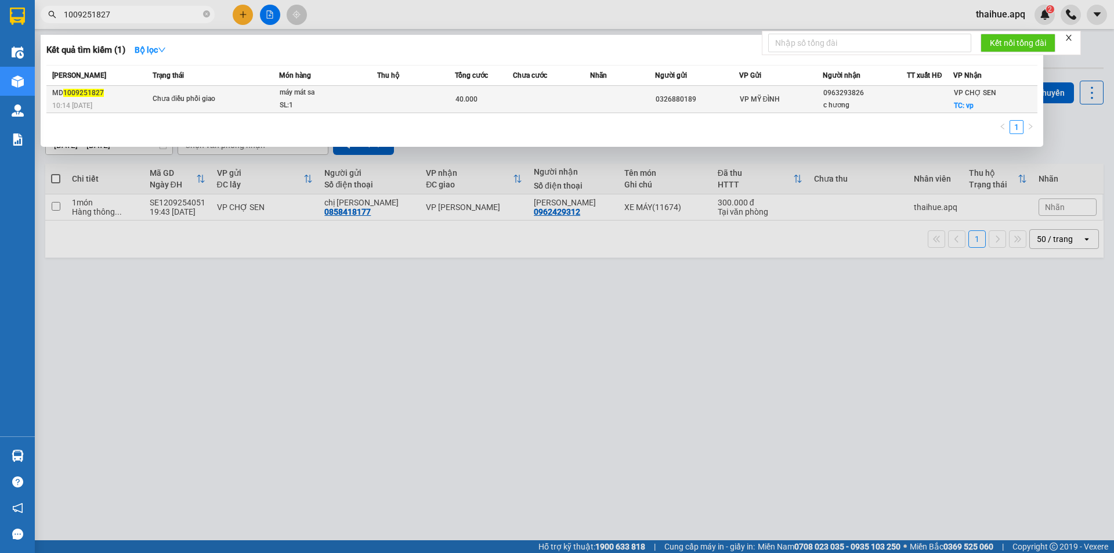
click at [257, 95] on span "Chưa điều phối giao" at bounding box center [216, 99] width 126 height 13
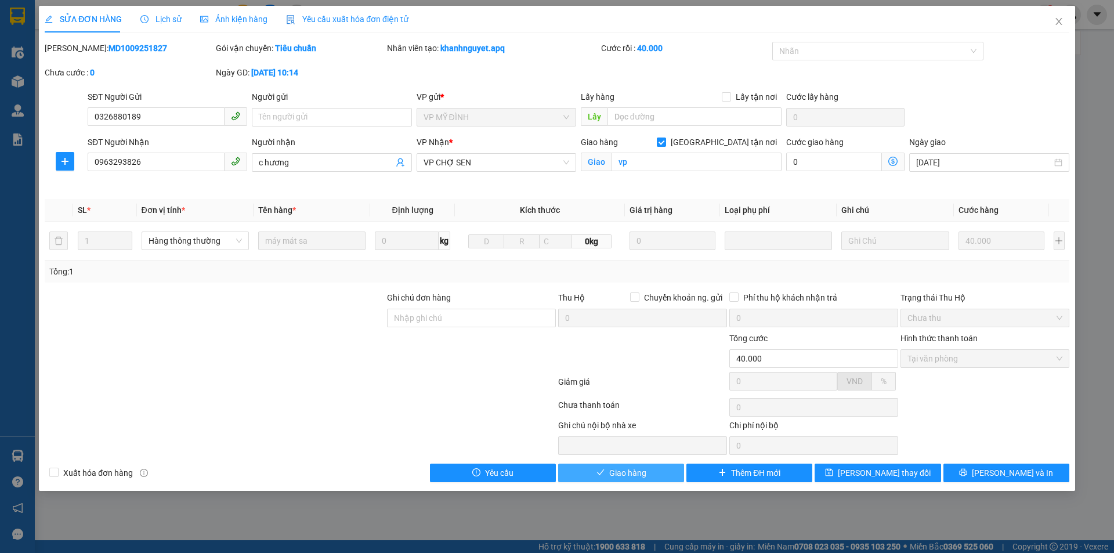
click at [609, 471] on span "Giao hàng" at bounding box center [627, 472] width 37 height 13
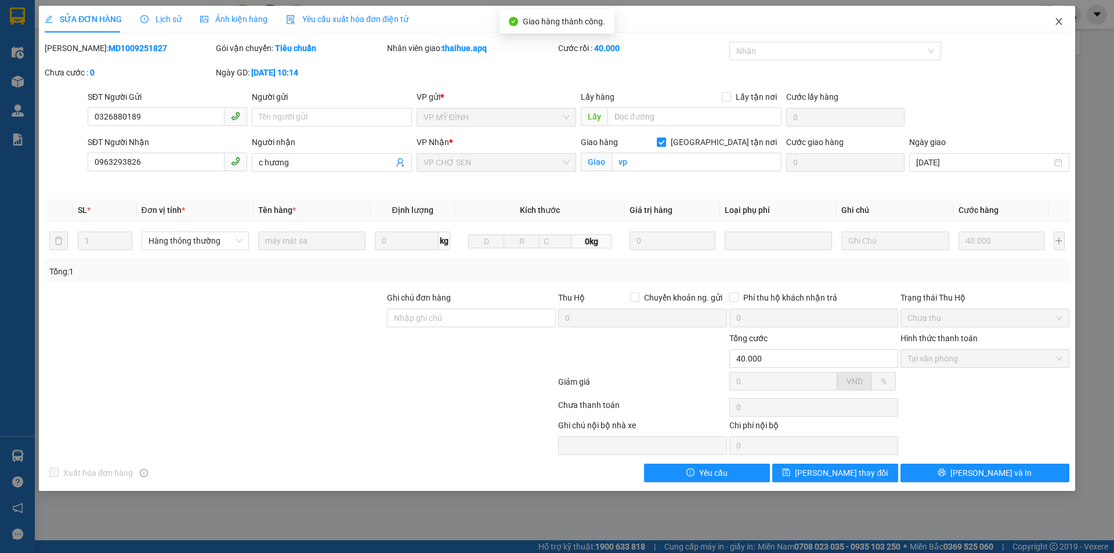
click at [1056, 20] on icon "close" at bounding box center [1058, 21] width 9 height 9
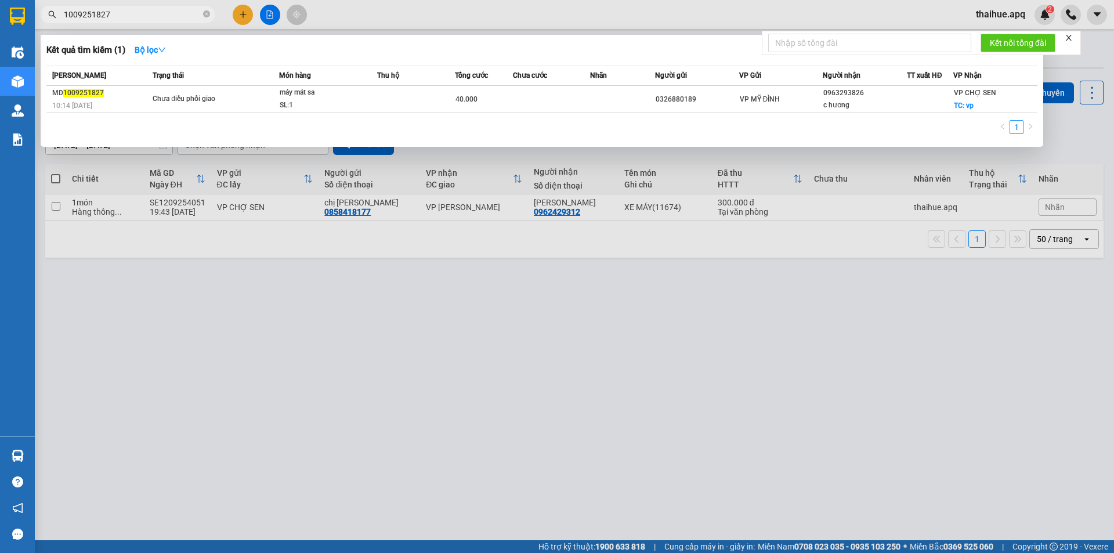
click at [126, 16] on input "1009251827" at bounding box center [132, 14] width 137 height 13
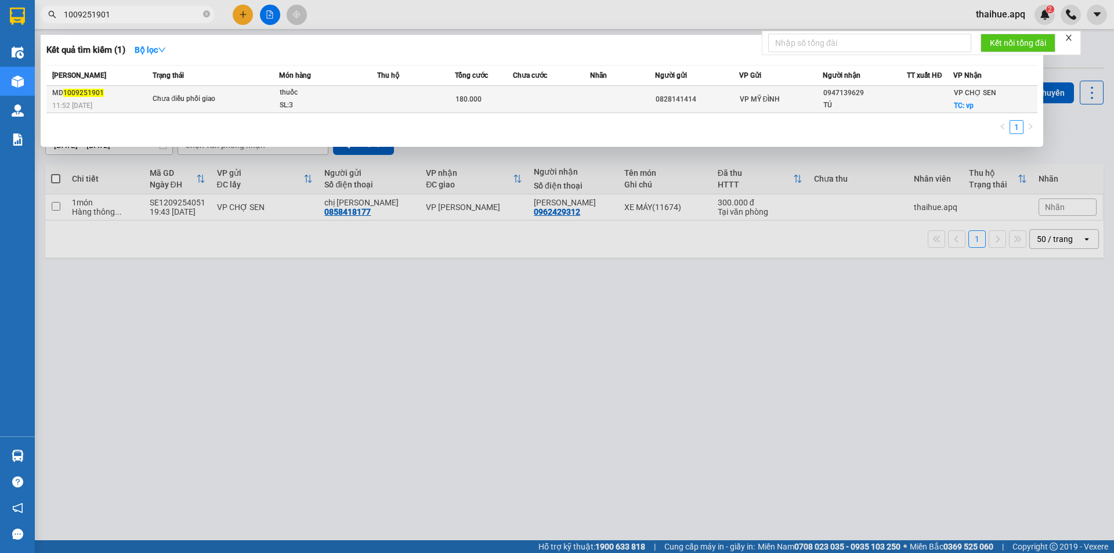
click at [236, 97] on div "Chưa điều phối giao" at bounding box center [196, 99] width 87 height 13
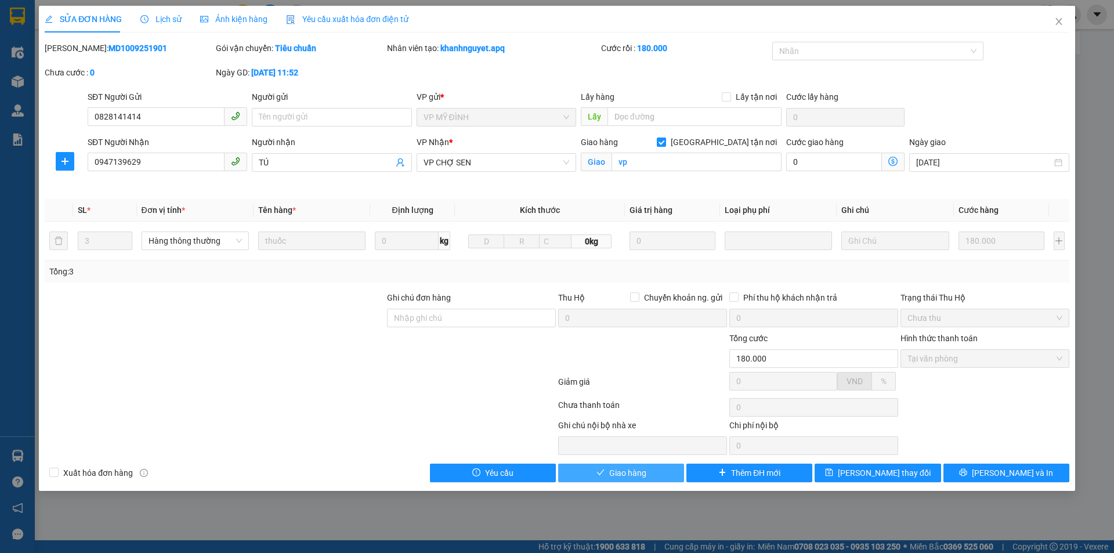
click at [607, 470] on button "Giao hàng" at bounding box center [621, 472] width 126 height 19
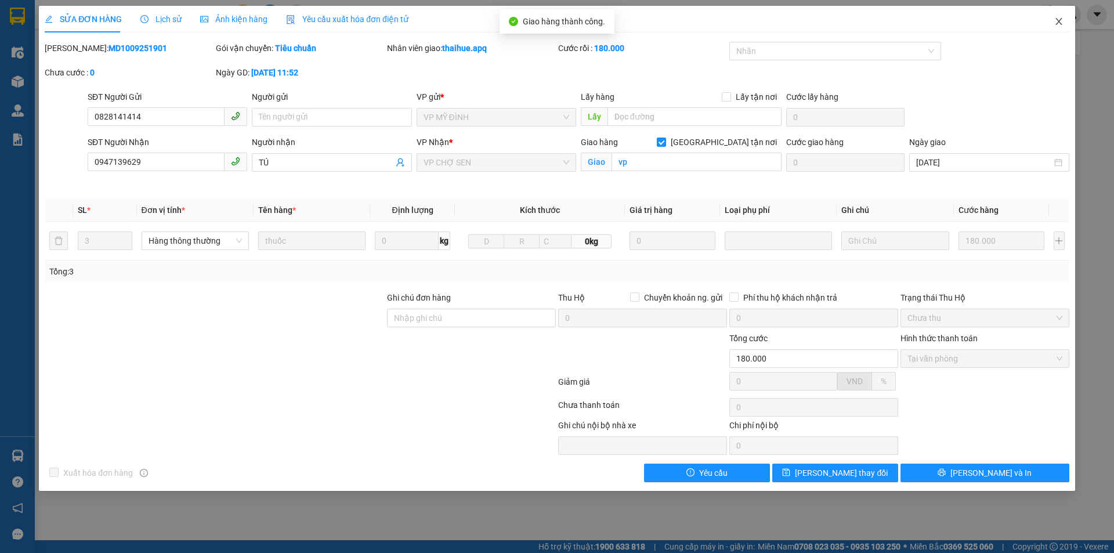
click at [1053, 18] on span "Close" at bounding box center [1058, 22] width 32 height 32
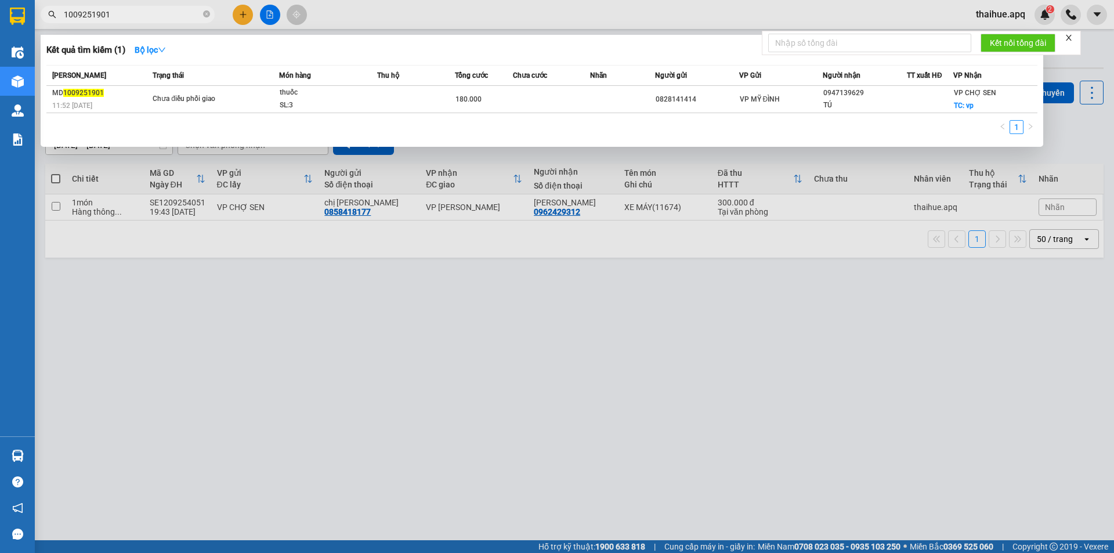
click at [136, 14] on input "1009251901" at bounding box center [132, 14] width 137 height 13
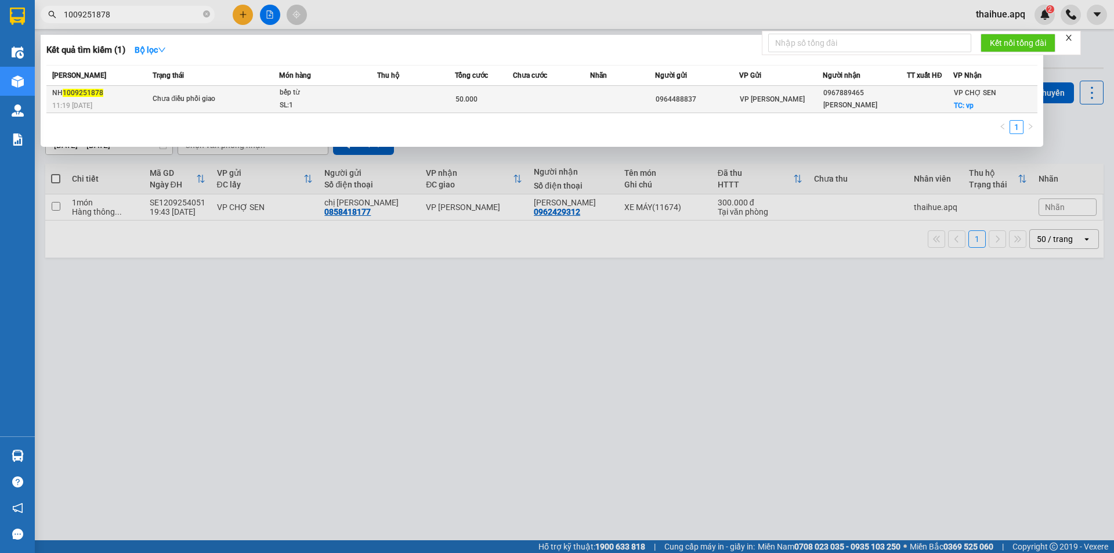
click at [323, 100] on div "SL: 1" at bounding box center [323, 105] width 87 height 13
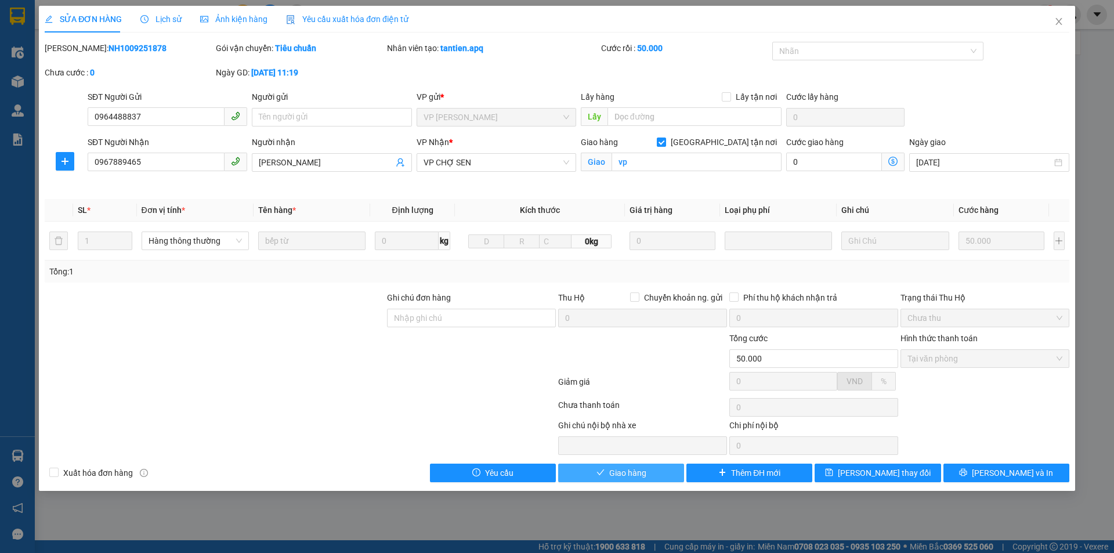
click at [631, 472] on span "Giao hàng" at bounding box center [627, 472] width 37 height 13
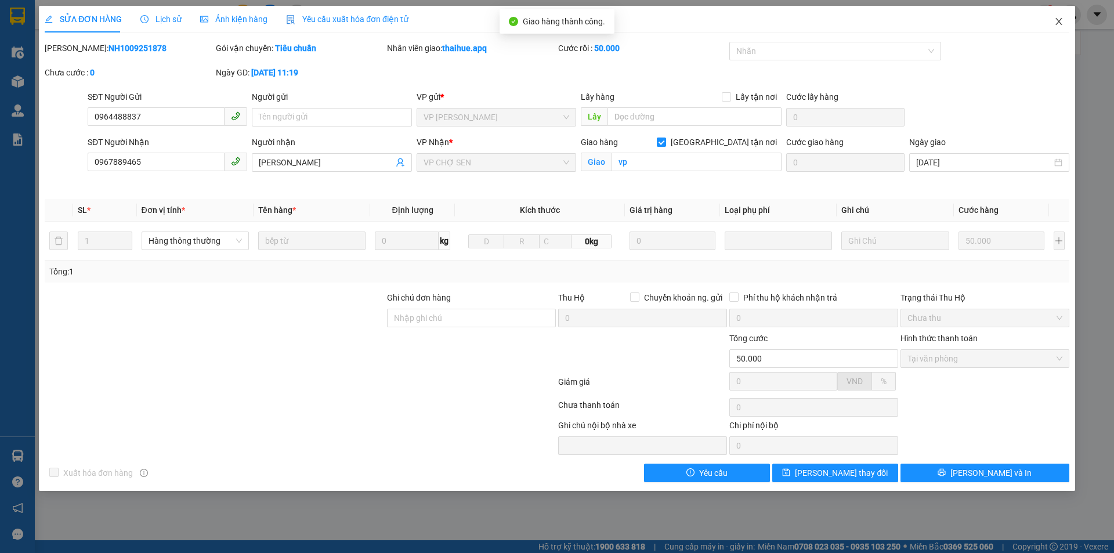
click at [1055, 20] on icon "close" at bounding box center [1058, 21] width 9 height 9
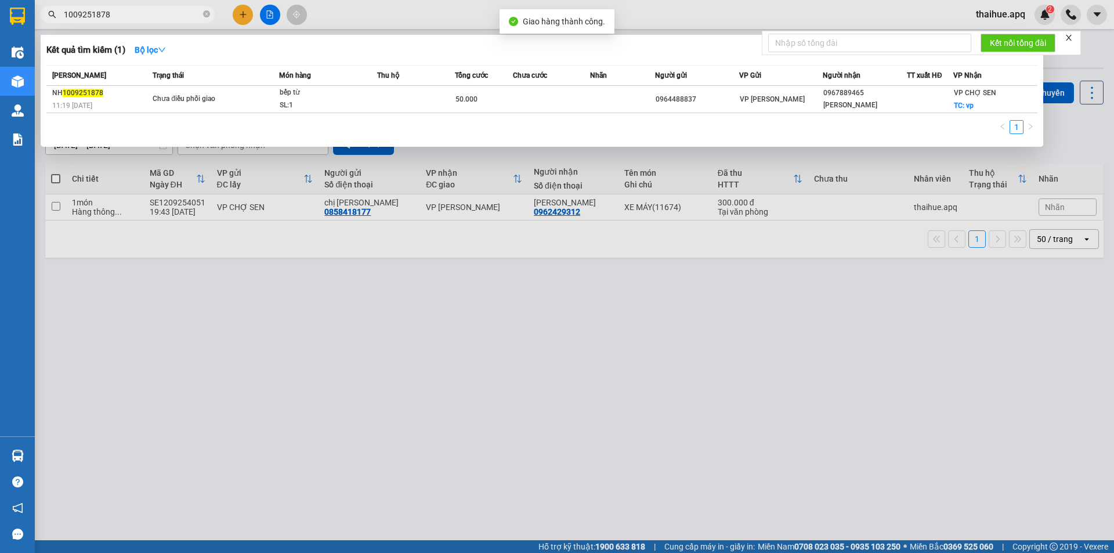
click at [142, 16] on input "1009251878" at bounding box center [132, 14] width 137 height 13
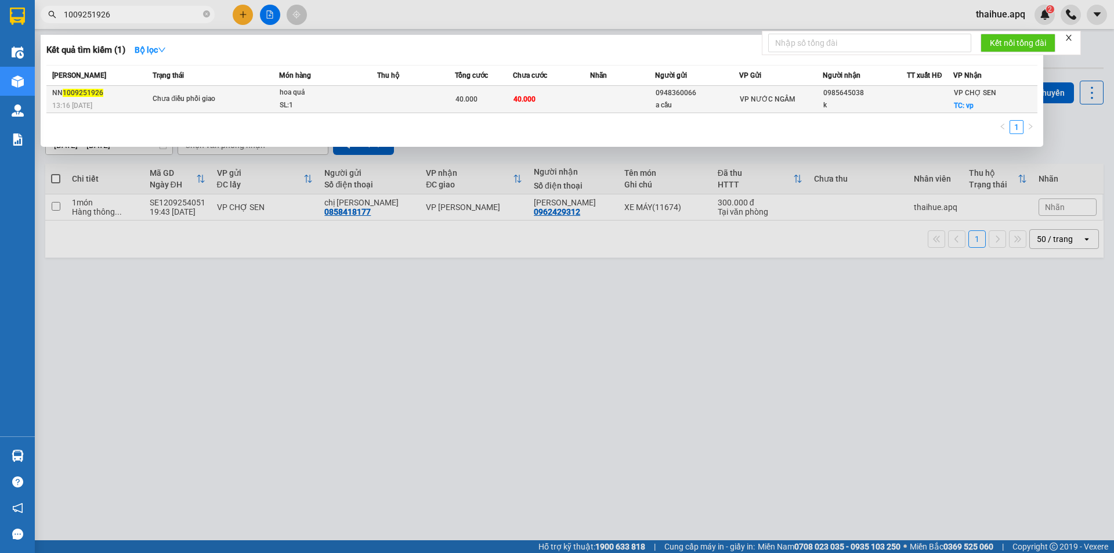
click at [375, 92] on span "hoa quả SL: 1" at bounding box center [328, 98] width 97 height 25
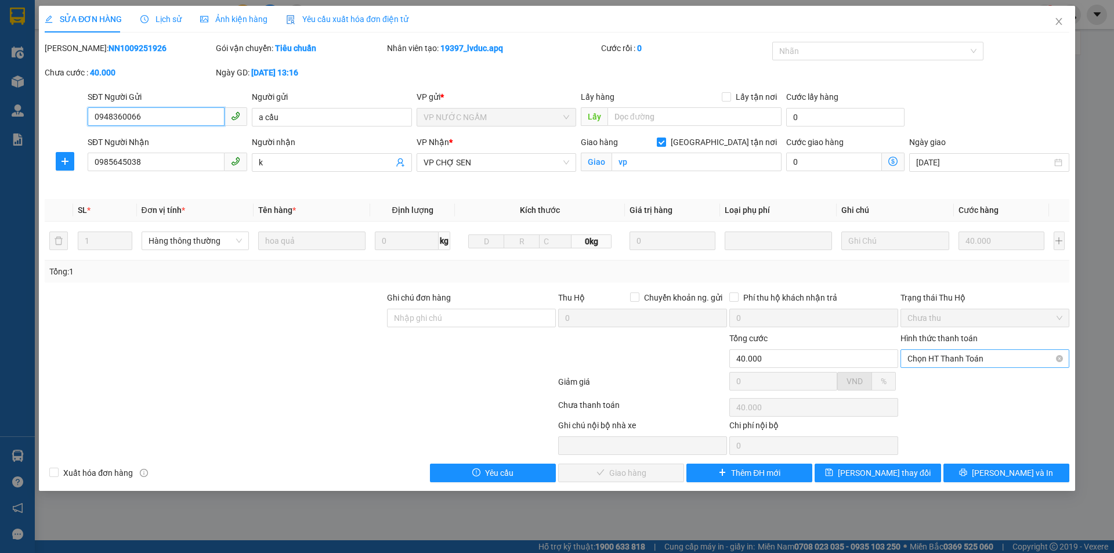
click at [980, 356] on span "Chọn HT Thanh Toán" at bounding box center [984, 358] width 155 height 17
click at [957, 378] on div "Tại văn phòng" at bounding box center [984, 381] width 155 height 13
click at [625, 470] on span "Lưu và Giao hàng" at bounding box center [635, 472] width 111 height 13
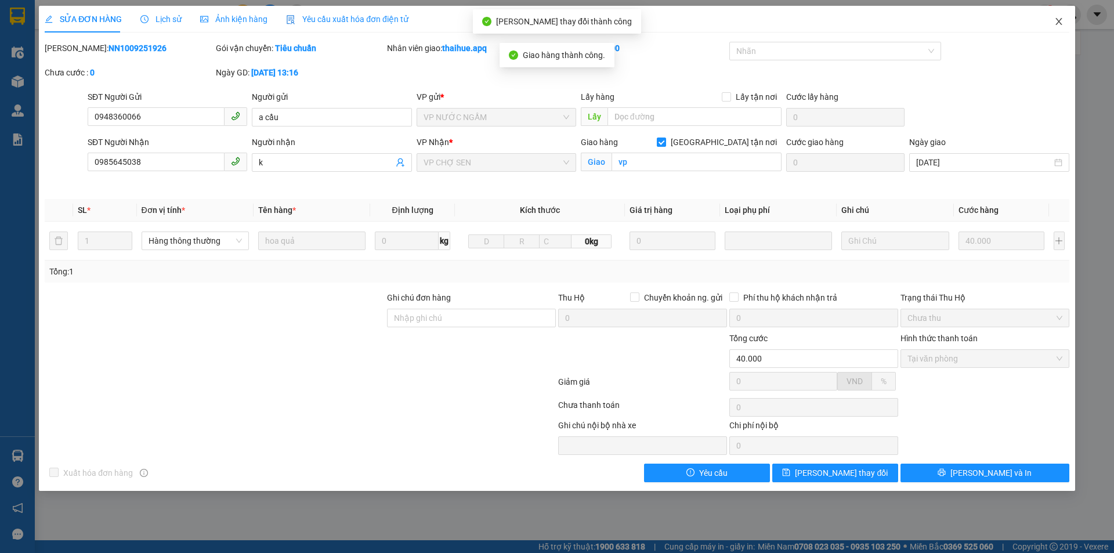
click at [1057, 22] on icon "close" at bounding box center [1058, 21] width 9 height 9
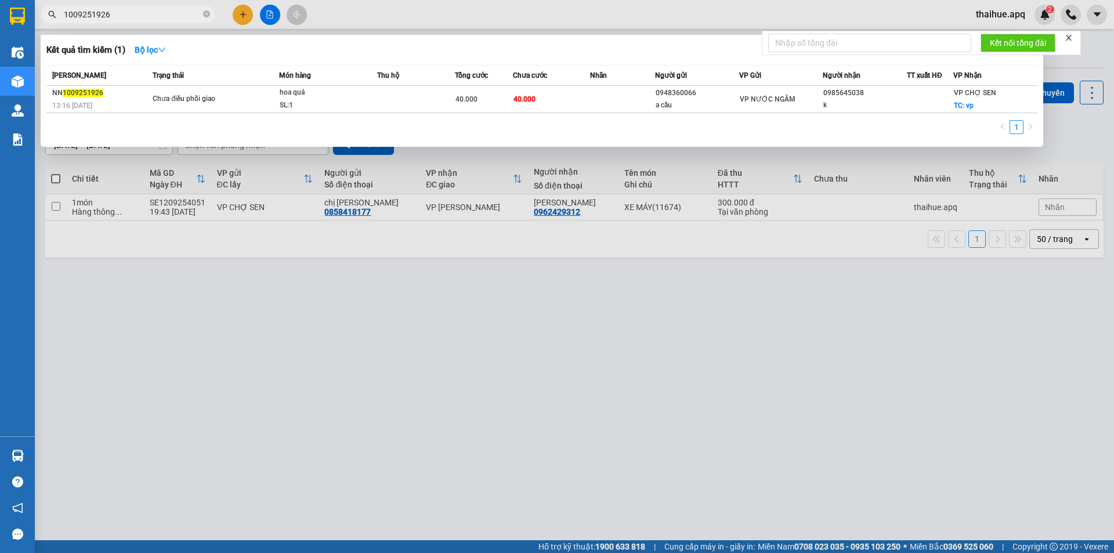
click at [125, 15] on input "1009251926" at bounding box center [132, 14] width 137 height 13
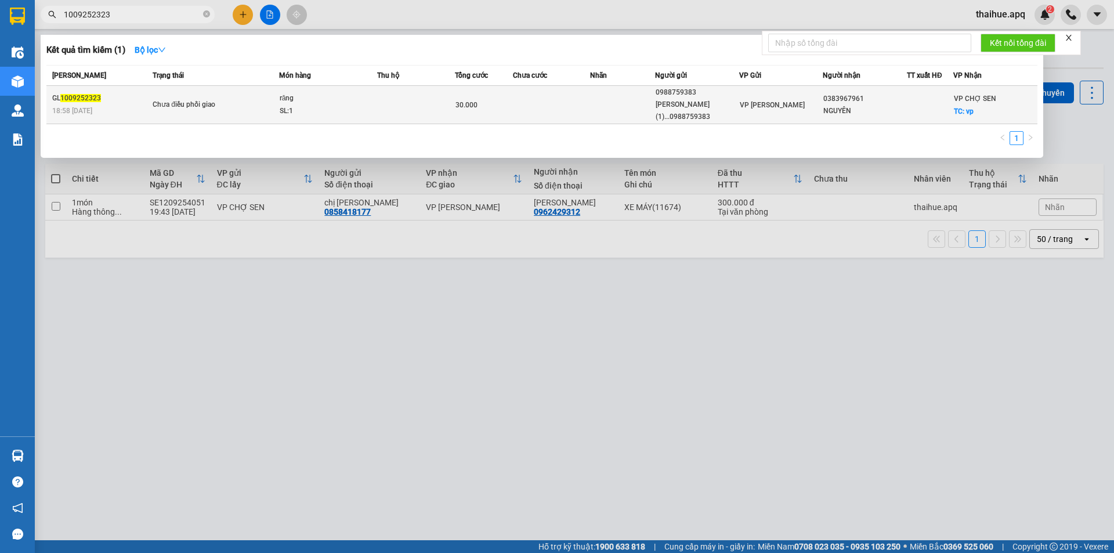
click at [222, 100] on div "Chưa điều phối giao" at bounding box center [196, 105] width 87 height 13
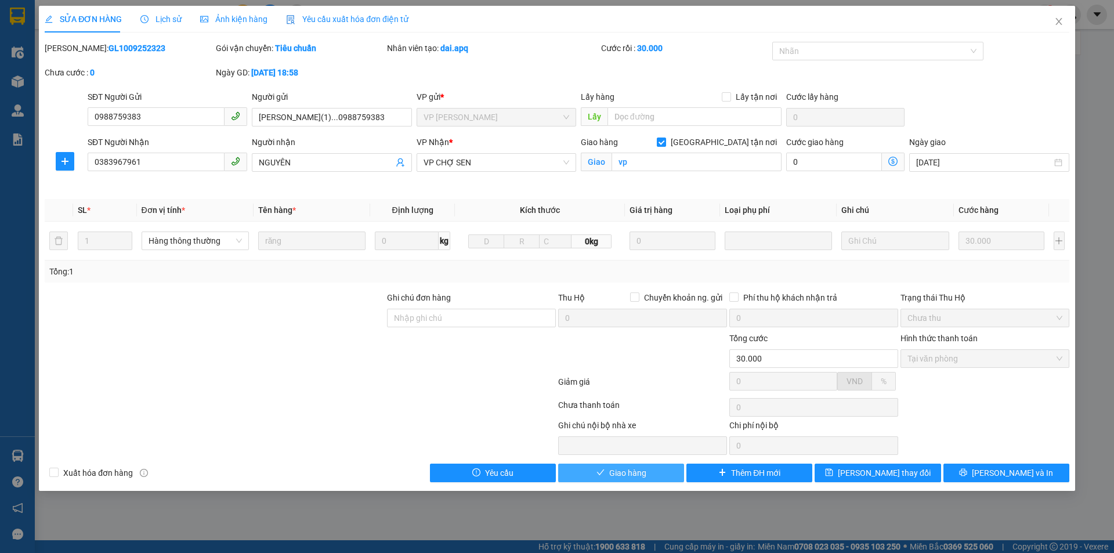
click at [617, 469] on span "Giao hàng" at bounding box center [627, 472] width 37 height 13
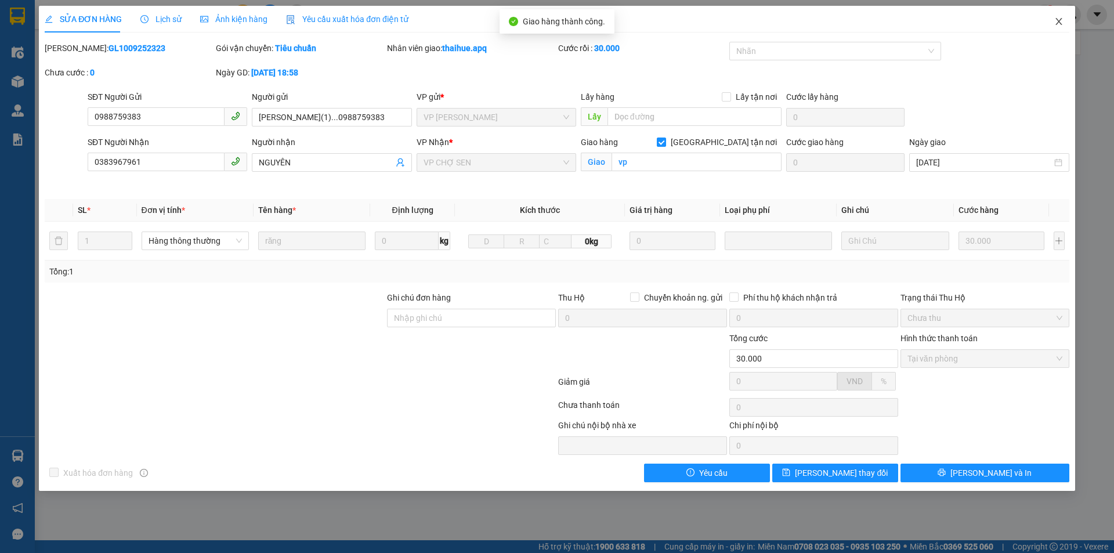
click at [1060, 17] on icon "close" at bounding box center [1058, 21] width 9 height 9
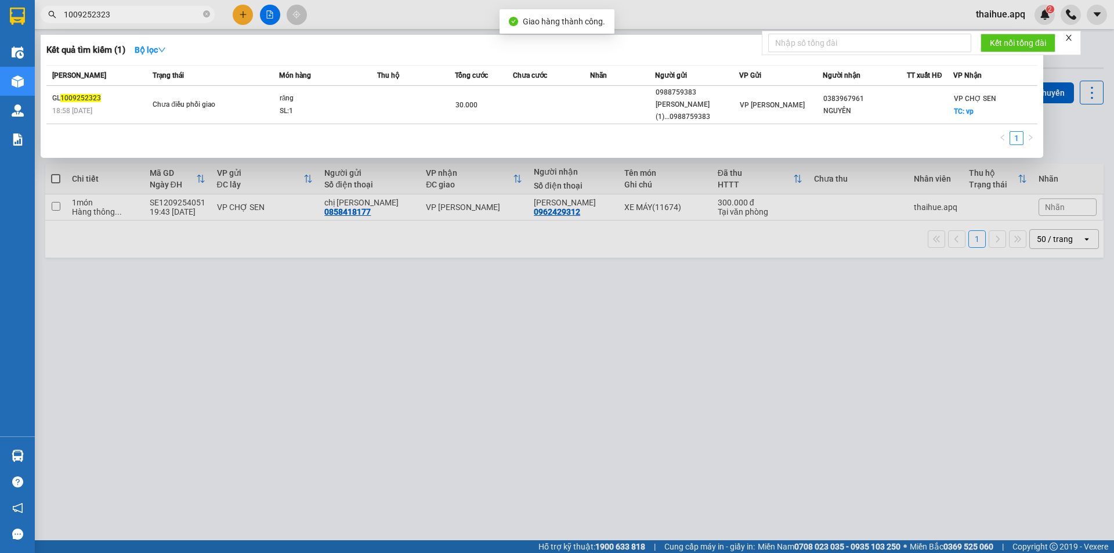
click at [123, 15] on input "1009252323" at bounding box center [132, 14] width 137 height 13
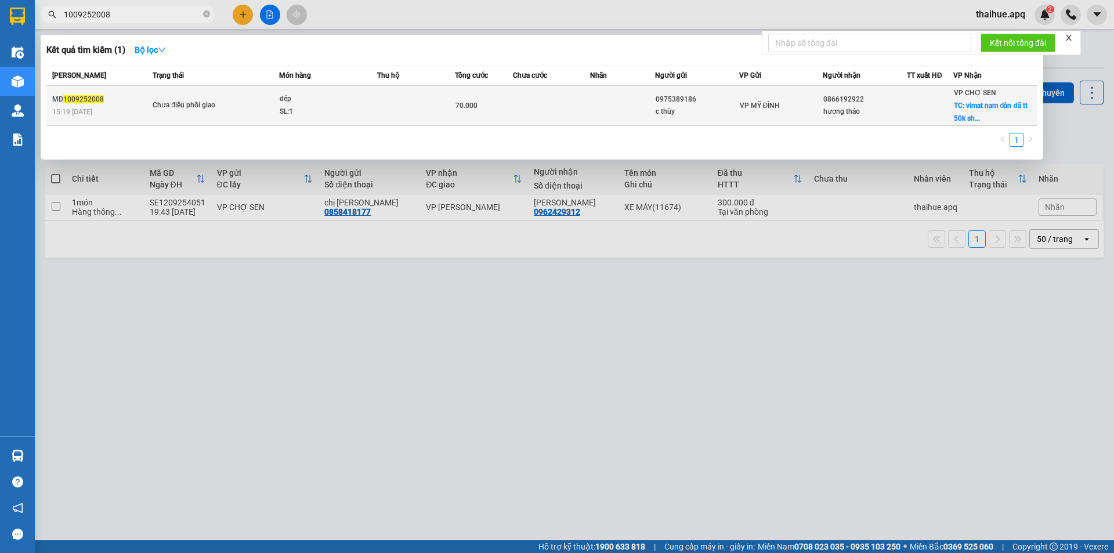
click at [336, 105] on div "dép" at bounding box center [323, 99] width 87 height 13
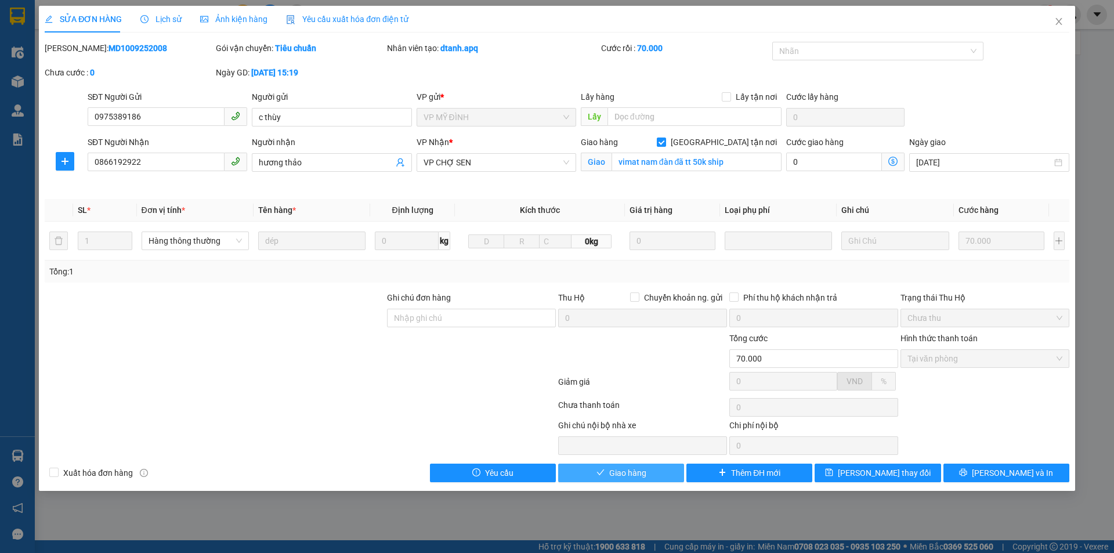
click at [626, 475] on span "Giao hàng" at bounding box center [627, 472] width 37 height 13
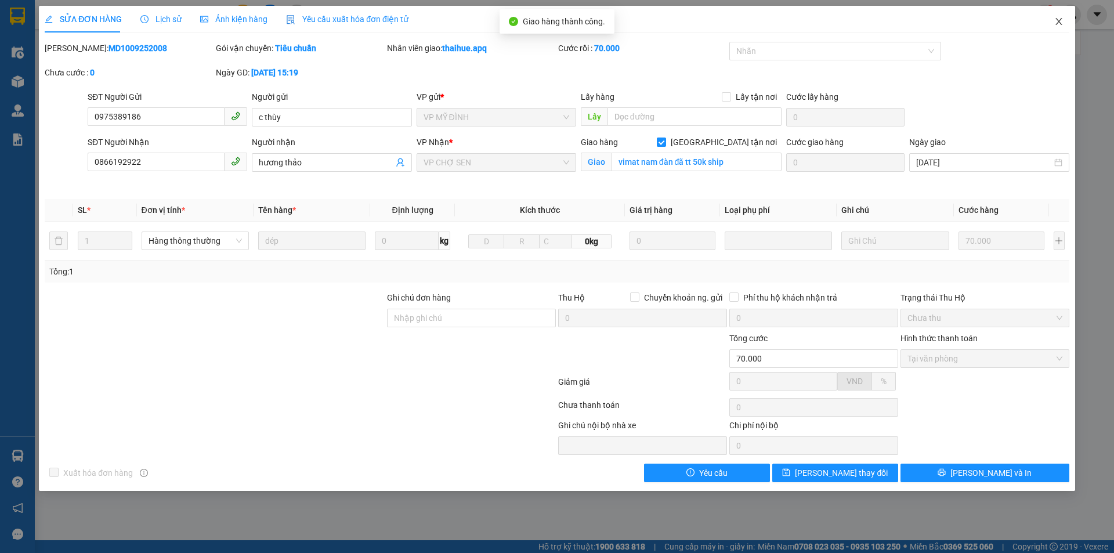
click at [1062, 19] on icon "close" at bounding box center [1058, 21] width 9 height 9
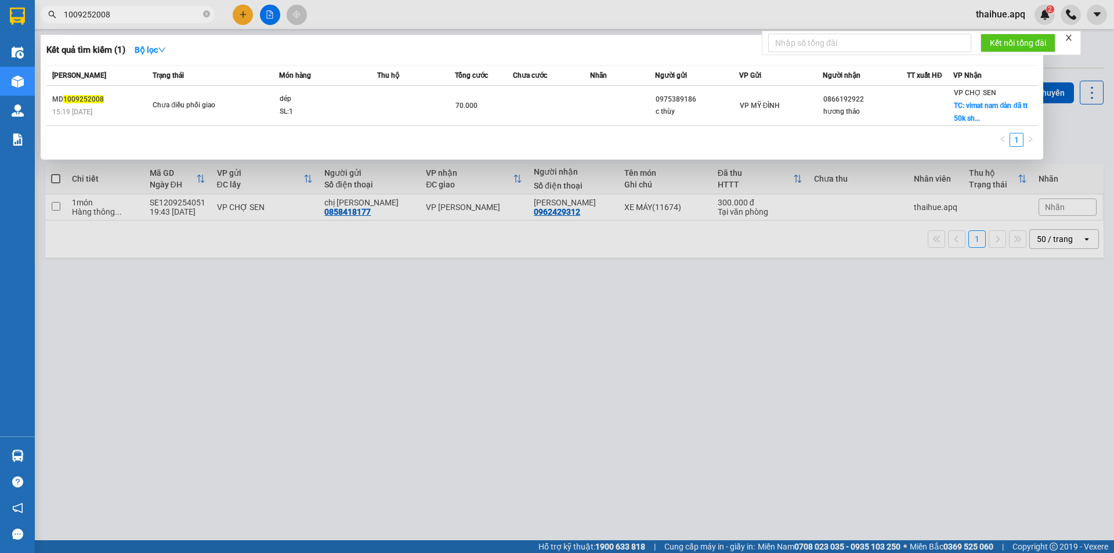
click at [131, 18] on input "1009252008" at bounding box center [132, 14] width 137 height 13
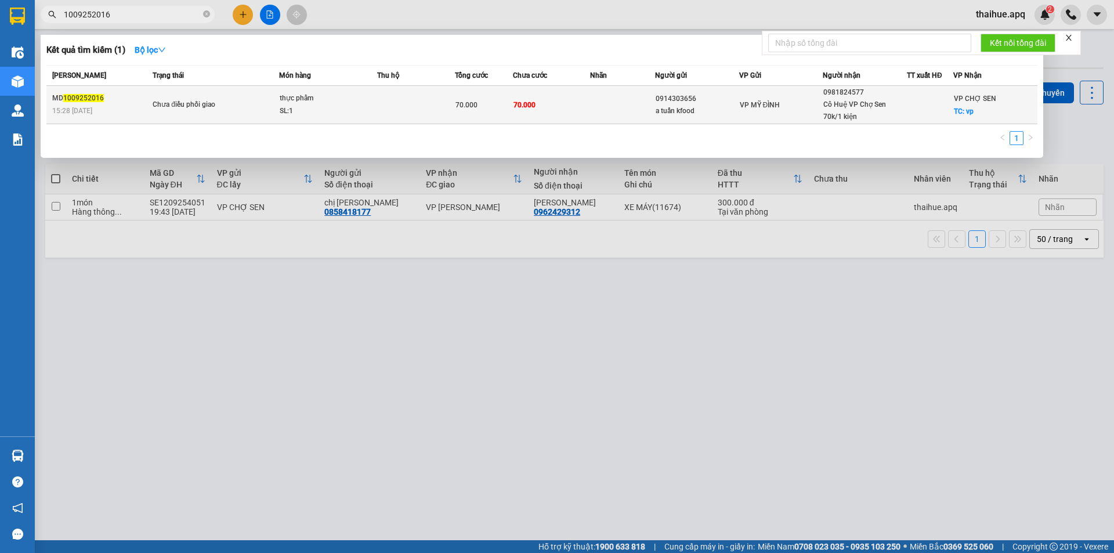
click at [236, 96] on td "Chưa điều phối giao" at bounding box center [214, 105] width 129 height 38
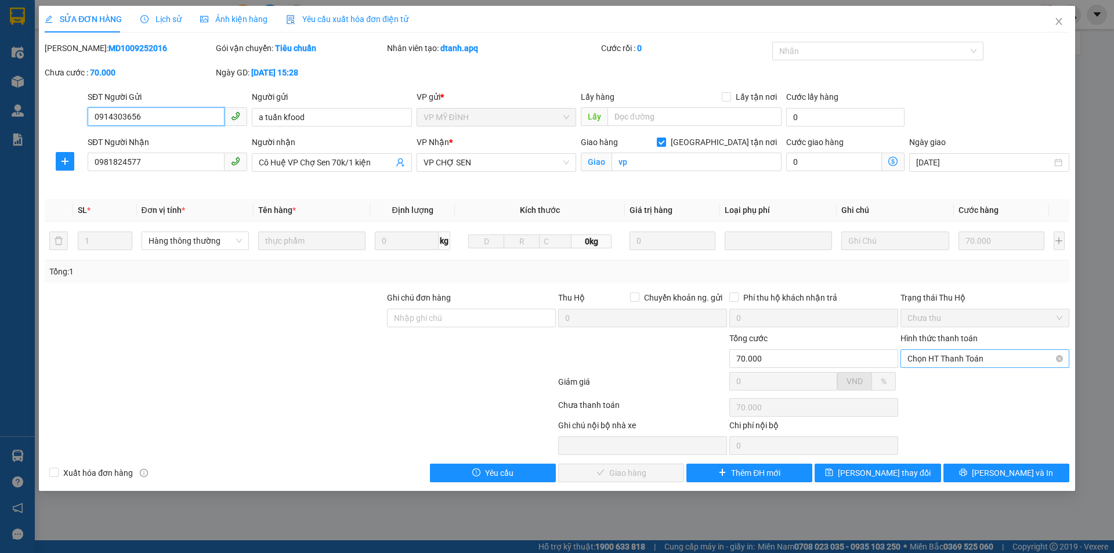
click at [969, 355] on span "Chọn HT Thanh Toán" at bounding box center [984, 358] width 155 height 17
click at [957, 384] on div "Tại văn phòng" at bounding box center [984, 381] width 155 height 13
click at [638, 472] on span "Lưu và Giao hàng" at bounding box center [635, 472] width 111 height 13
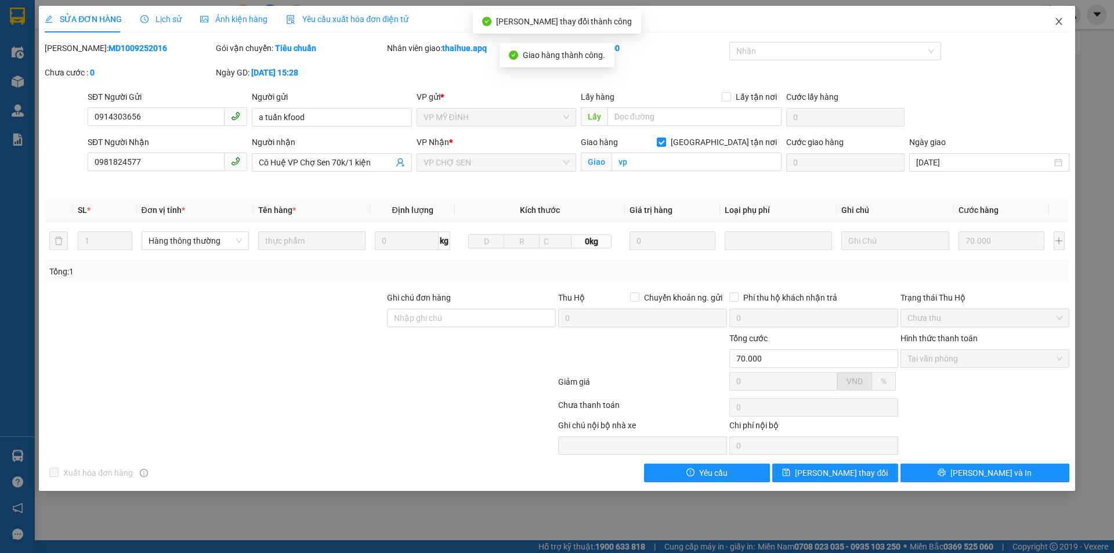
click at [1057, 18] on icon "close" at bounding box center [1058, 21] width 9 height 9
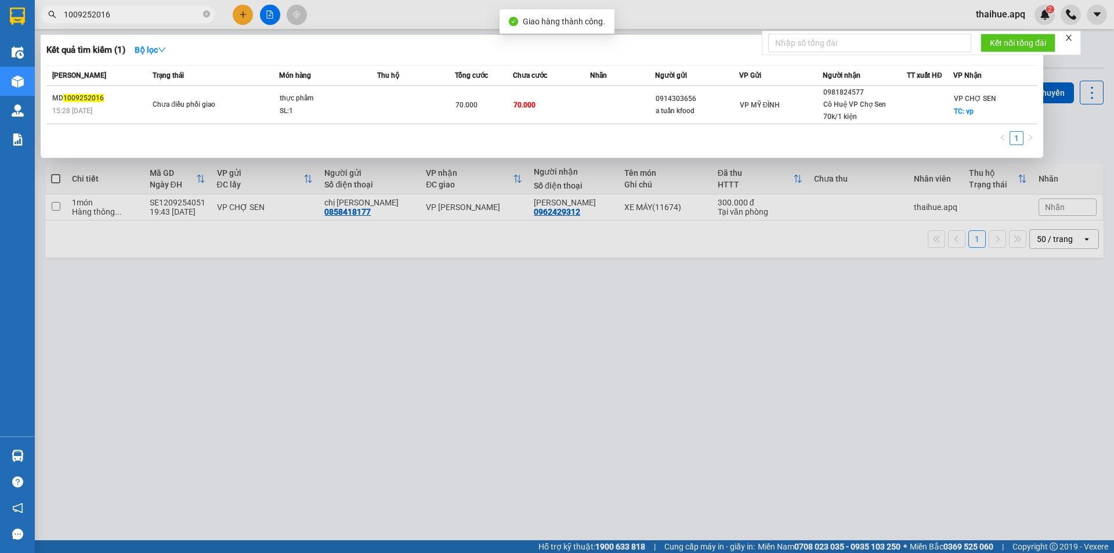
click at [128, 17] on input "1009252016" at bounding box center [132, 14] width 137 height 13
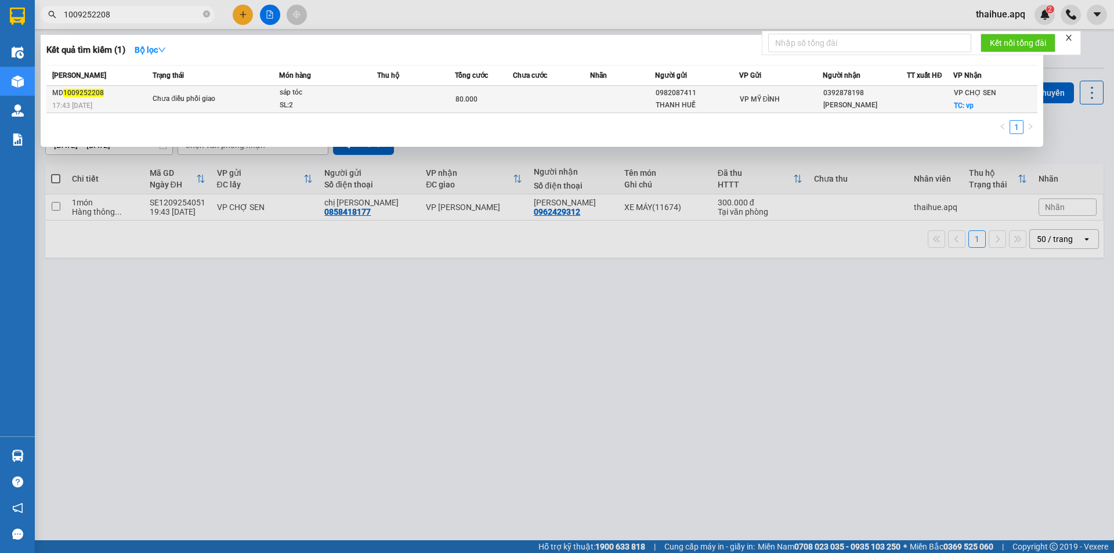
click at [366, 95] on div "sáp tóc" at bounding box center [323, 92] width 87 height 13
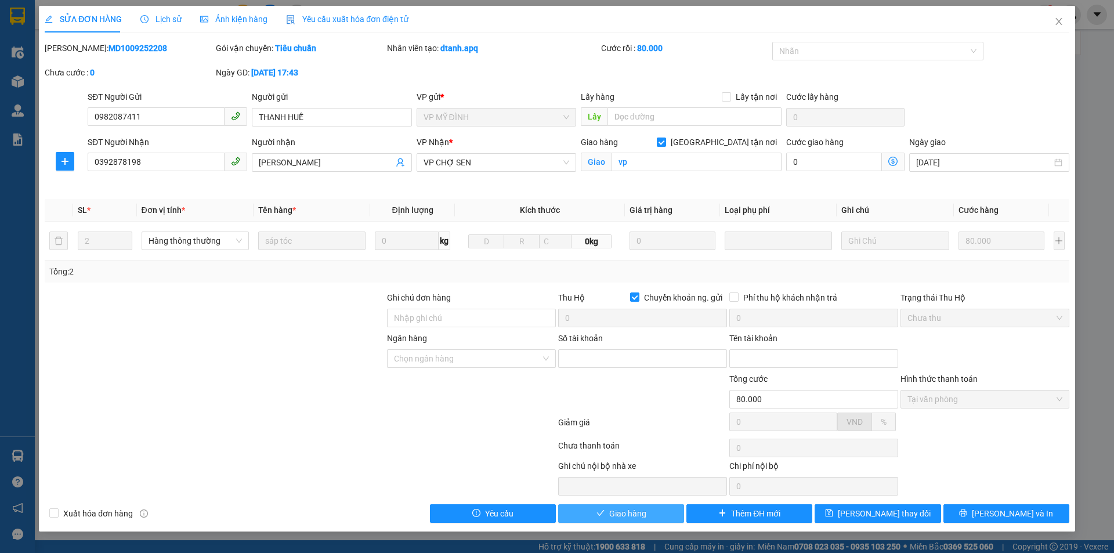
click at [631, 513] on span "Giao hàng" at bounding box center [627, 513] width 37 height 13
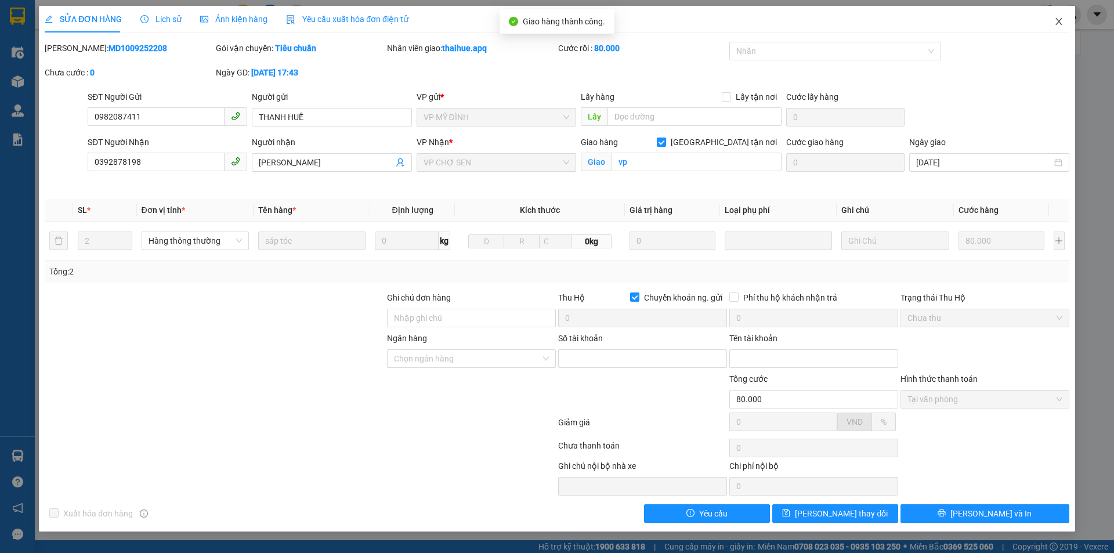
click at [1059, 20] on icon "close" at bounding box center [1058, 21] width 9 height 9
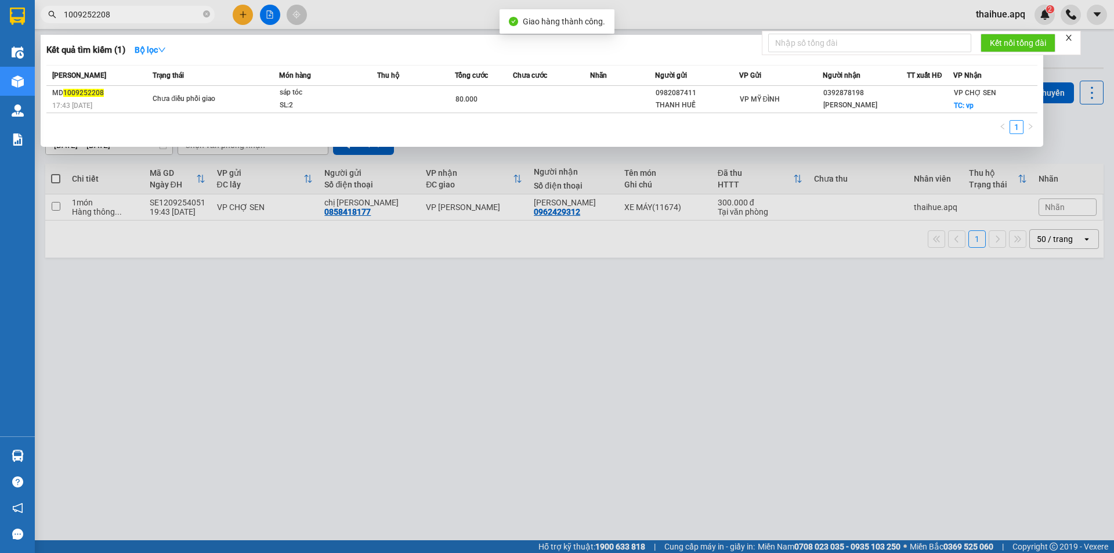
click at [139, 15] on input "1009252208" at bounding box center [132, 14] width 137 height 13
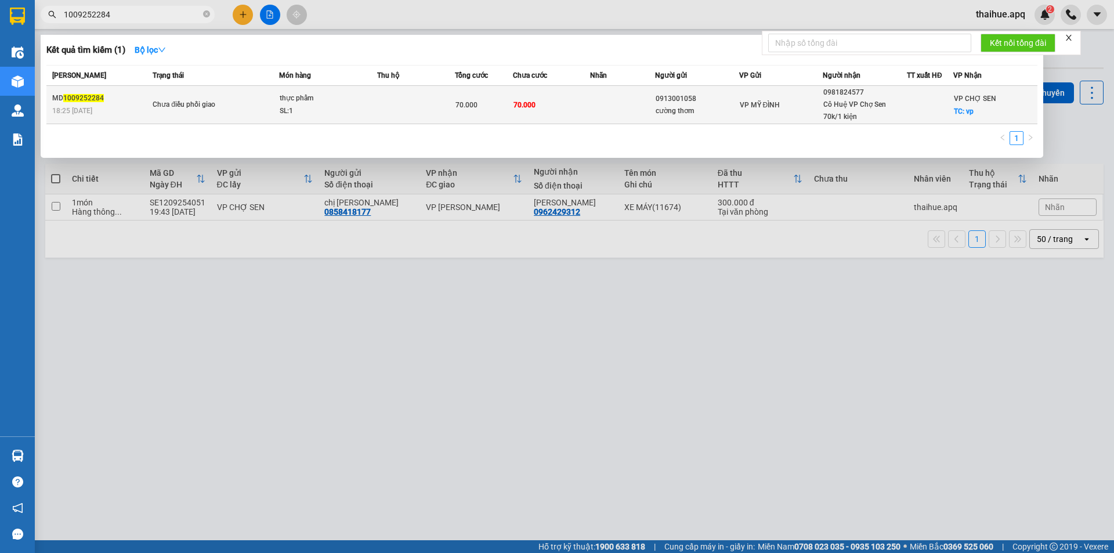
click at [364, 107] on div "SL: 1" at bounding box center [323, 111] width 87 height 13
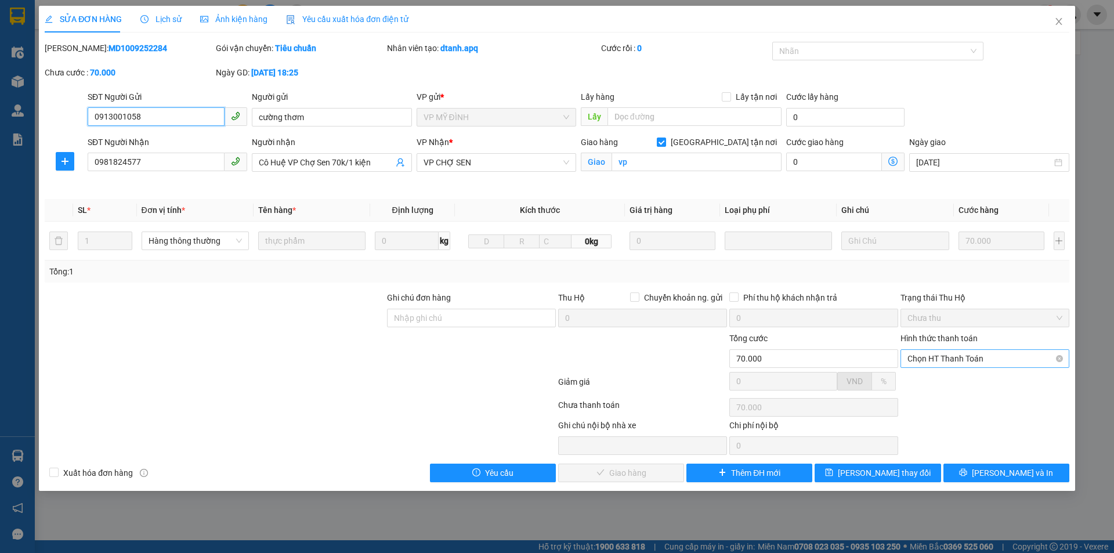
click at [968, 354] on span "Chọn HT Thanh Toán" at bounding box center [984, 358] width 155 height 17
click at [959, 378] on div "Tại văn phòng" at bounding box center [984, 381] width 155 height 13
click at [620, 474] on span "Lưu và Giao hàng" at bounding box center [635, 472] width 111 height 13
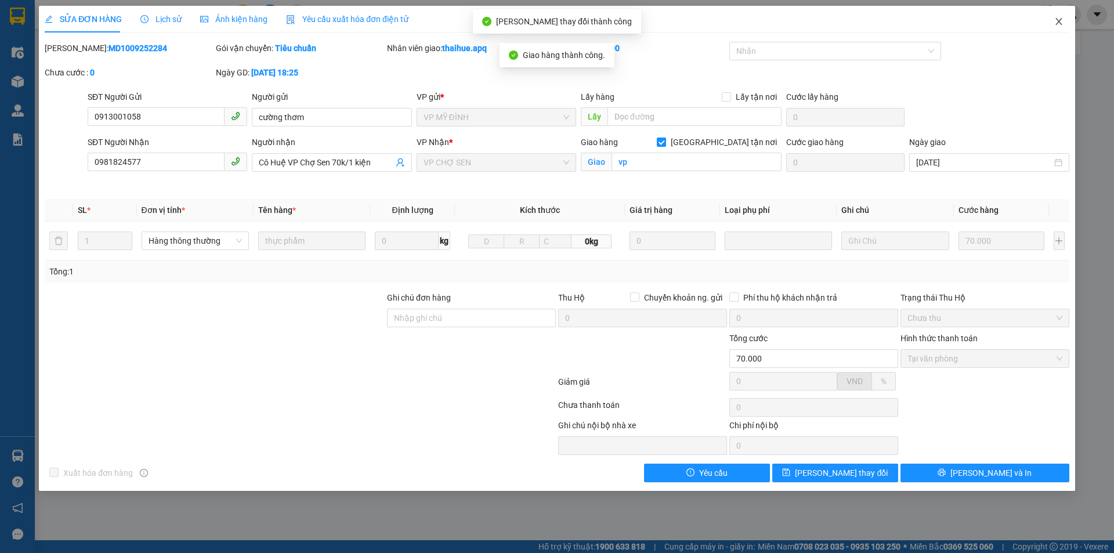
click at [1059, 24] on icon "close" at bounding box center [1058, 21] width 9 height 9
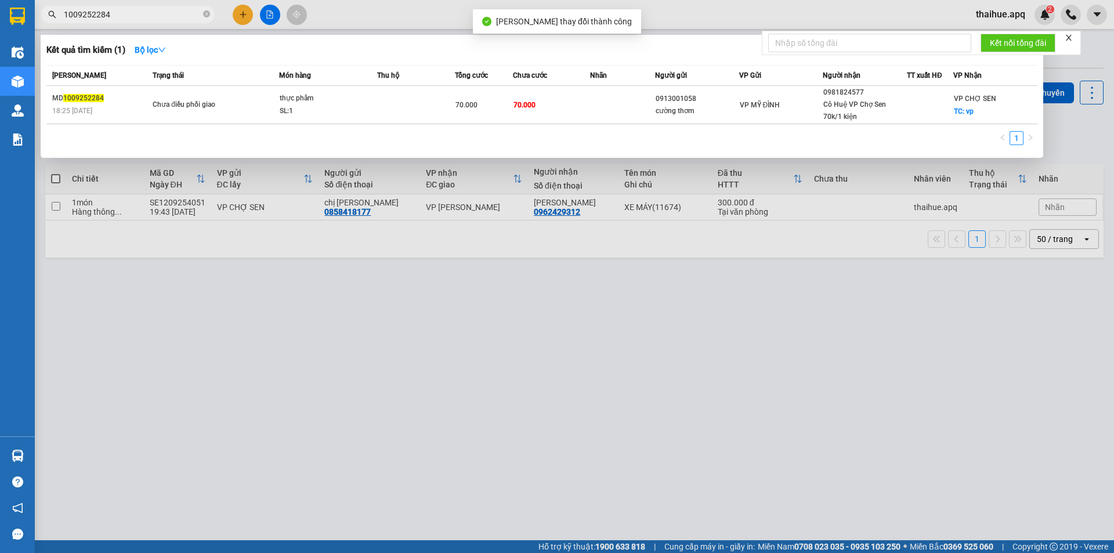
click at [138, 12] on input "1009252284" at bounding box center [132, 14] width 137 height 13
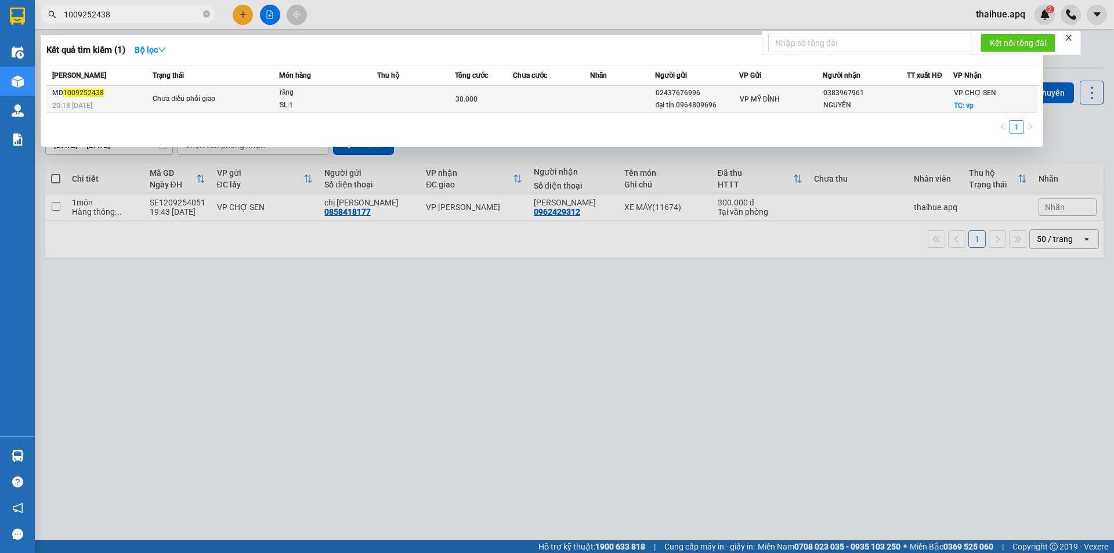
click at [282, 99] on div "răng" at bounding box center [323, 92] width 87 height 13
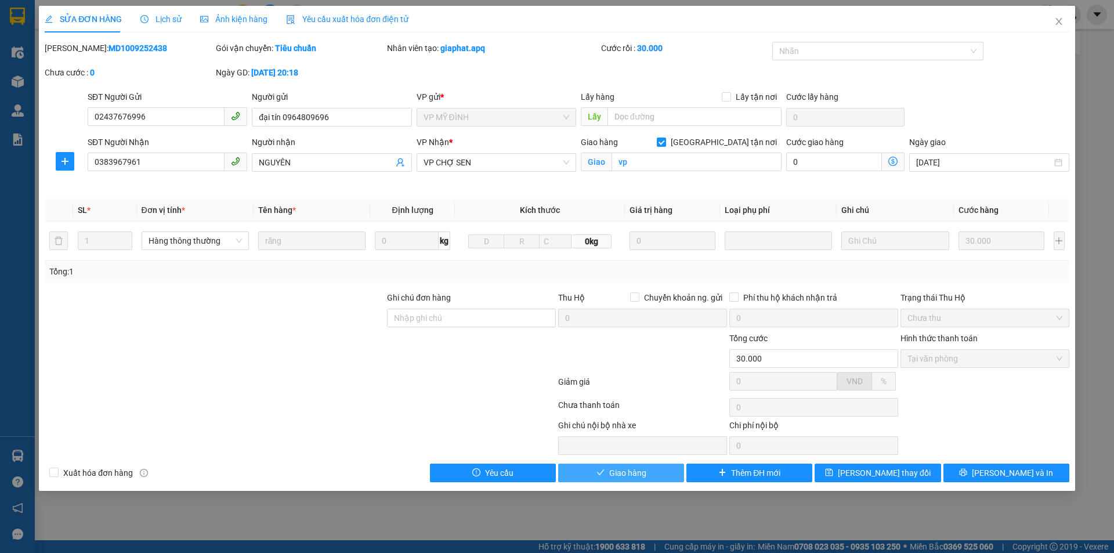
click at [618, 474] on span "Giao hàng" at bounding box center [627, 472] width 37 height 13
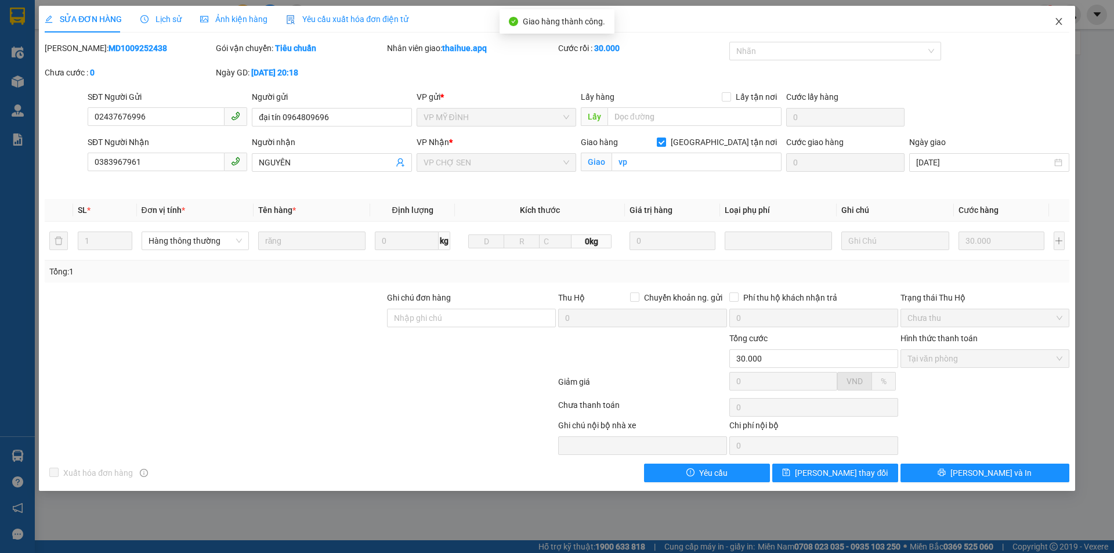
click at [1060, 19] on icon "close" at bounding box center [1058, 21] width 9 height 9
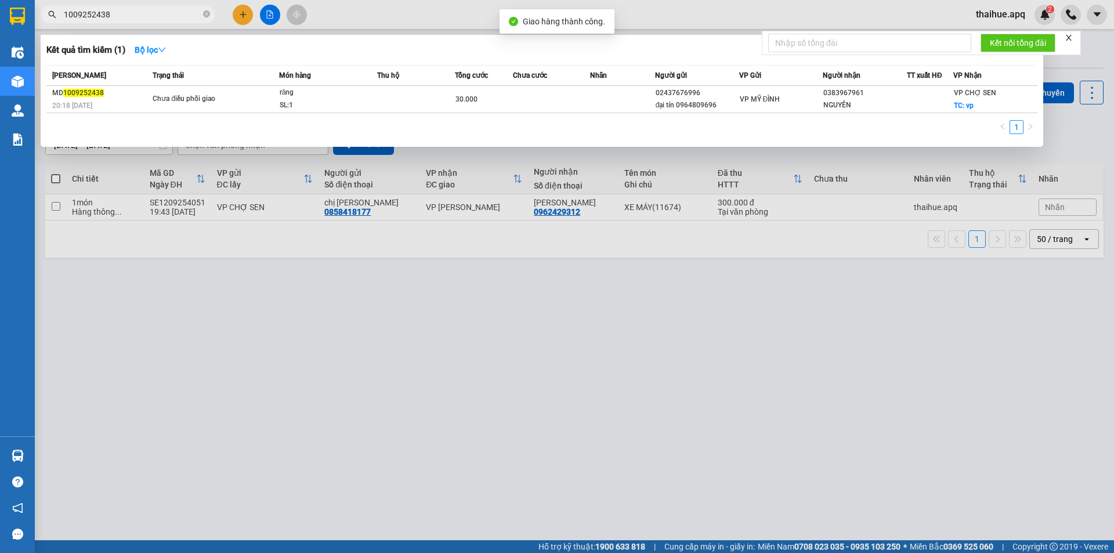
click at [137, 14] on input "1009252438" at bounding box center [132, 14] width 137 height 13
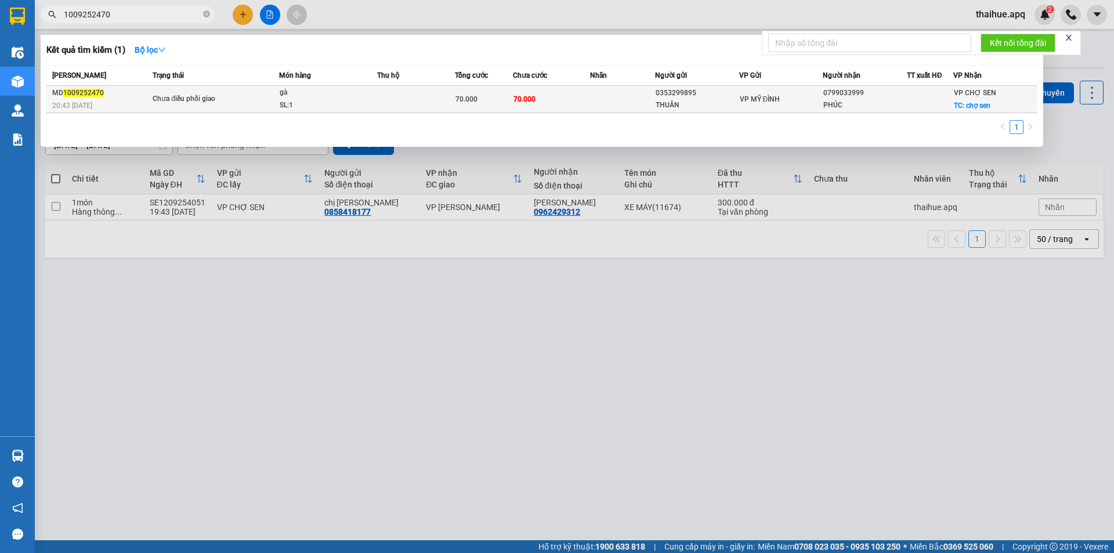
click at [331, 102] on div "SL: 1" at bounding box center [323, 105] width 87 height 13
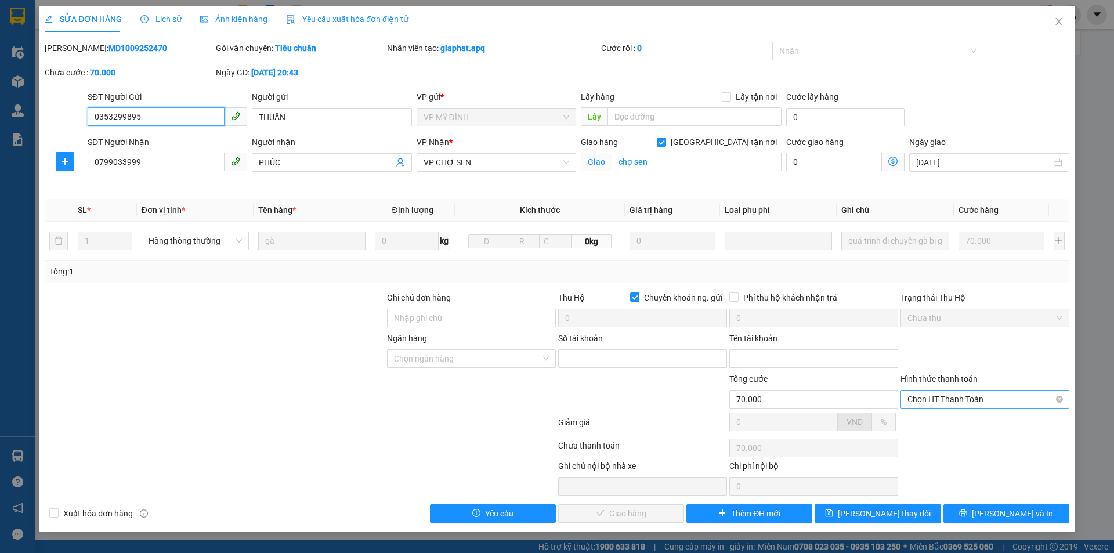
click at [966, 401] on span "Chọn HT Thanh Toán" at bounding box center [984, 398] width 155 height 17
click at [956, 421] on div "Tại văn phòng" at bounding box center [984, 422] width 155 height 13
click at [1063, 21] on icon "close" at bounding box center [1058, 21] width 9 height 9
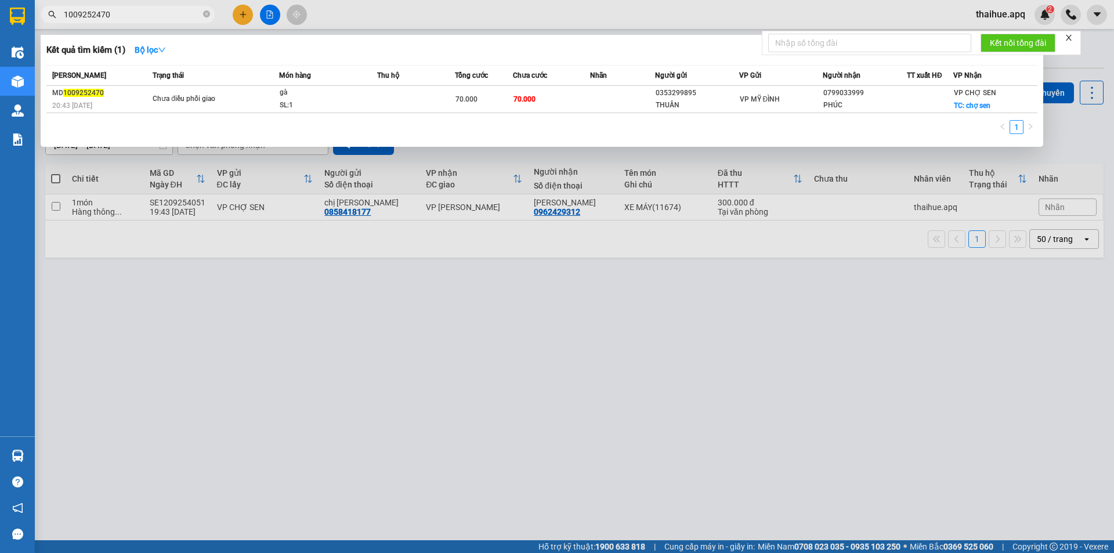
click at [125, 15] on input "1009252470" at bounding box center [132, 14] width 137 height 13
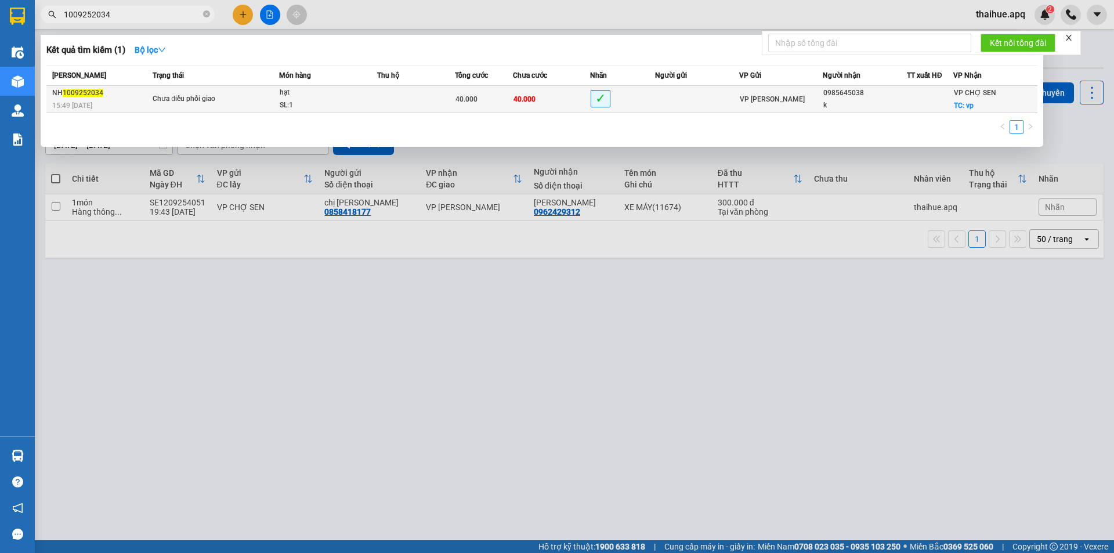
type input "1009252034"
click at [390, 93] on td at bounding box center [416, 99] width 78 height 27
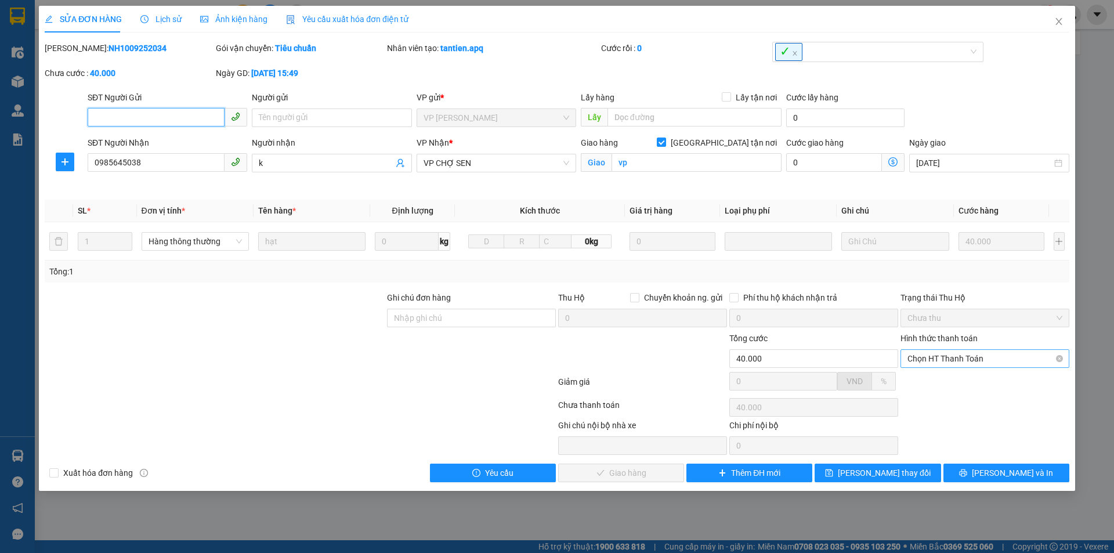
click at [973, 355] on span "Chọn HT Thanh Toán" at bounding box center [984, 358] width 155 height 17
click at [936, 385] on div "Tại văn phòng" at bounding box center [984, 381] width 155 height 13
type input "0"
click at [631, 474] on span "Lưu và Giao hàng" at bounding box center [635, 472] width 111 height 13
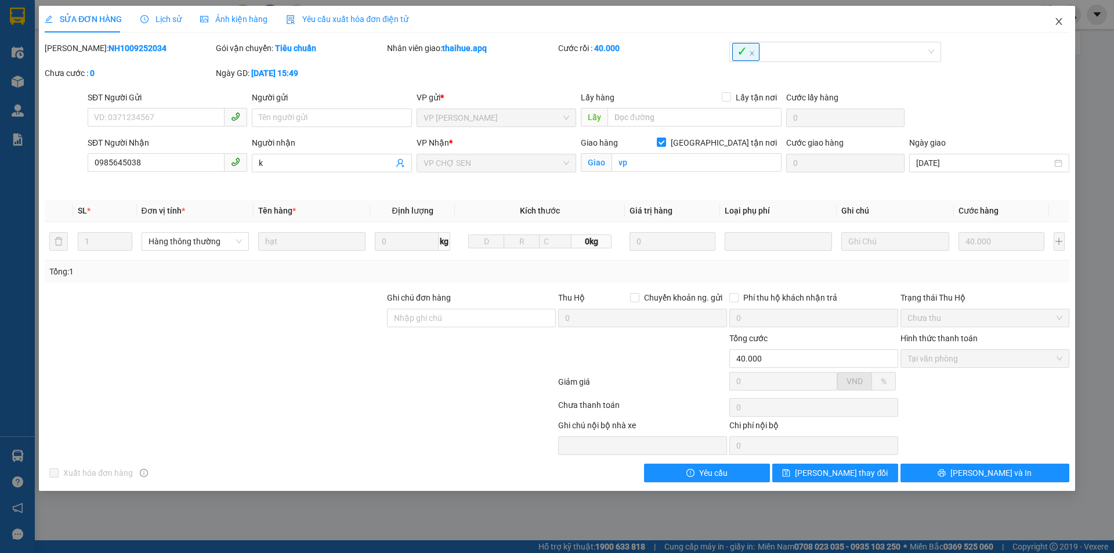
click at [1060, 18] on icon "close" at bounding box center [1058, 21] width 9 height 9
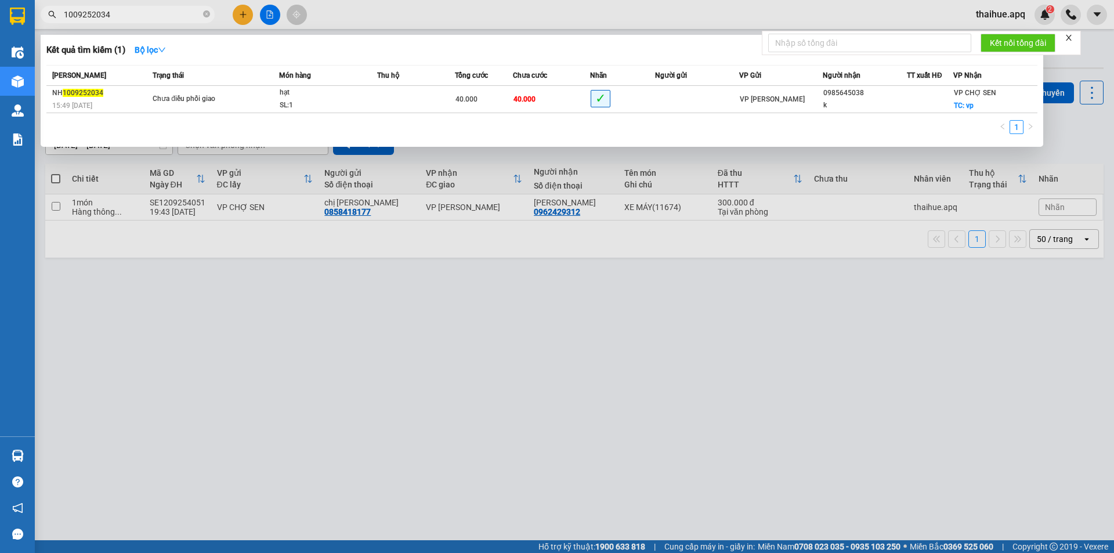
click at [137, 15] on input "1009252034" at bounding box center [132, 14] width 137 height 13
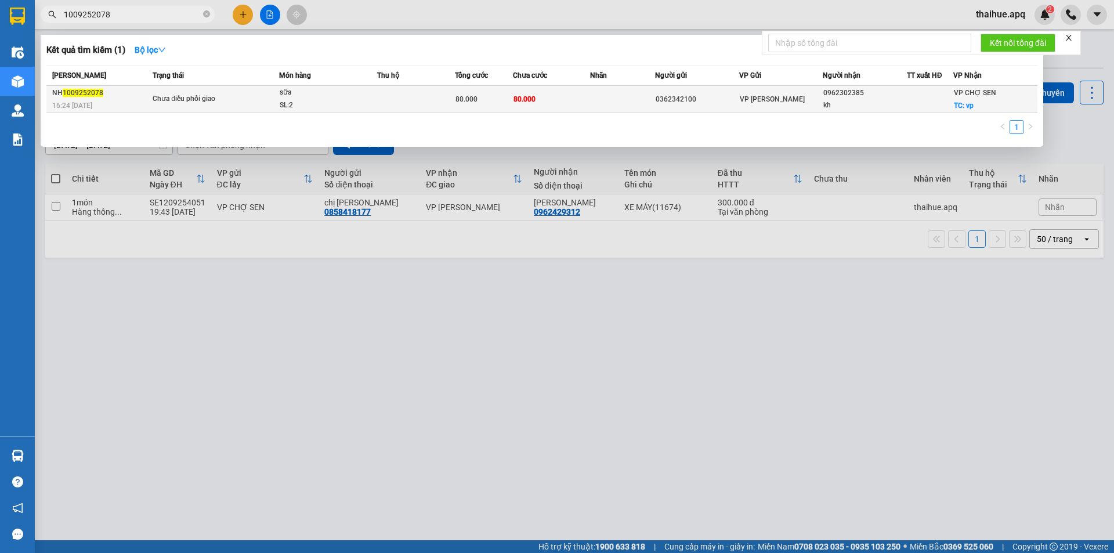
type input "1009252078"
click at [221, 97] on div "Chưa điều phối giao" at bounding box center [196, 99] width 87 height 13
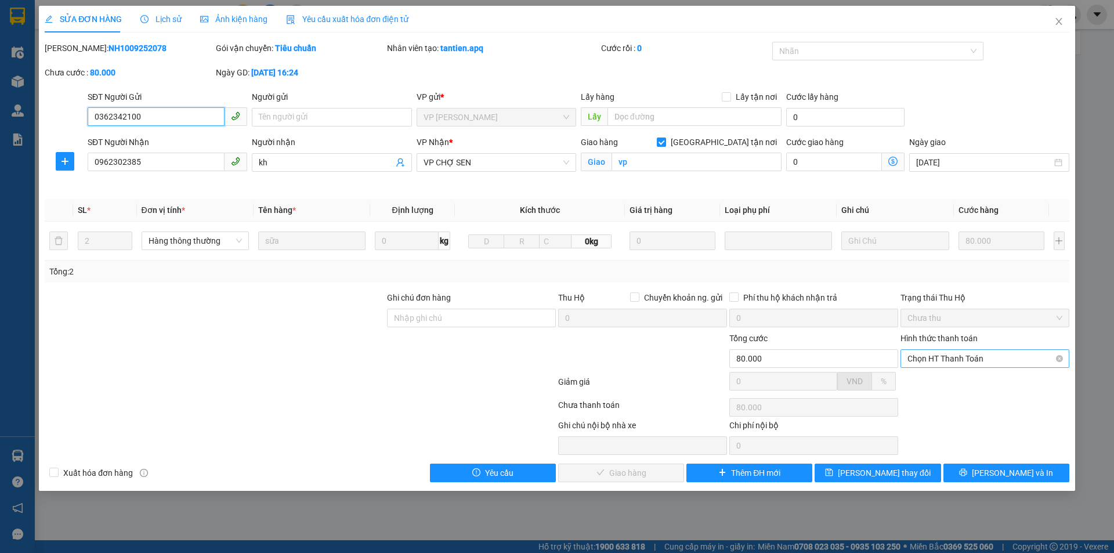
click at [958, 354] on span "Chọn HT Thanh Toán" at bounding box center [984, 358] width 155 height 17
drag, startPoint x: 937, startPoint y: 378, endPoint x: 910, endPoint y: 396, distance: 33.5
click at [937, 378] on div "Tại văn phòng" at bounding box center [984, 381] width 155 height 13
type input "0"
click at [624, 470] on span "Lưu và Giao hàng" at bounding box center [635, 472] width 111 height 13
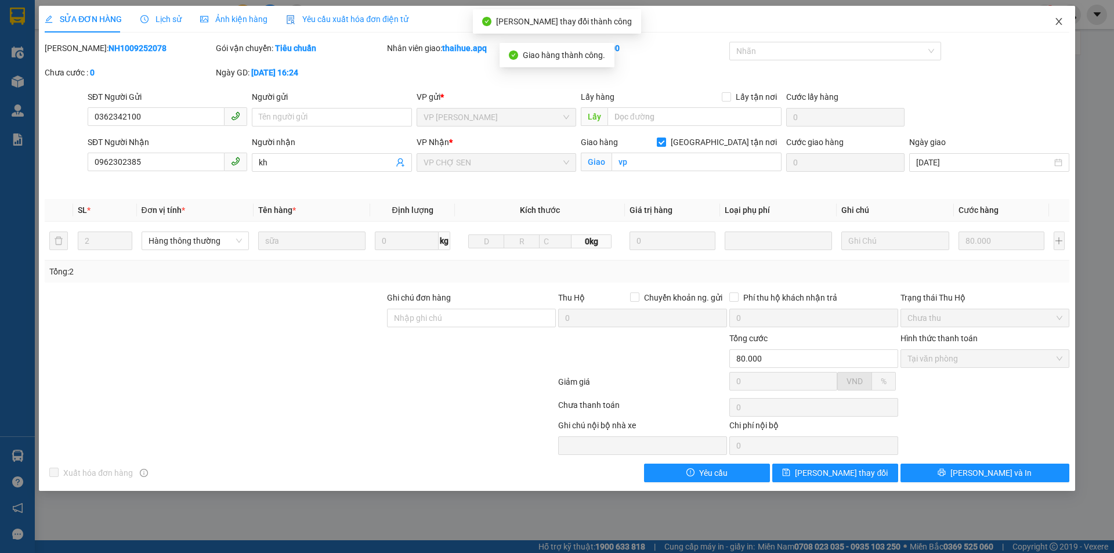
click at [1056, 27] on span "Close" at bounding box center [1058, 22] width 32 height 32
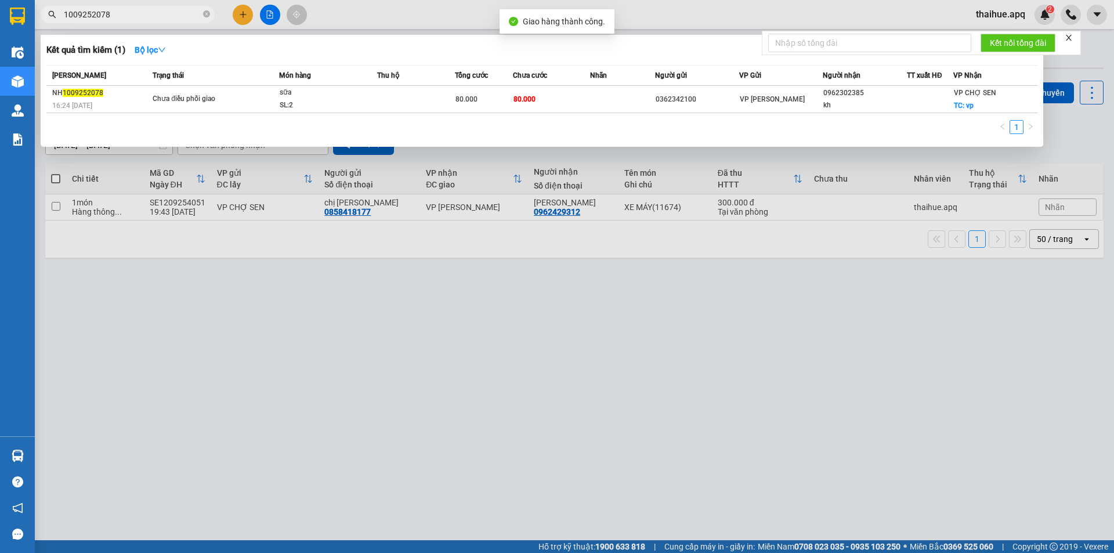
click at [131, 17] on input "1009252078" at bounding box center [132, 14] width 137 height 13
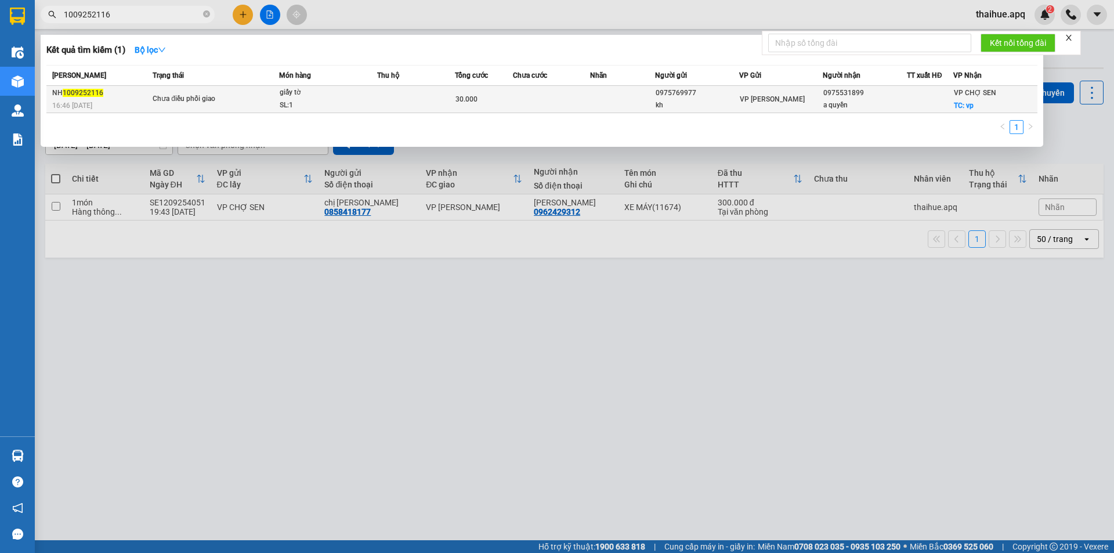
type input "1009252116"
click at [530, 96] on td at bounding box center [552, 99] width 78 height 27
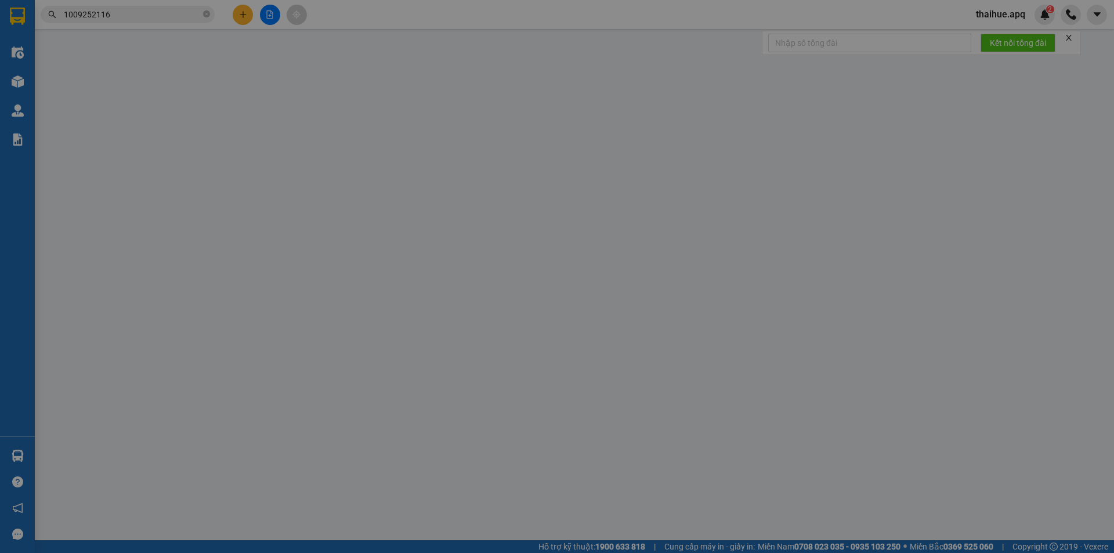
type input "0975769977"
type input "kh"
type input "0975531899"
type input "a quyền"
checkbox input "true"
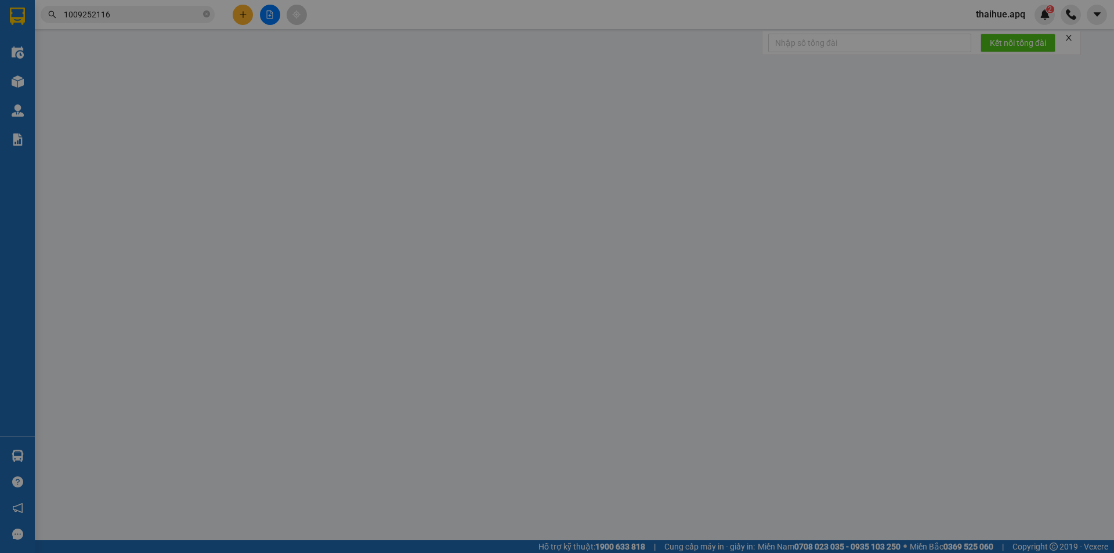
type input "vp"
type input "30.000"
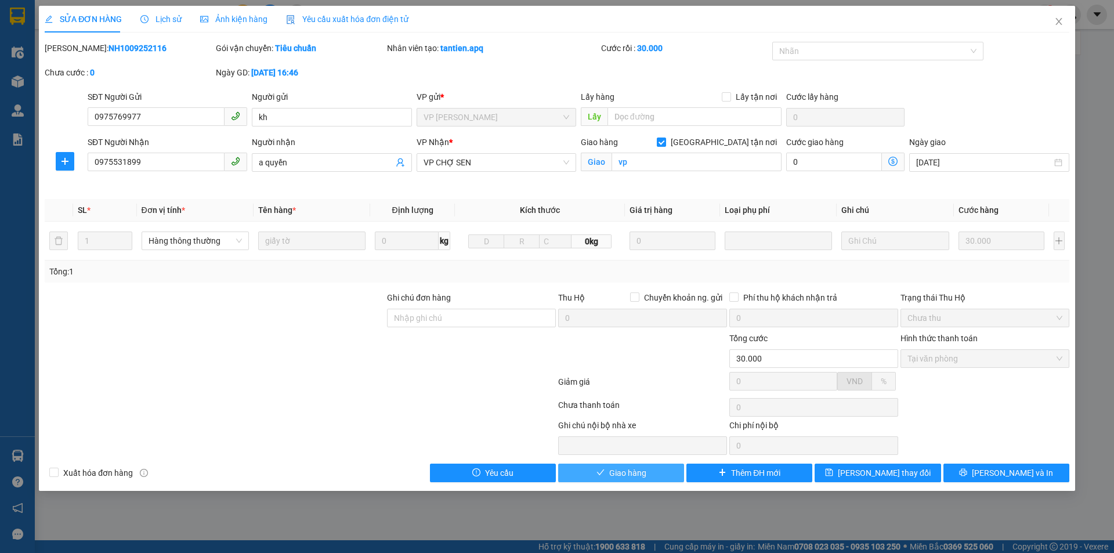
click at [627, 471] on span "Giao hàng" at bounding box center [627, 472] width 37 height 13
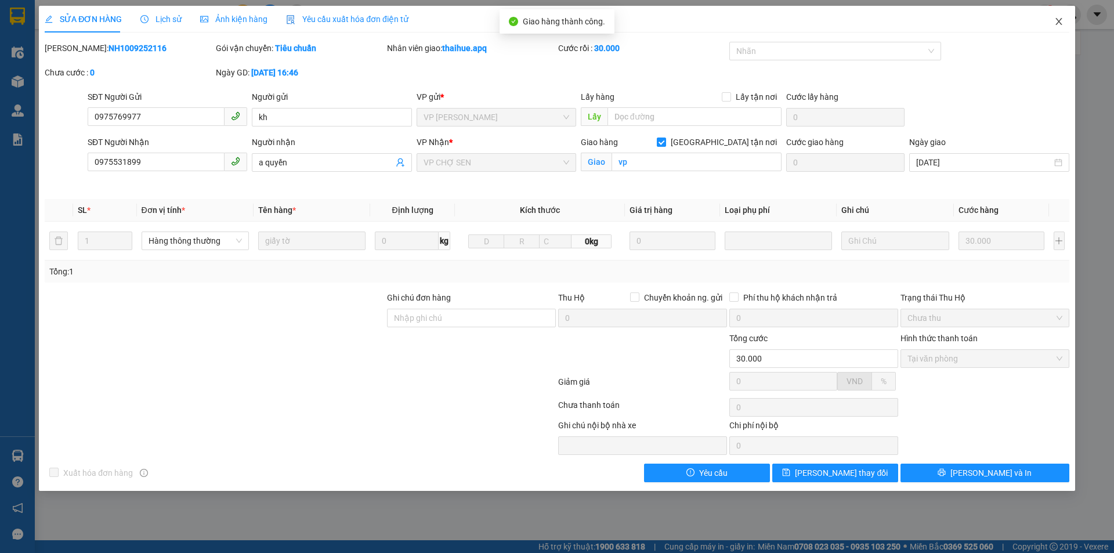
click at [1064, 18] on span "Close" at bounding box center [1058, 22] width 32 height 32
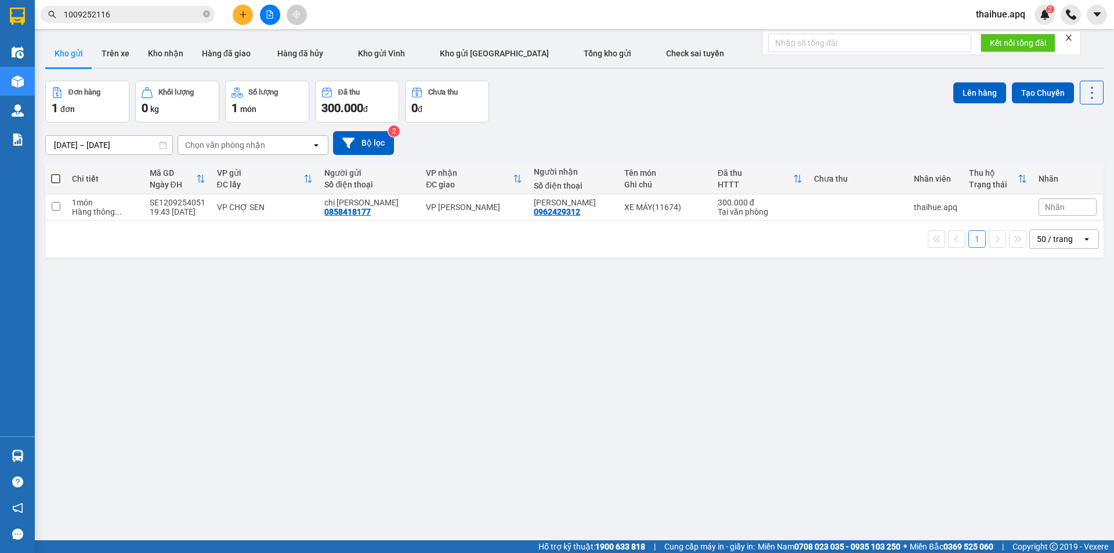
click at [135, 19] on input "1009252116" at bounding box center [132, 14] width 137 height 13
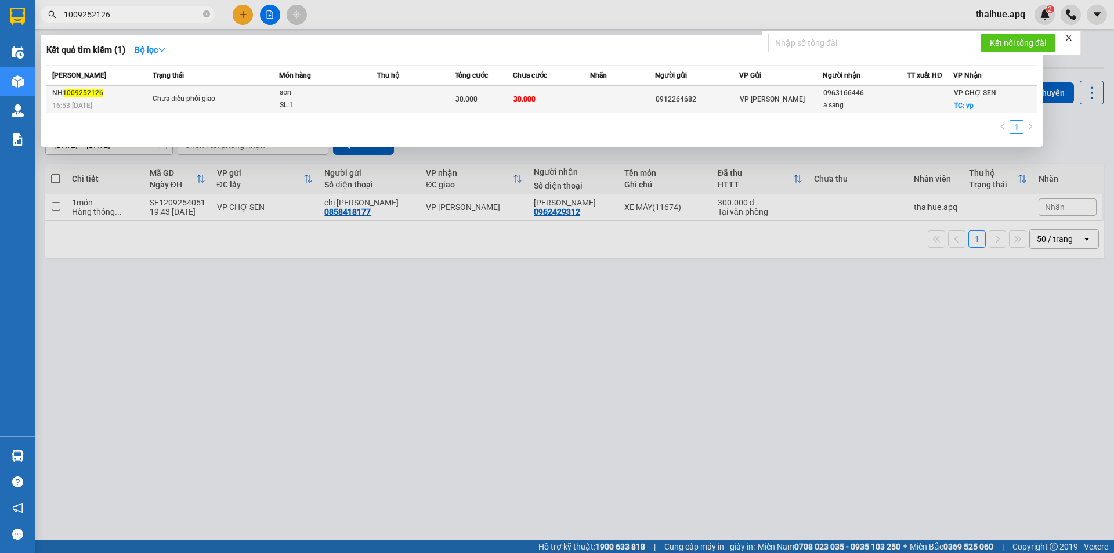
type input "1009252126"
click at [325, 92] on div "sơn" at bounding box center [323, 92] width 87 height 13
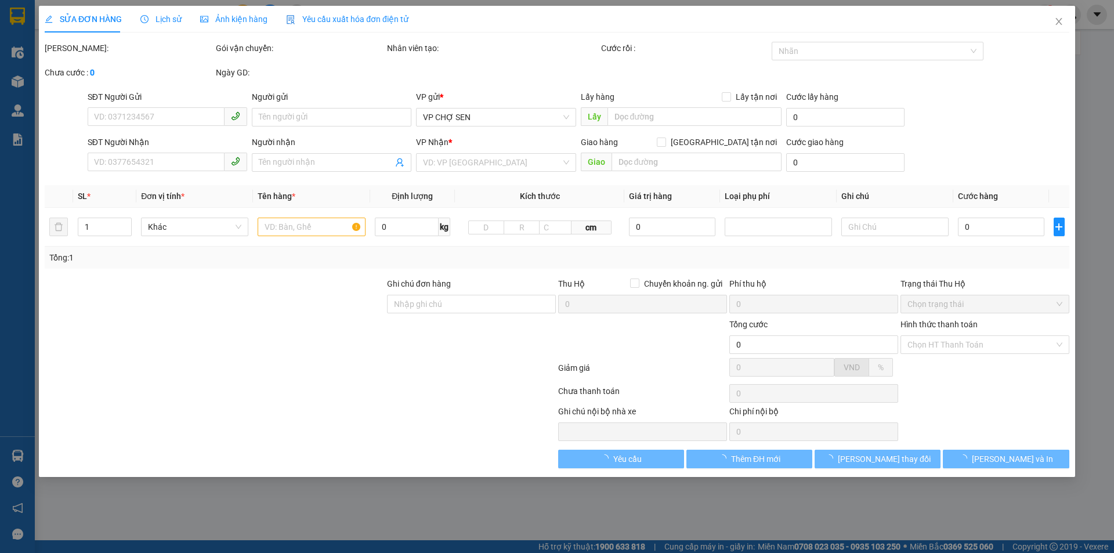
type input "0912264682"
type input "0963166446"
type input "a sang"
checkbox input "true"
type input "vp"
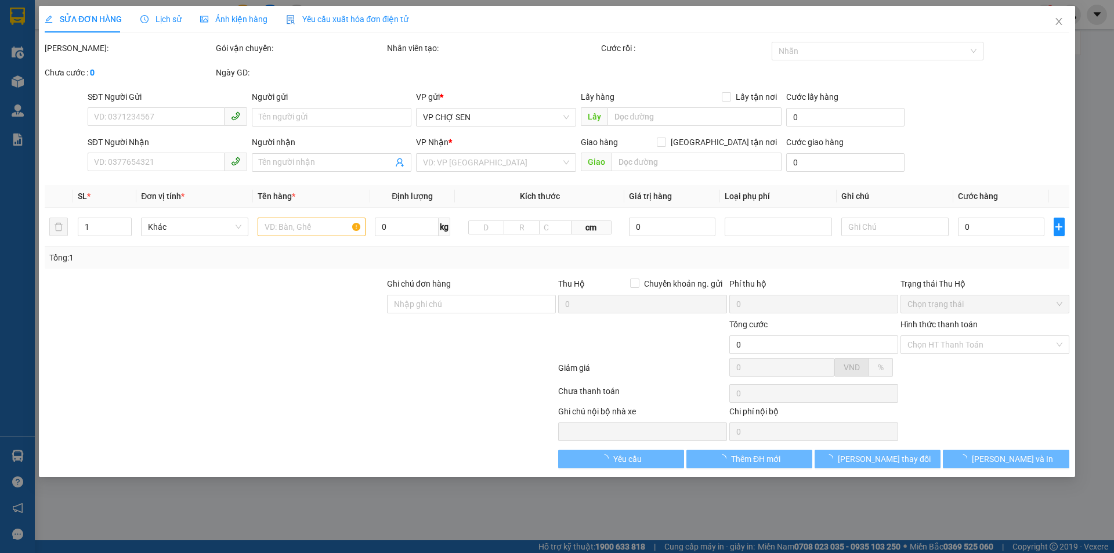
type input "30.000"
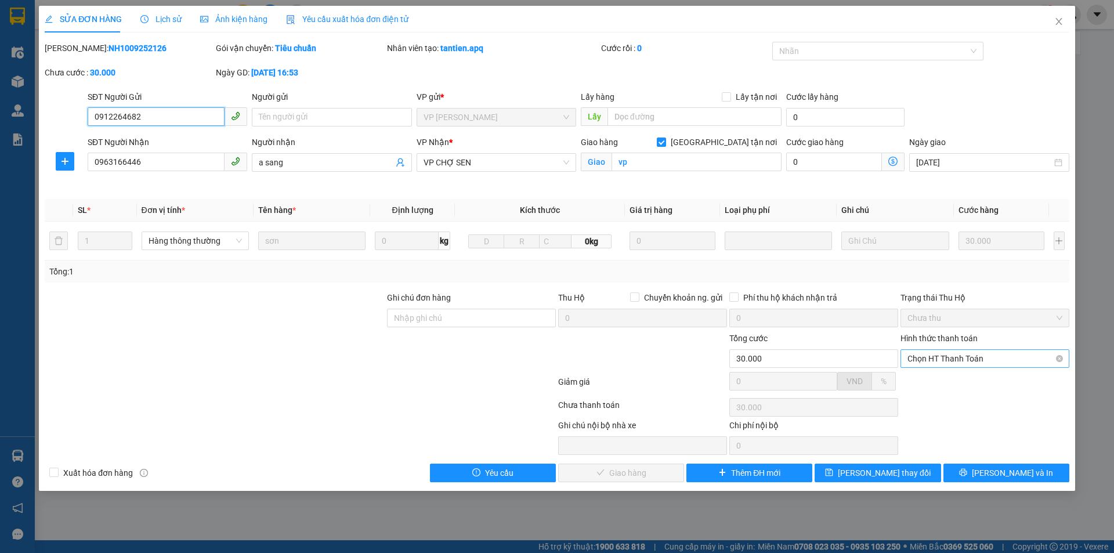
drag, startPoint x: 944, startPoint y: 356, endPoint x: 943, endPoint y: 368, distance: 12.2
click at [944, 357] on span "Chọn HT Thanh Toán" at bounding box center [984, 358] width 155 height 17
click at [930, 381] on div "Tại văn phòng" at bounding box center [984, 381] width 155 height 13
type input "0"
drag, startPoint x: 633, startPoint y: 471, endPoint x: 660, endPoint y: 463, distance: 27.3
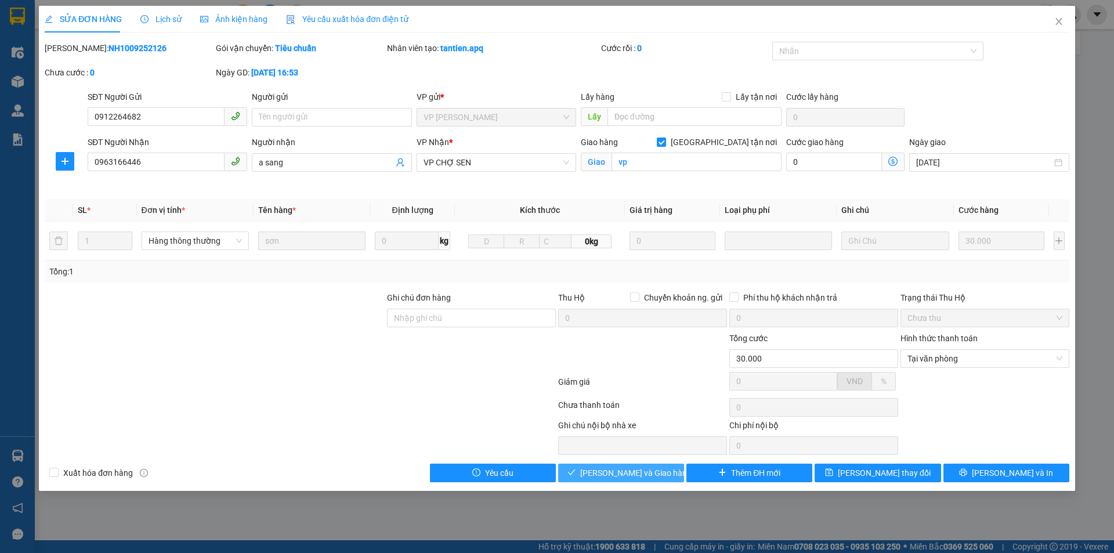
click at [636, 471] on span "Lưu và Giao hàng" at bounding box center [635, 472] width 111 height 13
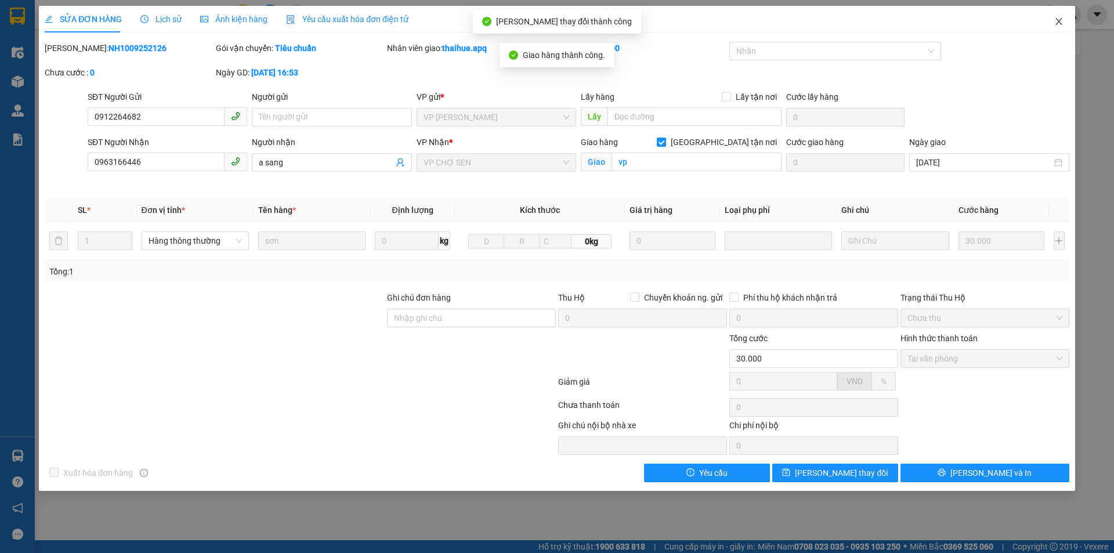
click at [1053, 20] on span "Close" at bounding box center [1058, 22] width 32 height 32
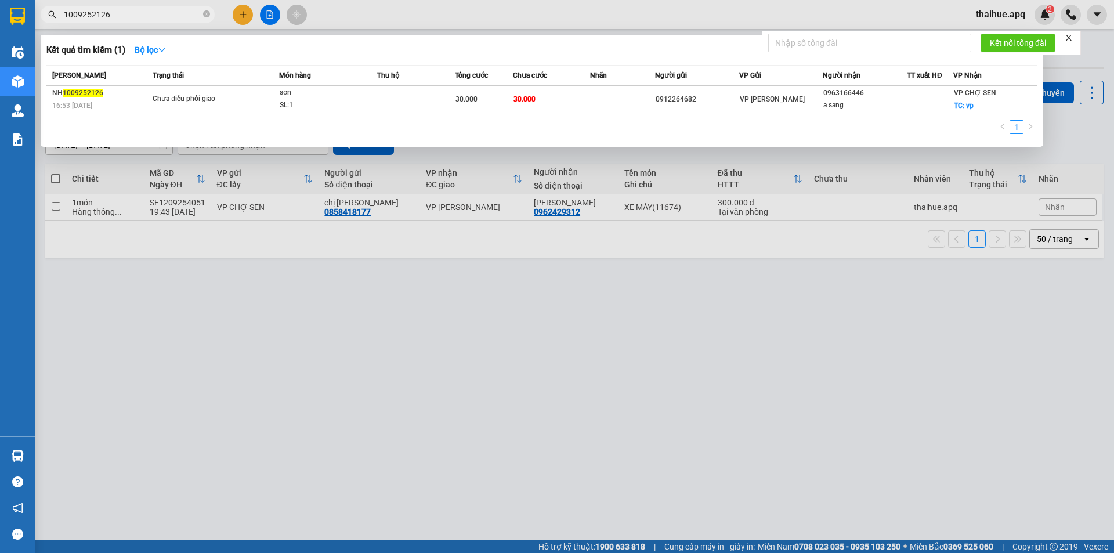
click at [135, 17] on input "1009252126" at bounding box center [132, 14] width 137 height 13
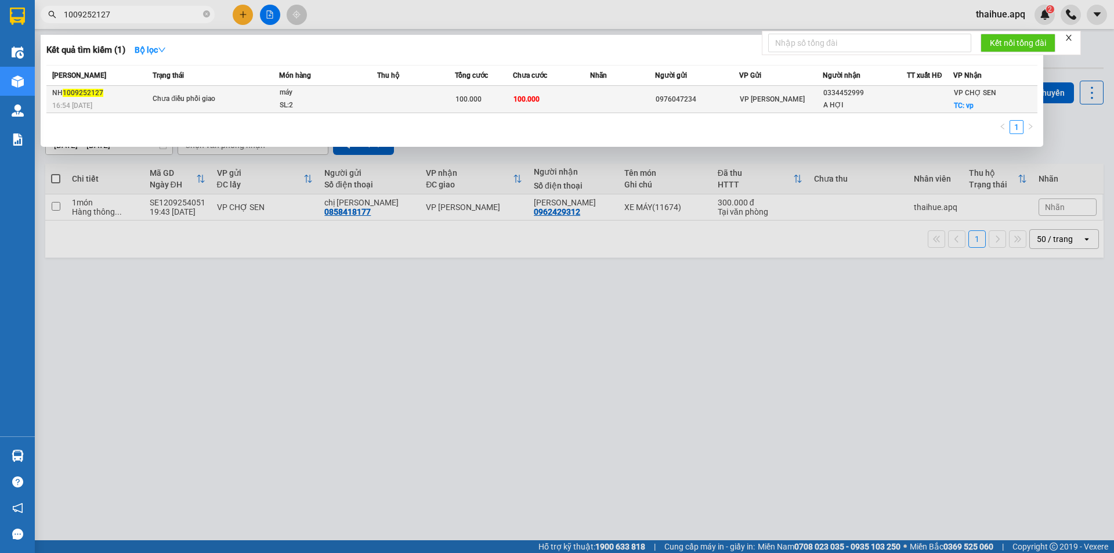
type input "1009252127"
click at [400, 93] on td at bounding box center [416, 99] width 78 height 27
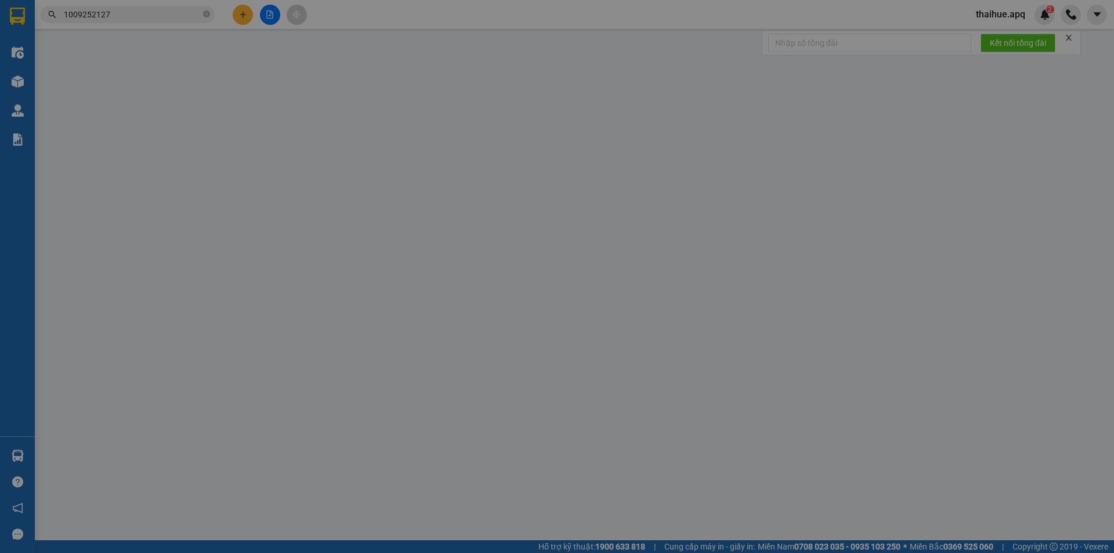
type input "0976047234"
type input "0334452999"
type input "A HỢI"
checkbox input "true"
type input "vp"
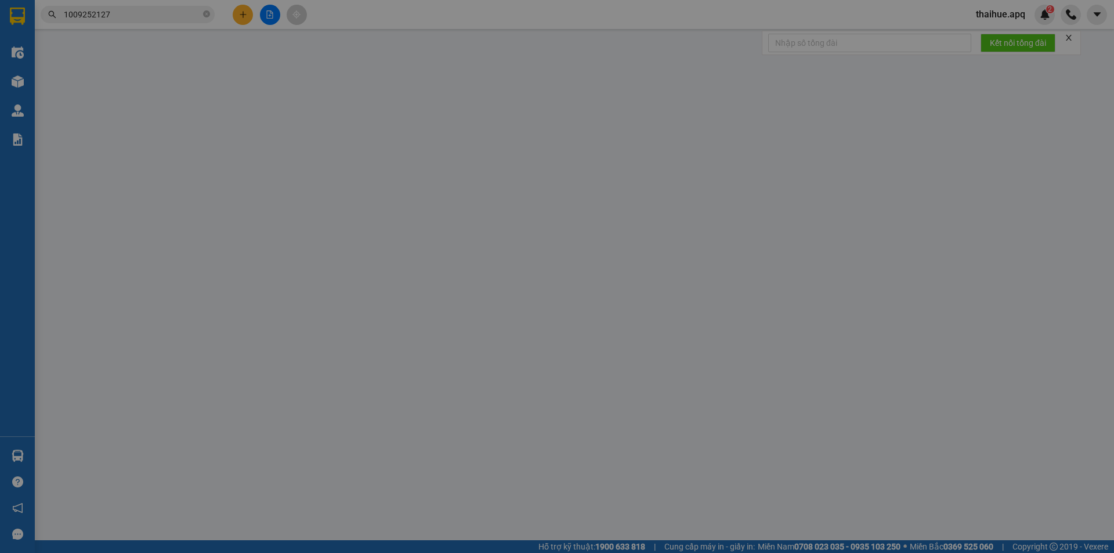
type input "100.000"
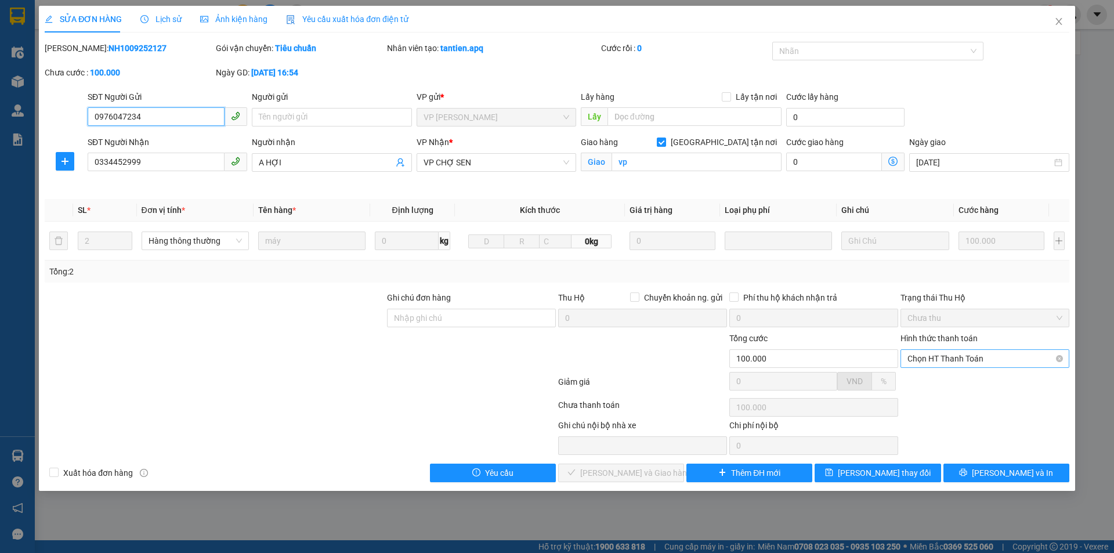
click at [968, 356] on span "Chọn HT Thanh Toán" at bounding box center [984, 358] width 155 height 17
click at [950, 383] on div "Tại văn phòng" at bounding box center [984, 381] width 155 height 13
type input "0"
click at [636, 470] on span "Lưu và Giao hàng" at bounding box center [635, 472] width 111 height 13
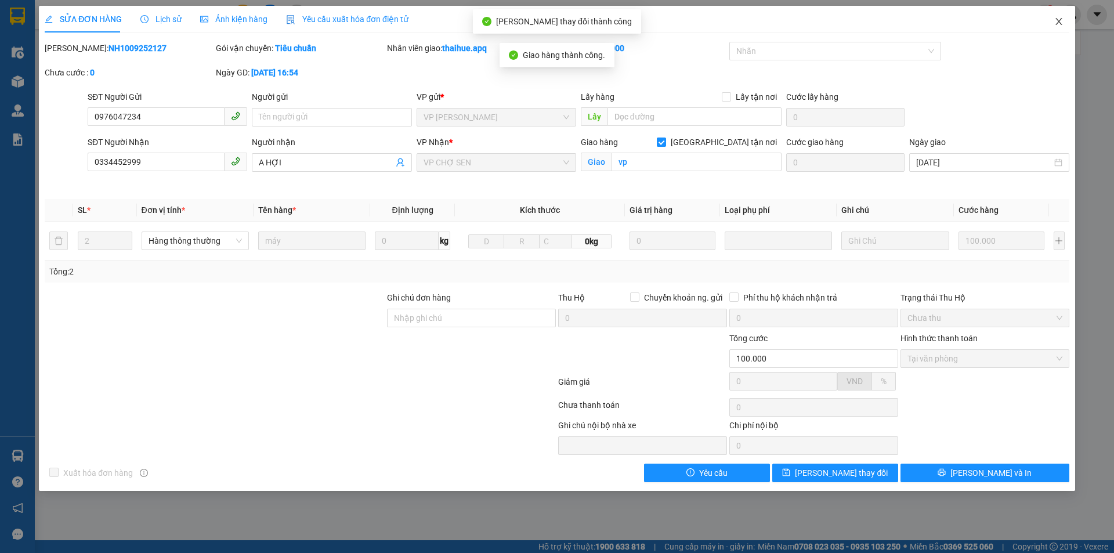
click at [1060, 26] on icon "close" at bounding box center [1058, 21] width 9 height 9
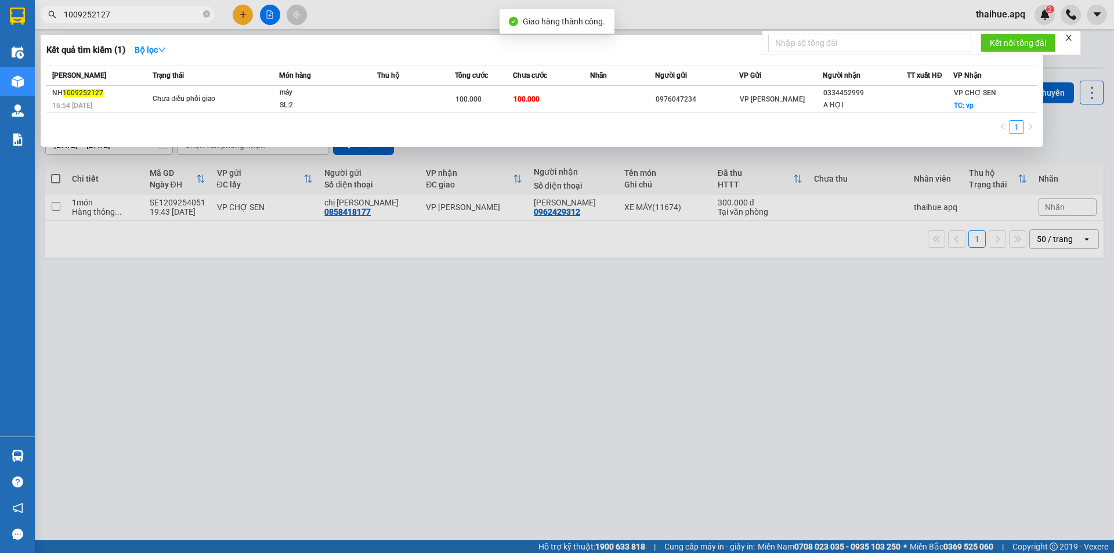
click at [132, 15] on input "1009252127" at bounding box center [132, 14] width 137 height 13
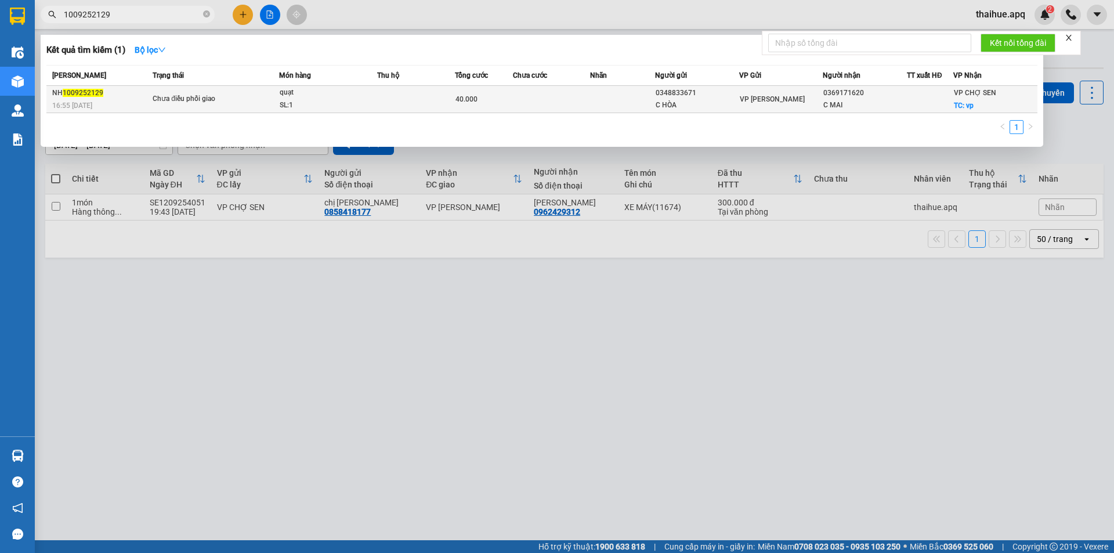
type input "1009252129"
click at [338, 99] on div "quạt" at bounding box center [323, 92] width 87 height 13
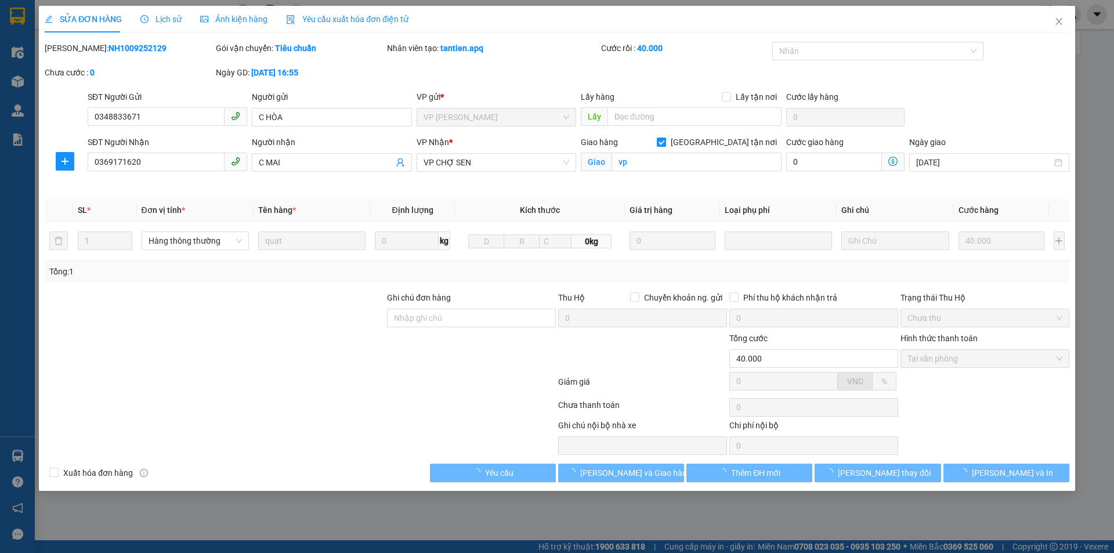
type input "0348833671"
type input "C HÒA"
type input "0369171620"
type input "C MAI"
checkbox input "true"
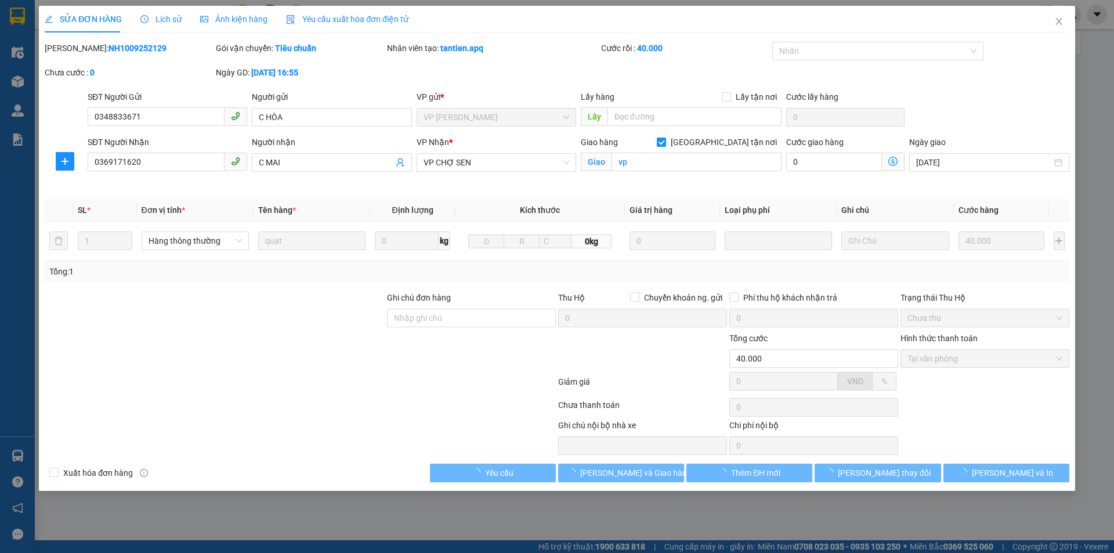
type input "vp"
type input "40.000"
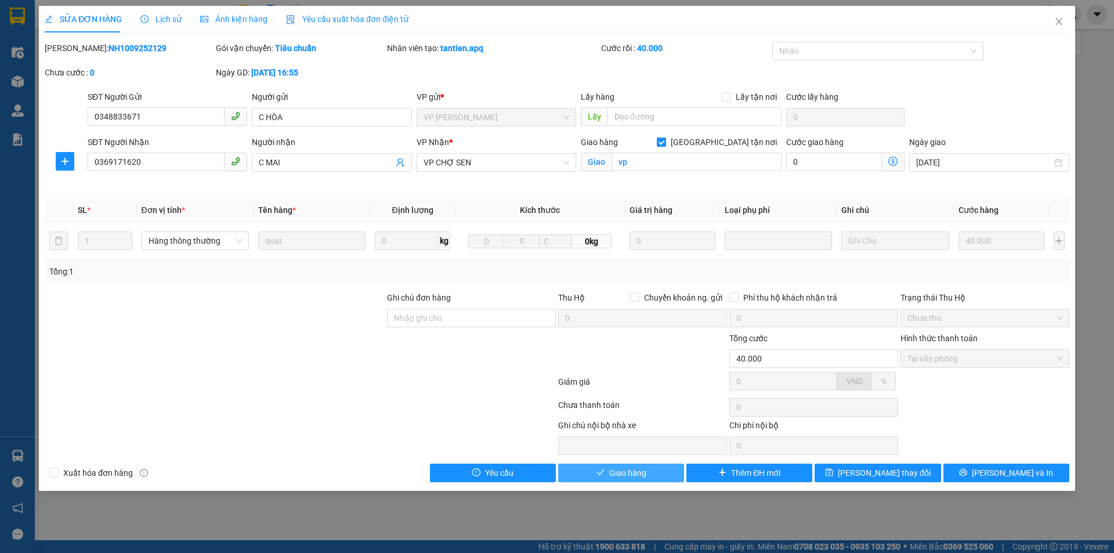
click at [628, 473] on span "Giao hàng" at bounding box center [627, 472] width 37 height 13
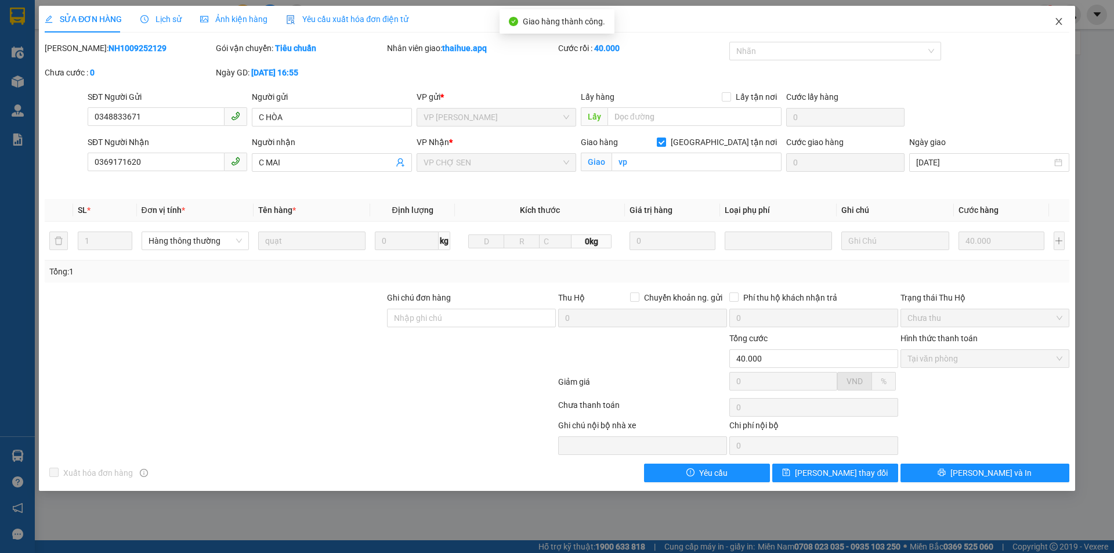
click at [1056, 21] on icon "close" at bounding box center [1058, 21] width 9 height 9
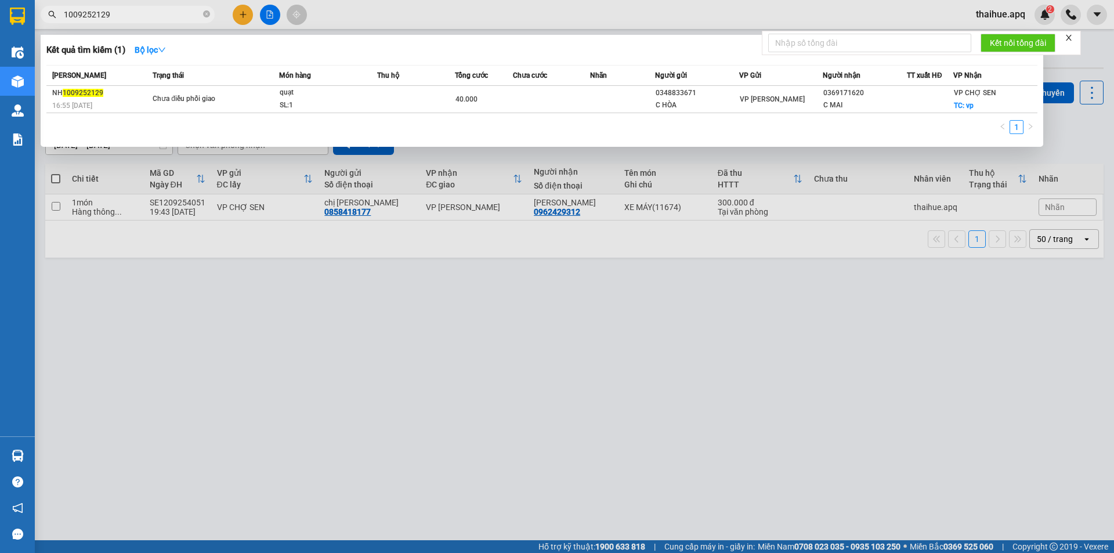
click at [140, 16] on input "1009252129" at bounding box center [132, 14] width 137 height 13
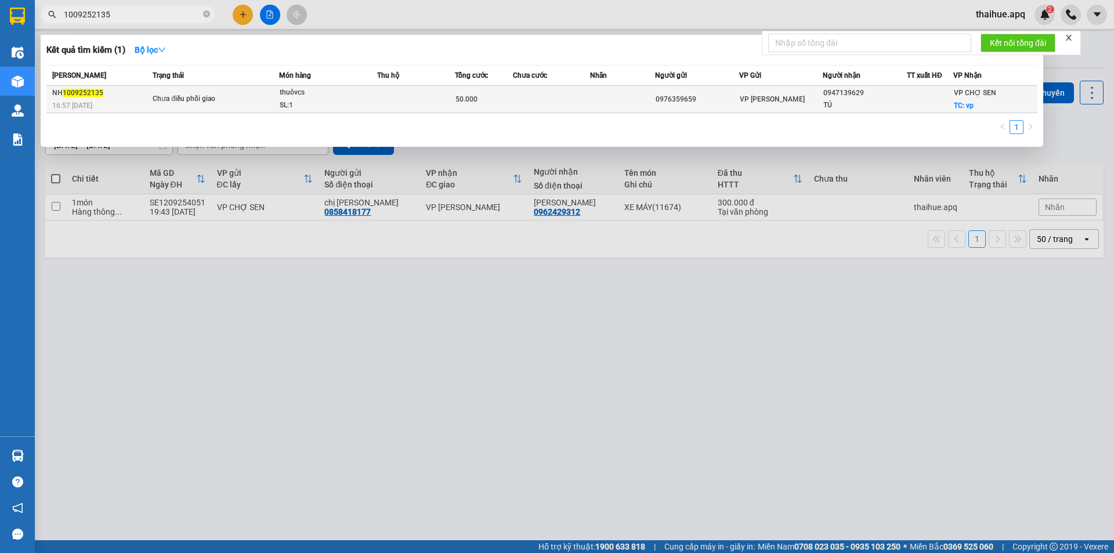
type input "1009252135"
click at [331, 99] on div "SL: 1" at bounding box center [323, 105] width 87 height 13
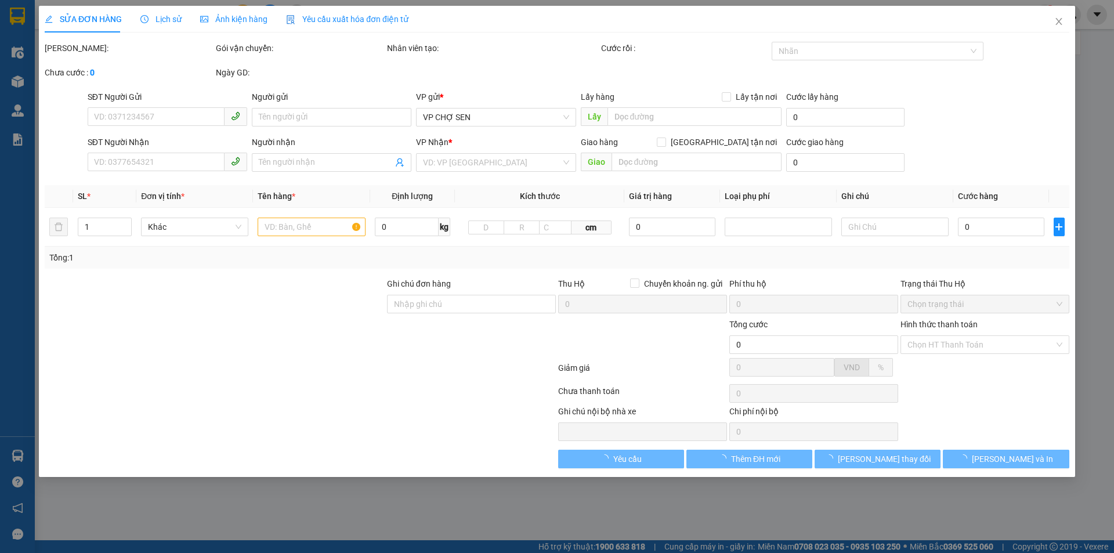
type input "0976359659"
type input "0947139629"
type input "TÚ"
checkbox input "true"
type input "vp"
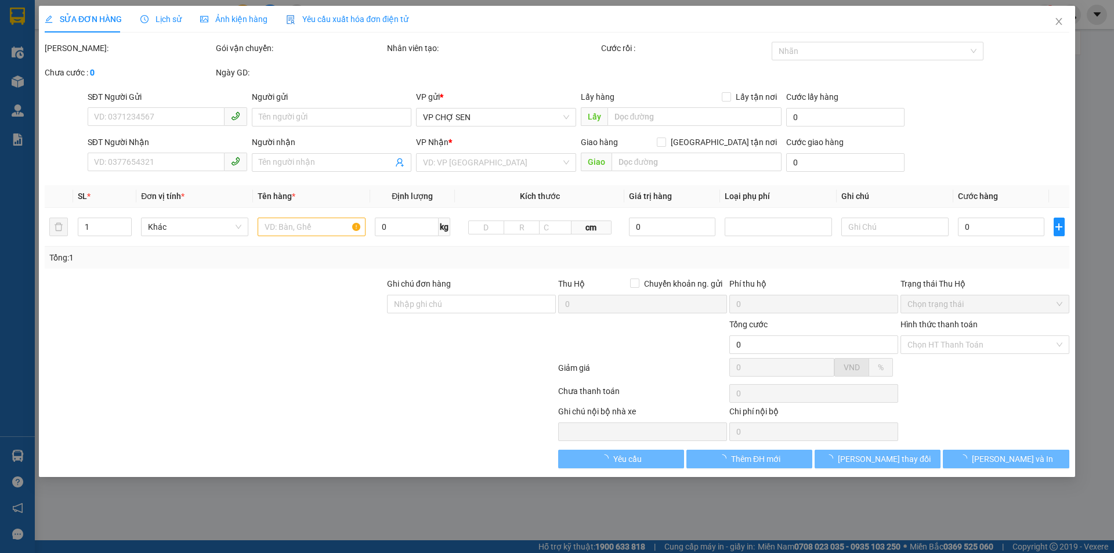
type input "50.000"
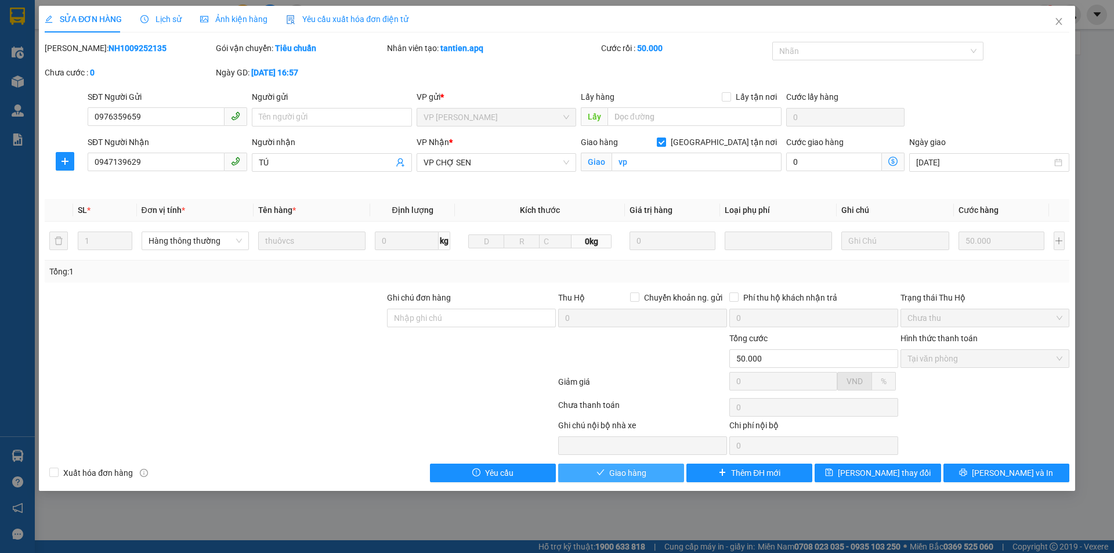
click at [605, 472] on button "Giao hàng" at bounding box center [621, 472] width 126 height 19
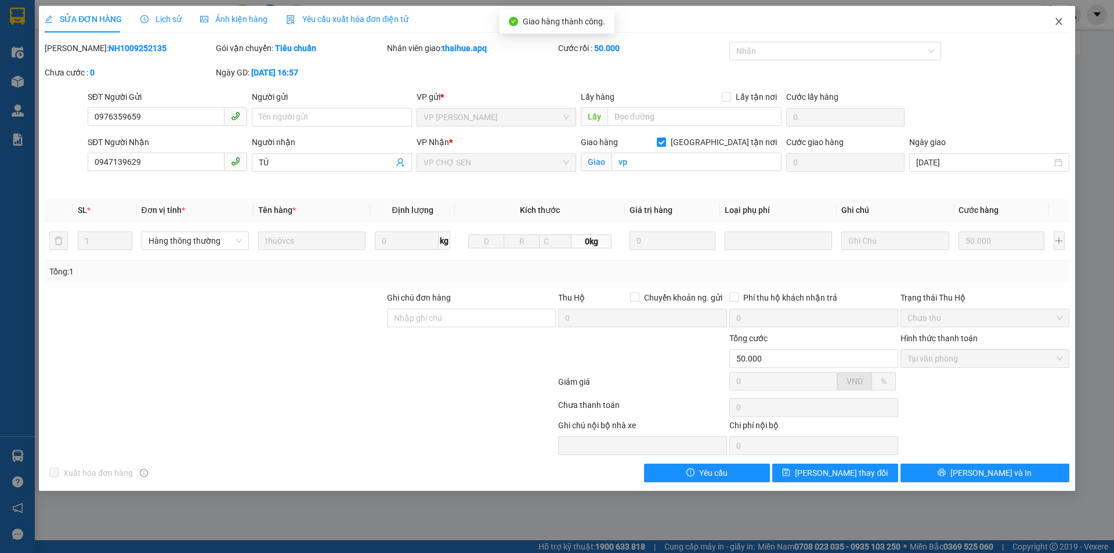
click at [1059, 23] on icon "close" at bounding box center [1058, 21] width 6 height 7
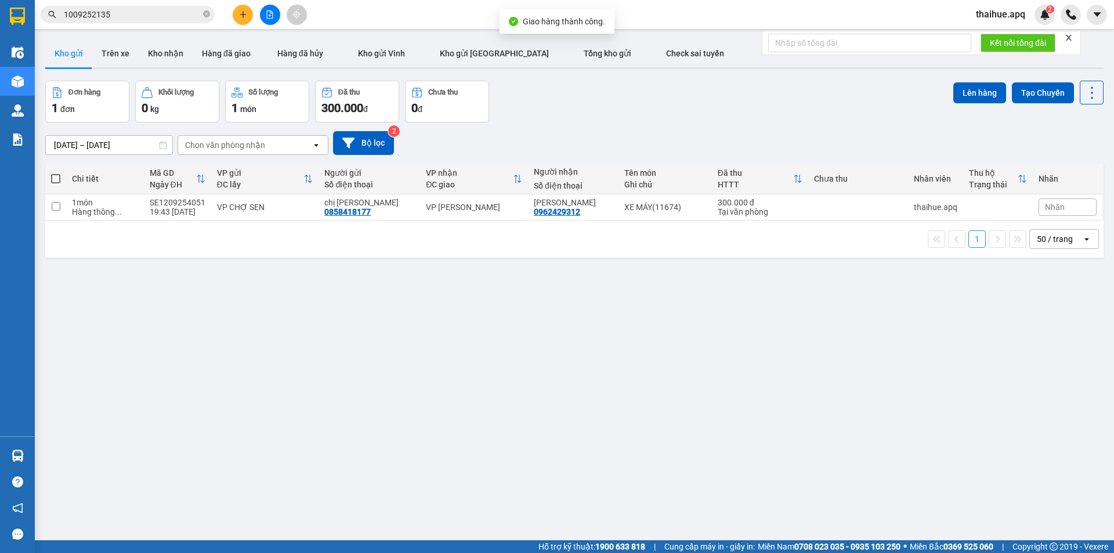
click at [131, 14] on input "1009252135" at bounding box center [132, 14] width 137 height 13
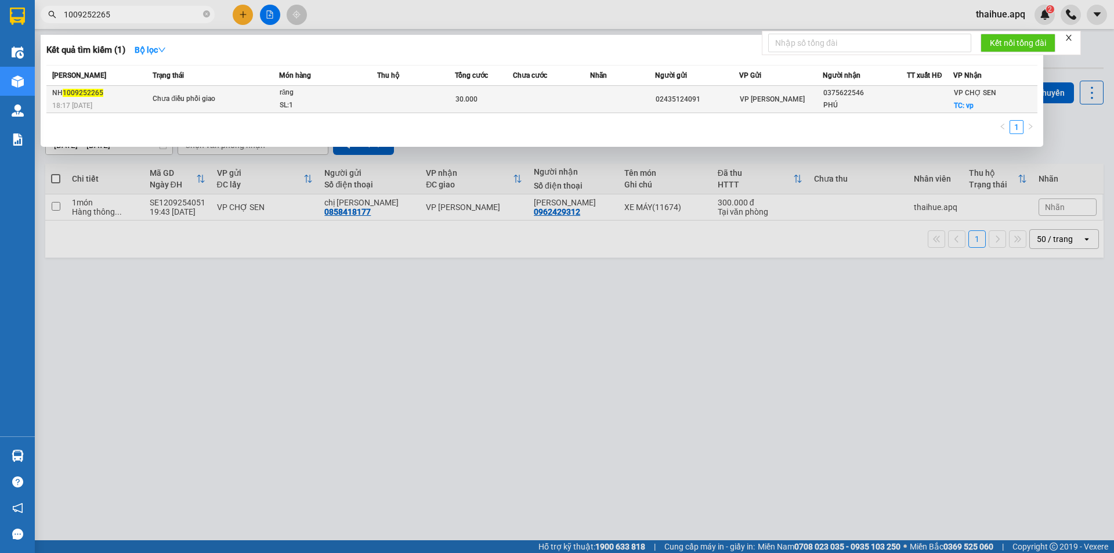
type input "1009252265"
click at [185, 95] on div "Chưa điều phối giao" at bounding box center [196, 99] width 87 height 13
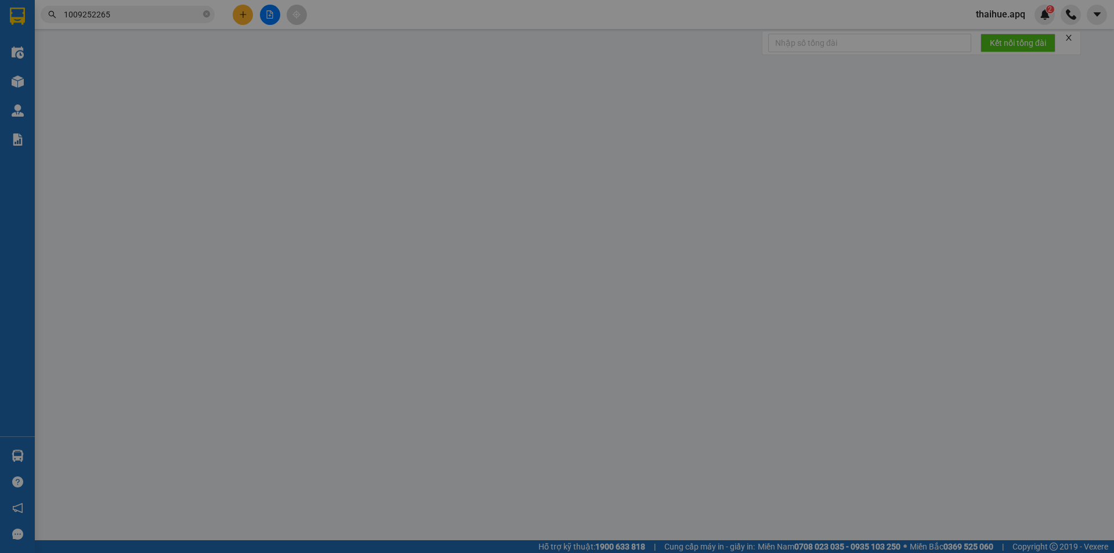
type input "02435124091"
type input "0375622546"
type input "PHÚ"
checkbox input "true"
type input "vp"
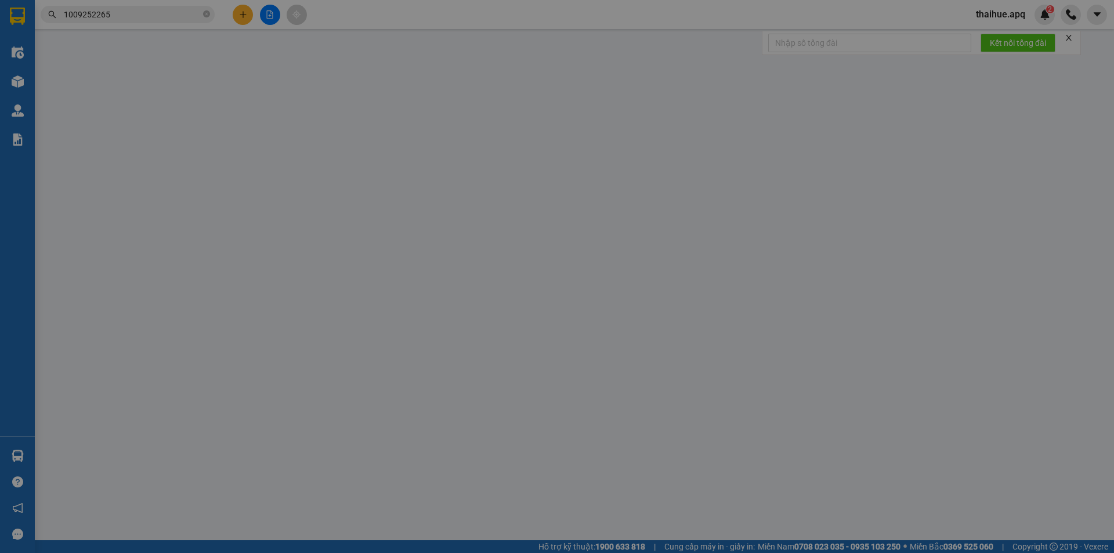
type input "30.000"
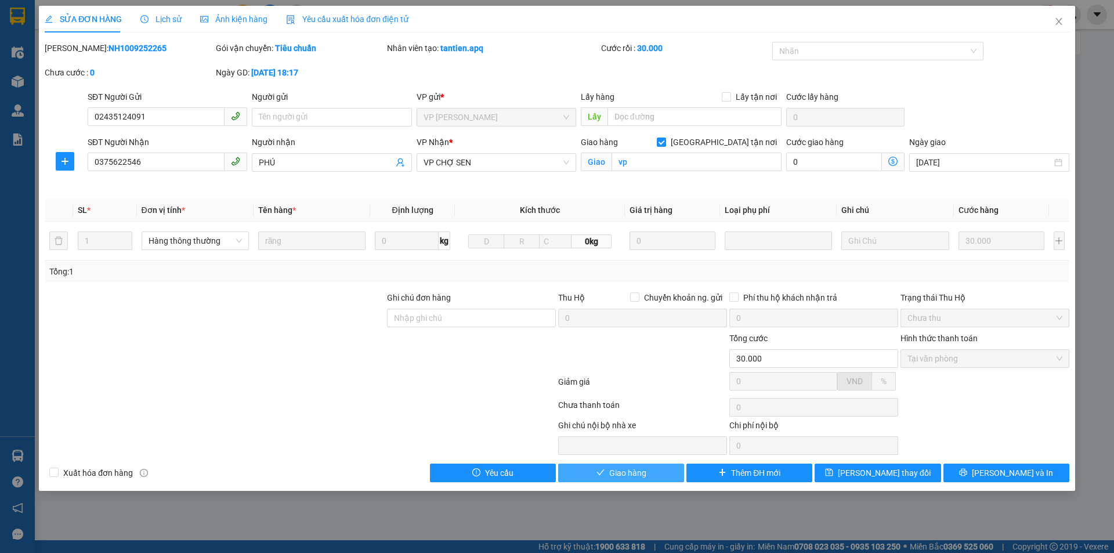
click at [631, 474] on span "Giao hàng" at bounding box center [627, 472] width 37 height 13
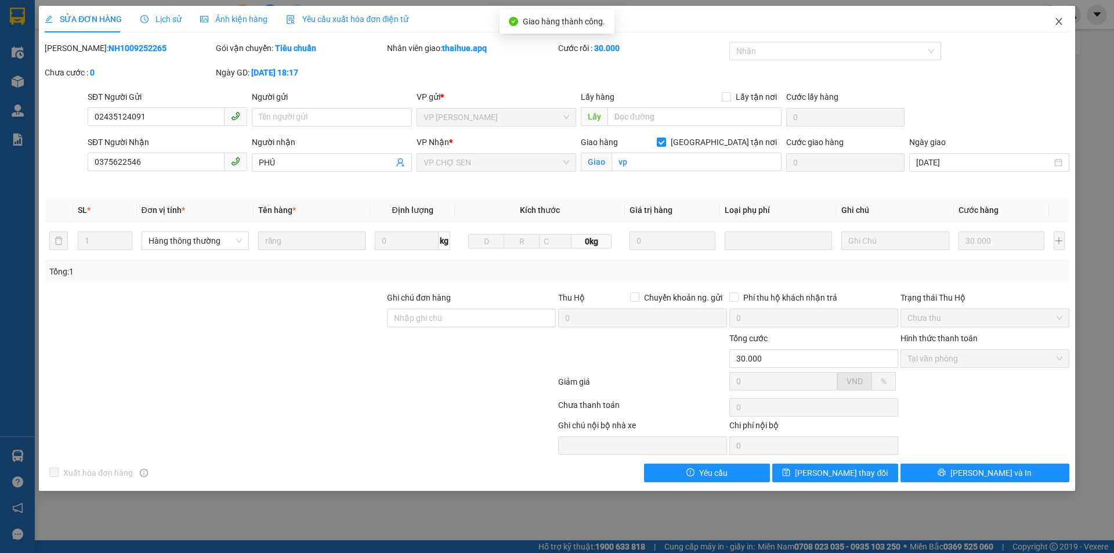
click at [1060, 20] on icon "close" at bounding box center [1058, 21] width 6 height 7
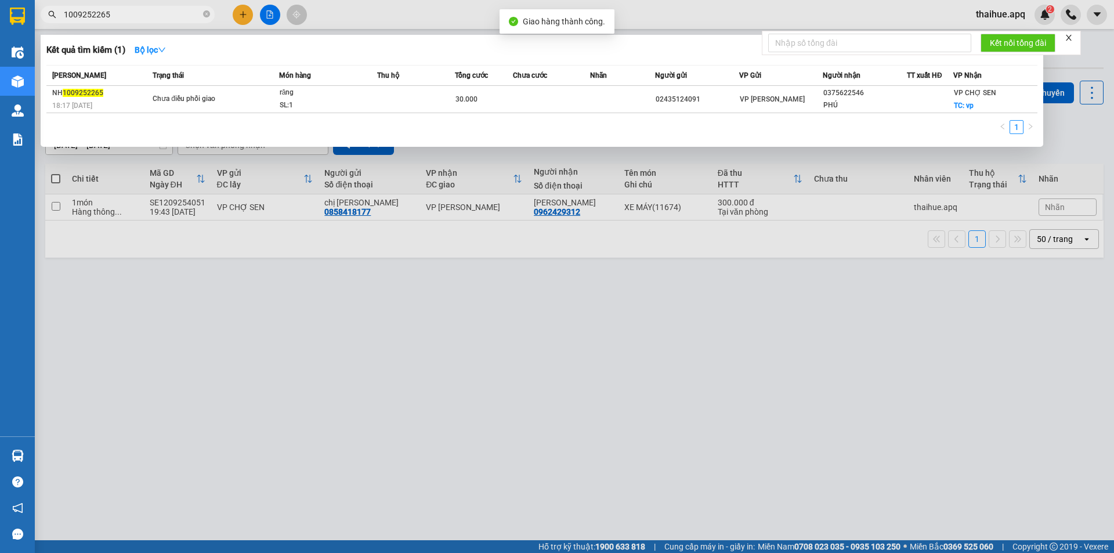
click at [139, 15] on input "1009252265" at bounding box center [132, 14] width 137 height 13
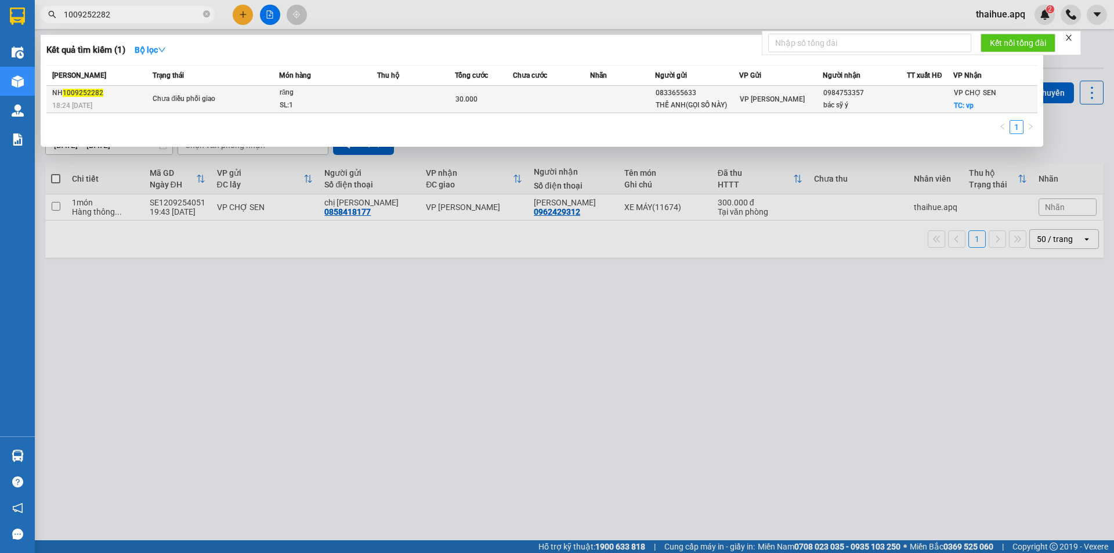
type input "1009252282"
click at [287, 102] on div "SL: 1" at bounding box center [323, 105] width 87 height 13
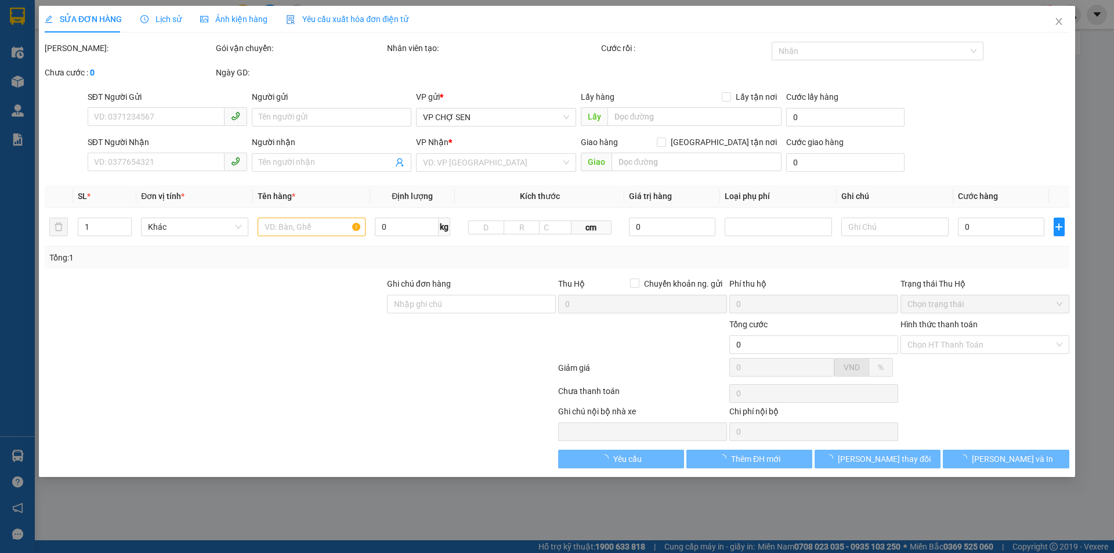
type input "0833655633"
type input "THẾ ANH(GỌI SỐ NÀY)"
type input "0984753357"
type input "bác sỹ ý"
checkbox input "true"
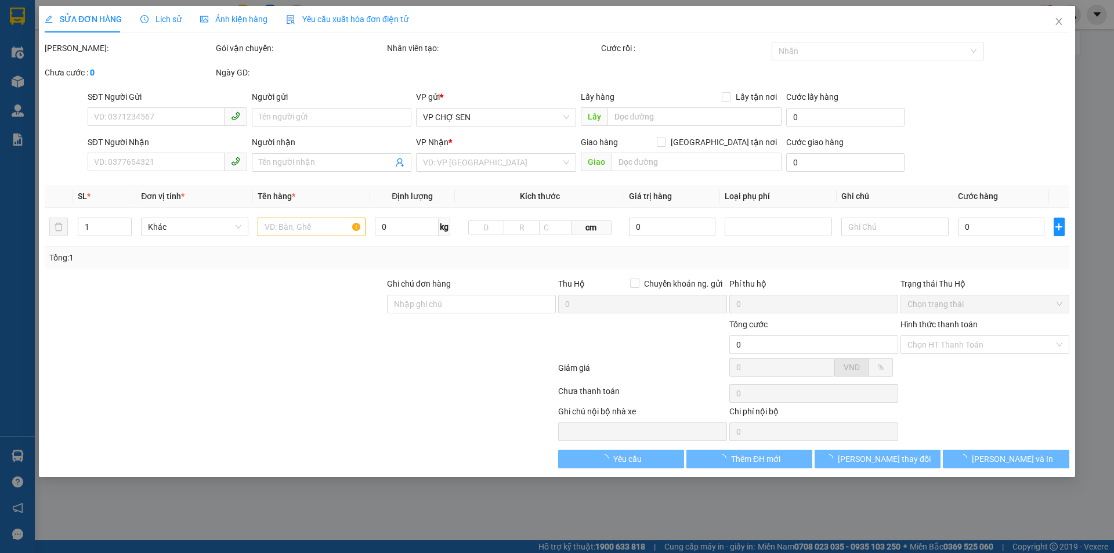
type input "vp"
type input "30.000"
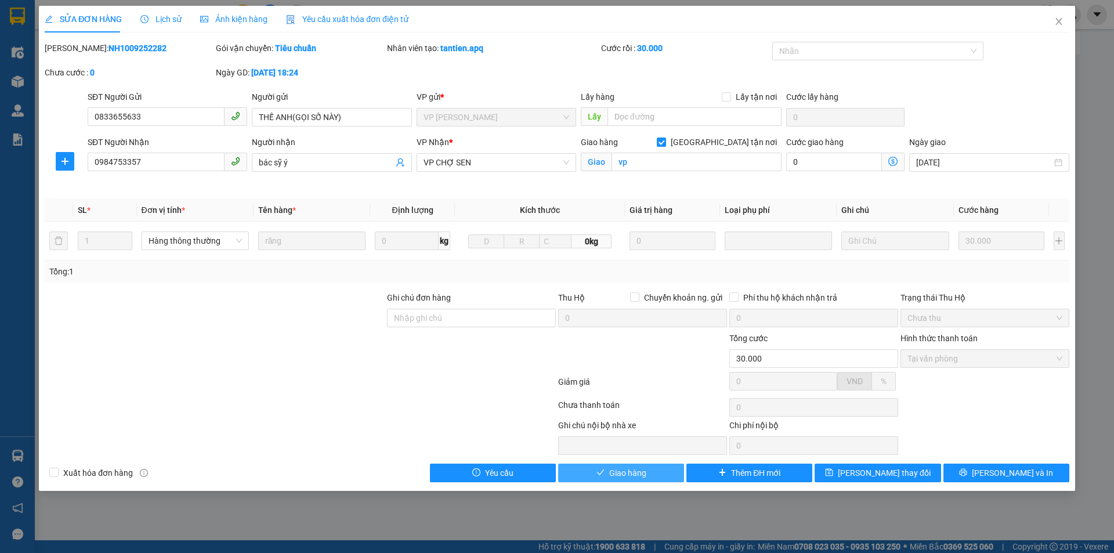
click at [619, 469] on span "Giao hàng" at bounding box center [627, 472] width 37 height 13
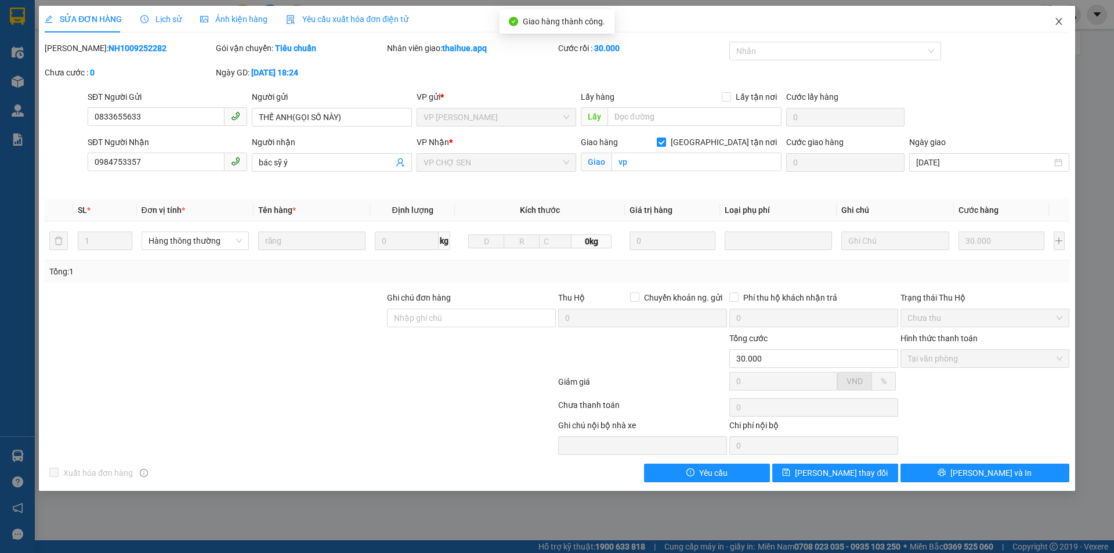
click at [1059, 21] on icon "close" at bounding box center [1058, 21] width 6 height 7
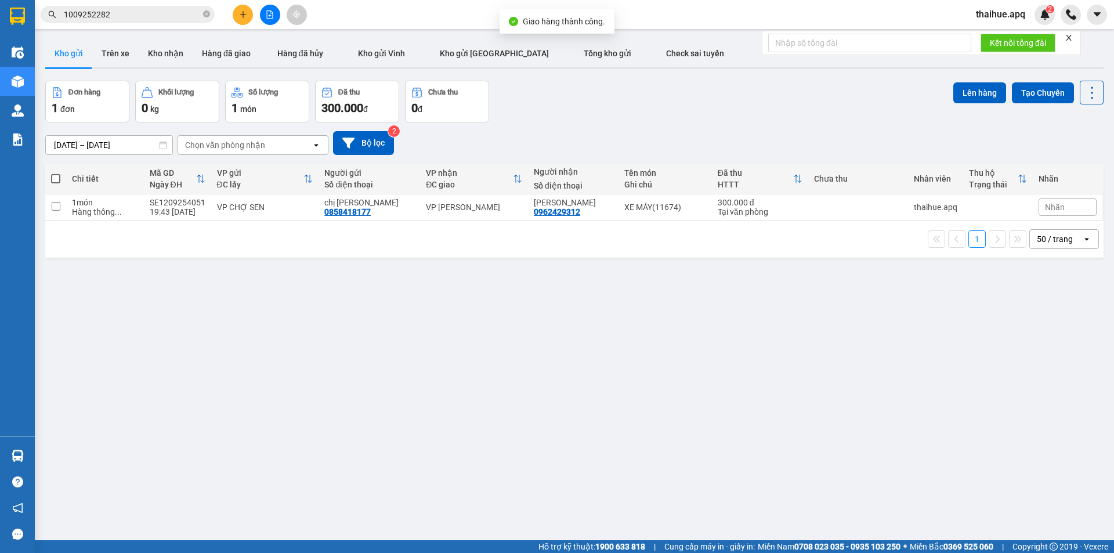
click at [124, 14] on input "1009252282" at bounding box center [132, 14] width 137 height 13
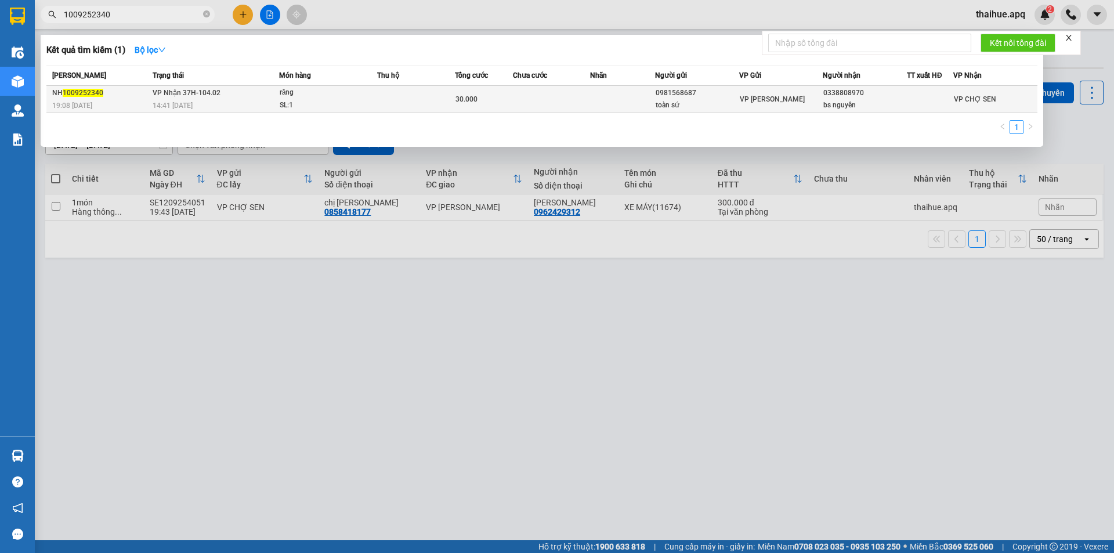
type input "1009252340"
click at [236, 95] on td "VP Nhận 37H-104.02 14:41 - 11/09" at bounding box center [214, 99] width 129 height 27
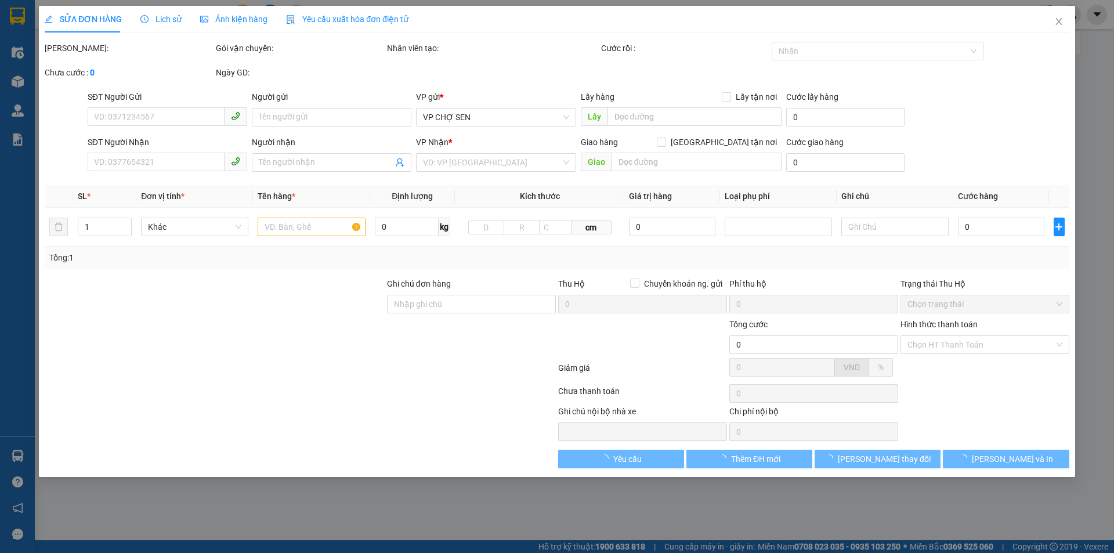
type input "0981568687"
type input "toàn sứ"
type input "0338808970"
type input "bs nguyên"
type input "30.000"
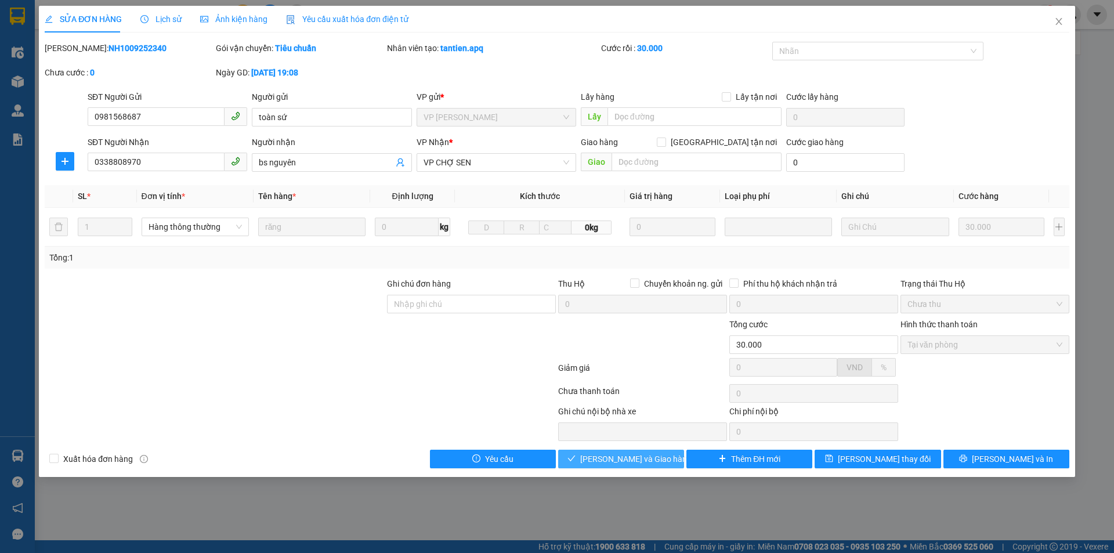
click at [618, 454] on span "Lưu và Giao hàng" at bounding box center [635, 458] width 111 height 13
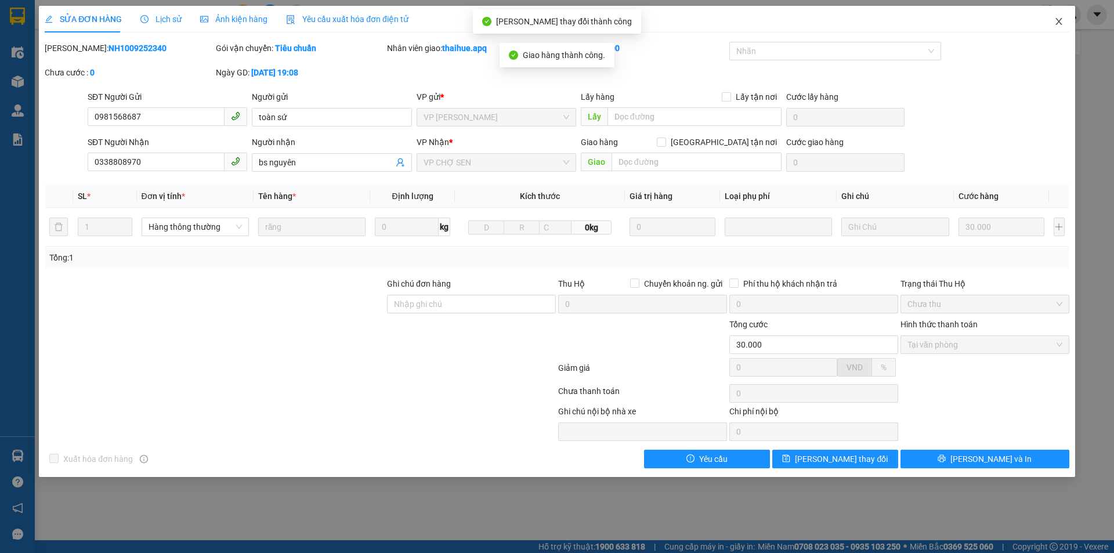
click at [1057, 19] on span "Close" at bounding box center [1058, 22] width 32 height 32
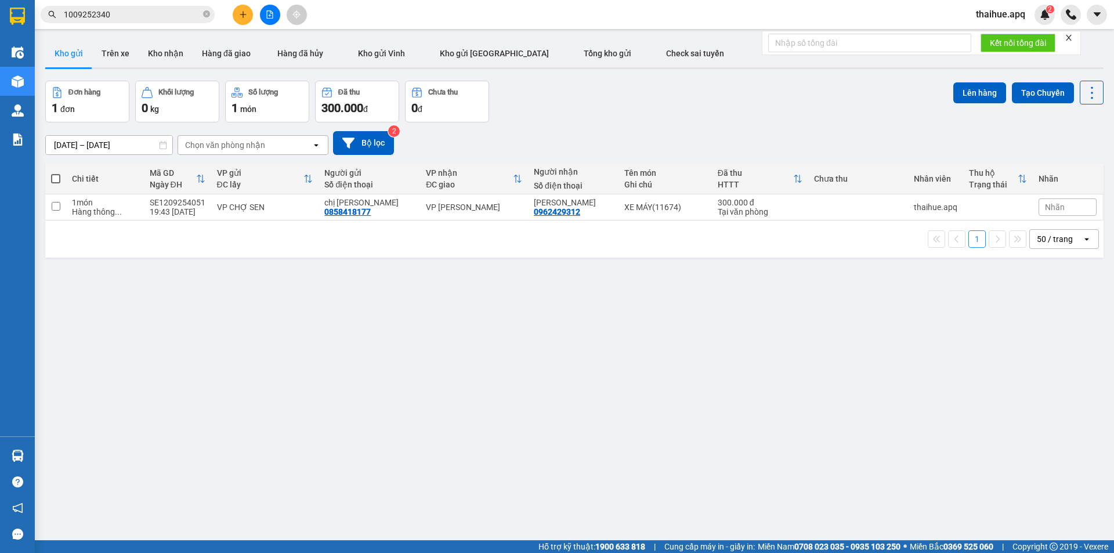
click at [145, 13] on input "1009252340" at bounding box center [132, 14] width 137 height 13
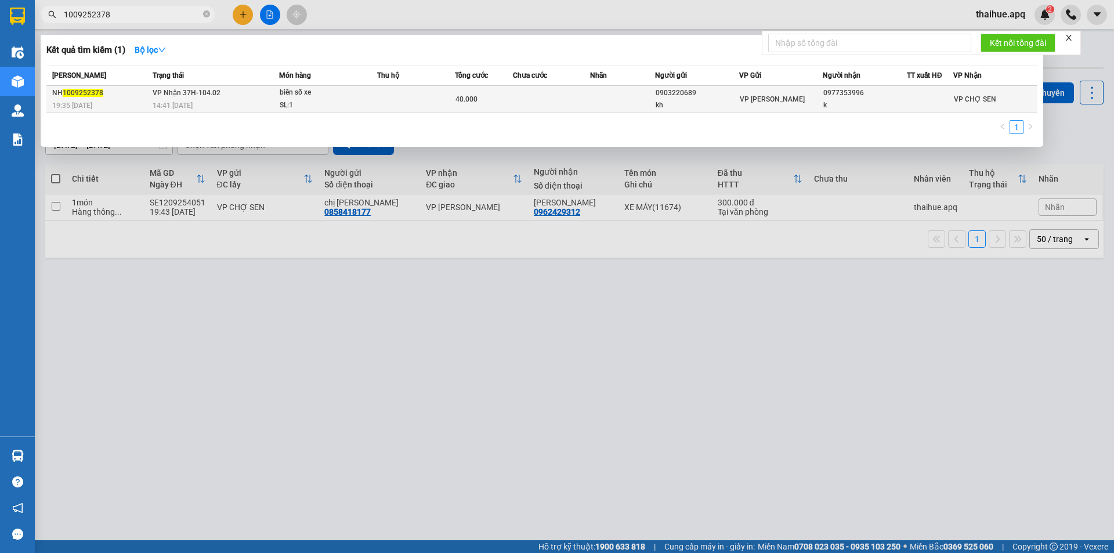
type input "1009252378"
click at [237, 102] on div "14:41 - 11/09" at bounding box center [216, 105] width 126 height 13
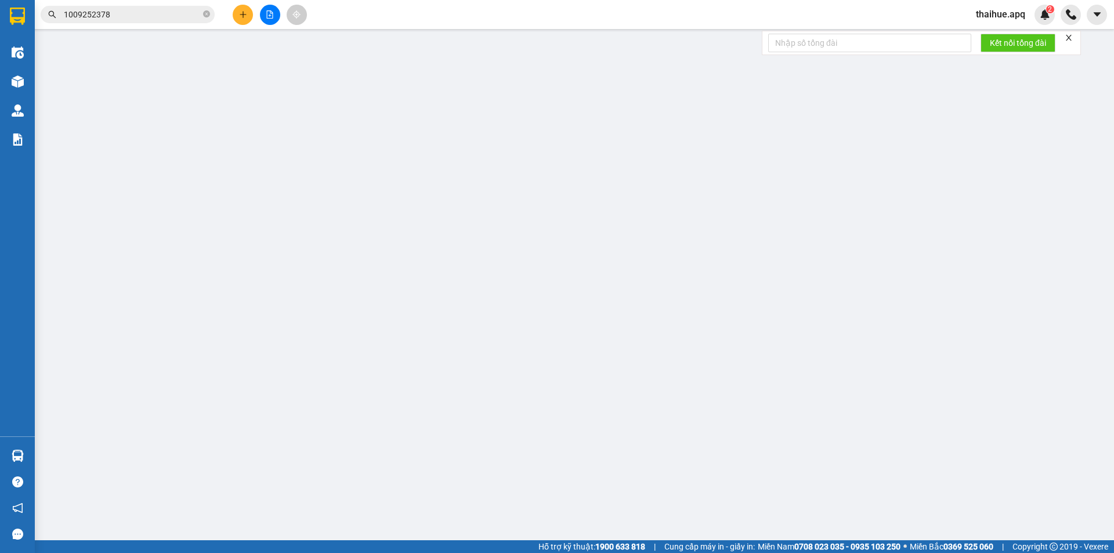
type input "0903220689"
type input "kh"
type input "0977353996"
type input "k"
type input "40.000"
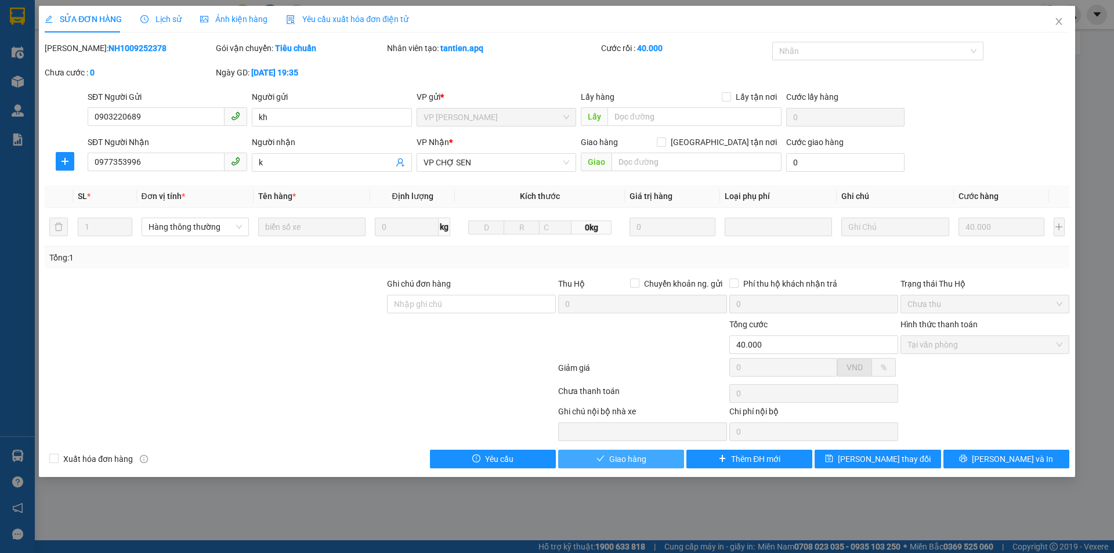
click at [631, 457] on span "Giao hàng" at bounding box center [627, 458] width 37 height 13
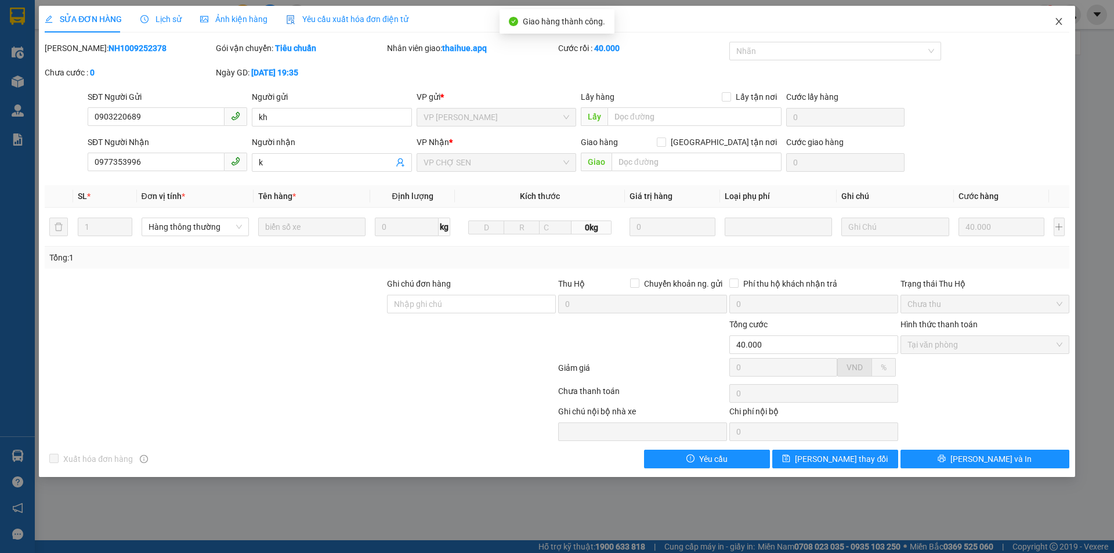
click at [1062, 22] on icon "close" at bounding box center [1058, 21] width 9 height 9
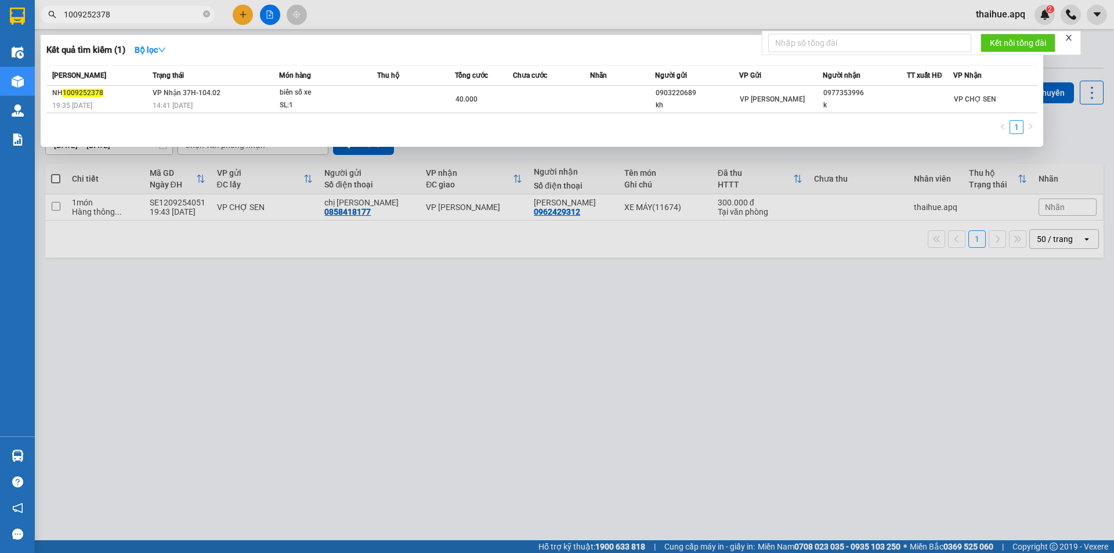
click at [129, 15] on input "1009252378" at bounding box center [132, 14] width 137 height 13
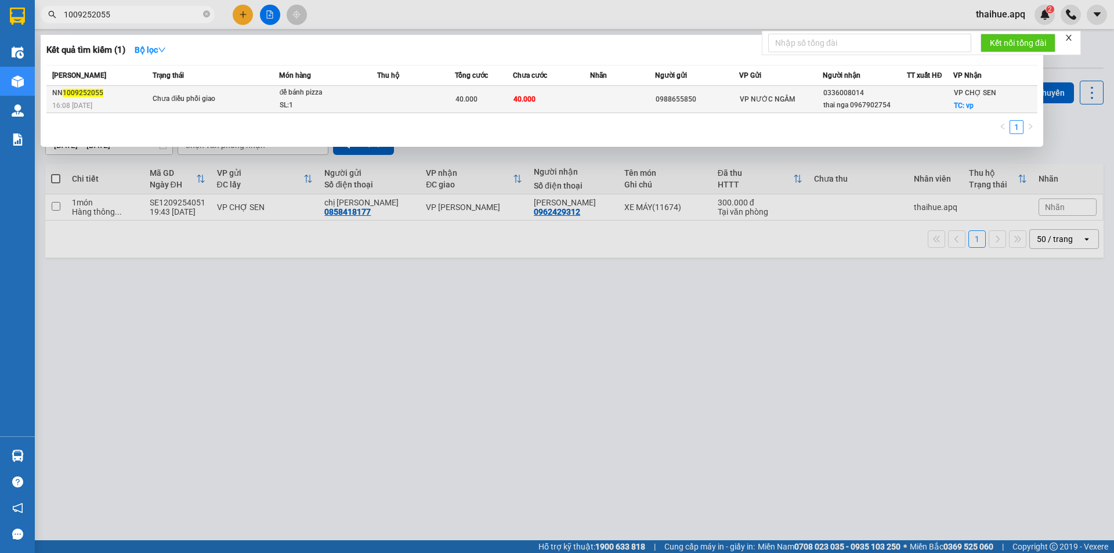
type input "1009252055"
click at [244, 99] on span "Chưa điều phối giao" at bounding box center [216, 99] width 126 height 13
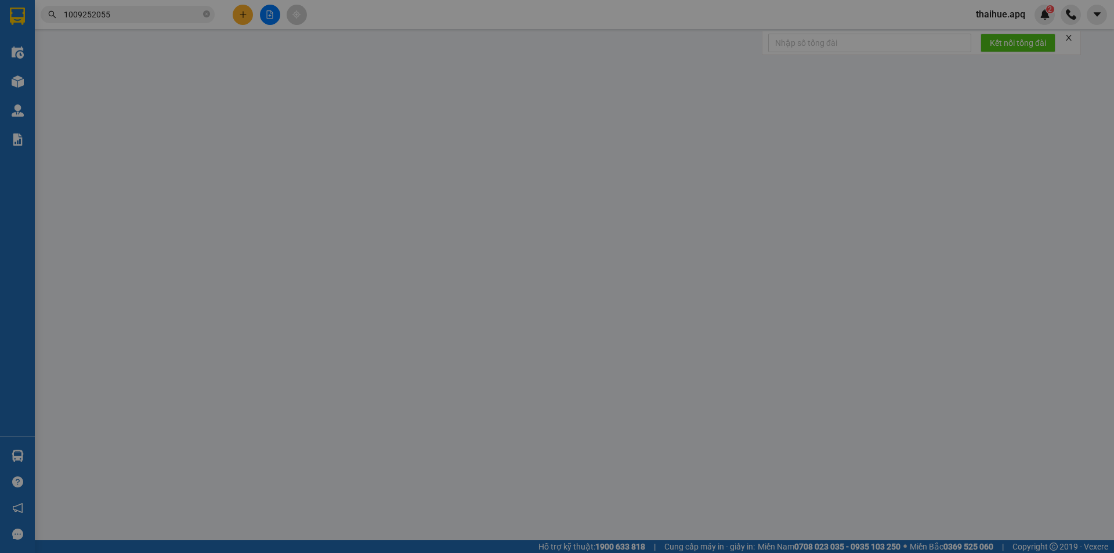
type input "0988655850"
type input "0336008014"
type input "thai nga 0967902754"
checkbox input "true"
type input "vp"
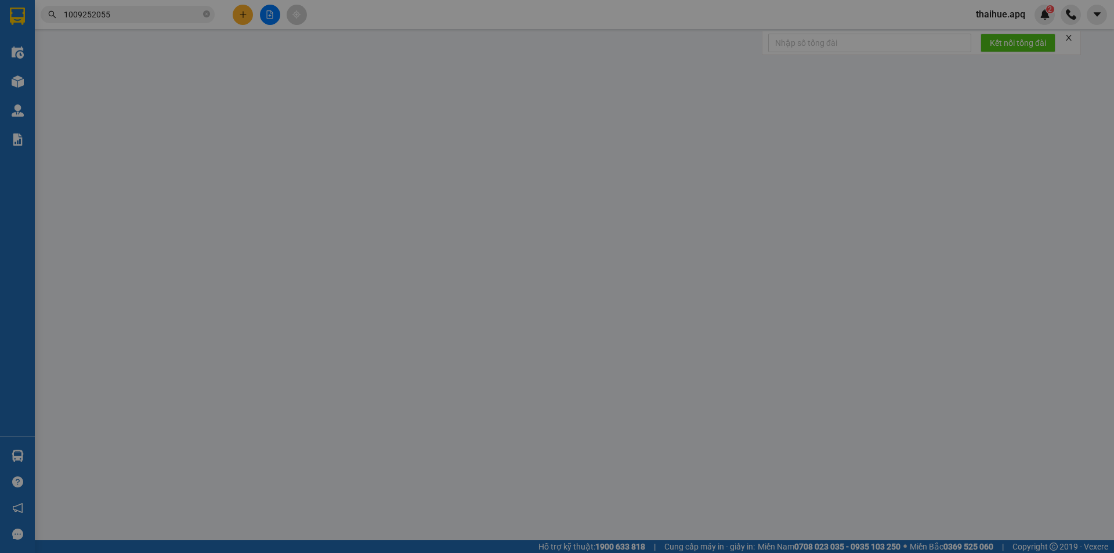
type input "40.000"
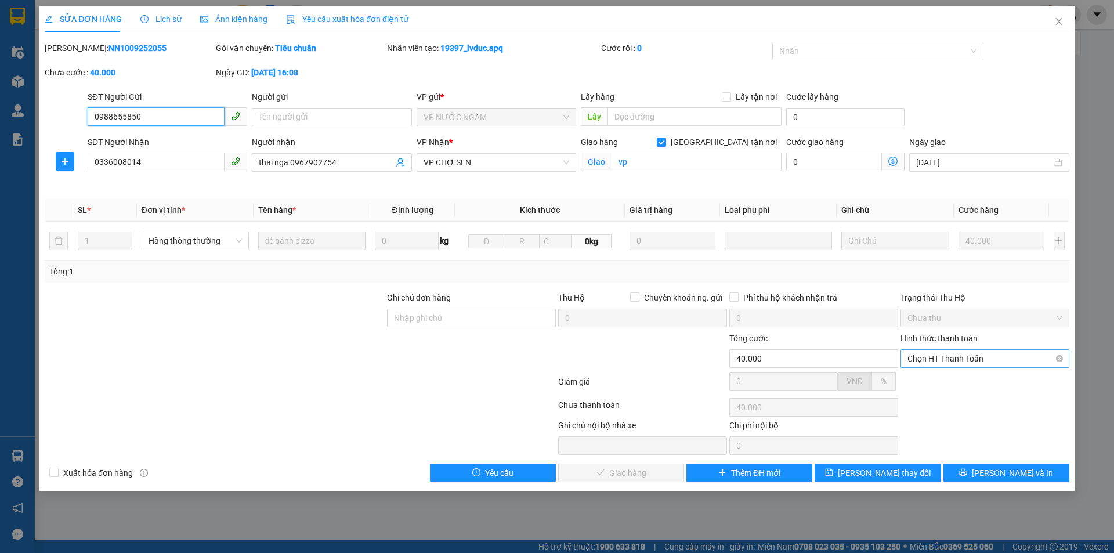
click at [964, 358] on span "Chọn HT Thanh Toán" at bounding box center [984, 358] width 155 height 17
click at [946, 382] on div "Tại văn phòng" at bounding box center [984, 381] width 155 height 13
type input "0"
click at [628, 473] on span "Lưu và Giao hàng" at bounding box center [635, 472] width 111 height 13
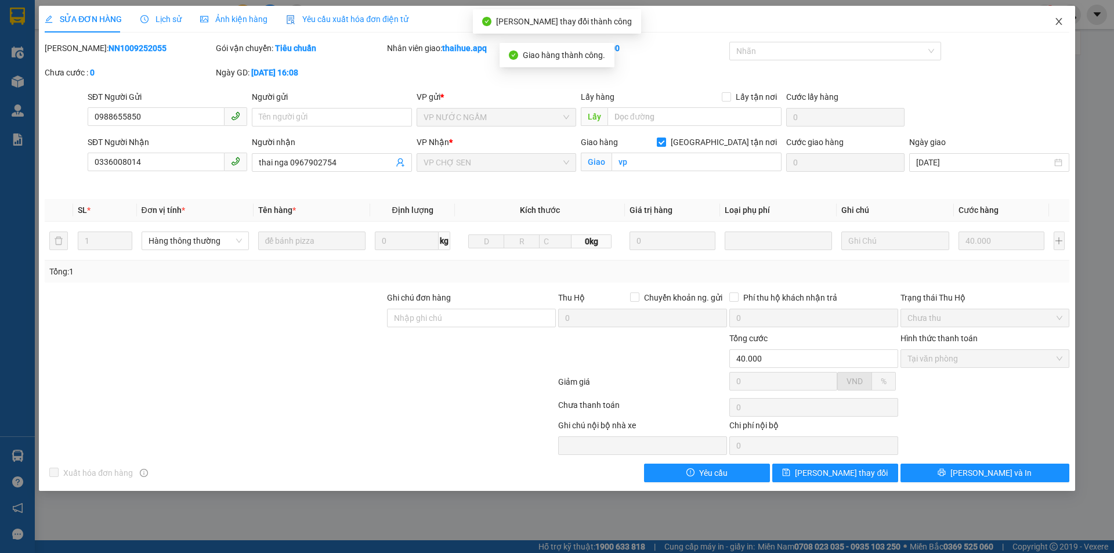
click at [1057, 20] on icon "close" at bounding box center [1058, 21] width 9 height 9
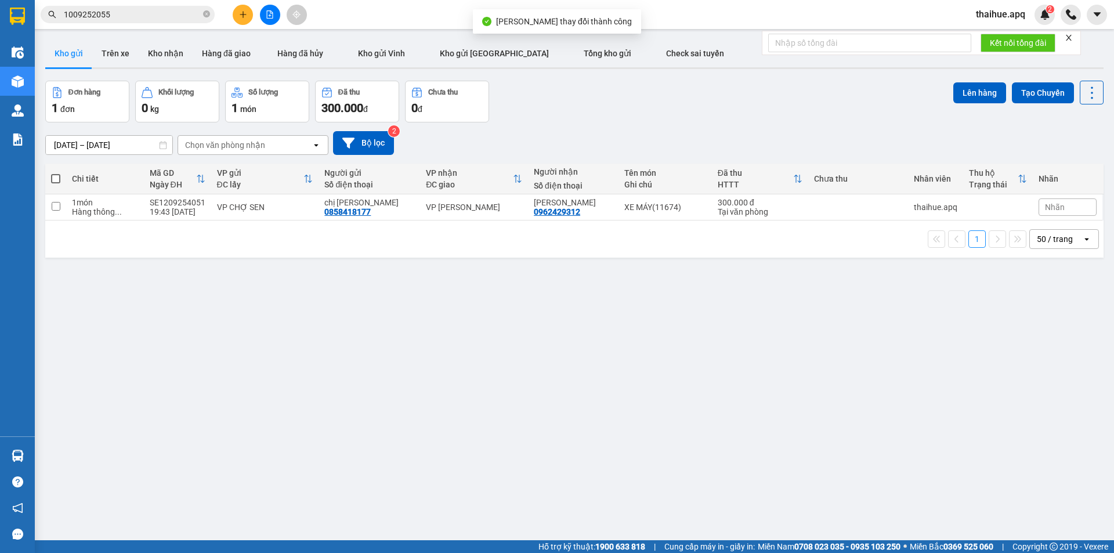
click at [133, 15] on input "1009252055" at bounding box center [132, 14] width 137 height 13
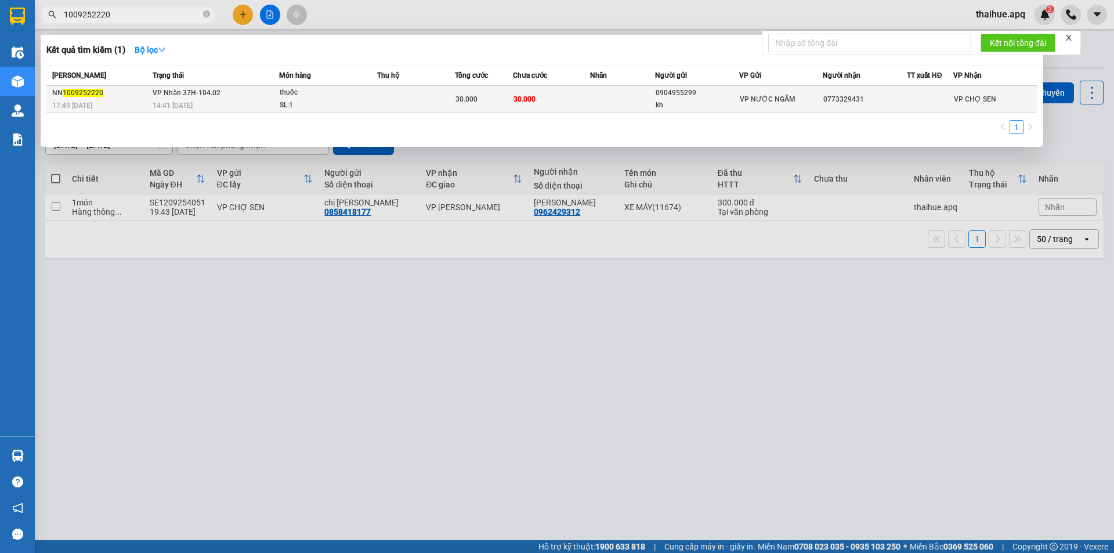
type input "1009252220"
click at [250, 98] on td "VP Nhận 37H-104.02 14:41 - 11/09" at bounding box center [214, 99] width 129 height 27
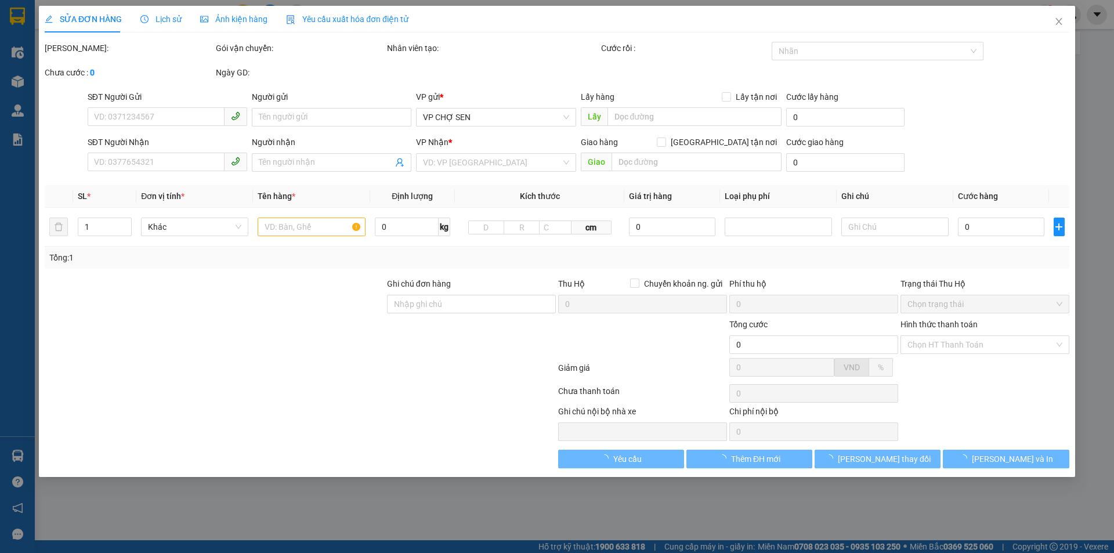
type input "0904955299"
type input "kh"
type input "0773329431"
type input "30.000"
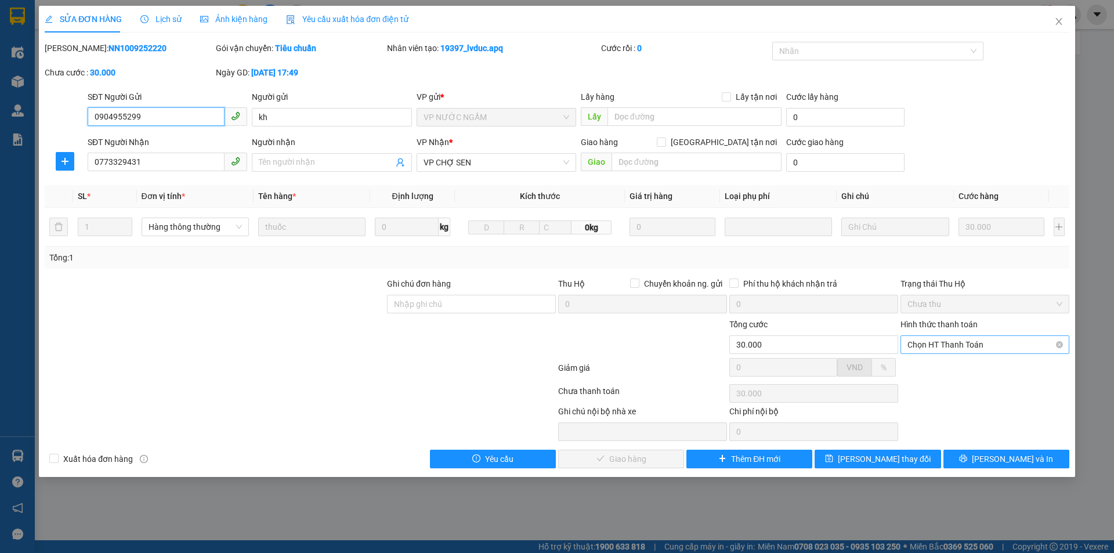
click at [969, 341] on span "Chọn HT Thanh Toán" at bounding box center [984, 344] width 155 height 17
click at [950, 368] on div "Tại văn phòng" at bounding box center [984, 367] width 155 height 13
type input "0"
click at [633, 461] on span "Lưu và Giao hàng" at bounding box center [635, 458] width 111 height 13
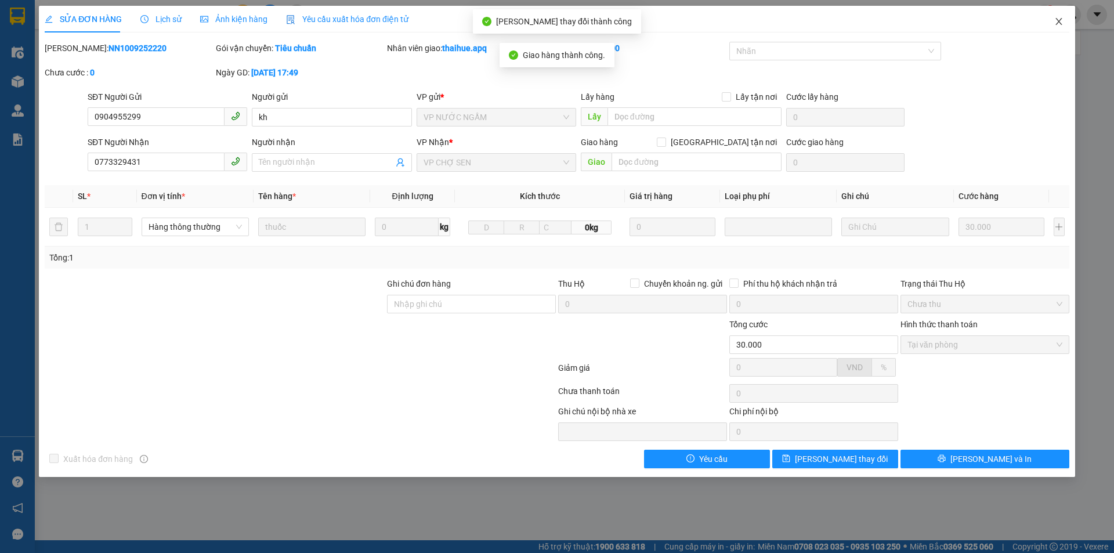
click at [1054, 20] on icon "close" at bounding box center [1058, 21] width 9 height 9
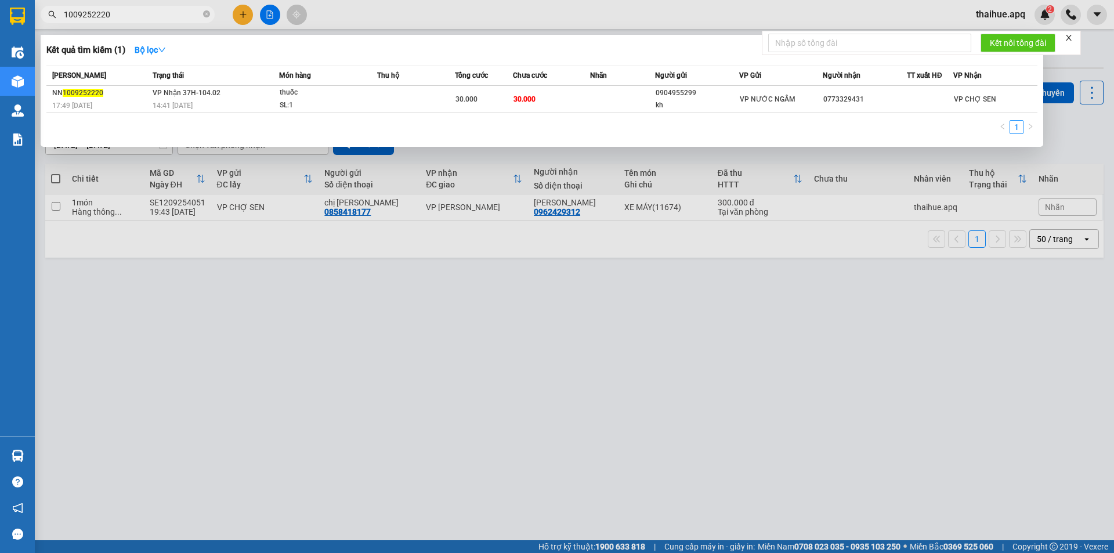
click at [137, 16] on input "1009252220" at bounding box center [132, 14] width 137 height 13
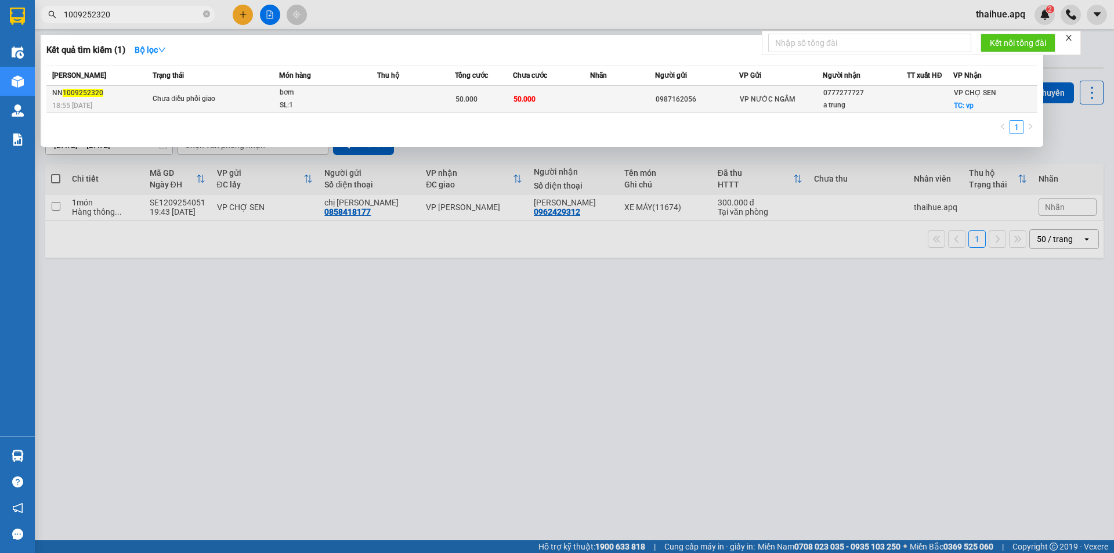
type input "1009252320"
click at [278, 104] on span "Chưa điều phối giao" at bounding box center [216, 99] width 126 height 13
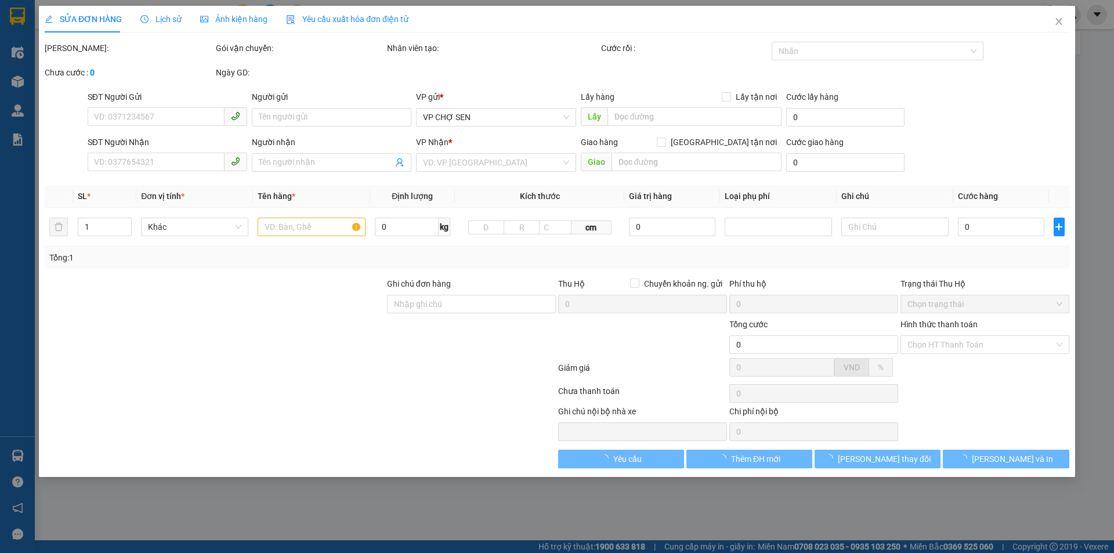
type input "0987162056"
type input "0777277727"
type input "a trung"
checkbox input "true"
type input "vp"
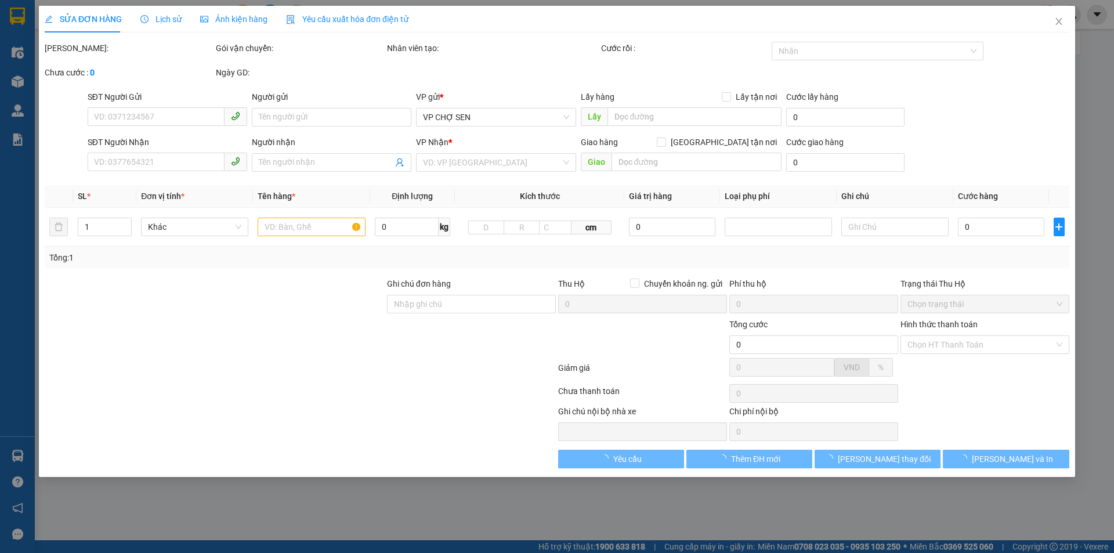
type input "50.000"
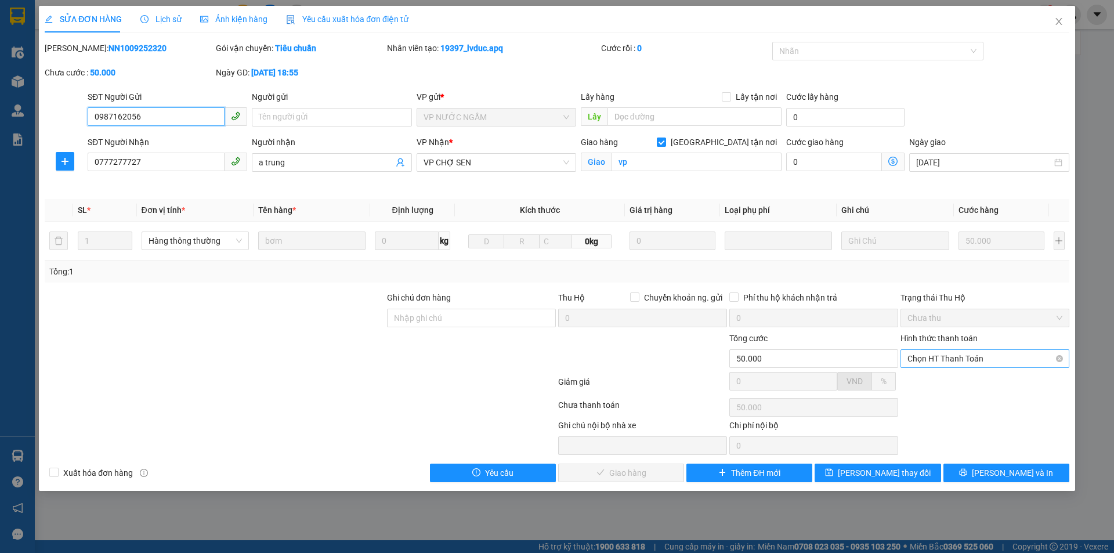
click at [956, 353] on span "Chọn HT Thanh Toán" at bounding box center [984, 358] width 155 height 17
click at [936, 381] on div "Tại văn phòng" at bounding box center [984, 381] width 155 height 13
type input "0"
click at [615, 473] on span "Lưu và Giao hàng" at bounding box center [635, 472] width 111 height 13
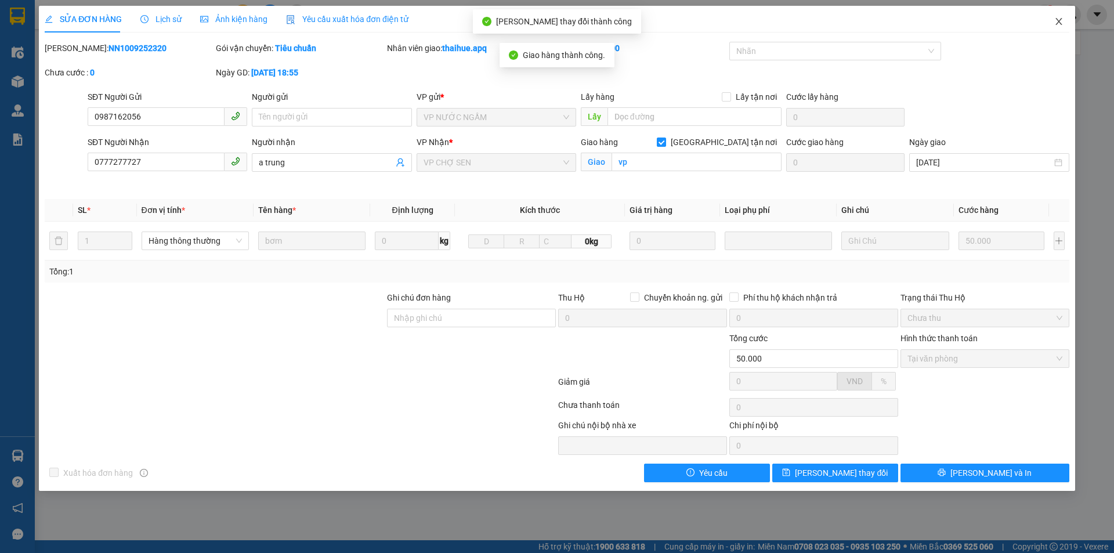
click at [1062, 24] on icon "close" at bounding box center [1058, 21] width 9 height 9
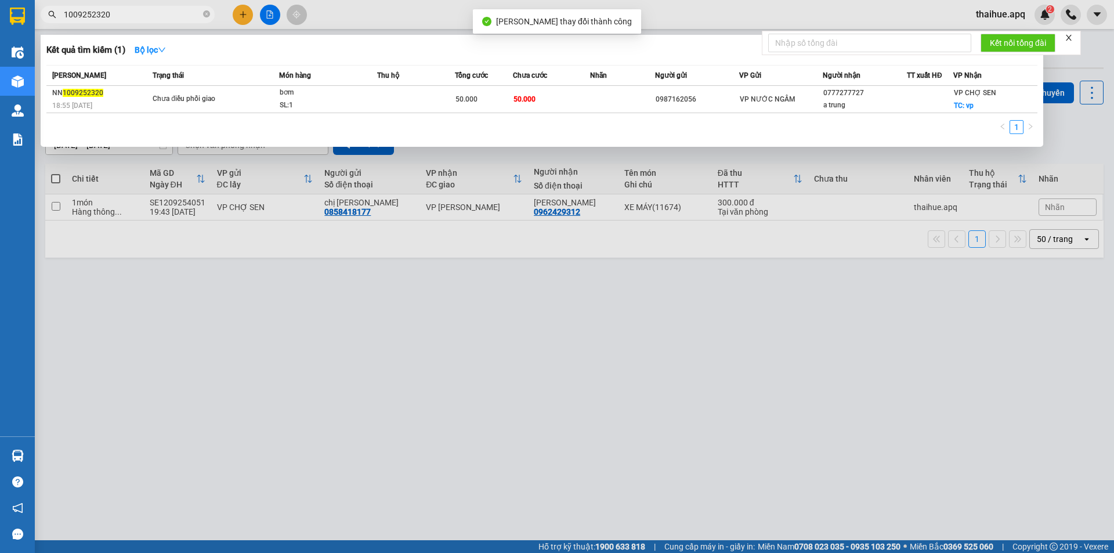
click at [165, 15] on input "1009252320" at bounding box center [132, 14] width 137 height 13
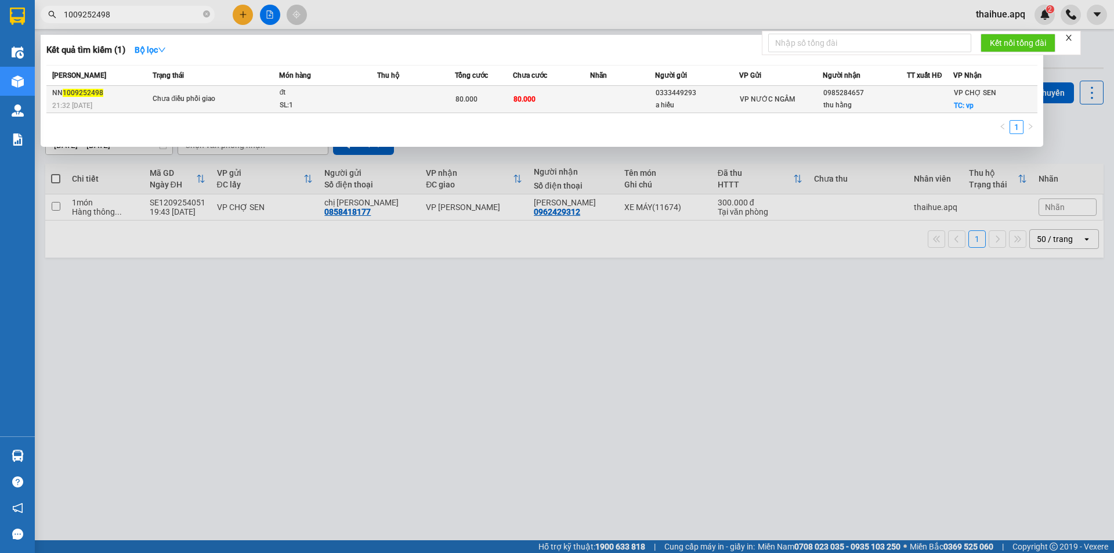
type input "1009252498"
click at [265, 92] on td "Chưa điều phối giao" at bounding box center [214, 99] width 129 height 27
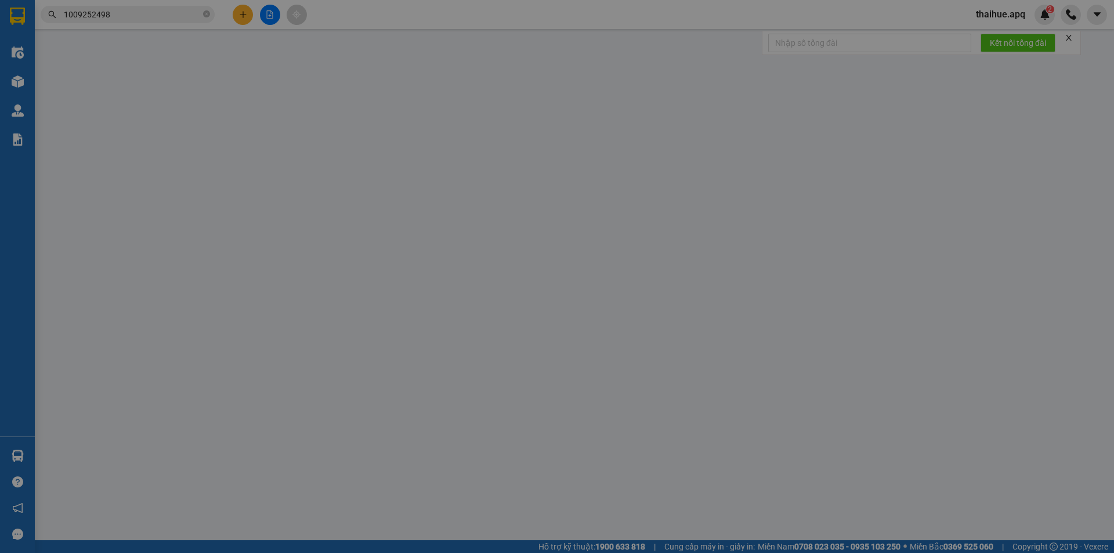
type input "0333449293"
type input "a hiếu"
type input "0985284657"
type input "thu hằng"
checkbox input "true"
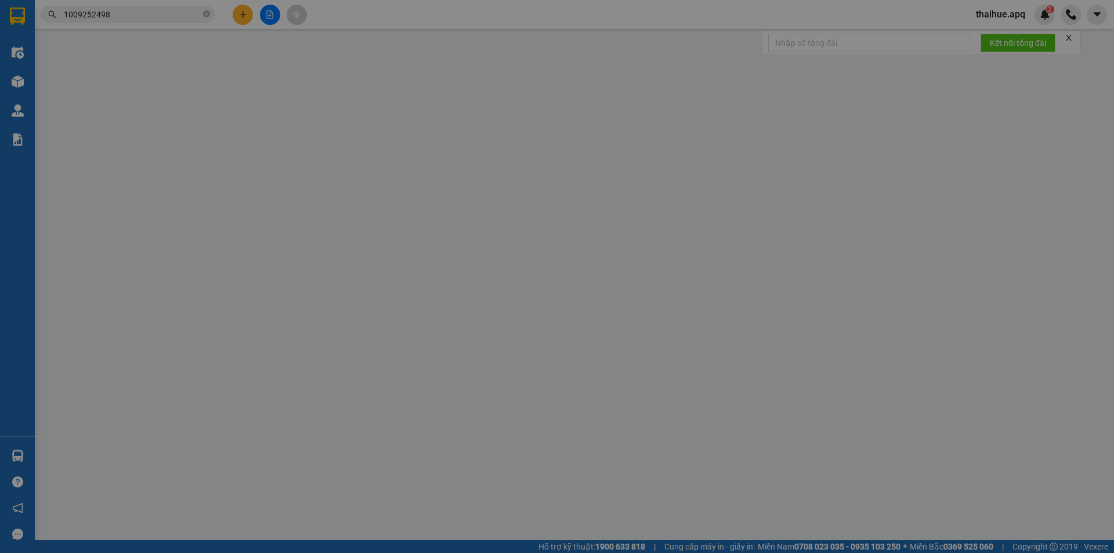
type input "vp"
type input "80.000"
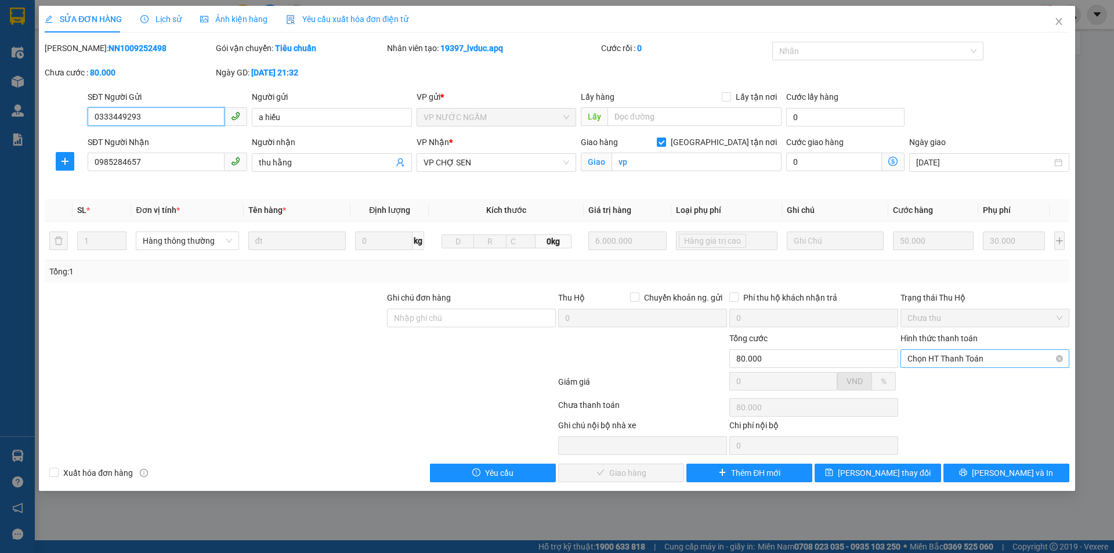
click at [962, 357] on span "Chọn HT Thanh Toán" at bounding box center [984, 358] width 155 height 17
click at [939, 386] on div "Tại văn phòng" at bounding box center [984, 381] width 155 height 13
type input "0"
click at [628, 471] on span "Lưu và Giao hàng" at bounding box center [635, 472] width 111 height 13
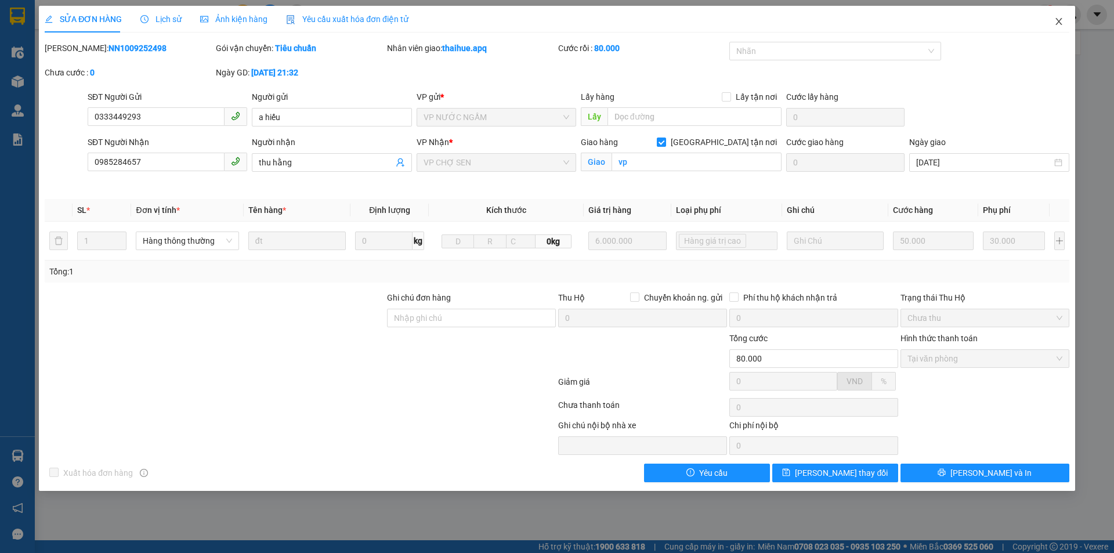
click at [1055, 23] on icon "close" at bounding box center [1058, 21] width 9 height 9
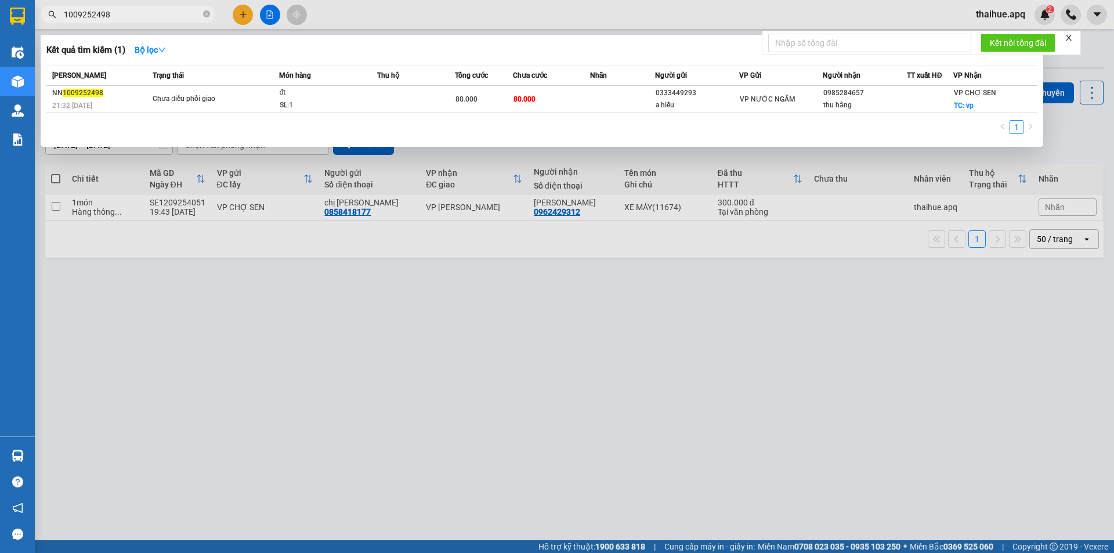
click at [132, 15] on input "1009252498" at bounding box center [132, 14] width 137 height 13
type input "1"
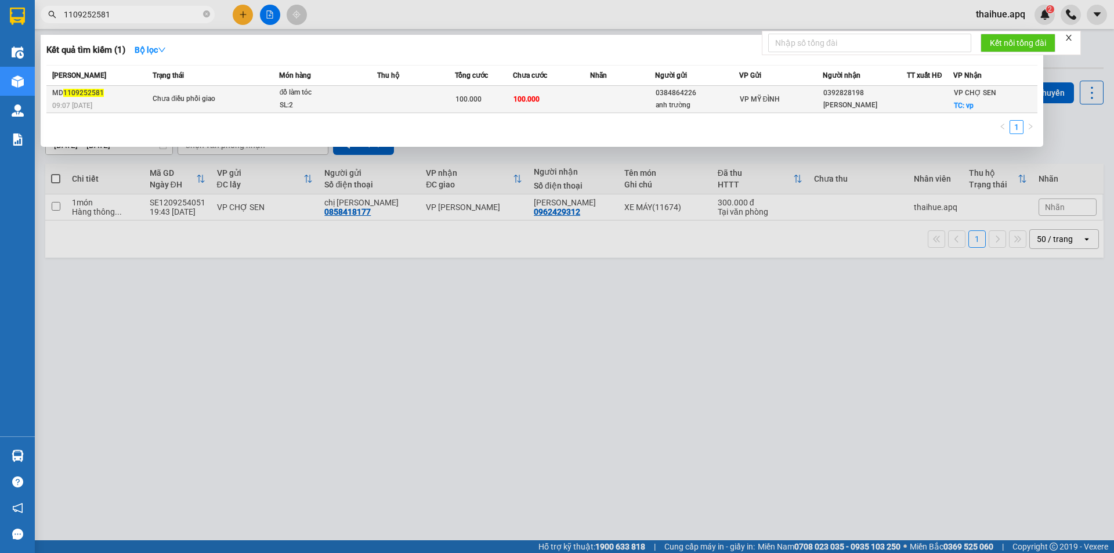
type input "1109252581"
click at [308, 97] on div "đồ làm tóc" at bounding box center [323, 92] width 87 height 13
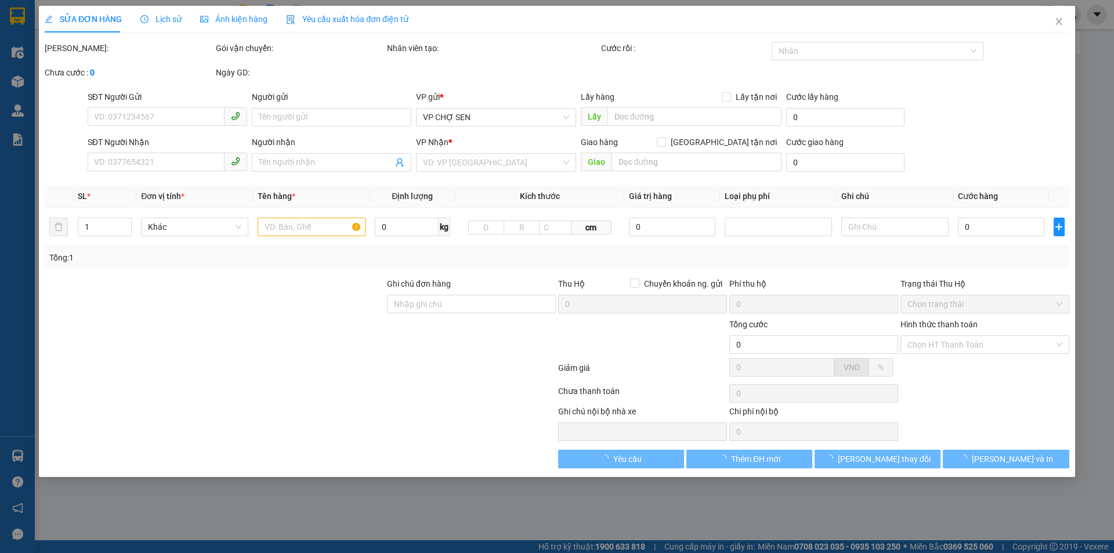
type input "0384864226"
type input "anh trường"
type input "0392828198"
type input "hoàng hưng"
checkbox input "true"
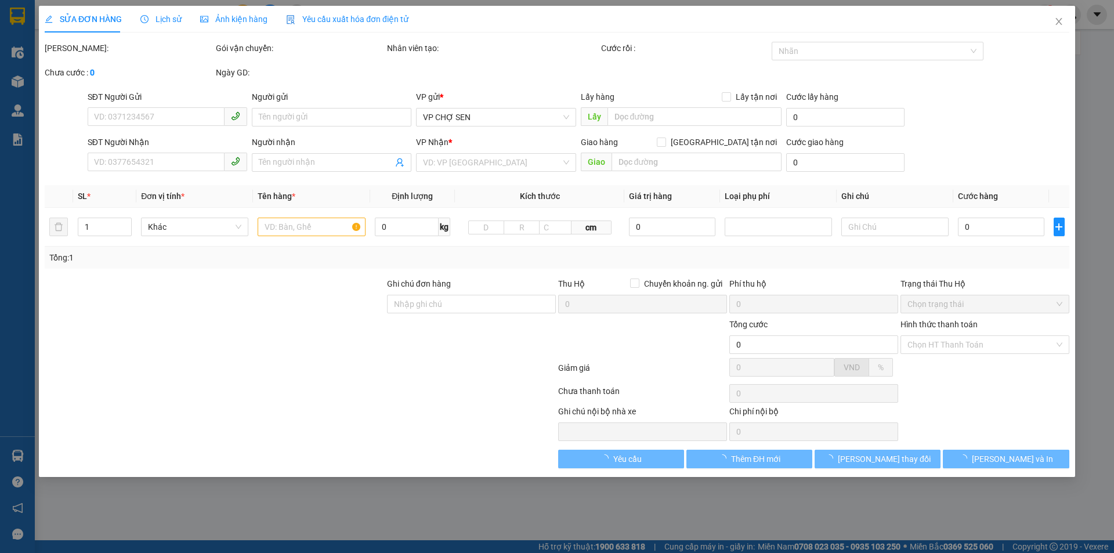
type input "vp"
type input "100.000"
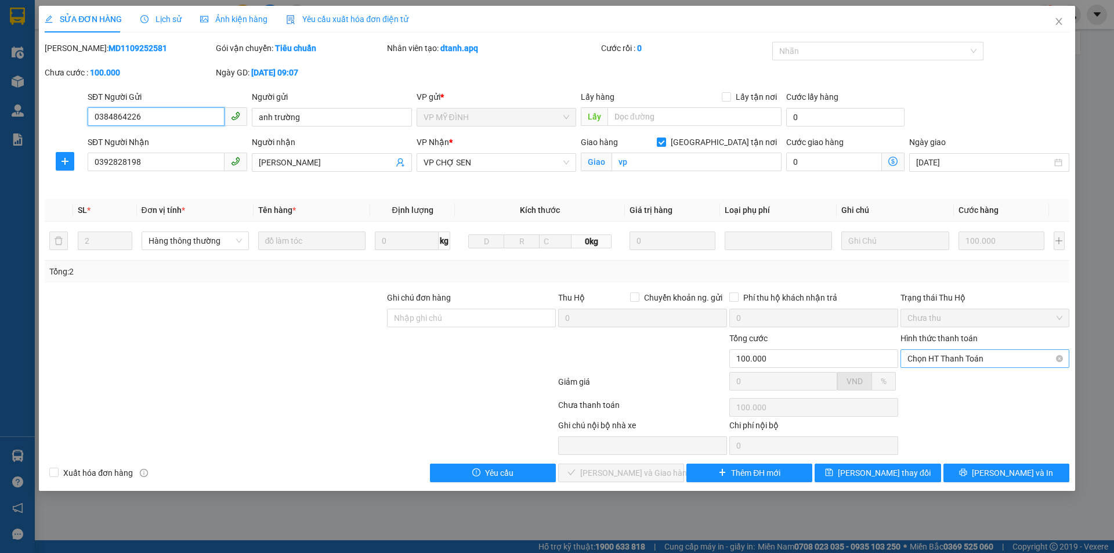
click at [951, 354] on span "Chọn HT Thanh Toán" at bounding box center [984, 358] width 155 height 17
click at [947, 382] on div "Tại văn phòng" at bounding box center [984, 381] width 155 height 13
type input "0"
click at [636, 474] on span "Lưu và Giao hàng" at bounding box center [635, 472] width 111 height 13
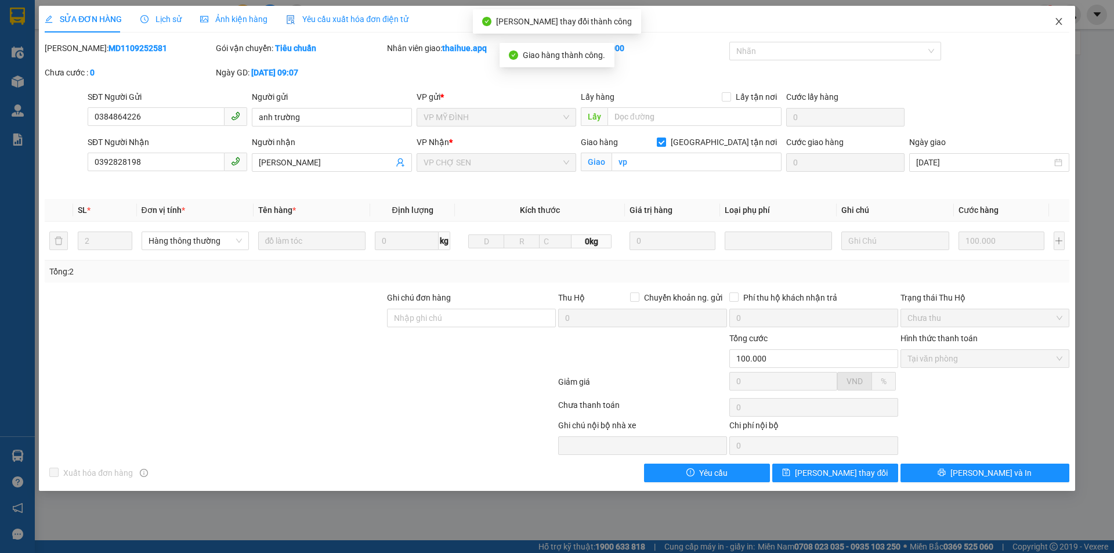
click at [1056, 17] on span "Close" at bounding box center [1058, 22] width 32 height 32
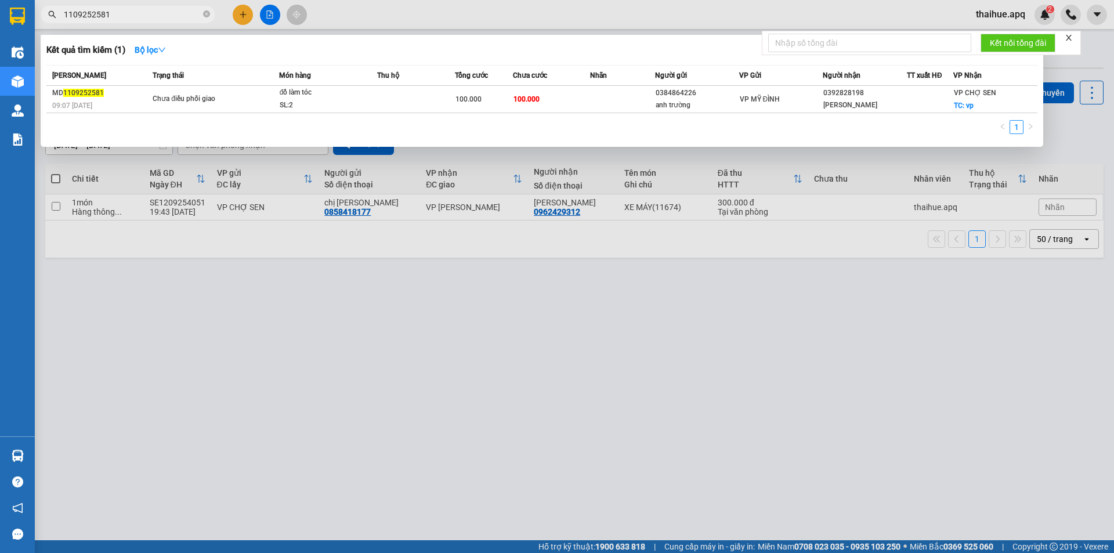
click at [128, 17] on input "1109252581" at bounding box center [132, 14] width 137 height 13
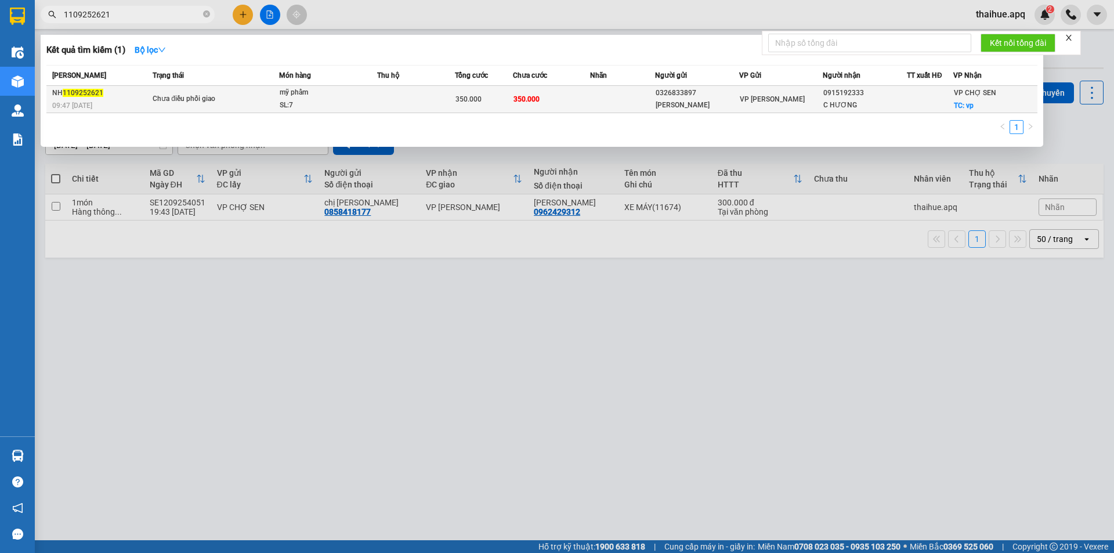
type input "1109252621"
click at [258, 96] on span "Chưa điều phối giao" at bounding box center [216, 99] width 126 height 13
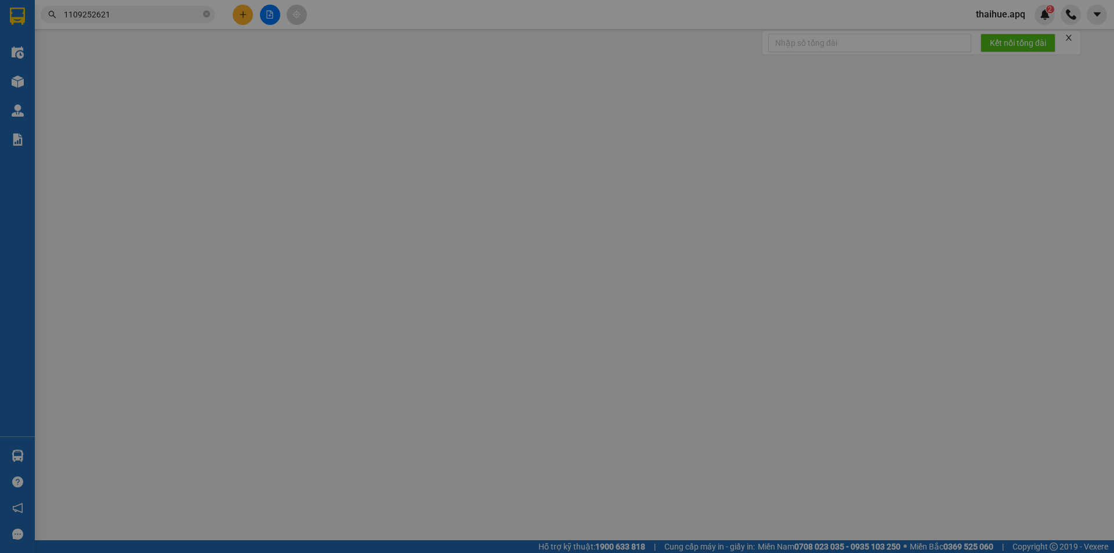
type input "0326833897"
type input "Hồng Đạt"
type input "0915192333"
type input "C HƯƠNG"
checkbox input "true"
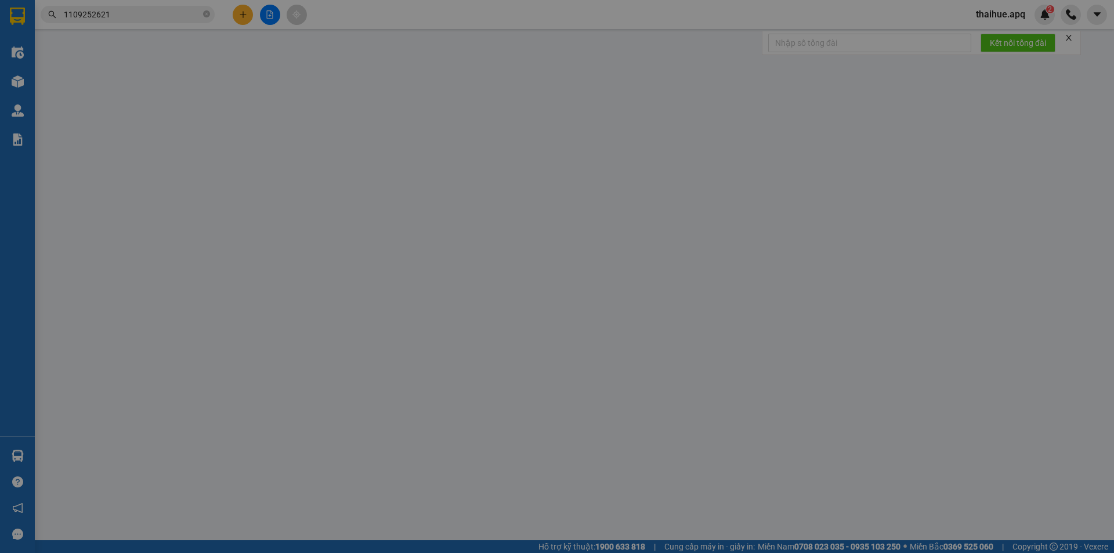
type input "vp"
type input "350.000"
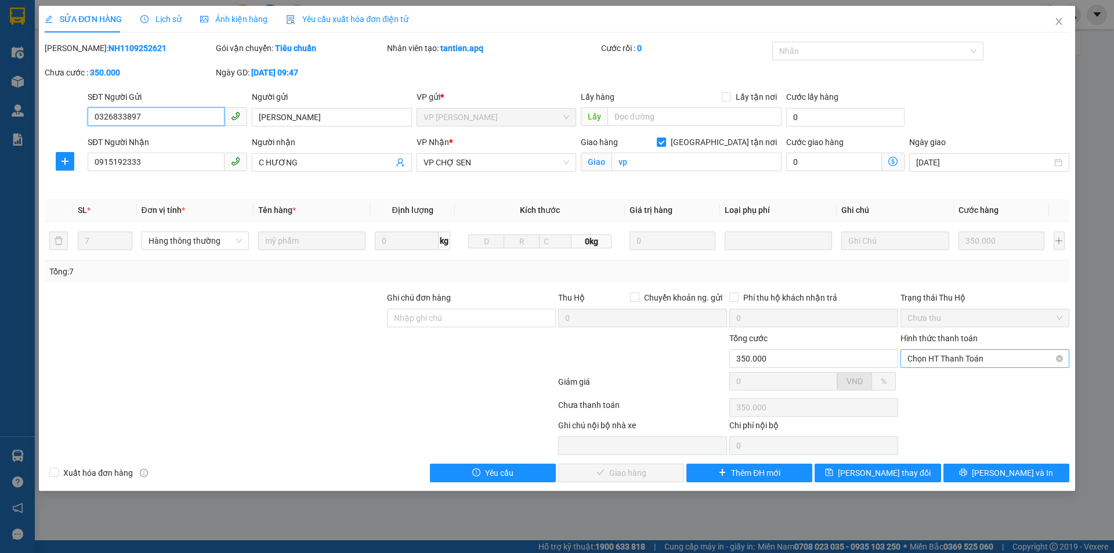
click at [959, 351] on span "Chọn HT Thanh Toán" at bounding box center [984, 358] width 155 height 17
drag, startPoint x: 954, startPoint y: 376, endPoint x: 948, endPoint y: 396, distance: 20.4
click at [954, 381] on div "Tại văn phòng" at bounding box center [984, 381] width 155 height 13
type input "0"
click at [621, 472] on span "Lưu và Giao hàng" at bounding box center [635, 472] width 111 height 13
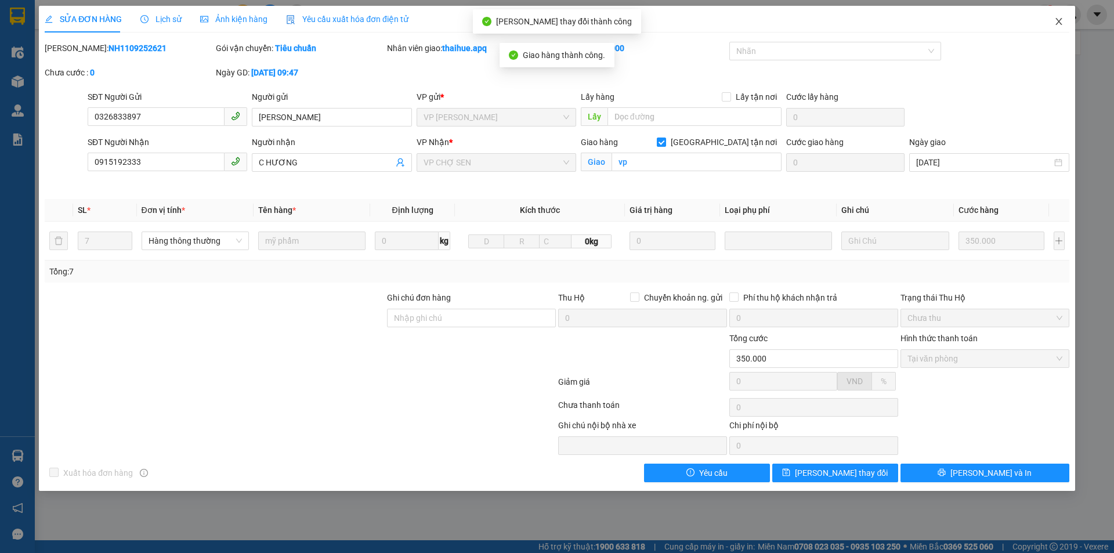
click at [1059, 24] on icon "close" at bounding box center [1058, 21] width 9 height 9
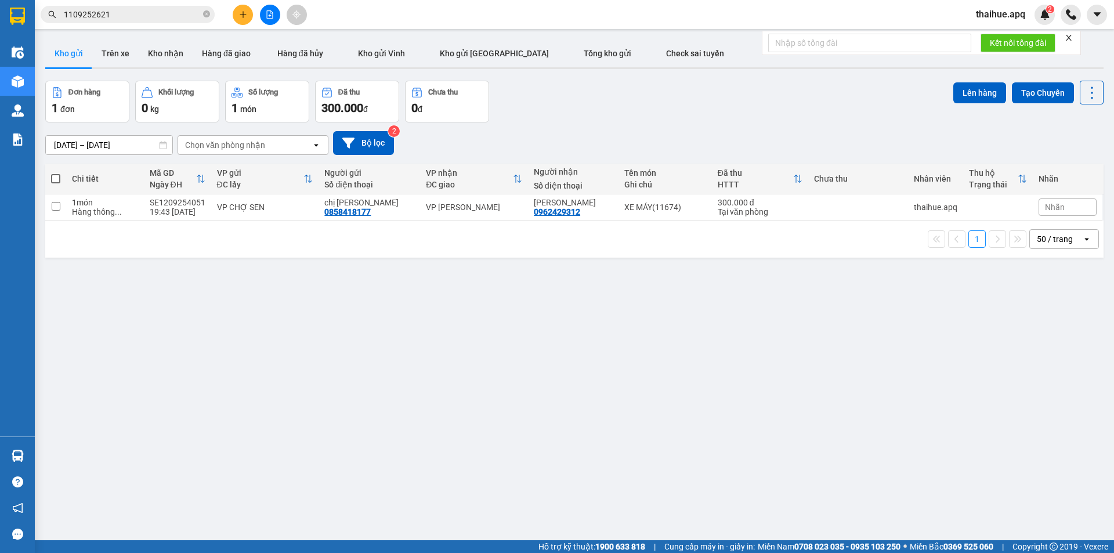
click at [142, 19] on input "1109252621" at bounding box center [132, 14] width 137 height 13
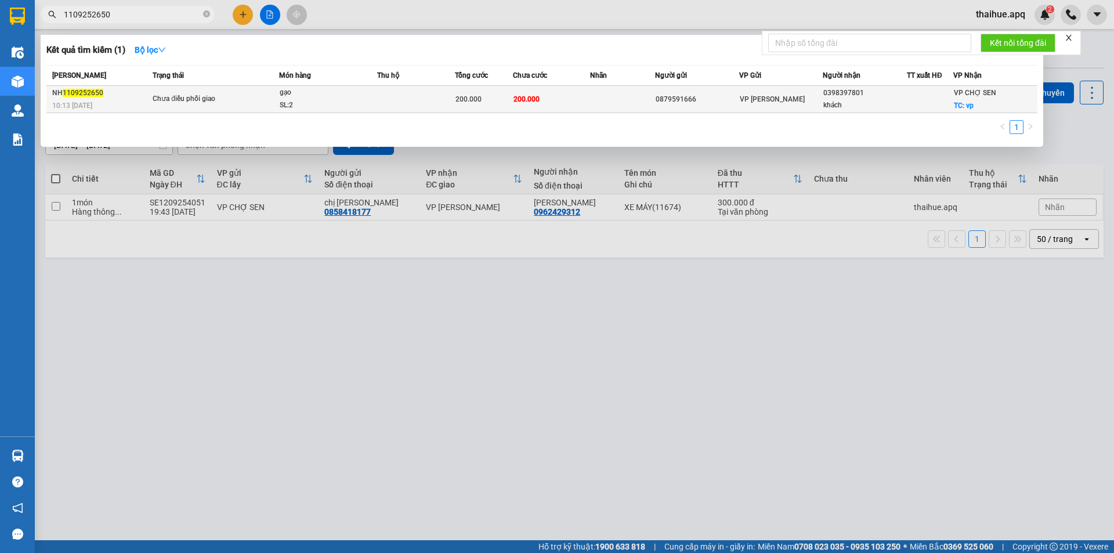
type input "1109252650"
click at [253, 93] on span "Chưa điều phối giao" at bounding box center [216, 99] width 126 height 13
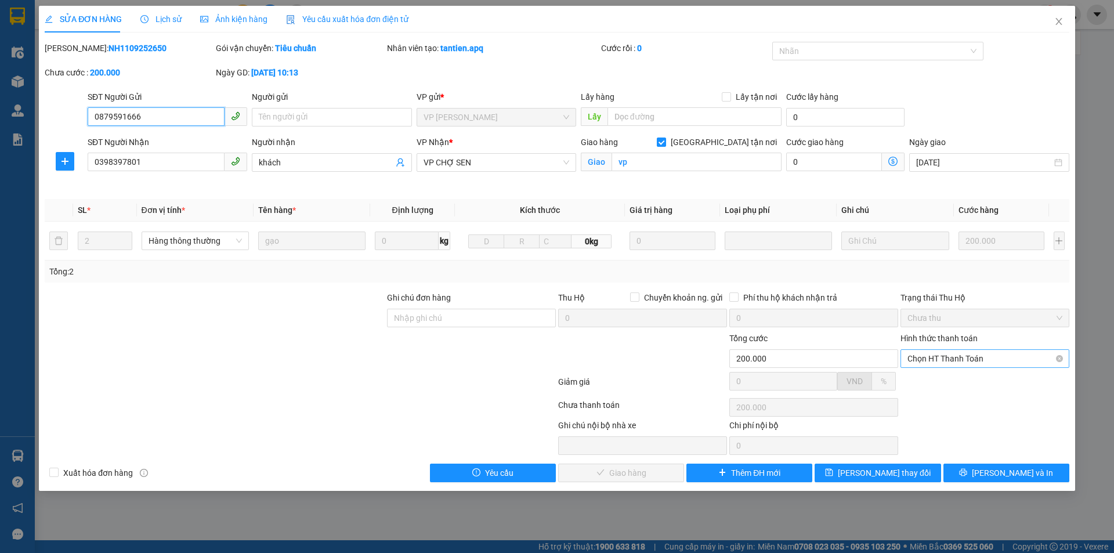
click at [968, 355] on span "Chọn HT Thanh Toán" at bounding box center [984, 358] width 155 height 17
click at [950, 382] on div "Tại văn phòng" at bounding box center [984, 381] width 155 height 13
type input "0"
click at [621, 472] on span "Lưu và Giao hàng" at bounding box center [635, 472] width 111 height 13
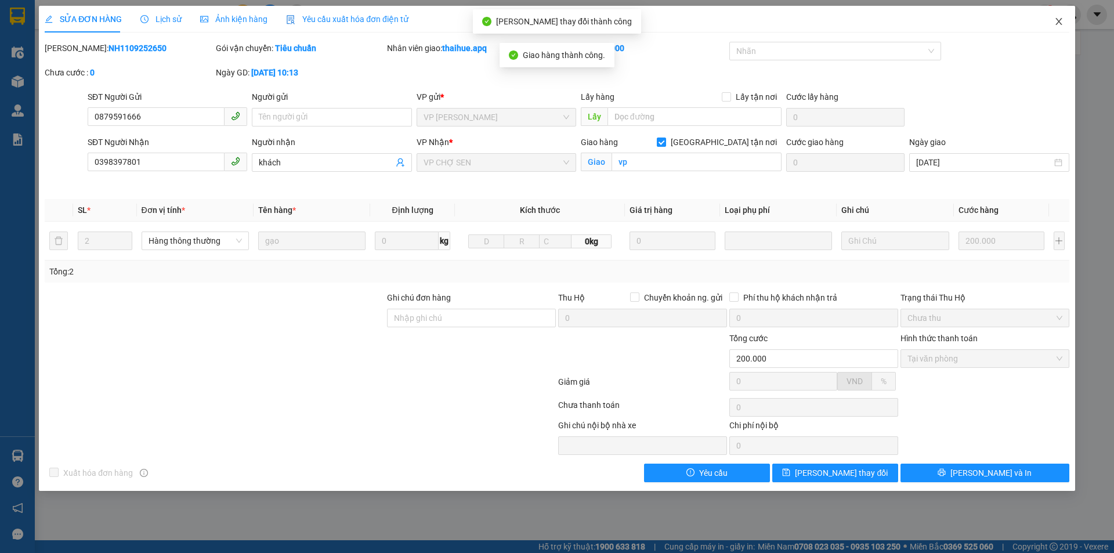
click at [1059, 20] on icon "close" at bounding box center [1058, 21] width 9 height 9
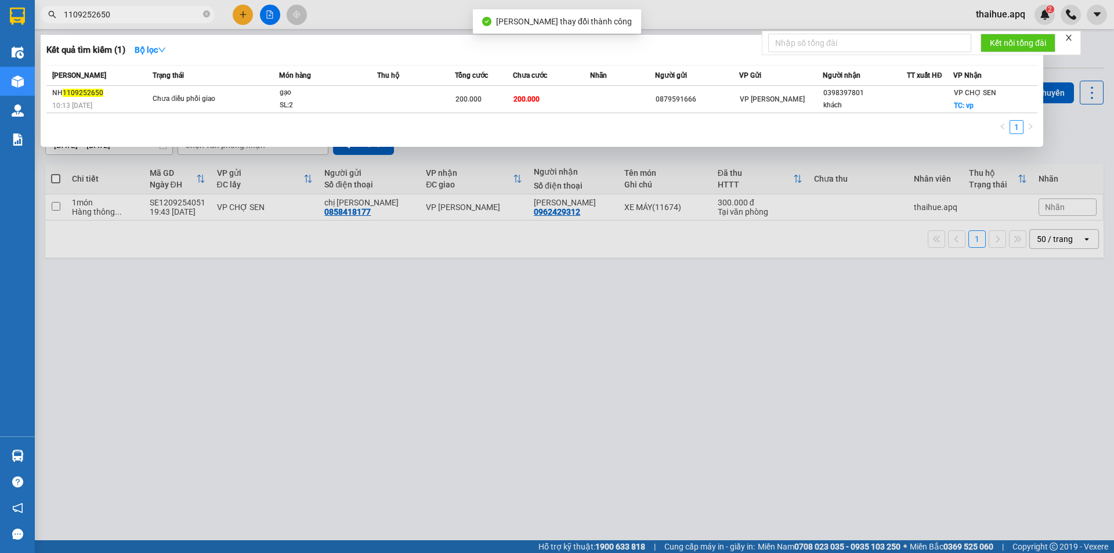
click at [131, 15] on input "1109252650" at bounding box center [132, 14] width 137 height 13
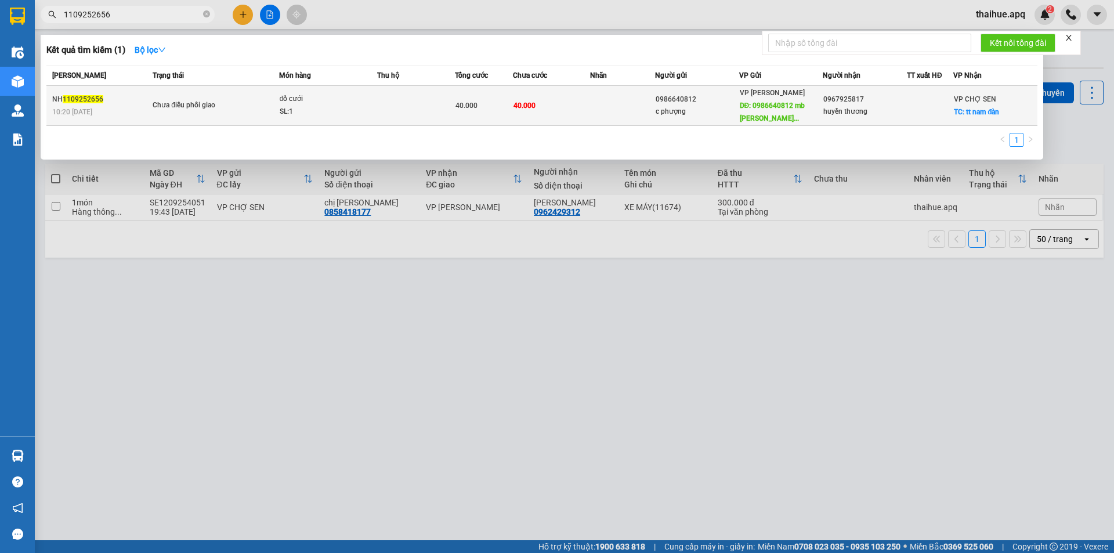
type input "1109252656"
click at [344, 103] on div "đồ cưới" at bounding box center [323, 99] width 87 height 13
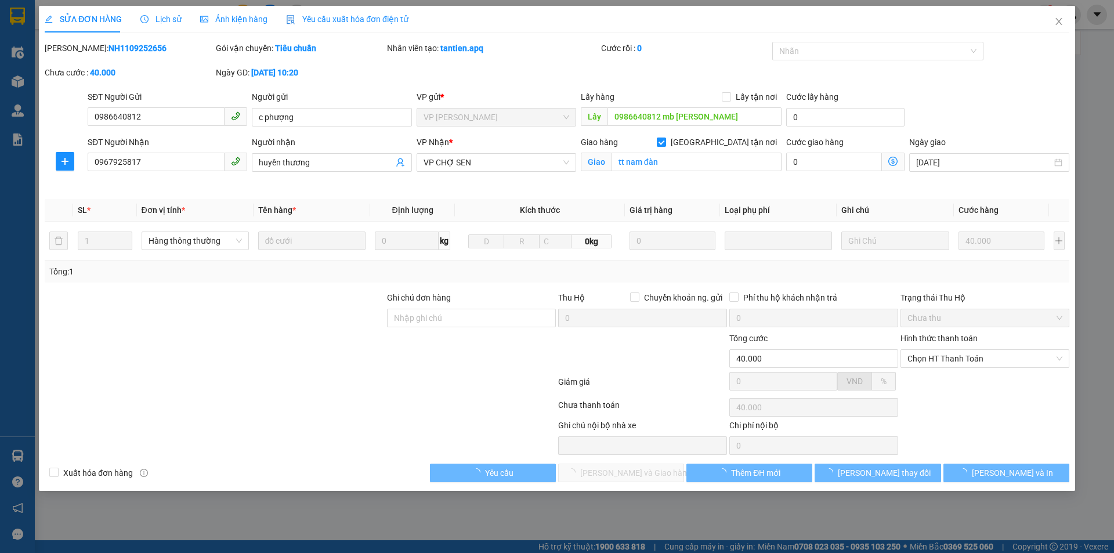
type input "0986640812"
type input "c phượng"
type input "0986640812 mb trần văn bằng"
type input "0967925817"
type input "huyền thương"
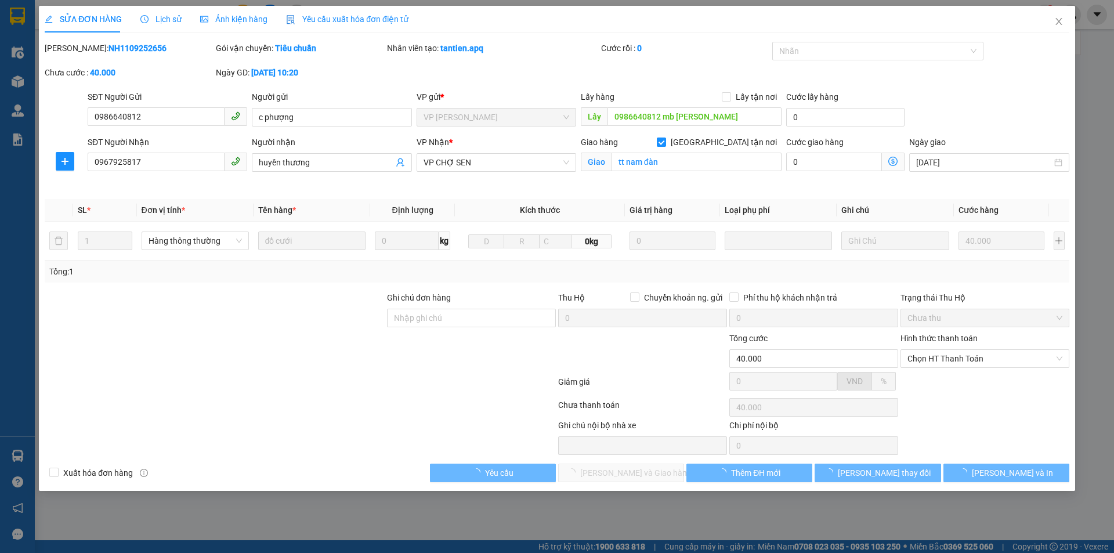
checkbox input "true"
type input "tt nam đàn"
type input "40.000"
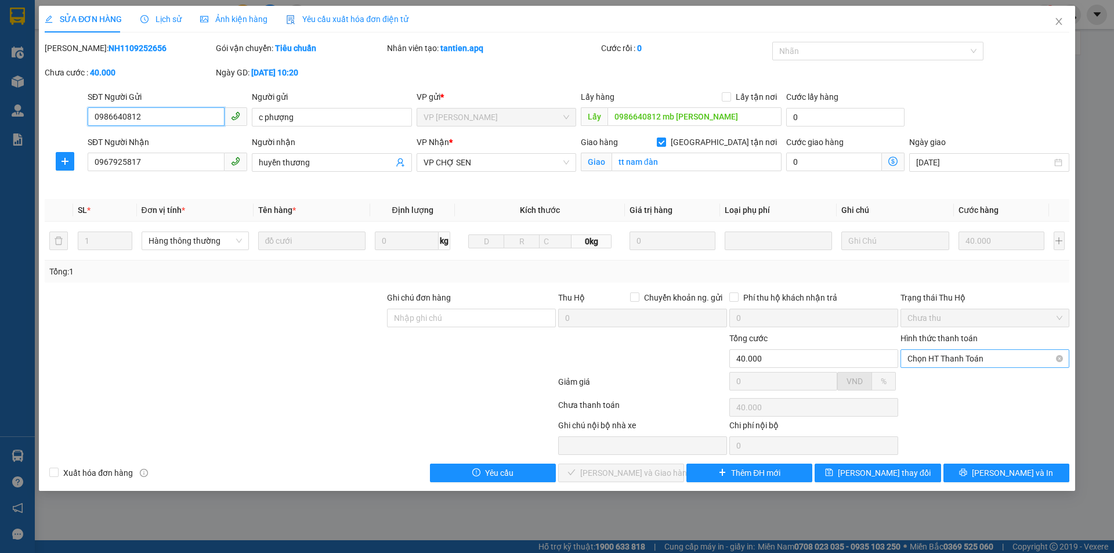
click at [969, 353] on span "Chọn HT Thanh Toán" at bounding box center [984, 358] width 155 height 17
click at [952, 376] on div "Tại văn phòng" at bounding box center [984, 381] width 155 height 13
type input "0"
click at [633, 470] on span "Lưu và Giao hàng" at bounding box center [635, 472] width 111 height 13
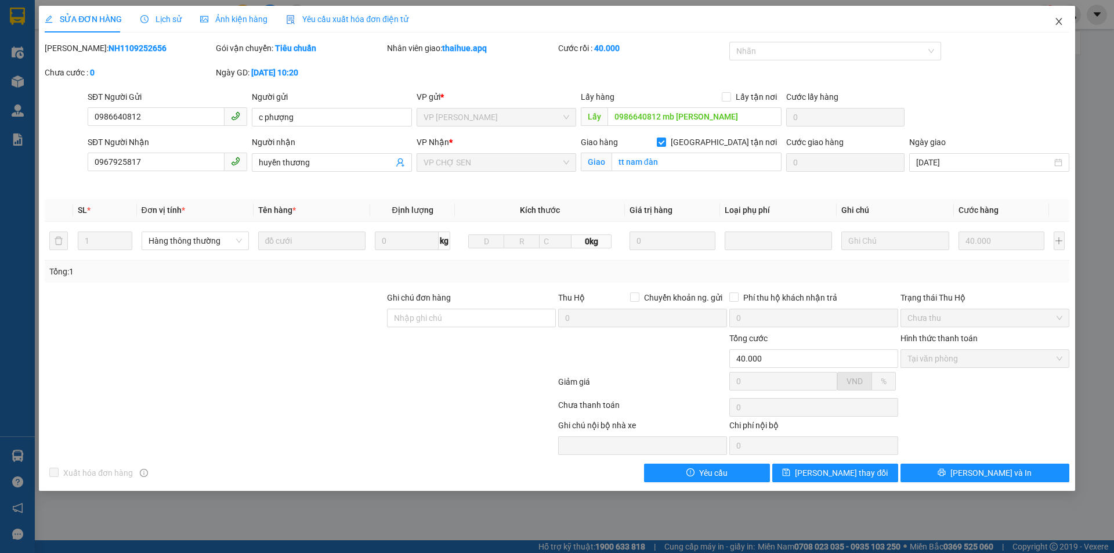
click at [1060, 17] on icon "close" at bounding box center [1058, 21] width 9 height 9
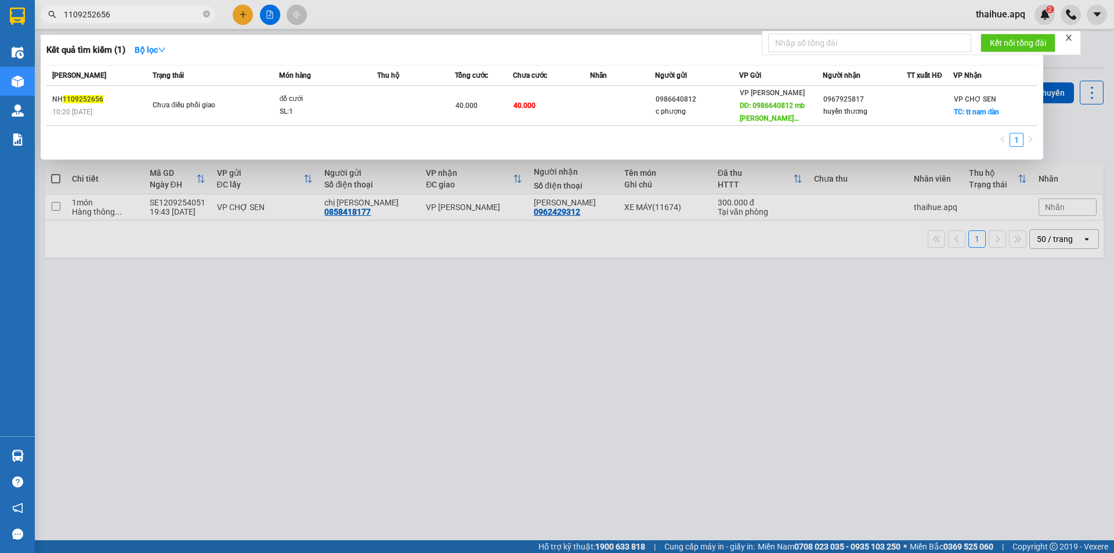
click at [144, 20] on input "1109252656" at bounding box center [132, 14] width 137 height 13
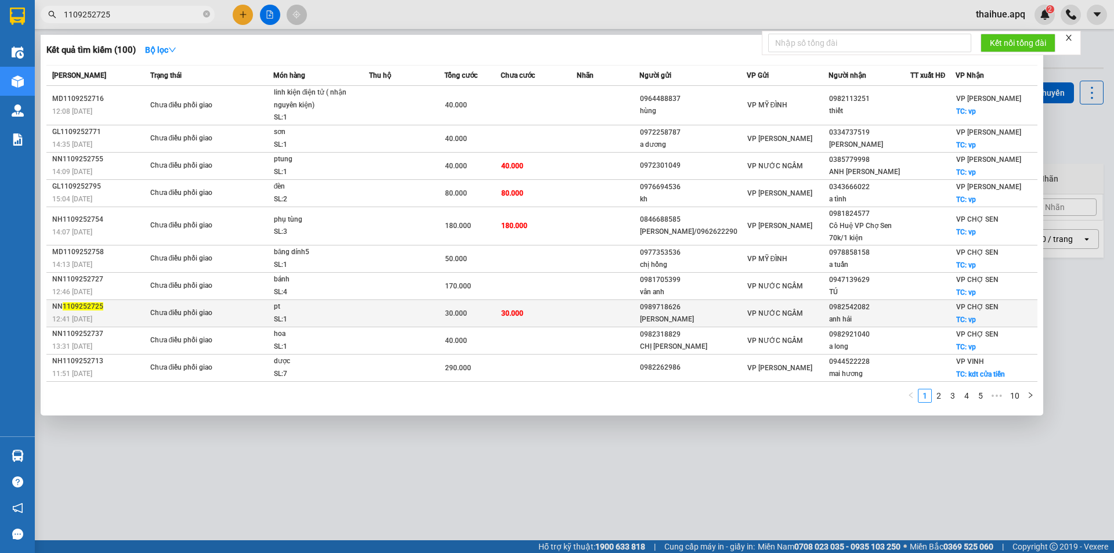
type input "1109252725"
click at [235, 320] on div "Chưa điều phối giao" at bounding box center [193, 313] width 87 height 13
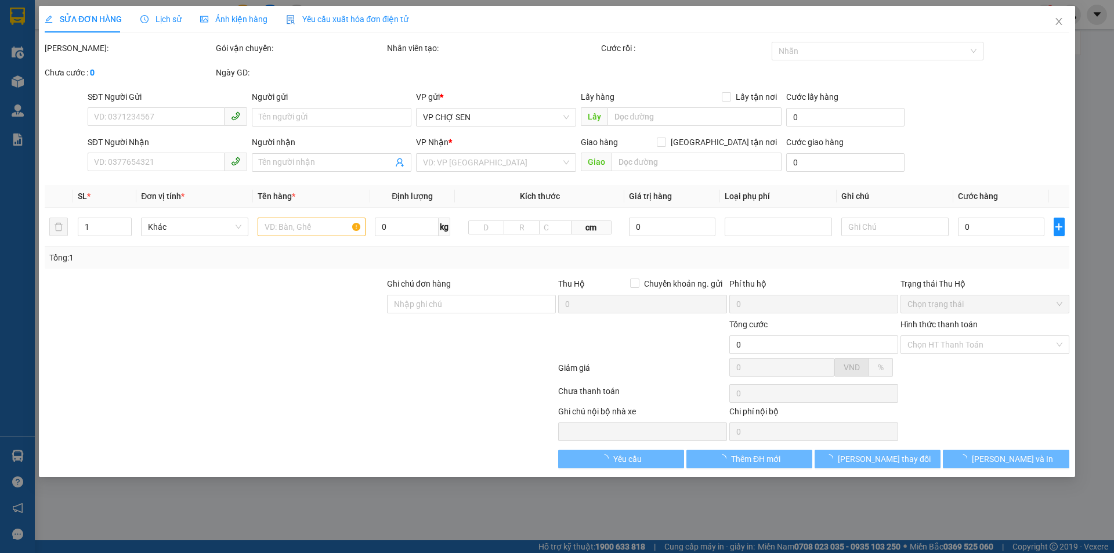
type input "0989718626"
type input "NAM HỮU"
type input "0982542082"
type input "anh hải"
checkbox input "true"
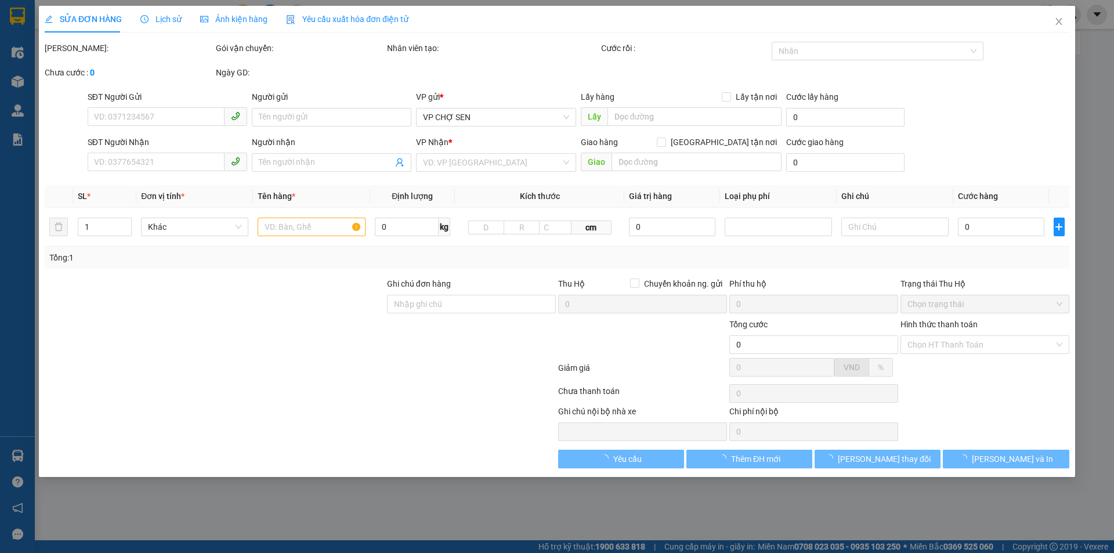
type input "vp"
type input "30.000"
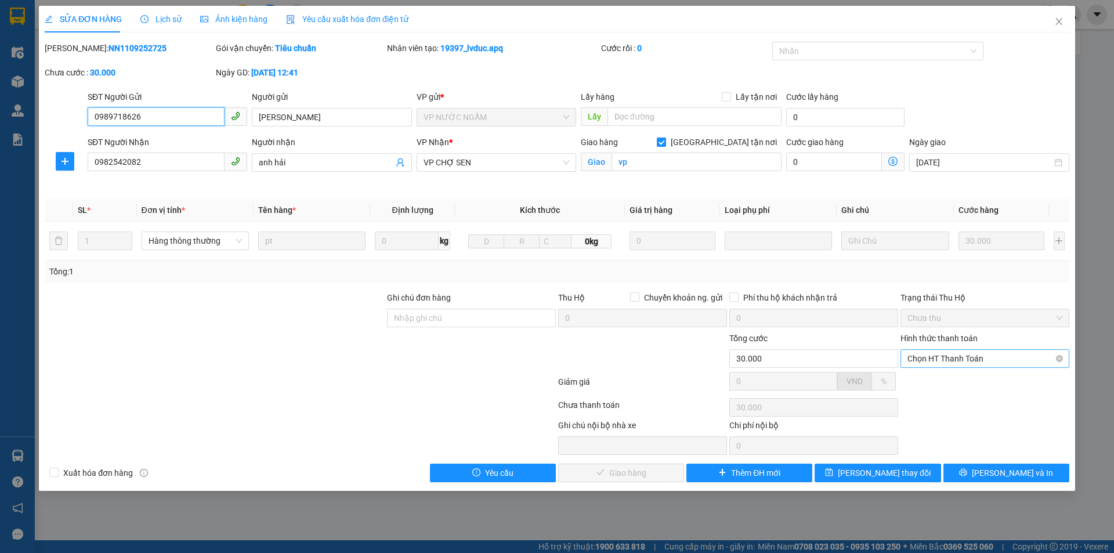
click at [969, 354] on span "Chọn HT Thanh Toán" at bounding box center [984, 358] width 155 height 17
click at [951, 383] on div "Tại văn phòng" at bounding box center [984, 381] width 155 height 13
type input "0"
click at [629, 472] on span "Lưu và Giao hàng" at bounding box center [635, 472] width 111 height 13
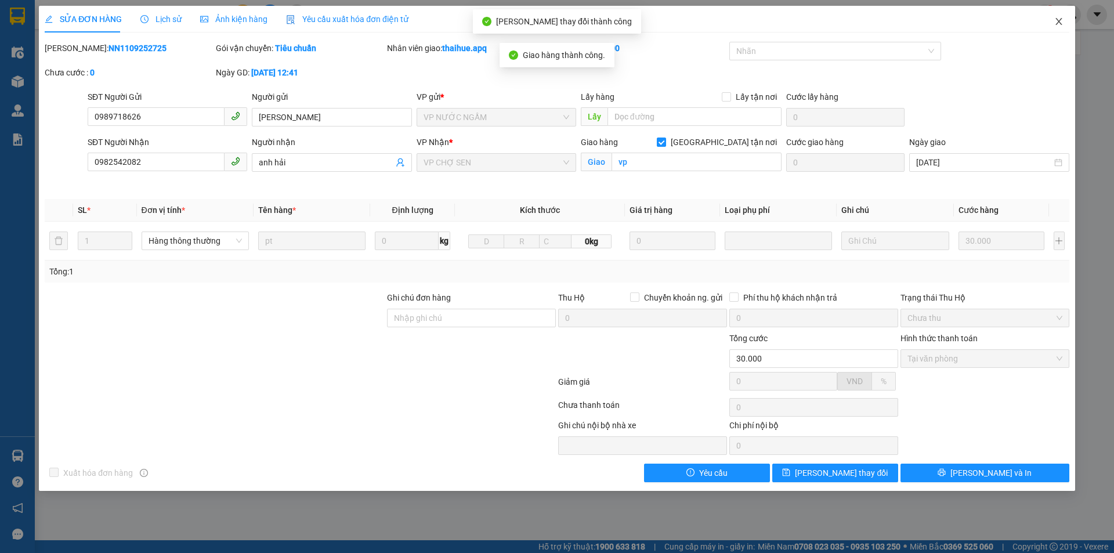
click at [1056, 18] on icon "close" at bounding box center [1058, 21] width 9 height 9
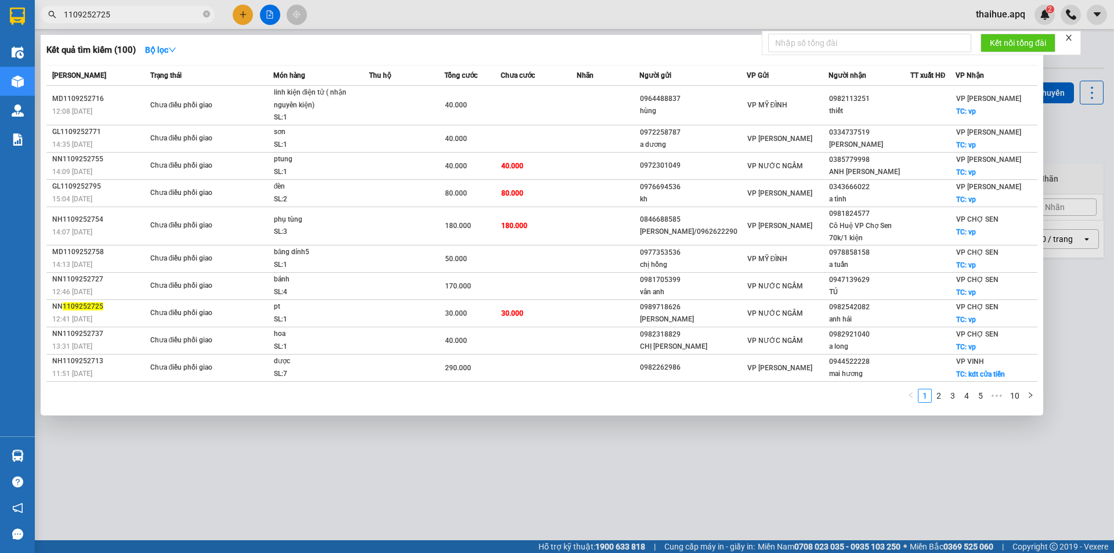
click at [131, 17] on input "1109252725" at bounding box center [132, 14] width 137 height 13
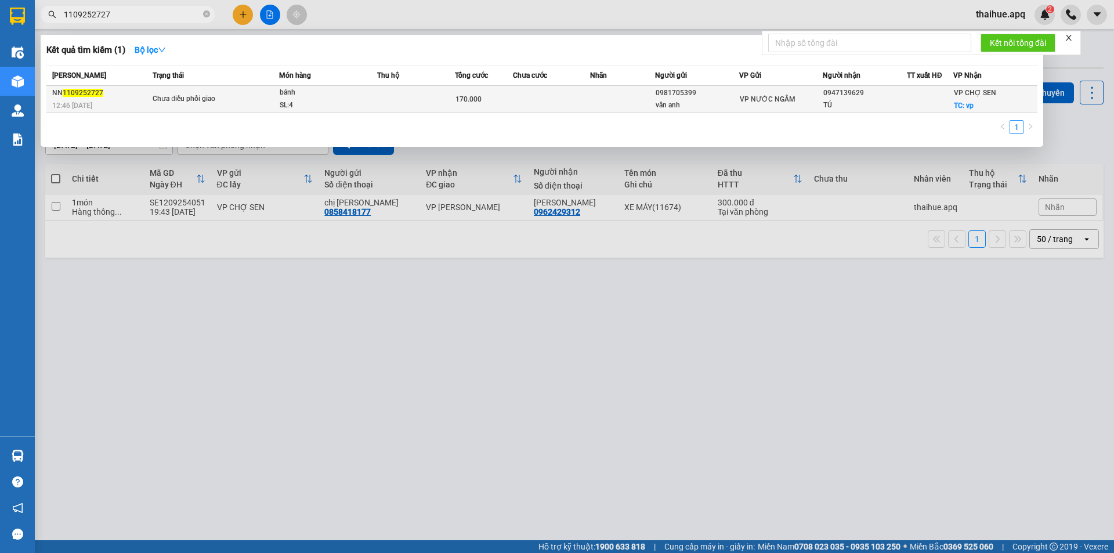
click at [338, 98] on div "bánh" at bounding box center [323, 92] width 87 height 13
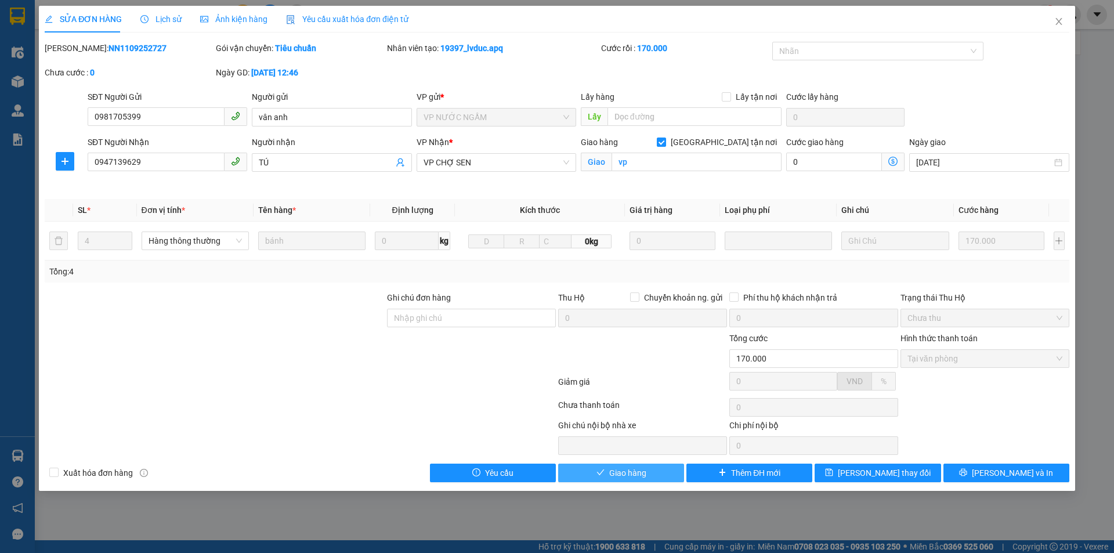
click at [621, 476] on span "Giao hàng" at bounding box center [627, 472] width 37 height 13
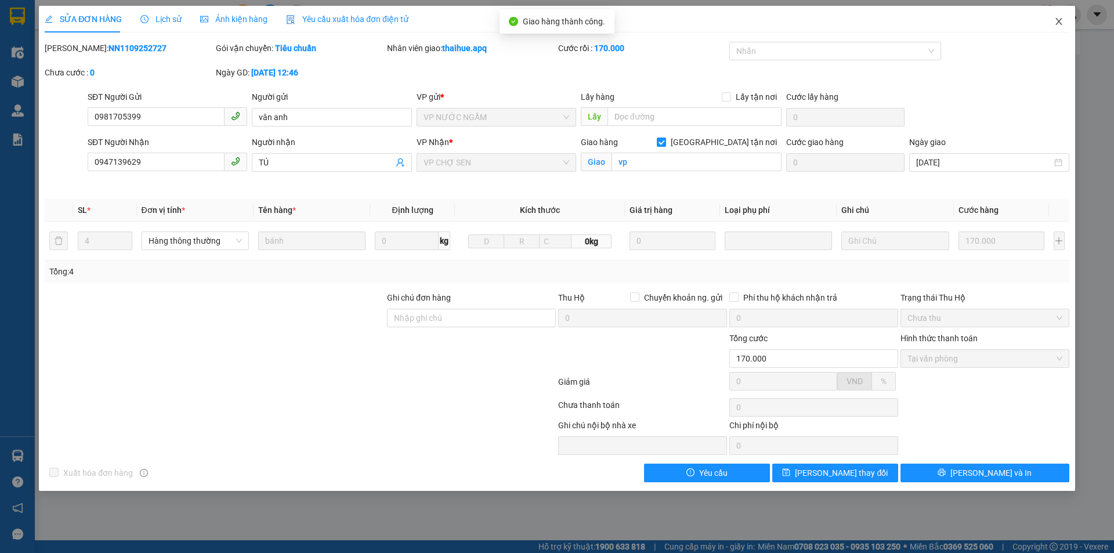
click at [1059, 20] on icon "close" at bounding box center [1058, 21] width 9 height 9
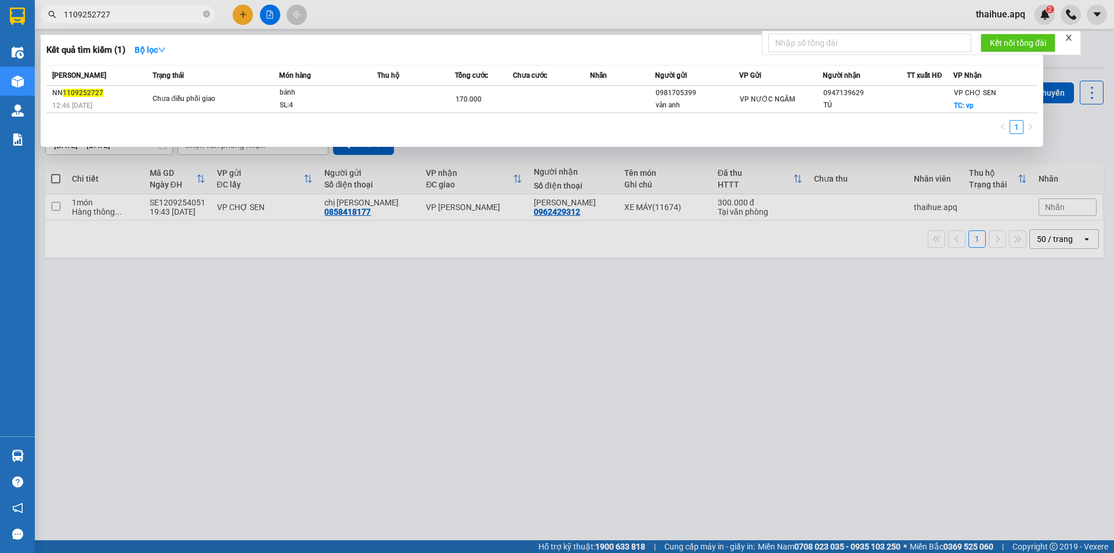
click at [119, 15] on input "1109252727" at bounding box center [132, 14] width 137 height 13
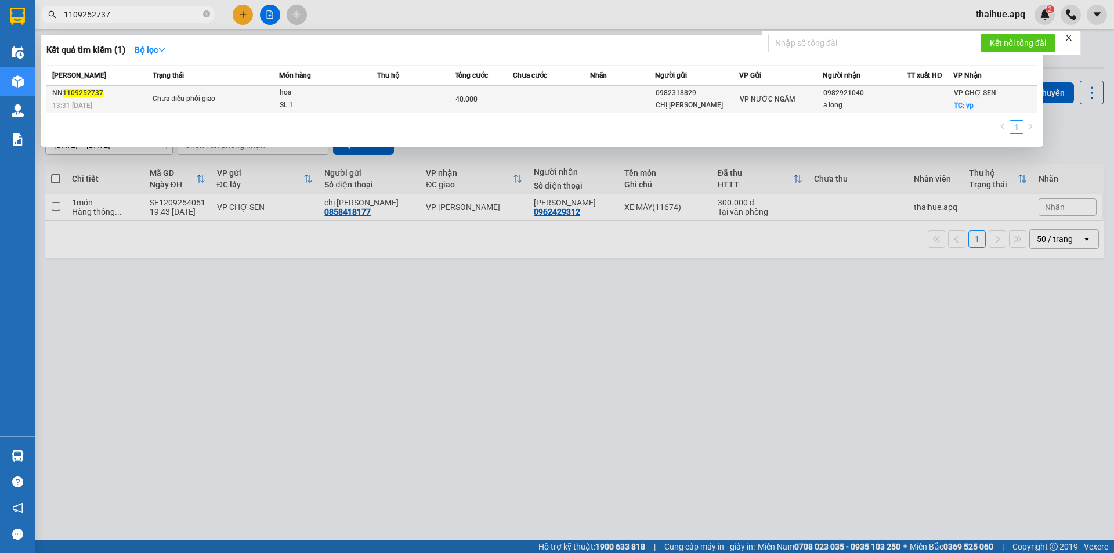
click at [365, 96] on div "hoa" at bounding box center [323, 92] width 87 height 13
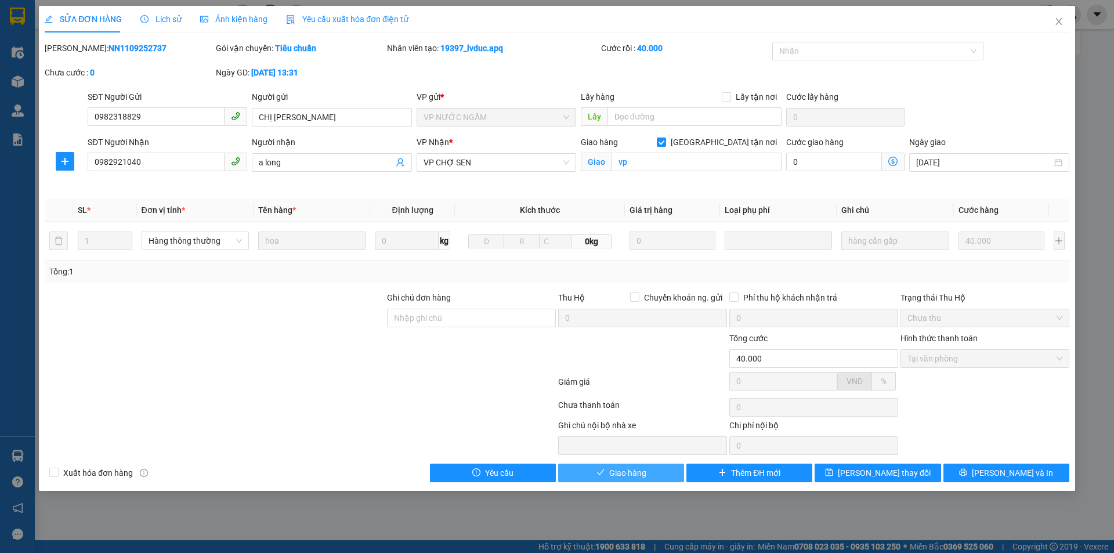
click at [621, 477] on span "Giao hàng" at bounding box center [627, 472] width 37 height 13
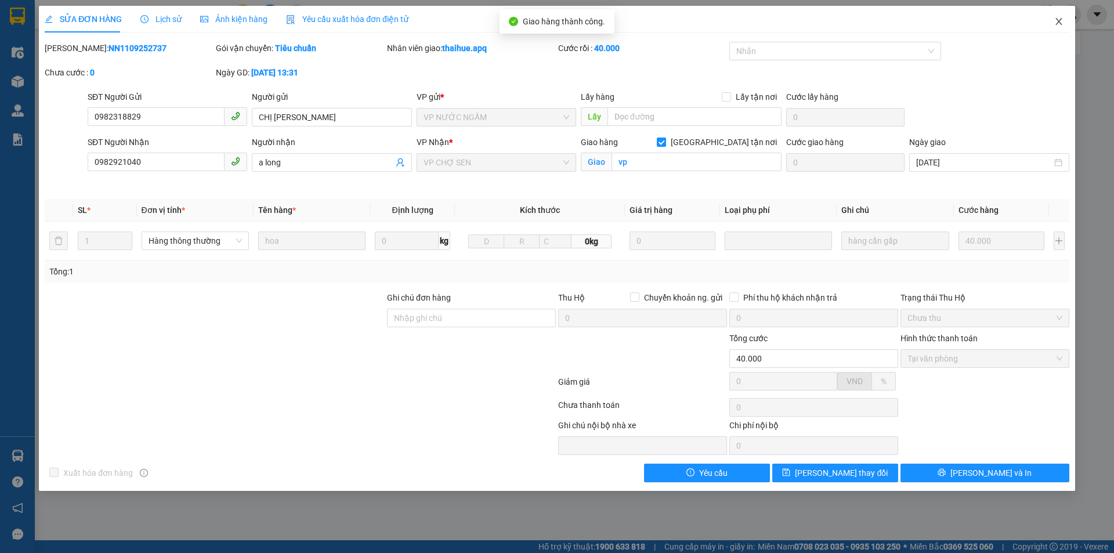
click at [1057, 20] on icon "close" at bounding box center [1058, 21] width 6 height 7
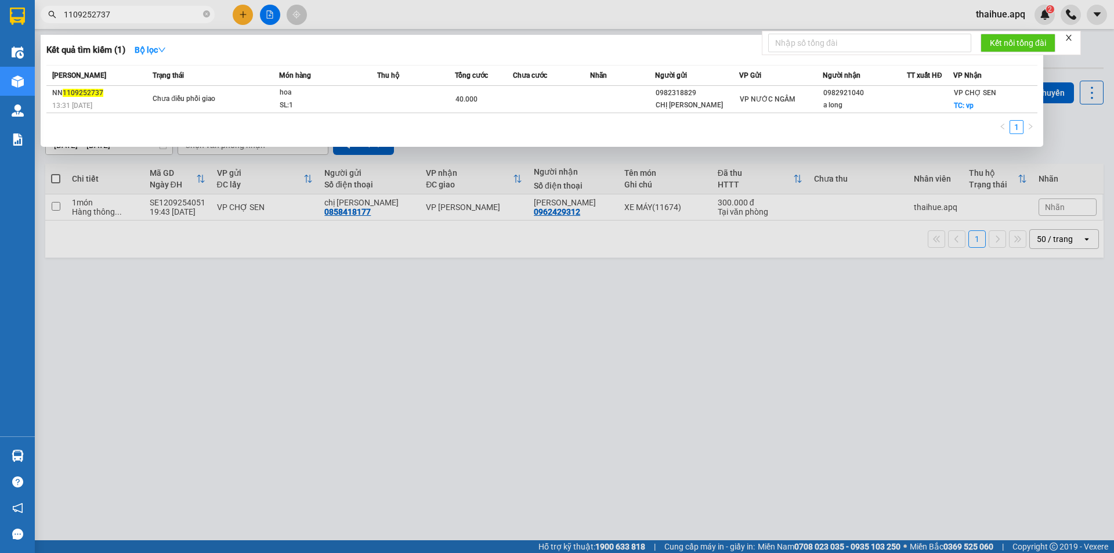
click at [132, 14] on input "1109252737" at bounding box center [132, 14] width 137 height 13
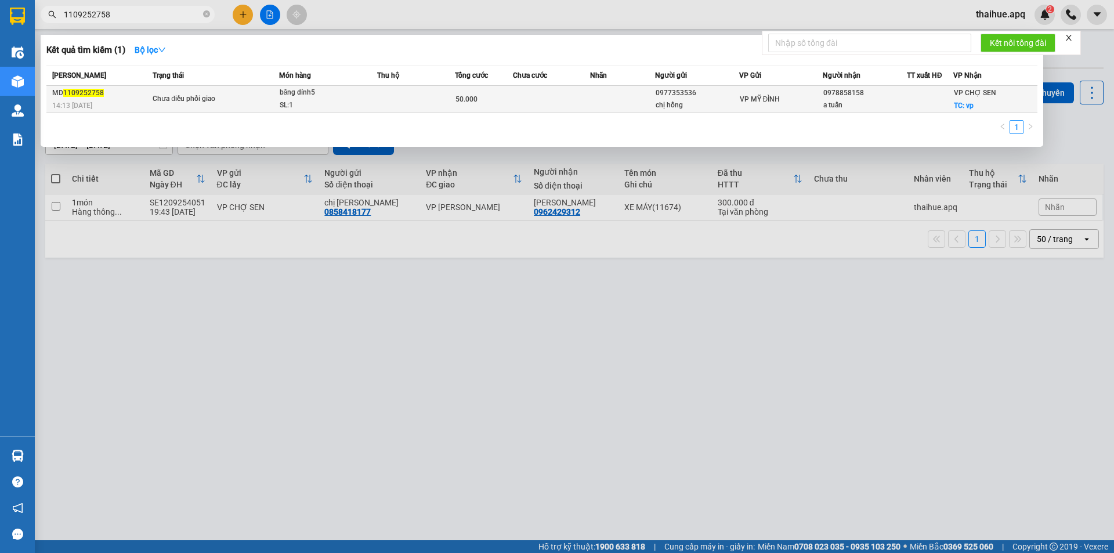
type input "1109252758"
click at [241, 97] on span "Chưa điều phối giao" at bounding box center [216, 99] width 126 height 13
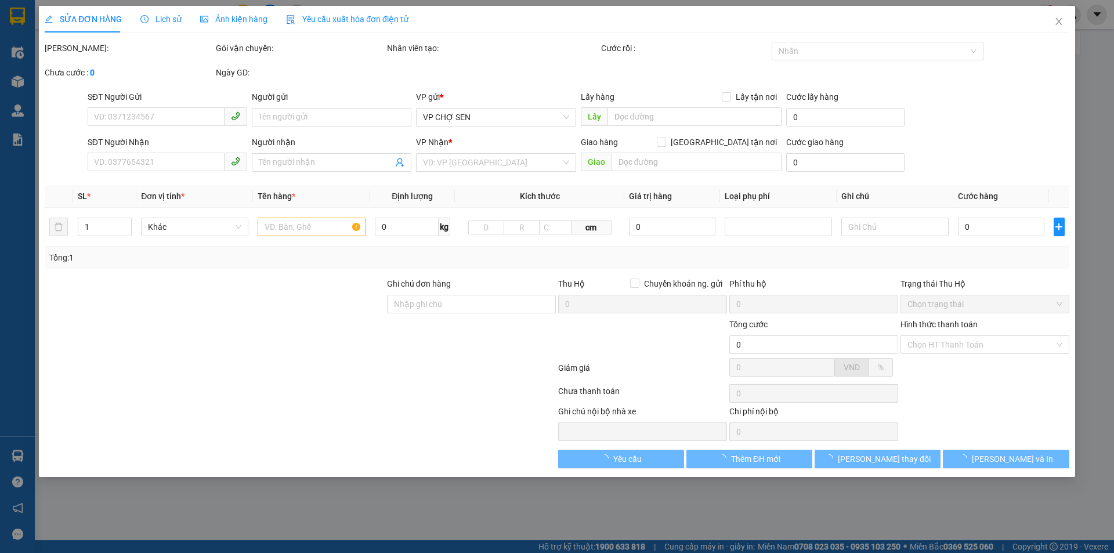
type input "0977353536"
type input "chị hồng"
type input "0978858158"
type input "a tuấn"
checkbox input "true"
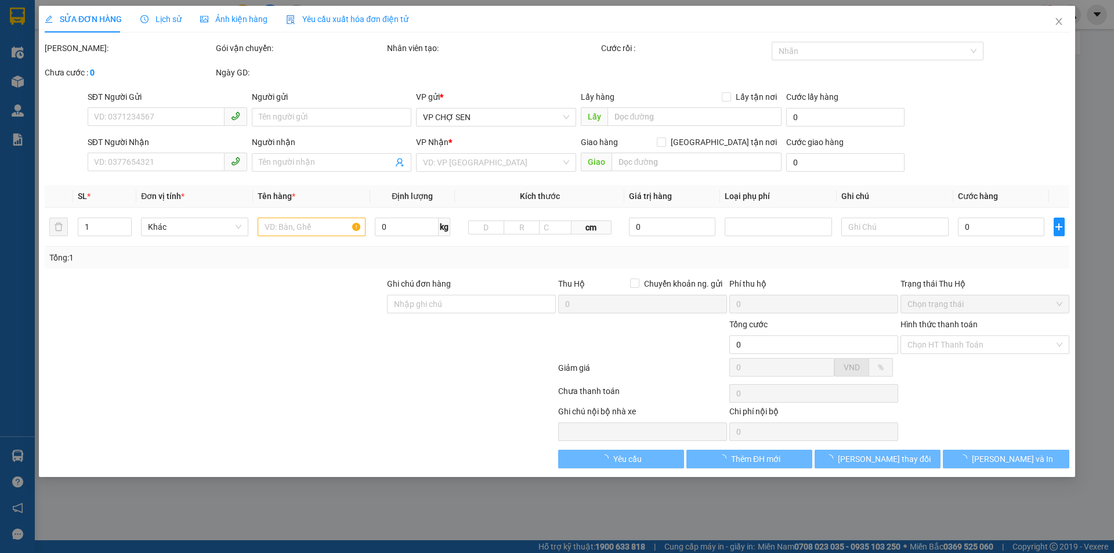
type input "vp"
type input "50.000"
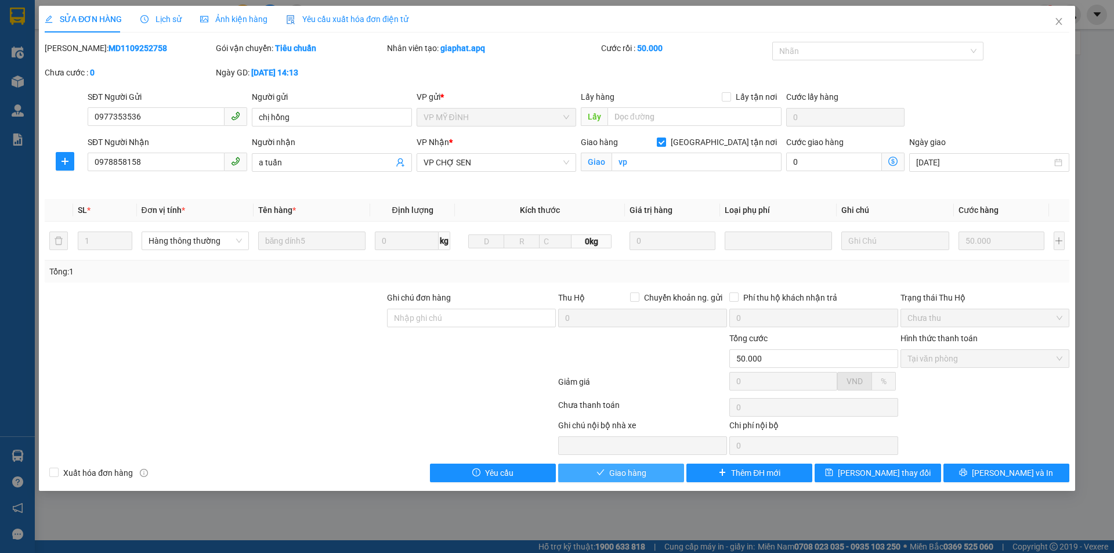
click at [611, 474] on span "Giao hàng" at bounding box center [627, 472] width 37 height 13
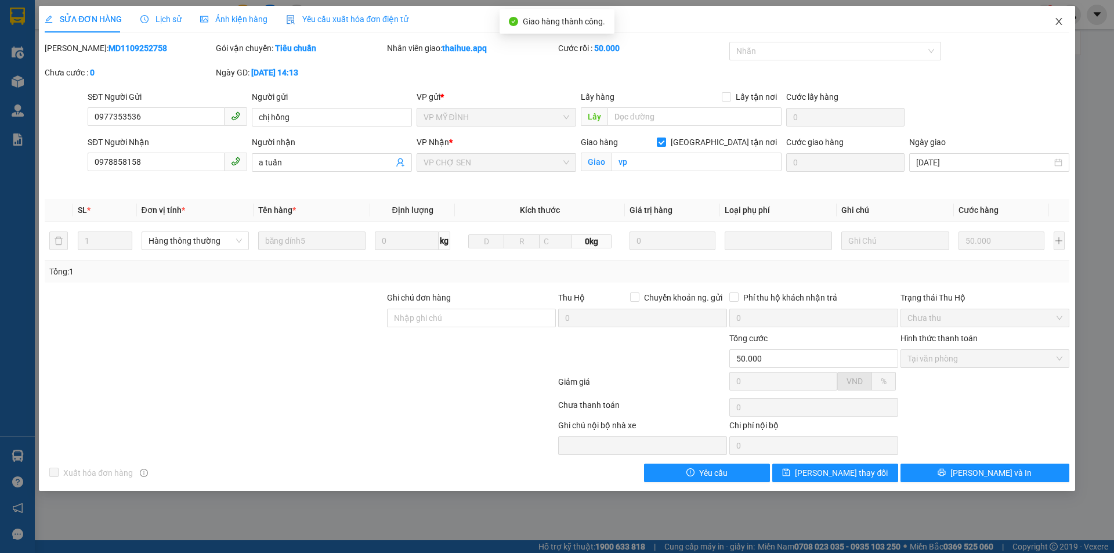
click at [1060, 19] on icon "close" at bounding box center [1058, 21] width 9 height 9
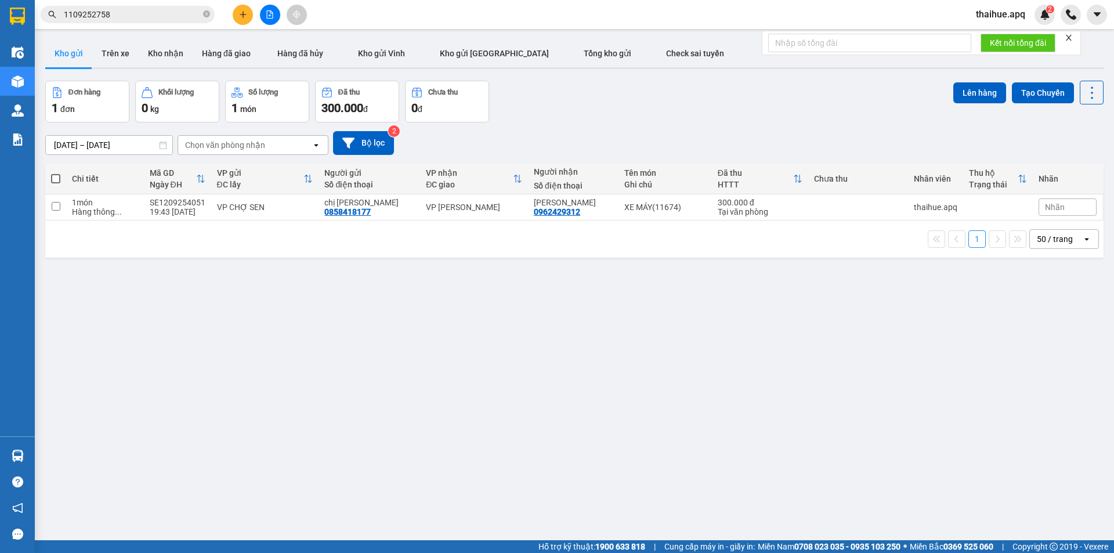
click at [131, 18] on input "1109252758" at bounding box center [132, 14] width 137 height 13
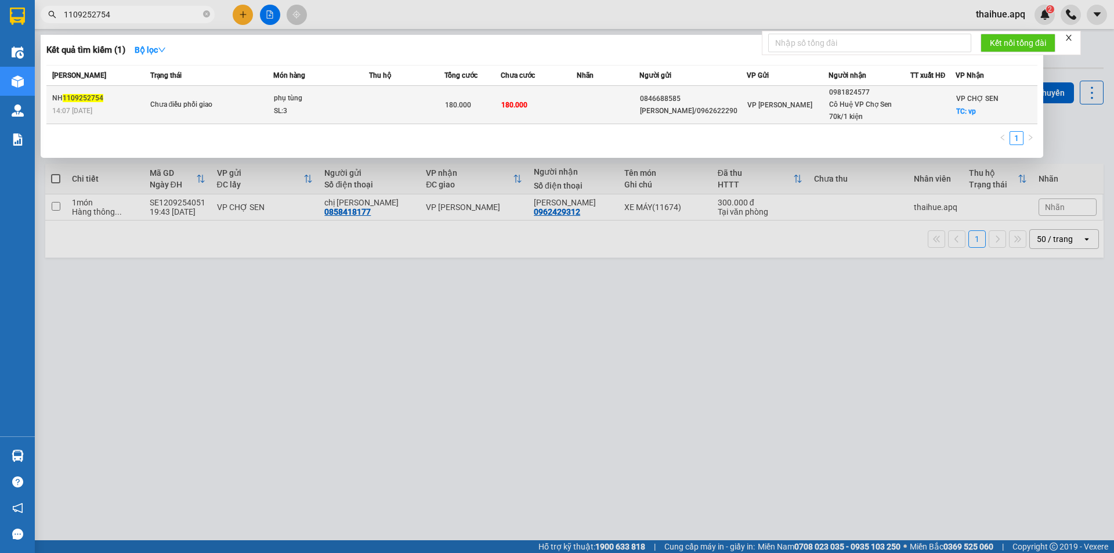
type input "1109252754"
click at [332, 103] on div "phụ tùng" at bounding box center [317, 98] width 87 height 13
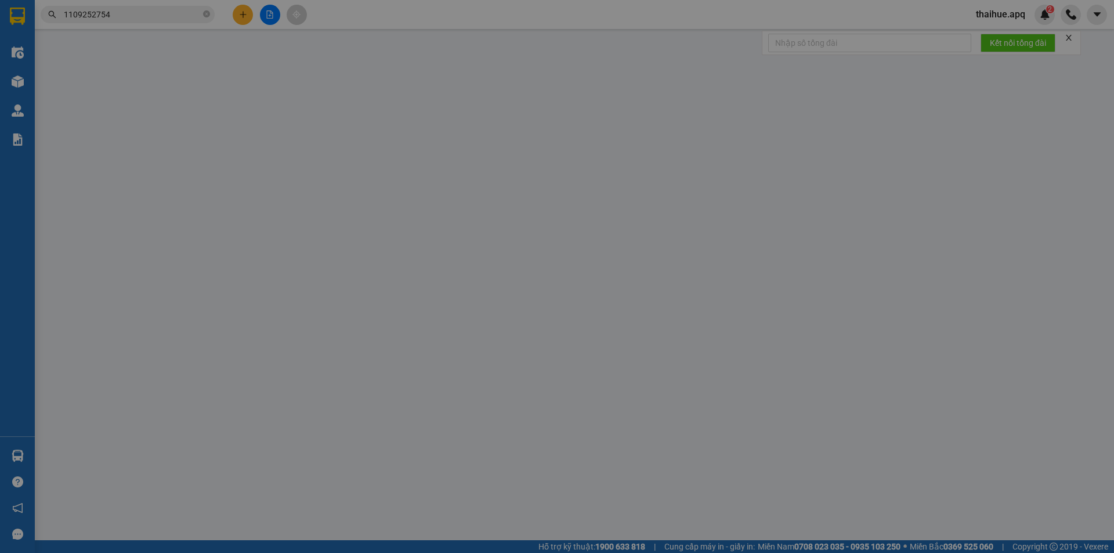
type input "0846688585"
type input "Thủy Hạnh/0962622290"
type input "0981824577"
type input "Cô Huệ VP Chợ Sen 70k/1 kiện"
checkbox input "true"
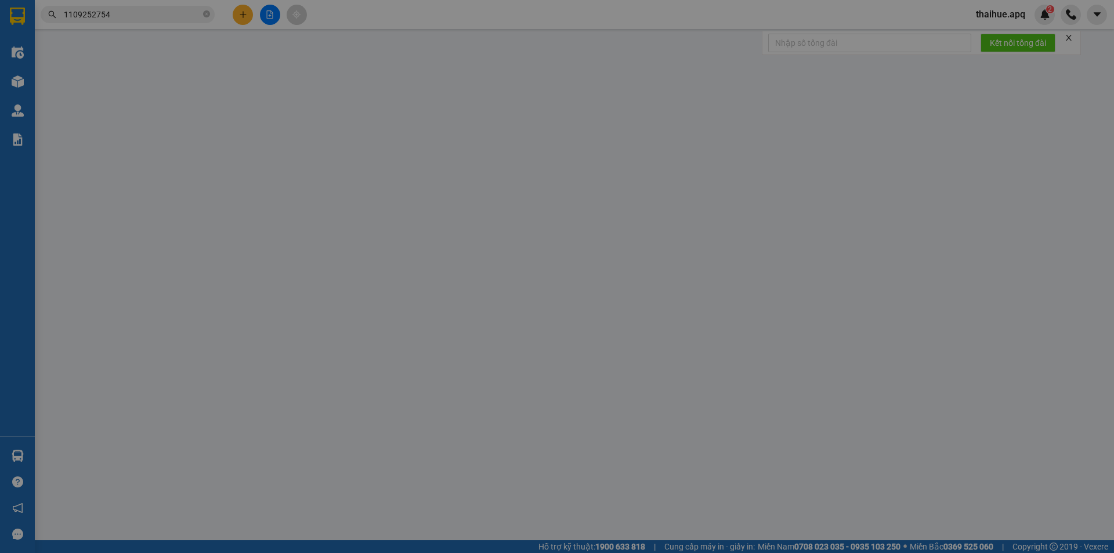
type input "vp"
type input "180.000"
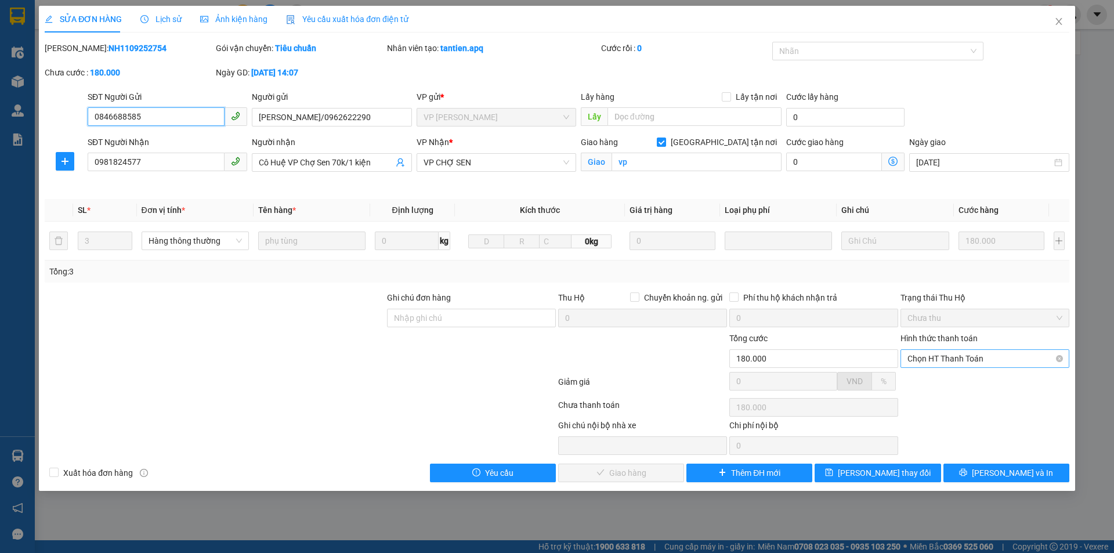
click at [968, 357] on span "Chọn HT Thanh Toán" at bounding box center [984, 358] width 155 height 17
click at [949, 381] on div "Tại văn phòng" at bounding box center [984, 381] width 155 height 13
type input "0"
click at [628, 474] on span "Lưu và Giao hàng" at bounding box center [635, 472] width 111 height 13
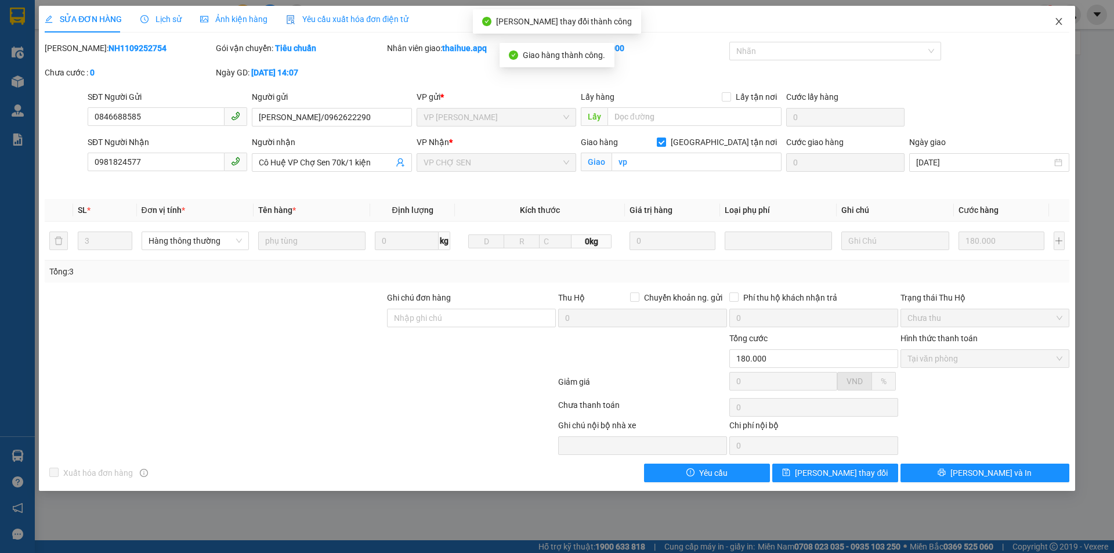
click at [1059, 18] on icon "close" at bounding box center [1058, 21] width 9 height 9
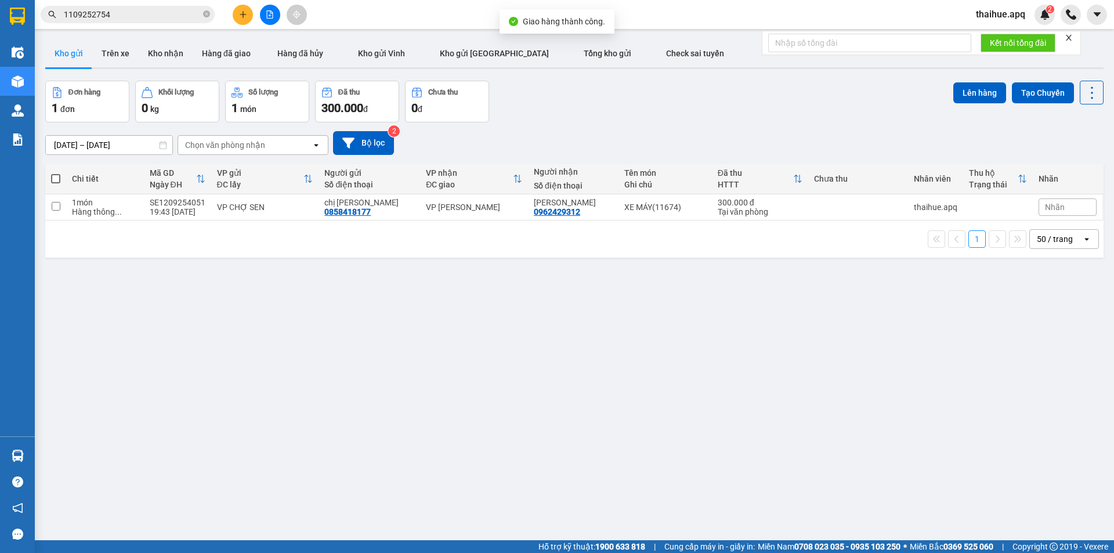
click at [144, 15] on input "1109252754" at bounding box center [132, 14] width 137 height 13
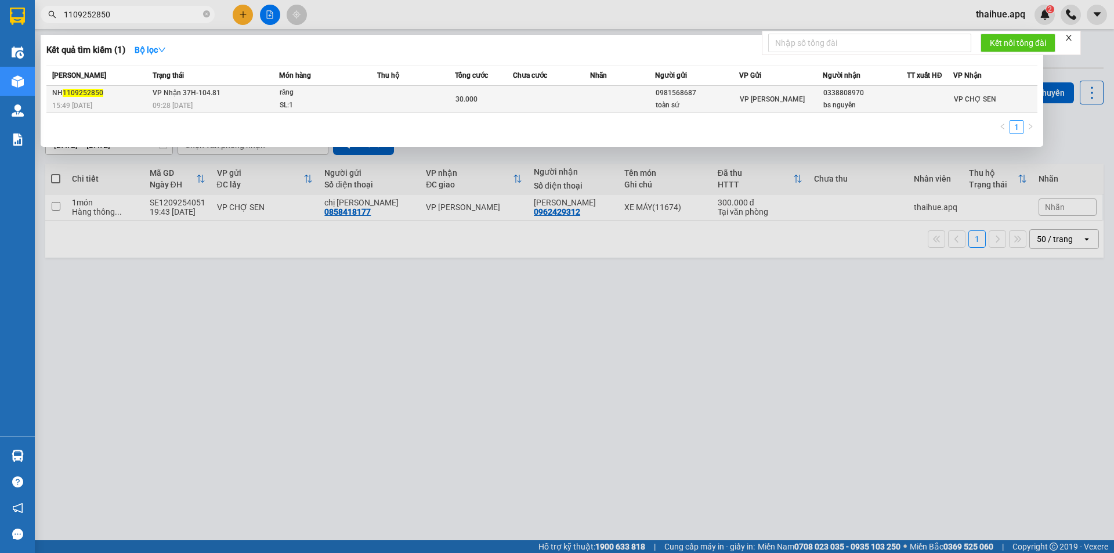
type input "1109252850"
click at [262, 99] on td "VP Nhận 37H-104.81 09:28 - 12/09" at bounding box center [214, 99] width 129 height 27
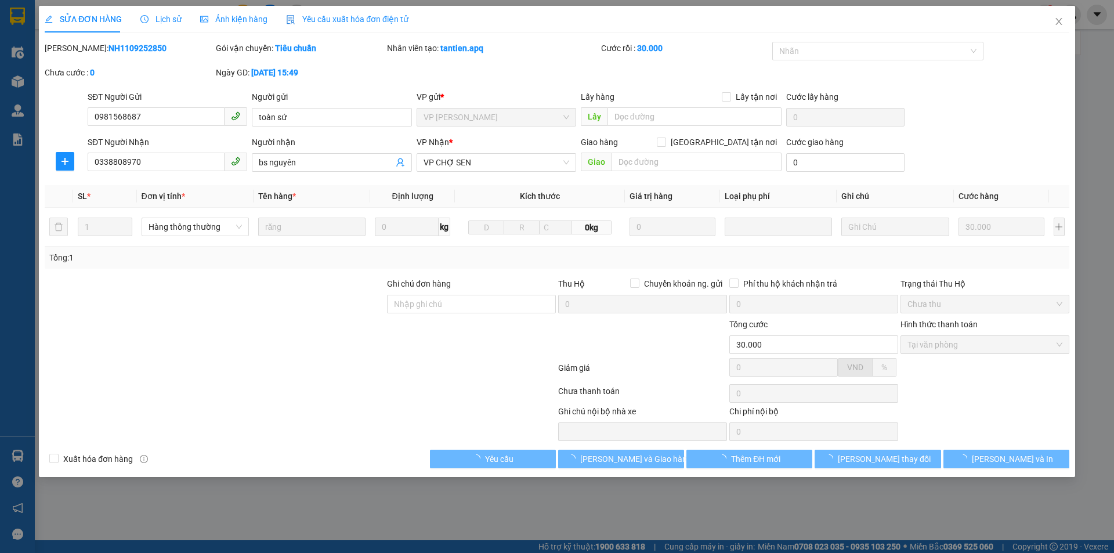
type input "0981568687"
type input "toàn sứ"
type input "0338808970"
type input "bs nguyên"
type input "30.000"
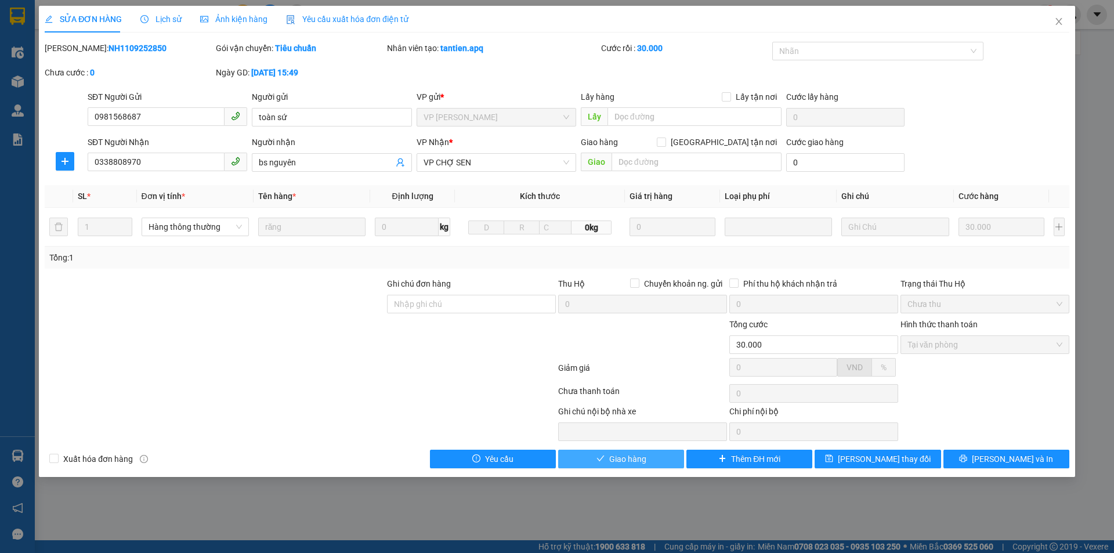
click at [627, 455] on span "Giao hàng" at bounding box center [627, 458] width 37 height 13
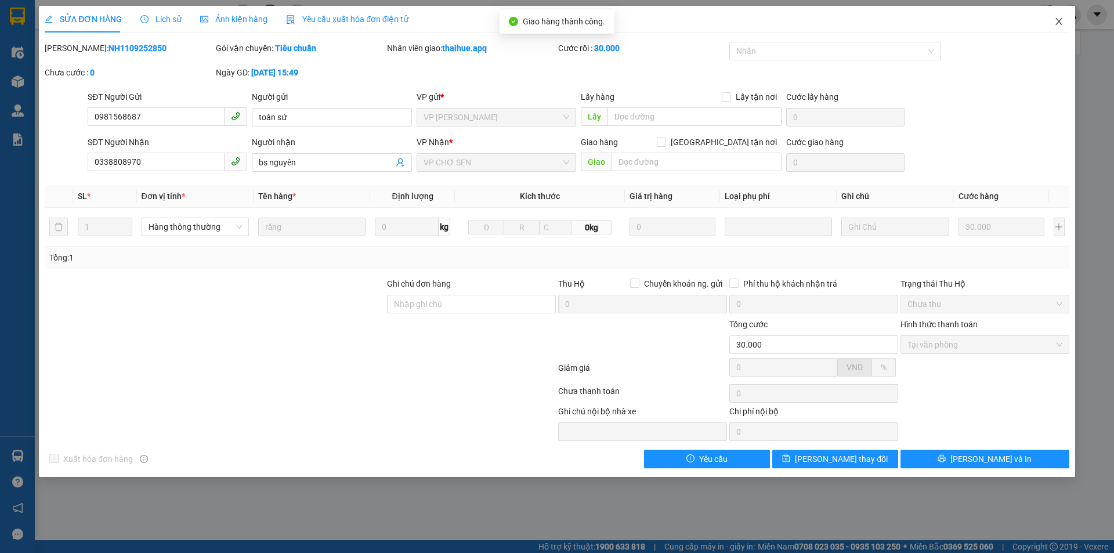
click at [1059, 19] on icon "close" at bounding box center [1058, 21] width 9 height 9
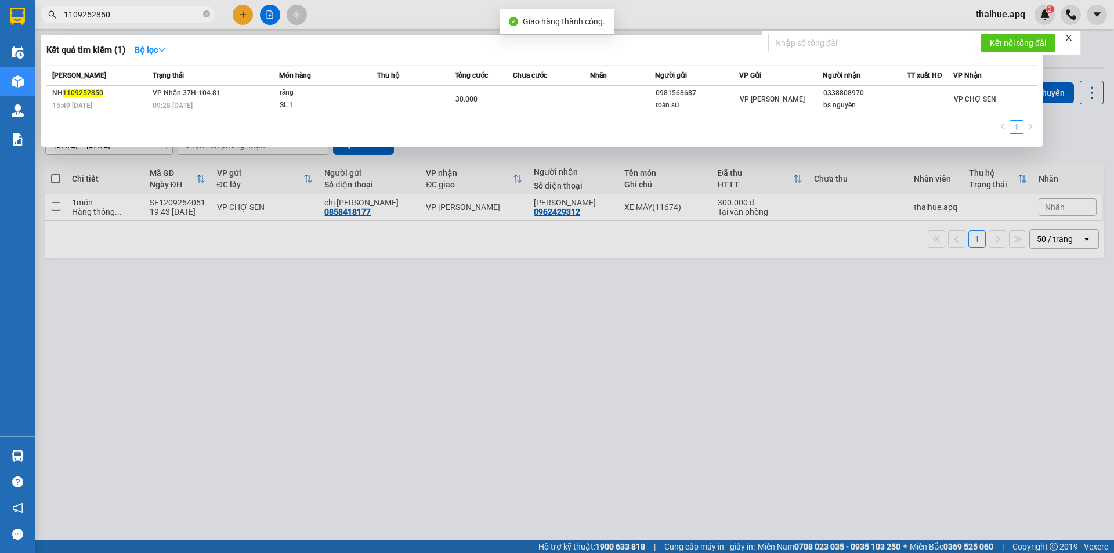
click at [125, 17] on input "1109252850" at bounding box center [132, 14] width 137 height 13
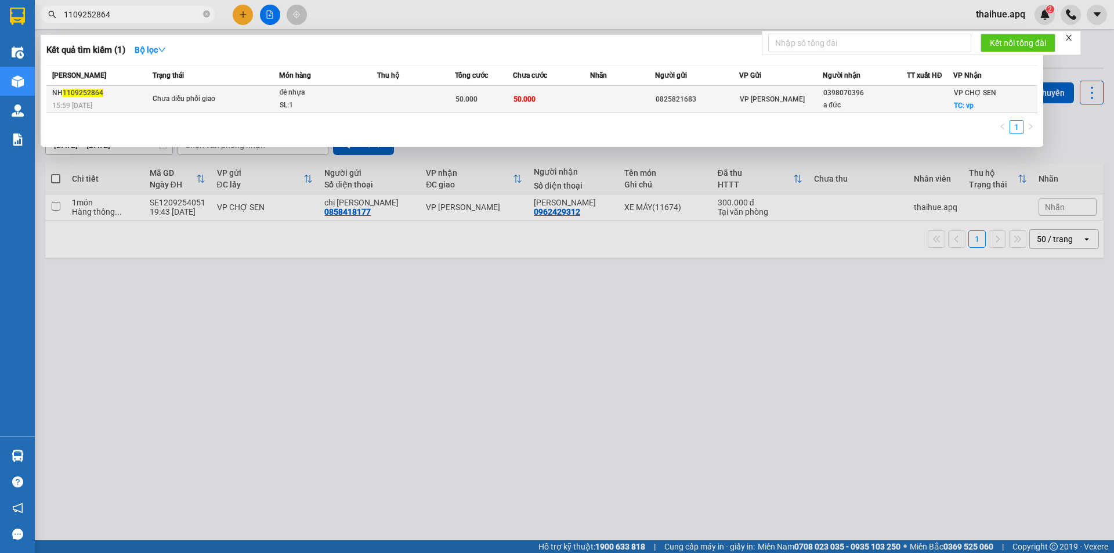
type input "1109252864"
click at [335, 99] on div "SL: 1" at bounding box center [323, 105] width 87 height 13
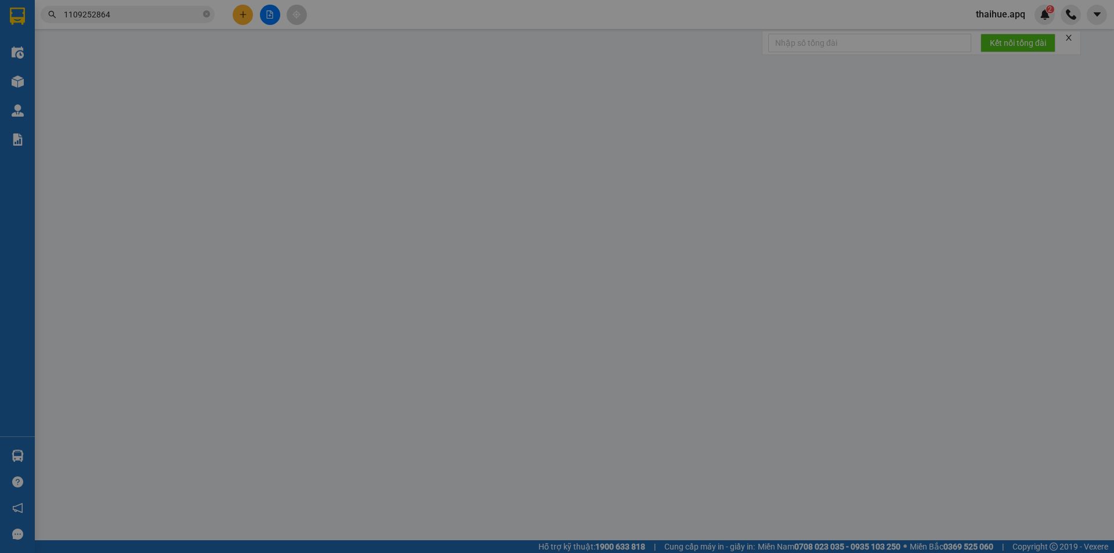
type input "0825821683"
type input "0398070396"
type input "a đức"
checkbox input "true"
type input "vp"
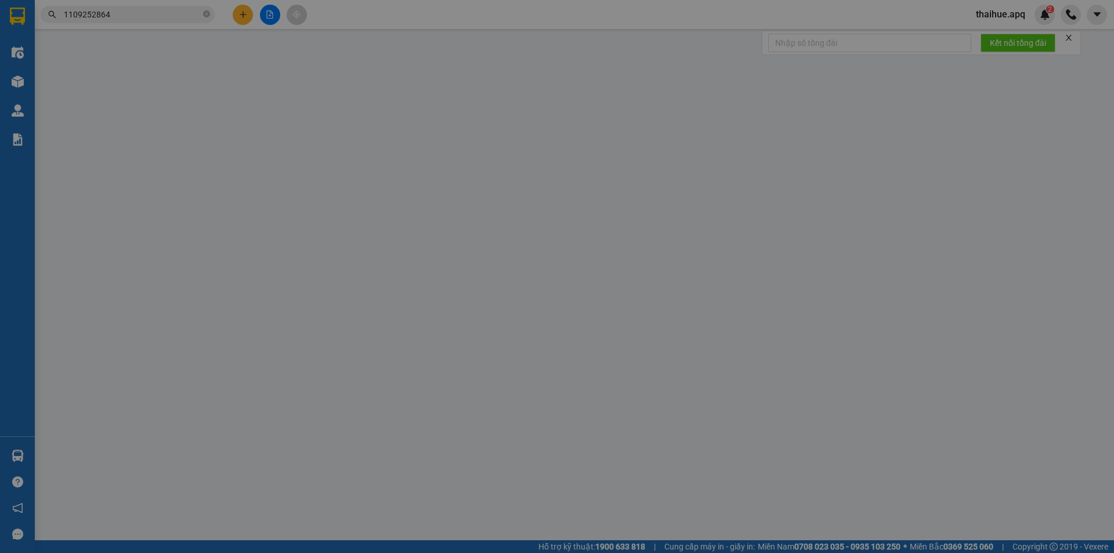
type input "50.000"
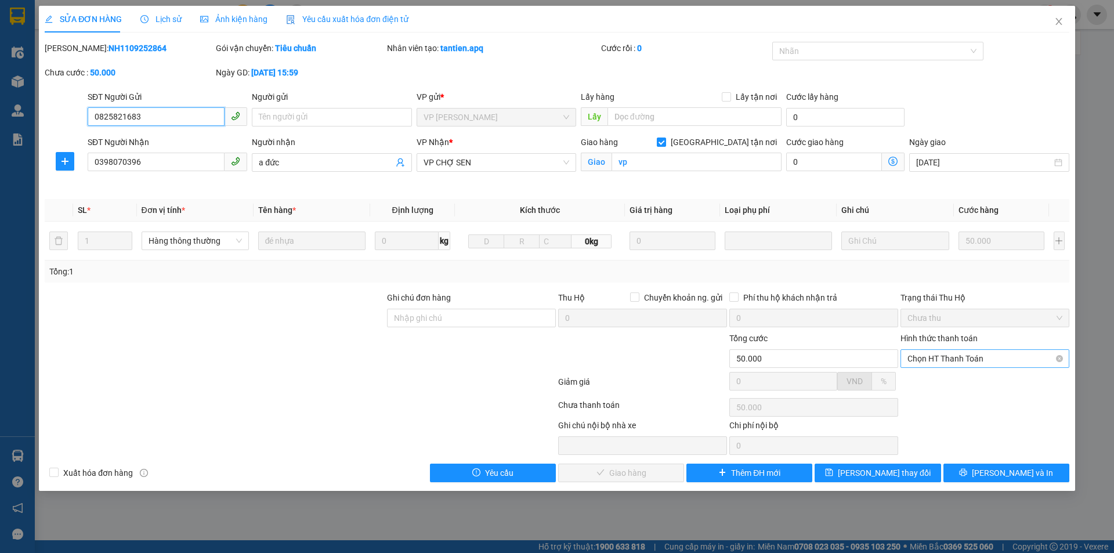
click at [968, 352] on span "Chọn HT Thanh Toán" at bounding box center [984, 358] width 155 height 17
click at [961, 377] on div "Tại văn phòng" at bounding box center [984, 381] width 155 height 13
type input "0"
click at [624, 472] on span "Lưu và Giao hàng" at bounding box center [635, 472] width 111 height 13
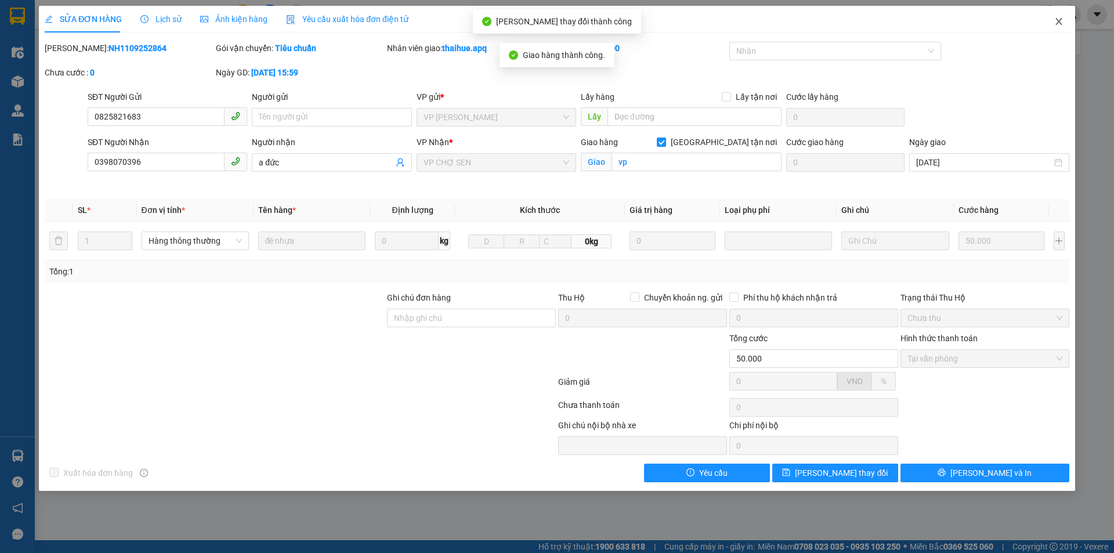
click at [1060, 18] on icon "close" at bounding box center [1058, 21] width 9 height 9
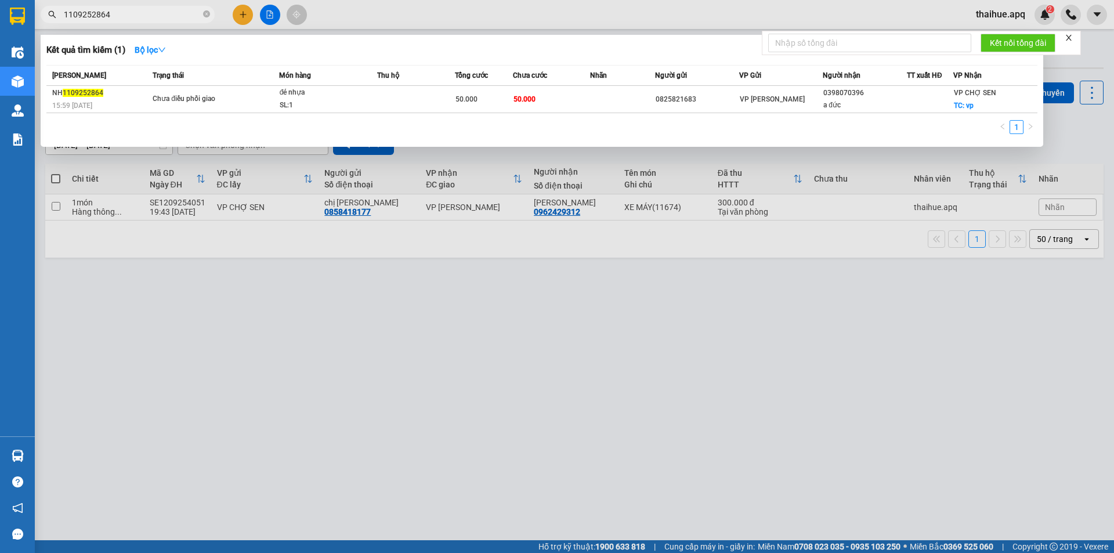
click at [133, 16] on input "1109252864" at bounding box center [132, 14] width 137 height 13
type input "1109252895"
click at [307, 99] on div "SL: 2" at bounding box center [323, 105] width 87 height 13
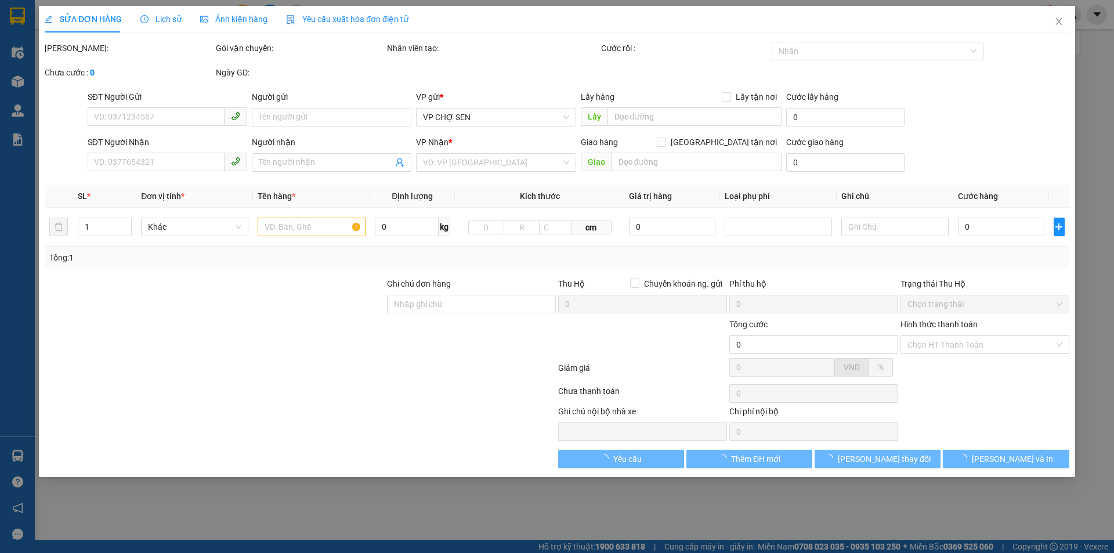
type input "0976359659"
type input "0947139629"
type input "TÚ"
checkbox input "true"
type input "vp"
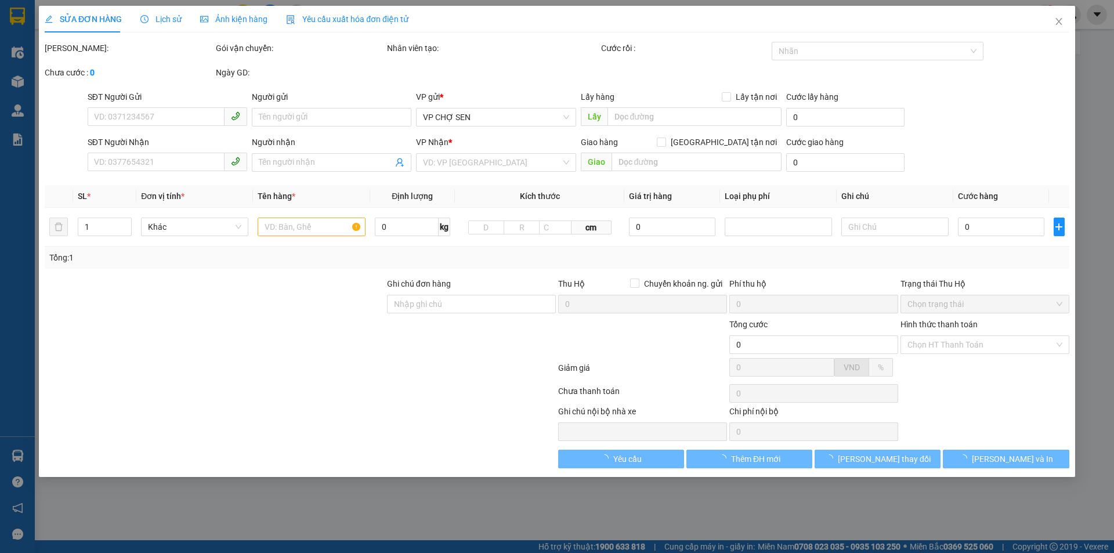
type input "90.000"
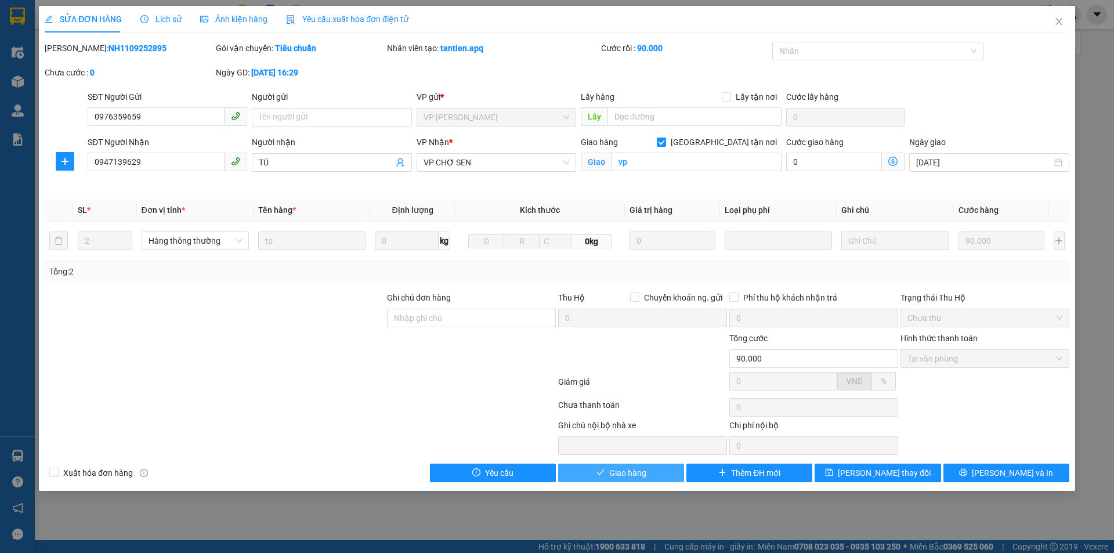
click at [635, 469] on span "Giao hàng" at bounding box center [627, 472] width 37 height 13
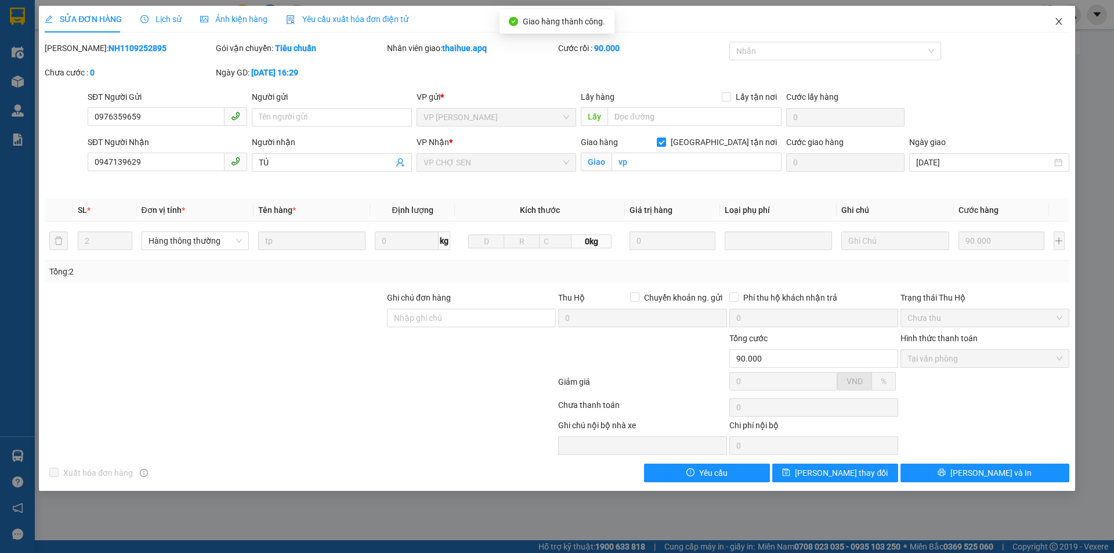
click at [1059, 23] on icon "close" at bounding box center [1058, 21] width 6 height 7
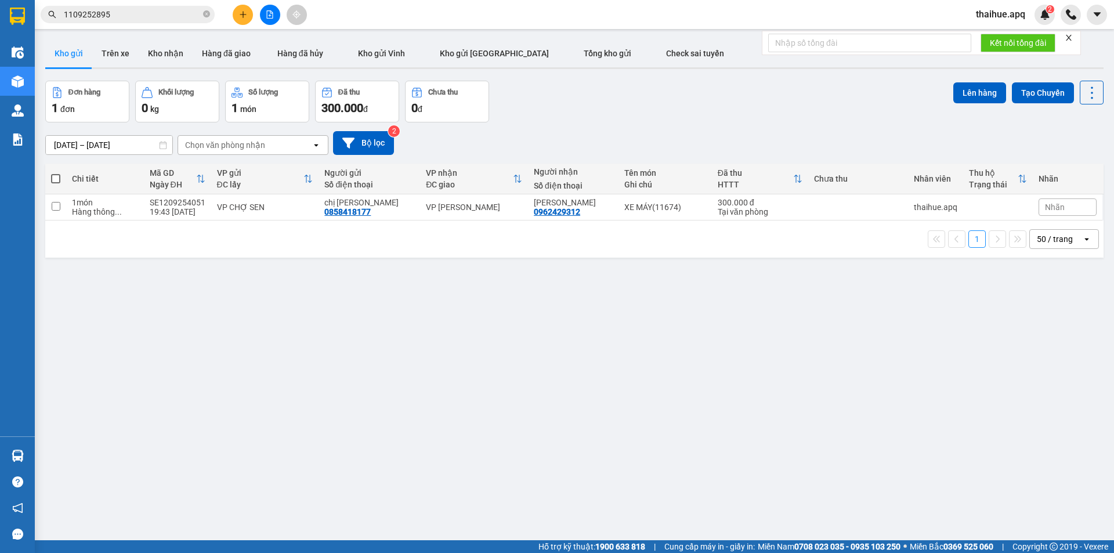
click at [142, 17] on input "1109252895" at bounding box center [132, 14] width 137 height 13
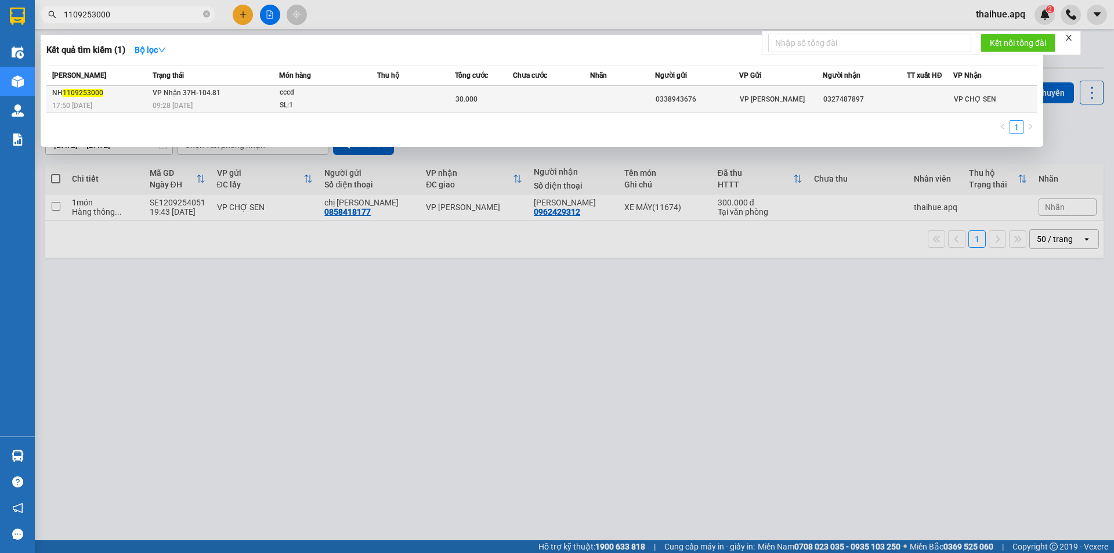
type input "1109253000"
click at [324, 98] on div "cccd" at bounding box center [323, 92] width 87 height 13
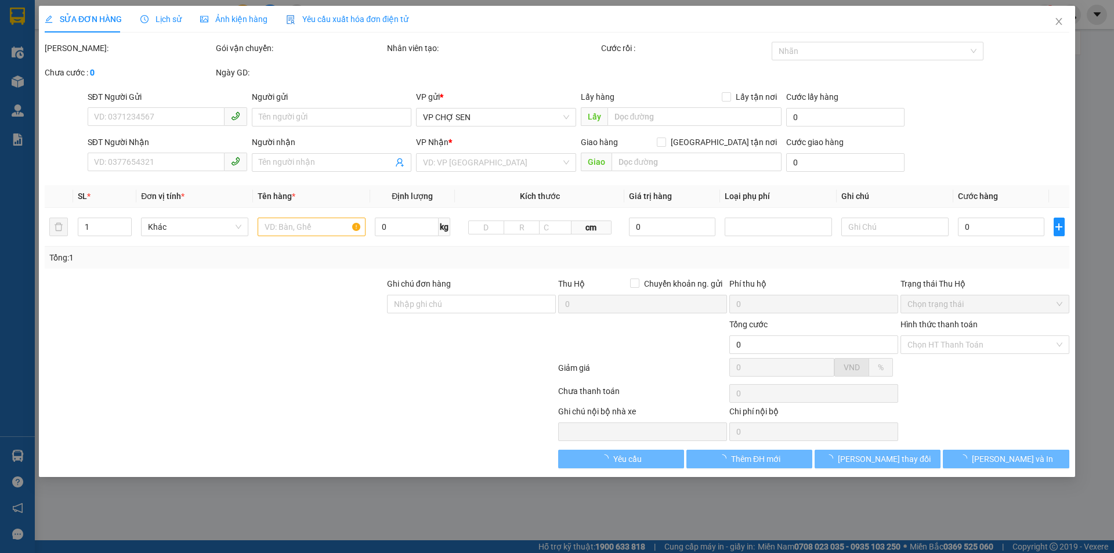
type input "0338943676"
type input "0327487897"
type input "30.000"
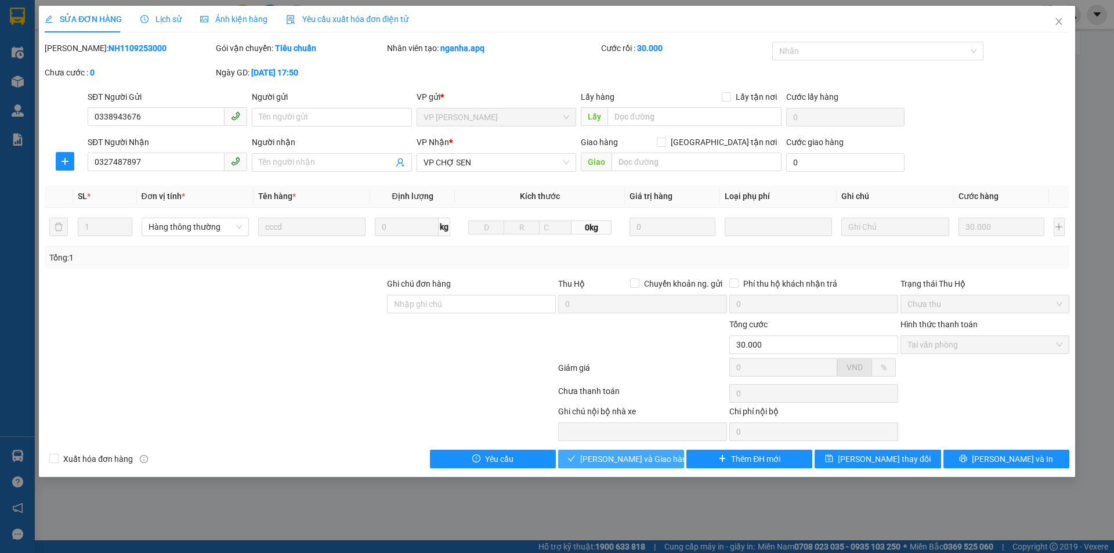
click at [607, 462] on span "Lưu và Giao hàng" at bounding box center [635, 458] width 111 height 13
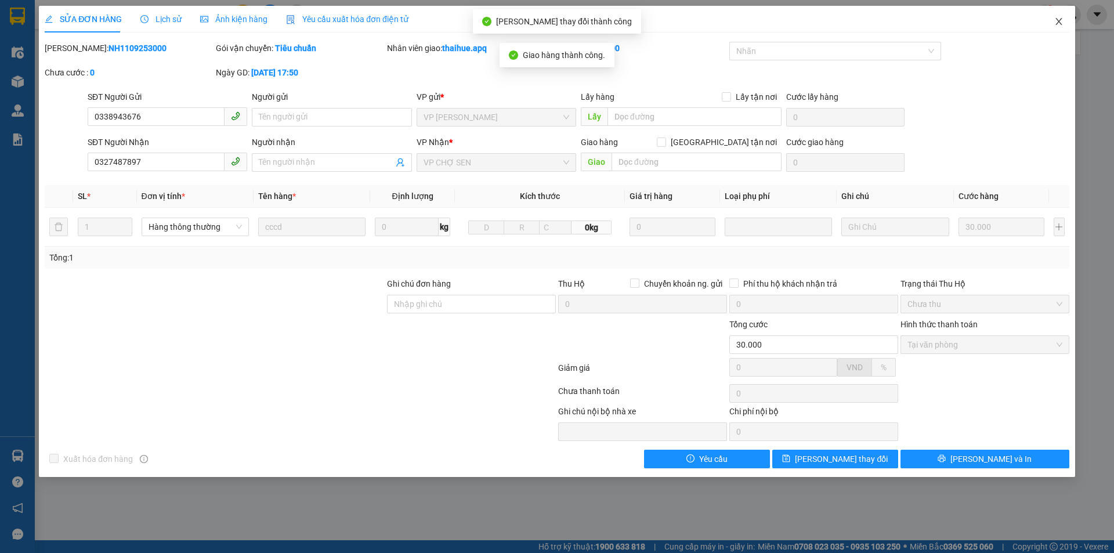
click at [1056, 16] on span "Close" at bounding box center [1058, 22] width 32 height 32
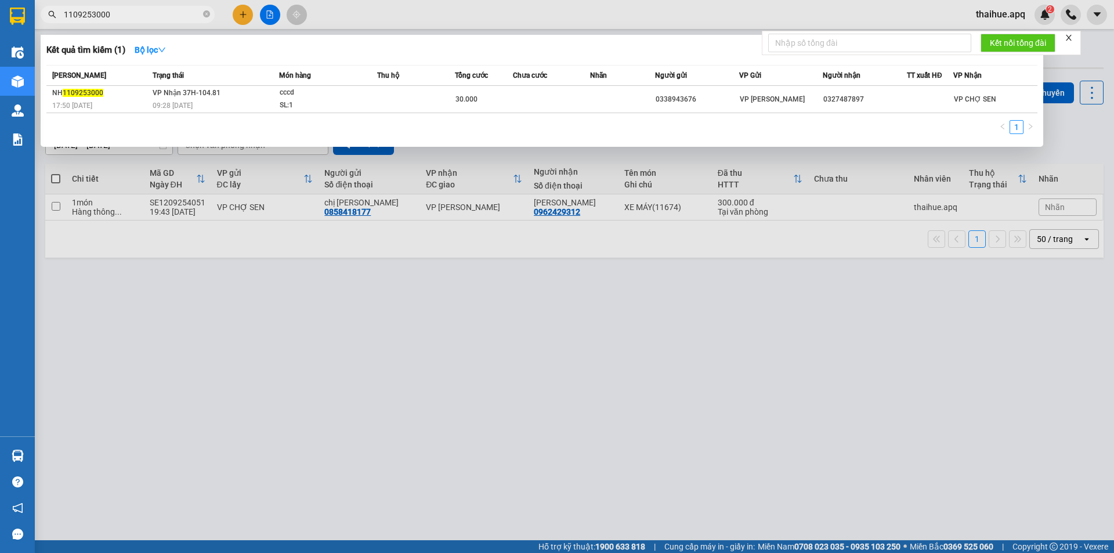
click at [129, 16] on input "1109253000" at bounding box center [132, 14] width 137 height 13
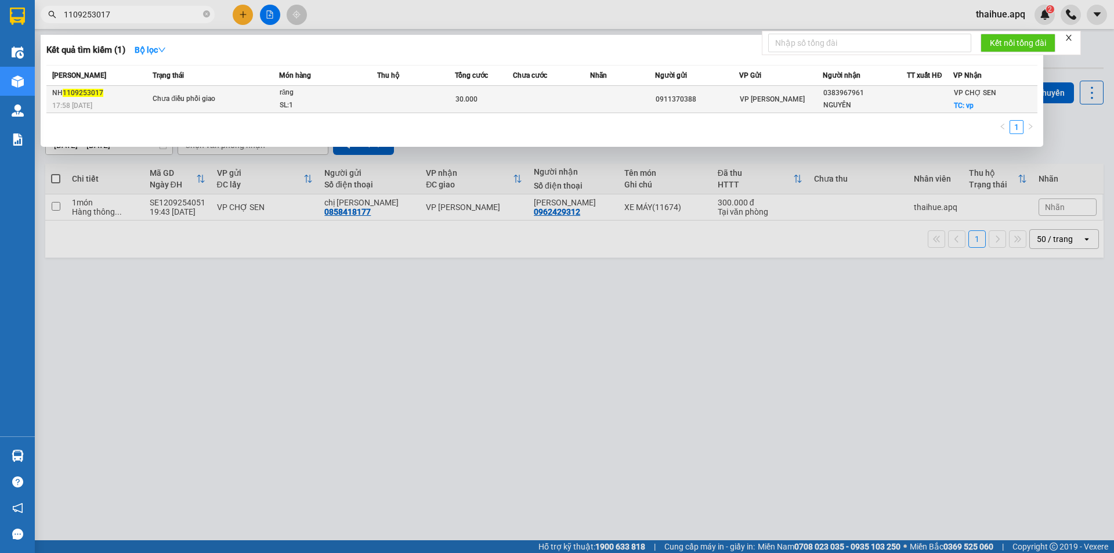
type input "1109253017"
click at [350, 95] on div "răng" at bounding box center [323, 92] width 87 height 13
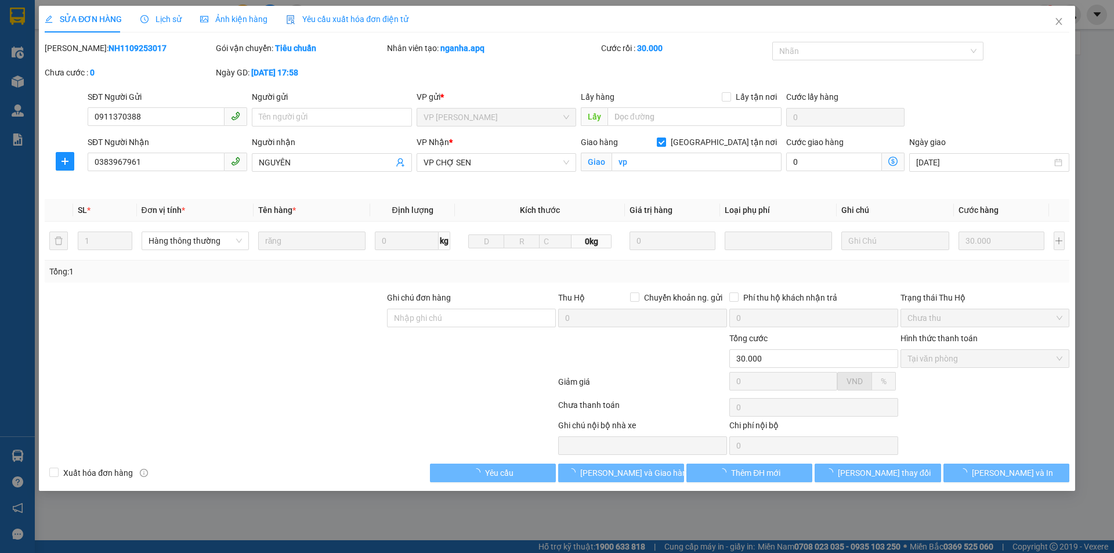
type input "0911370388"
type input "0383967961"
type input "NGUYÊN"
checkbox input "true"
type input "vp"
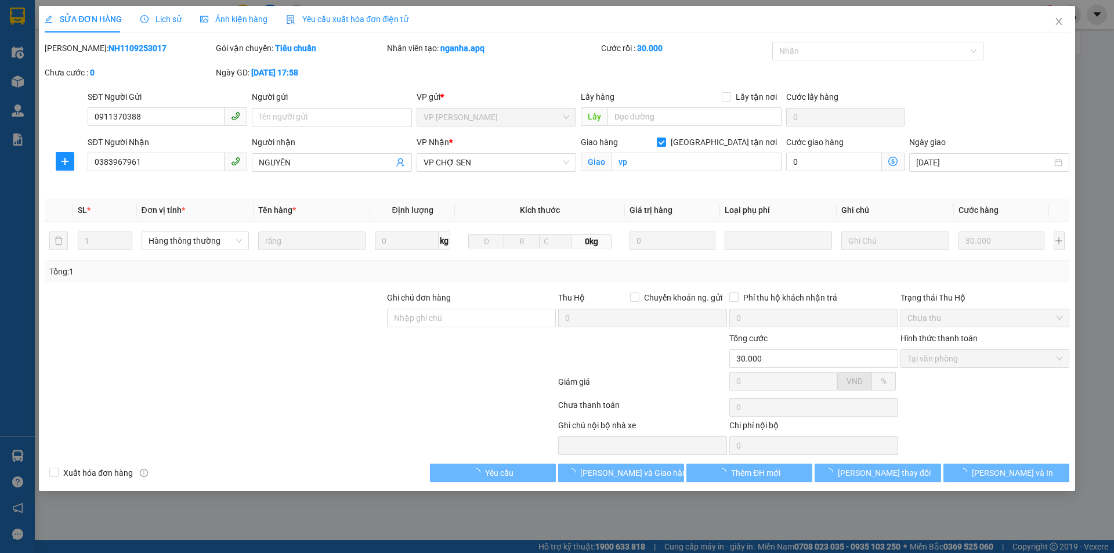
type input "30.000"
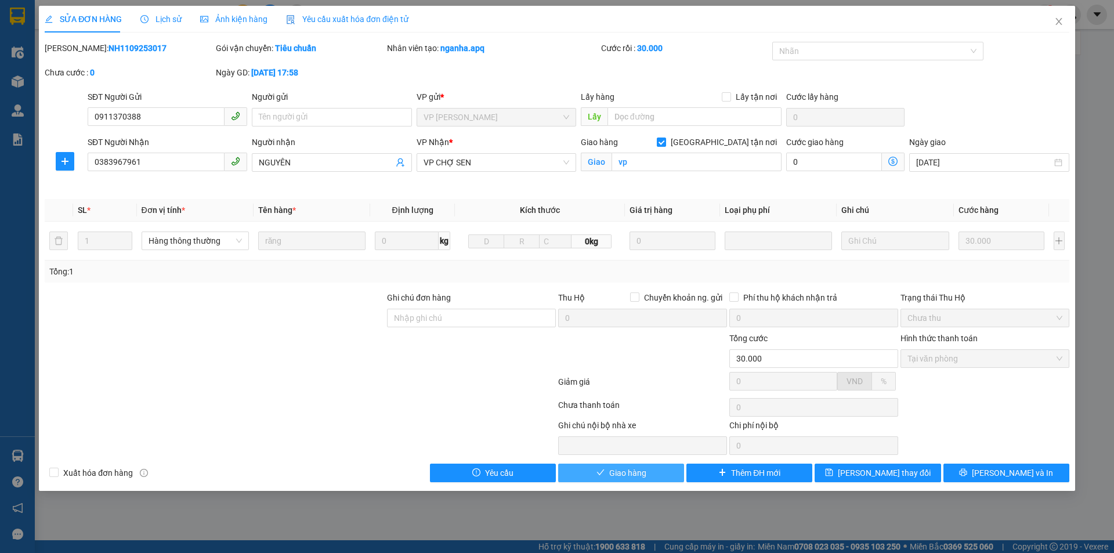
click at [637, 473] on span "Giao hàng" at bounding box center [627, 472] width 37 height 13
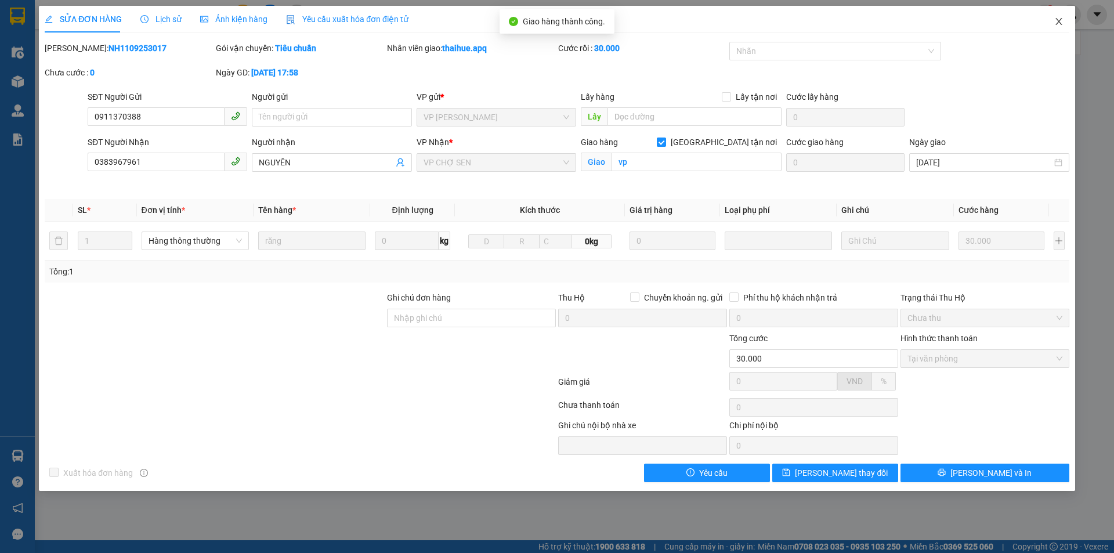
click at [1062, 17] on icon "close" at bounding box center [1058, 21] width 9 height 9
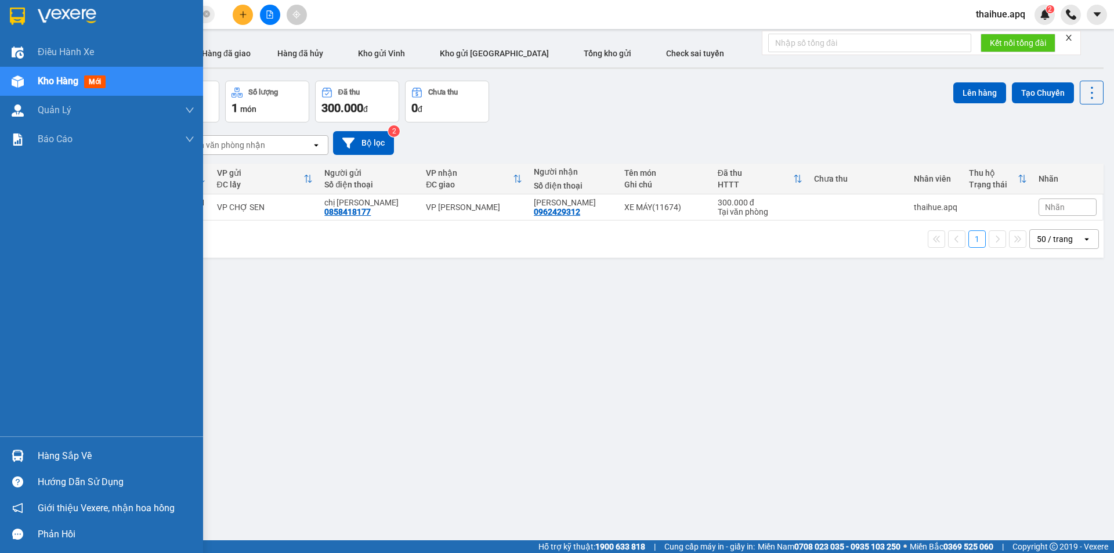
click at [49, 458] on div "Hàng sắp về" at bounding box center [116, 455] width 157 height 17
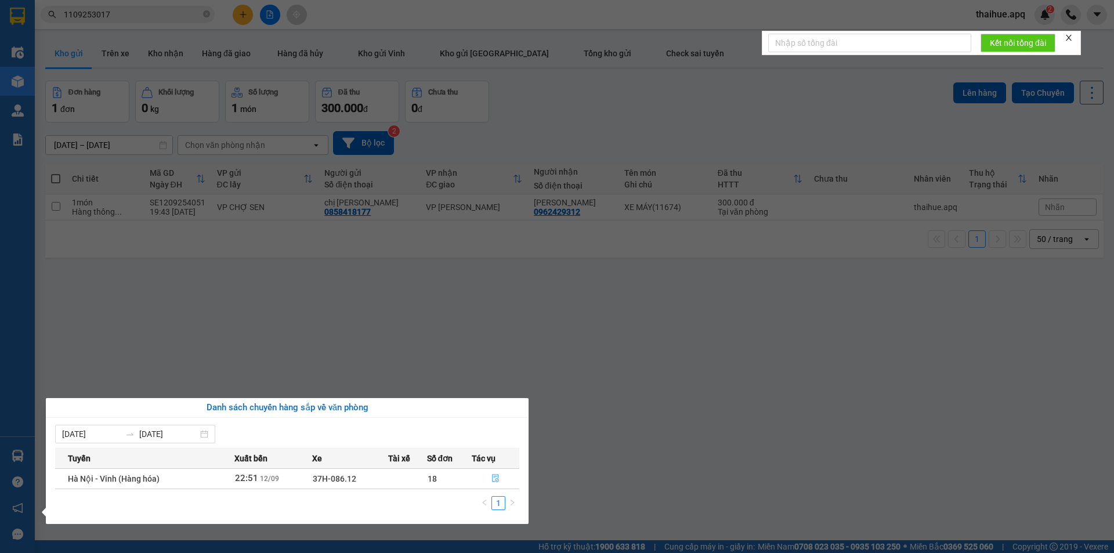
click at [496, 477] on icon "file-done" at bounding box center [495, 478] width 8 height 8
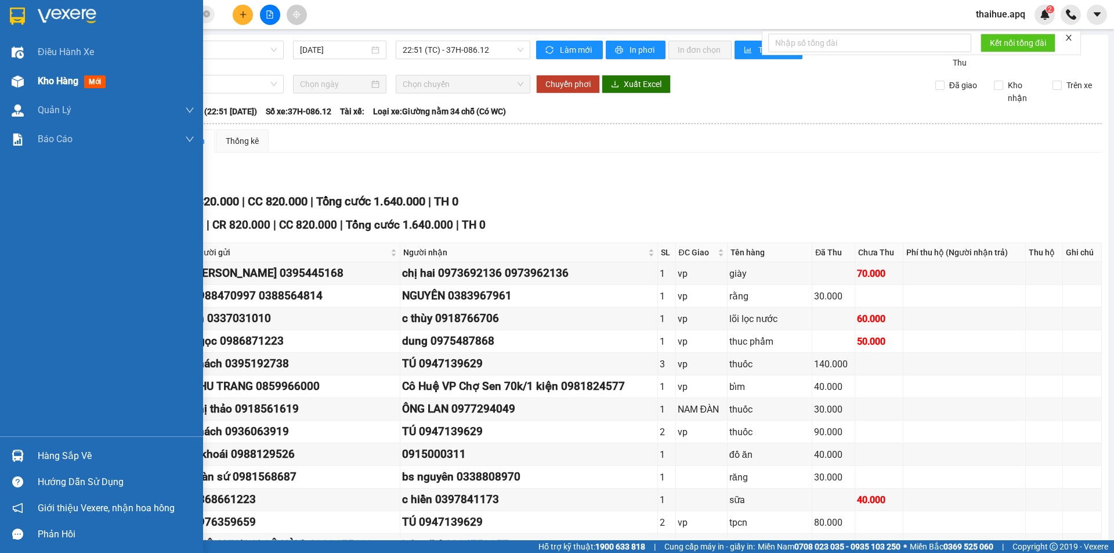
click at [51, 82] on span "Kho hàng" at bounding box center [58, 80] width 41 height 11
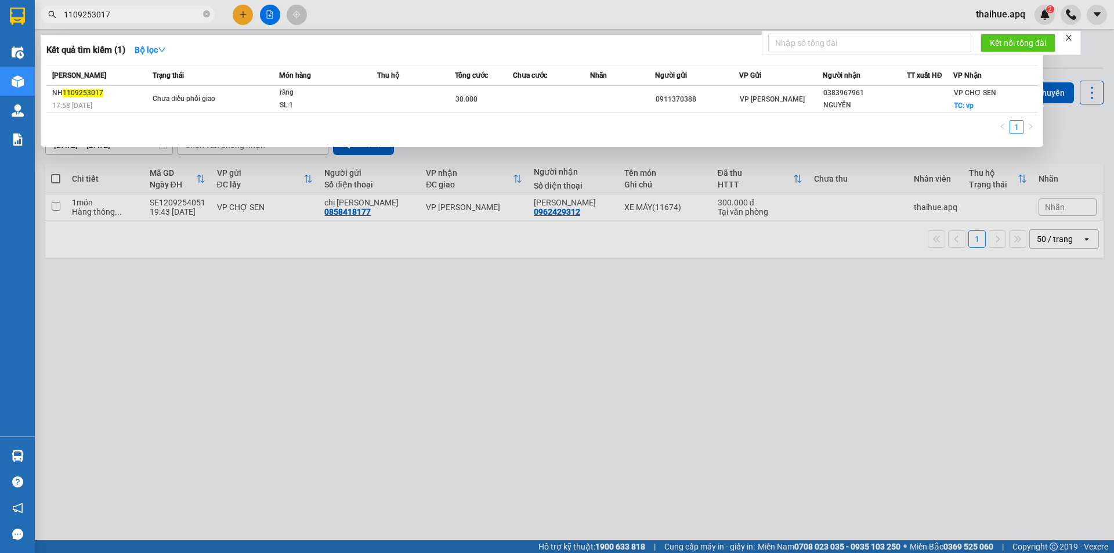
click at [135, 16] on input "1109253017" at bounding box center [132, 14] width 137 height 13
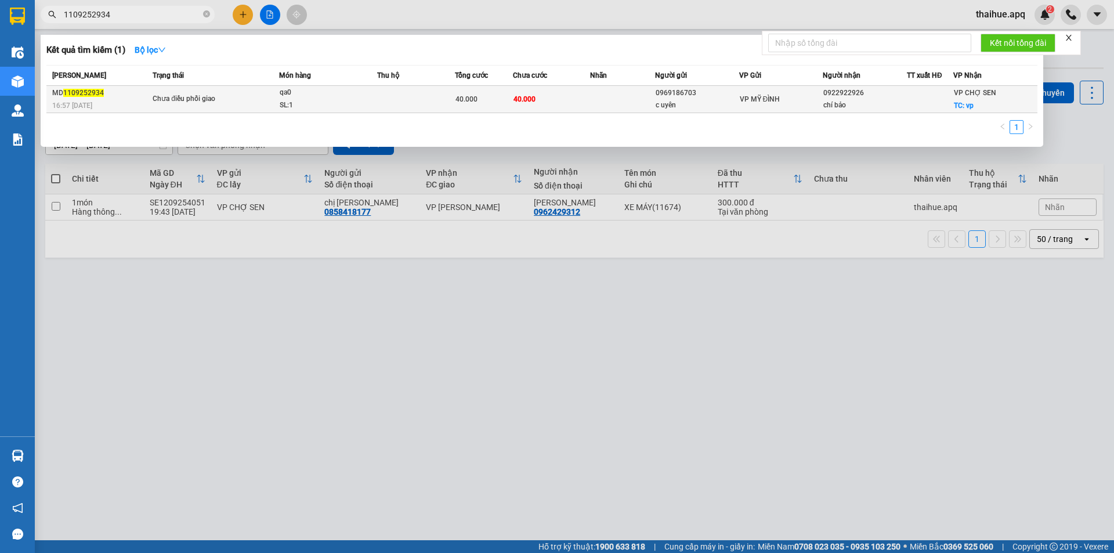
type input "1109252934"
click at [324, 100] on div "SL: 1" at bounding box center [323, 105] width 87 height 13
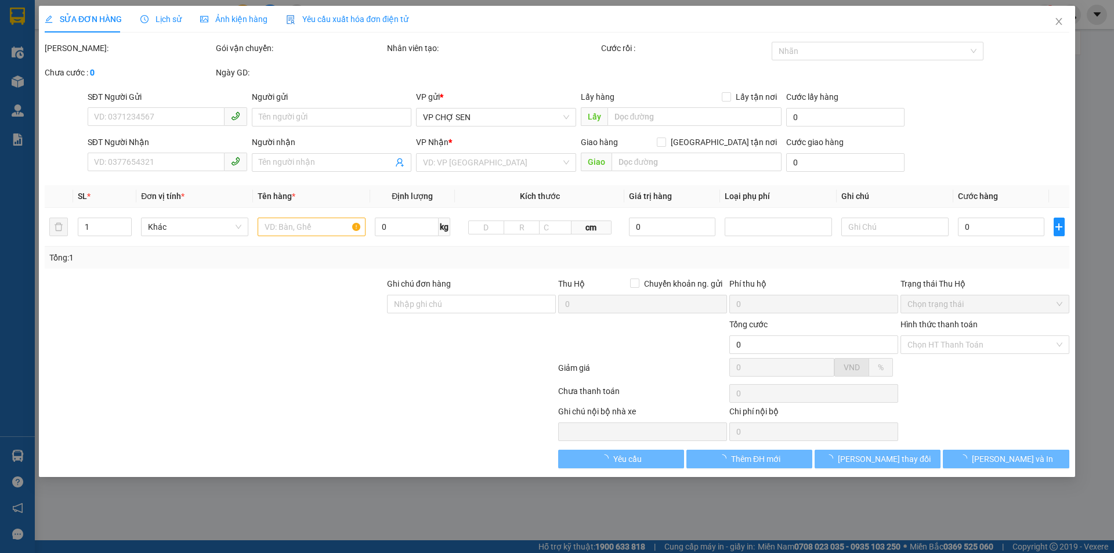
type input "0969186703"
type input "c uyên"
type input "0922922926"
type input "chí bảo"
checkbox input "true"
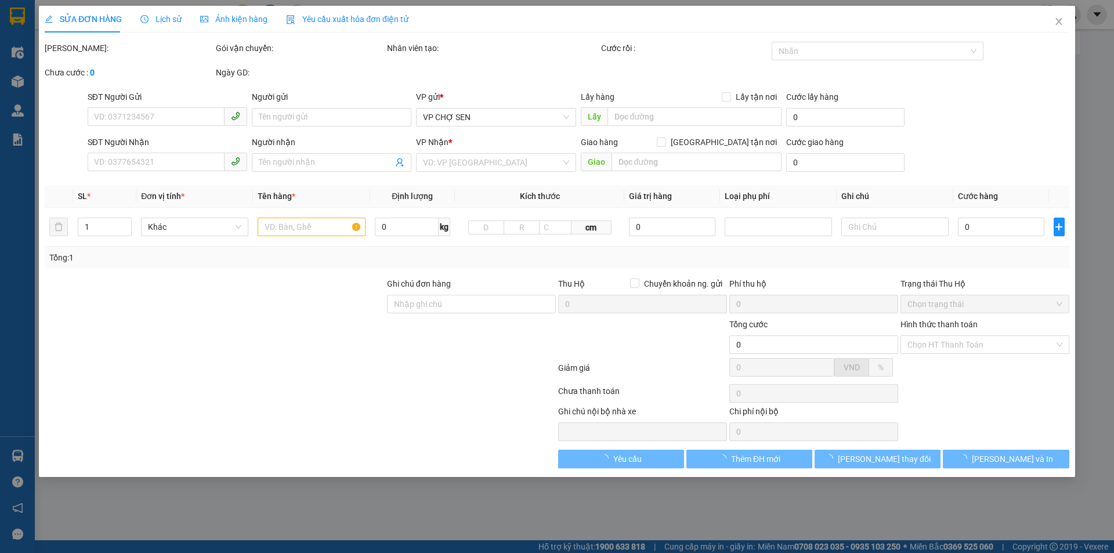
type input "vp"
type input "40.000"
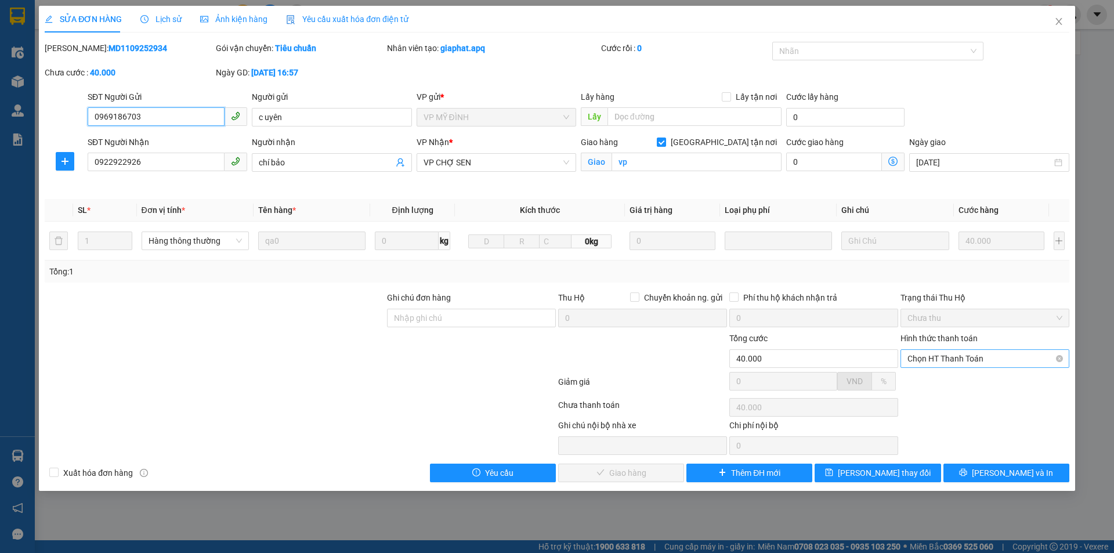
click at [965, 353] on span "Chọn HT Thanh Toán" at bounding box center [984, 358] width 155 height 17
drag, startPoint x: 952, startPoint y: 376, endPoint x: 948, endPoint y: 382, distance: 7.1
click at [952, 381] on div "Tại văn phòng" at bounding box center [984, 381] width 155 height 13
type input "0"
drag, startPoint x: 617, startPoint y: 471, endPoint x: 662, endPoint y: 468, distance: 44.8
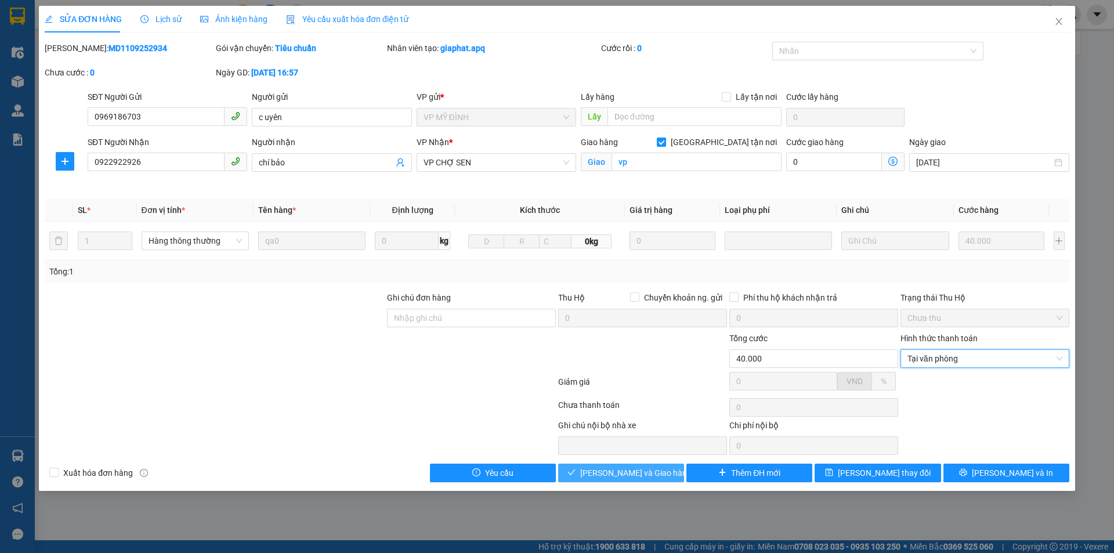
click at [630, 471] on span "Lưu và Giao hàng" at bounding box center [635, 472] width 111 height 13
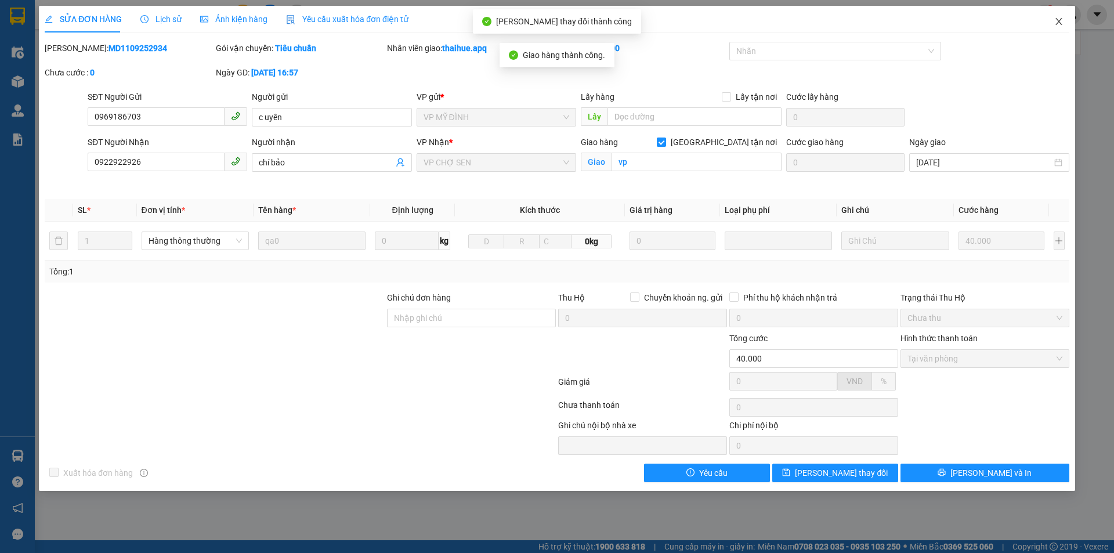
click at [1060, 21] on icon "close" at bounding box center [1058, 21] width 9 height 9
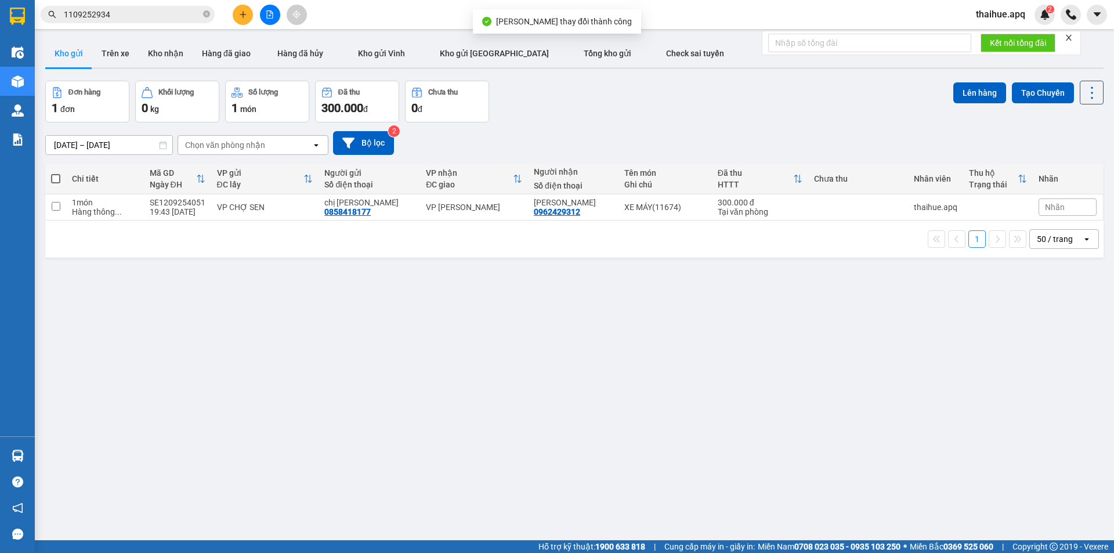
click at [131, 13] on input "1109252934" at bounding box center [132, 14] width 137 height 13
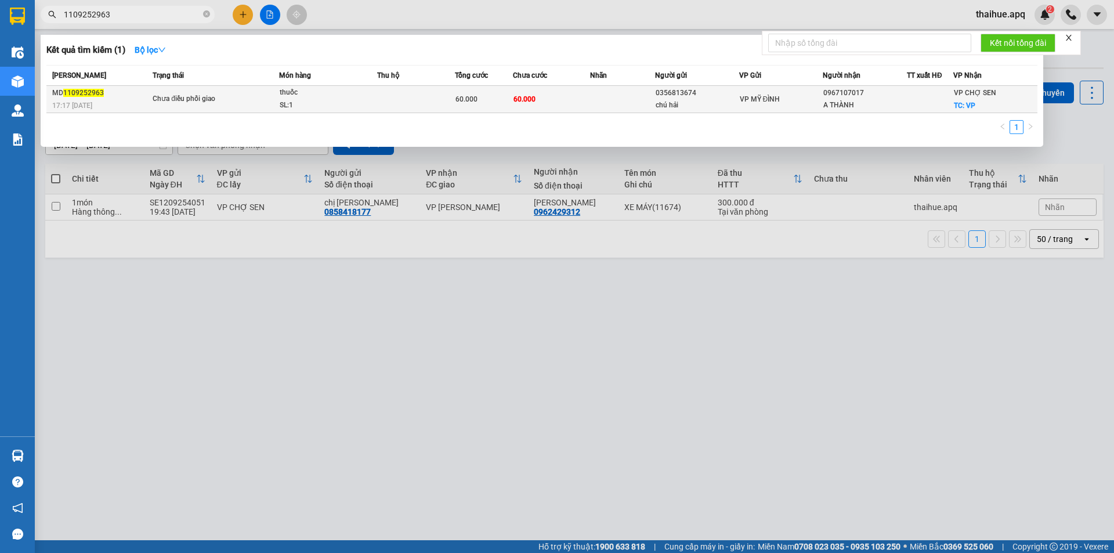
type input "1109252963"
click at [307, 97] on div "thuốc" at bounding box center [323, 92] width 87 height 13
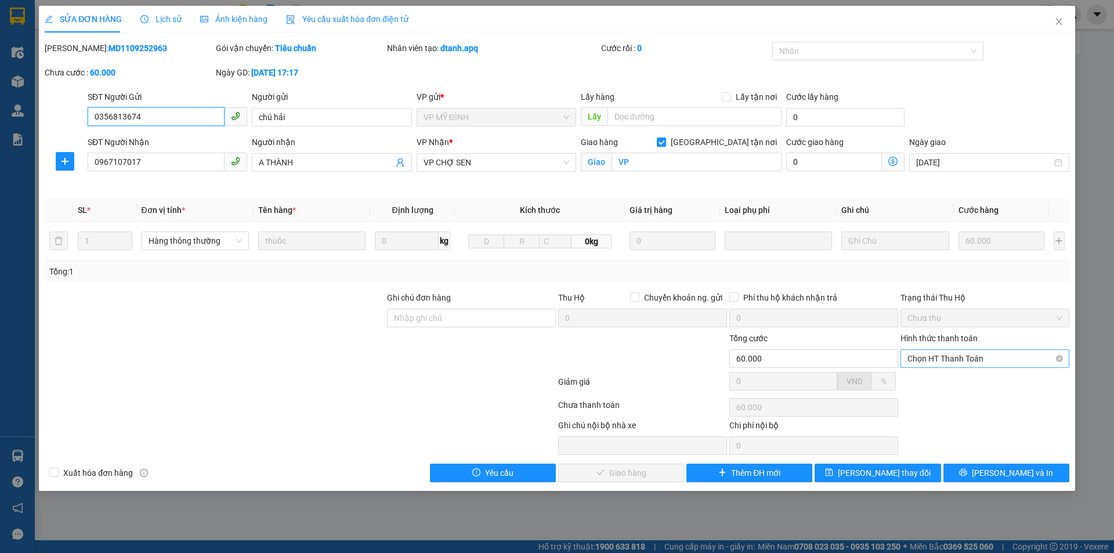
click at [977, 356] on span "Chọn HT Thanh Toán" at bounding box center [984, 358] width 155 height 17
click at [956, 382] on div "Tại văn phòng" at bounding box center [984, 381] width 155 height 13
click at [639, 471] on span "Lưu và Giao hàng" at bounding box center [635, 472] width 111 height 13
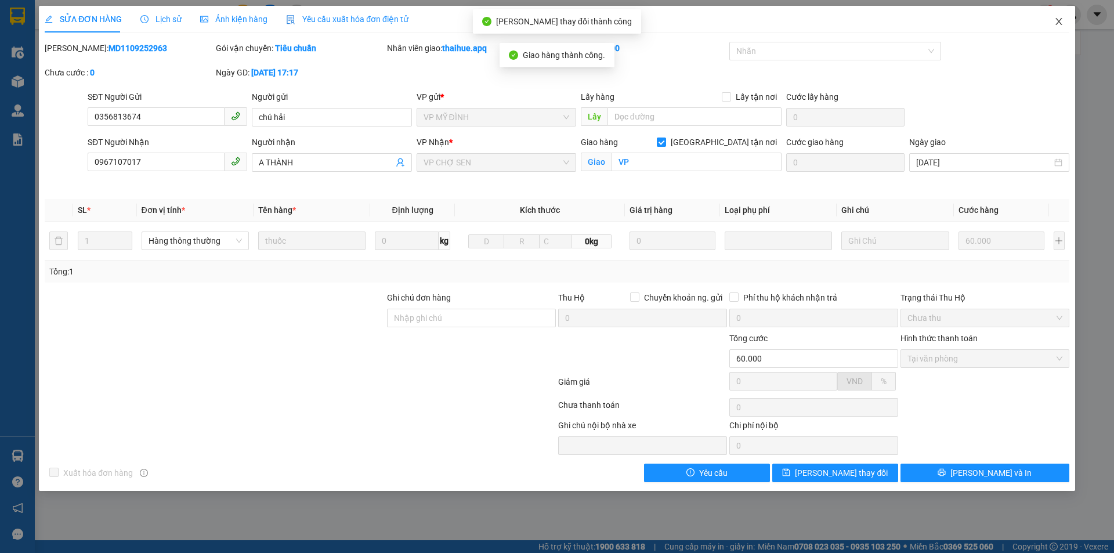
click at [1067, 20] on span "Close" at bounding box center [1058, 22] width 32 height 32
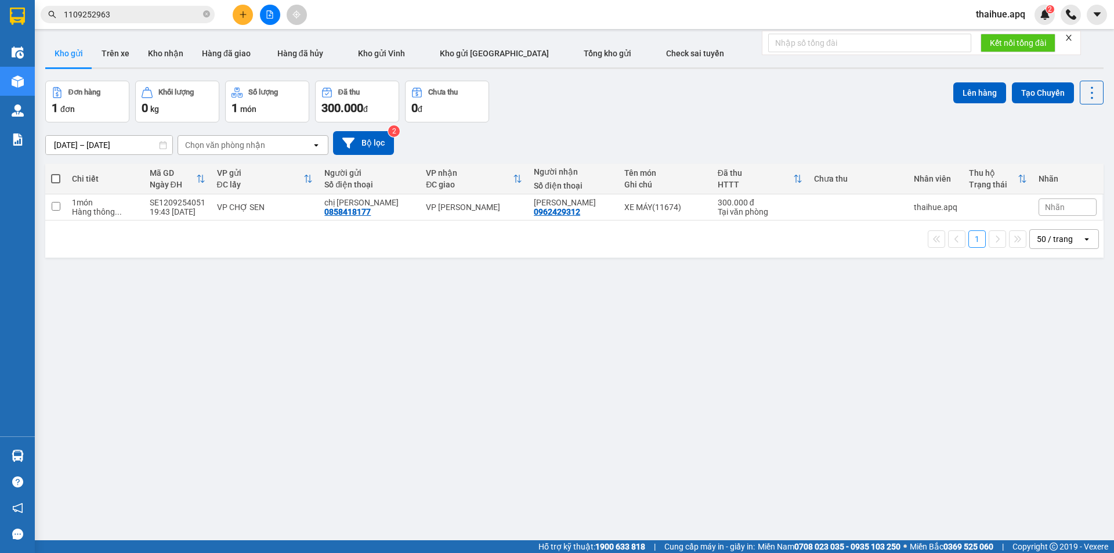
click at [139, 19] on input "1109252963" at bounding box center [132, 14] width 137 height 13
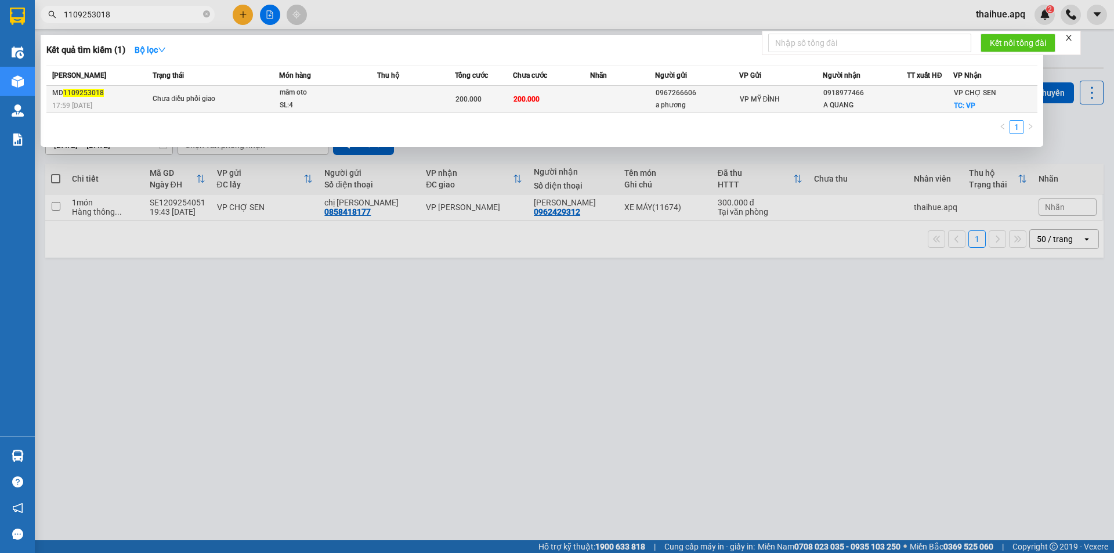
click at [247, 103] on span "Chưa điều phối giao" at bounding box center [216, 99] width 126 height 13
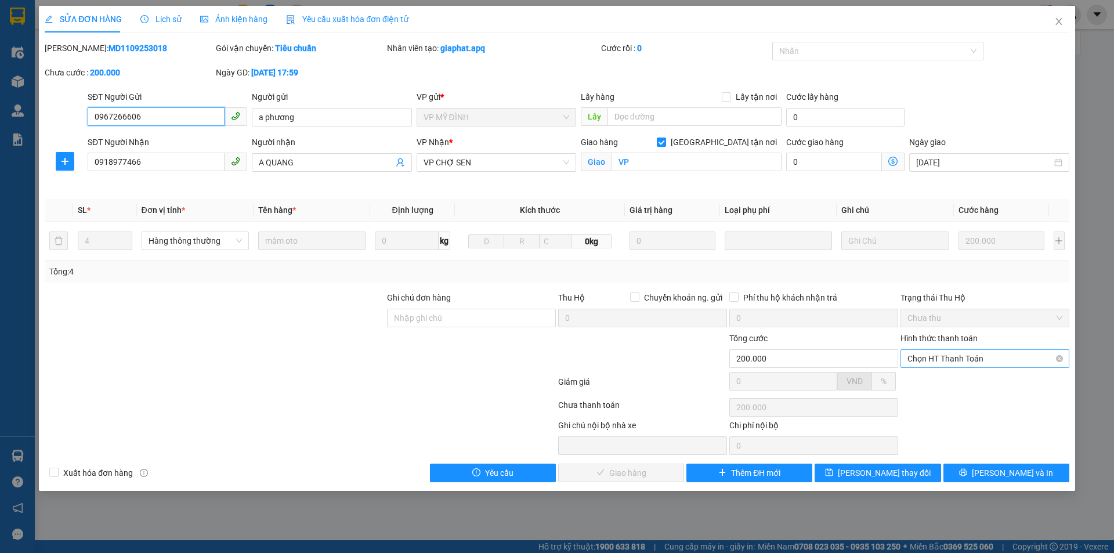
click at [968, 356] on span "Chọn HT Thanh Toán" at bounding box center [984, 358] width 155 height 17
click at [954, 382] on div "Tại văn phòng" at bounding box center [984, 381] width 155 height 13
click at [624, 468] on span "Lưu và Giao hàng" at bounding box center [635, 472] width 111 height 13
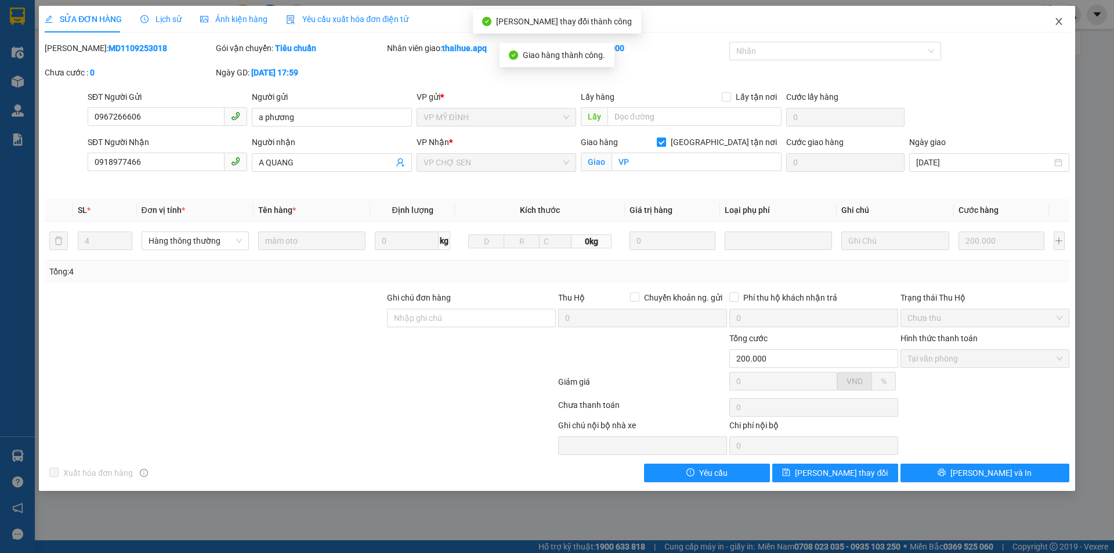
click at [1060, 19] on icon "close" at bounding box center [1058, 21] width 9 height 9
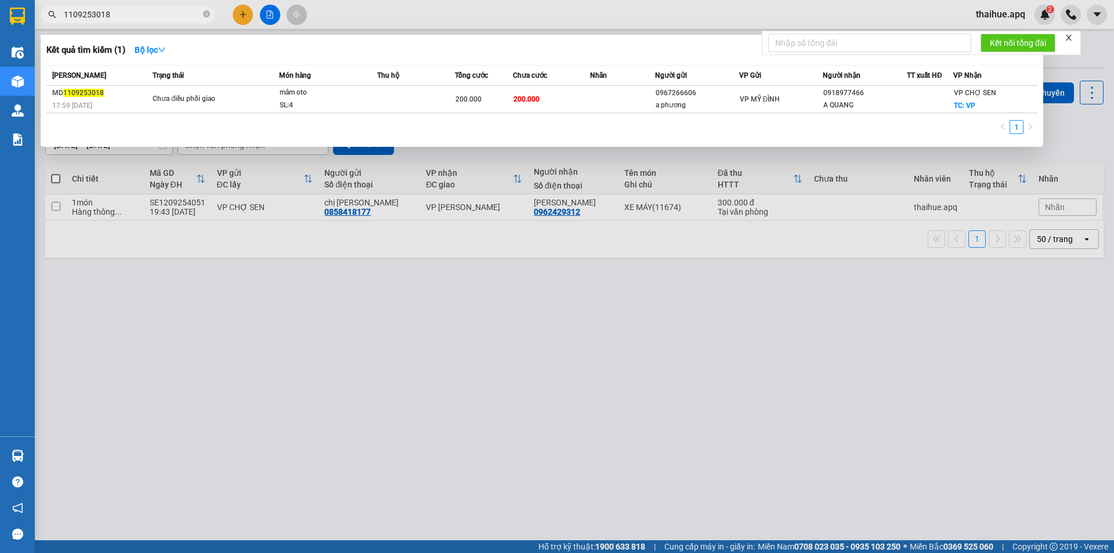
click at [131, 15] on input "1109253018" at bounding box center [132, 14] width 137 height 13
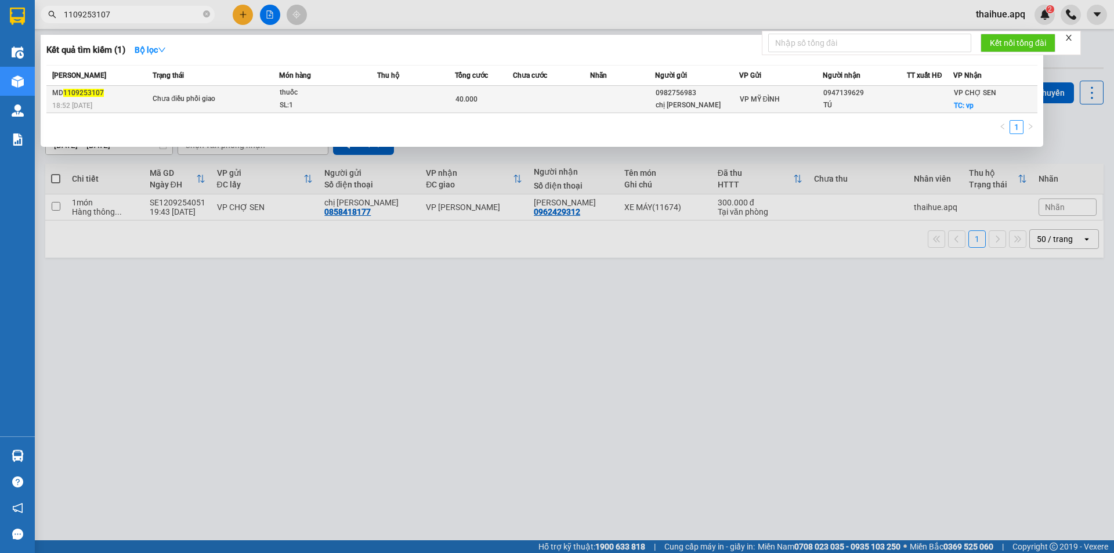
click at [241, 100] on span "Chưa điều phối giao" at bounding box center [216, 99] width 126 height 13
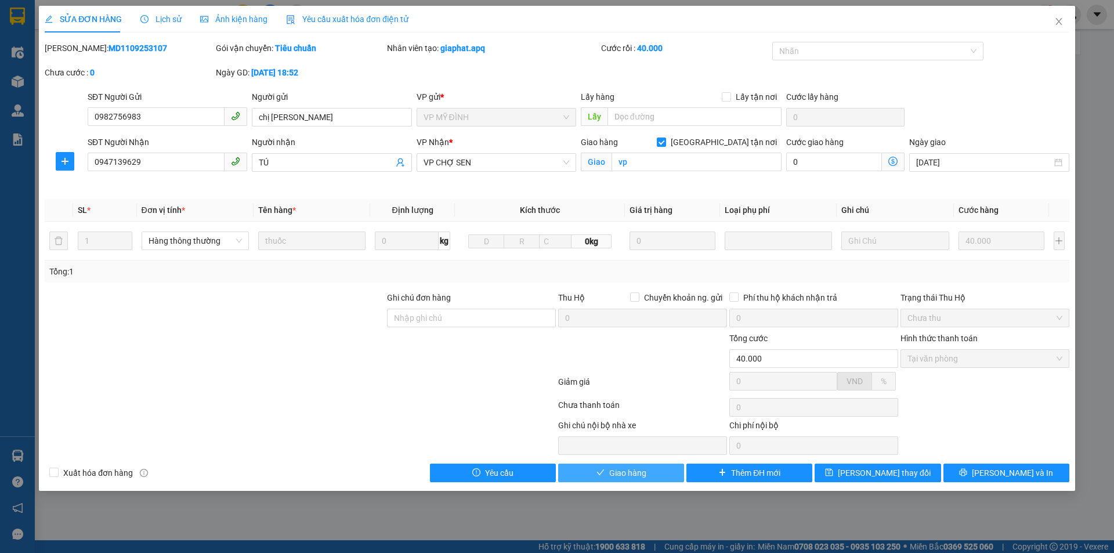
click at [620, 472] on span "Giao hàng" at bounding box center [627, 472] width 37 height 13
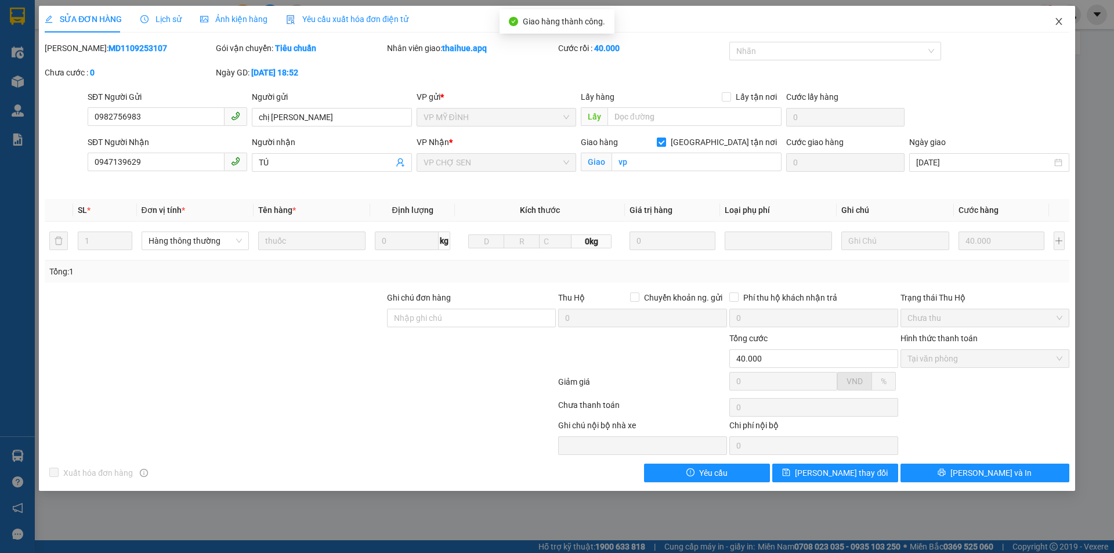
click at [1059, 20] on icon "close" at bounding box center [1058, 21] width 9 height 9
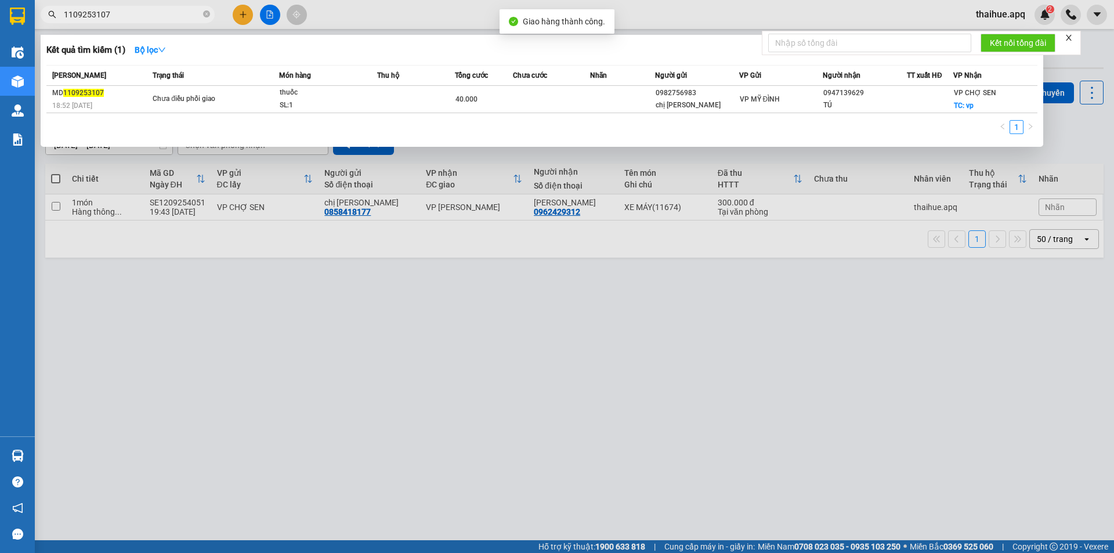
click at [131, 17] on input "1109253107" at bounding box center [132, 14] width 137 height 13
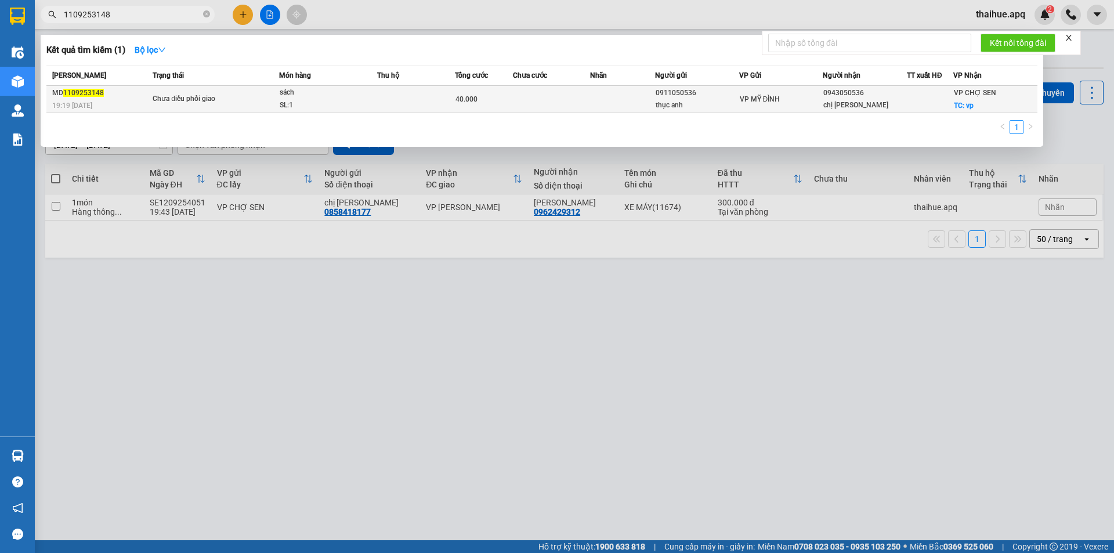
click at [247, 95] on span "Chưa điều phối giao" at bounding box center [216, 99] width 126 height 13
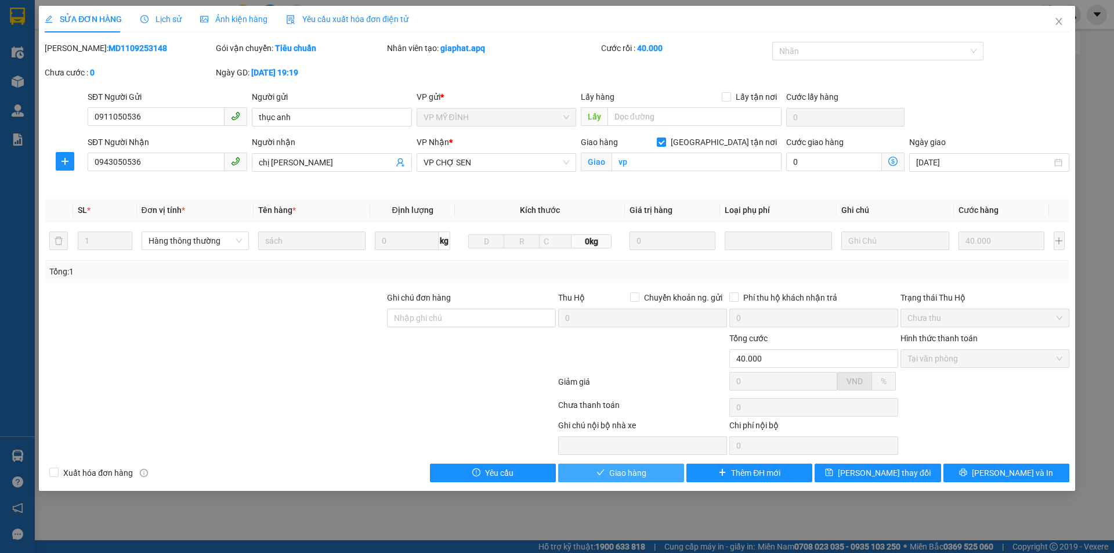
click at [611, 473] on span "Giao hàng" at bounding box center [627, 472] width 37 height 13
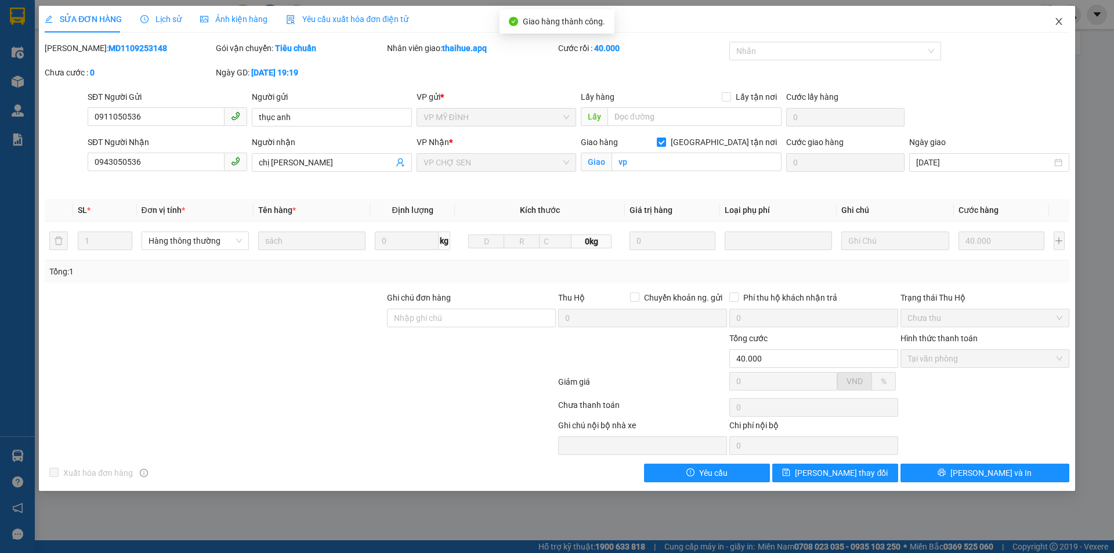
click at [1062, 21] on icon "close" at bounding box center [1058, 21] width 9 height 9
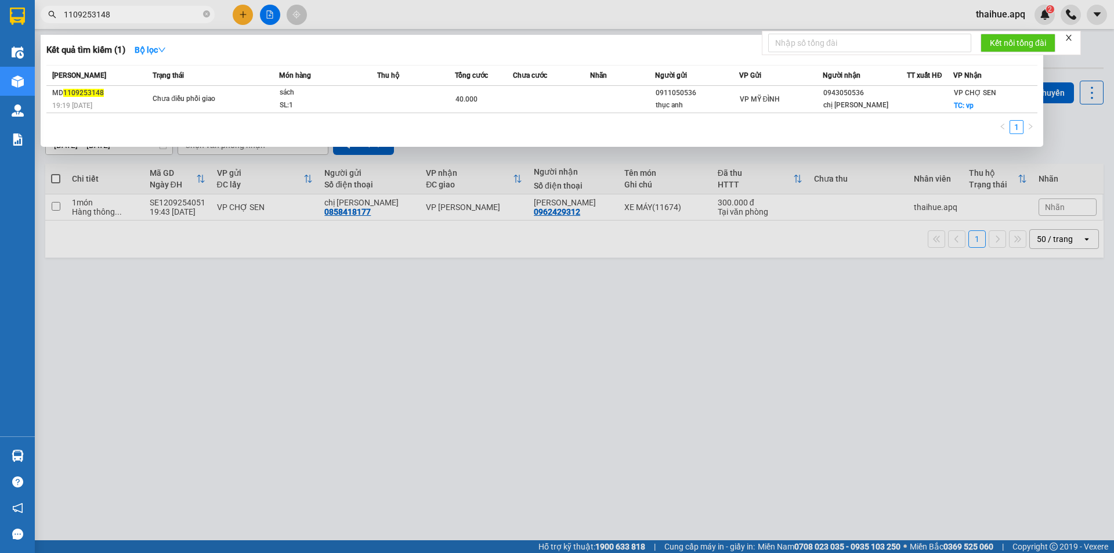
click at [126, 12] on input "1109253148" at bounding box center [132, 14] width 137 height 13
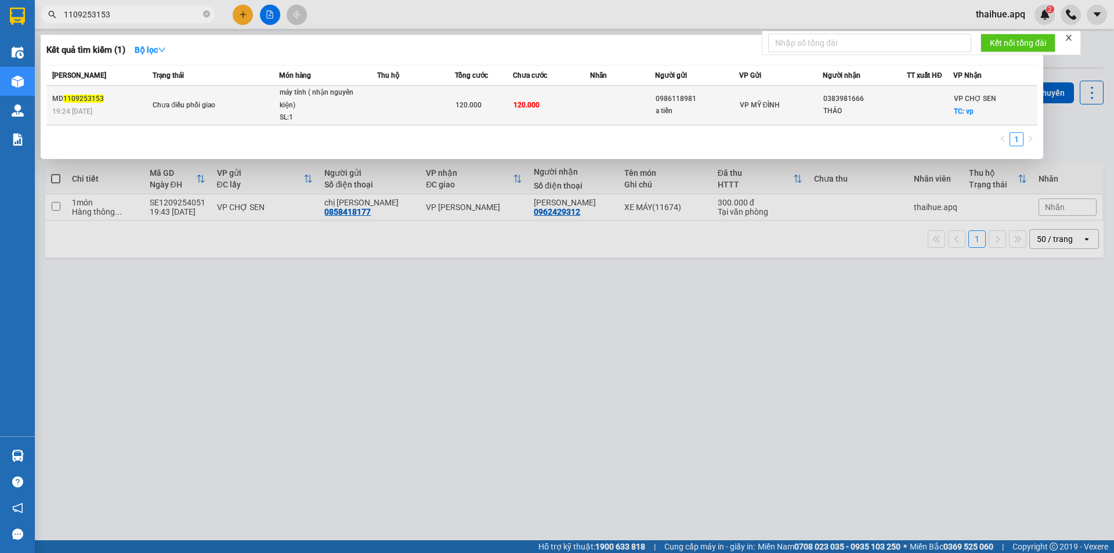
click at [382, 105] on td at bounding box center [416, 105] width 78 height 39
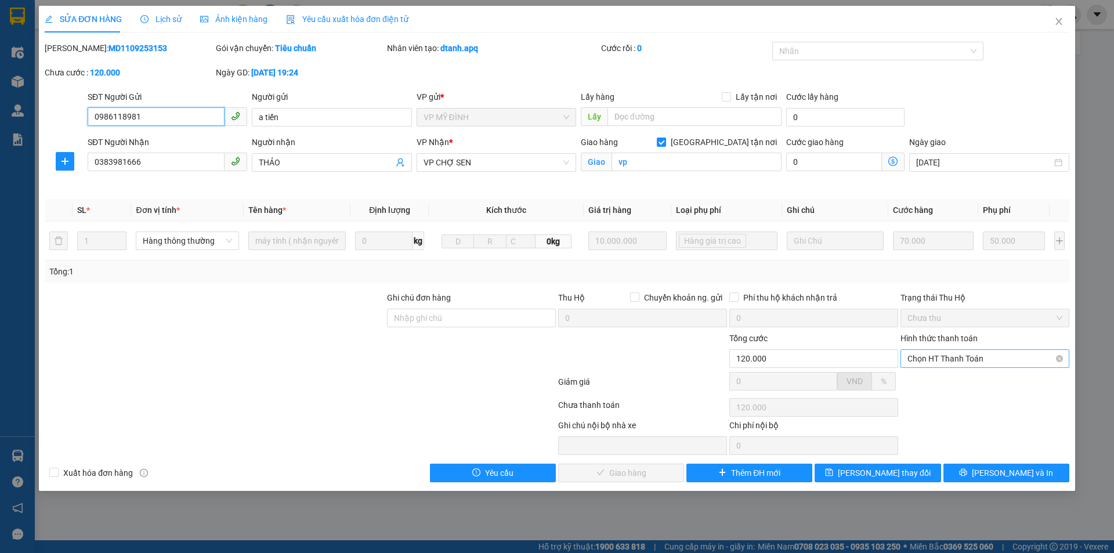
click at [982, 353] on span "Chọn HT Thanh Toán" at bounding box center [984, 358] width 155 height 17
drag, startPoint x: 934, startPoint y: 380, endPoint x: 914, endPoint y: 390, distance: 22.6
click at [934, 381] on div "Tại văn phòng" at bounding box center [984, 381] width 155 height 13
click at [629, 471] on span "Lưu và Giao hàng" at bounding box center [635, 472] width 111 height 13
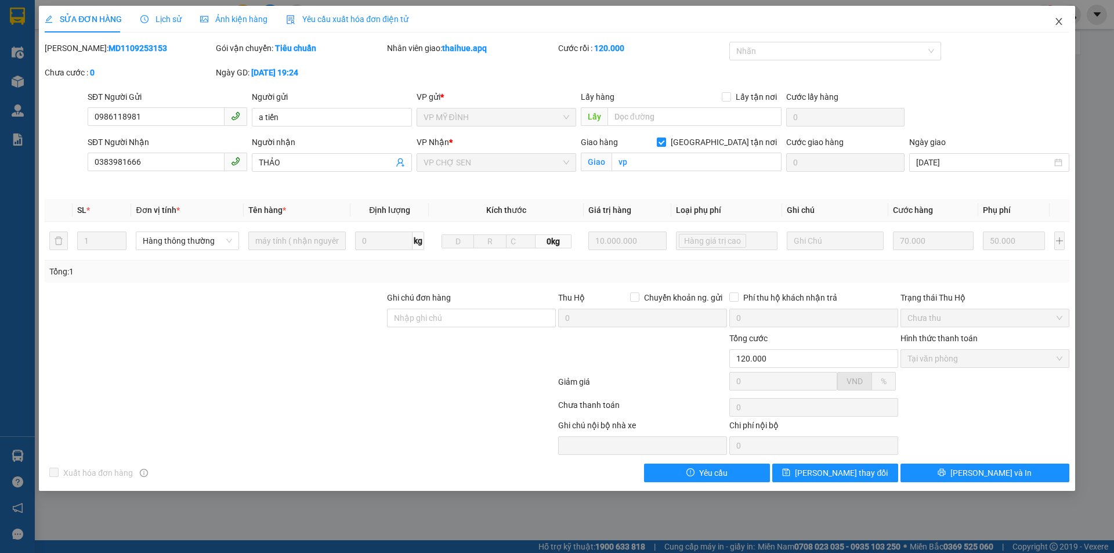
click at [1059, 23] on icon "close" at bounding box center [1058, 21] width 6 height 7
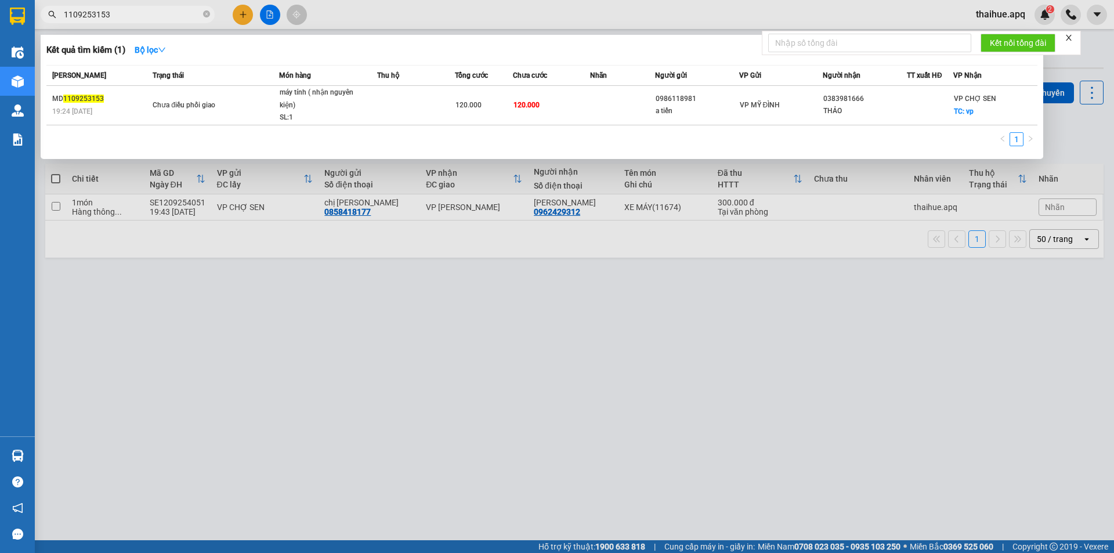
click at [128, 16] on input "1109253153" at bounding box center [132, 14] width 137 height 13
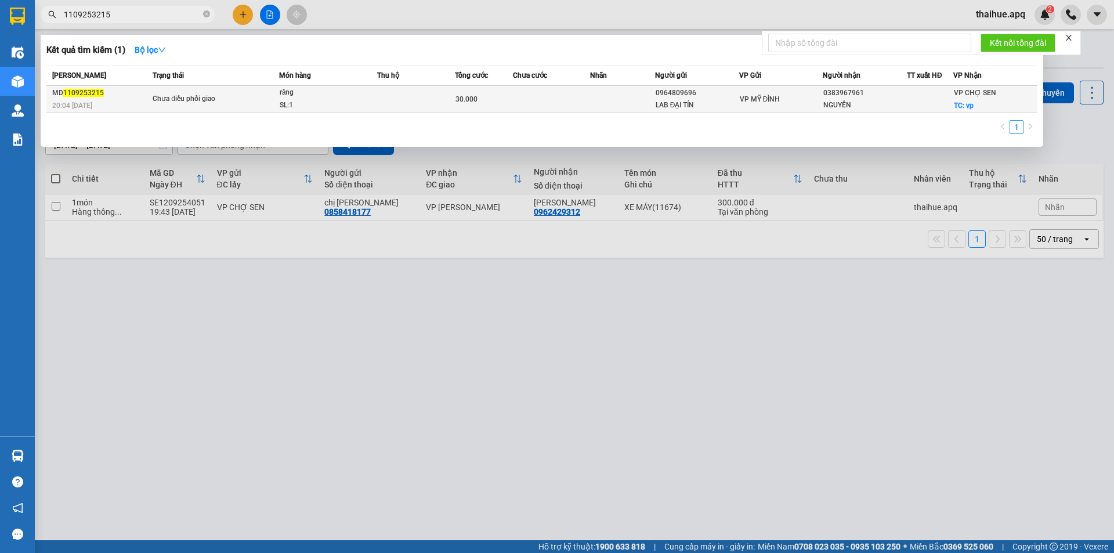
click at [348, 99] on div "SL: 1" at bounding box center [323, 105] width 87 height 13
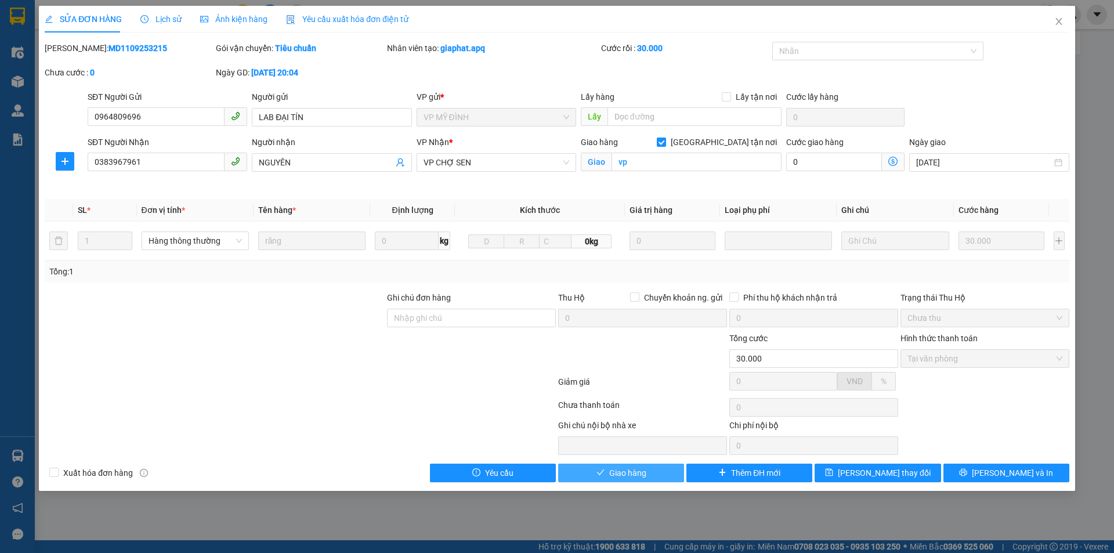
click at [629, 465] on button "Giao hàng" at bounding box center [621, 472] width 126 height 19
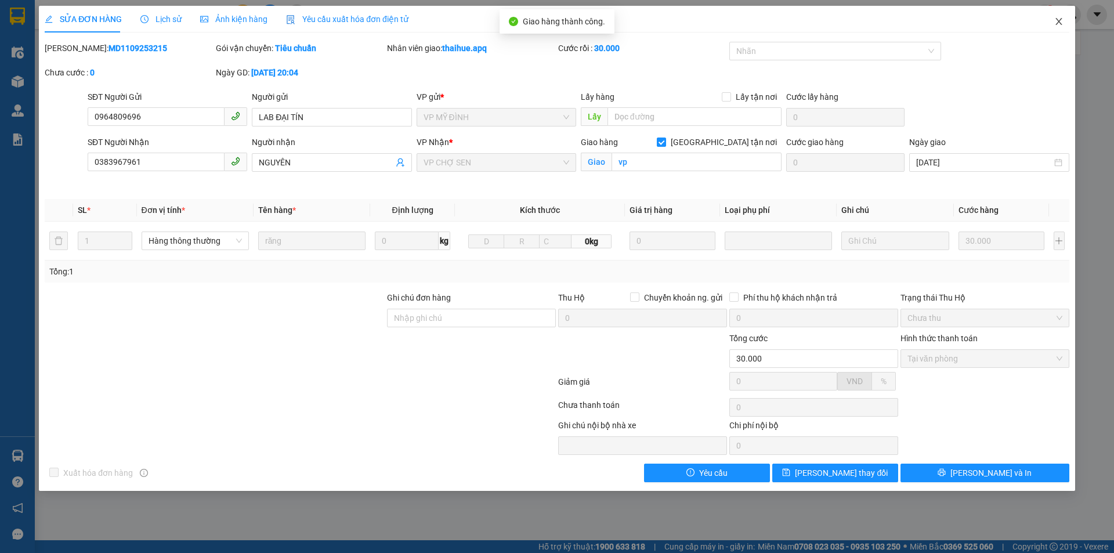
click at [1054, 21] on icon "close" at bounding box center [1058, 21] width 9 height 9
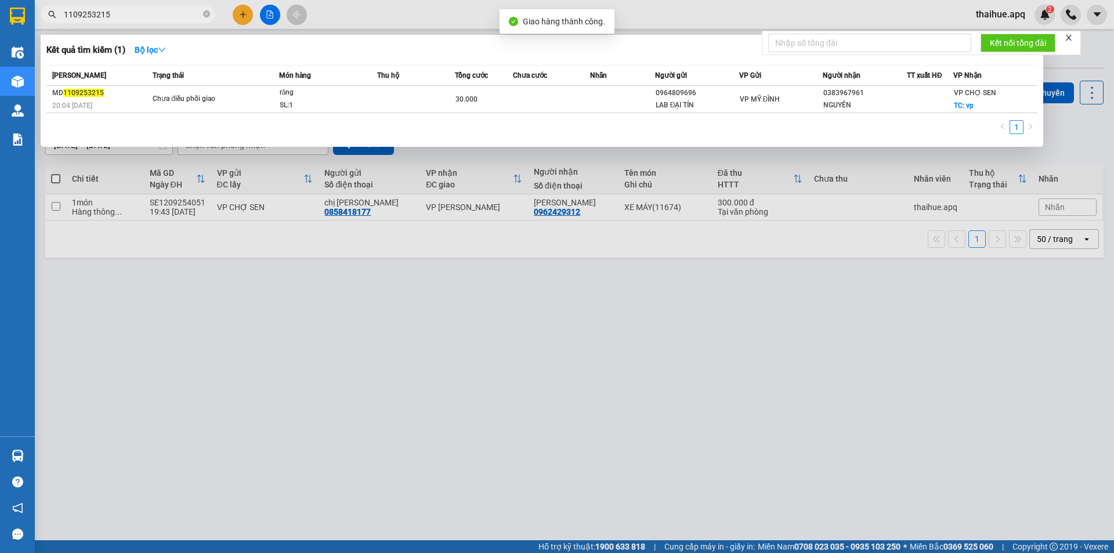
click at [128, 13] on input "1109253215" at bounding box center [132, 14] width 137 height 13
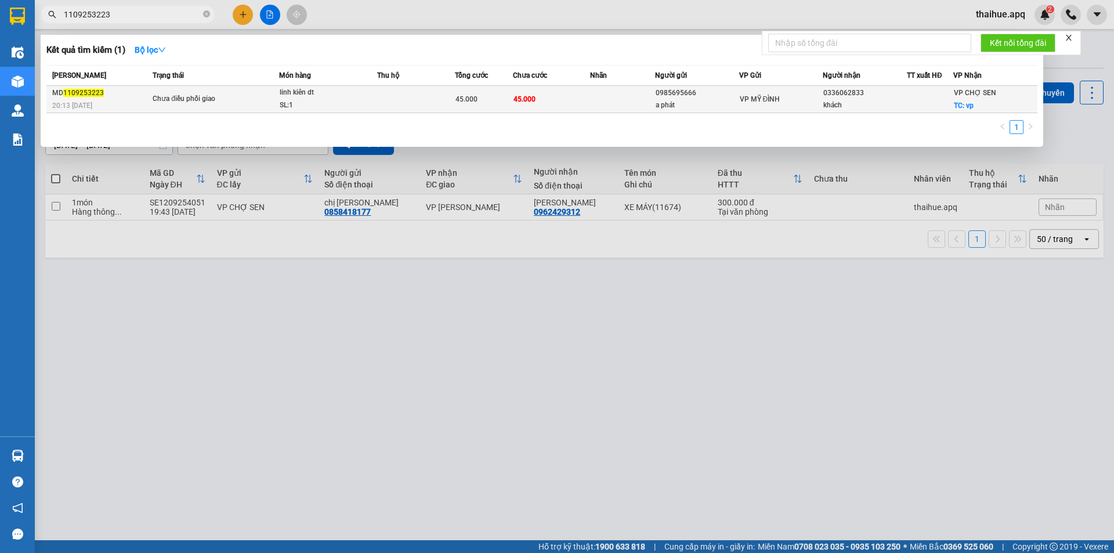
click at [360, 90] on div "linh kiên dt" at bounding box center [323, 92] width 87 height 13
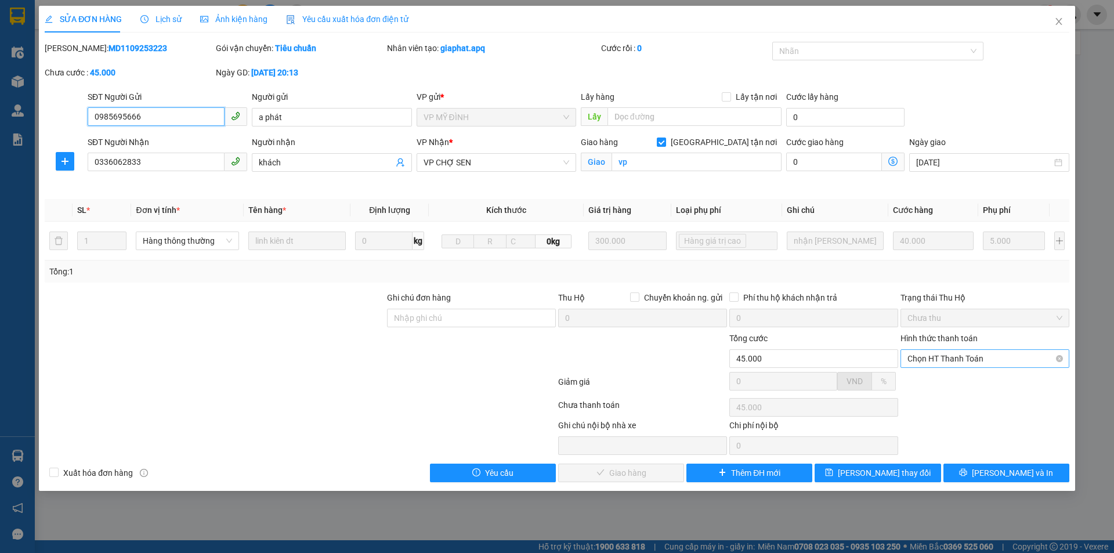
click at [981, 356] on span "Chọn HT Thanh Toán" at bounding box center [984, 358] width 155 height 17
click at [956, 379] on div "Tại văn phòng" at bounding box center [984, 381] width 155 height 13
click at [617, 474] on span "Lưu và Giao hàng" at bounding box center [635, 472] width 111 height 13
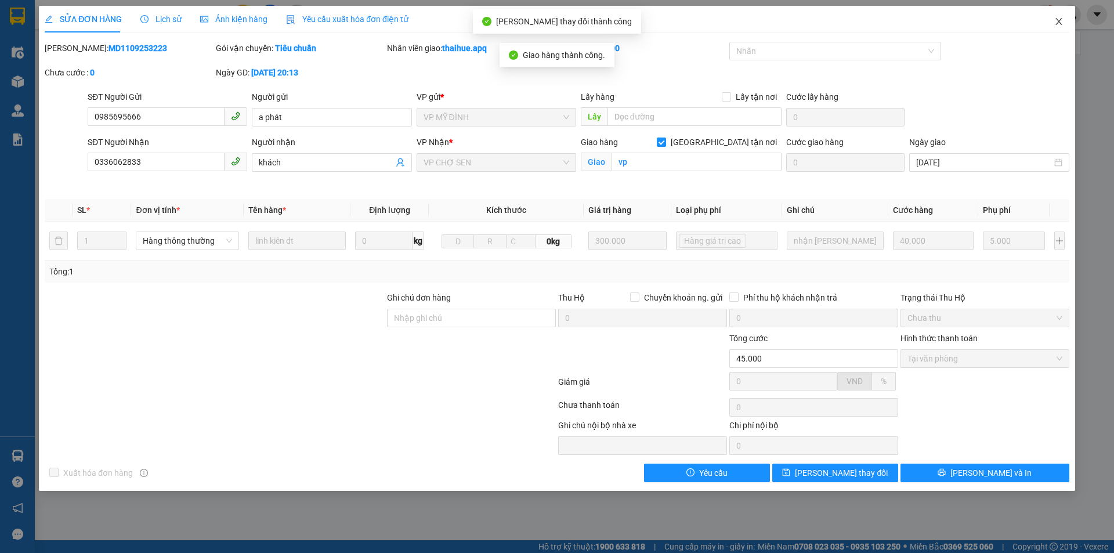
click at [1056, 22] on icon "close" at bounding box center [1058, 21] width 9 height 9
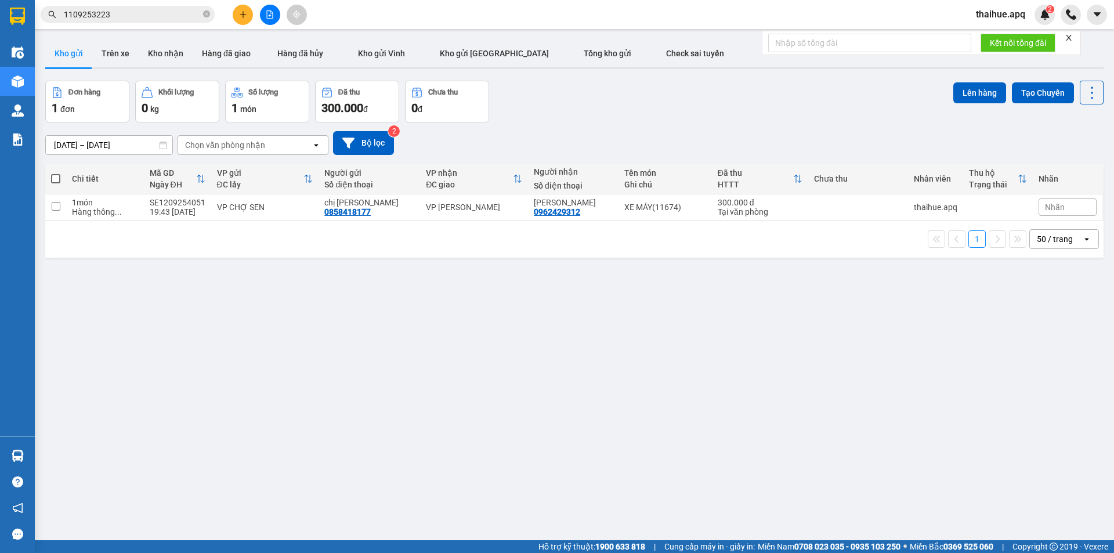
click at [127, 15] on input "1109253223" at bounding box center [132, 14] width 137 height 13
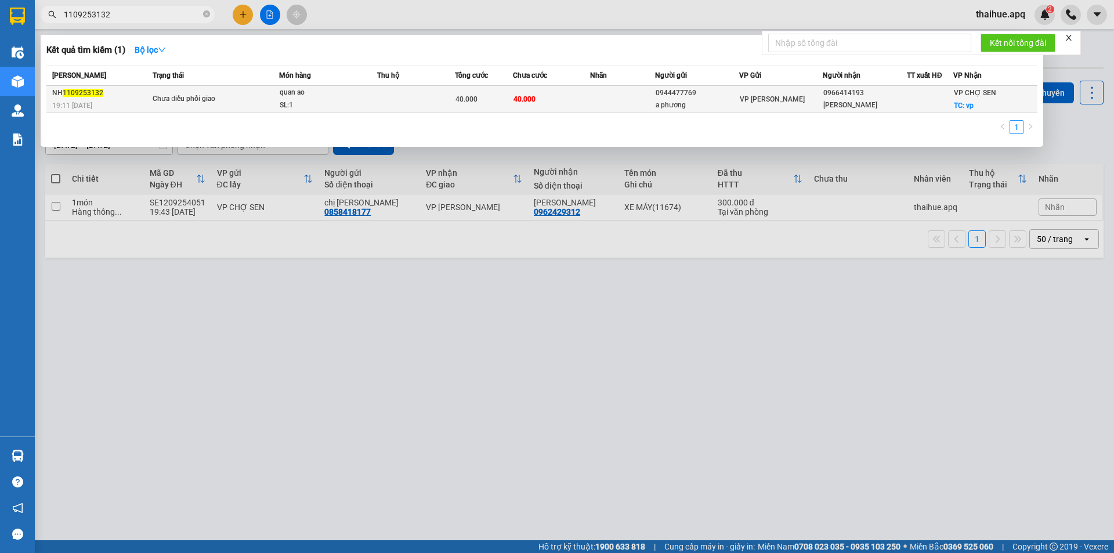
click at [336, 97] on div "quan ao" at bounding box center [323, 92] width 87 height 13
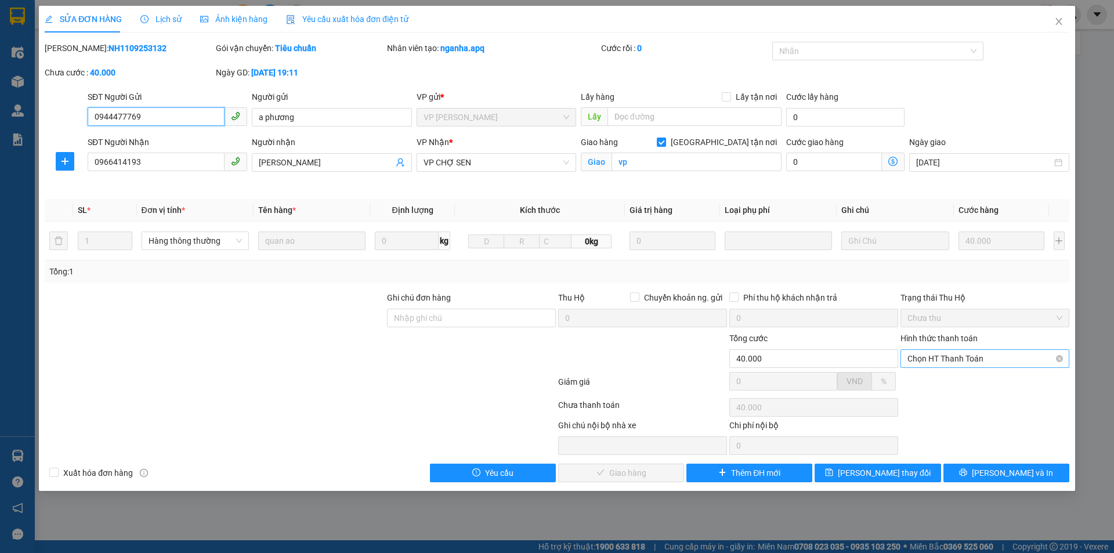
click at [977, 356] on span "Chọn HT Thanh Toán" at bounding box center [984, 358] width 155 height 17
click at [958, 382] on div "Tại văn phòng" at bounding box center [984, 381] width 155 height 13
click at [640, 471] on span "Lưu và Giao hàng" at bounding box center [635, 472] width 111 height 13
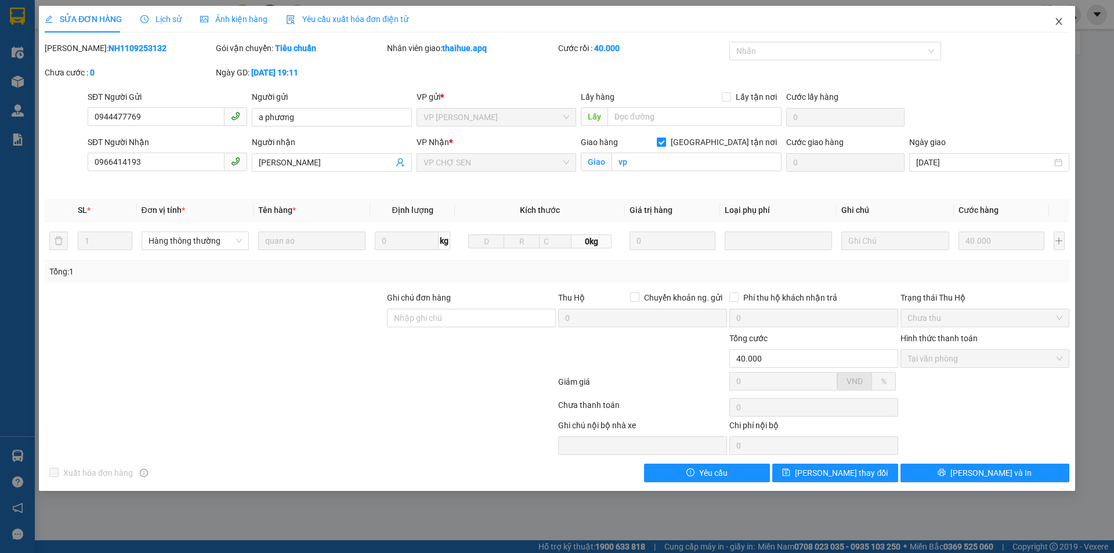
click at [1057, 20] on icon "close" at bounding box center [1058, 21] width 6 height 7
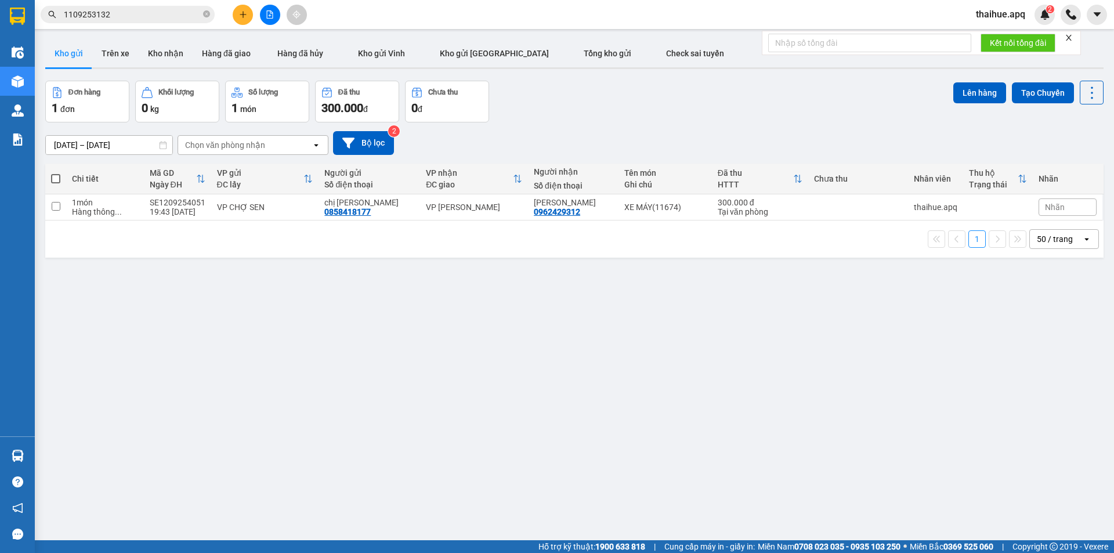
click at [124, 14] on input "1109253132" at bounding box center [132, 14] width 137 height 13
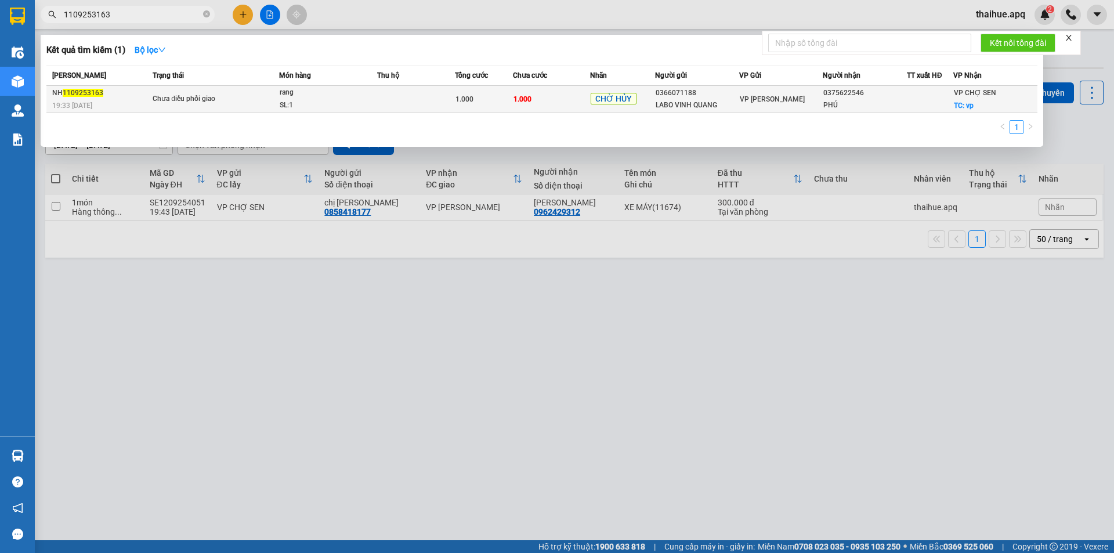
click at [345, 97] on div "rang" at bounding box center [323, 92] width 87 height 13
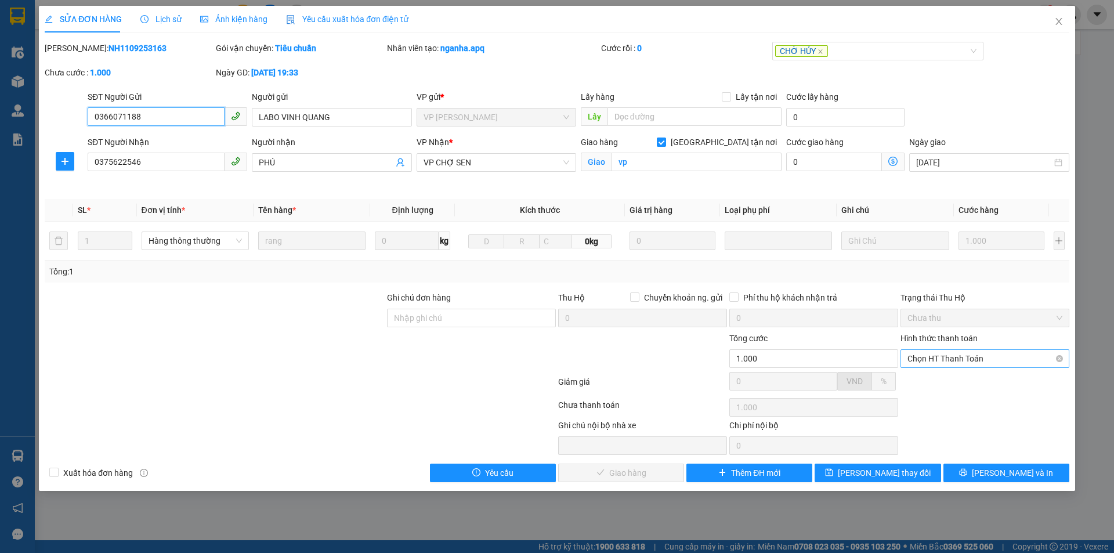
click at [981, 354] on span "Chọn HT Thanh Toán" at bounding box center [984, 358] width 155 height 17
click at [956, 383] on div "Tại văn phòng" at bounding box center [984, 381] width 155 height 13
click at [640, 474] on span "Lưu và Giao hàng" at bounding box center [635, 472] width 111 height 13
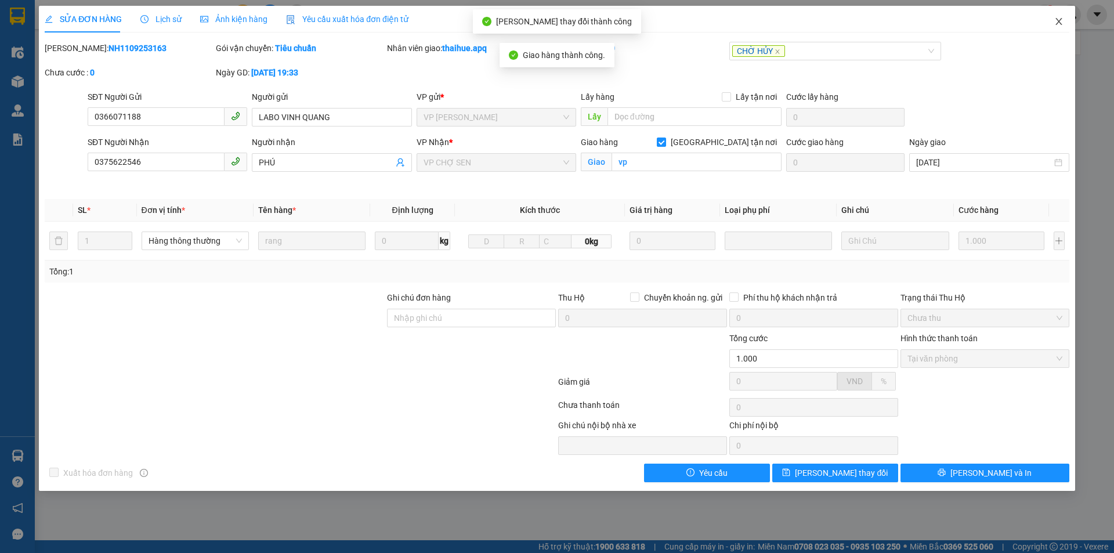
click at [1060, 20] on icon "close" at bounding box center [1058, 21] width 6 height 7
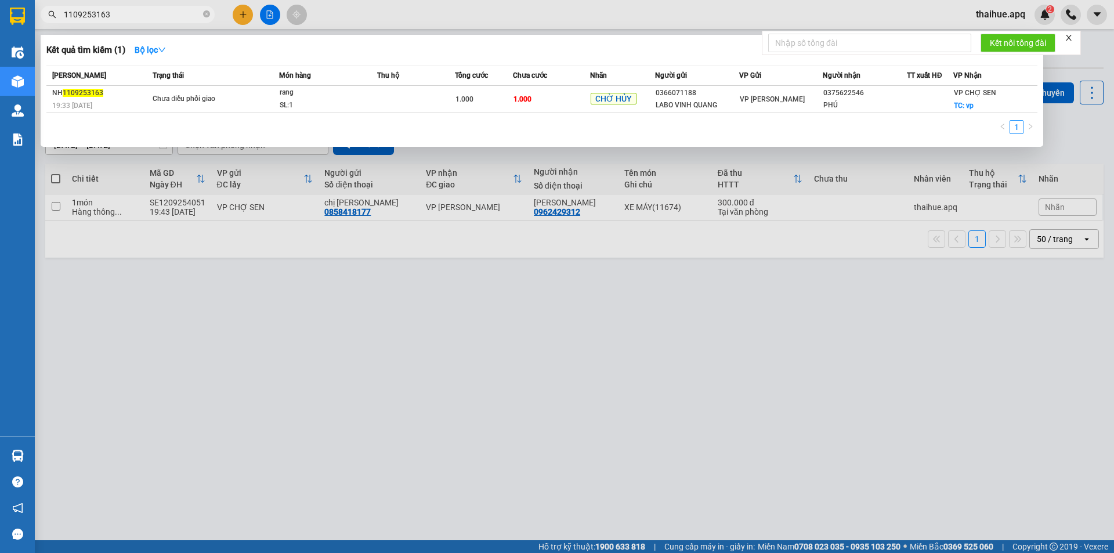
click at [126, 17] on input "1109253163" at bounding box center [132, 14] width 137 height 13
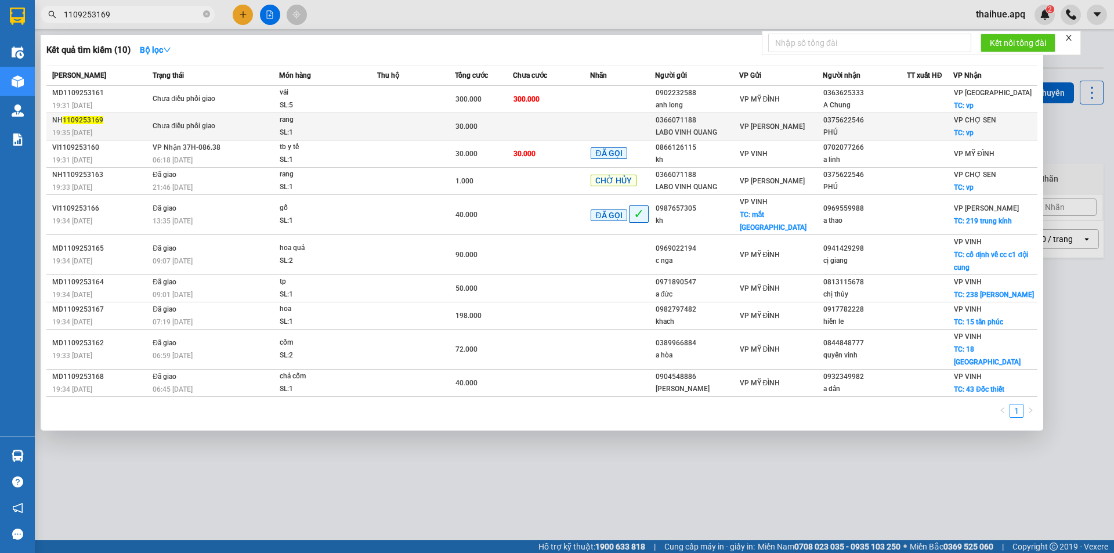
click at [301, 125] on div "rang" at bounding box center [323, 120] width 87 height 13
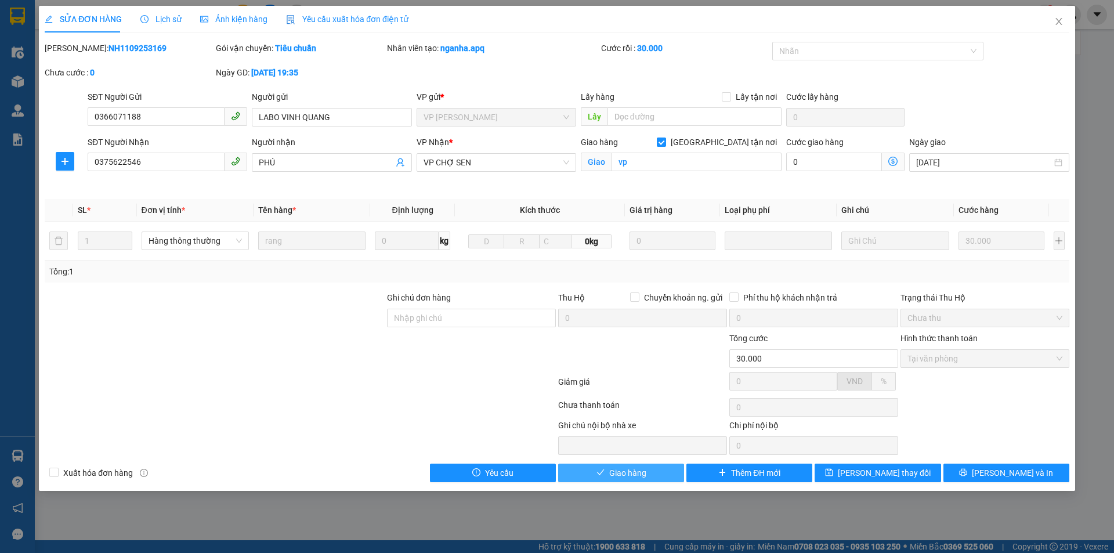
click at [632, 471] on span "Giao hàng" at bounding box center [627, 472] width 37 height 13
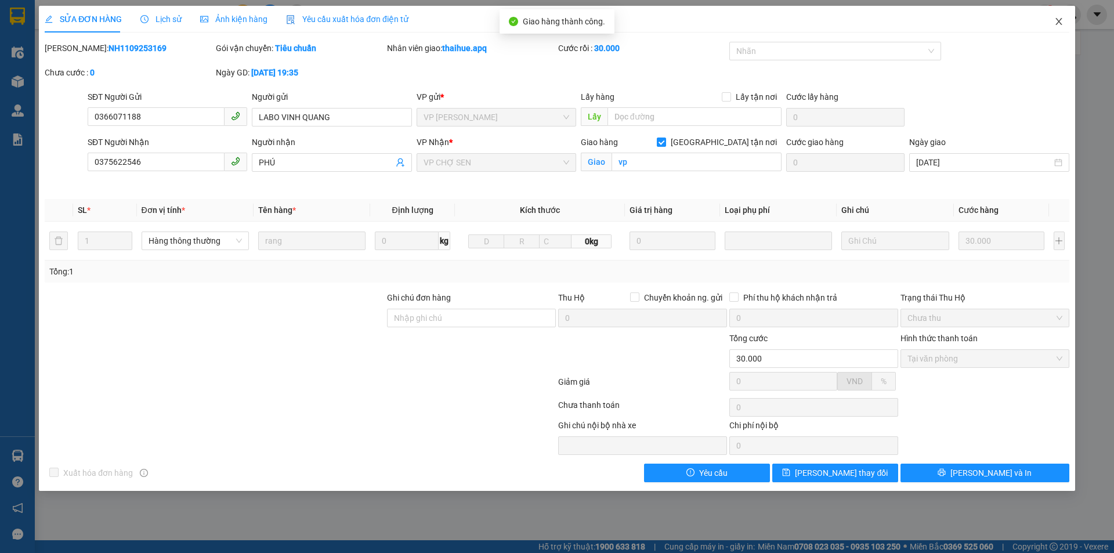
click at [1058, 19] on icon "close" at bounding box center [1058, 21] width 9 height 9
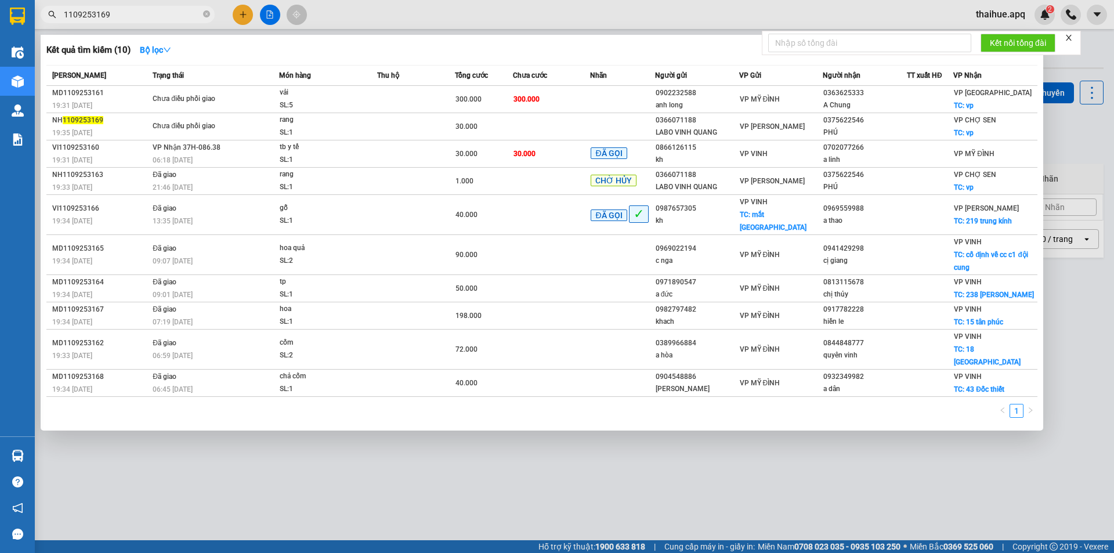
click at [126, 17] on input "1109253169" at bounding box center [132, 14] width 137 height 13
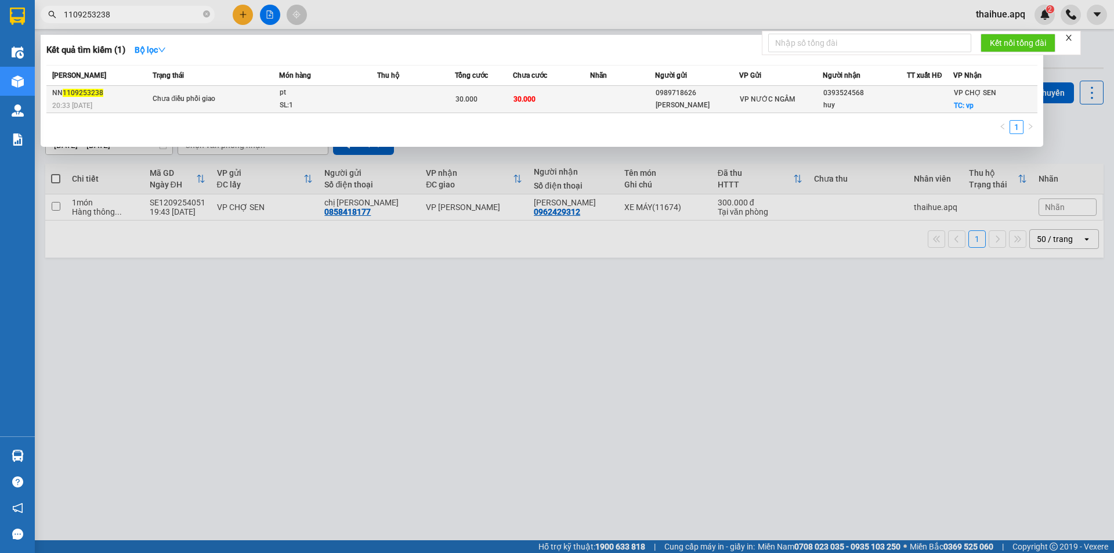
click at [263, 96] on span "Chưa điều phối giao" at bounding box center [216, 99] width 126 height 13
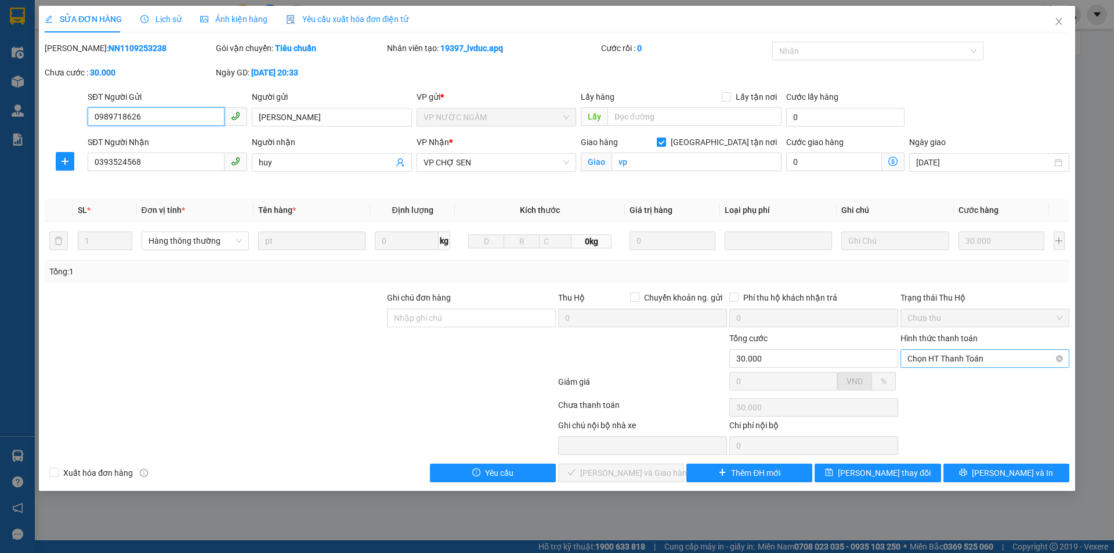
click at [977, 356] on span "Chọn HT Thanh Toán" at bounding box center [984, 358] width 155 height 17
click at [965, 384] on div "Tại văn phòng" at bounding box center [984, 381] width 155 height 13
click at [631, 472] on span "Lưu và Giao hàng" at bounding box center [635, 472] width 111 height 13
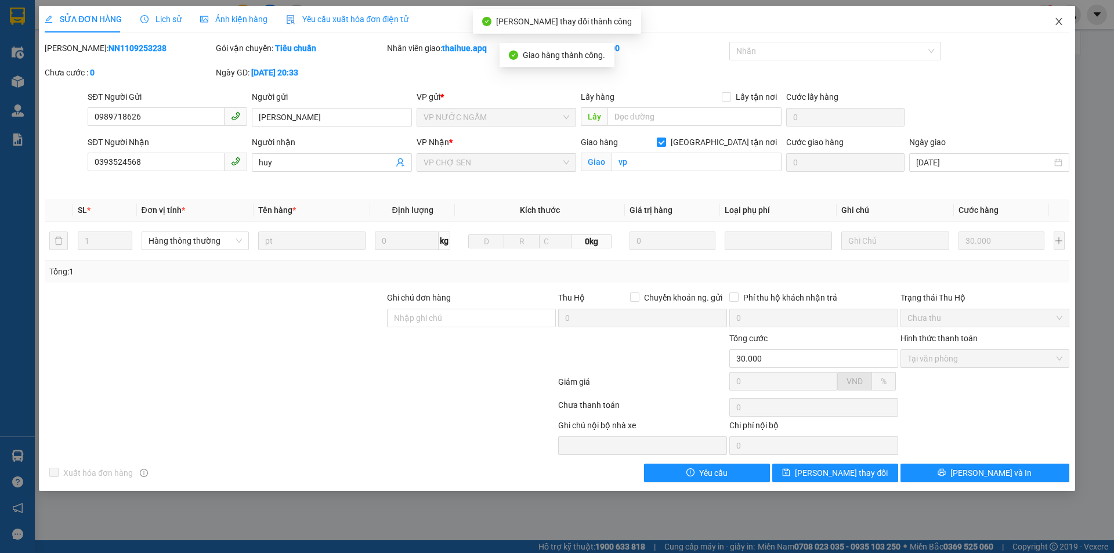
click at [1058, 20] on icon "close" at bounding box center [1058, 21] width 9 height 9
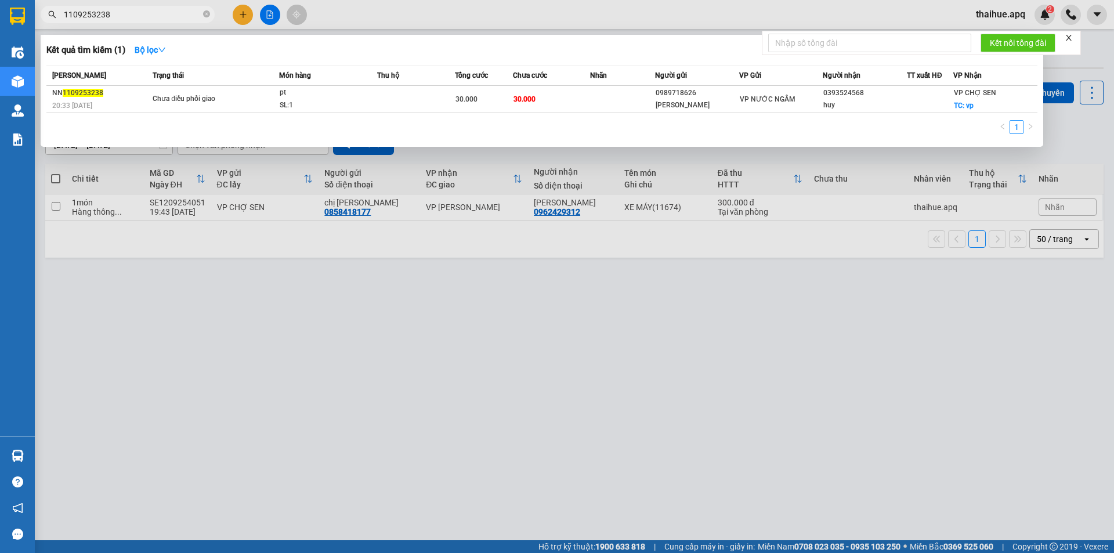
click at [126, 15] on input "1109253238" at bounding box center [132, 14] width 137 height 13
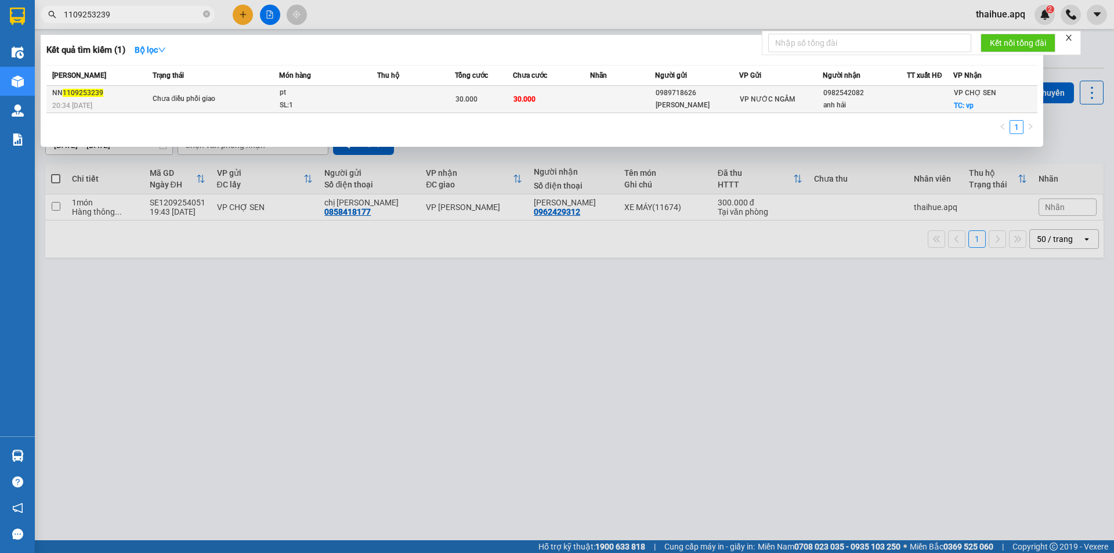
type input "1109253239"
click at [358, 91] on div "pt" at bounding box center [323, 92] width 87 height 13
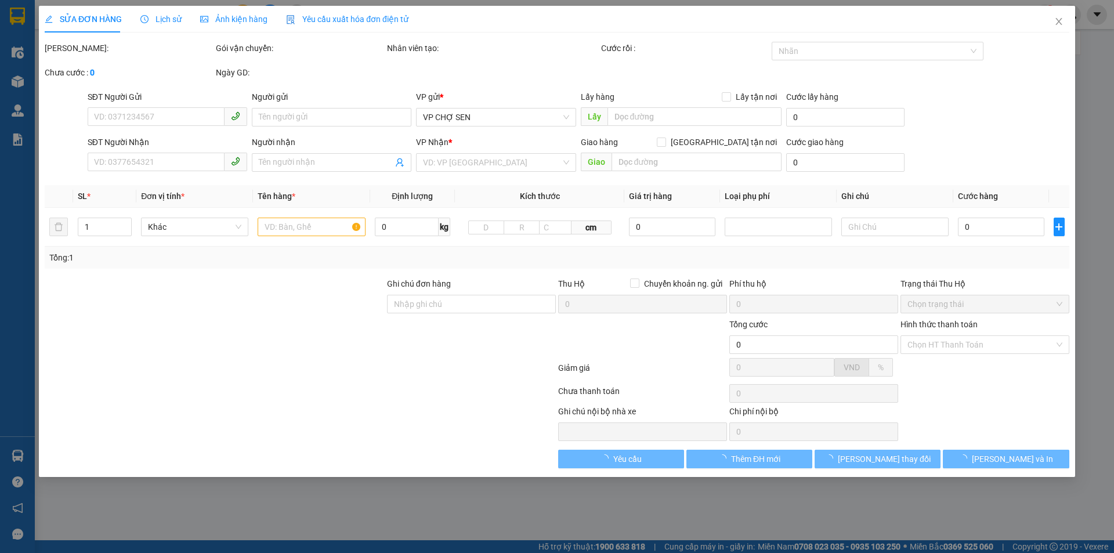
type input "0989718626"
type input "NAM HỮU"
type input "0982542082"
type input "anh hải"
checkbox input "true"
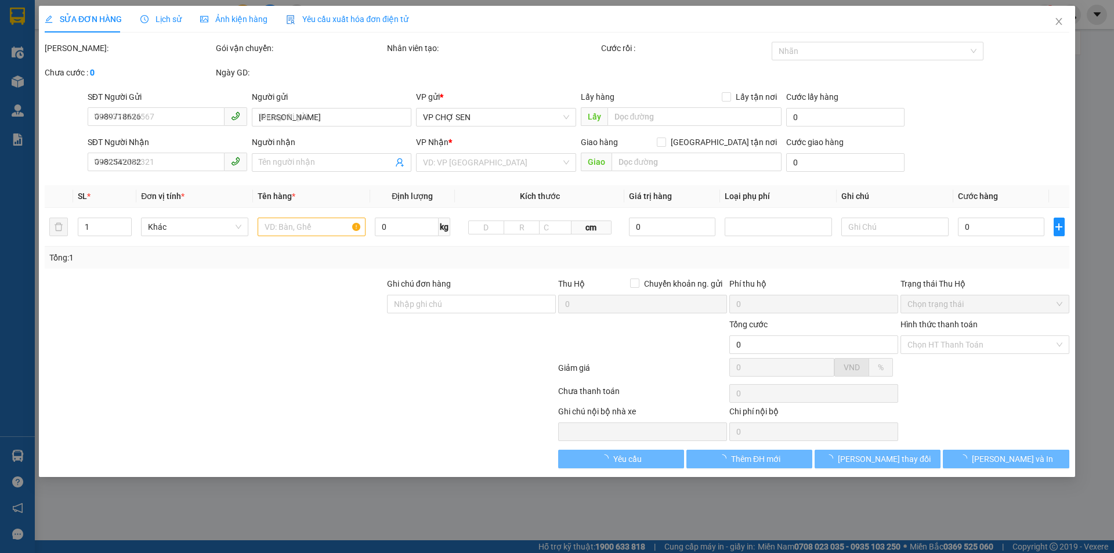
type input "vp"
type input "30.000"
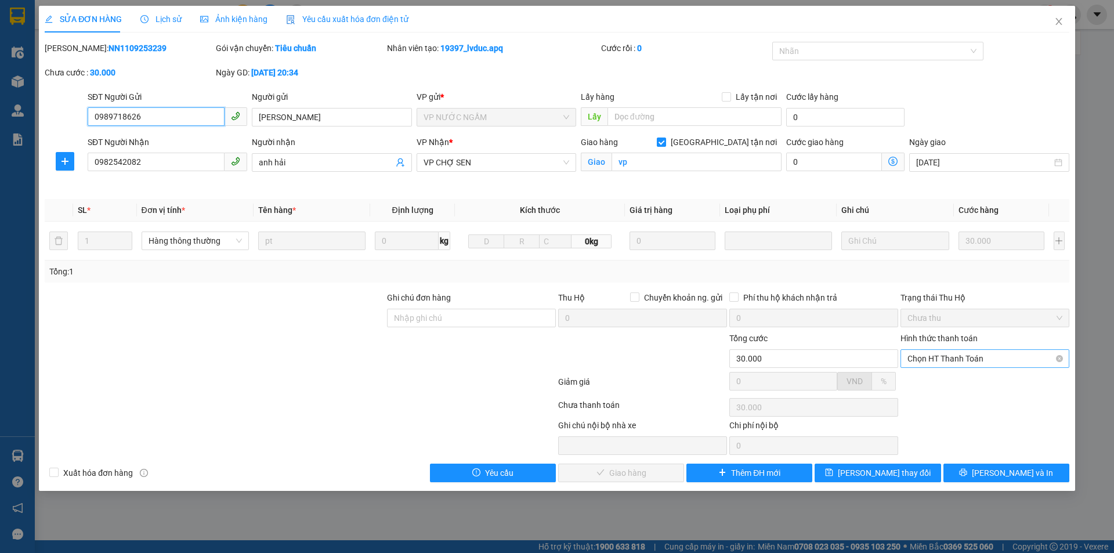
click at [972, 357] on span "Chọn HT Thanh Toán" at bounding box center [984, 358] width 155 height 17
click at [950, 383] on div "Tại văn phòng" at bounding box center [984, 381] width 155 height 13
type input "0"
click at [621, 475] on span "Lưu và Giao hàng" at bounding box center [635, 472] width 111 height 13
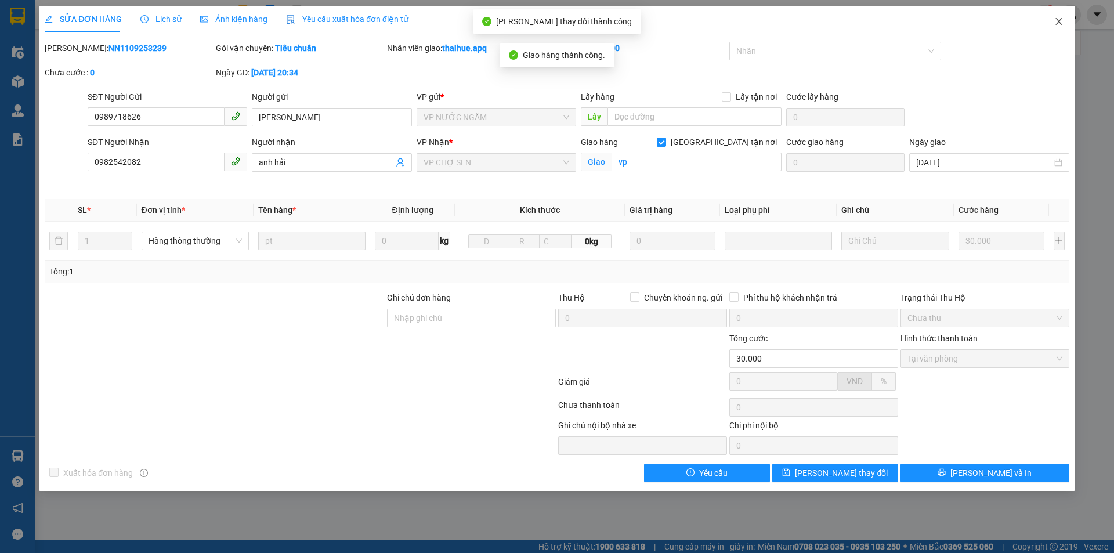
click at [1059, 21] on icon "close" at bounding box center [1058, 21] width 6 height 7
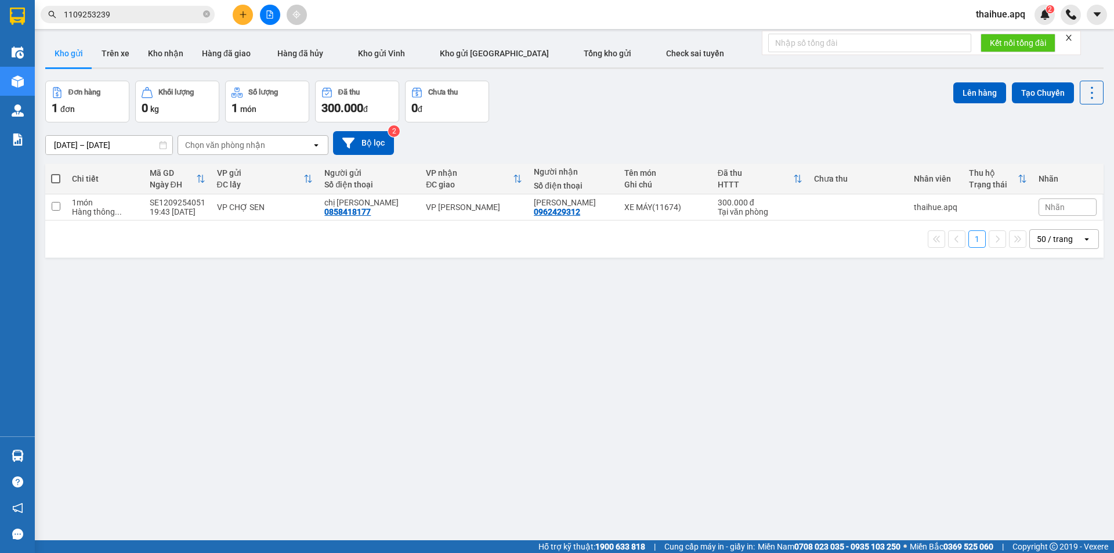
click at [124, 14] on input "1109253239" at bounding box center [132, 14] width 137 height 13
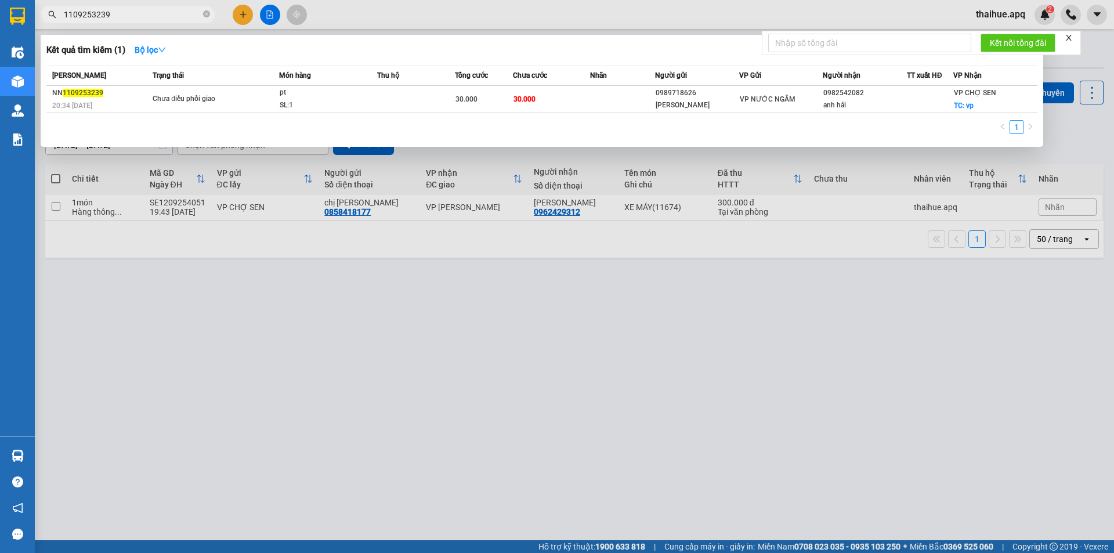
click at [124, 14] on input "1109253239" at bounding box center [132, 14] width 137 height 13
type input "1"
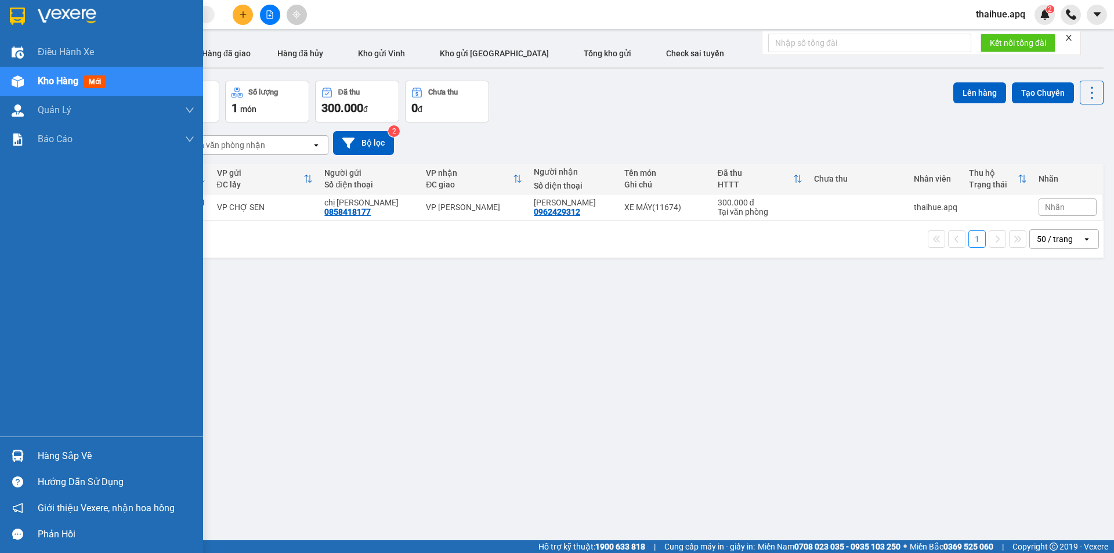
click at [56, 458] on div "Hàng sắp về" at bounding box center [116, 455] width 157 height 17
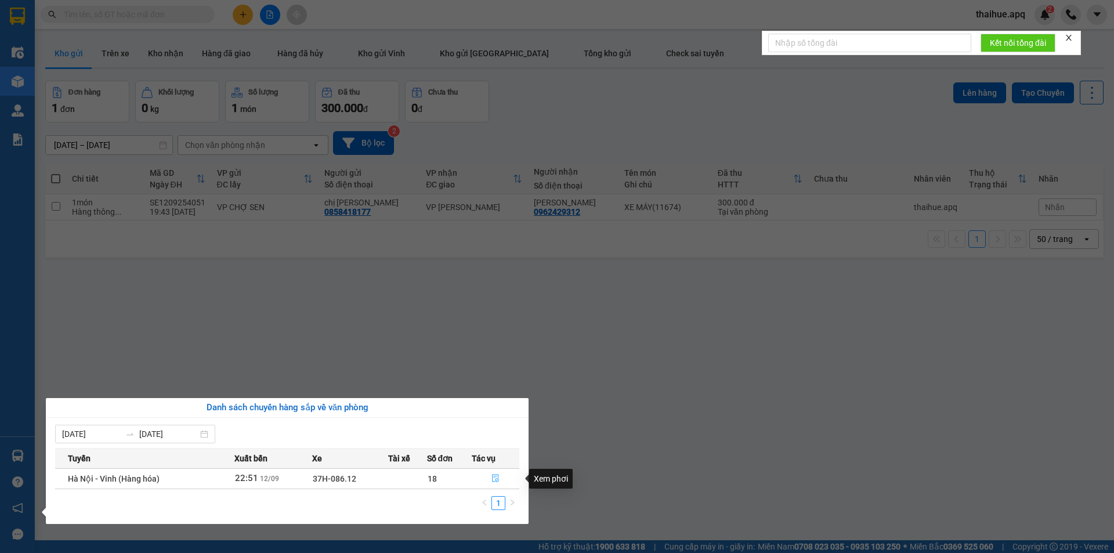
click at [496, 477] on icon "file-done" at bounding box center [495, 478] width 8 height 8
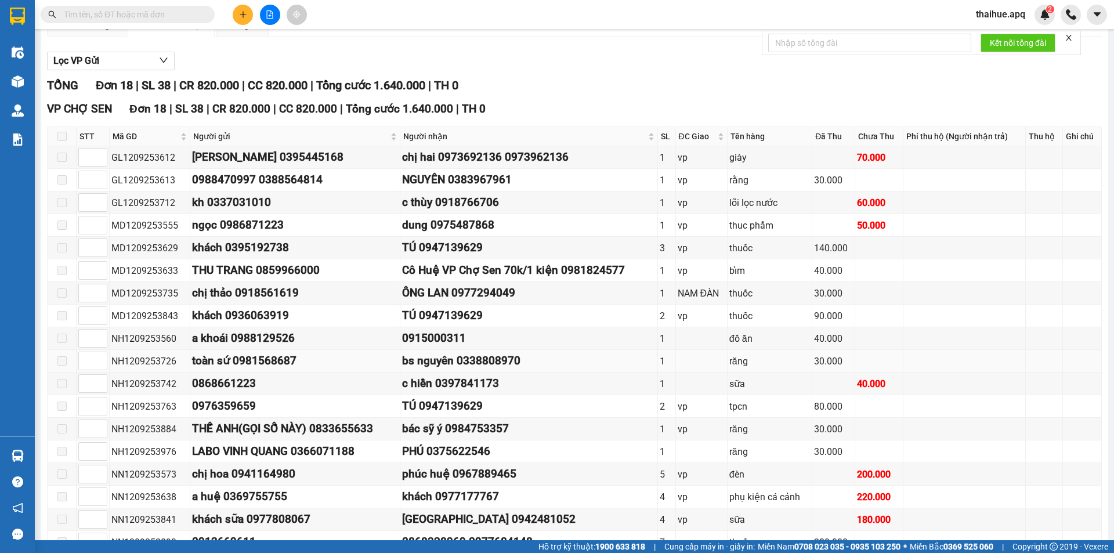
scroll to position [174, 0]
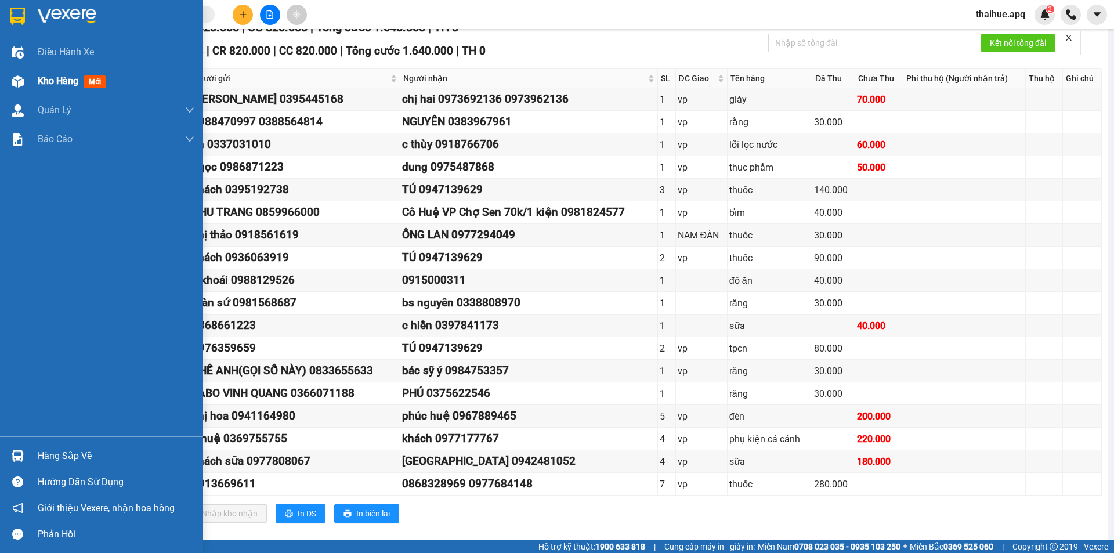
click at [53, 78] on span "Kho hàng" at bounding box center [58, 80] width 41 height 11
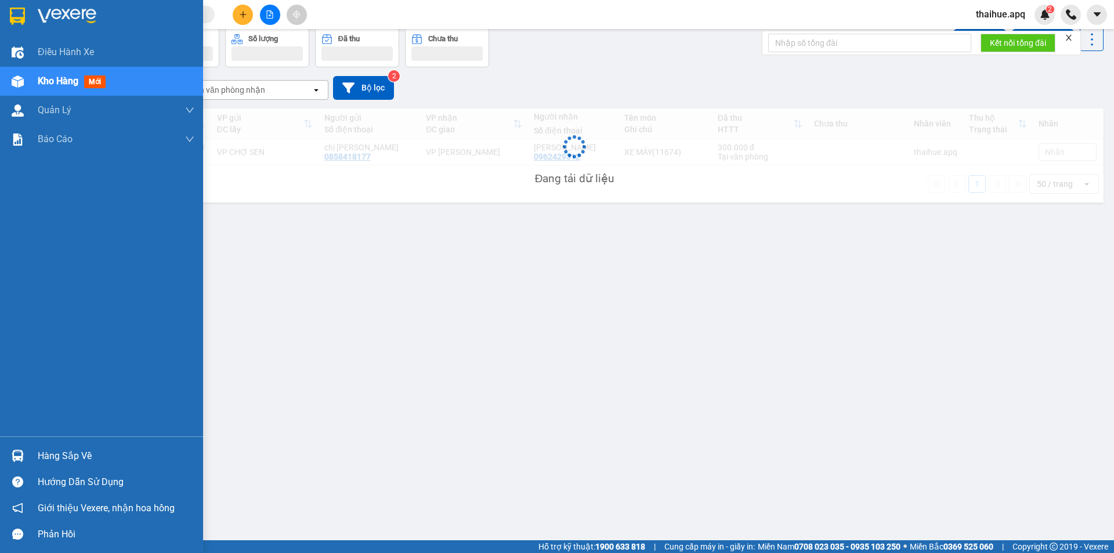
scroll to position [53, 0]
